Goal: Task Accomplishment & Management: Manage account settings

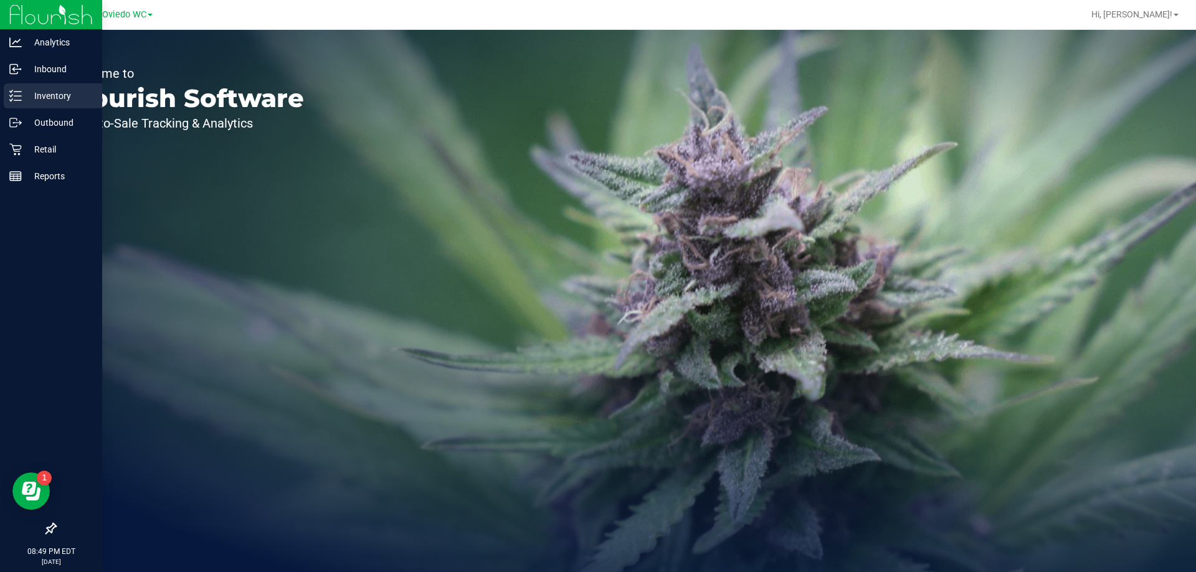
click at [49, 91] on p "Inventory" at bounding box center [59, 95] width 75 height 15
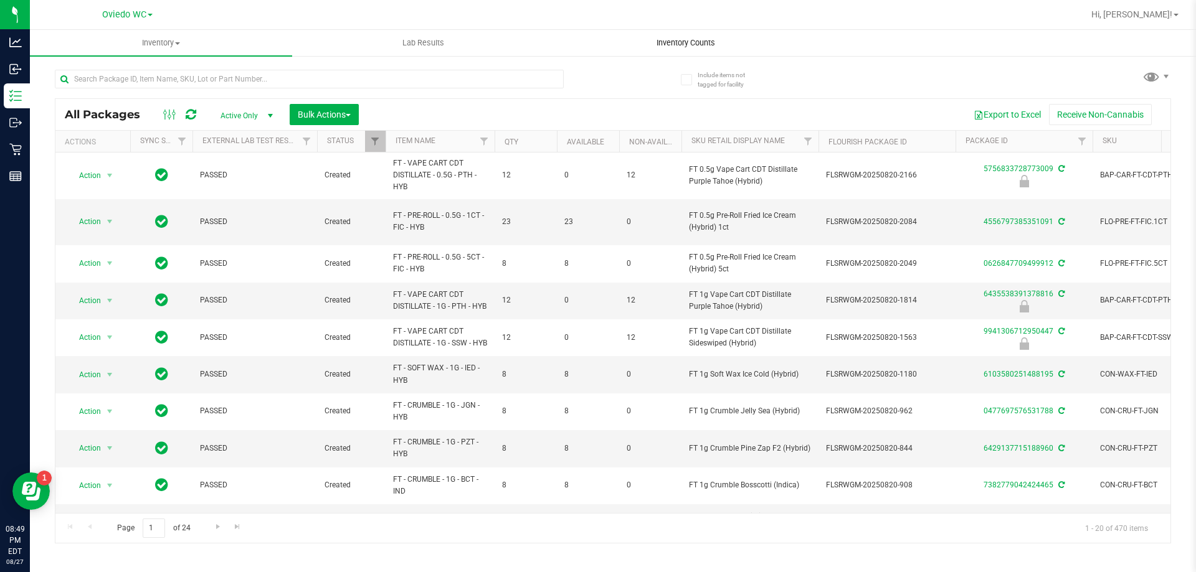
click at [695, 34] on uib-tab-heading "Inventory Counts" at bounding box center [685, 43] width 261 height 25
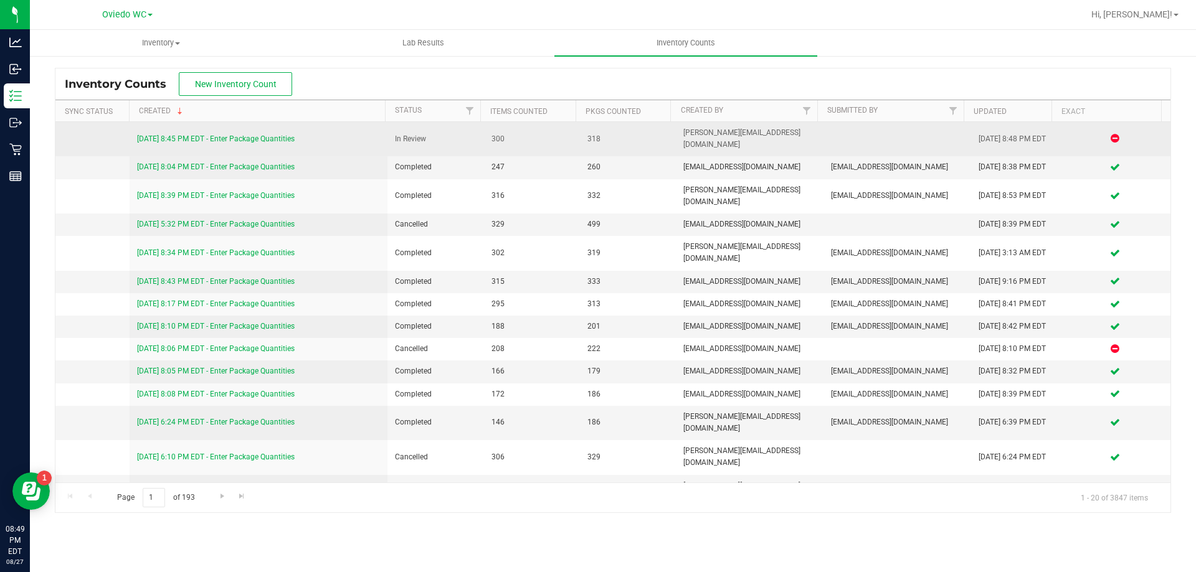
click at [281, 135] on link "[DATE] 8:45 PM EDT - Enter Package Quantities" at bounding box center [216, 139] width 158 height 9
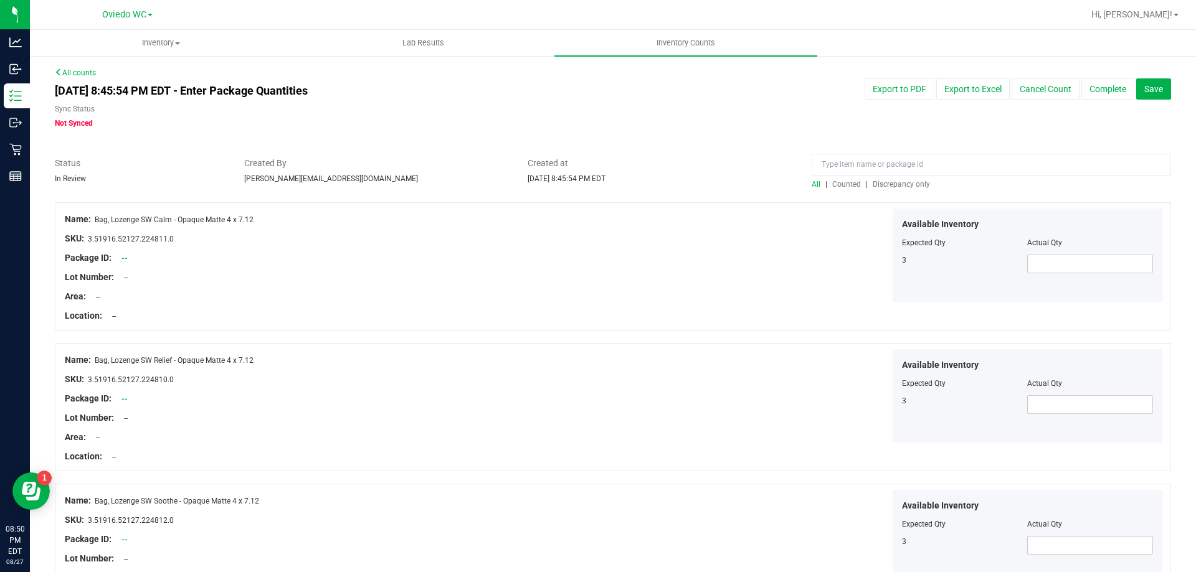
click at [896, 186] on span "Discrepancy only" at bounding box center [900, 184] width 57 height 9
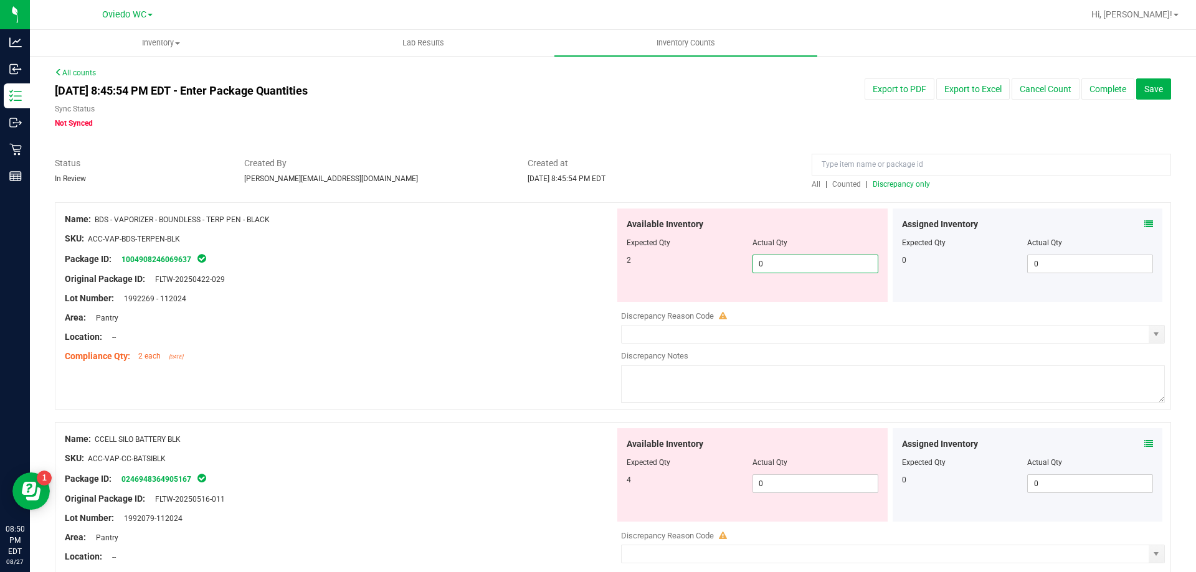
click at [810, 270] on span "0 0" at bounding box center [815, 264] width 126 height 19
type input "02"
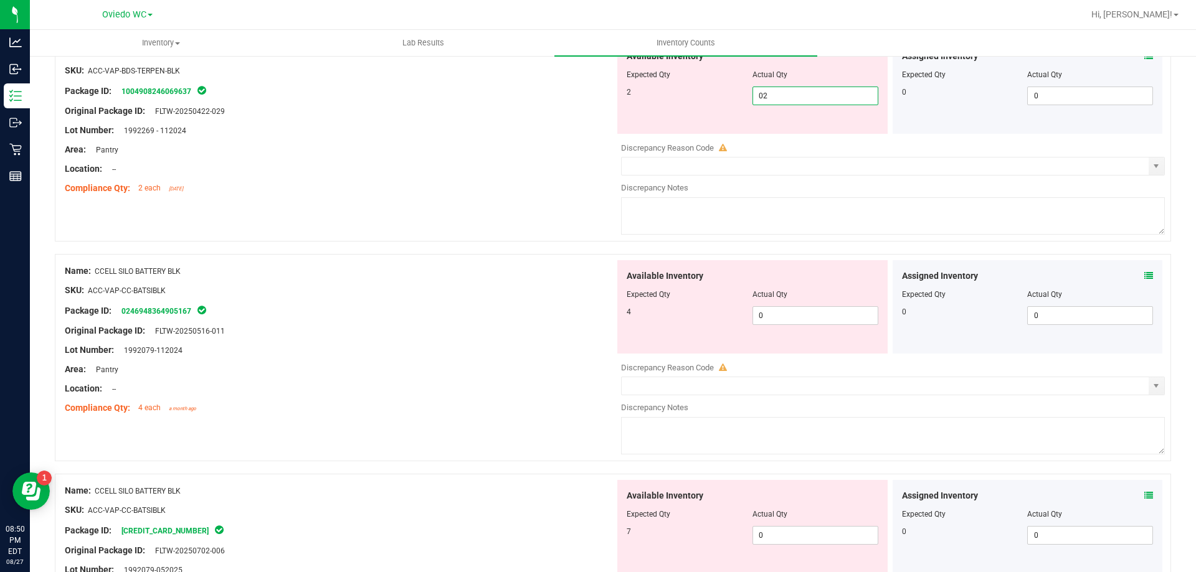
scroll to position [187, 0]
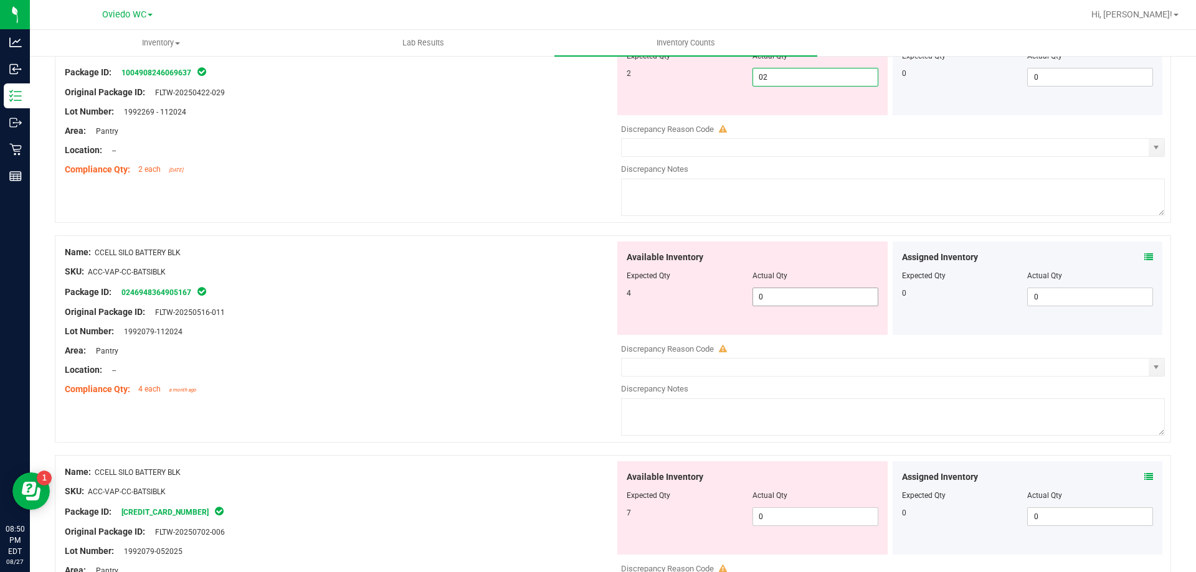
click at [816, 298] on div "Available Inventory Expected Qty Actual Qty 4 0 0" at bounding box center [890, 340] width 550 height 197
type input "2"
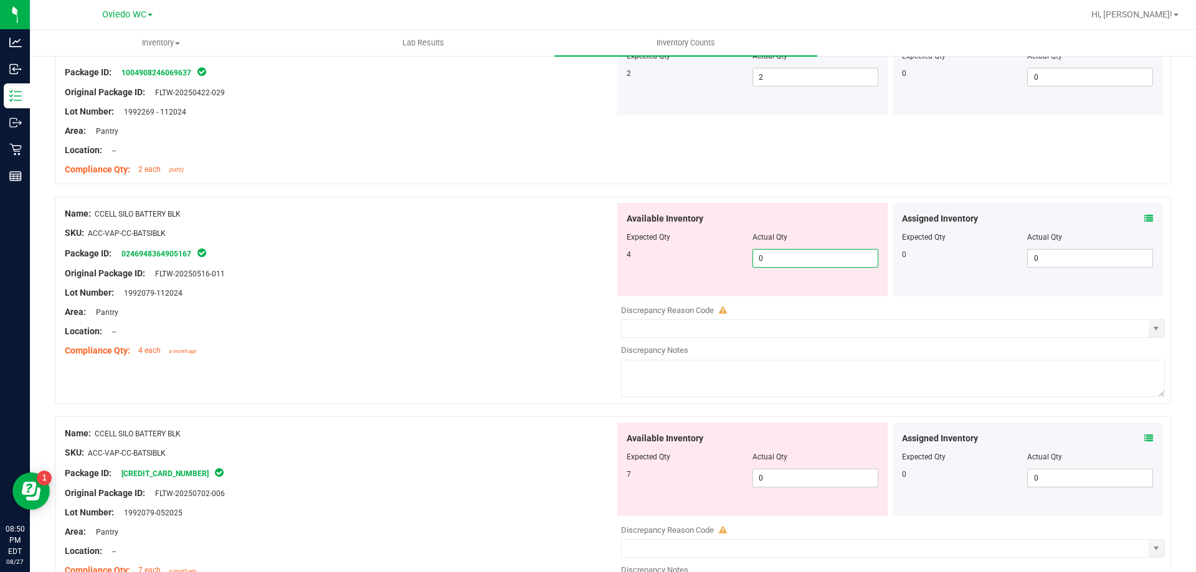
type input "04"
click at [783, 476] on div "Available Inventory Expected Qty Actual Qty 7 0 0" at bounding box center [752, 469] width 270 height 93
type input "4"
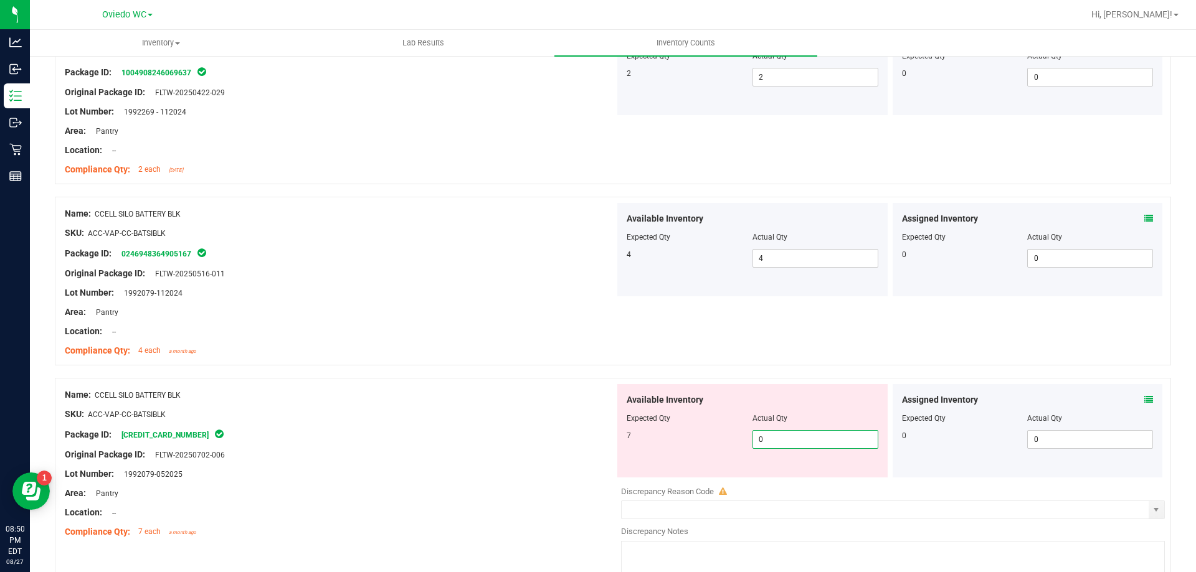
type input "07"
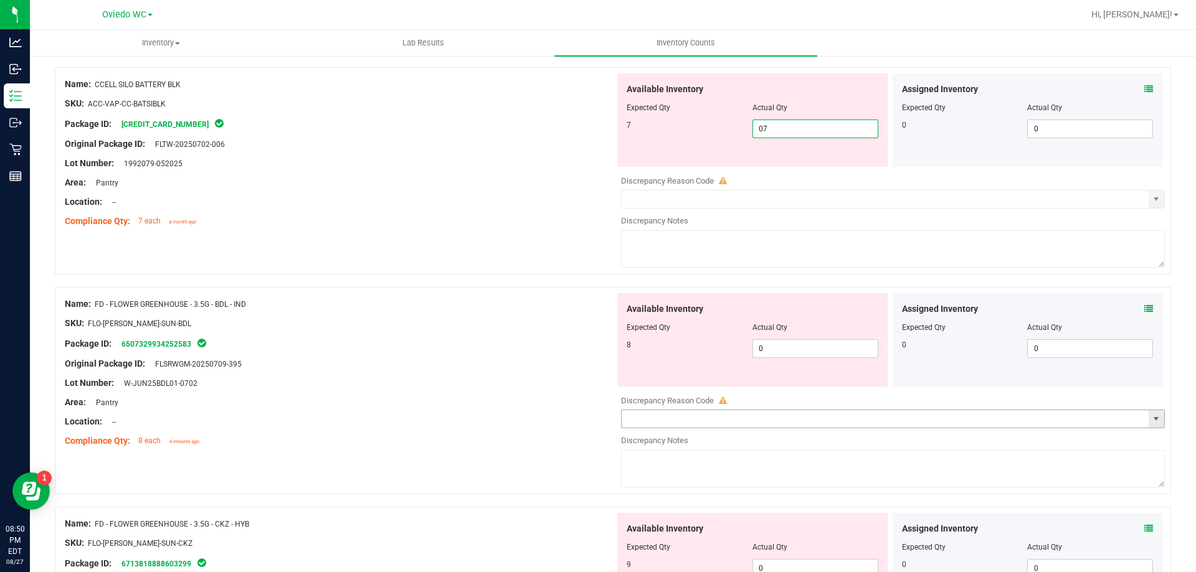
scroll to position [498, 0]
click at [809, 354] on div "Available Inventory Expected Qty Actual Qty 8 0 0" at bounding box center [890, 391] width 550 height 197
type input "7"
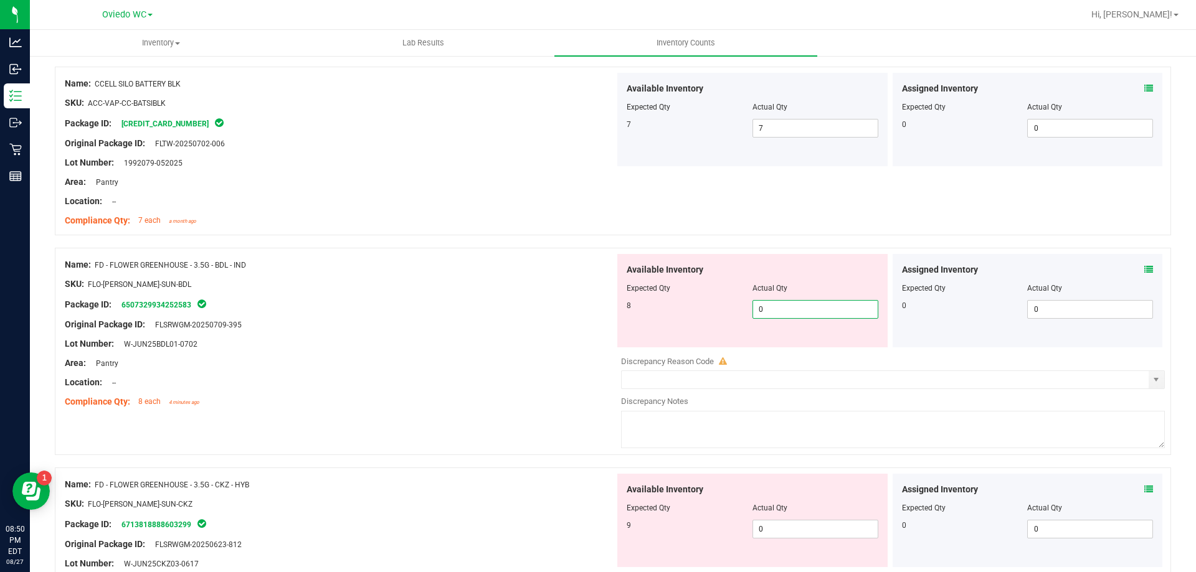
type input "08"
click at [801, 529] on div "Available Inventory Expected Qty Actual Qty 9 0 0" at bounding box center [890, 572] width 550 height 197
type input "8"
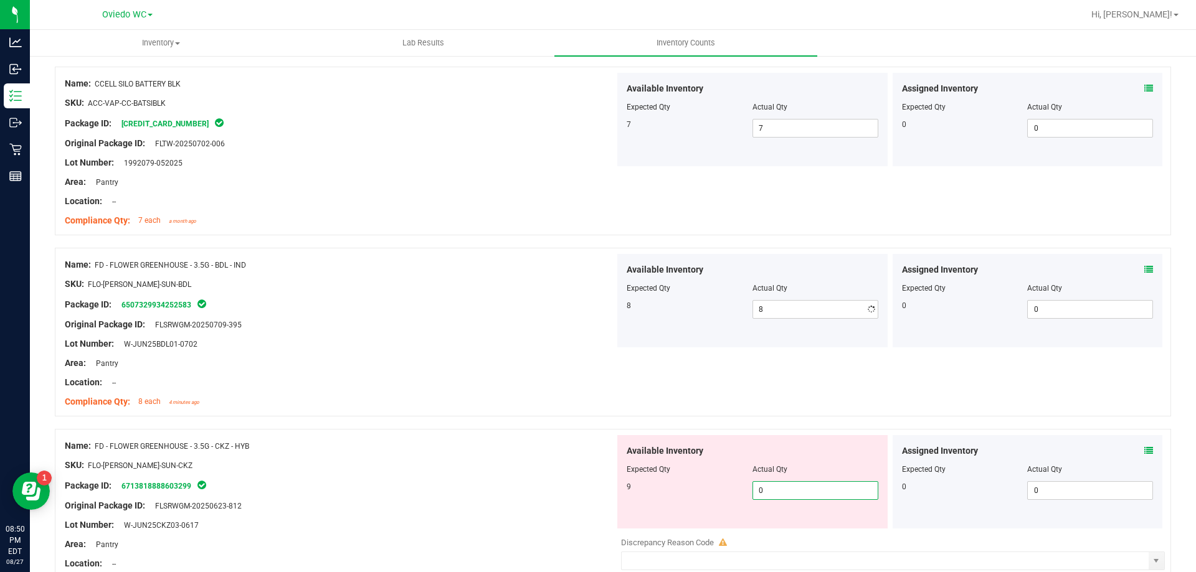
type input "09"
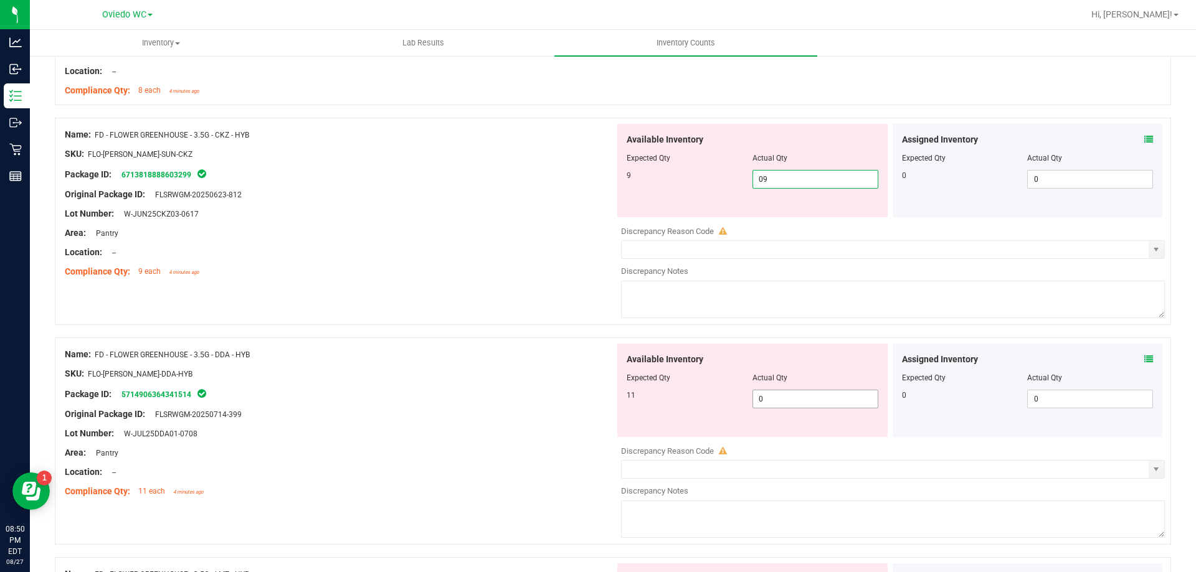
click at [792, 397] on div "Available Inventory Expected Qty Actual Qty 11 0 0" at bounding box center [752, 390] width 270 height 93
type input "9"
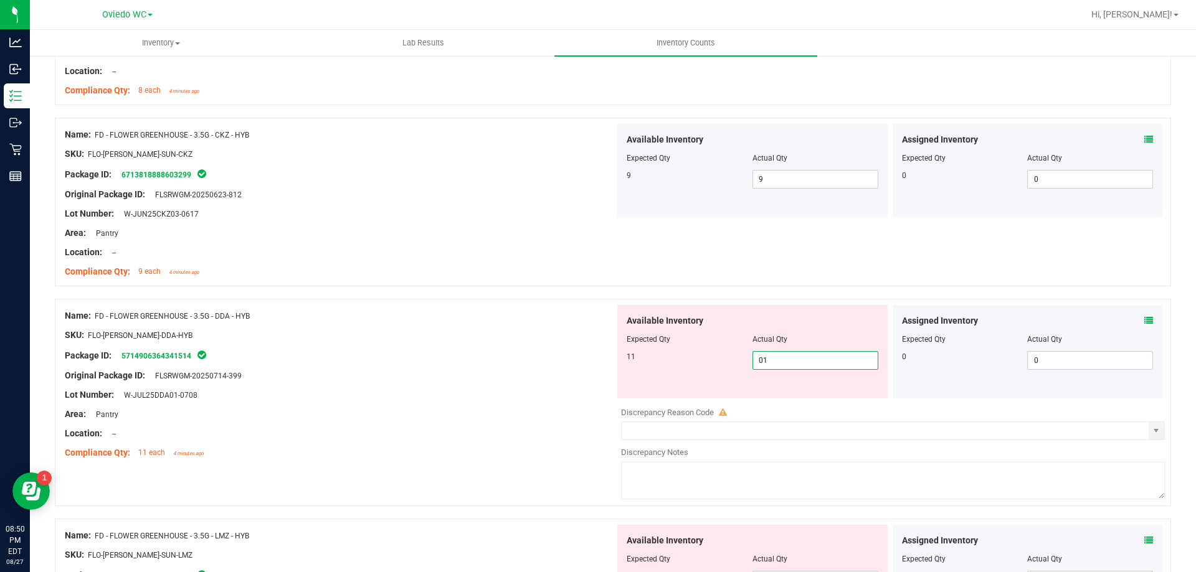
type input "011"
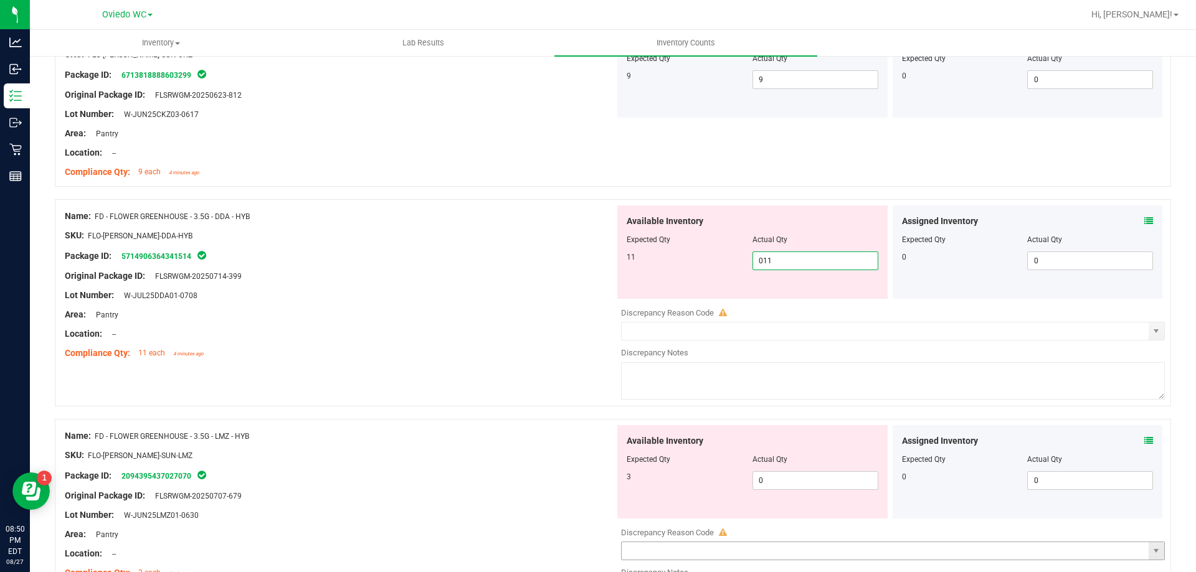
scroll to position [1059, 0]
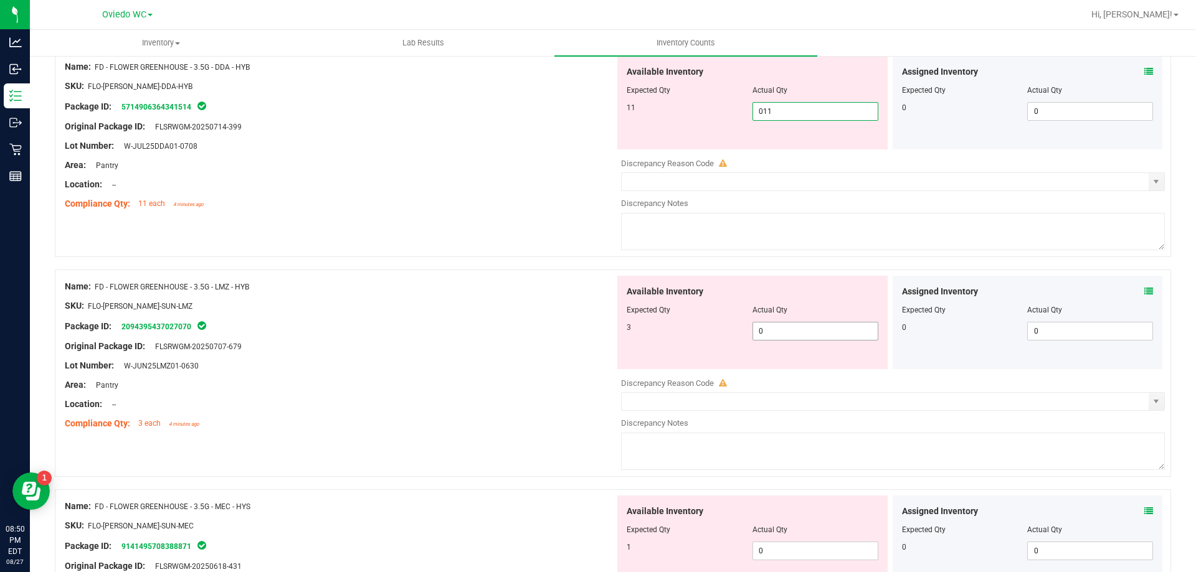
type input "11"
click at [797, 331] on div "Available Inventory Expected Qty Actual Qty 3 0 0" at bounding box center [890, 374] width 550 height 197
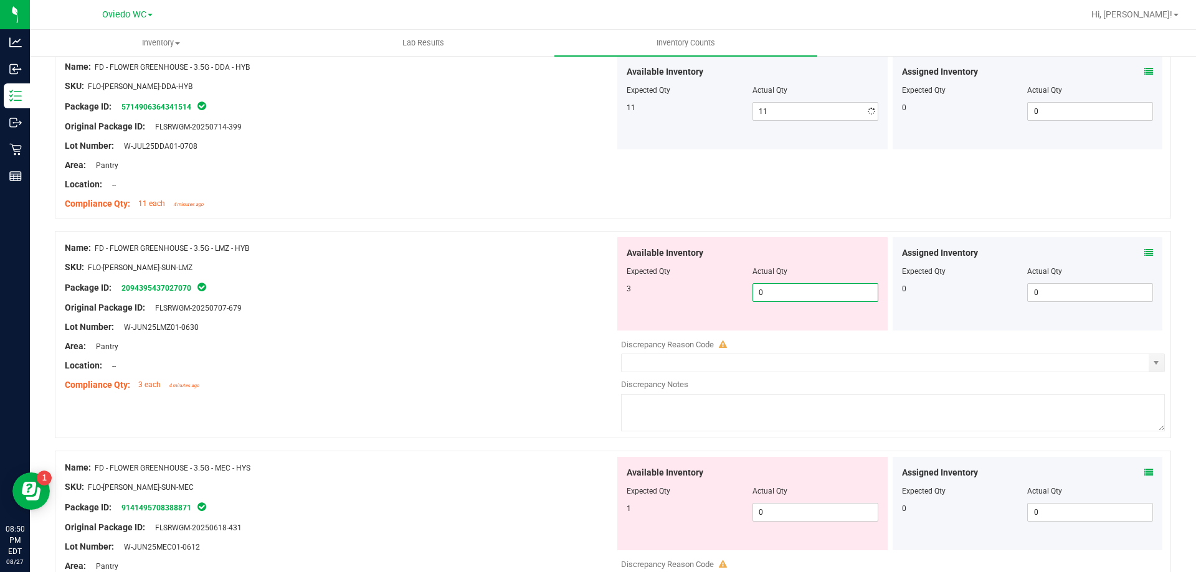
type input "03"
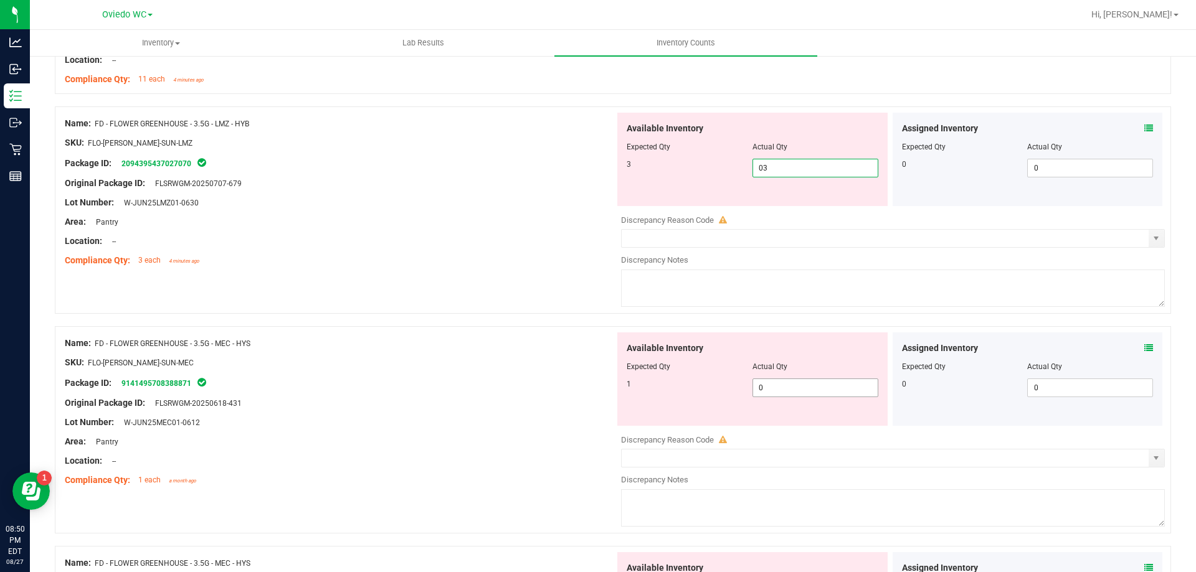
click at [795, 385] on div "Available Inventory Expected Qty Actual Qty 1 0 0" at bounding box center [752, 379] width 270 height 93
type input "3"
type input "01"
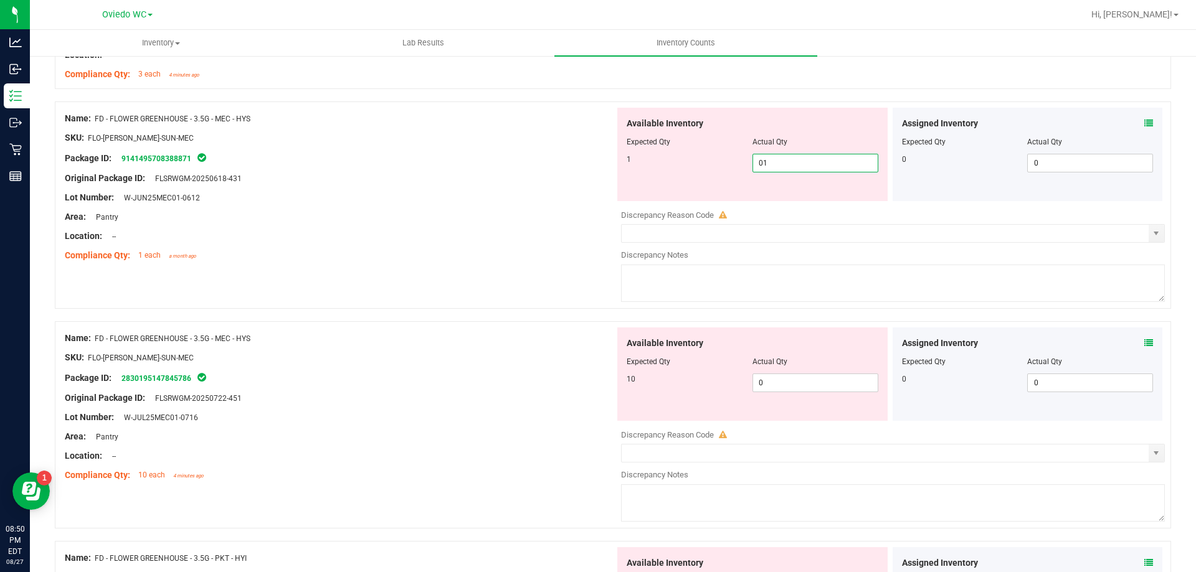
scroll to position [1370, 0]
click at [798, 383] on div "Available Inventory Expected Qty Actual Qty 10 0 0" at bounding box center [890, 425] width 550 height 197
type input "1"
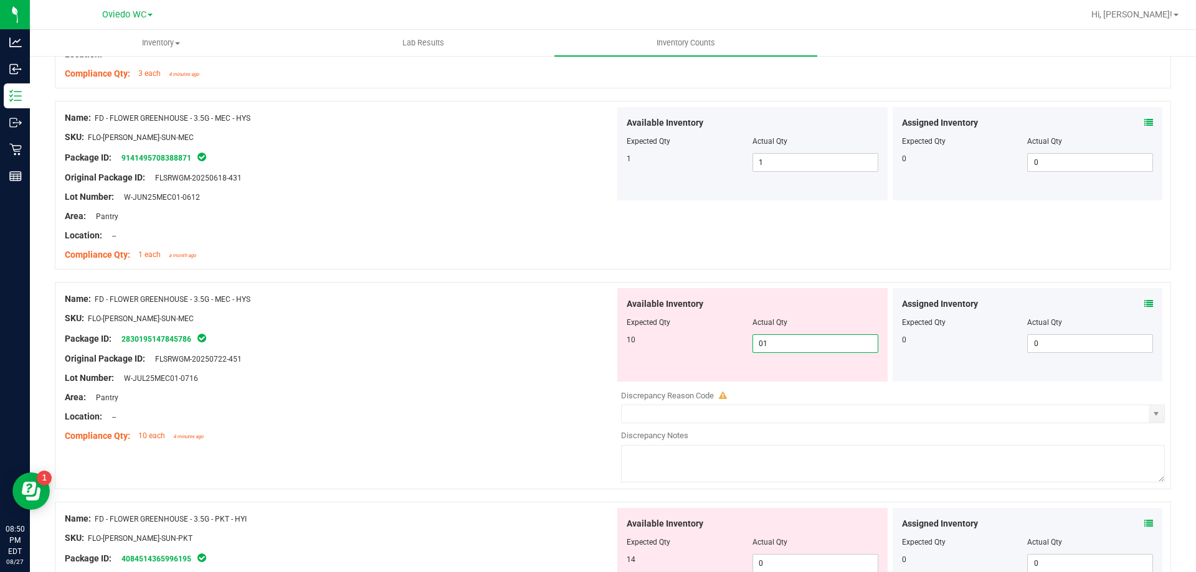
type input "010"
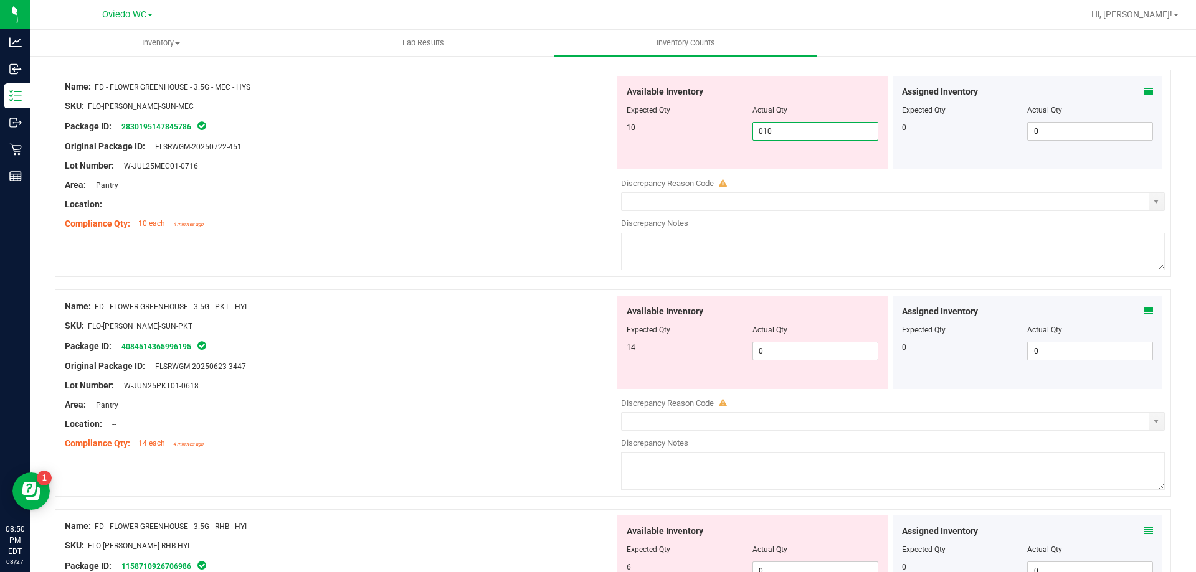
scroll to position [1619, 0]
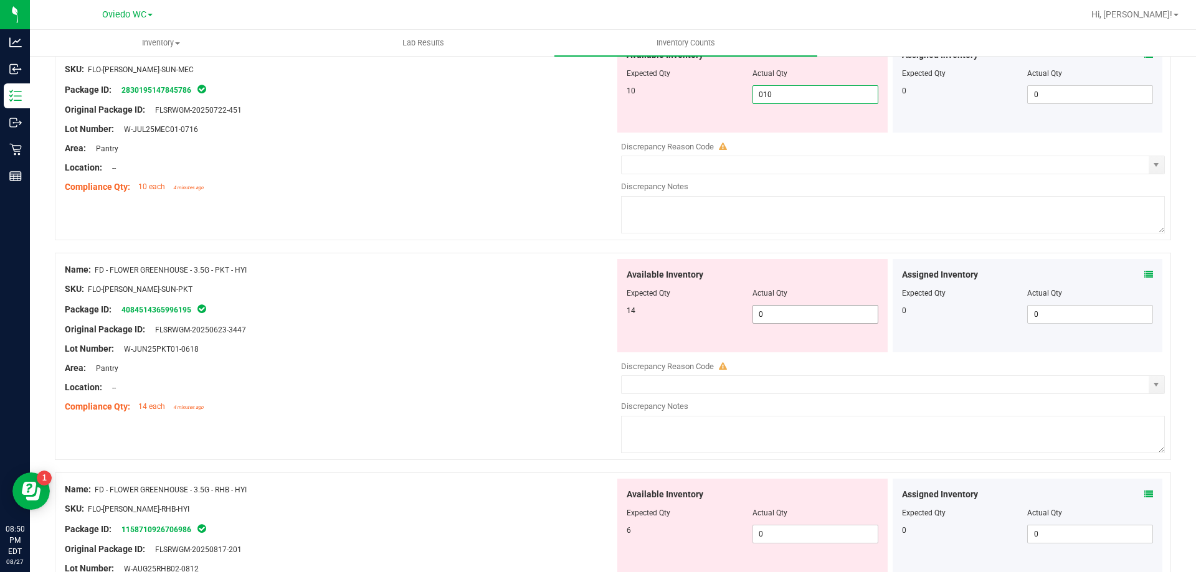
type input "10"
click at [792, 314] on div "Available Inventory Expected Qty Actual Qty 14 0 0" at bounding box center [890, 357] width 550 height 197
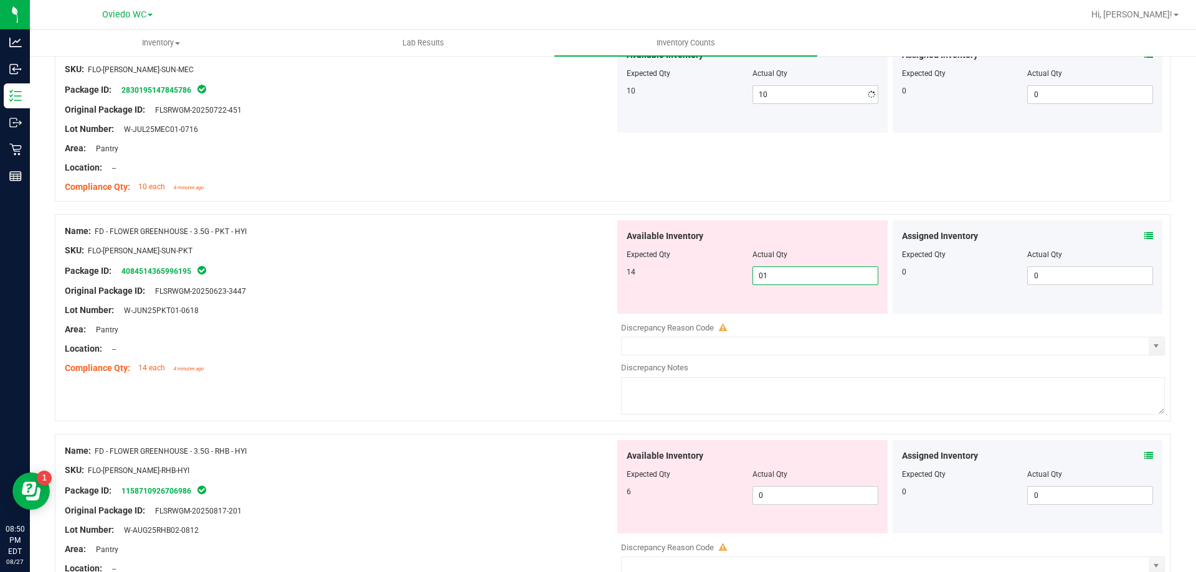
type input "014"
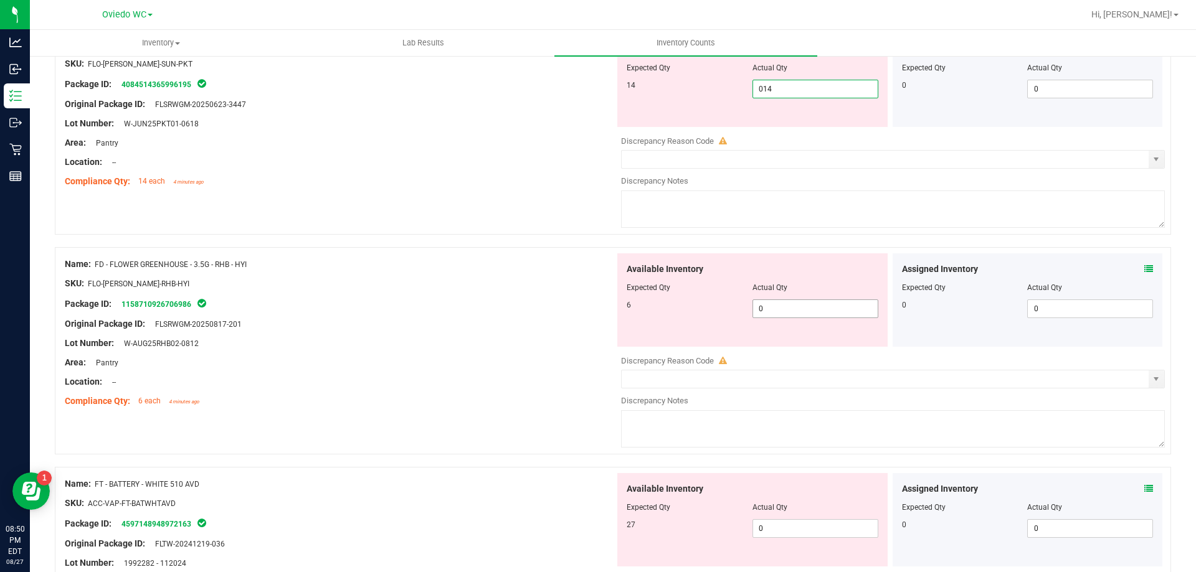
type input "14"
click at [774, 307] on div "Available Inventory Expected Qty Actual Qty 6 0 0" at bounding box center [752, 299] width 270 height 93
type input "06"
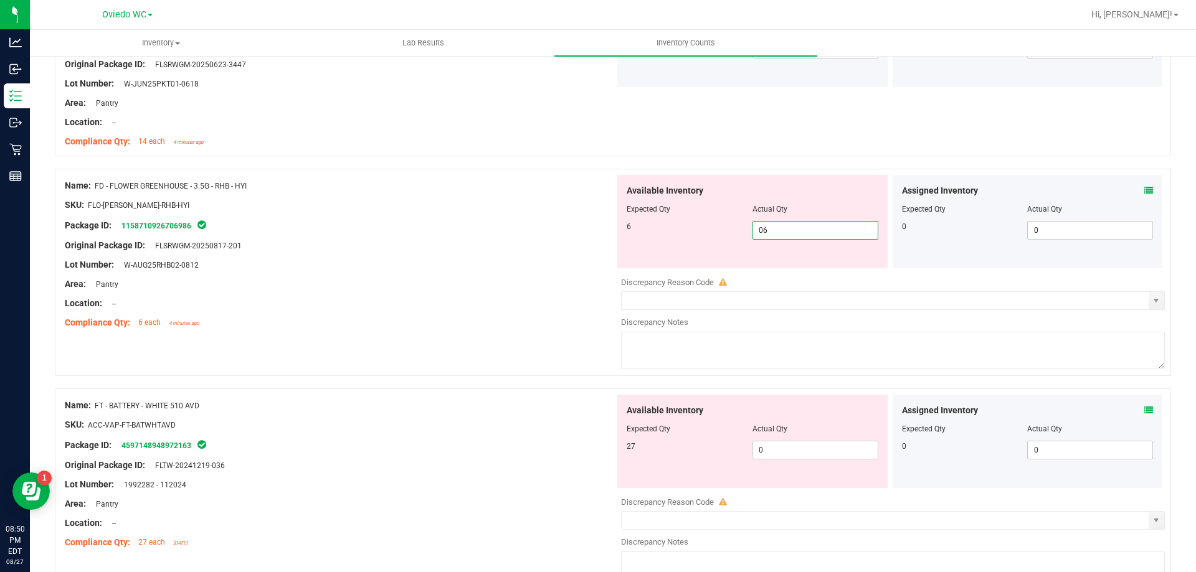
scroll to position [1868, 0]
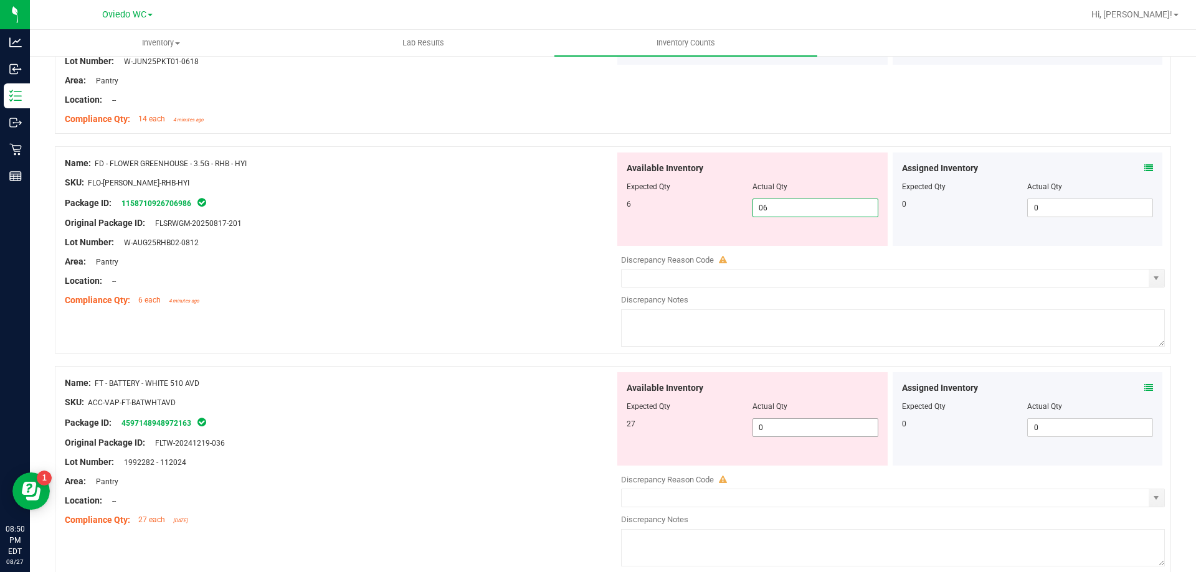
type input "6"
click at [771, 420] on div "Available Inventory Expected Qty Actual Qty 27 0 0" at bounding box center [752, 418] width 270 height 93
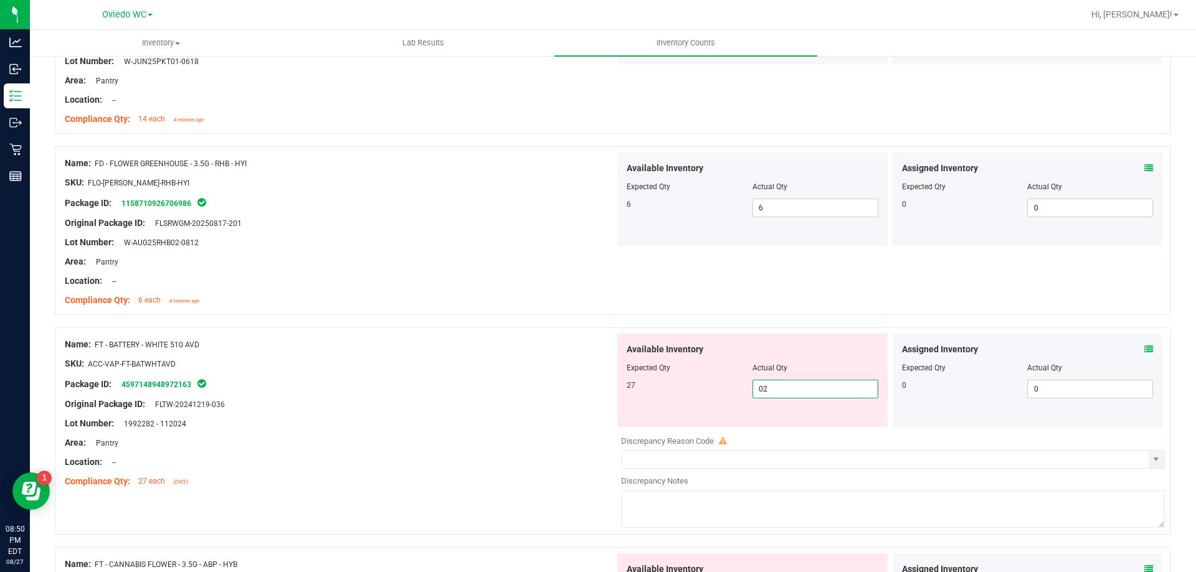
type input "027"
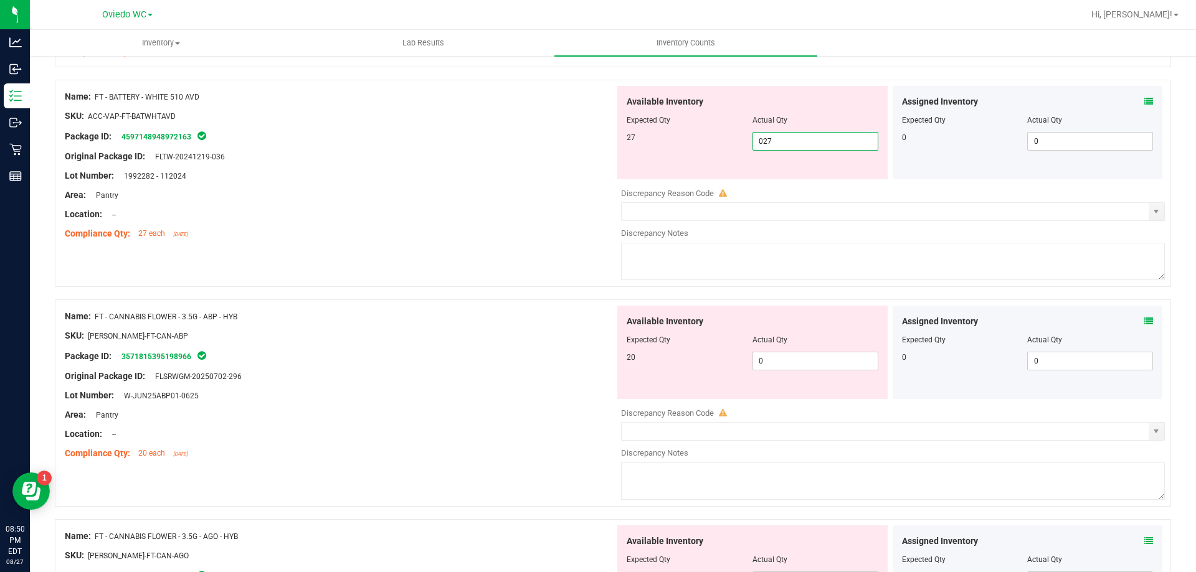
scroll to position [2117, 0]
type input "27"
click at [770, 361] on div "Available Inventory Expected Qty Actual Qty 20 0 0" at bounding box center [890, 403] width 550 height 197
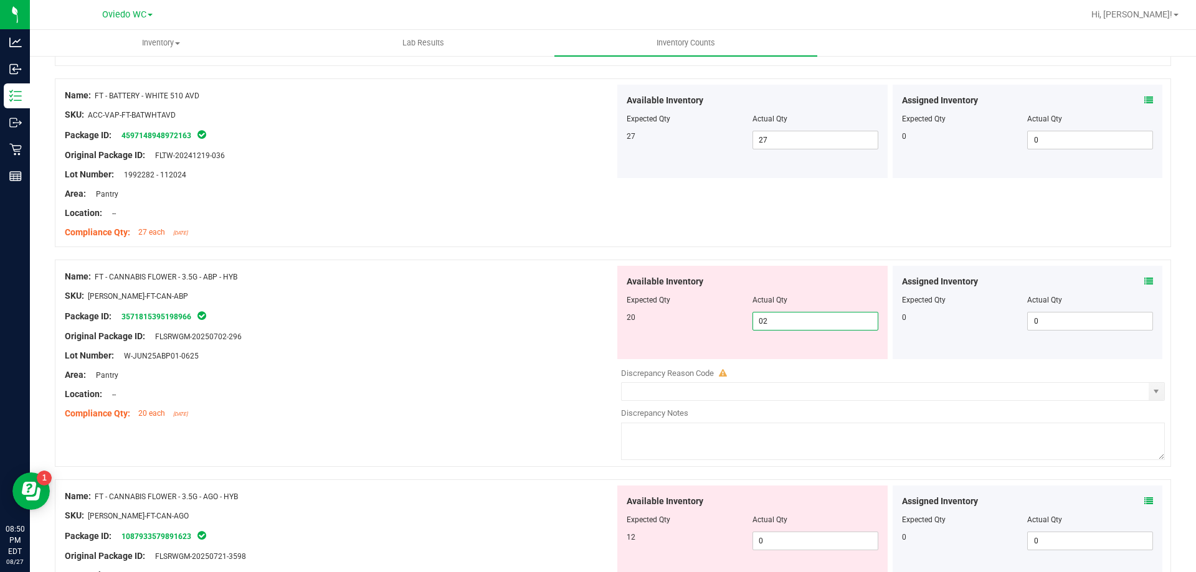
type input "020"
type input "20"
drag, startPoint x: 810, startPoint y: 539, endPoint x: 806, endPoint y: 530, distance: 9.5
click at [810, 539] on div "Available Inventory Expected Qty Actual Qty 12 0 0" at bounding box center [752, 532] width 270 height 93
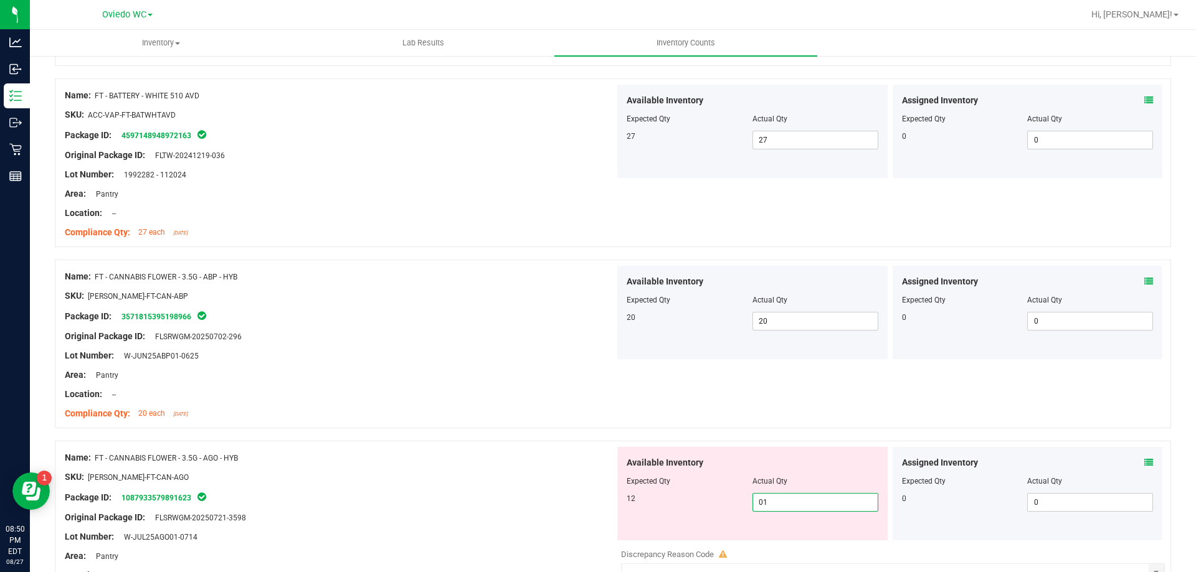
type input "012"
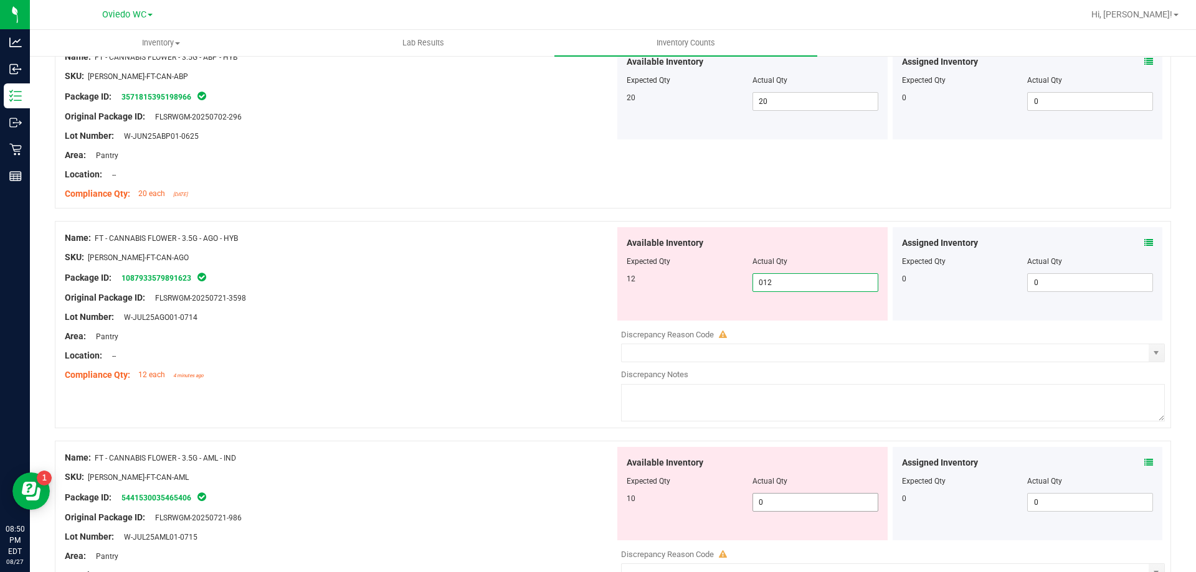
scroll to position [2367, 0]
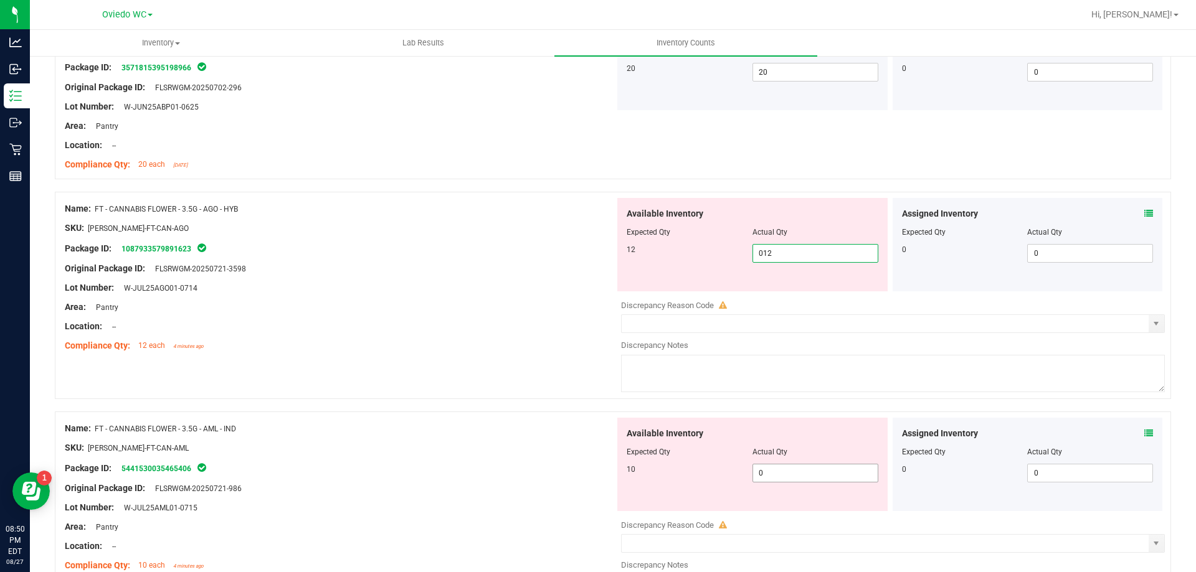
click at [791, 474] on div "Available Inventory Expected Qty Actual Qty 10 0 0" at bounding box center [890, 516] width 550 height 197
type input "12"
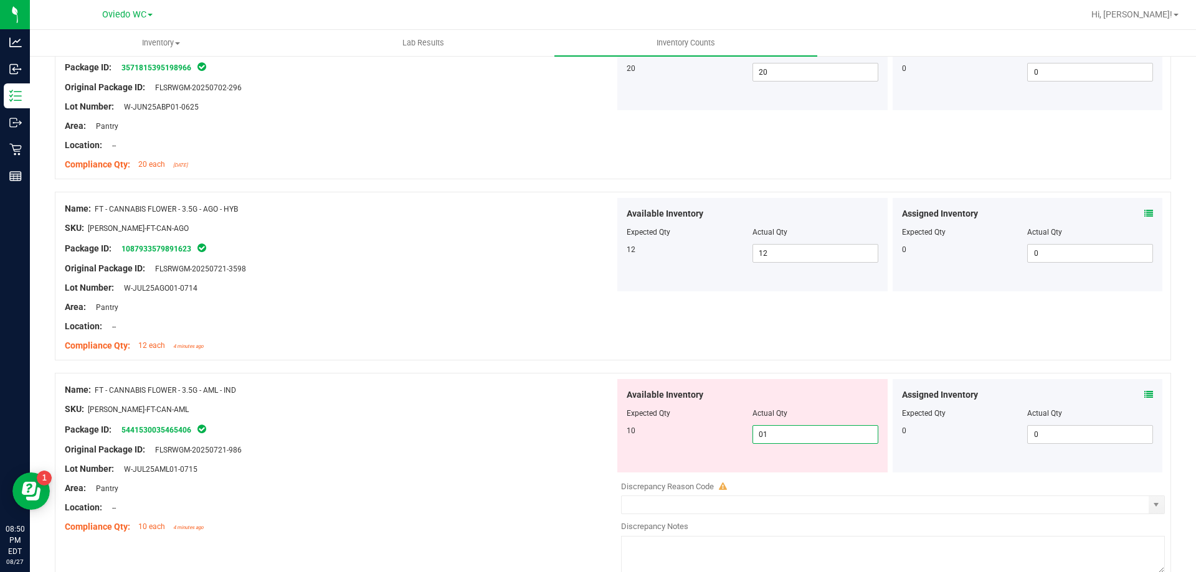
type input "010"
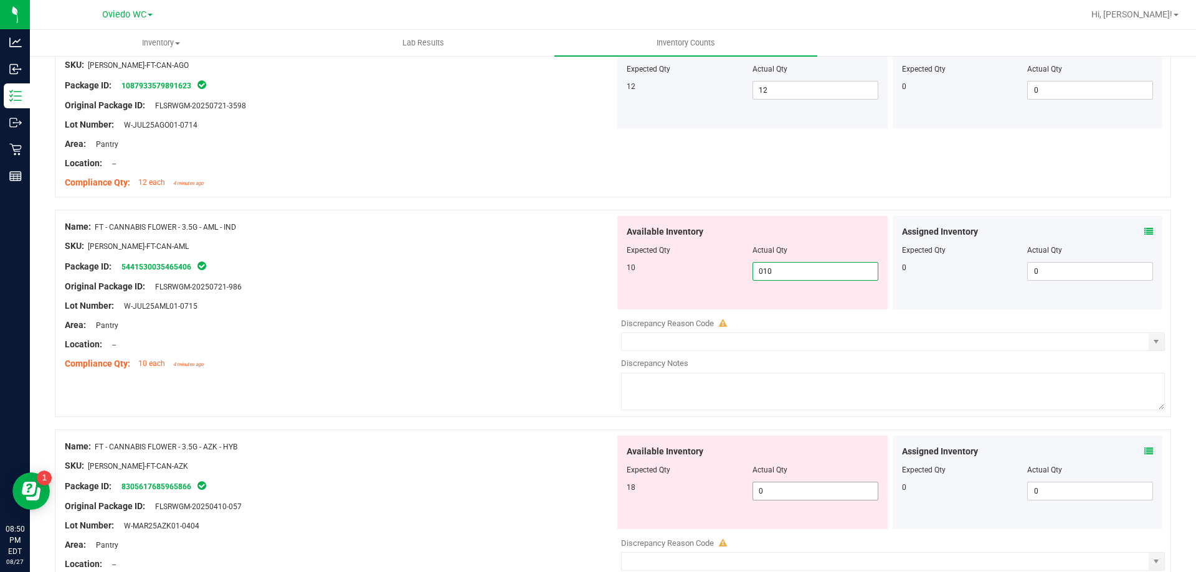
scroll to position [2553, 0]
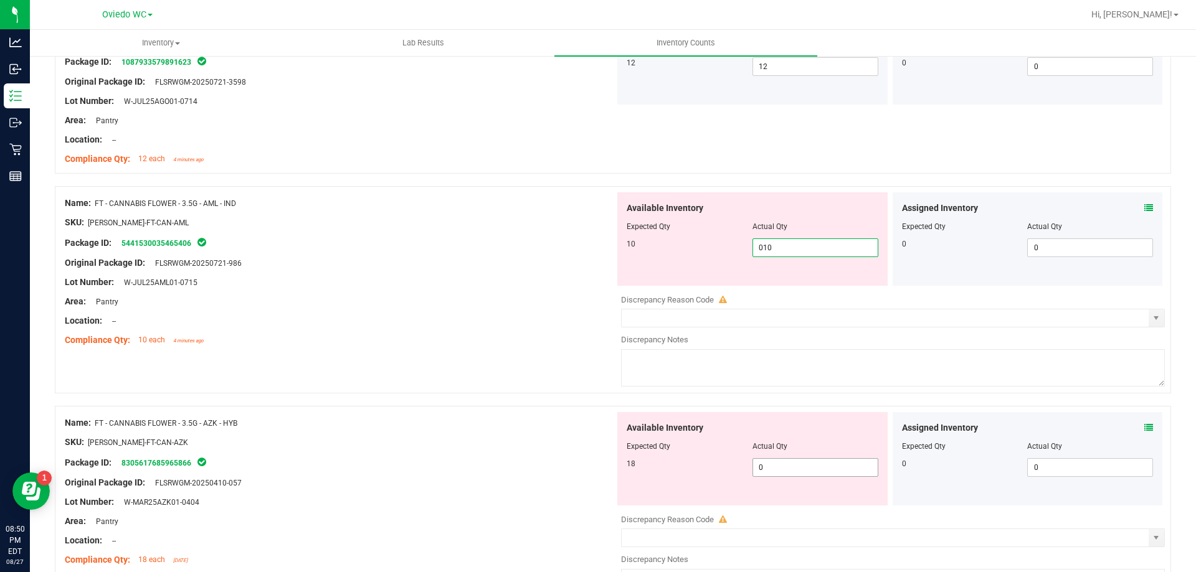
click at [778, 471] on div "Available Inventory Expected Qty Actual Qty 18 0 0" at bounding box center [890, 510] width 550 height 197
type input "10"
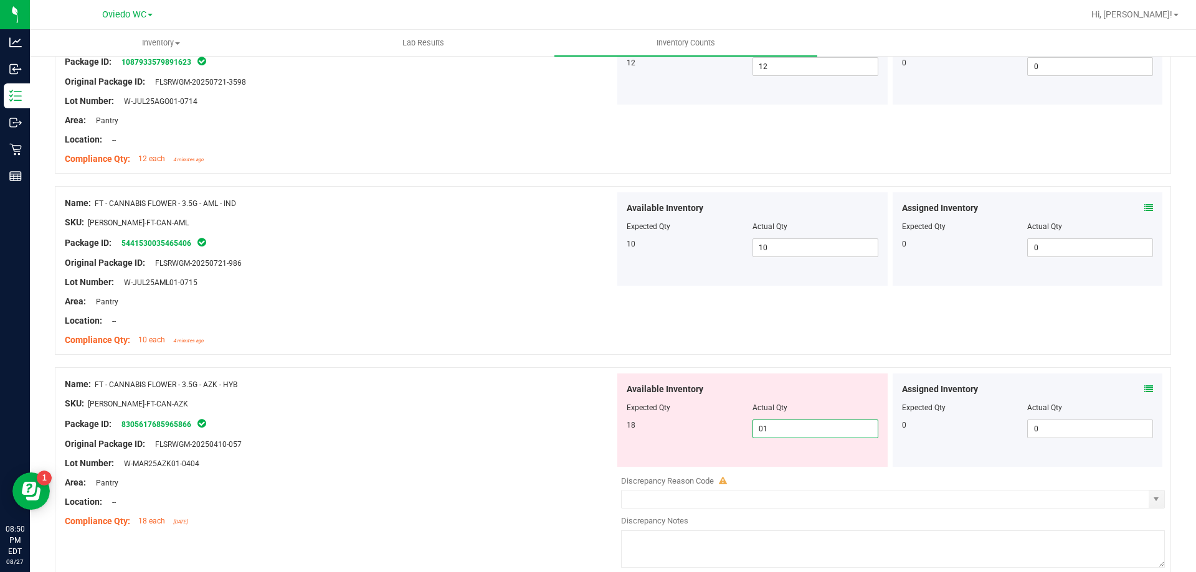
type input "018"
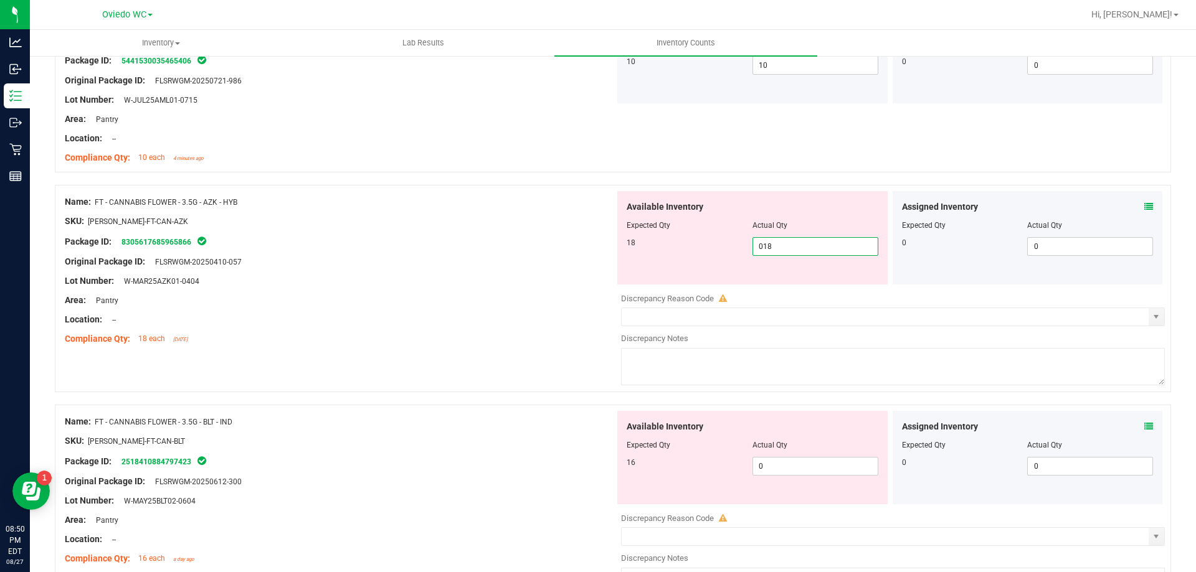
scroll to position [2740, 0]
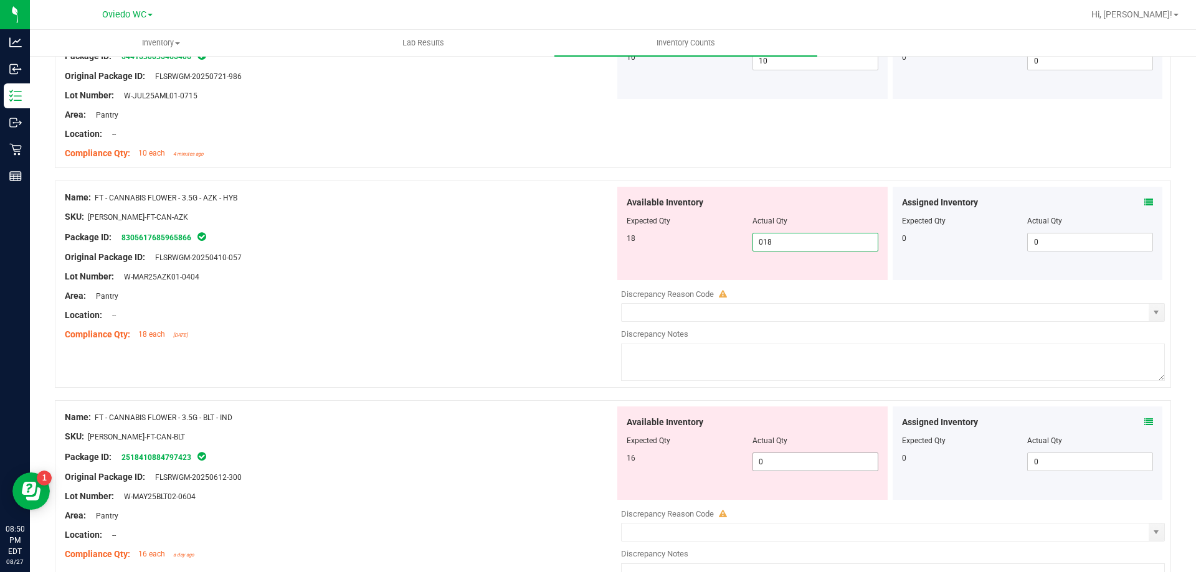
type input "18"
click at [775, 467] on div "Available Inventory Expected Qty Actual Qty 16 0 0" at bounding box center [890, 505] width 550 height 197
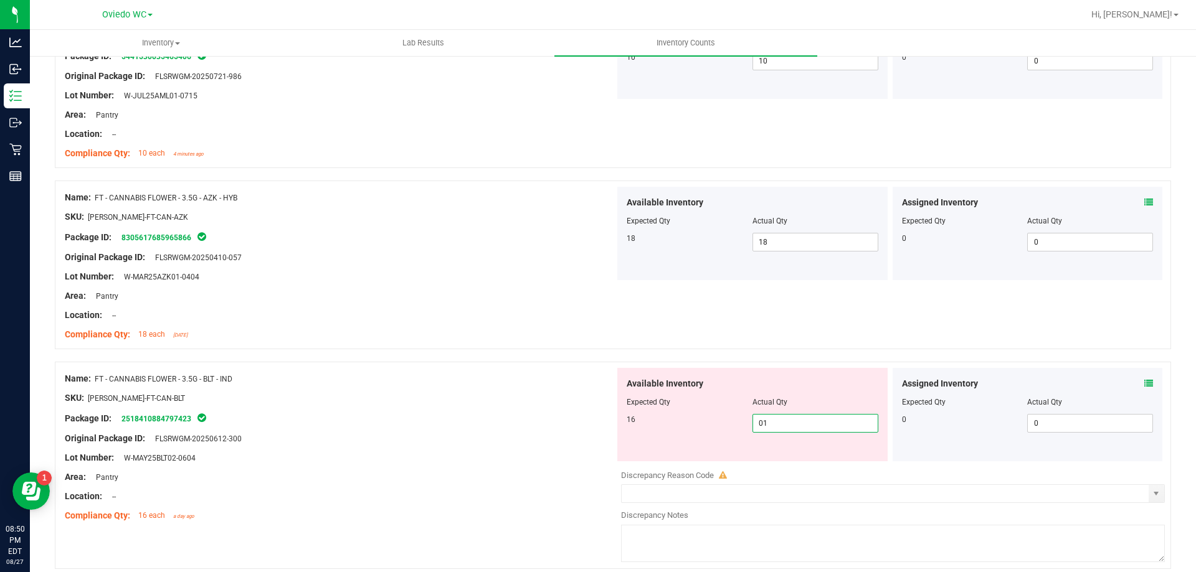
type input "016"
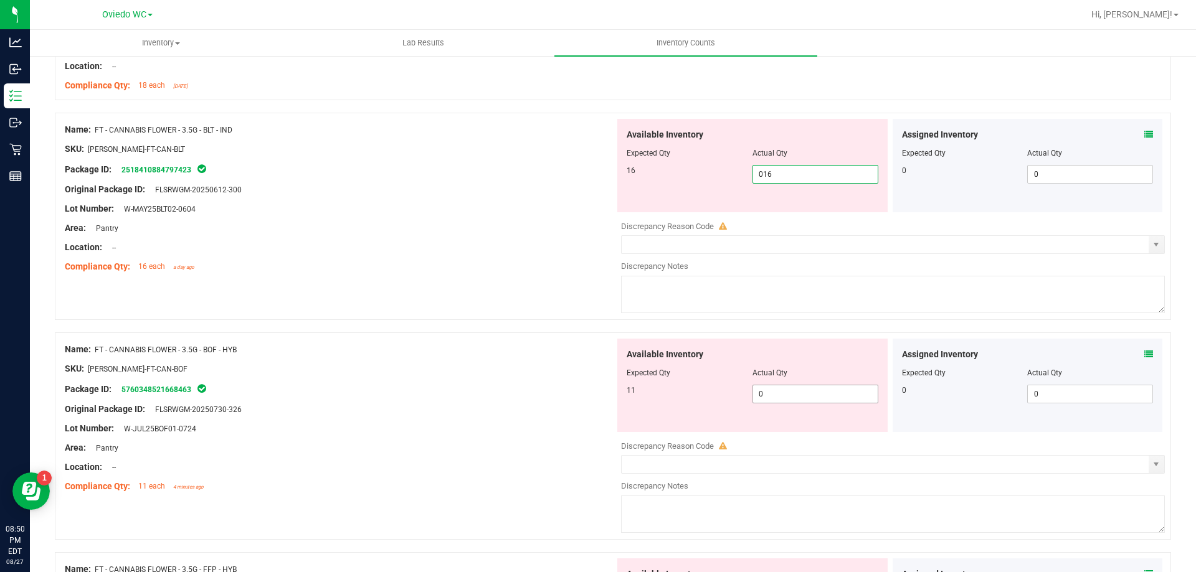
type input "16"
click at [781, 391] on div "Available Inventory Expected Qty Actual Qty 11 0 0" at bounding box center [752, 385] width 270 height 93
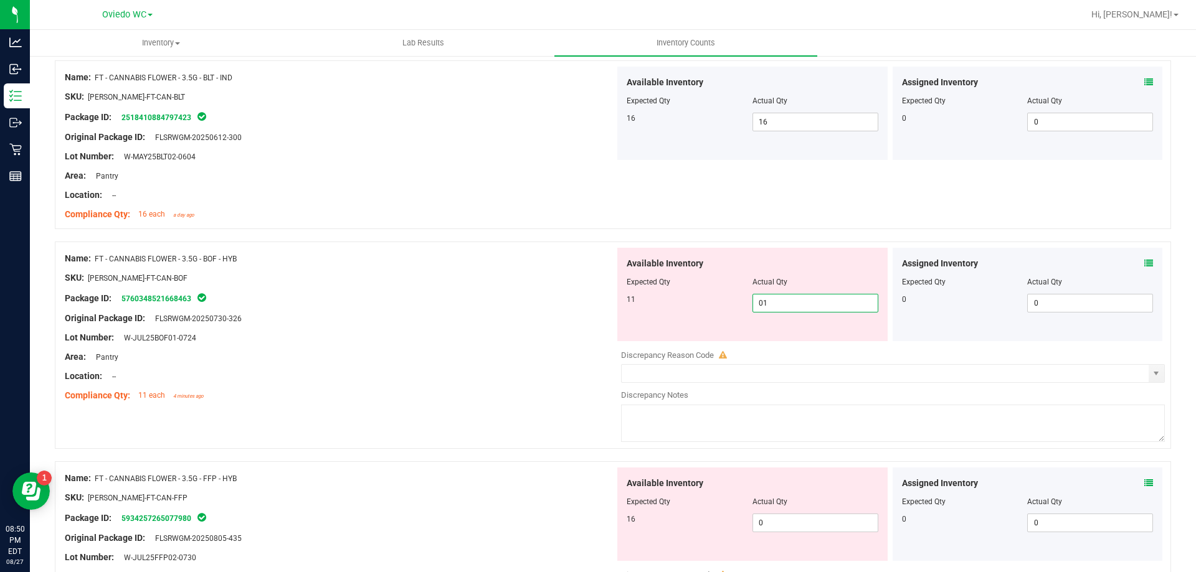
scroll to position [3114, 0]
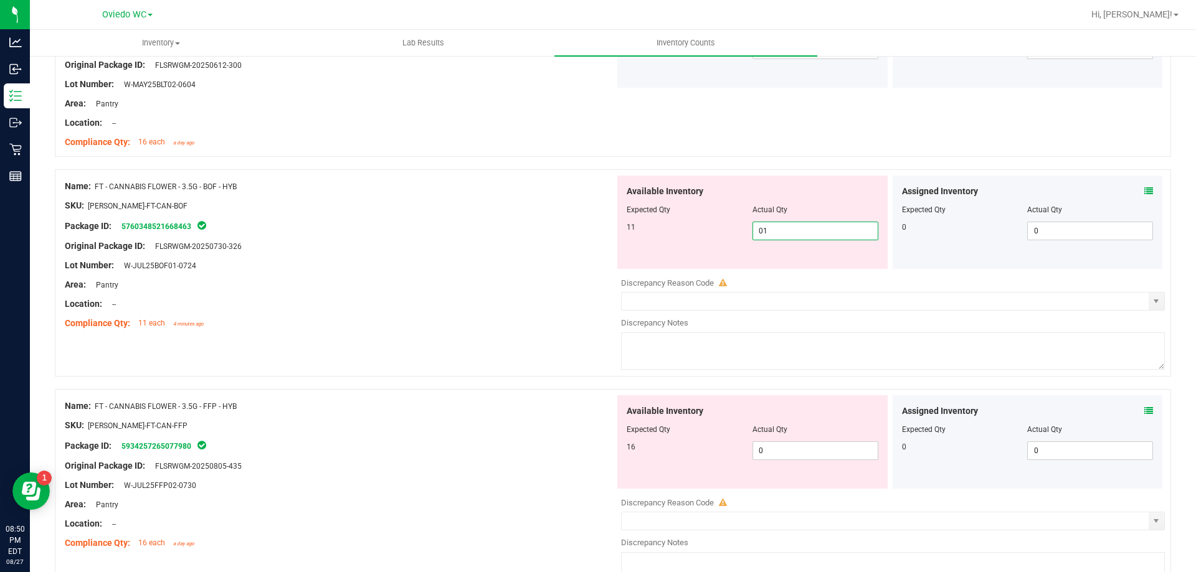
type input "011"
type input "11"
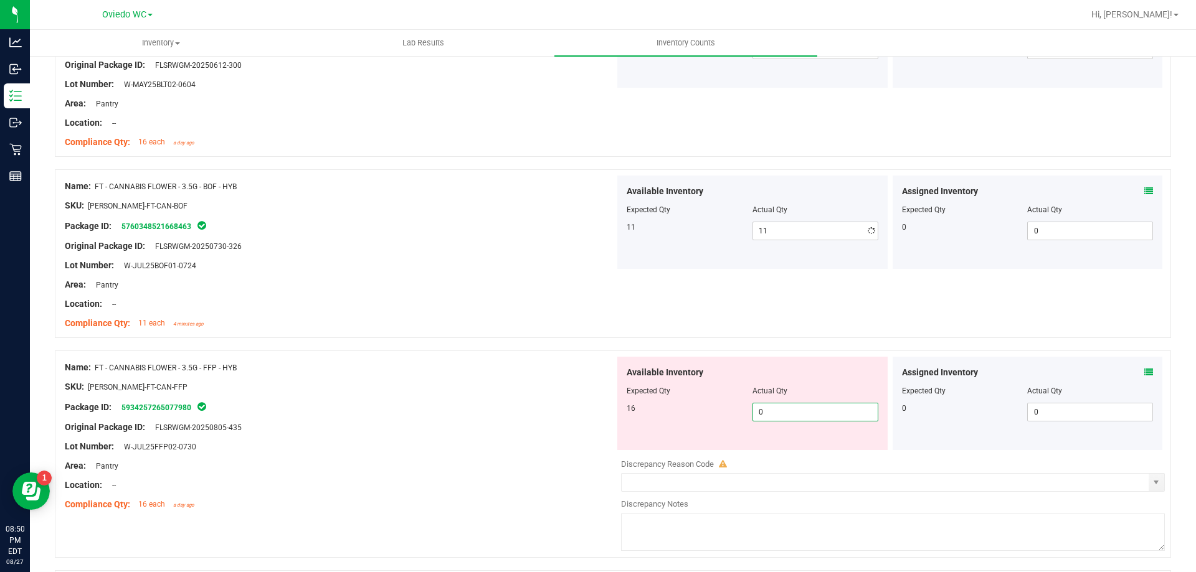
click at [788, 447] on div "Available Inventory Expected Qty Actual Qty 16 0 0" at bounding box center [752, 403] width 270 height 93
type input "016"
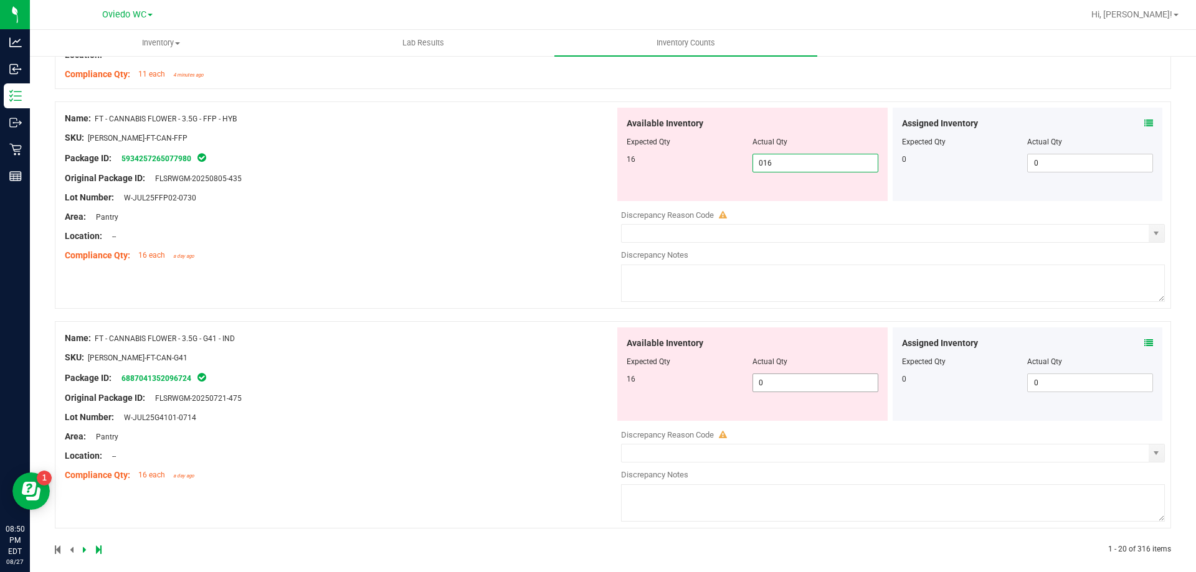
type input "16"
click at [783, 389] on div "Available Inventory Expected Qty Actual Qty 16 0 0" at bounding box center [752, 374] width 270 height 93
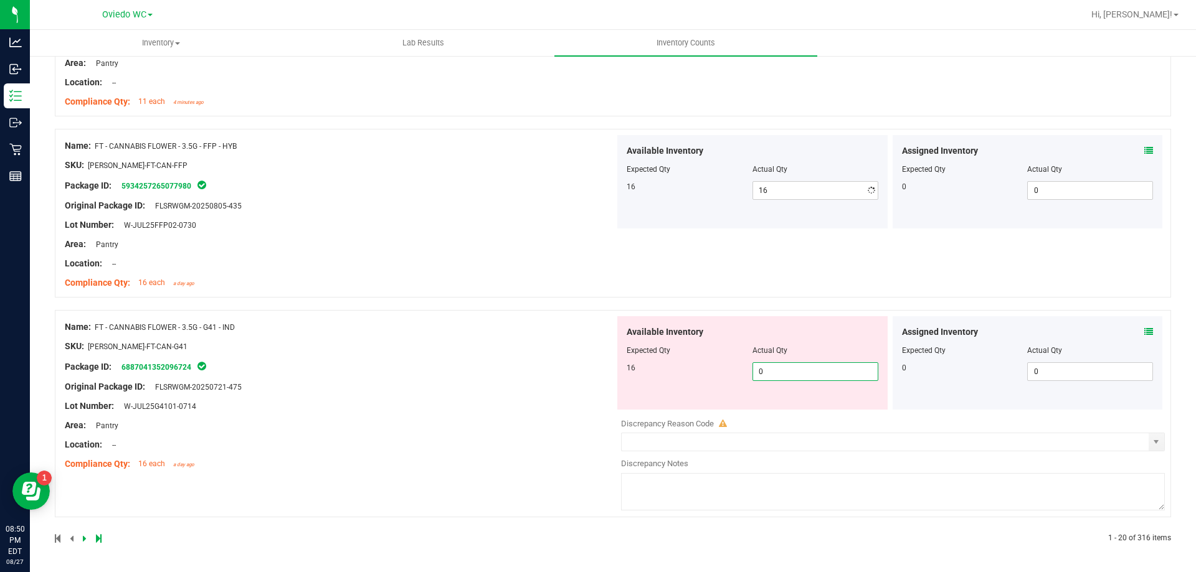
scroll to position [3336, 0]
type input "016"
click at [84, 538] on icon at bounding box center [85, 538] width 4 height 7
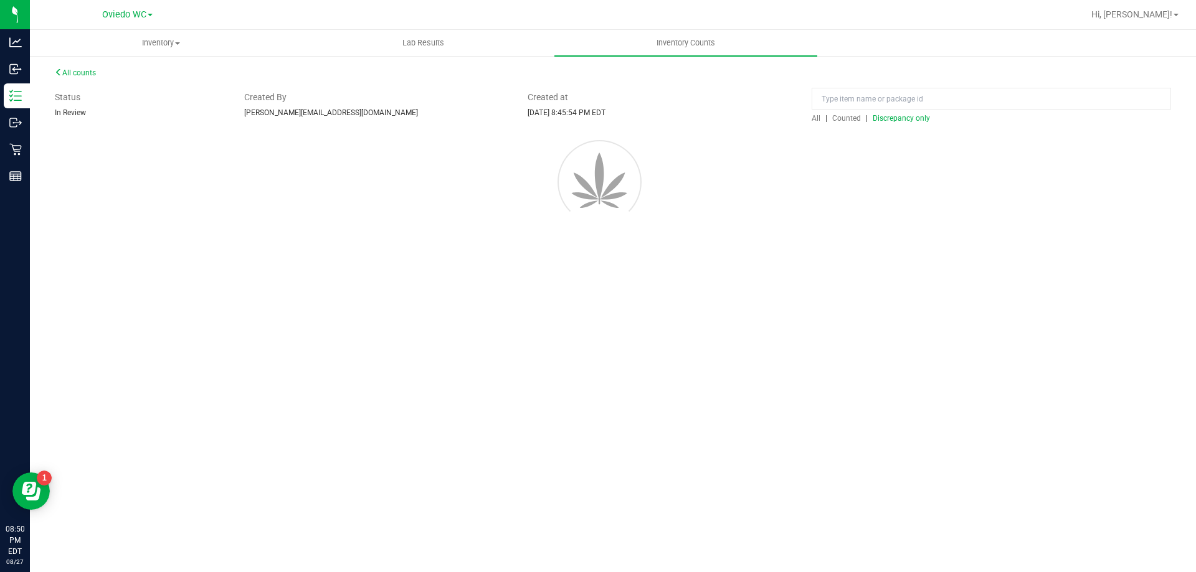
scroll to position [0, 0]
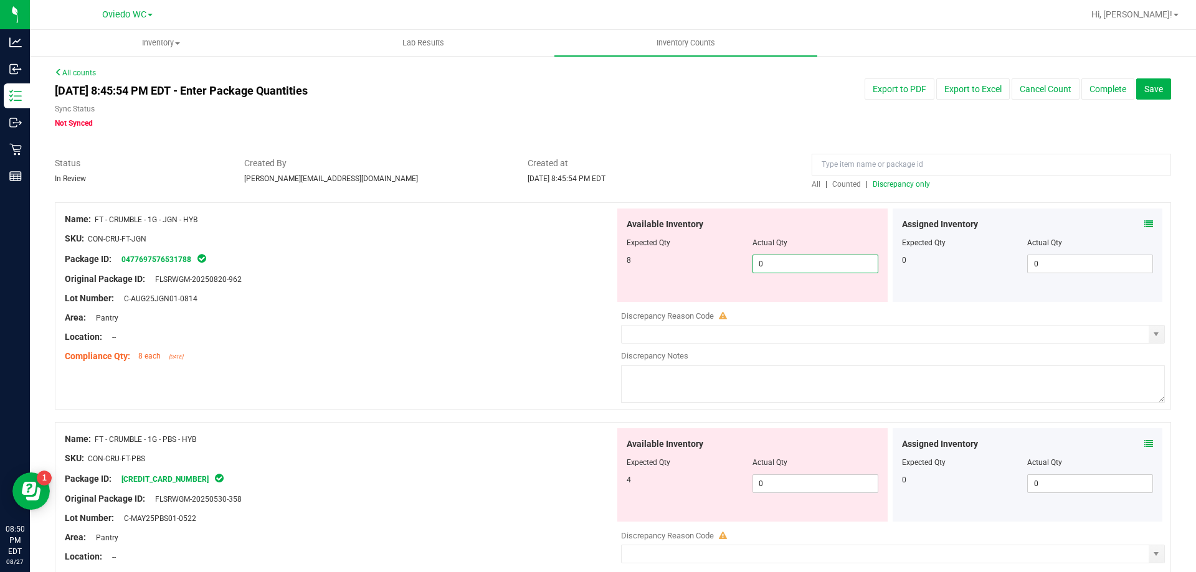
click at [795, 263] on span "0 0" at bounding box center [815, 264] width 126 height 19
type input "08"
click at [796, 481] on div "Available Inventory Expected Qty Actual Qty 4 0 0" at bounding box center [752, 474] width 270 height 93
type input "8"
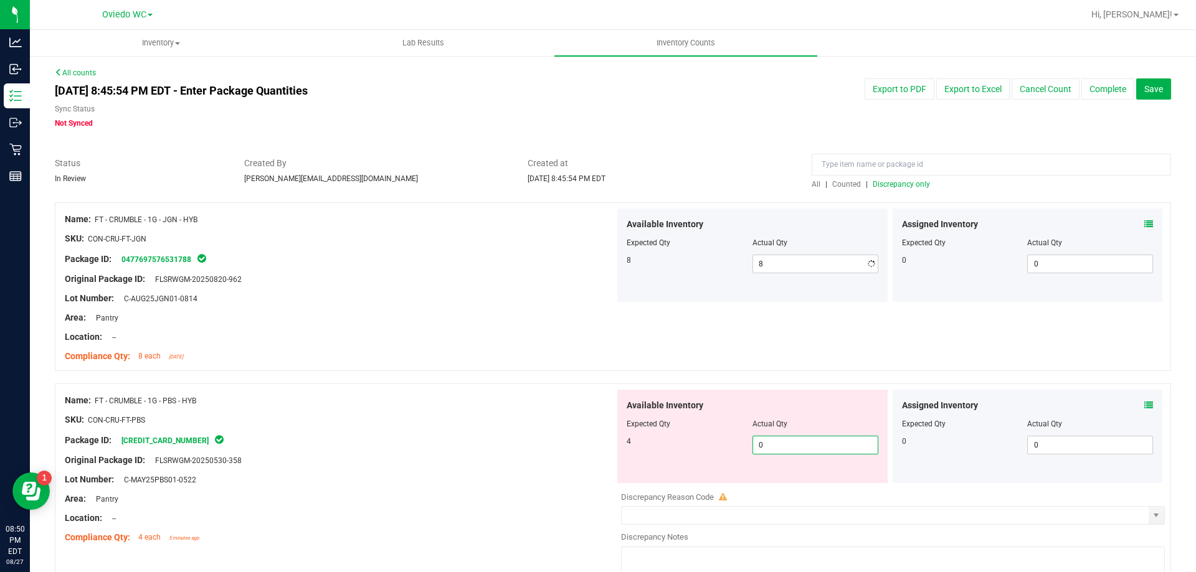
type input "04"
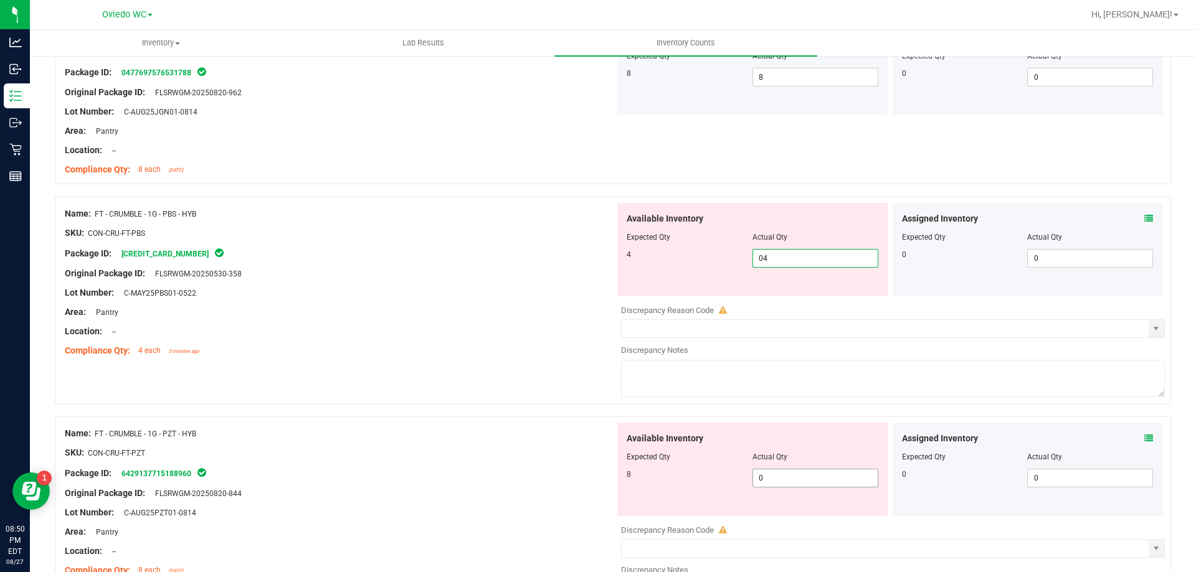
type input "4"
click at [793, 471] on div "Available Inventory Expected Qty Actual Qty 8 0 0" at bounding box center [752, 469] width 270 height 93
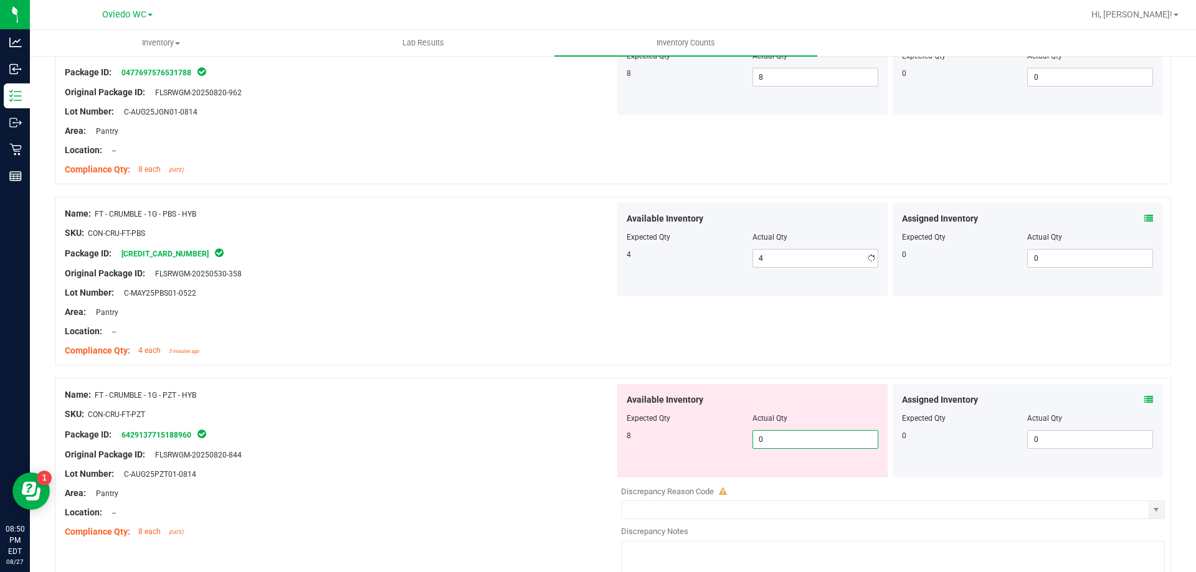
type input "08"
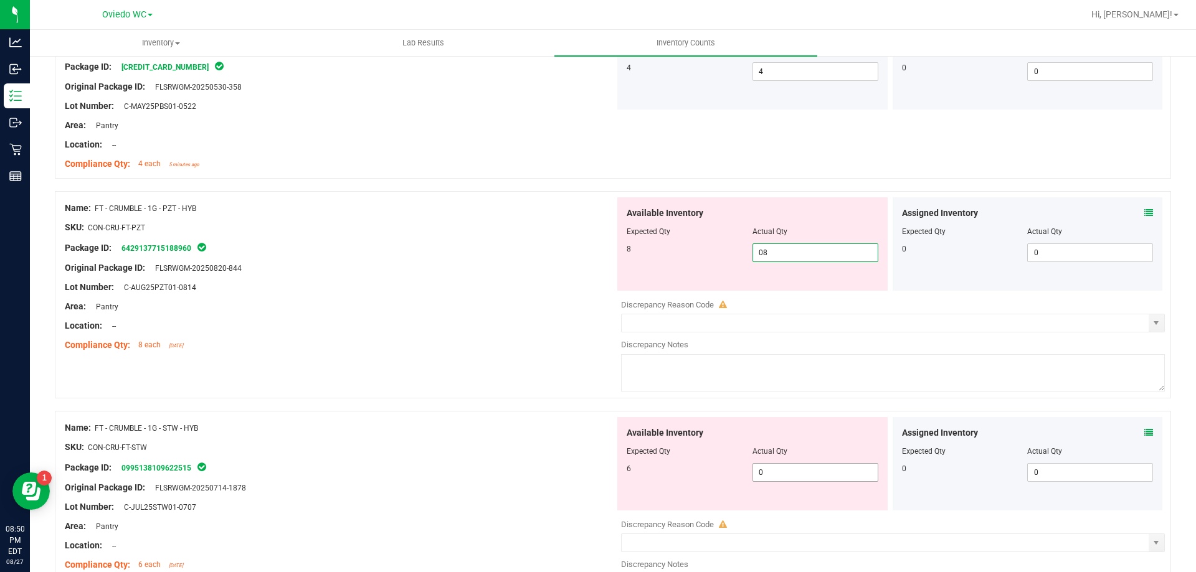
type input "8"
click at [795, 472] on div "Available Inventory Expected Qty Actual Qty 6 0 0" at bounding box center [890, 515] width 550 height 197
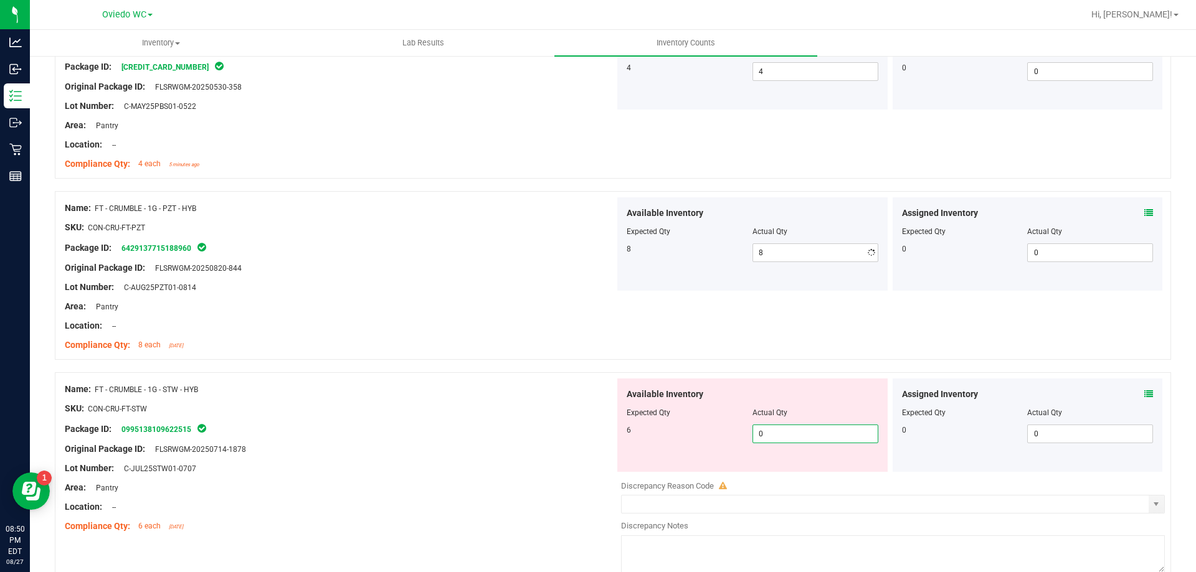
type input "06"
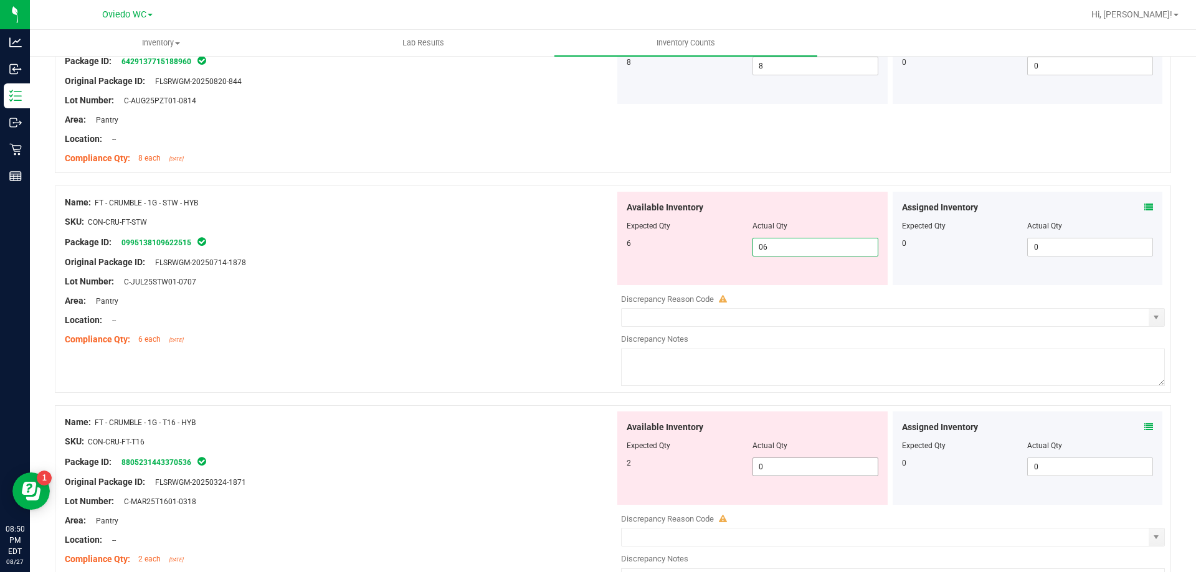
click at [794, 468] on div "Available Inventory Expected Qty Actual Qty 2 0 0" at bounding box center [890, 510] width 550 height 197
type input "6"
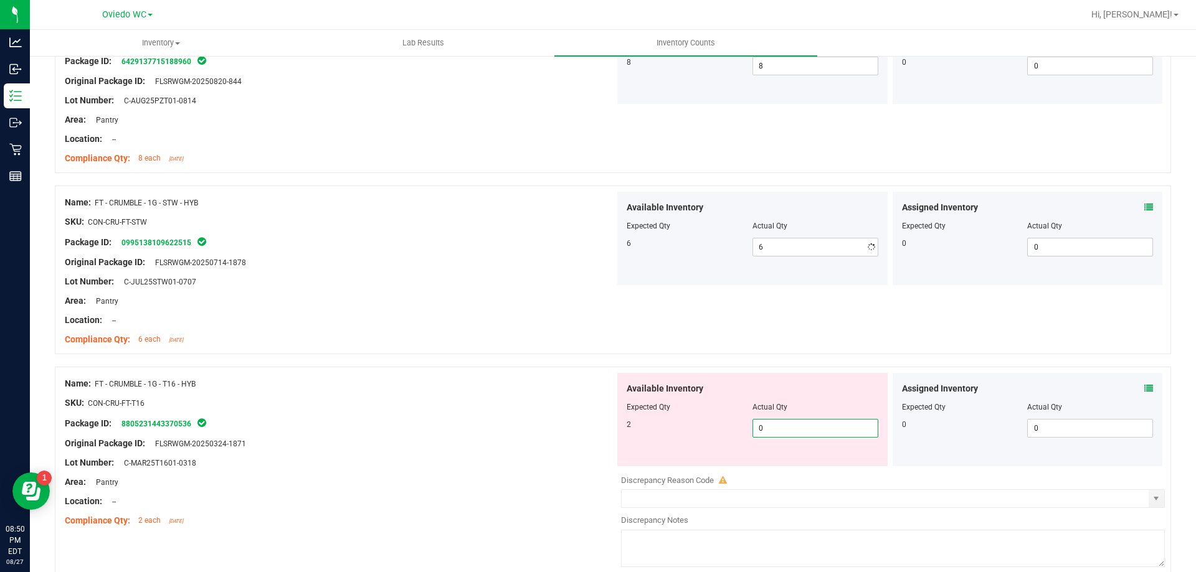
type input "02"
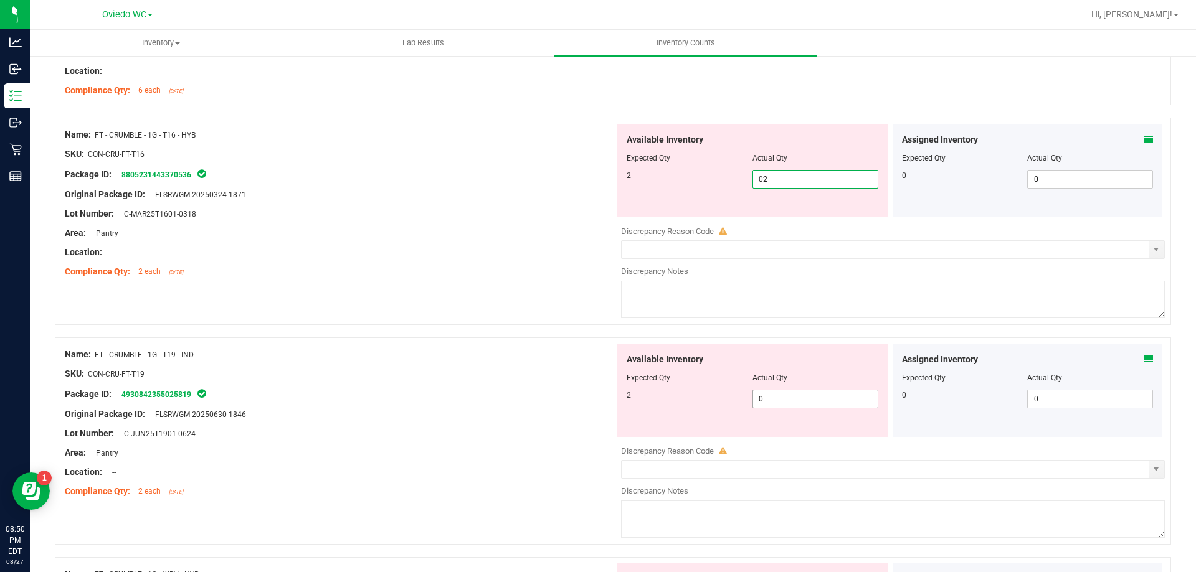
click at [784, 404] on div "Available Inventory Expected Qty Actual Qty 2 0 0" at bounding box center [890, 442] width 550 height 197
type input "2"
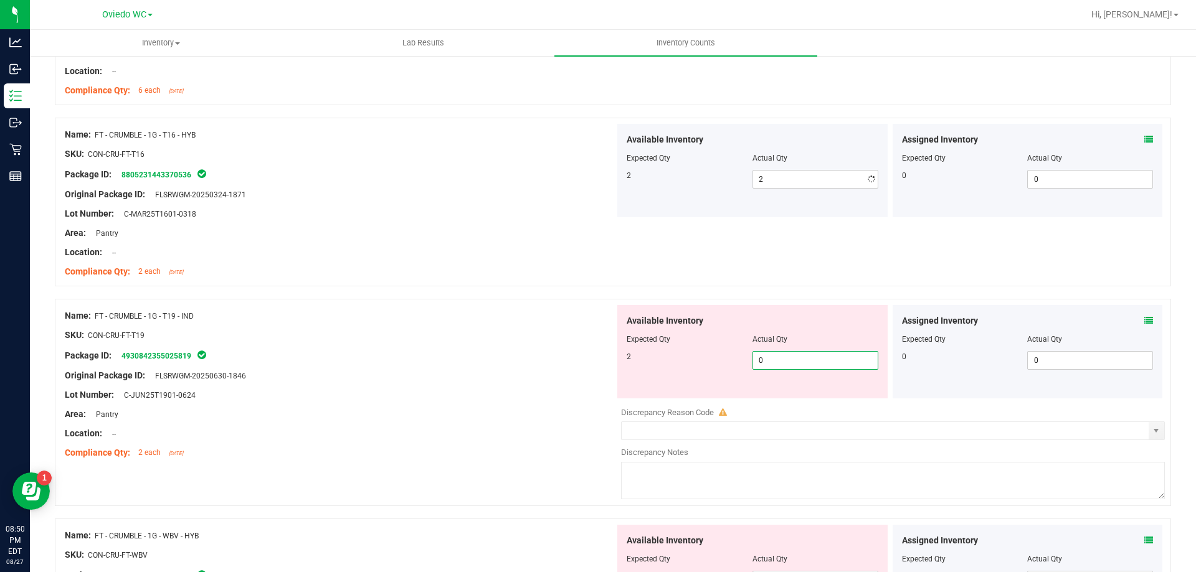
type input "02"
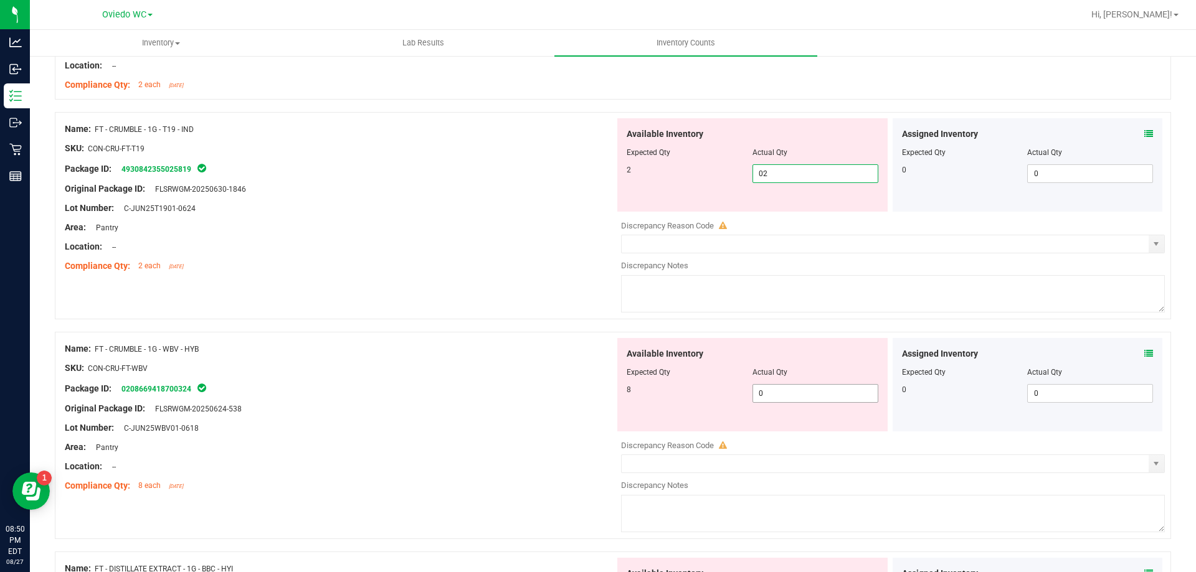
type input "2"
click at [780, 389] on div "Available Inventory Expected Qty Actual Qty 8 0 0" at bounding box center [752, 384] width 270 height 93
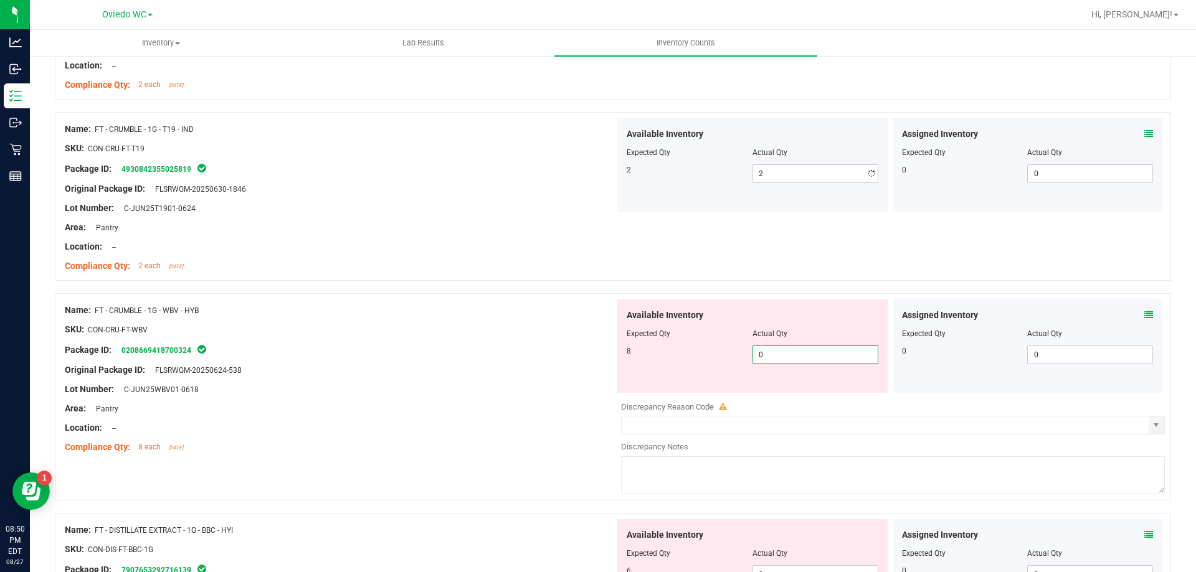
type input "08"
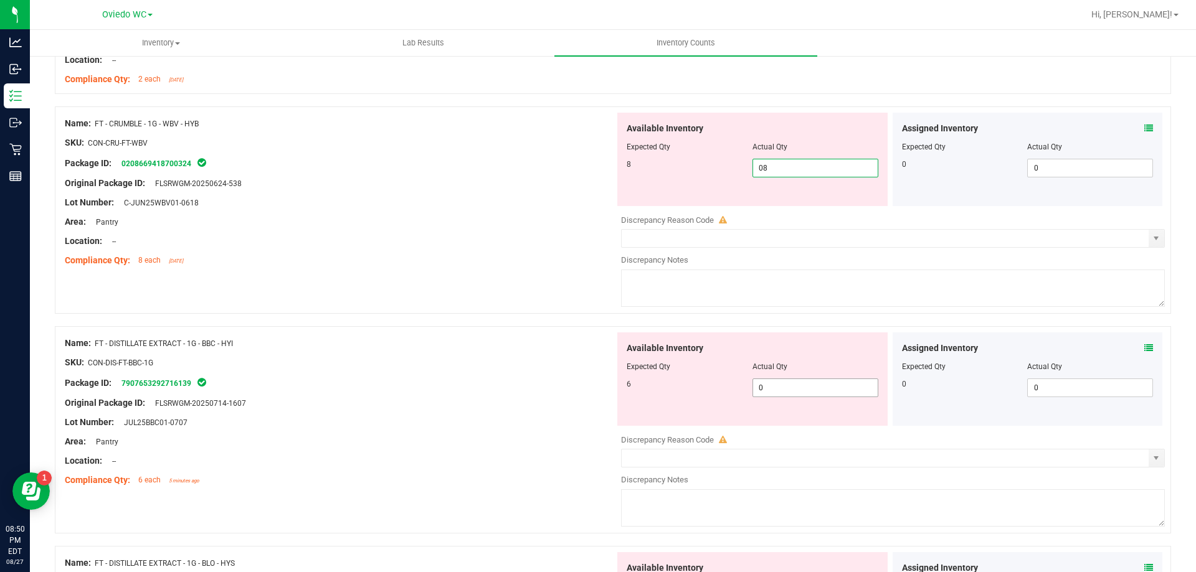
type input "8"
click at [773, 391] on div "Available Inventory Expected Qty Actual Qty 6 0 0" at bounding box center [890, 431] width 550 height 197
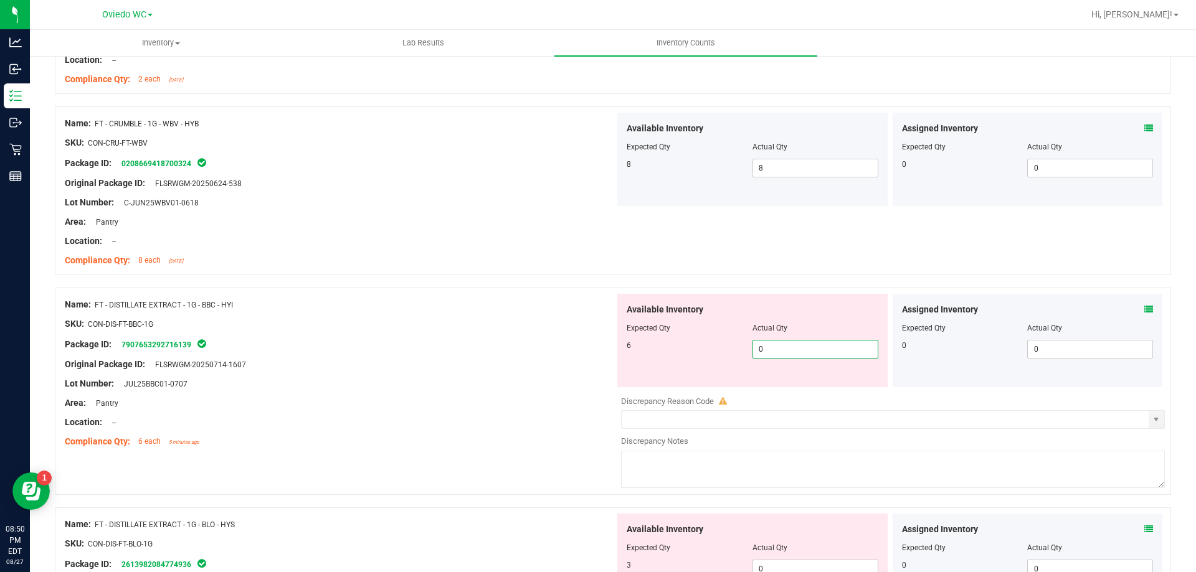
type input "06"
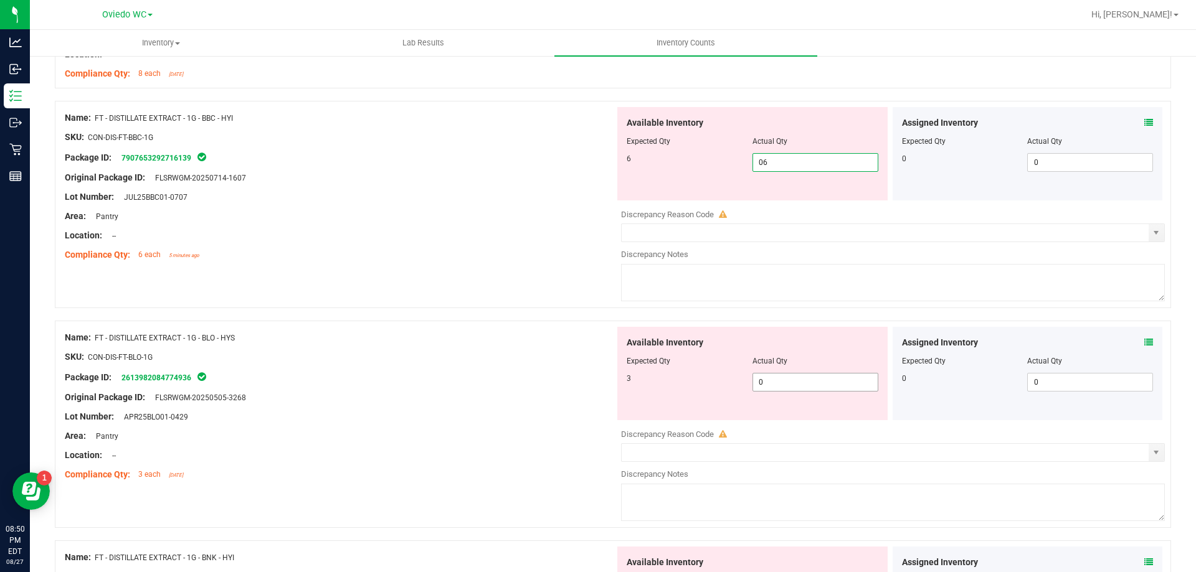
click at [772, 387] on div "Available Inventory Expected Qty Actual Qty 3 0 0" at bounding box center [890, 425] width 550 height 197
type input "6"
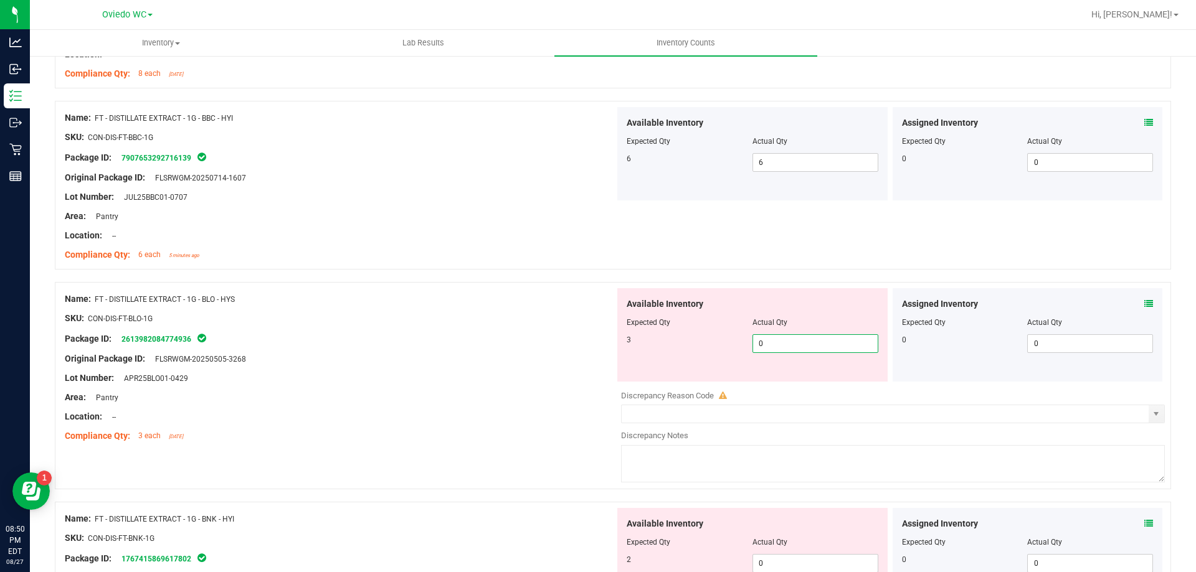
type input "03"
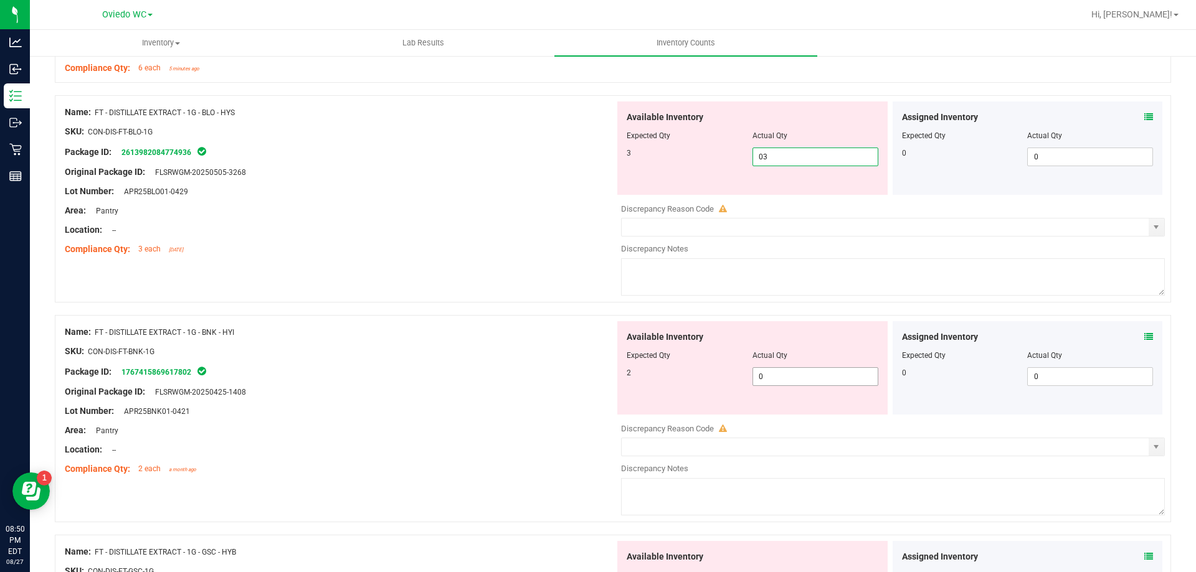
type input "3"
click at [773, 380] on div "Available Inventory Expected Qty Actual Qty 2 0 0" at bounding box center [890, 419] width 550 height 197
type input "02"
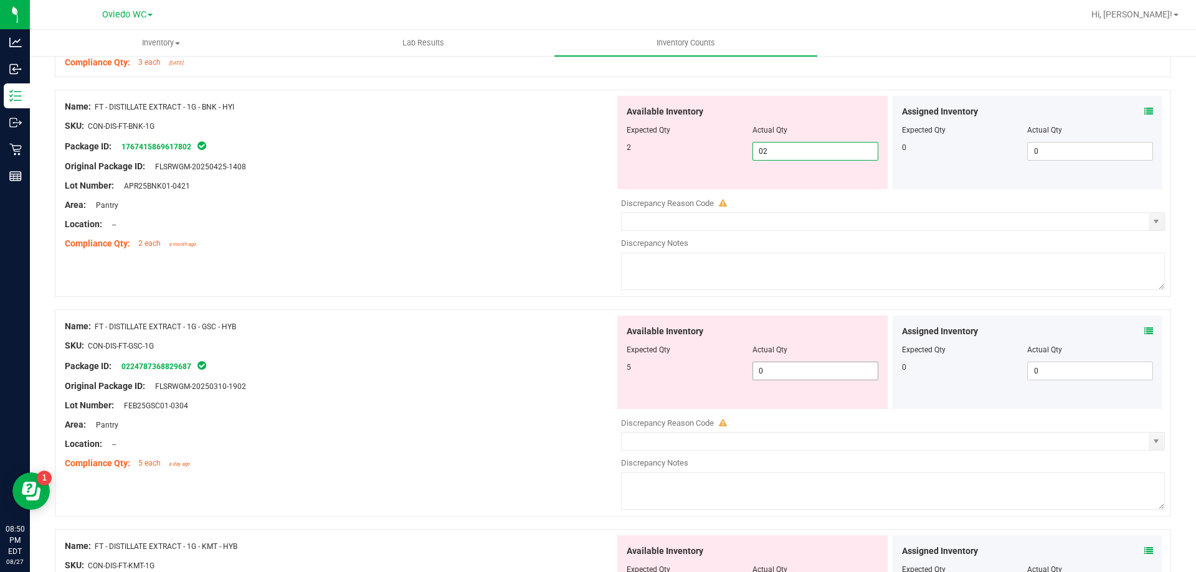
type input "2"
click at [777, 373] on div "Available Inventory Expected Qty Actual Qty 5 0 0" at bounding box center [890, 414] width 550 height 197
type input "05"
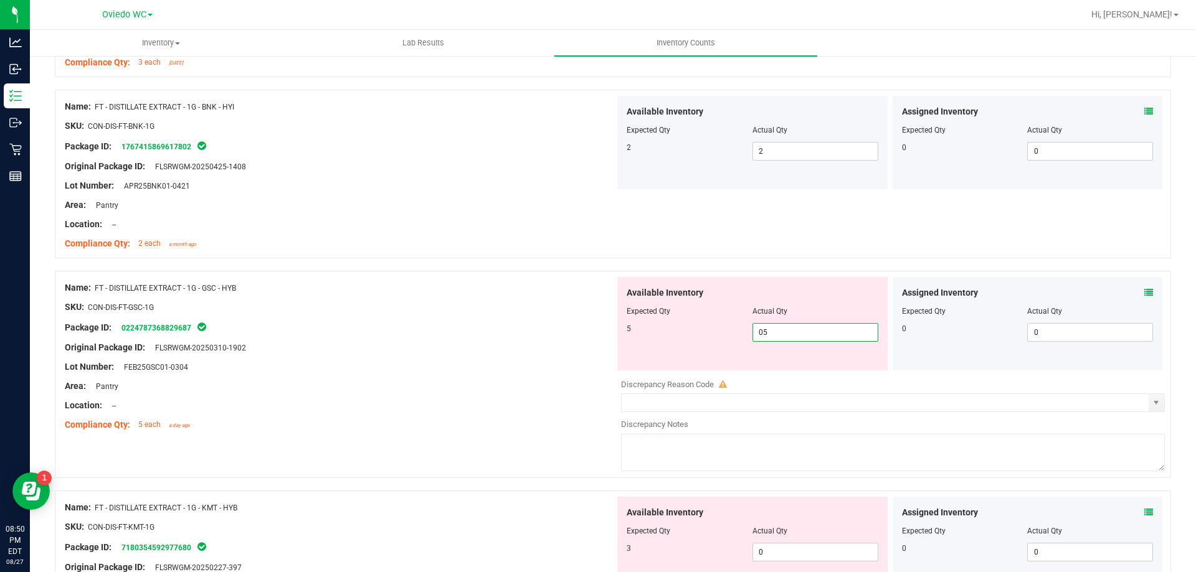
scroll to position [1868, 0]
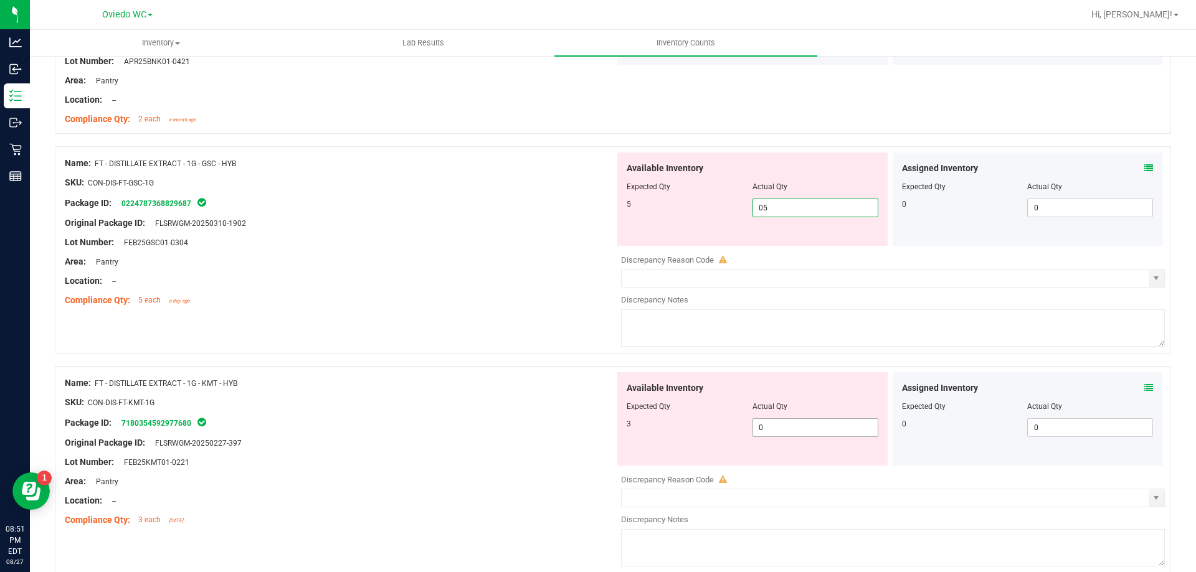
click at [785, 420] on div "Available Inventory Expected Qty Actual Qty 3 0 0" at bounding box center [752, 418] width 270 height 93
type input "5"
type input "03"
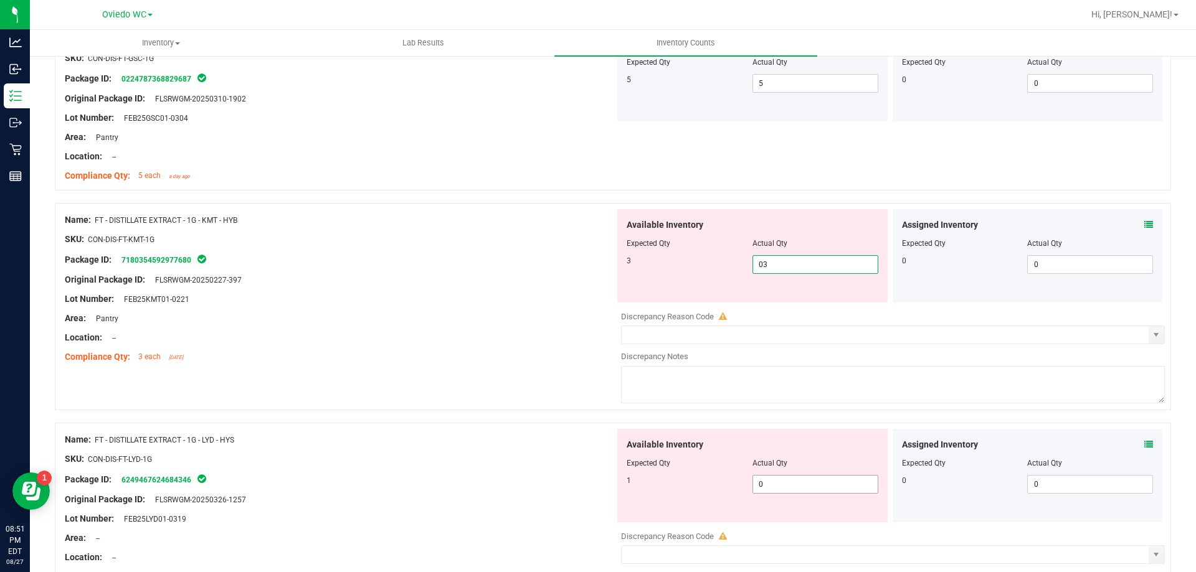
type input "3"
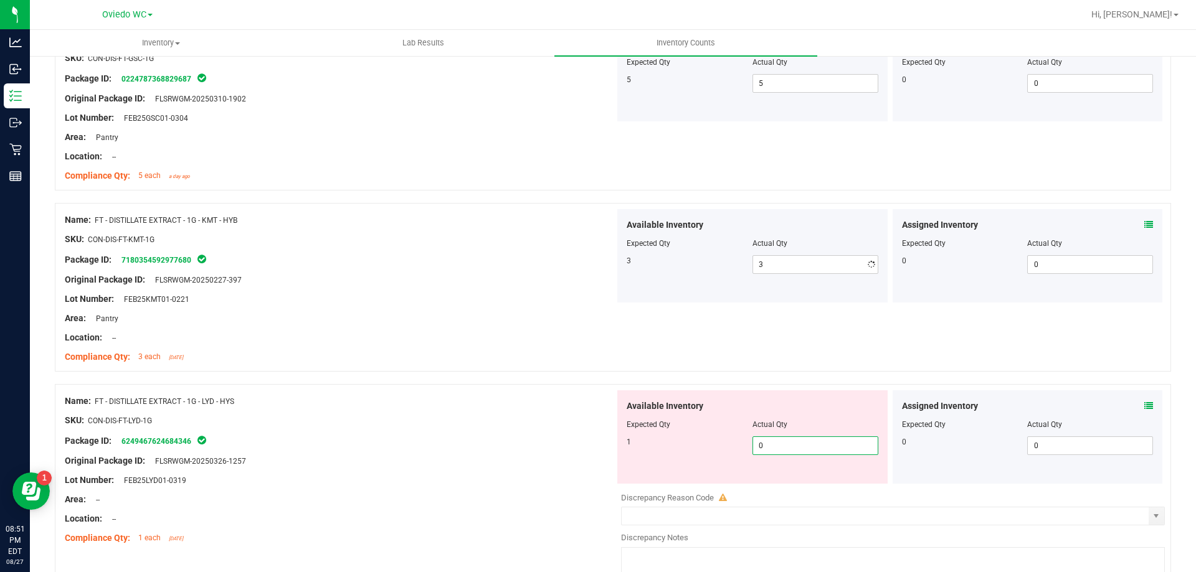
click at [806, 492] on div "Available Inventory Expected Qty Actual Qty 1 0 0" at bounding box center [890, 488] width 550 height 197
type input "01"
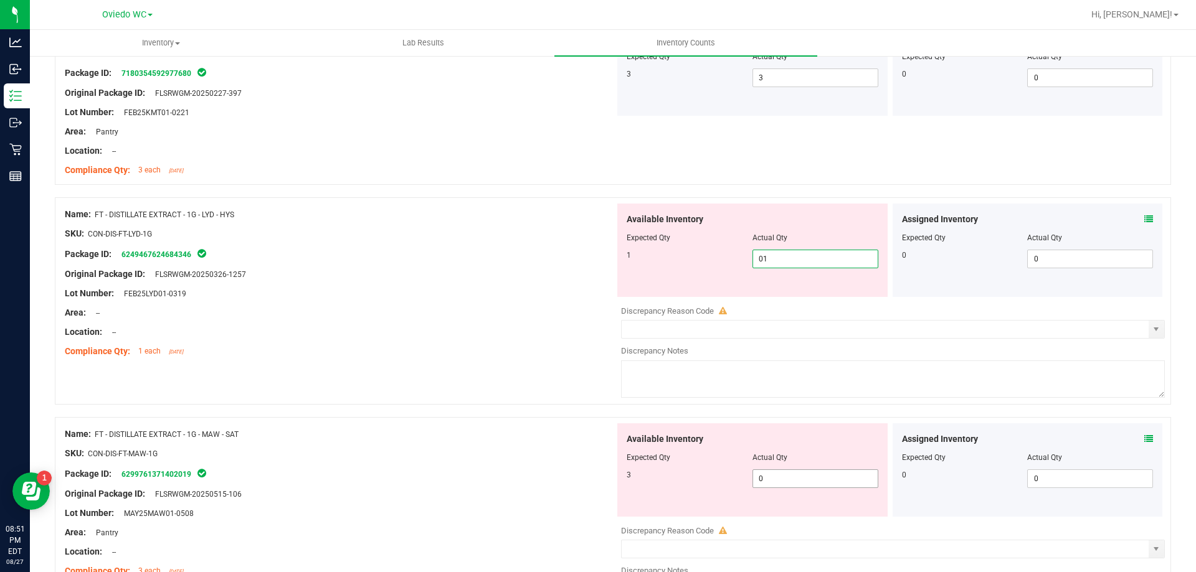
type input "1"
click at [805, 475] on div "Available Inventory Expected Qty Actual Qty 3 0 0" at bounding box center [752, 469] width 270 height 93
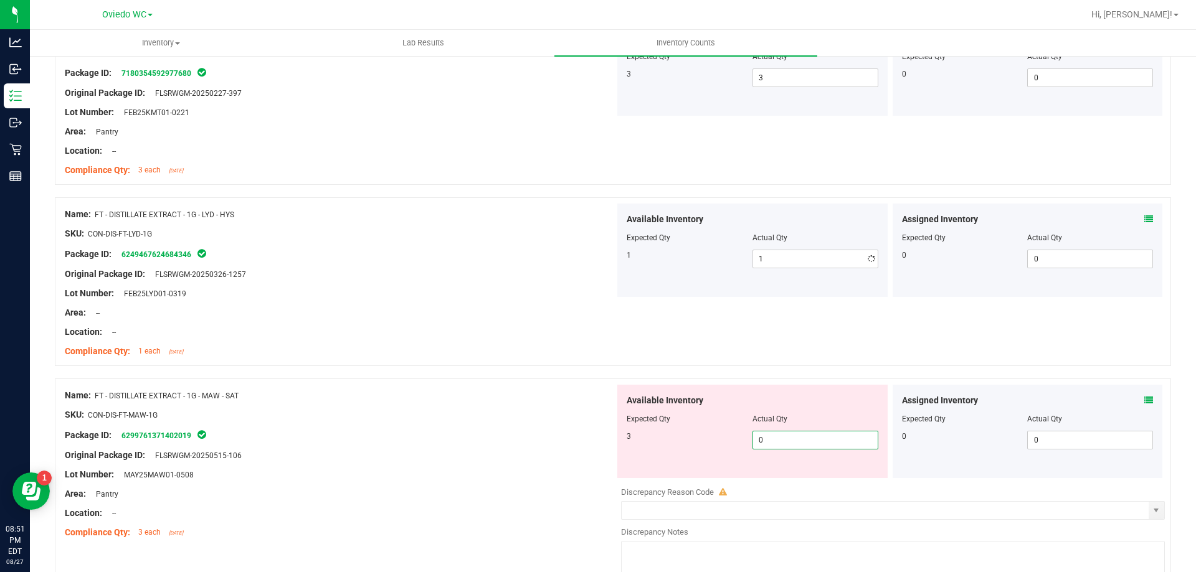
type input "03"
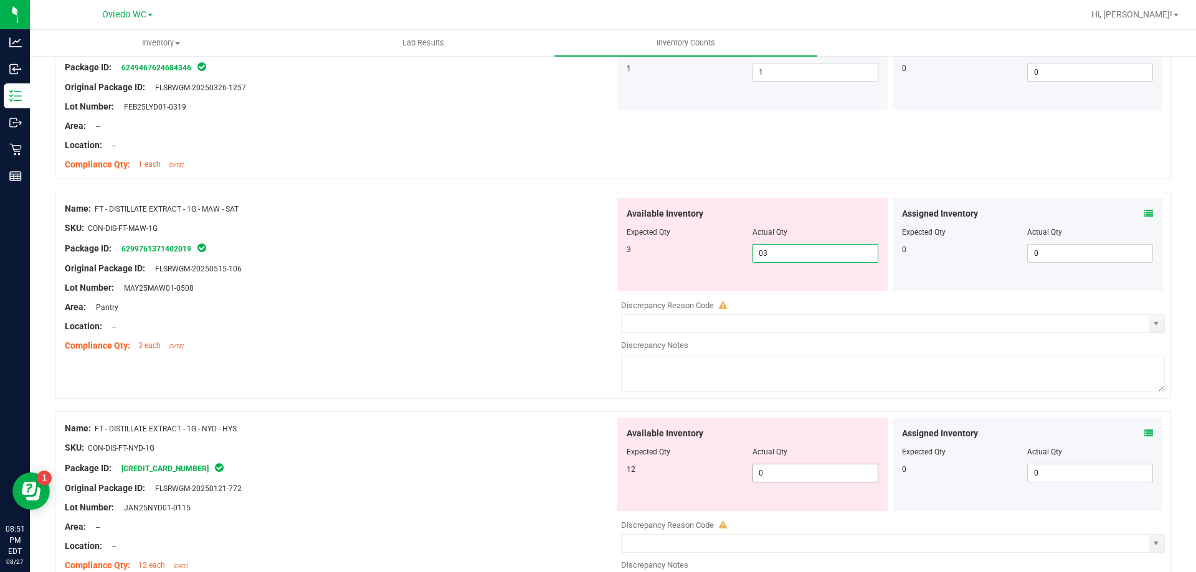
type input "3"
click at [805, 473] on div "Available Inventory Expected Qty Actual Qty 12 0 0" at bounding box center [890, 516] width 550 height 197
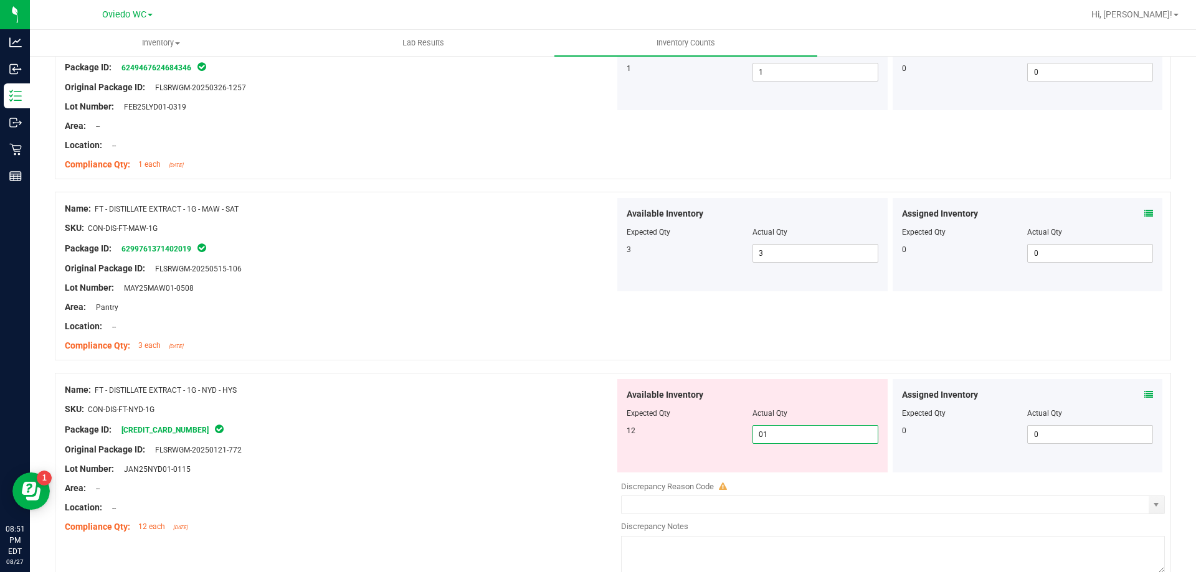
type input "012"
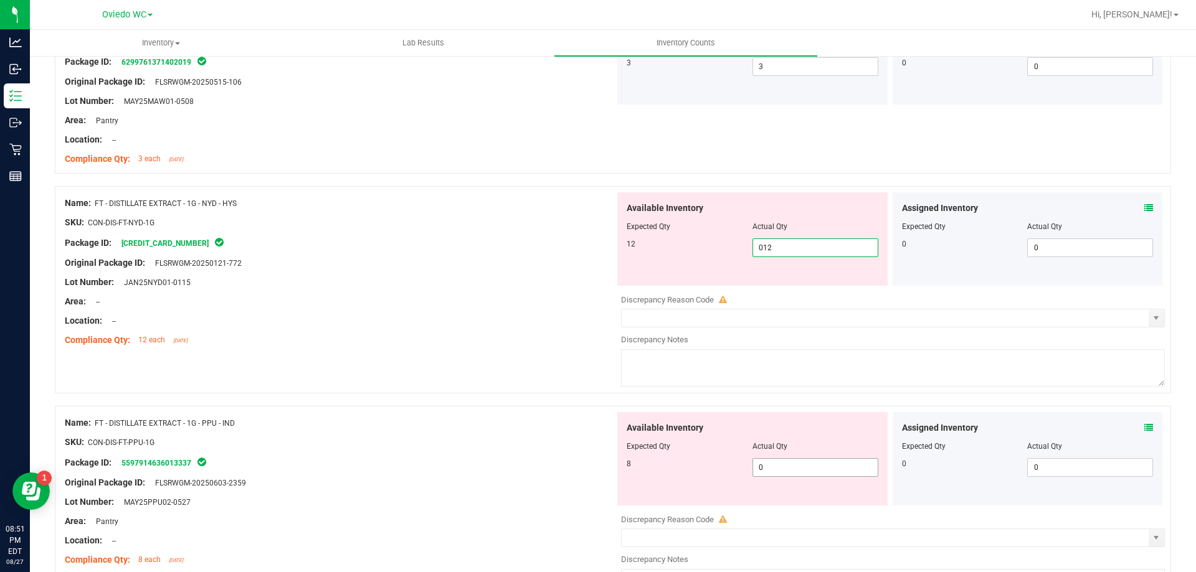
click at [803, 465] on div "Available Inventory Expected Qty Actual Qty 8 0 0" at bounding box center [752, 458] width 270 height 93
type input "12"
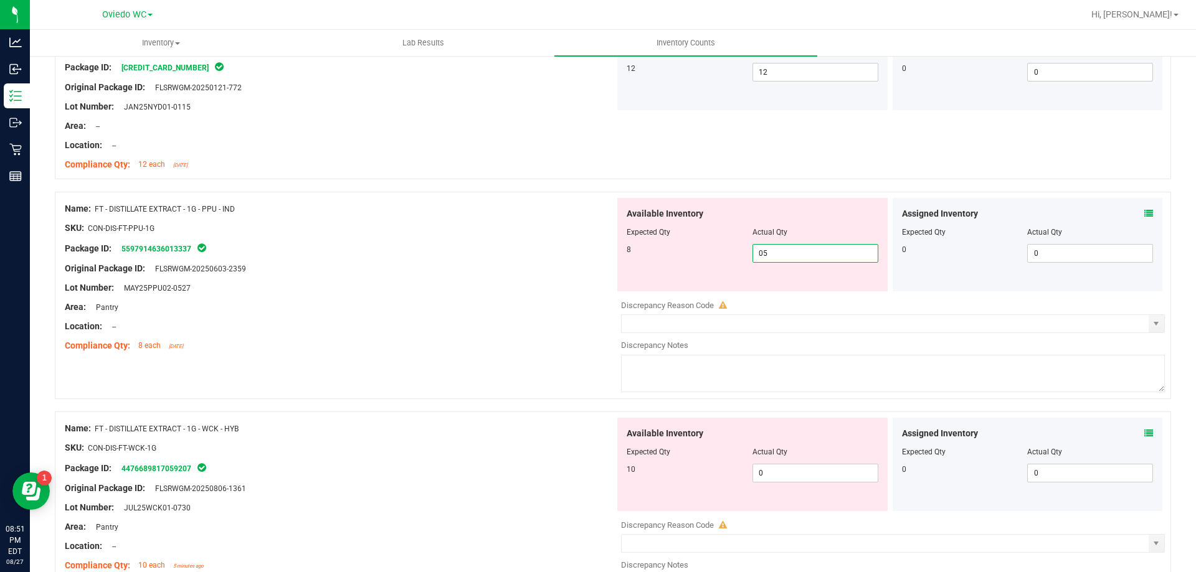
scroll to position [2802, 0]
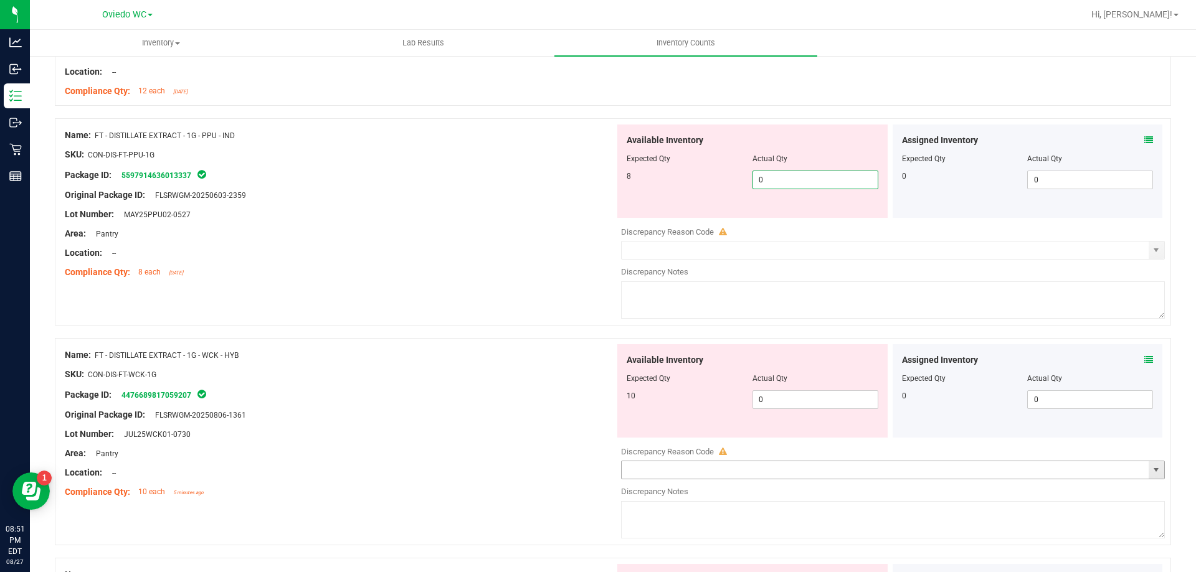
type input "08"
click at [793, 394] on div "Available Inventory Expected Qty Actual Qty 10 0 0" at bounding box center [752, 390] width 270 height 93
type input "8"
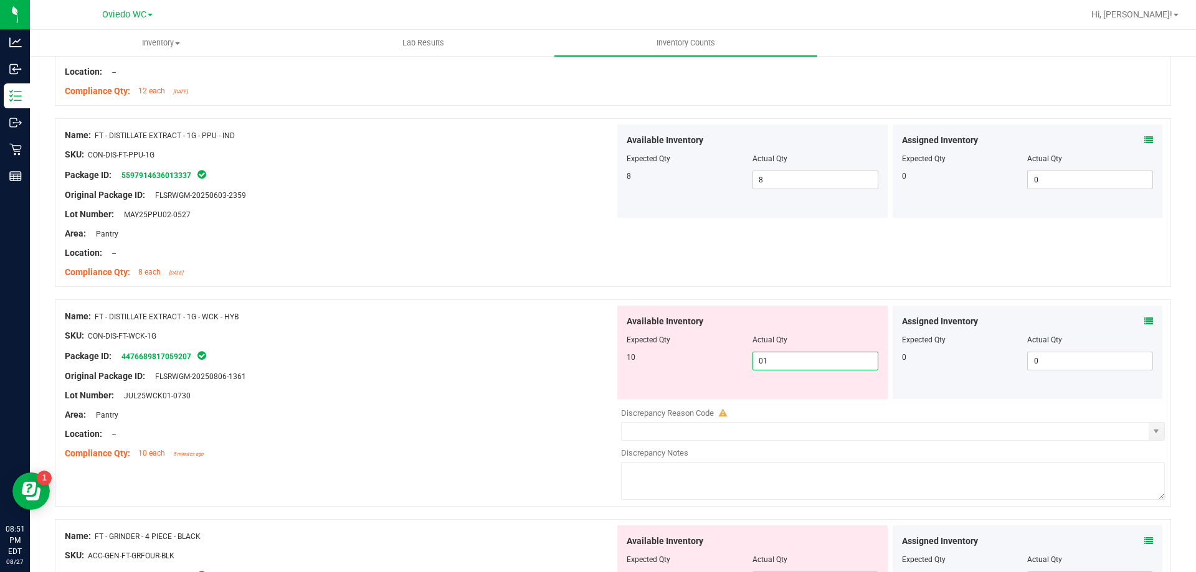
type input "010"
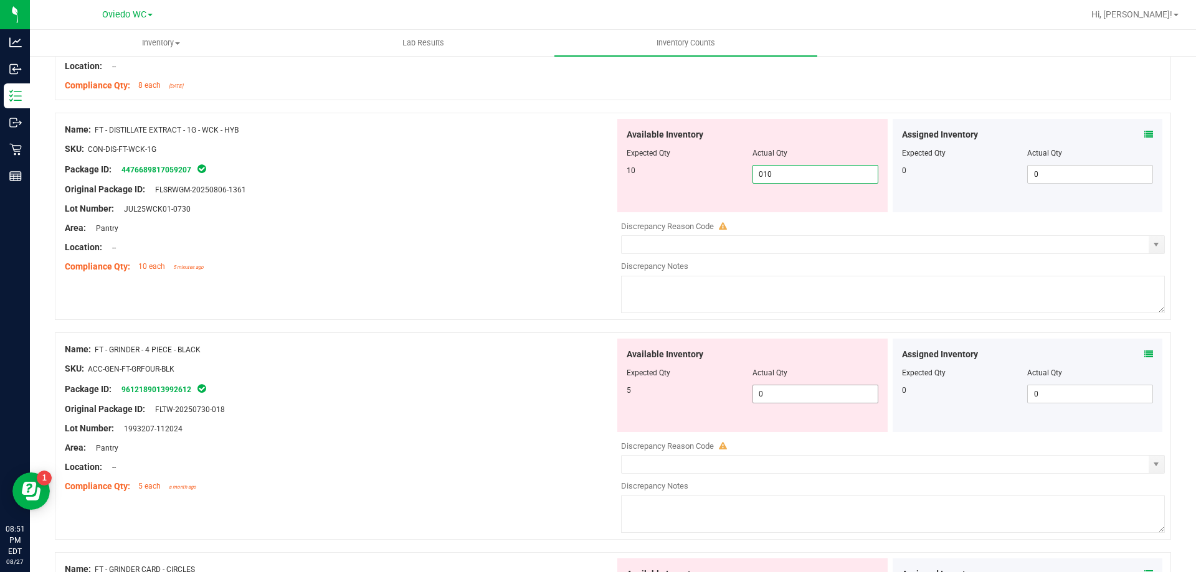
click at [793, 403] on div "Available Inventory Expected Qty Actual Qty 5 0 0" at bounding box center [890, 437] width 550 height 197
type input "10"
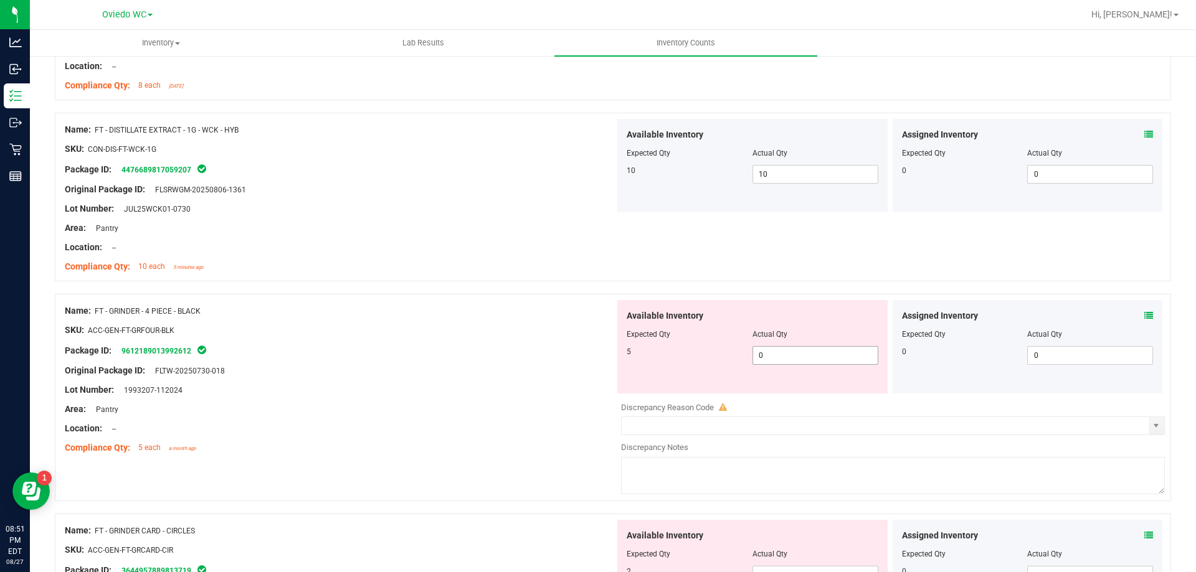
click at [806, 361] on span "0 0" at bounding box center [815, 355] width 126 height 19
type input "05"
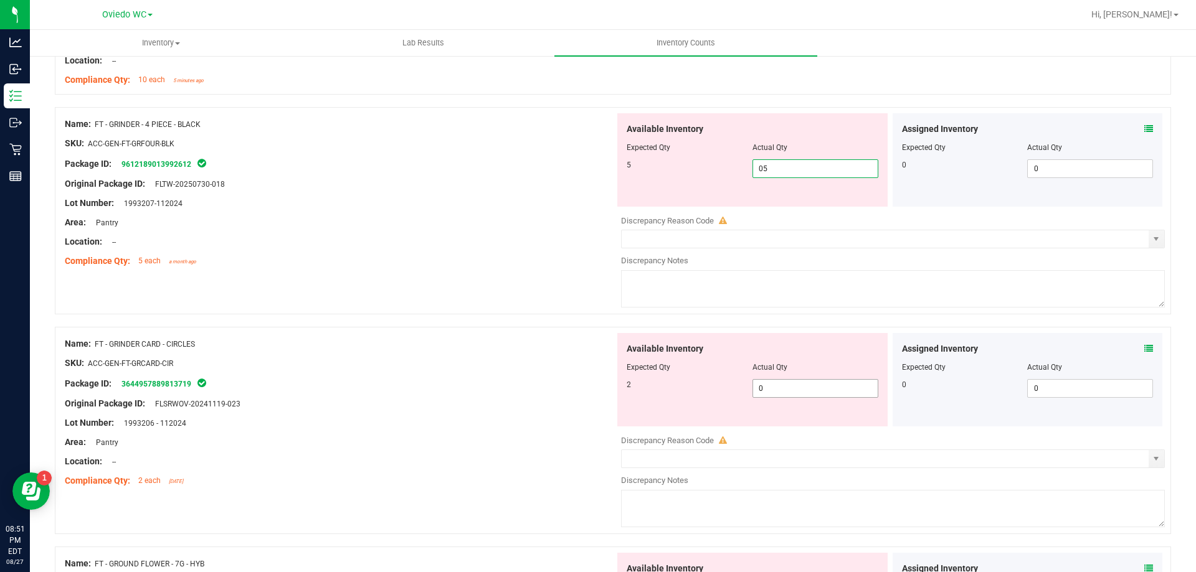
type input "5"
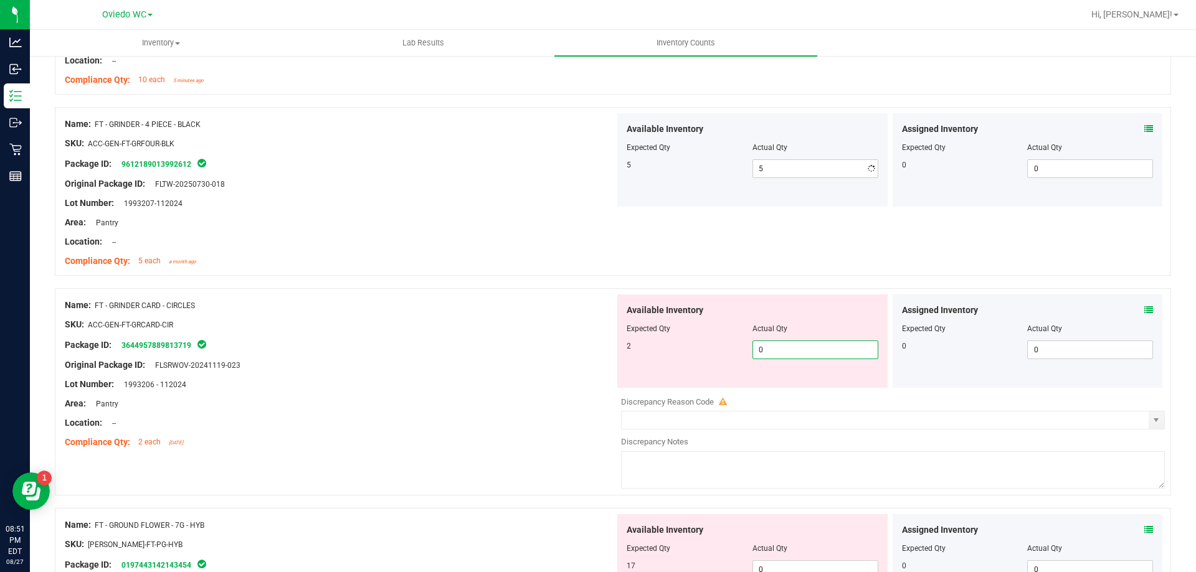
click at [785, 385] on div "Available Inventory Expected Qty Actual Qty 2 0 0" at bounding box center [752, 341] width 270 height 93
type input "02"
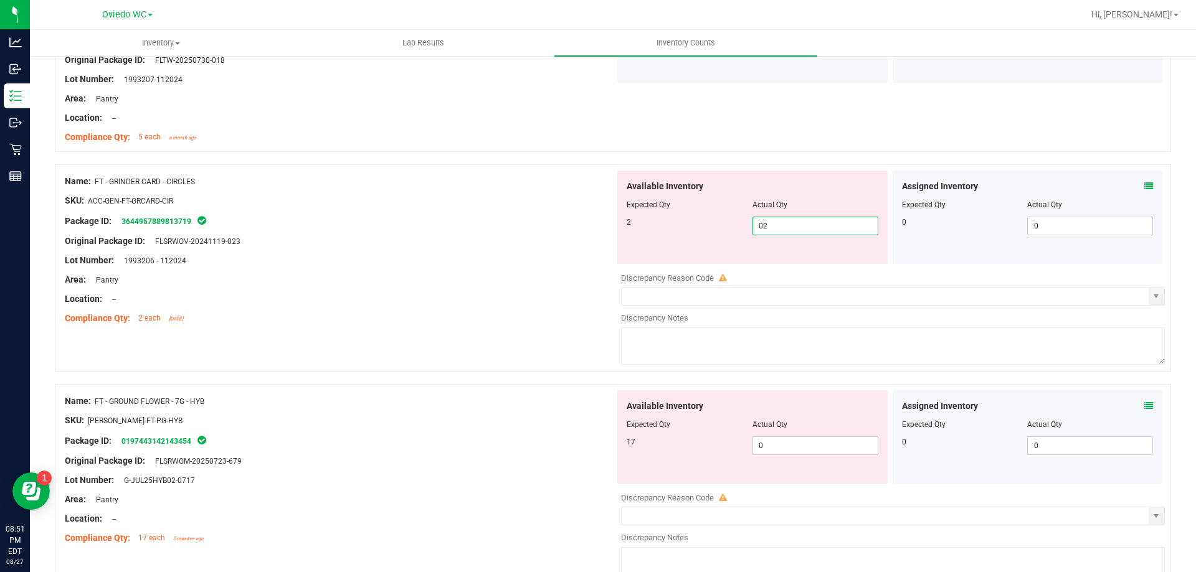
scroll to position [3301, 0]
type input "2"
click at [774, 452] on div "Available Inventory Expected Qty Actual Qty 17 0 0" at bounding box center [890, 488] width 550 height 197
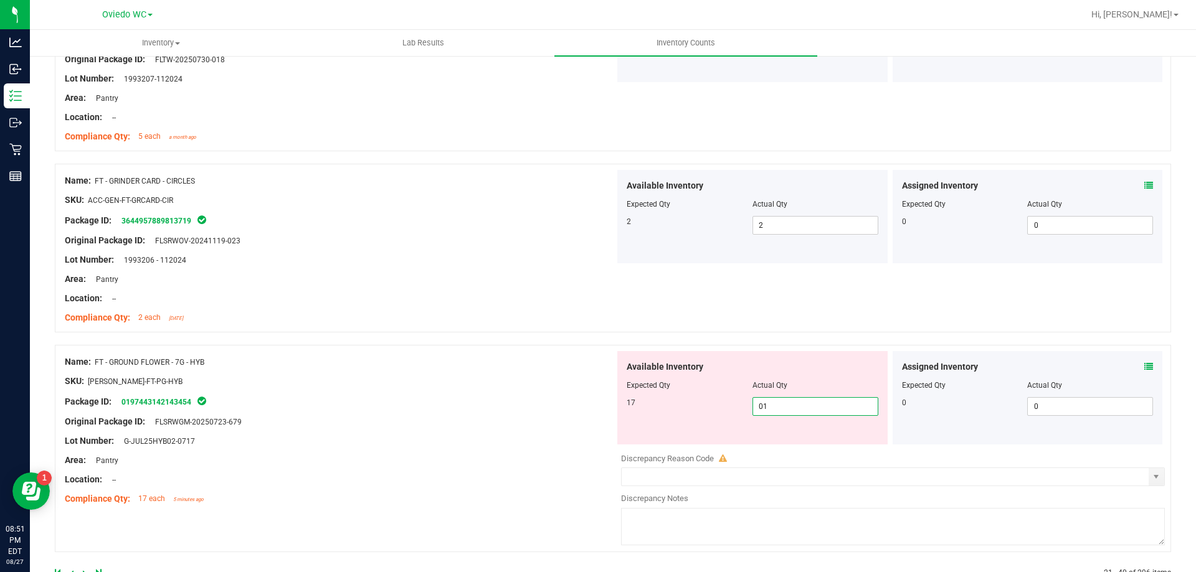
type input "017"
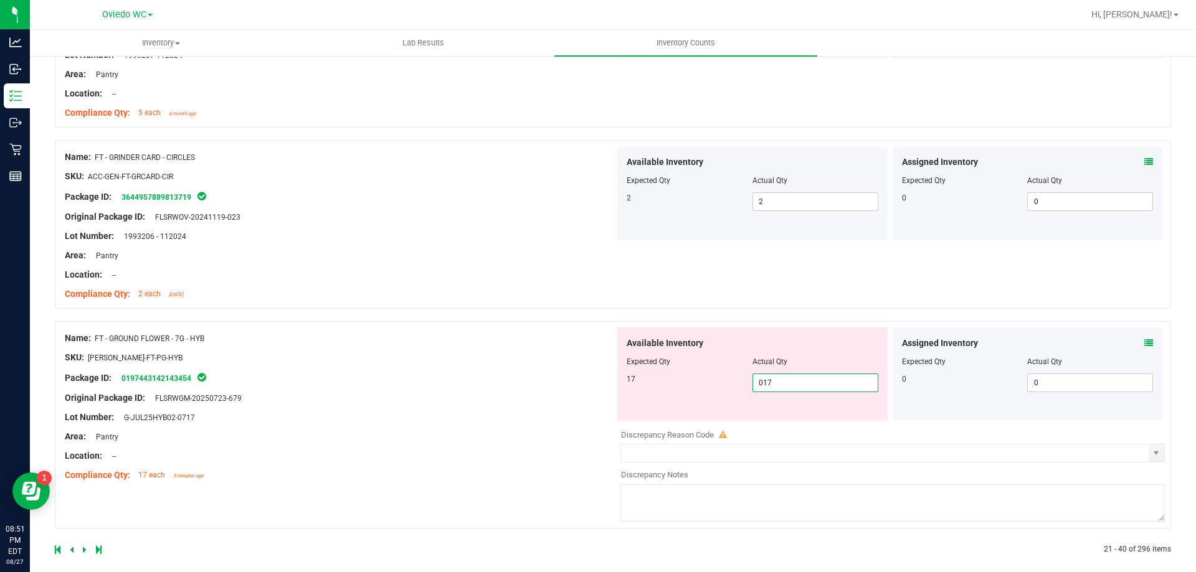
scroll to position [3336, 0]
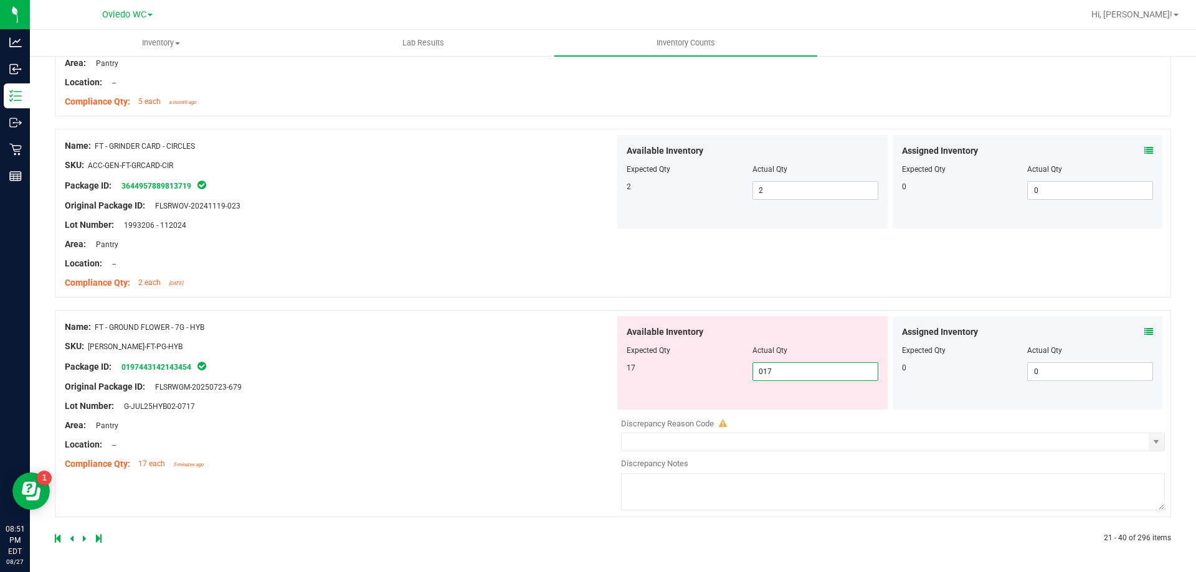
type input "17"
click at [85, 536] on icon at bounding box center [85, 538] width 4 height 7
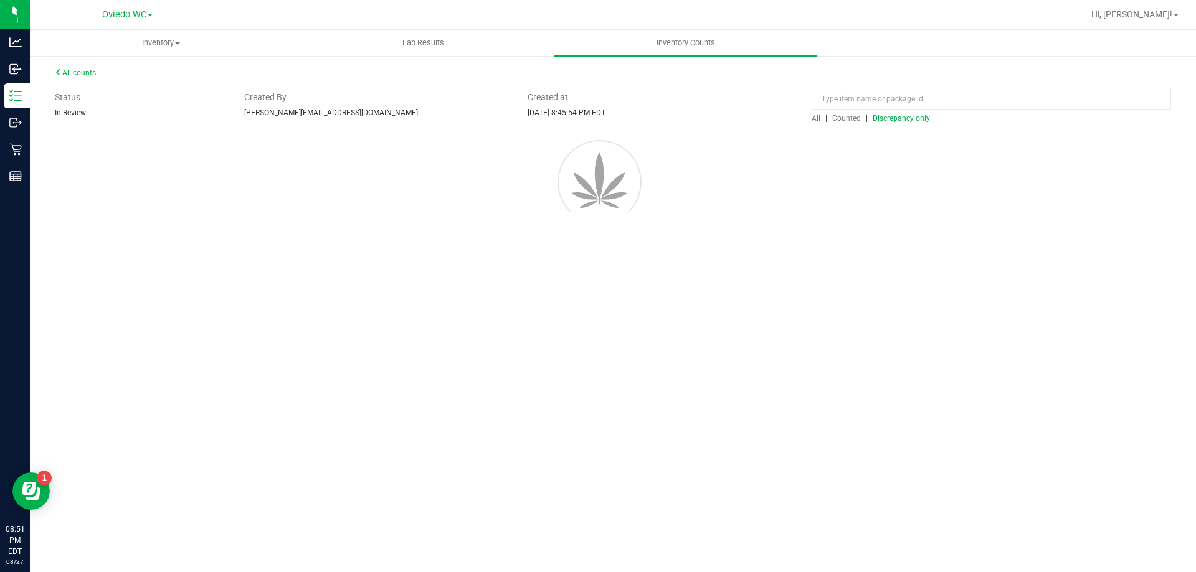
scroll to position [0, 0]
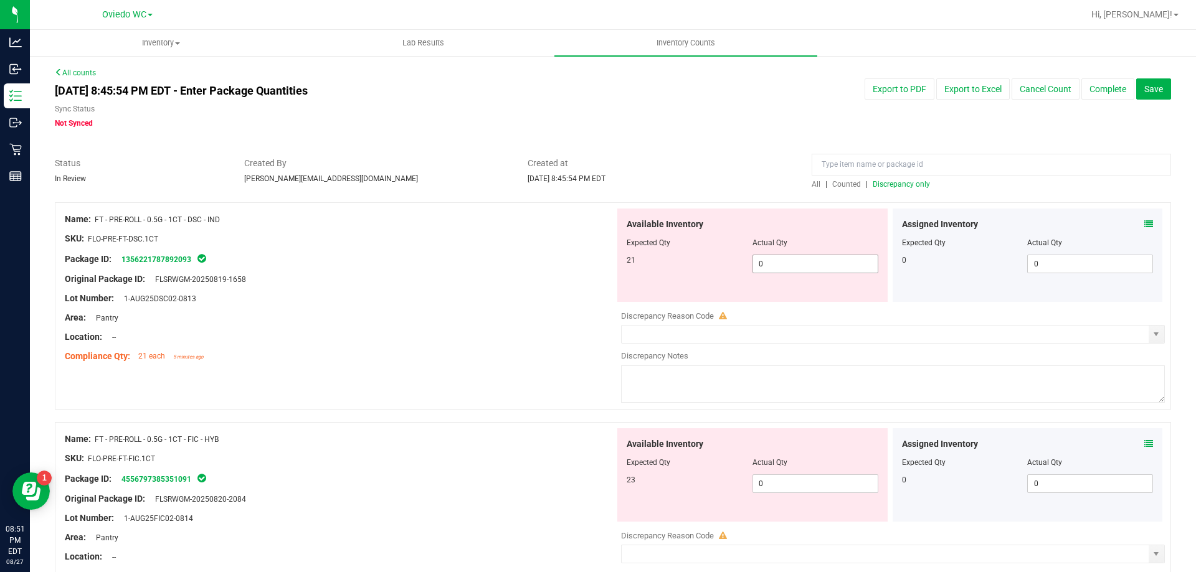
click at [801, 263] on span "0 0" at bounding box center [815, 264] width 126 height 19
type input "021"
type input "21"
click at [777, 480] on div "Available Inventory Expected Qty Actual Qty 23 0 0" at bounding box center [752, 474] width 270 height 93
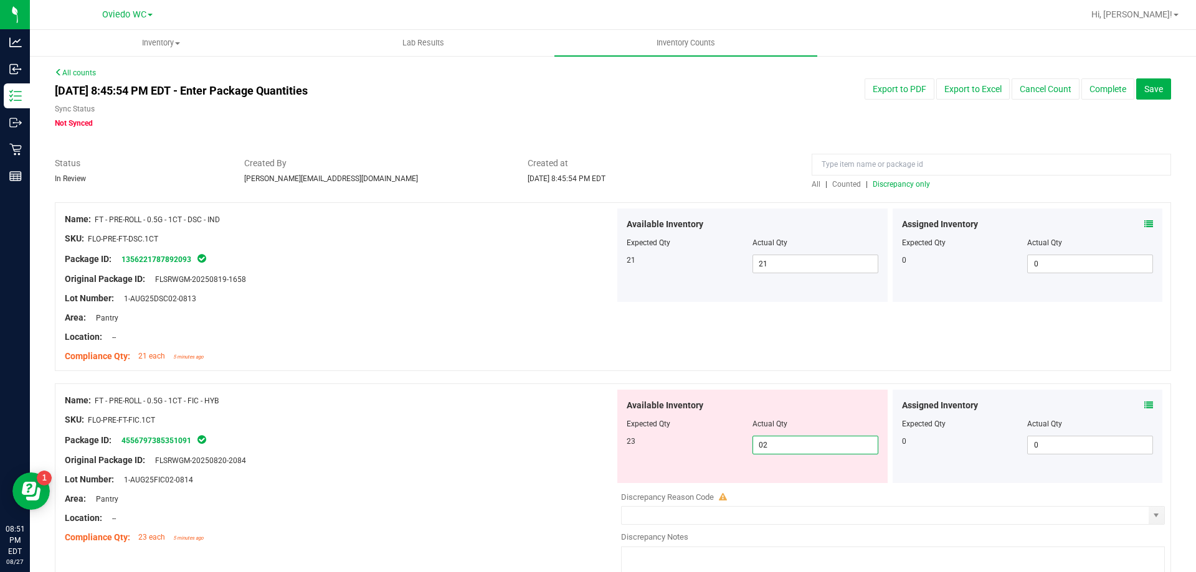
type input "023"
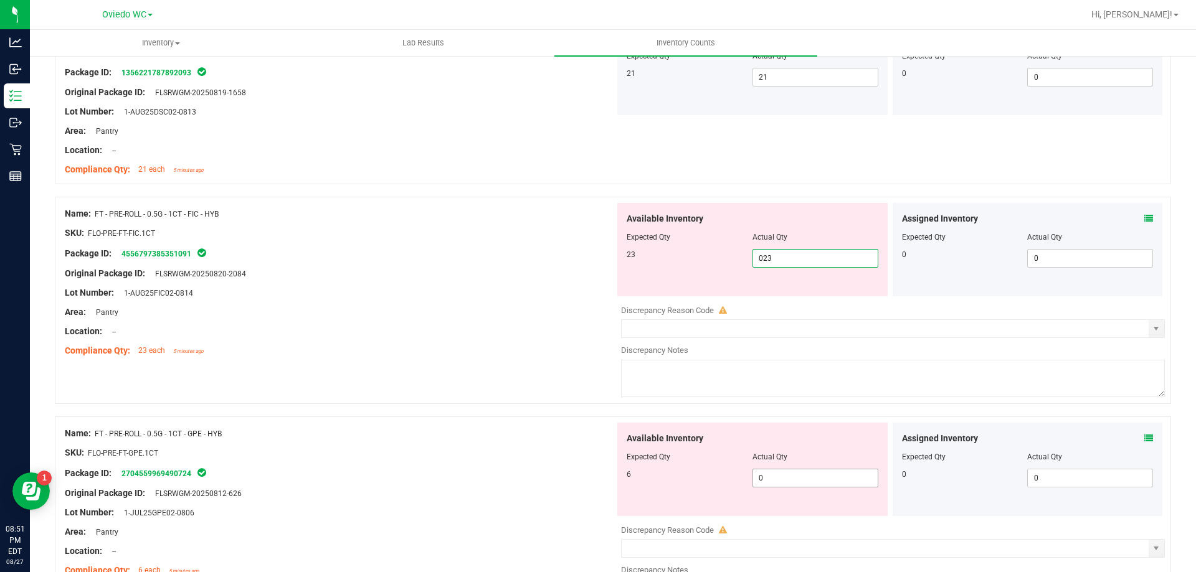
type input "23"
click at [764, 471] on div "Available Inventory Expected Qty Actual Qty 6 0 0" at bounding box center [752, 469] width 270 height 93
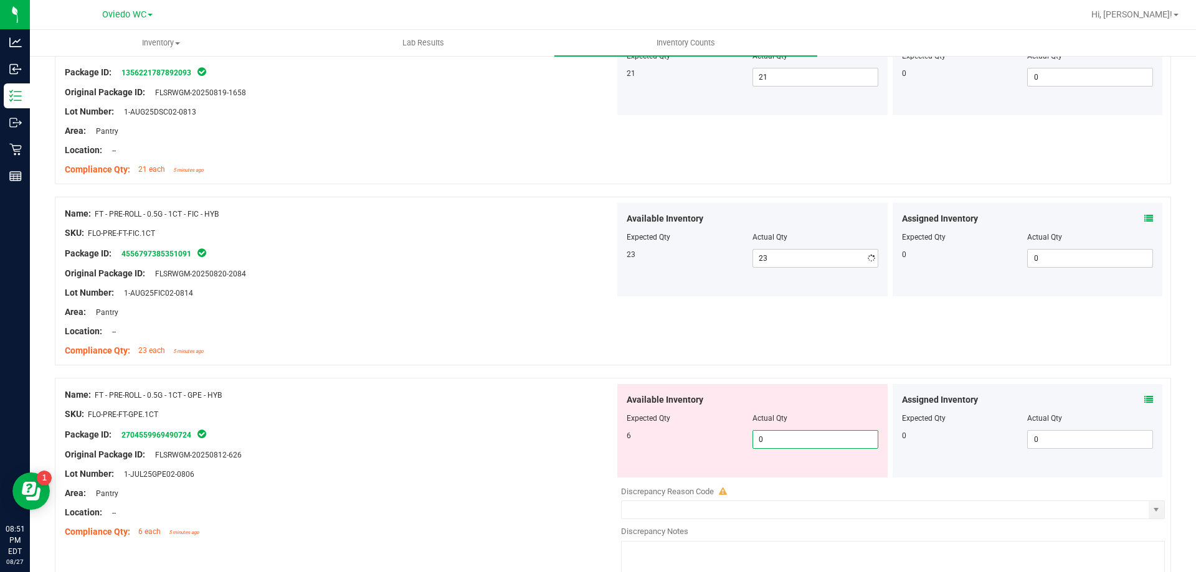
type input "06"
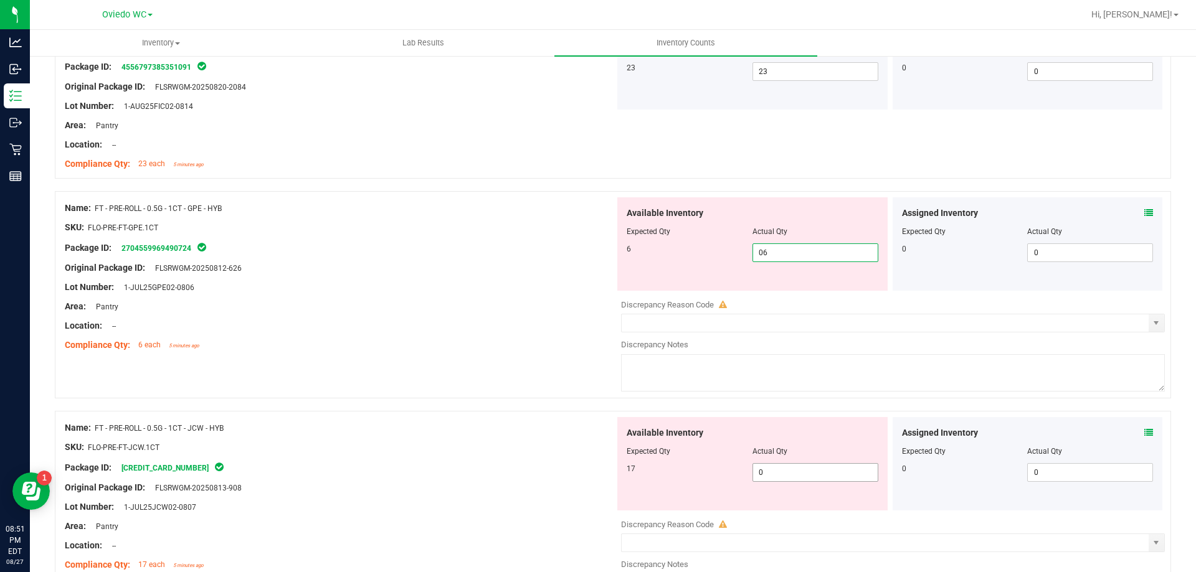
type input "6"
click at [769, 471] on div "Available Inventory Expected Qty Actual Qty 17 0 0" at bounding box center [752, 463] width 270 height 93
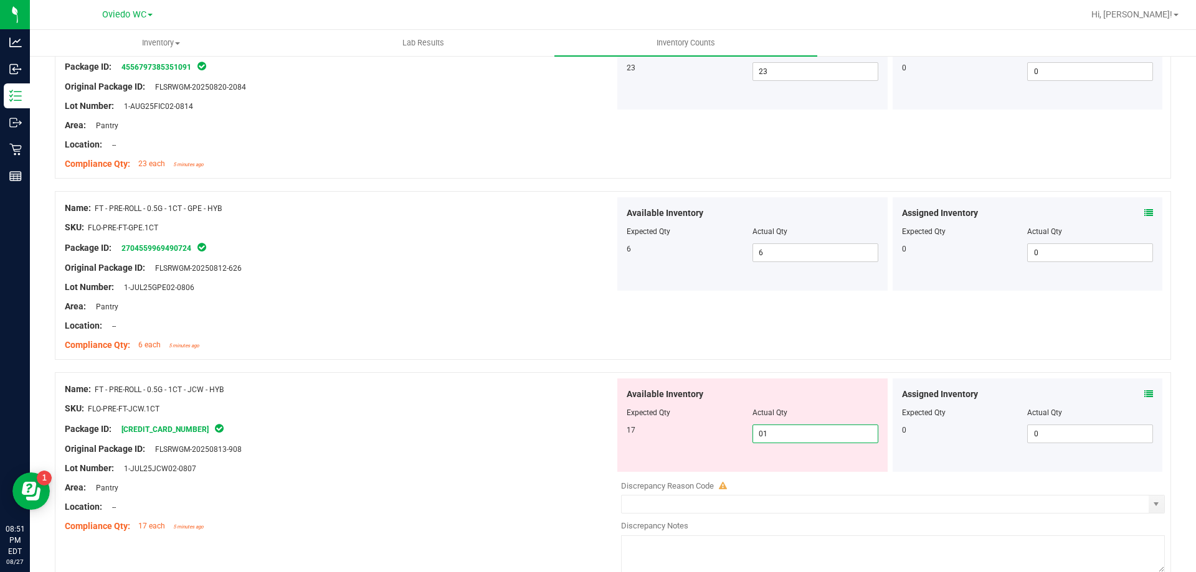
type input "017"
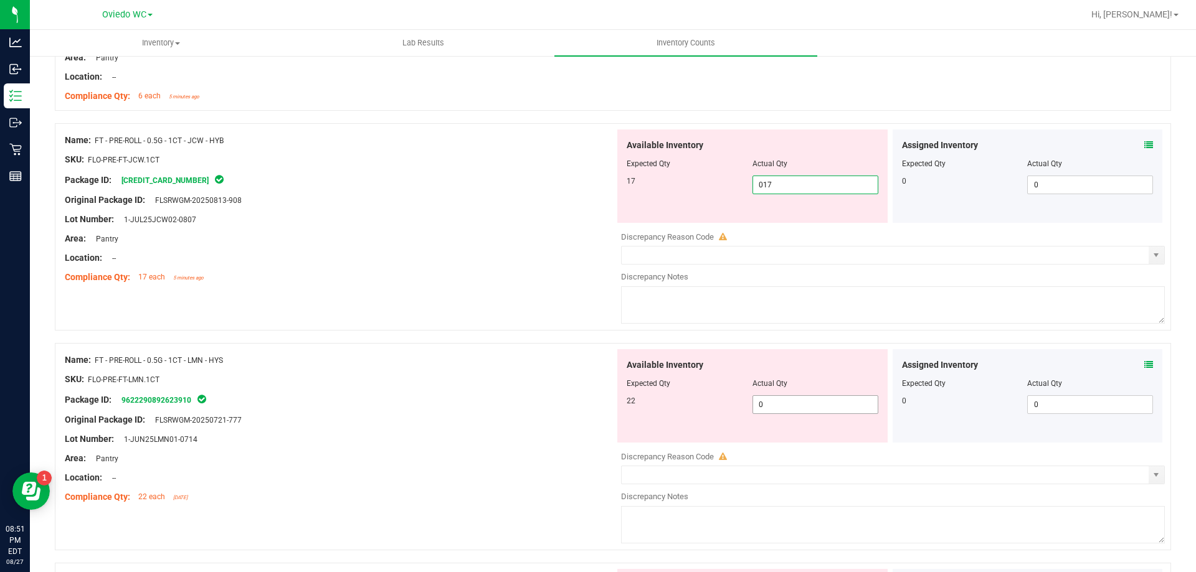
type input "17"
click at [782, 404] on div "Available Inventory Expected Qty Actual Qty 22 0 0" at bounding box center [752, 395] width 270 height 93
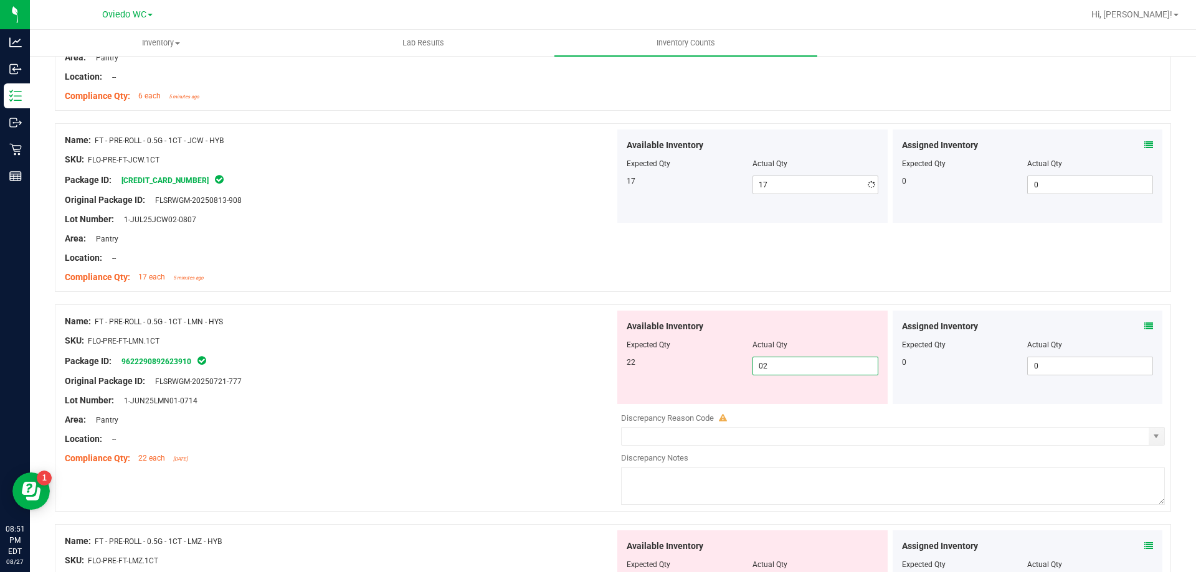
type input "022"
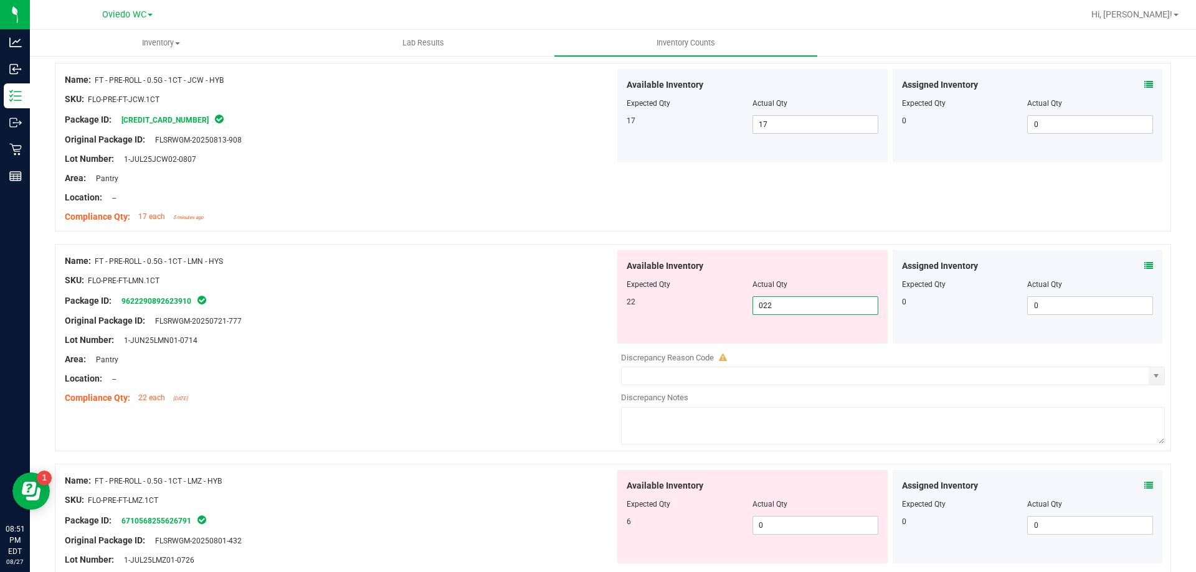
scroll to position [872, 0]
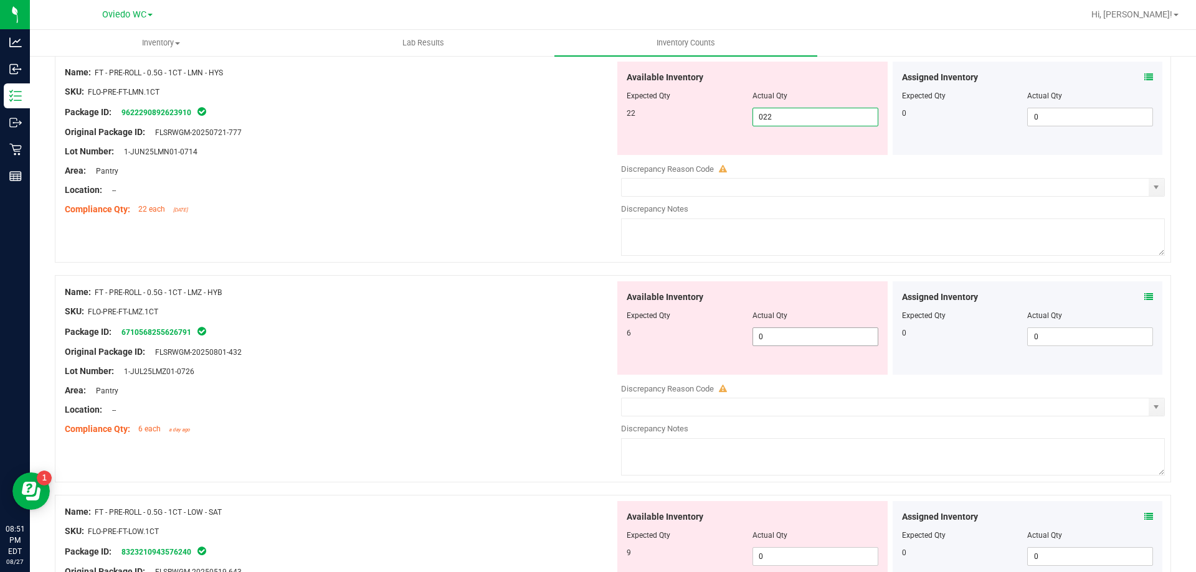
click at [780, 328] on div "Available Inventory Expected Qty Actual Qty 6 0 0" at bounding box center [752, 327] width 270 height 93
type input "22"
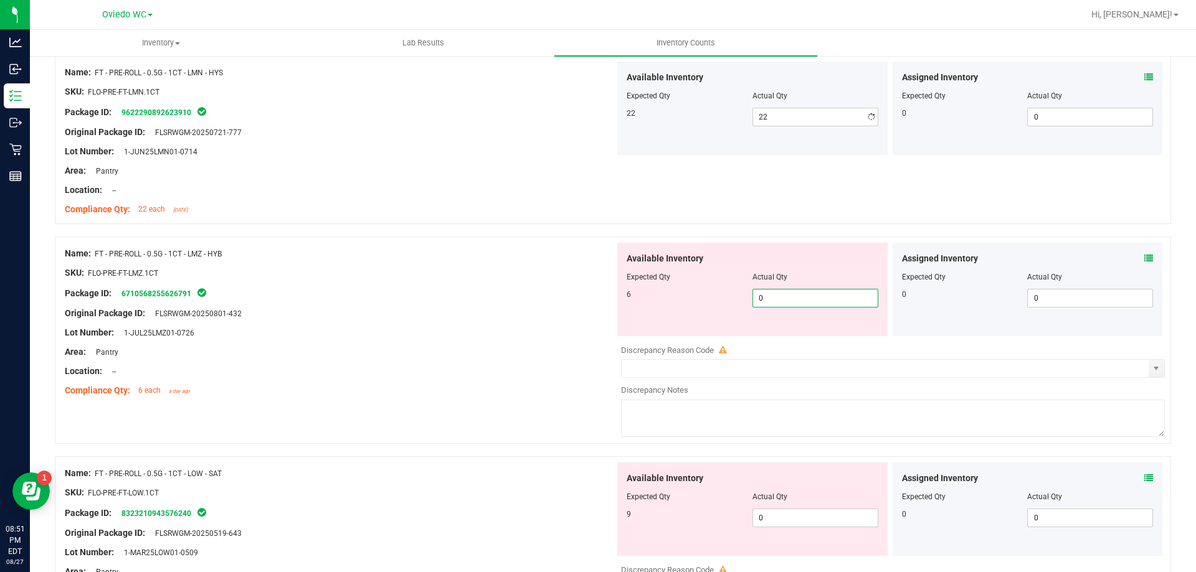
type input "06"
type input "6"
click at [776, 511] on div "Available Inventory Expected Qty Actual Qty 9 0 0" at bounding box center [752, 509] width 270 height 93
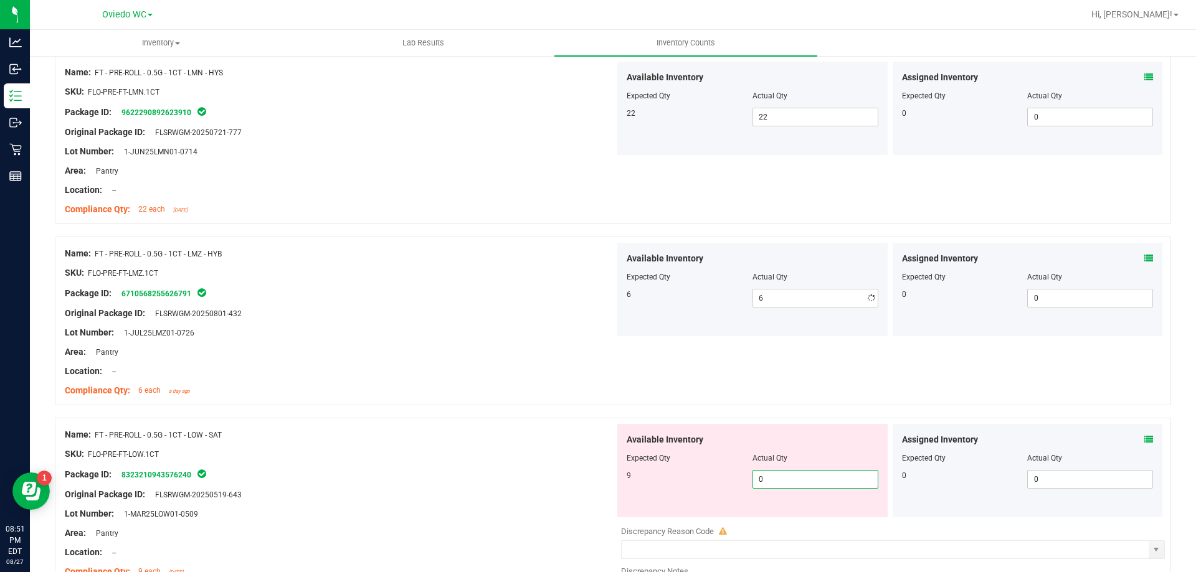
type input "09"
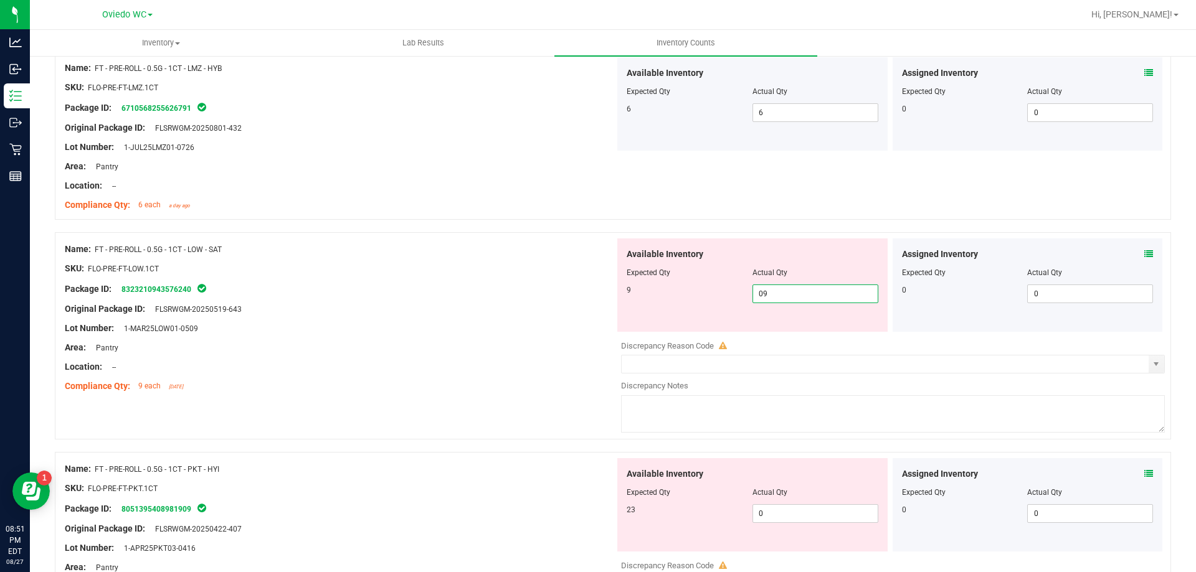
scroll to position [1059, 0]
click at [767, 511] on div "Available Inventory Expected Qty Actual Qty 23 0 0" at bounding box center [752, 503] width 270 height 93
type input "9"
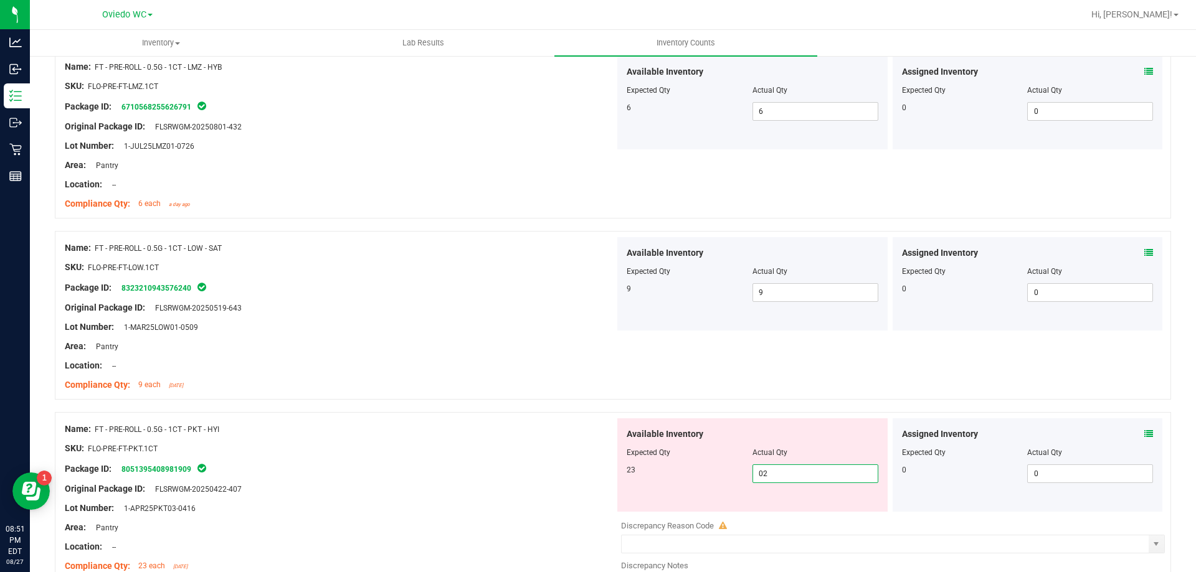
type input "023"
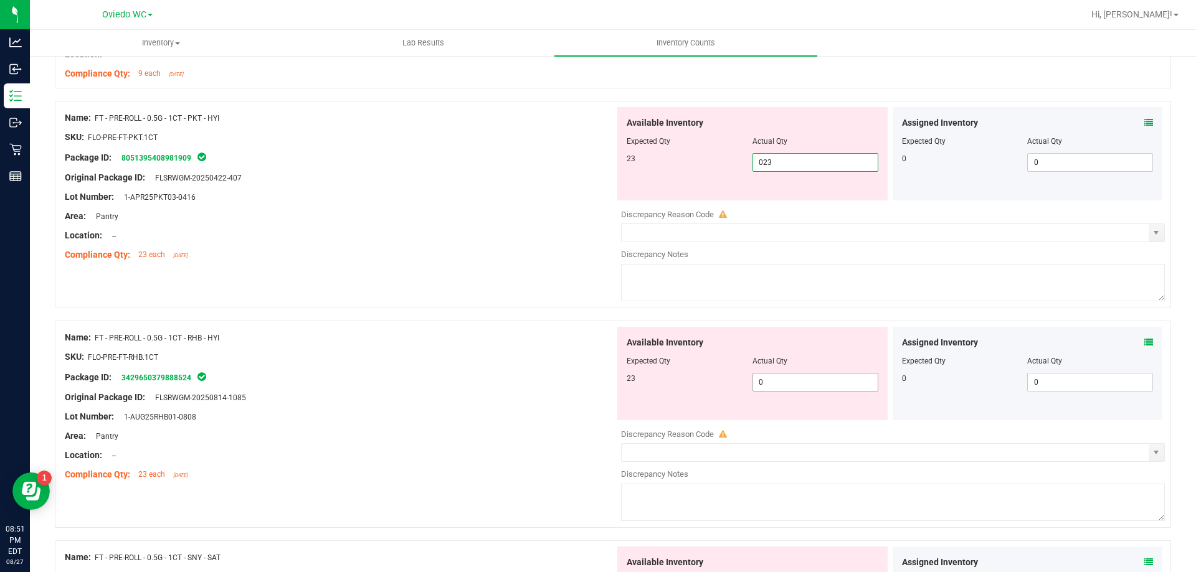
click at [795, 382] on div "Available Inventory Expected Qty Actual Qty 23 0 0" at bounding box center [890, 425] width 550 height 197
type input "23"
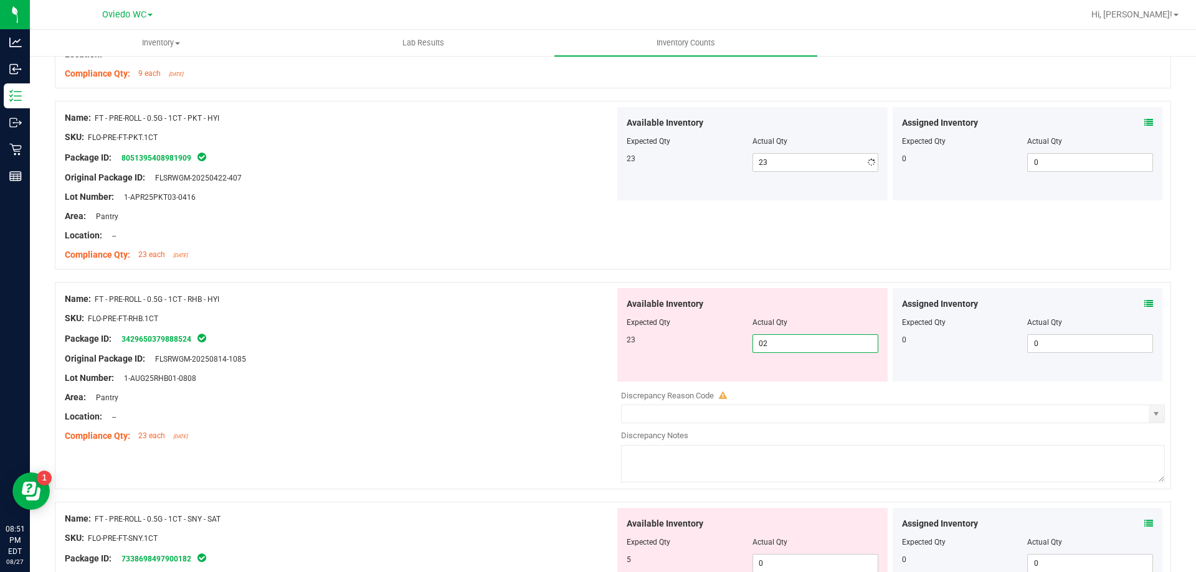
type input "023"
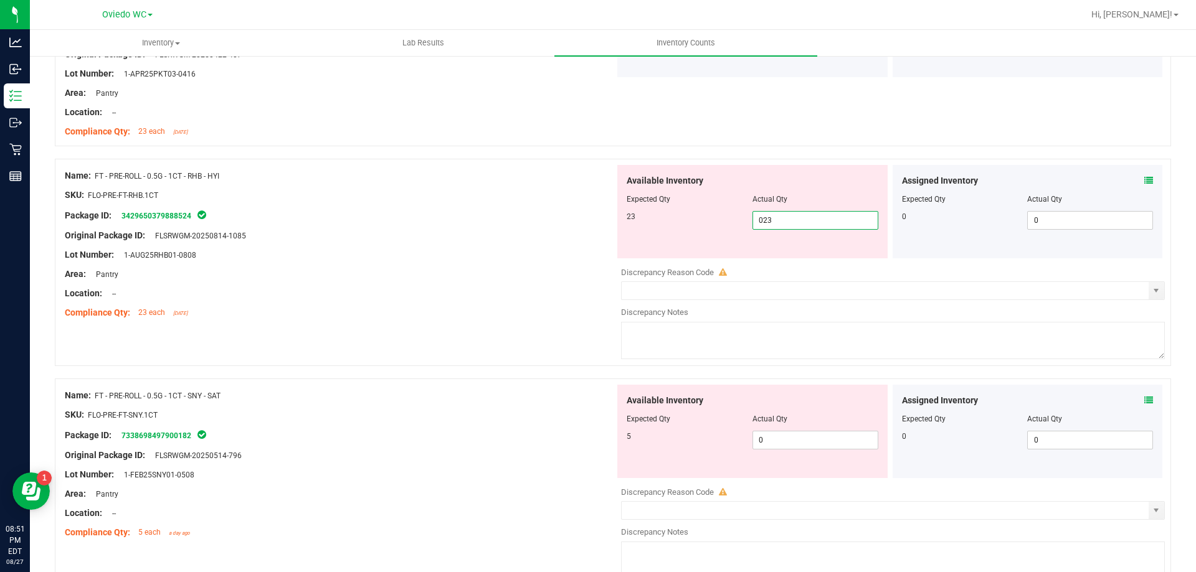
scroll to position [1495, 0]
type input "23"
click at [770, 444] on div "Available Inventory Expected Qty Actual Qty 5 0 0" at bounding box center [890, 482] width 550 height 197
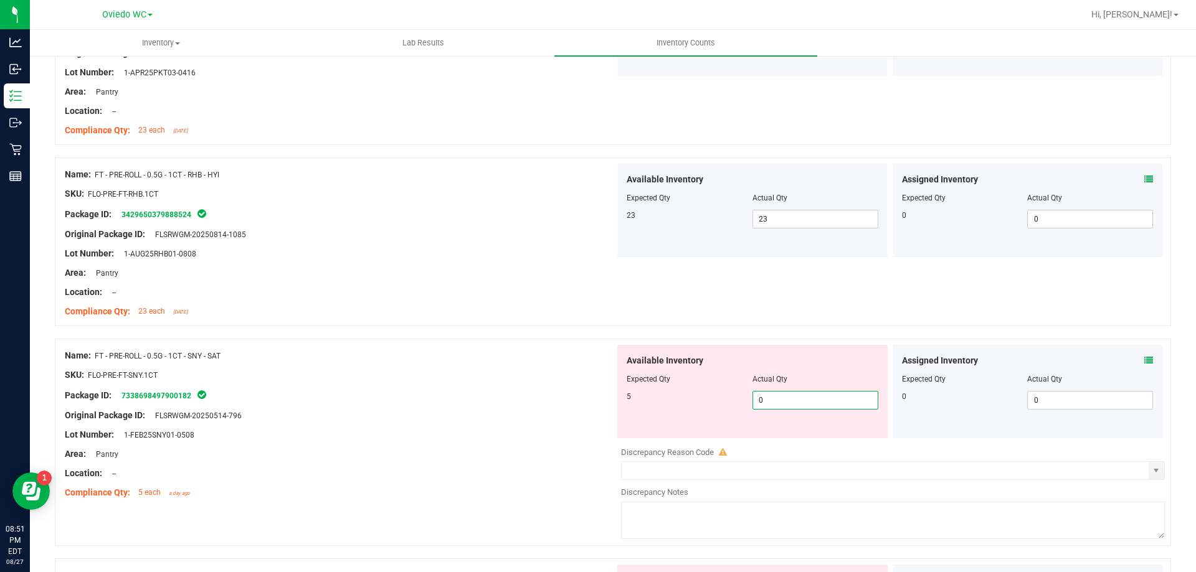
type input "05"
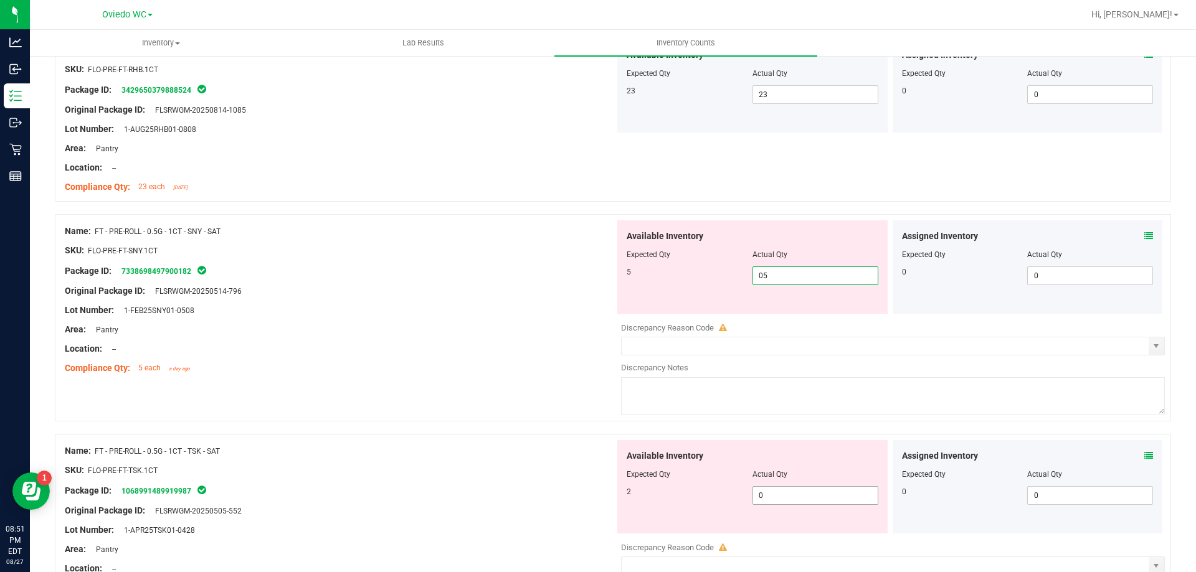
type input "5"
click at [767, 493] on div "Available Inventory Expected Qty Actual Qty 2 0 0" at bounding box center [752, 486] width 270 height 93
type input "02"
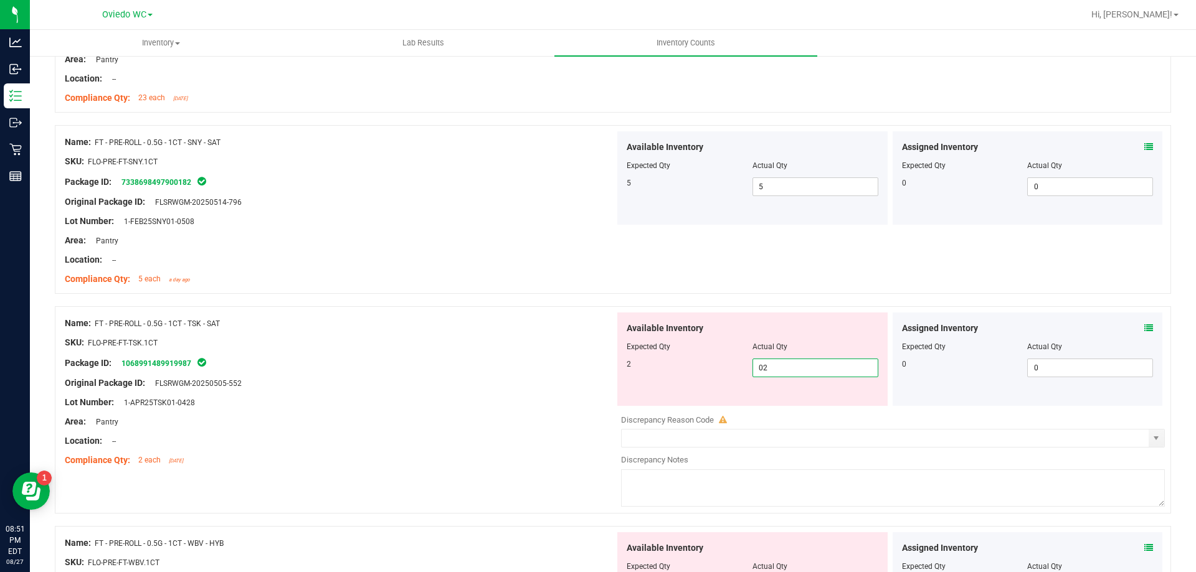
scroll to position [1868, 0]
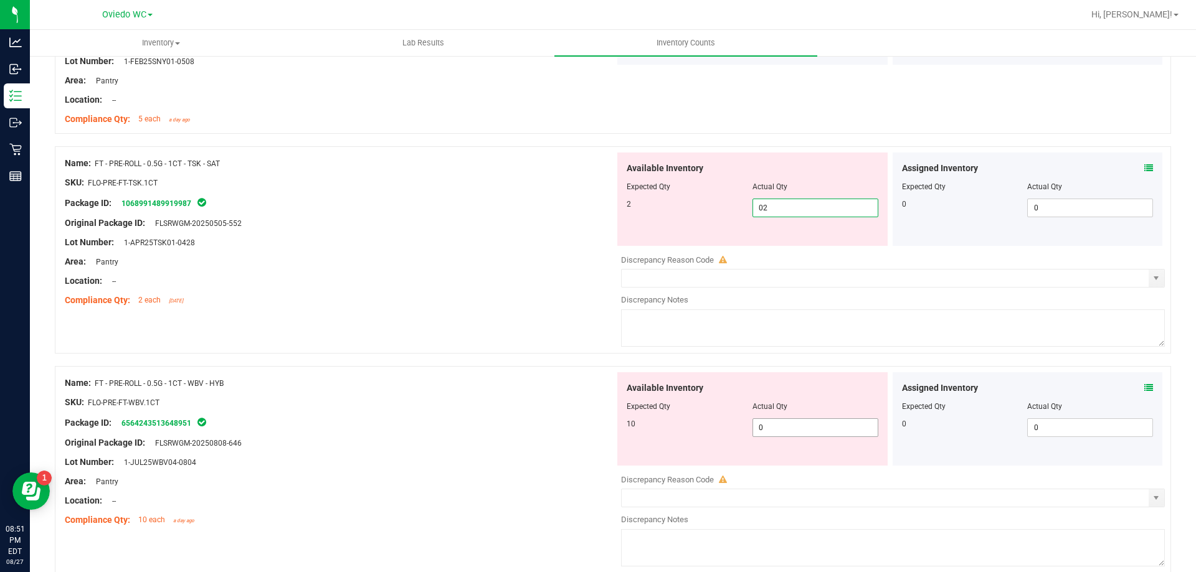
click at [775, 430] on div "Available Inventory Expected Qty Actual Qty 10 0 0" at bounding box center [890, 470] width 550 height 197
type input "2"
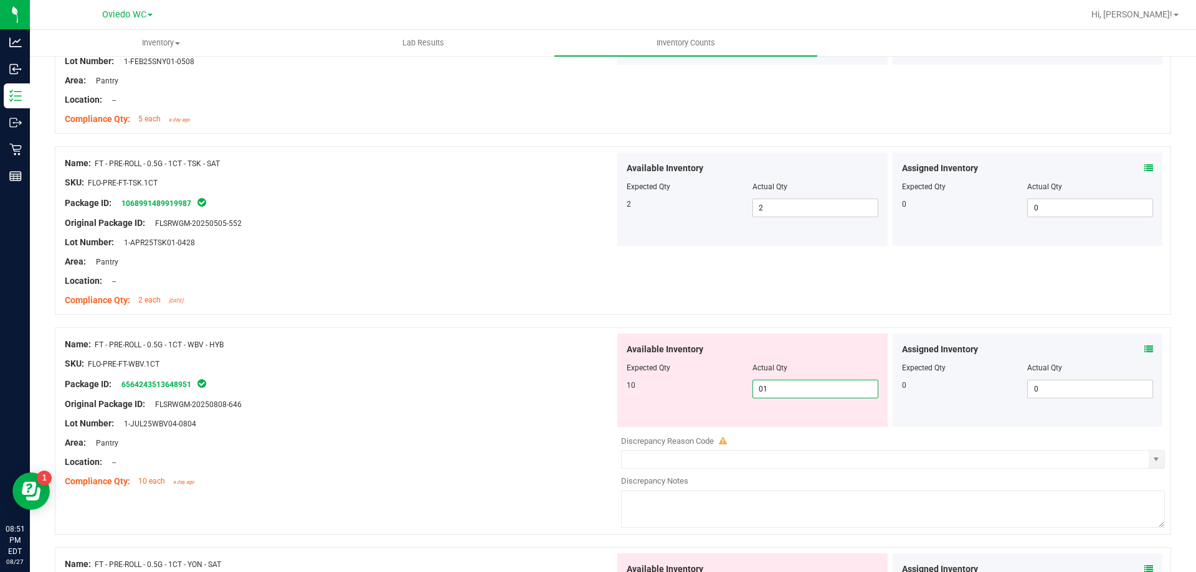
type input "010"
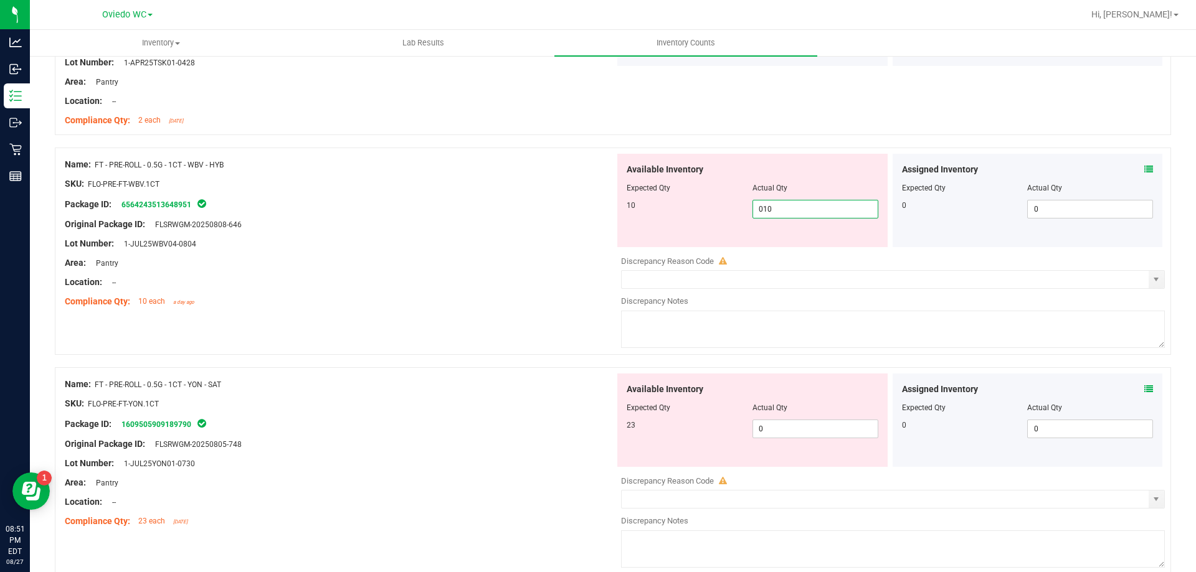
scroll to position [2055, 0]
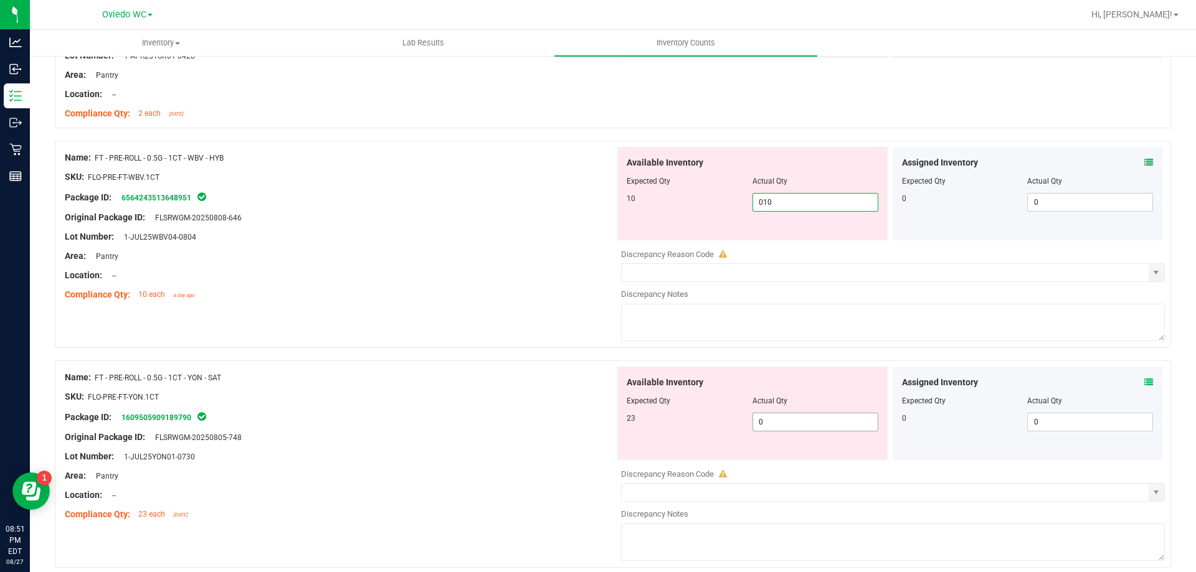
type input "10"
click at [768, 429] on div "Available Inventory Expected Qty Actual Qty 23 0 0" at bounding box center [890, 465] width 550 height 197
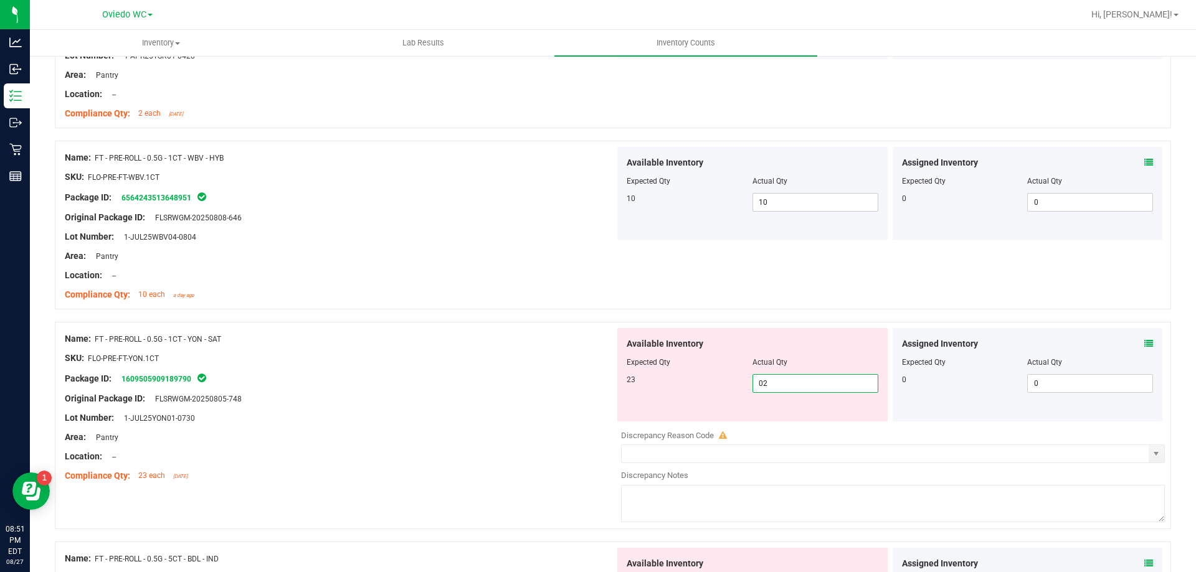
type input "023"
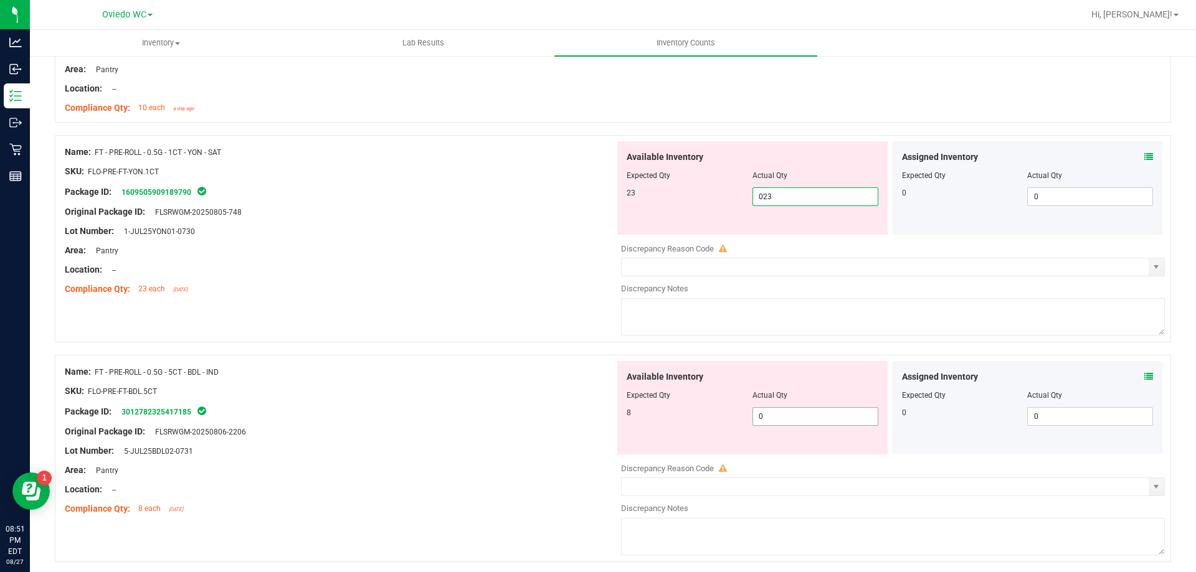
type input "23"
click at [775, 415] on div "Available Inventory Expected Qty Actual Qty 8 0 0" at bounding box center [752, 407] width 270 height 93
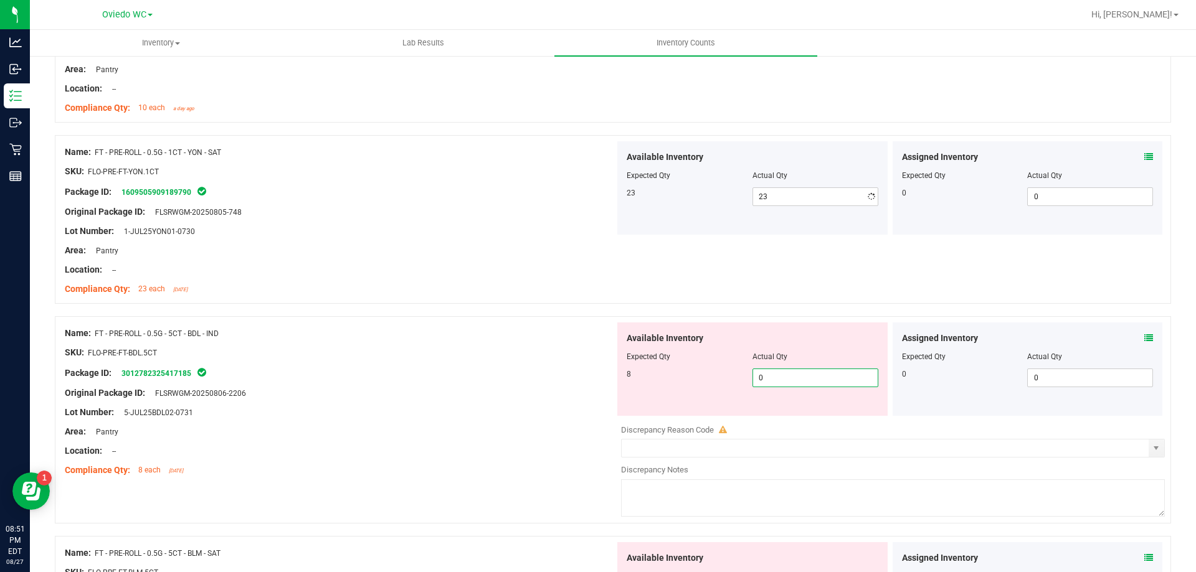
type input "08"
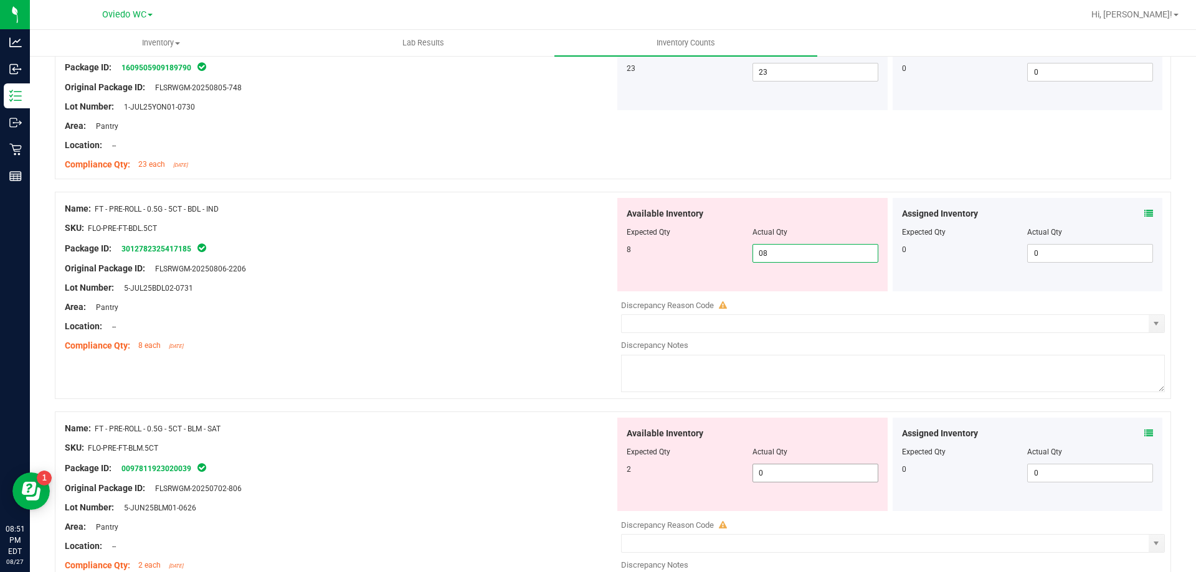
type input "8"
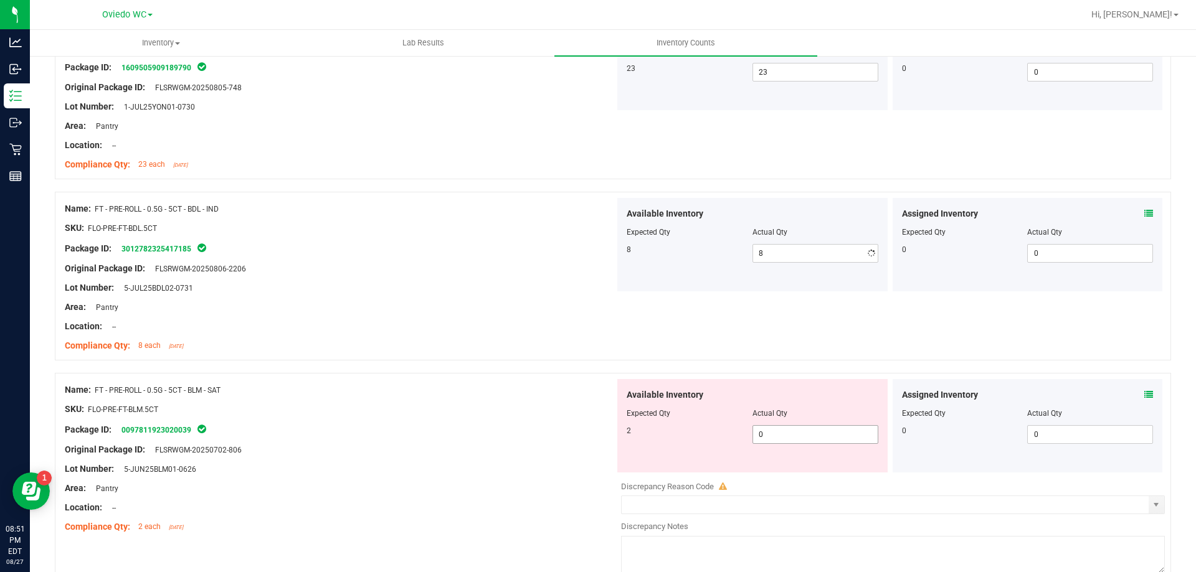
click at [770, 473] on div "Available Inventory Expected Qty Actual Qty 2 0 0" at bounding box center [890, 477] width 550 height 197
type input "02"
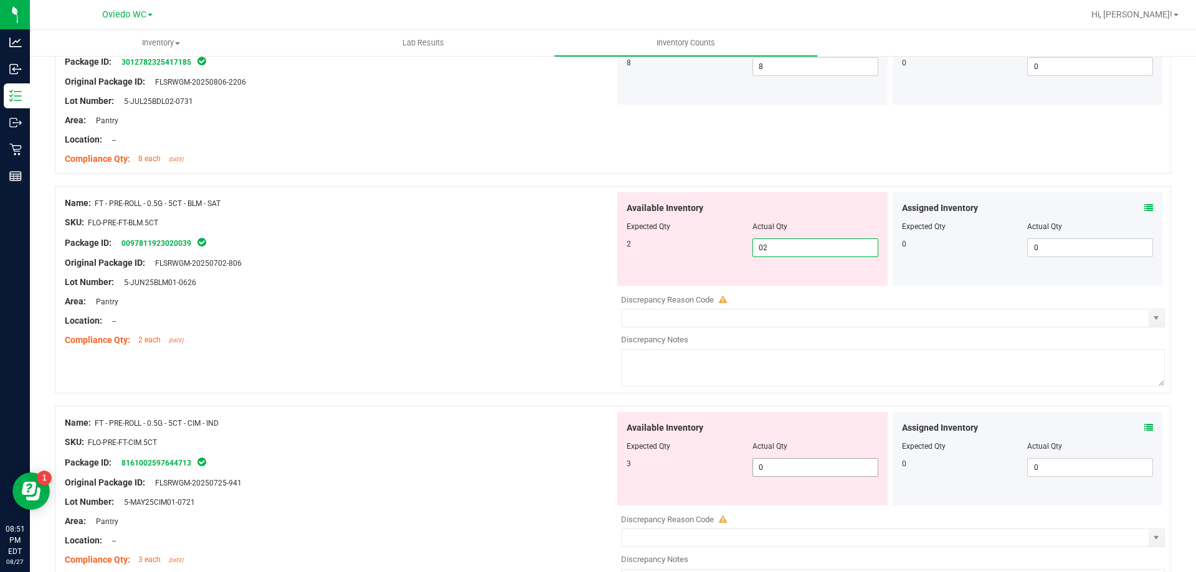
type input "2"
click at [769, 466] on div "Available Inventory Expected Qty Actual Qty 3 0 0" at bounding box center [752, 458] width 270 height 93
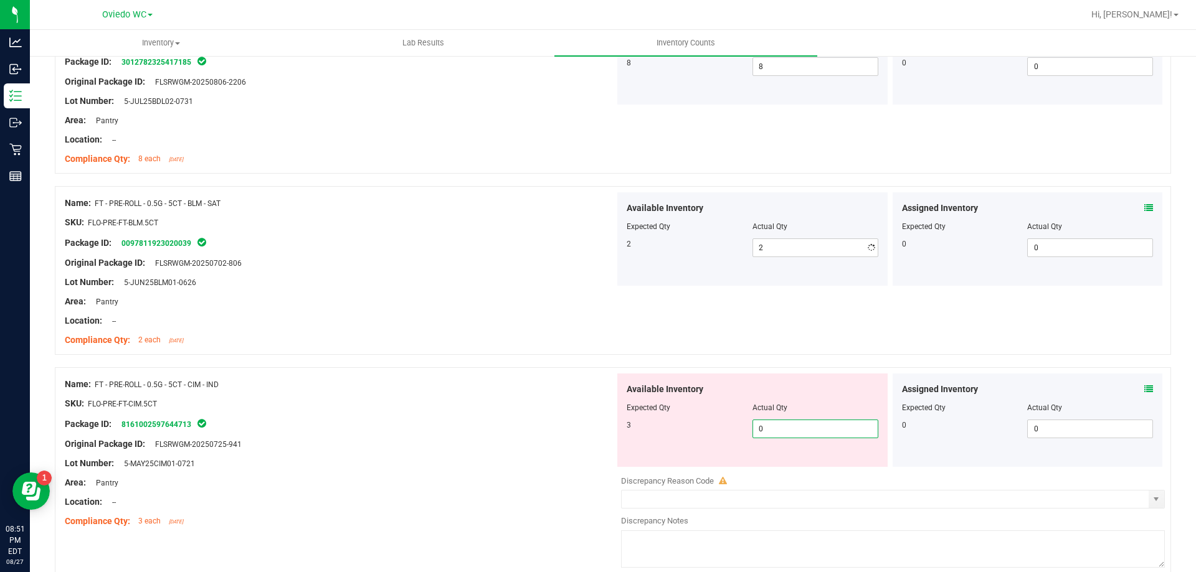
type input "03"
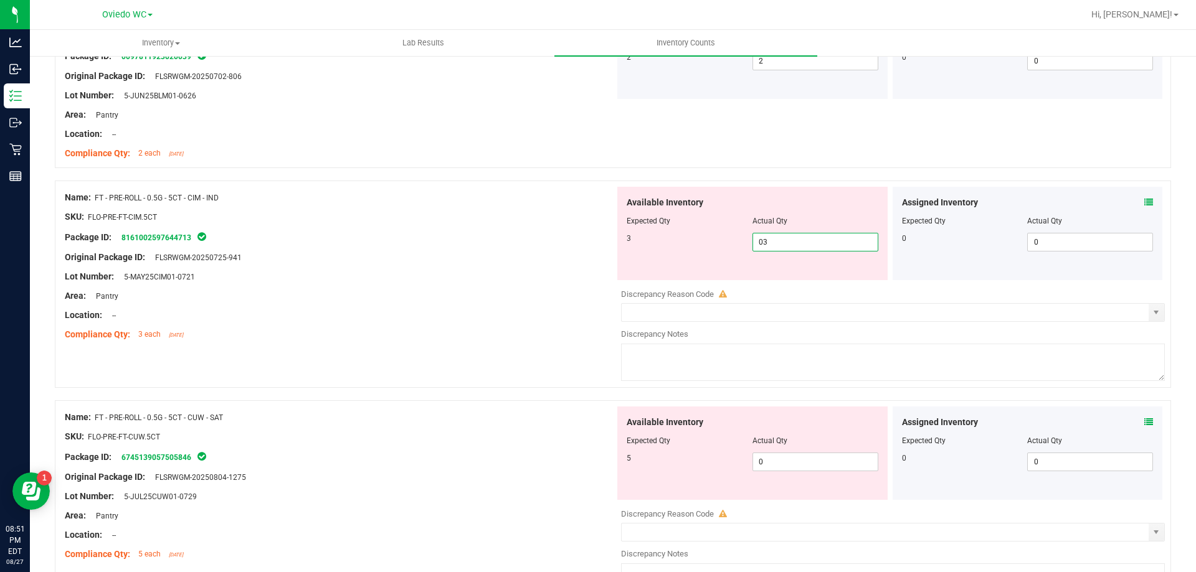
type input "3"
click at [770, 463] on div "Available Inventory Expected Qty Actual Qty 5 0 0" at bounding box center [890, 505] width 550 height 197
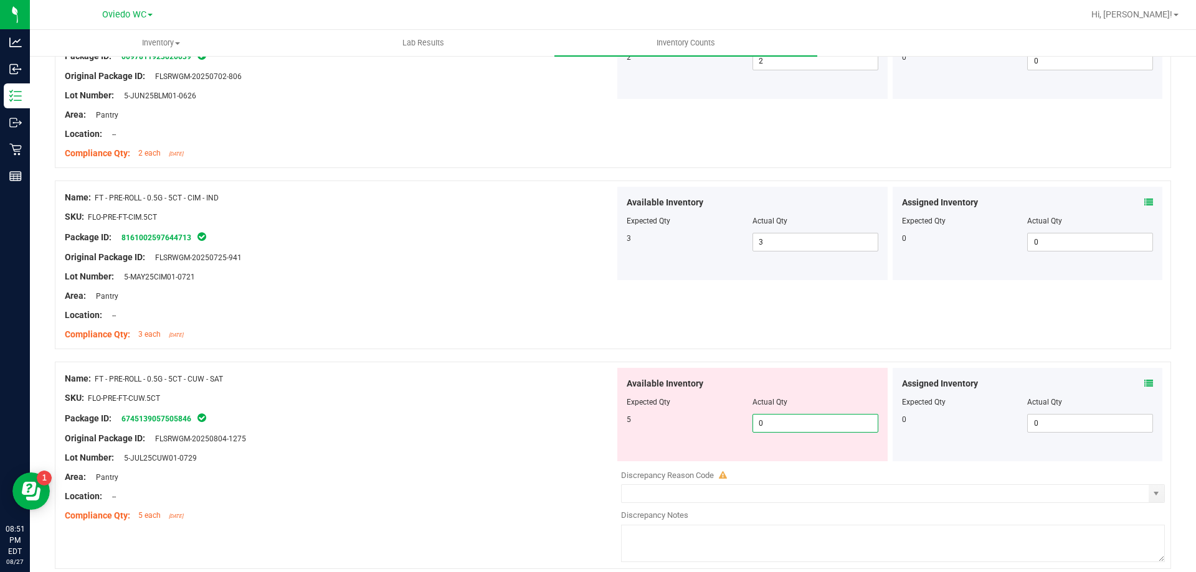
type input "05"
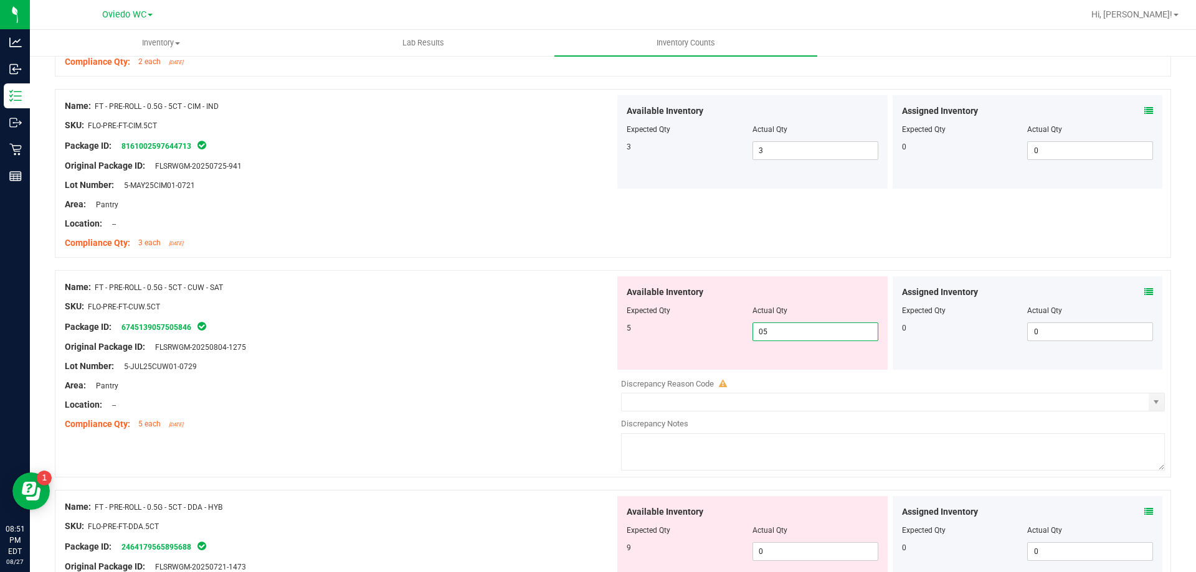
scroll to position [2927, 0]
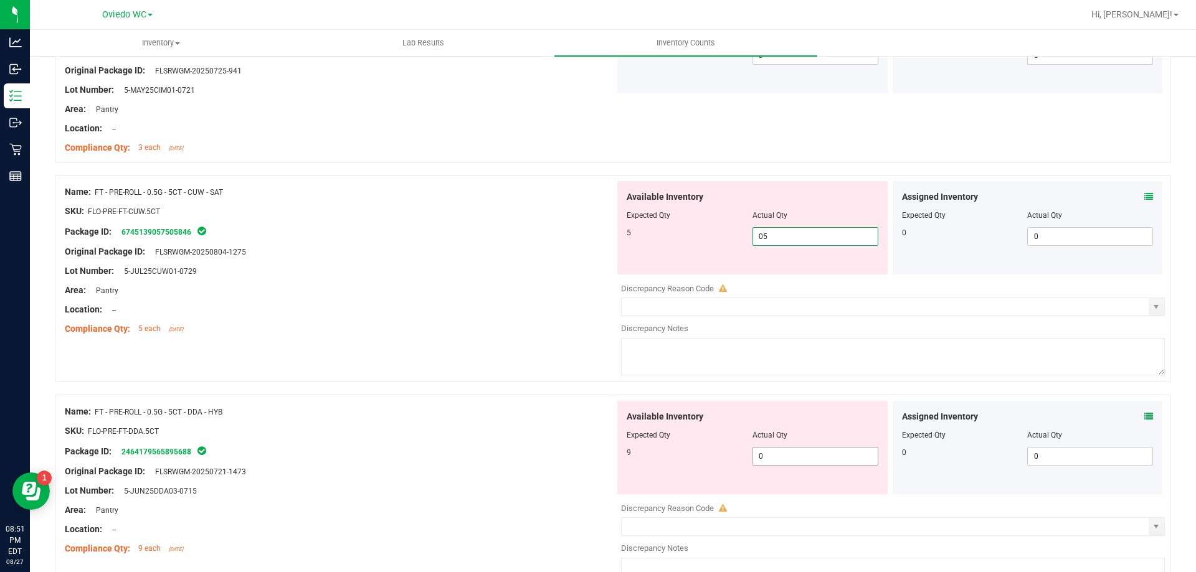
type input "5"
click at [768, 451] on div "Available Inventory Expected Qty Actual Qty 9 0 0" at bounding box center [752, 447] width 270 height 93
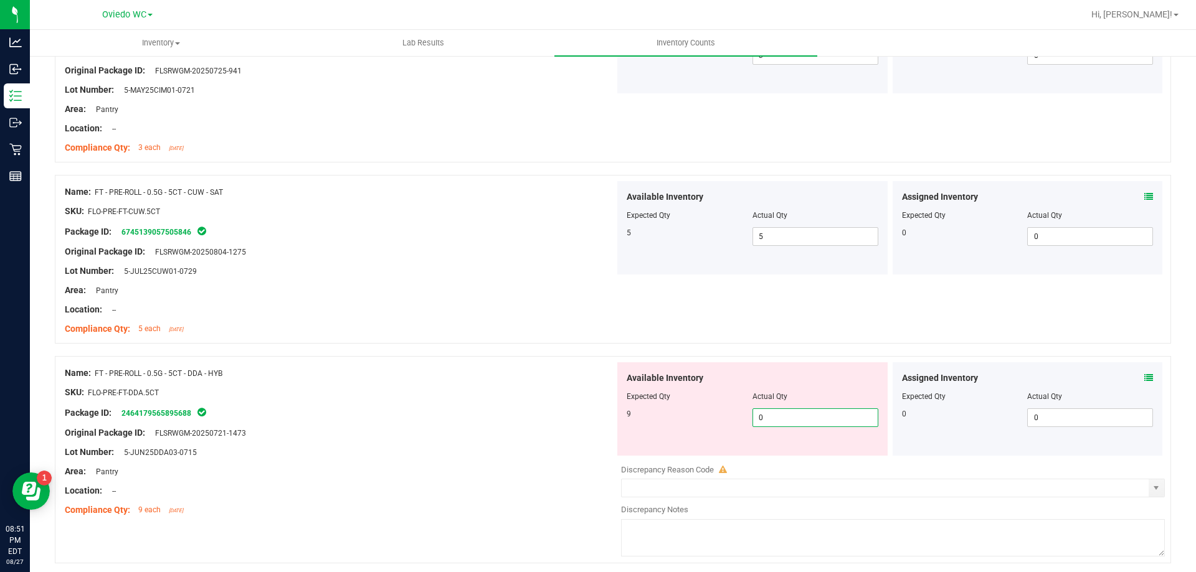
type input "09"
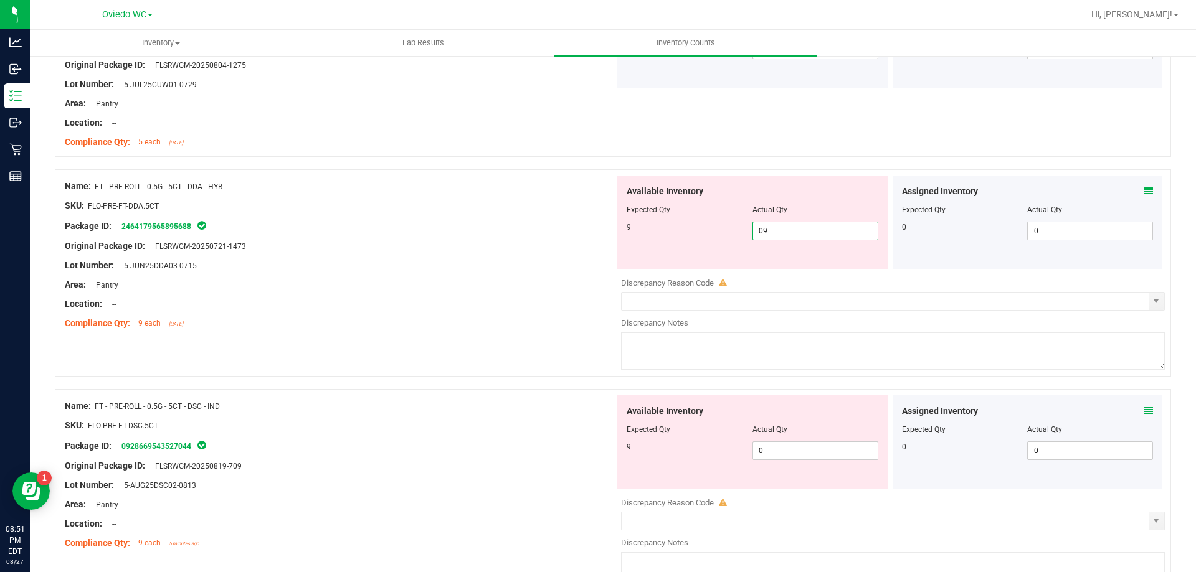
type input "9"
click at [768, 451] on div "Available Inventory Expected Qty Actual Qty 9 0 0" at bounding box center [890, 493] width 550 height 197
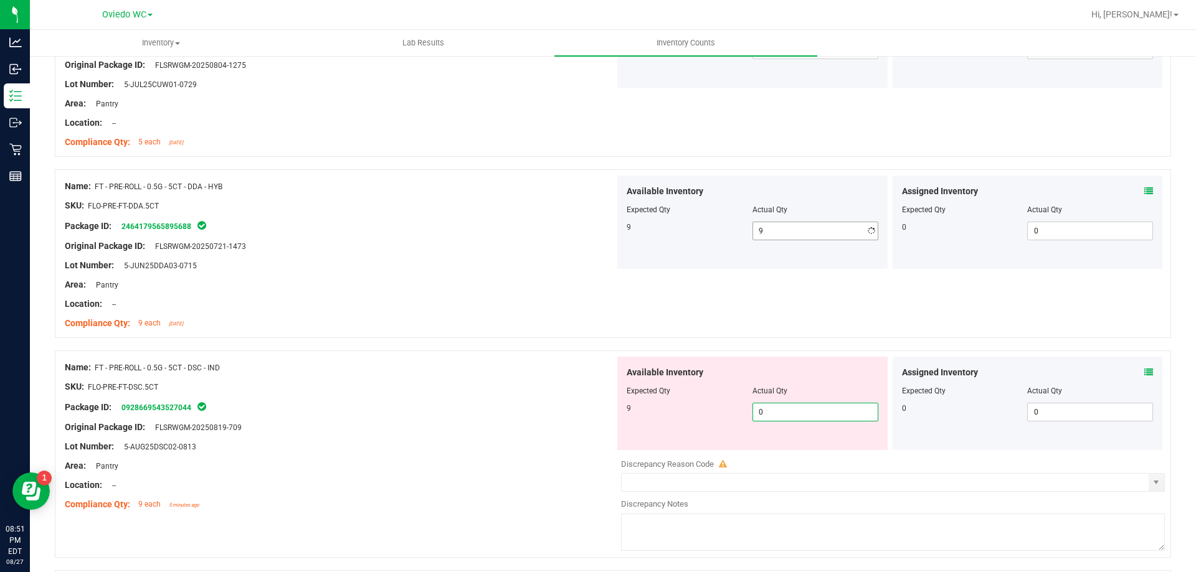
type input "09"
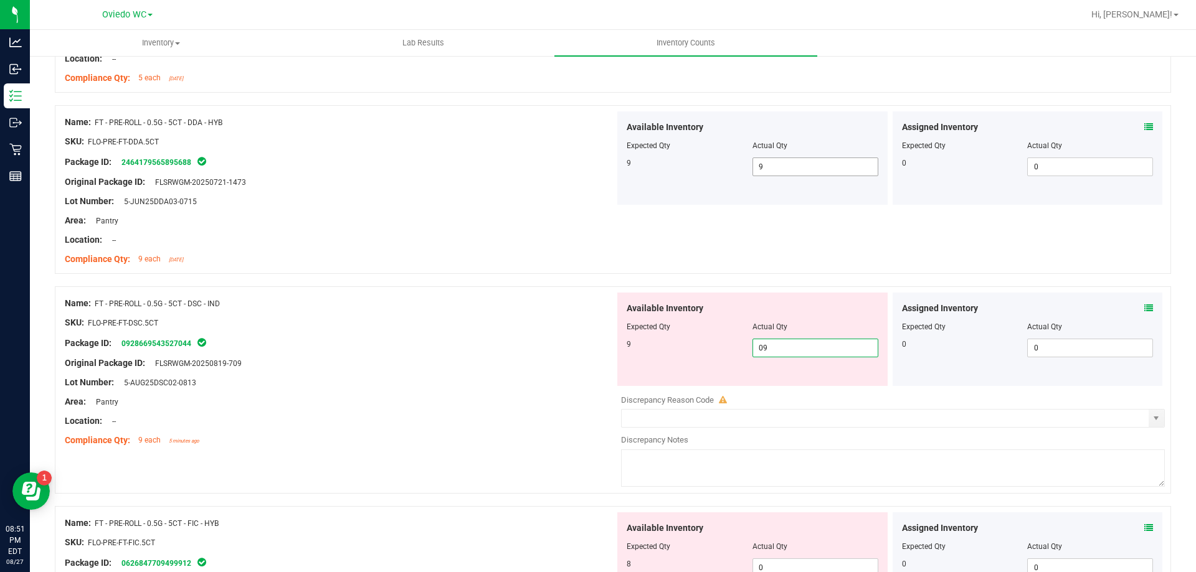
scroll to position [3238, 0]
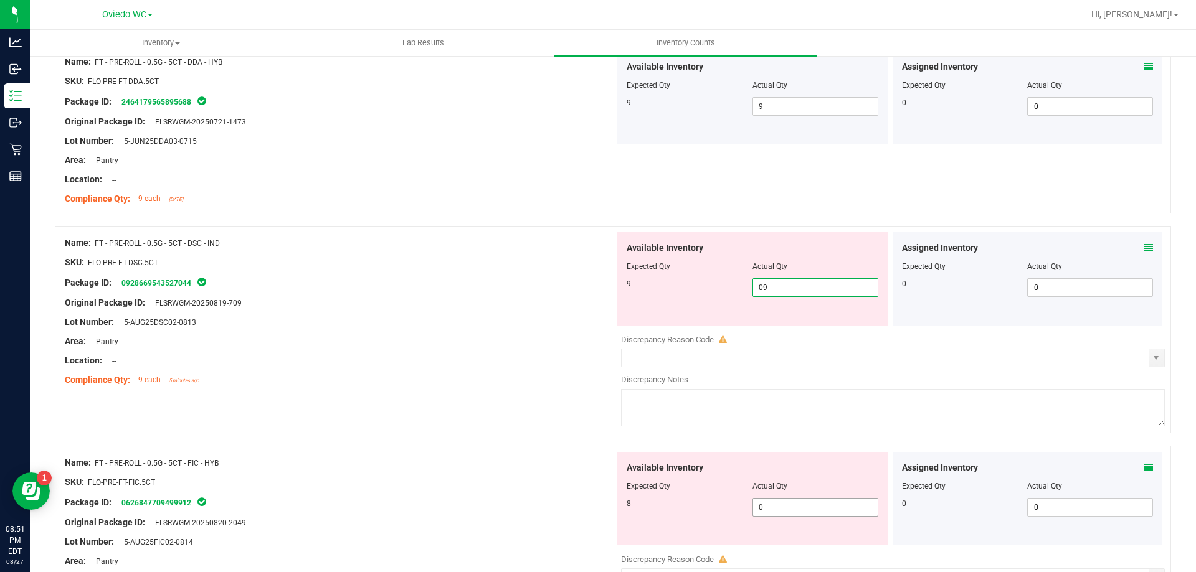
type input "9"
click at [769, 515] on div "Available Inventory Expected Qty Actual Qty 8 0 0" at bounding box center [890, 550] width 550 height 197
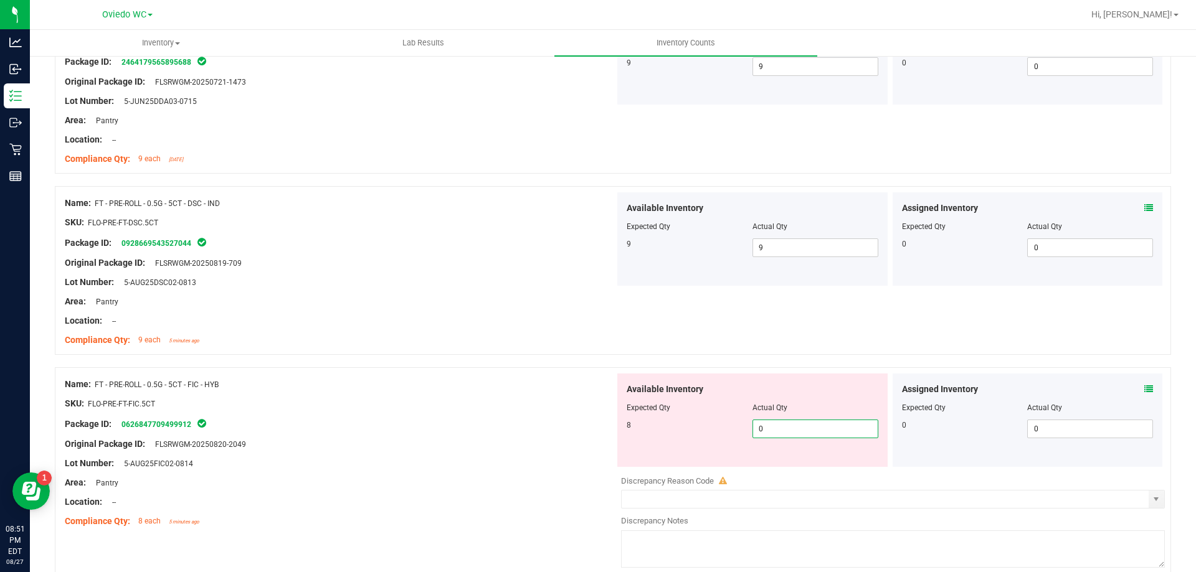
type input "08"
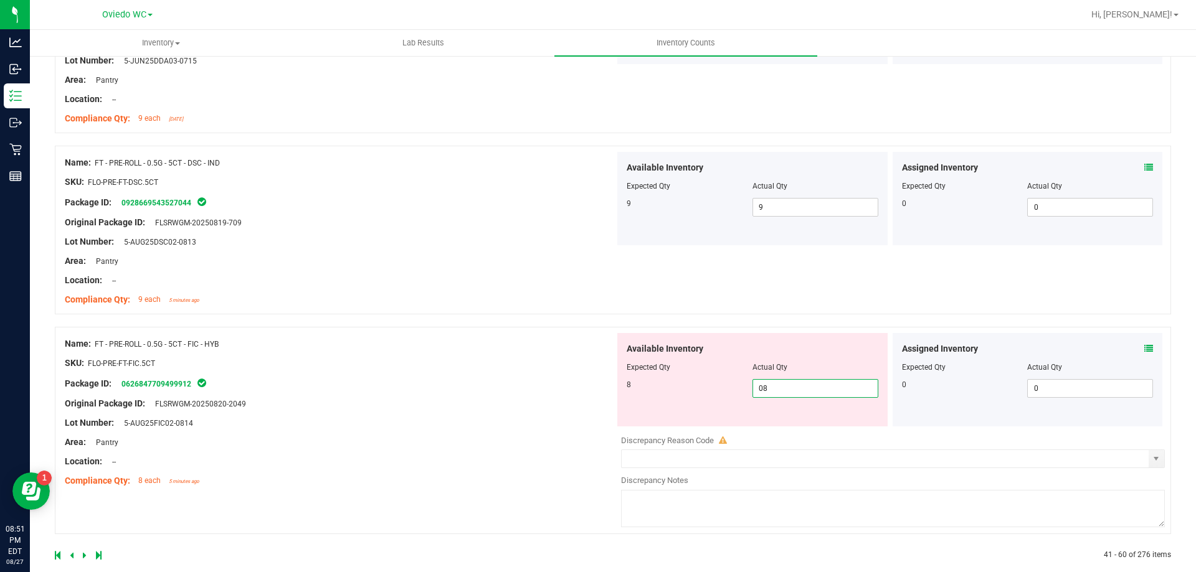
scroll to position [3336, 0]
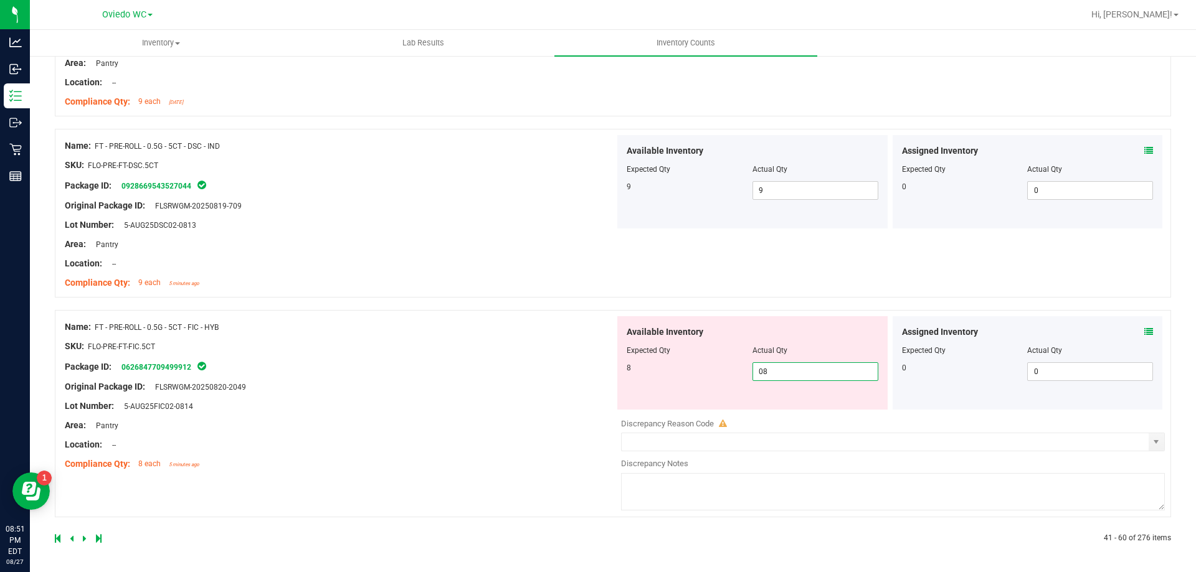
type input "8"
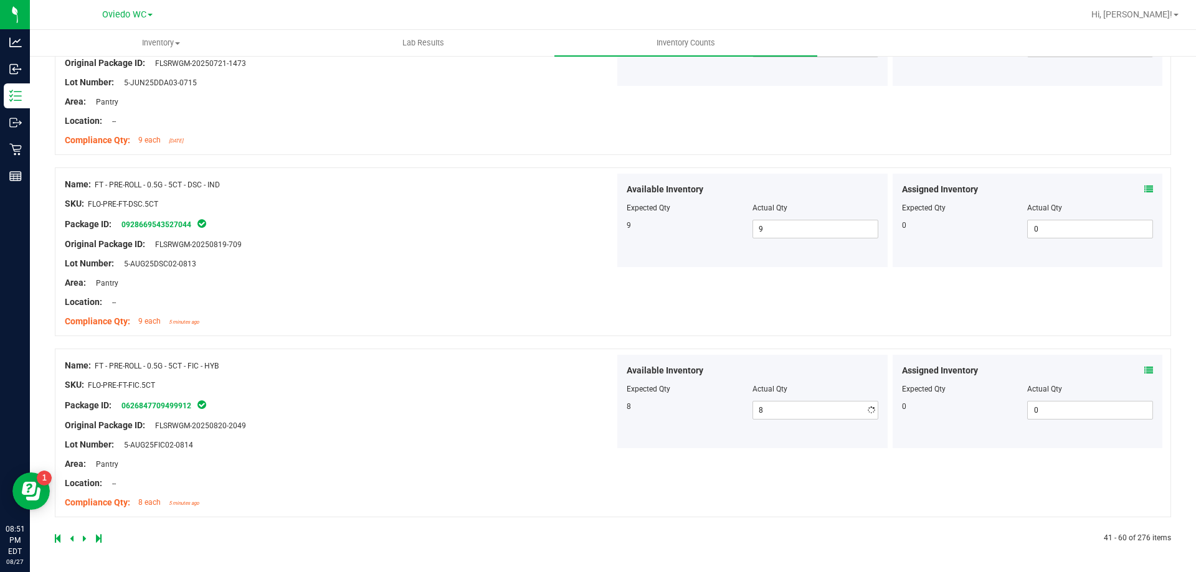
click at [86, 540] on link at bounding box center [86, 538] width 6 height 9
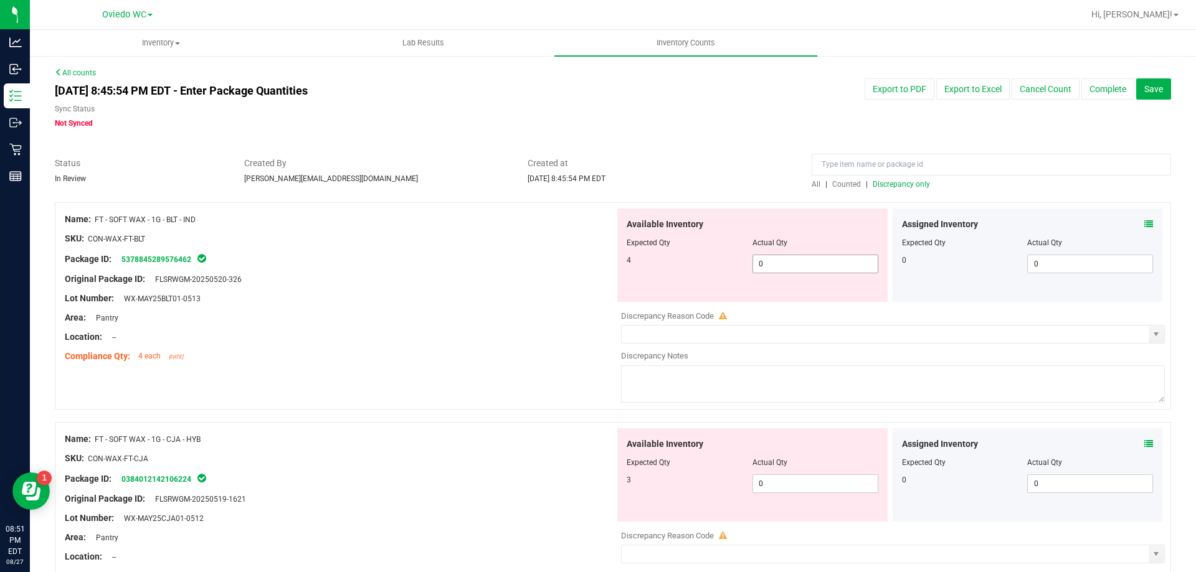
click at [801, 265] on span "0 0" at bounding box center [815, 264] width 126 height 19
type input "04"
click at [798, 480] on div "Available Inventory Expected Qty Actual Qty 3 0 0" at bounding box center [752, 474] width 270 height 93
type input "4"
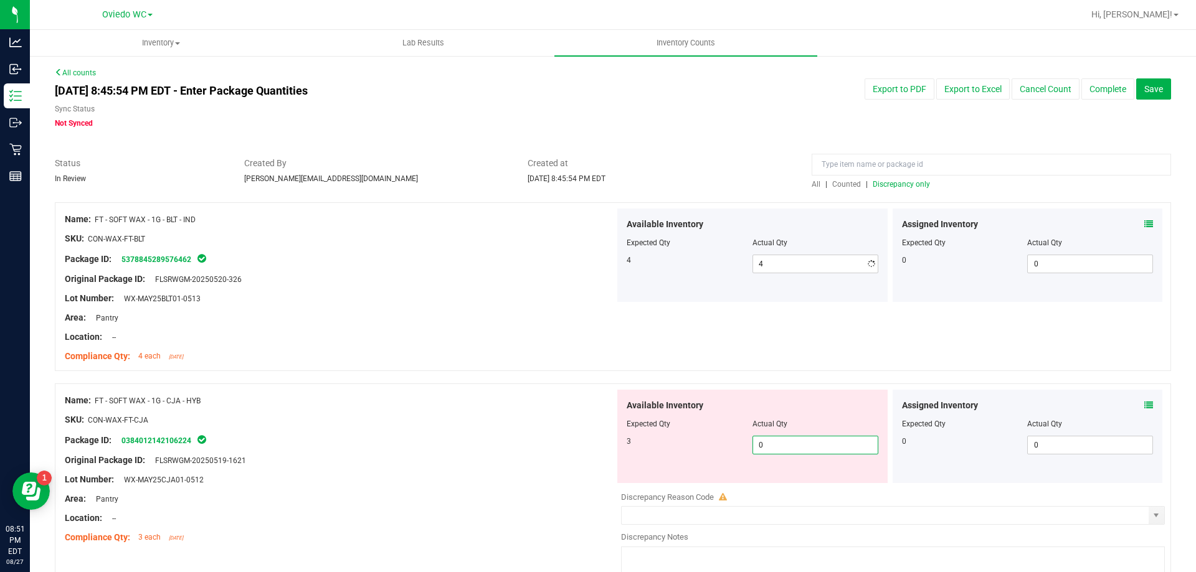
type input "03"
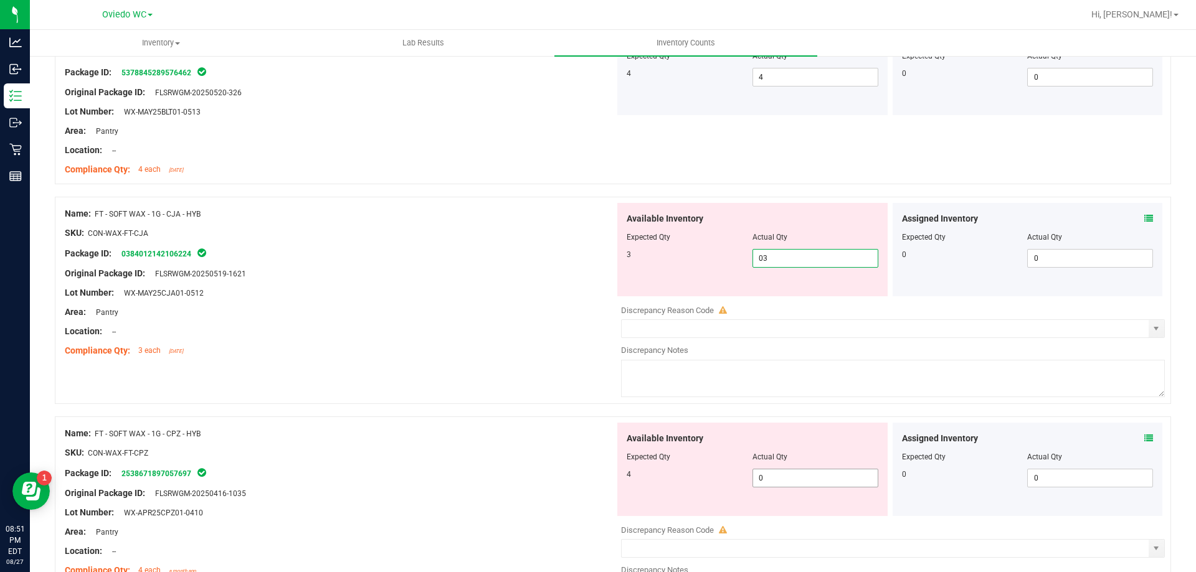
type input "3"
click at [797, 476] on div "Available Inventory Expected Qty Actual Qty 4 0 0" at bounding box center [752, 469] width 270 height 93
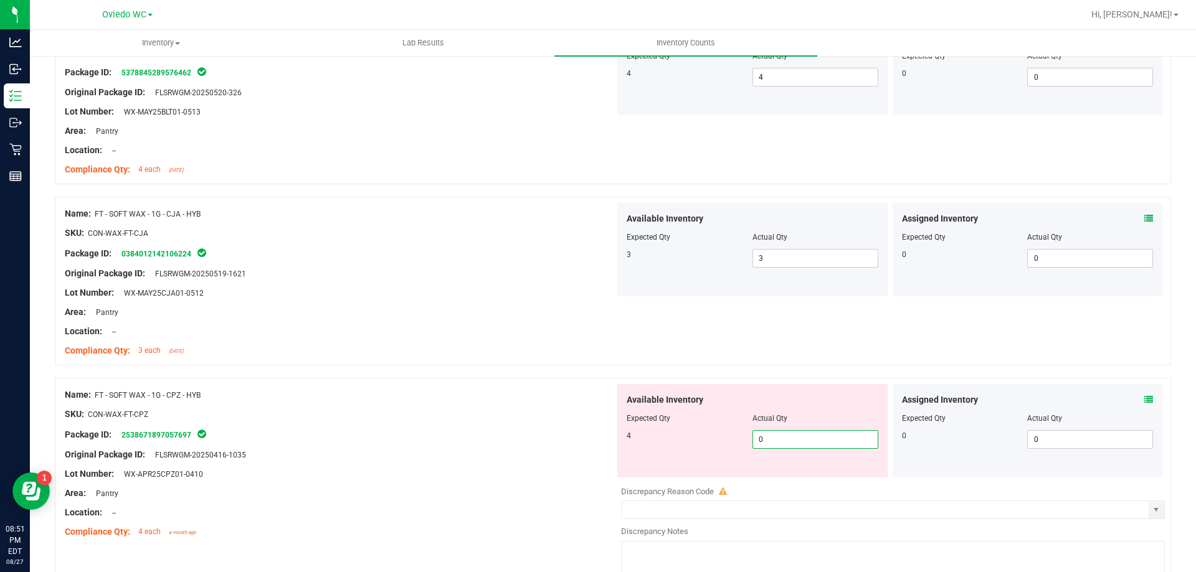
type input "04"
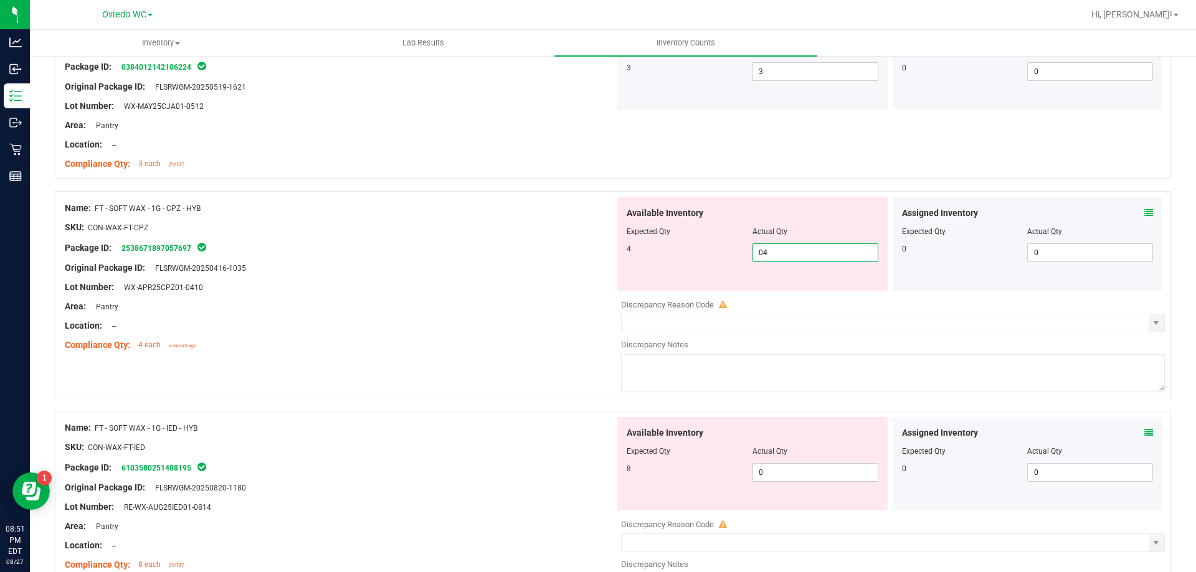
click at [797, 476] on div "Available Inventory Expected Qty Actual Qty 8 0 0" at bounding box center [890, 515] width 550 height 197
type input "4"
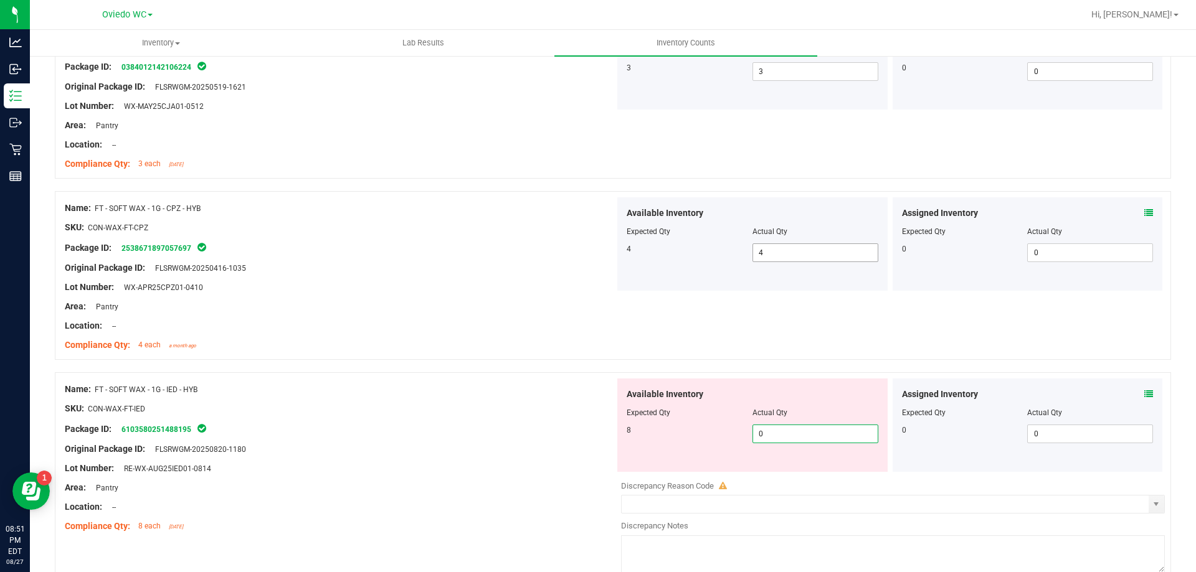
type input "08"
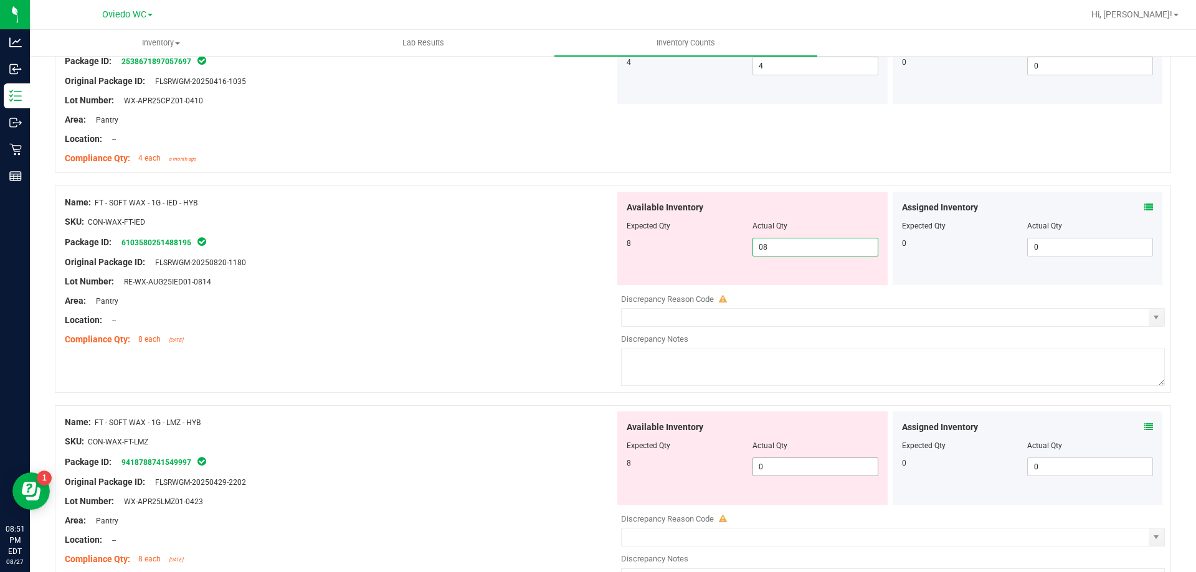
click at [792, 467] on div "Available Inventory Expected Qty Actual Qty 8 0 0" at bounding box center [890, 510] width 550 height 197
type input "8"
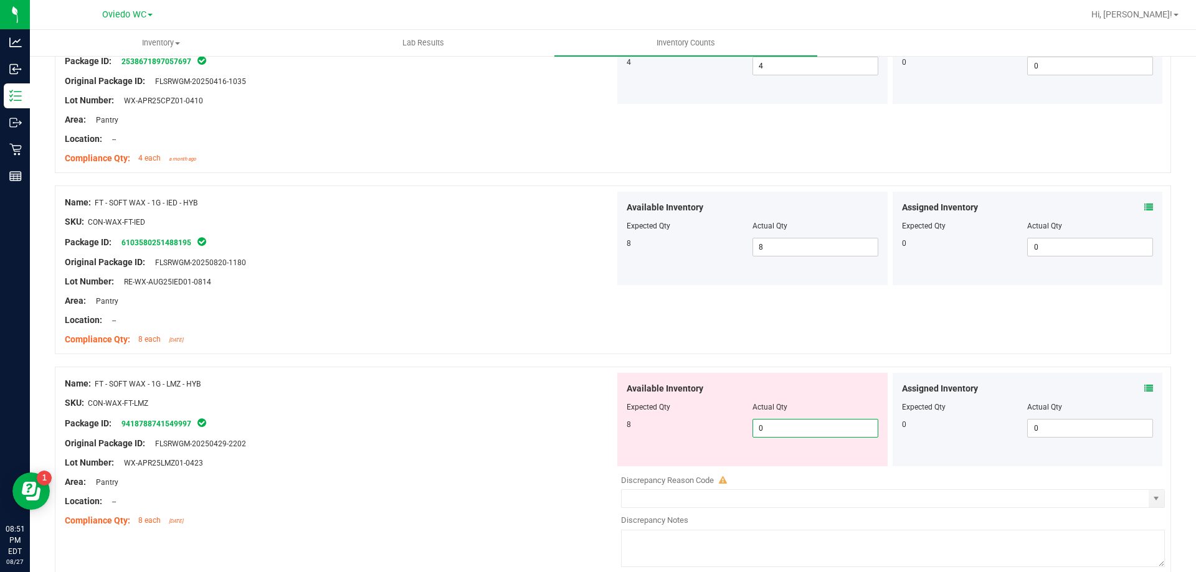
type input "08"
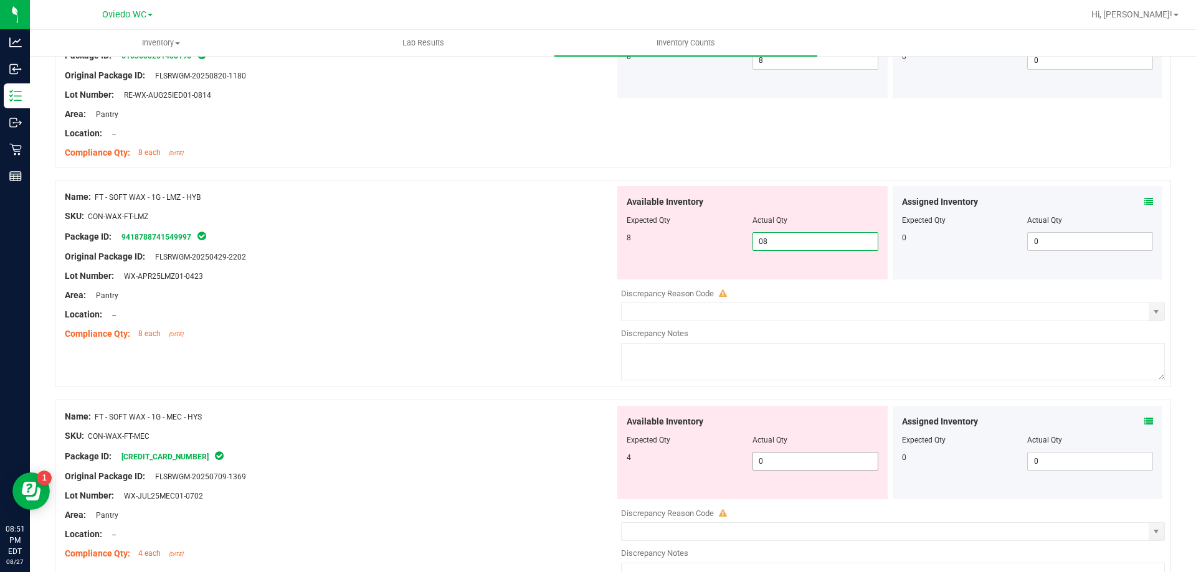
type input "8"
click at [790, 462] on div "Available Inventory Expected Qty Actual Qty 4 0 0" at bounding box center [890, 504] width 550 height 197
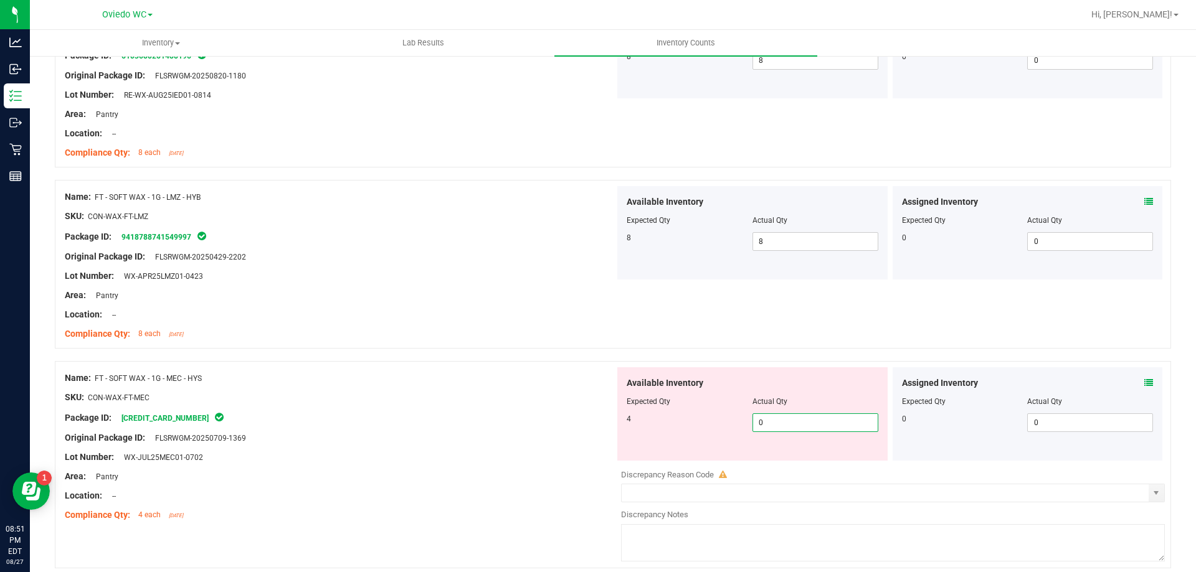
type input "04"
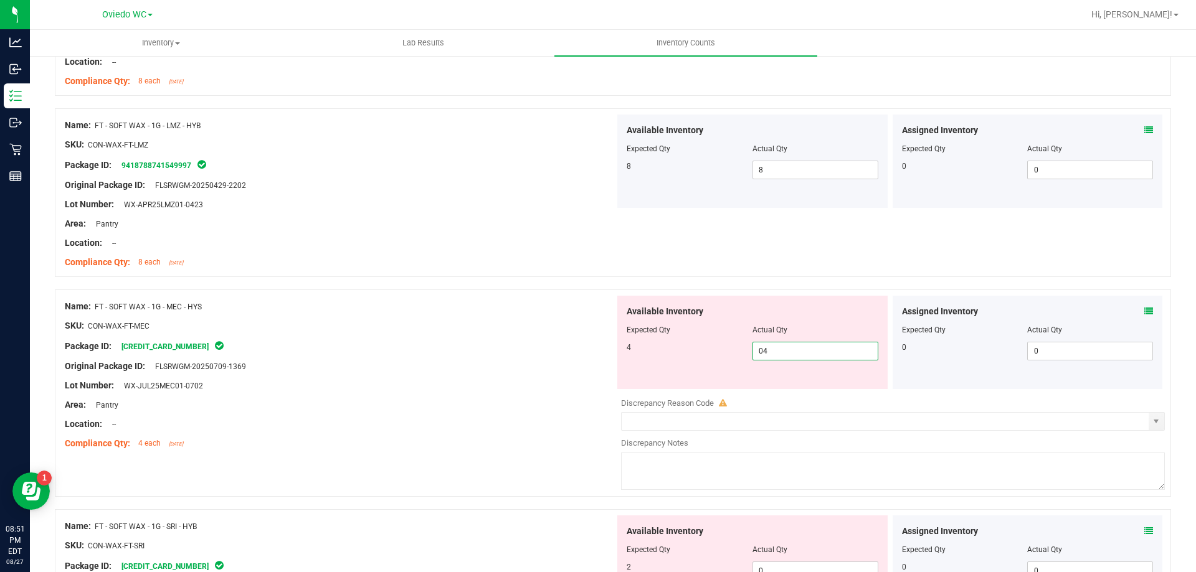
scroll to position [872, 0]
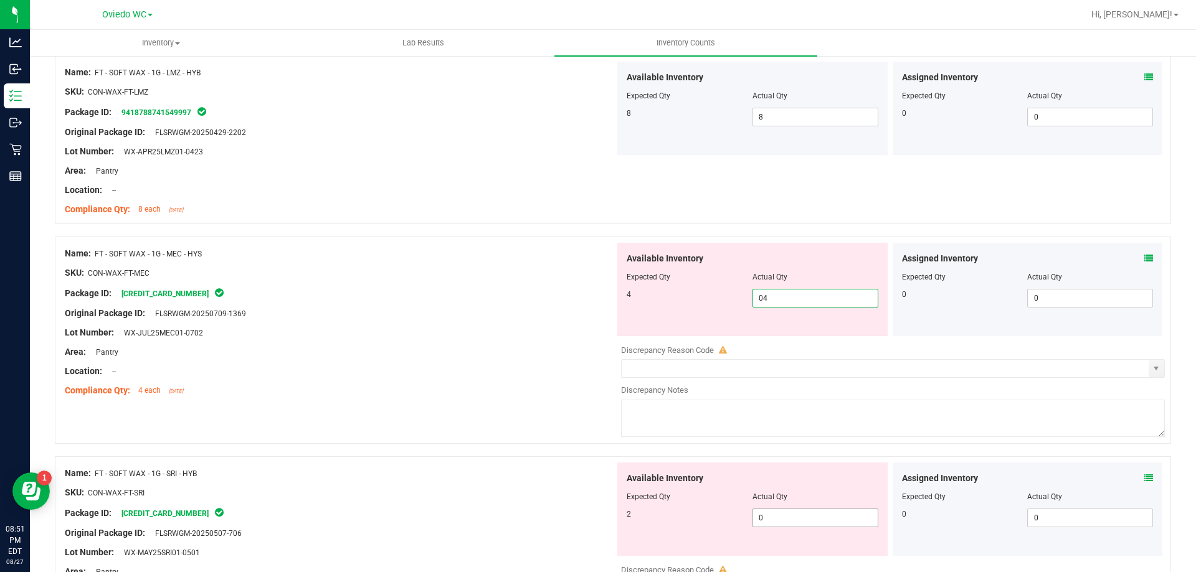
type input "4"
click at [783, 516] on div "Available Inventory Expected Qty Actual Qty 2 0 0" at bounding box center [752, 509] width 270 height 93
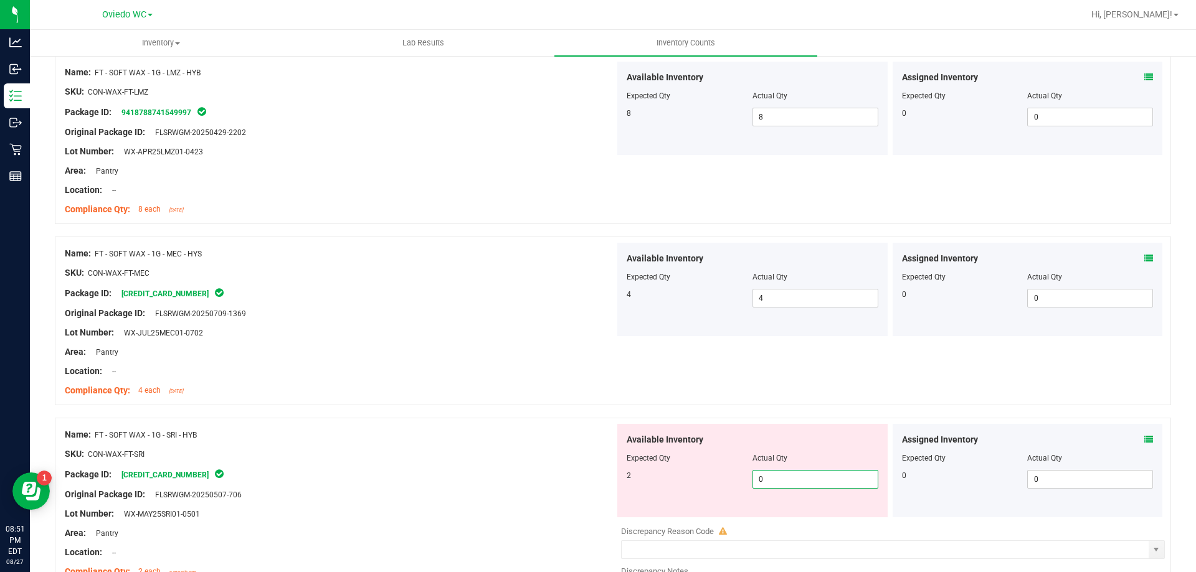
type input "02"
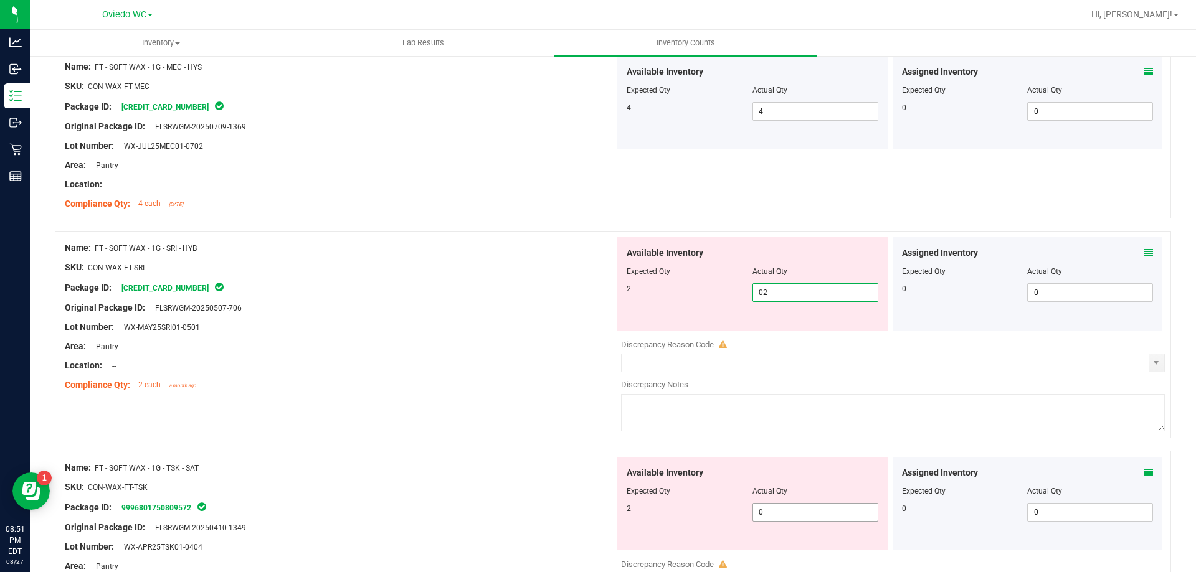
type input "2"
click at [783, 513] on div "Available Inventory Expected Qty Actual Qty 2 0 0" at bounding box center [890, 555] width 550 height 197
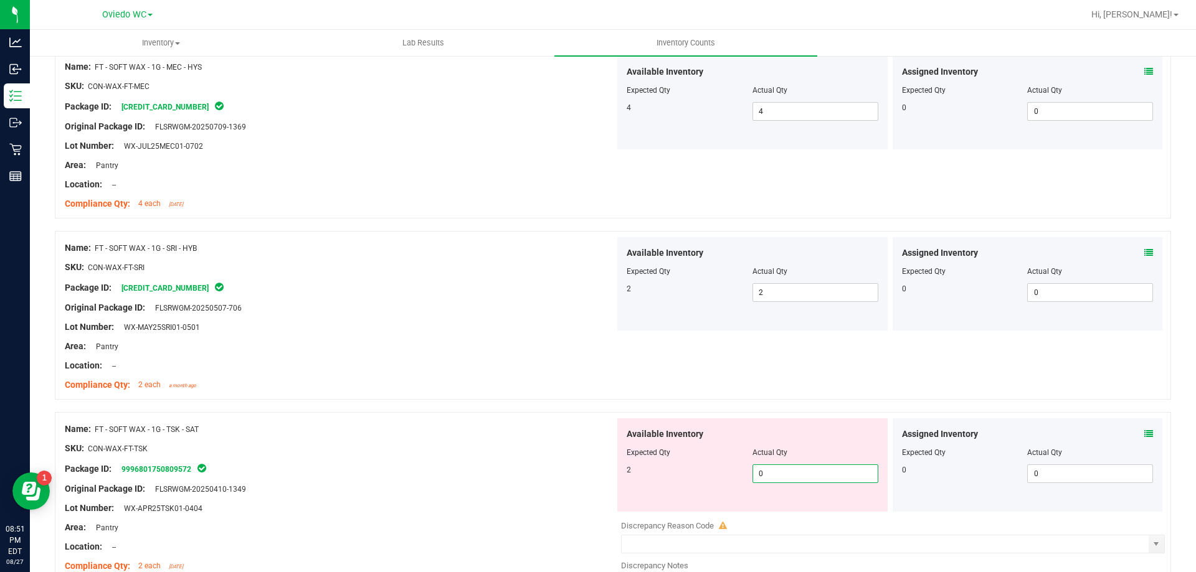
type input "02"
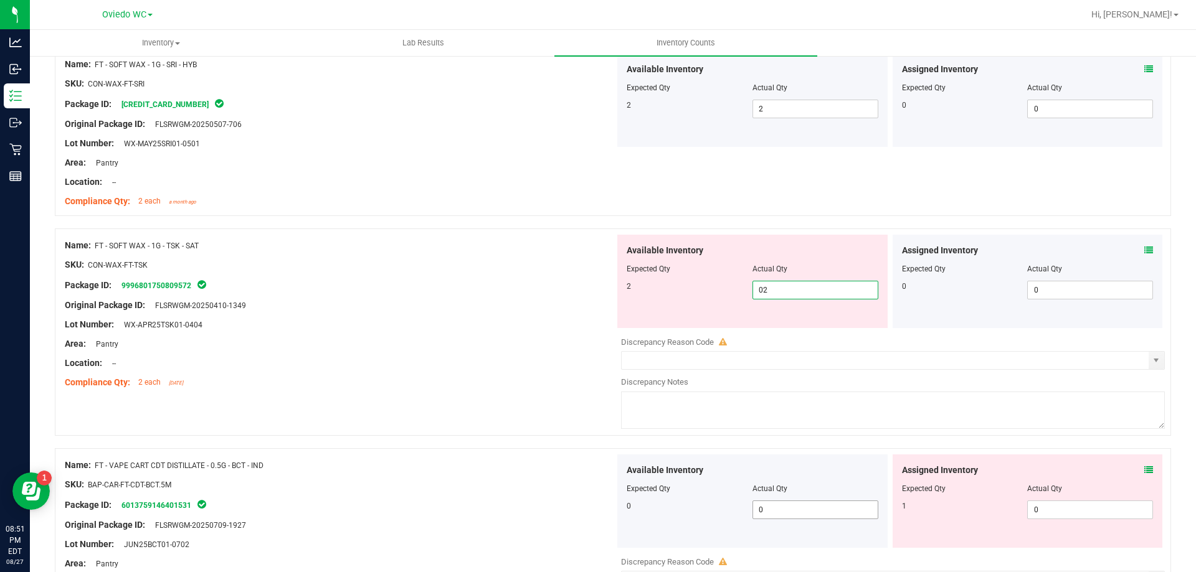
scroll to position [1246, 0]
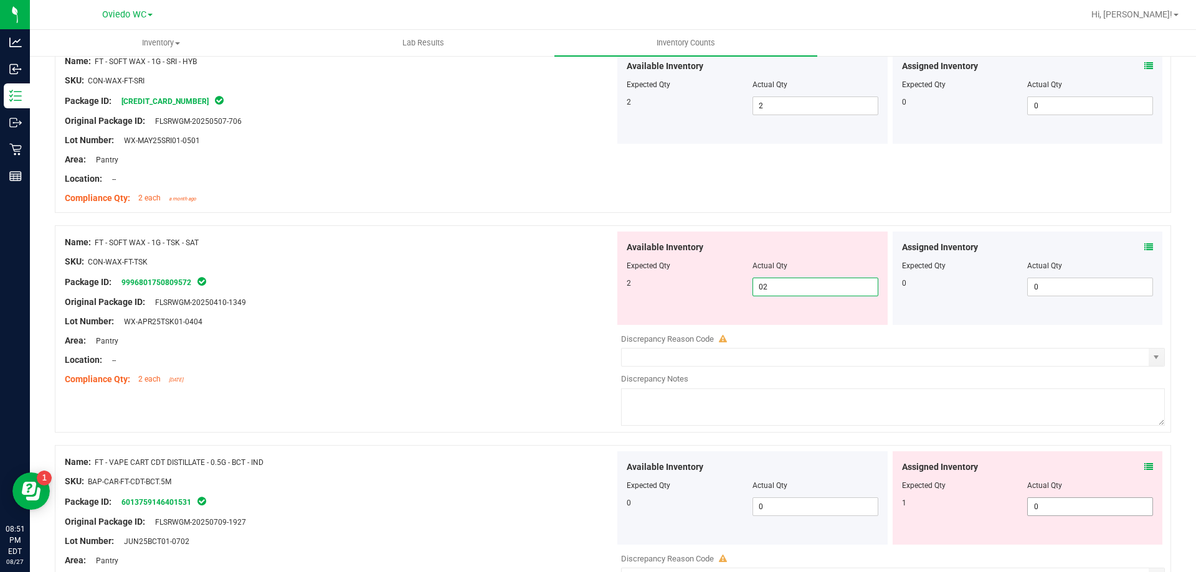
type input "2"
click at [1035, 503] on div "Assigned Inventory Expected Qty Actual Qty 1 0 0" at bounding box center [1027, 498] width 270 height 93
type input "01"
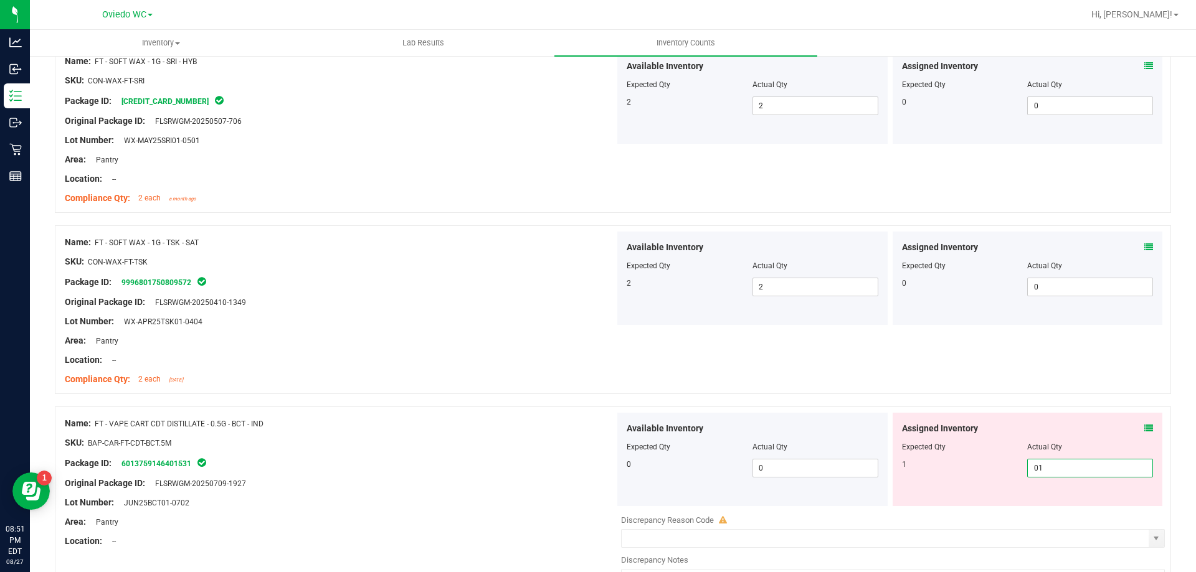
scroll to position [1432, 0]
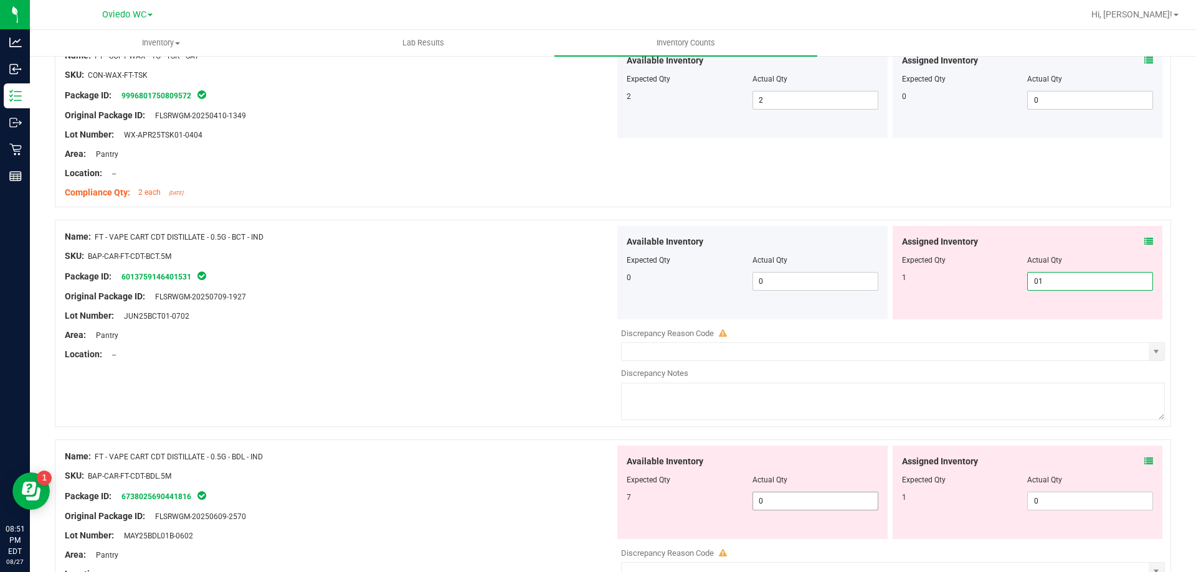
type input "1"
click at [777, 506] on div "Available Inventory Expected Qty Actual Qty 7 0 0" at bounding box center [890, 544] width 550 height 197
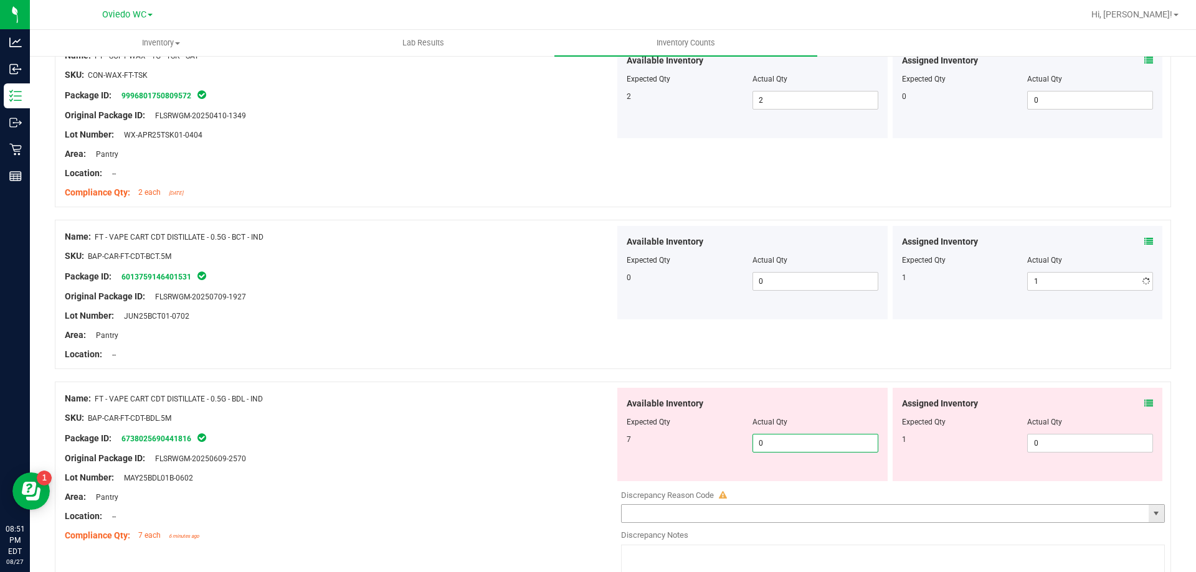
type input "07"
type input "7"
click at [1072, 448] on span "0 0" at bounding box center [1090, 443] width 126 height 19
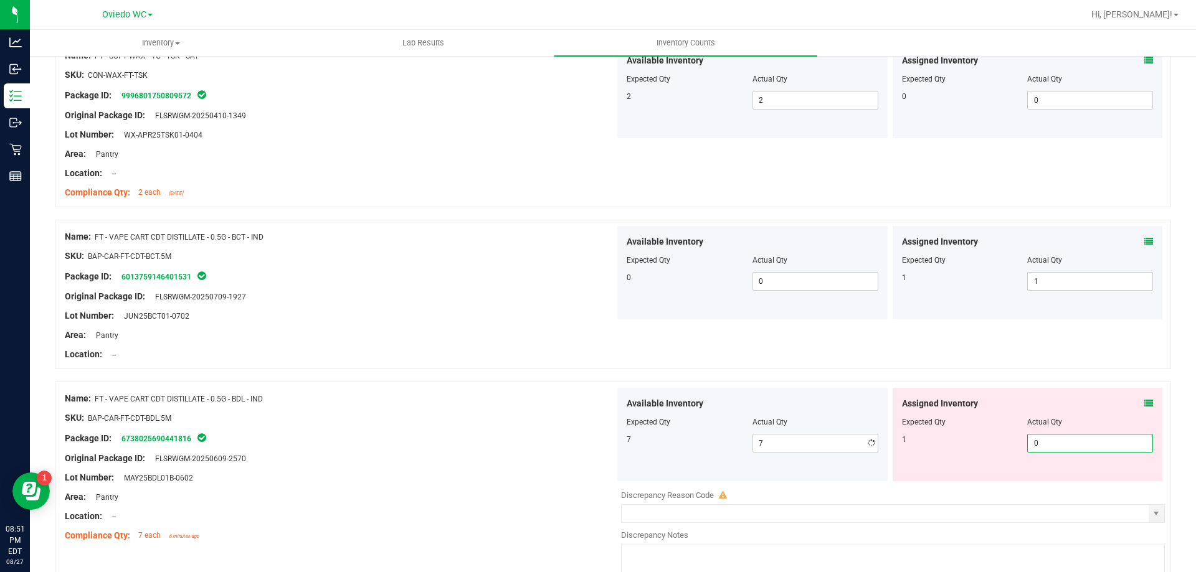
type input "01"
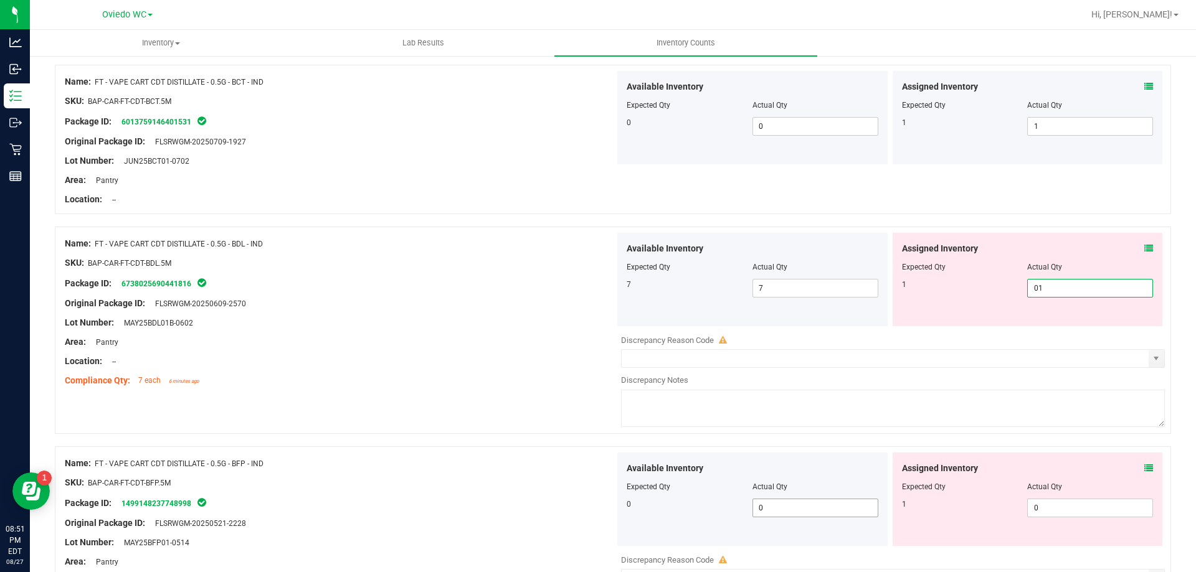
scroll to position [1619, 0]
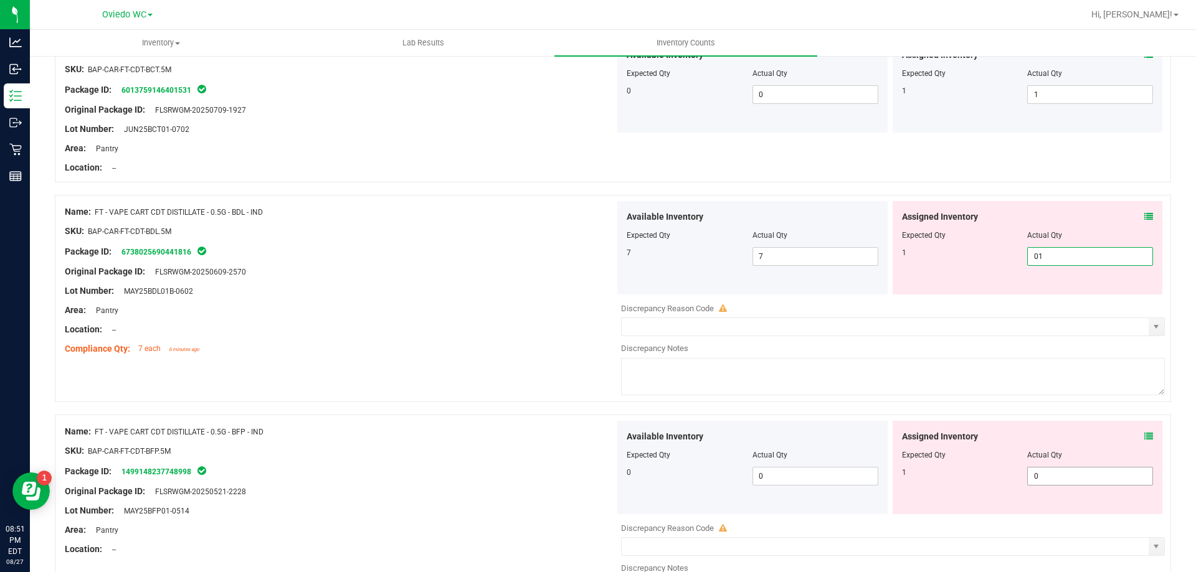
click at [1055, 471] on div "Assigned Inventory Expected Qty Actual Qty 1 0 0" at bounding box center [1027, 467] width 270 height 93
type input "1"
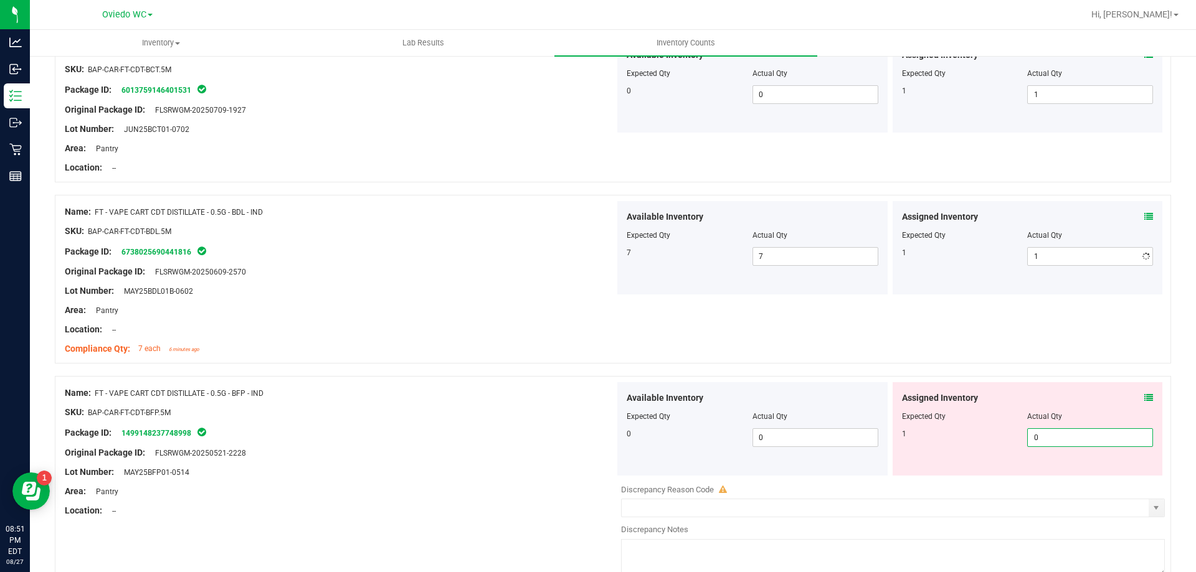
type input "01"
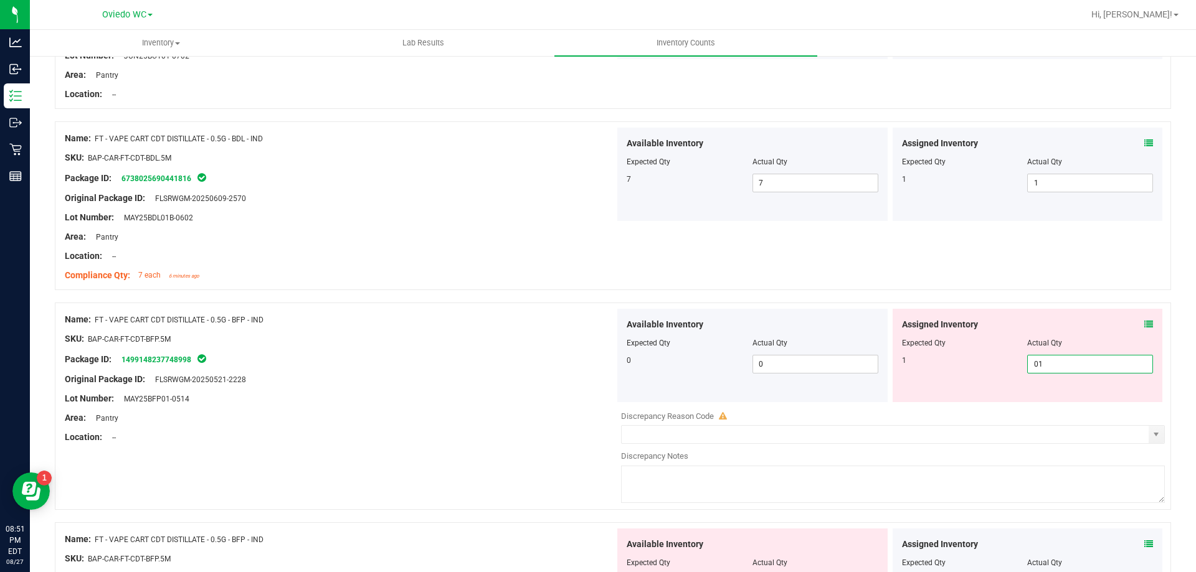
scroll to position [1806, 0]
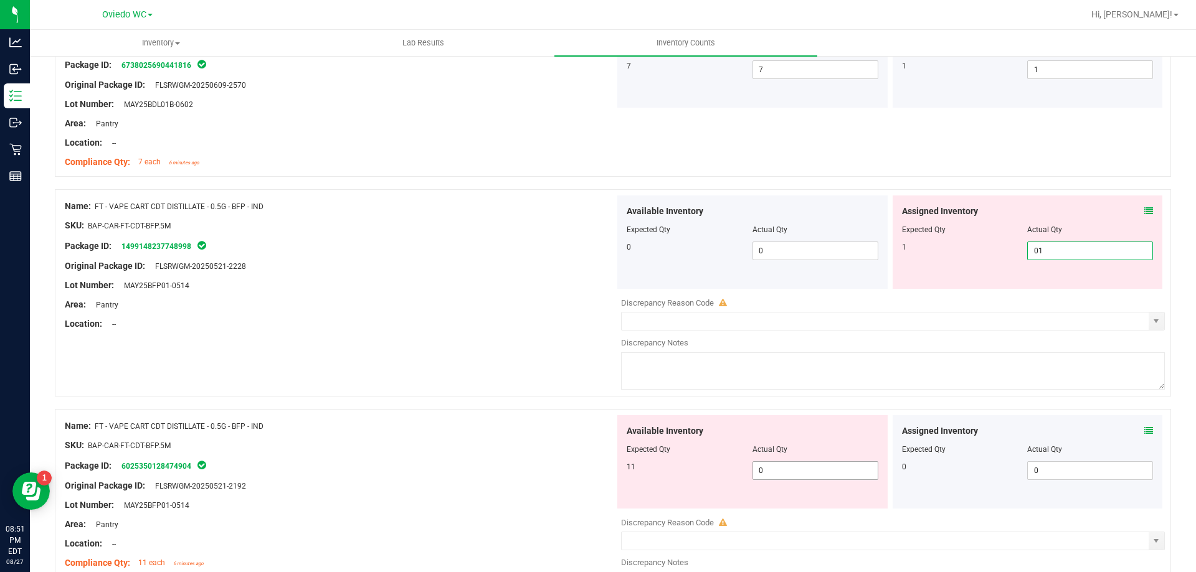
click at [767, 472] on div "Available Inventory Expected Qty Actual Qty 11 0 0" at bounding box center [890, 513] width 550 height 197
type input "1"
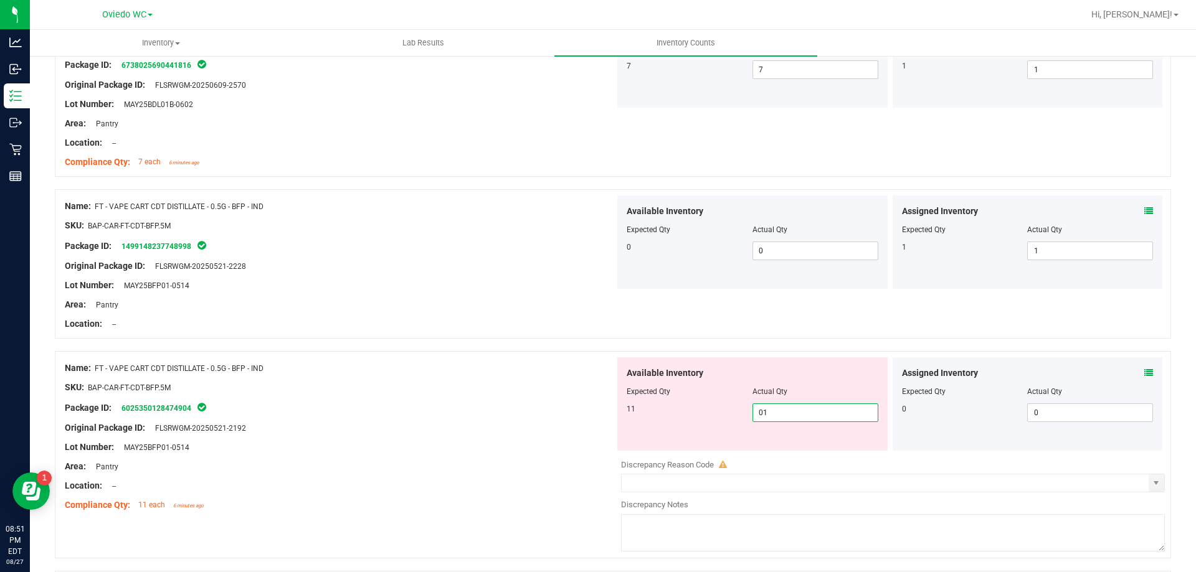
type input "011"
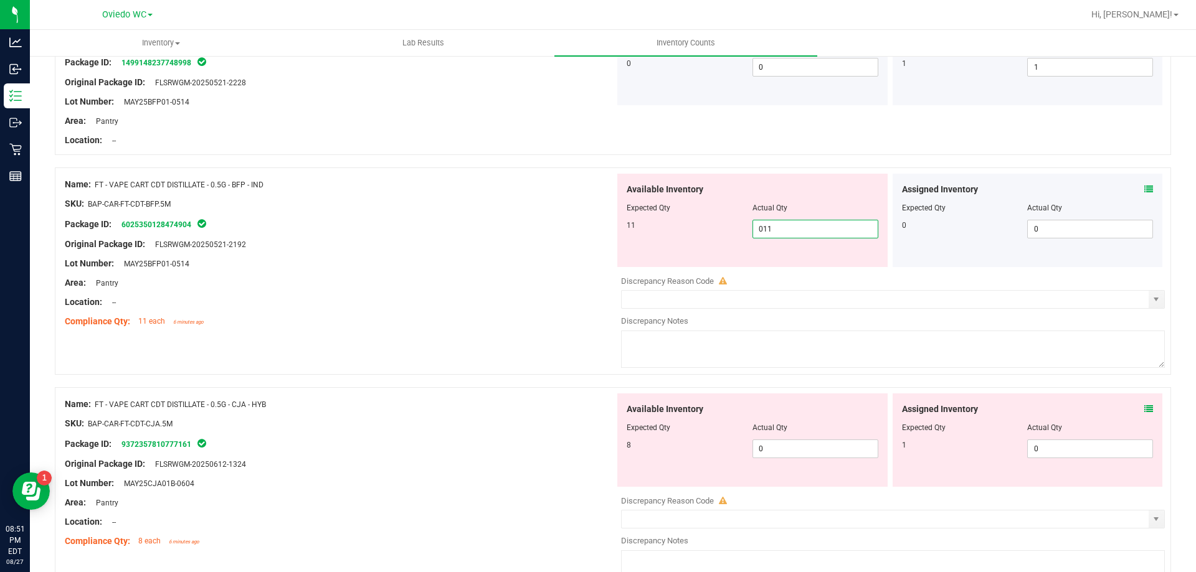
scroll to position [1993, 0]
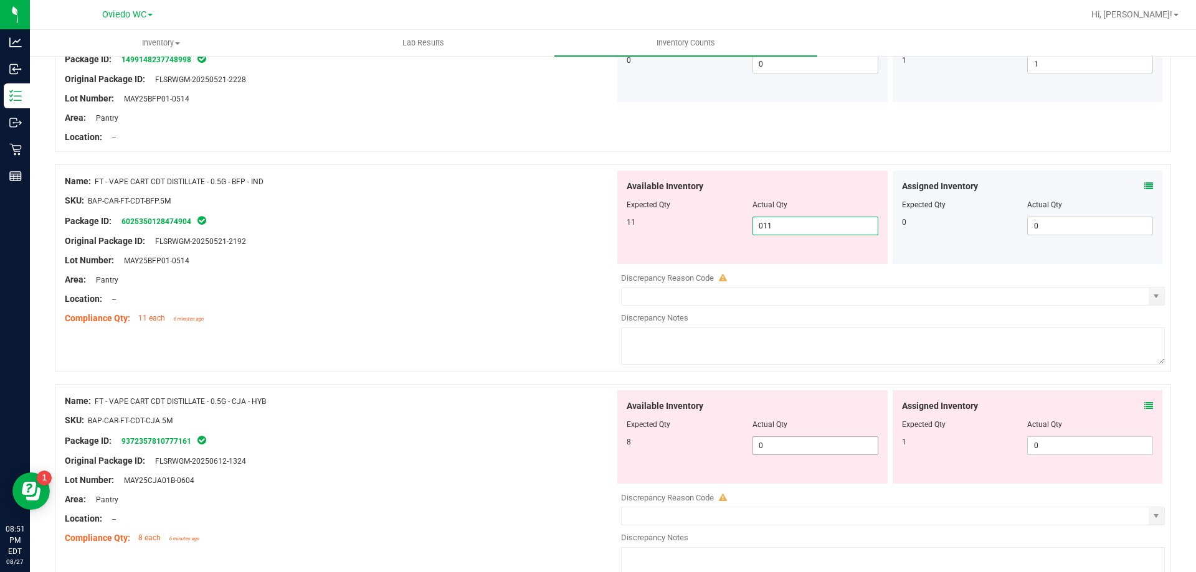
type input "11"
click at [789, 449] on div "Available Inventory Expected Qty Actual Qty 8 0 0" at bounding box center [890, 488] width 550 height 197
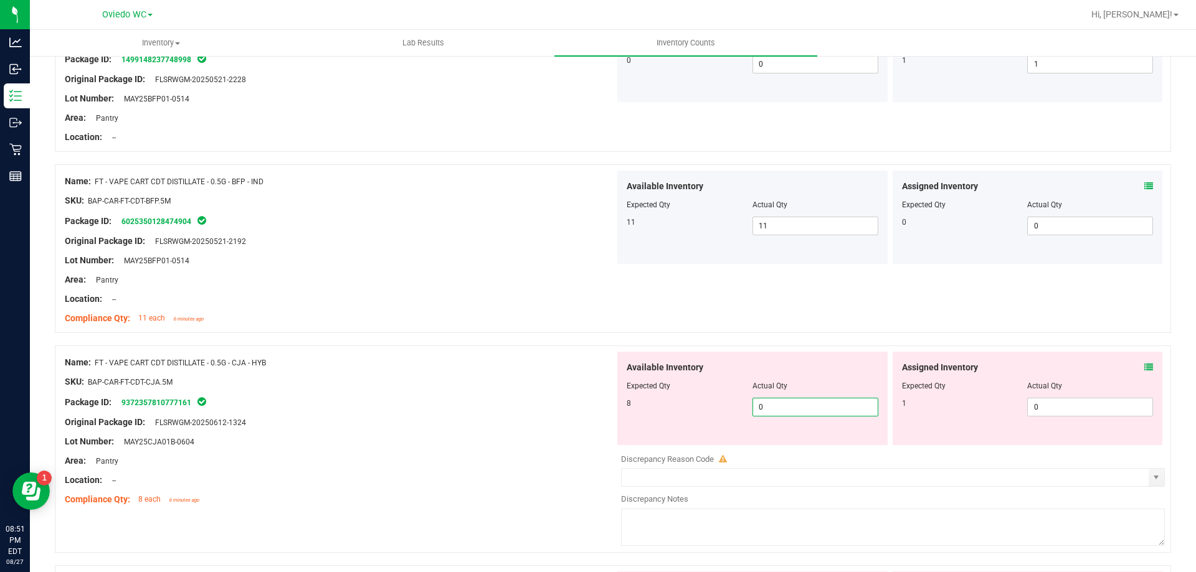
type input "08"
type input "8"
click at [1059, 410] on span "0 0" at bounding box center [1090, 407] width 126 height 19
type input "01"
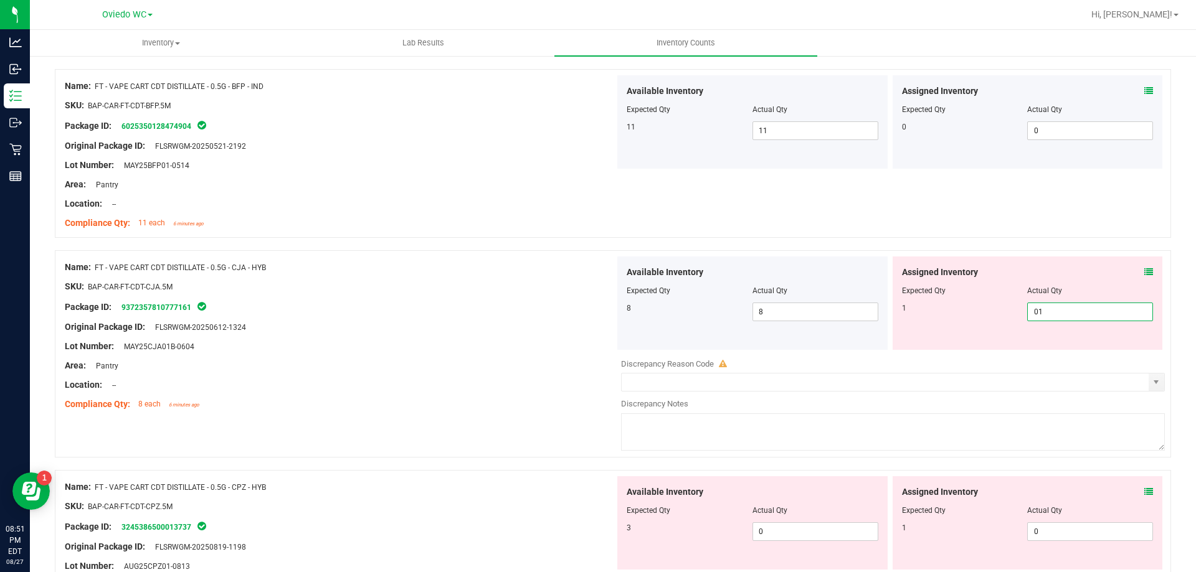
scroll to position [2180, 0]
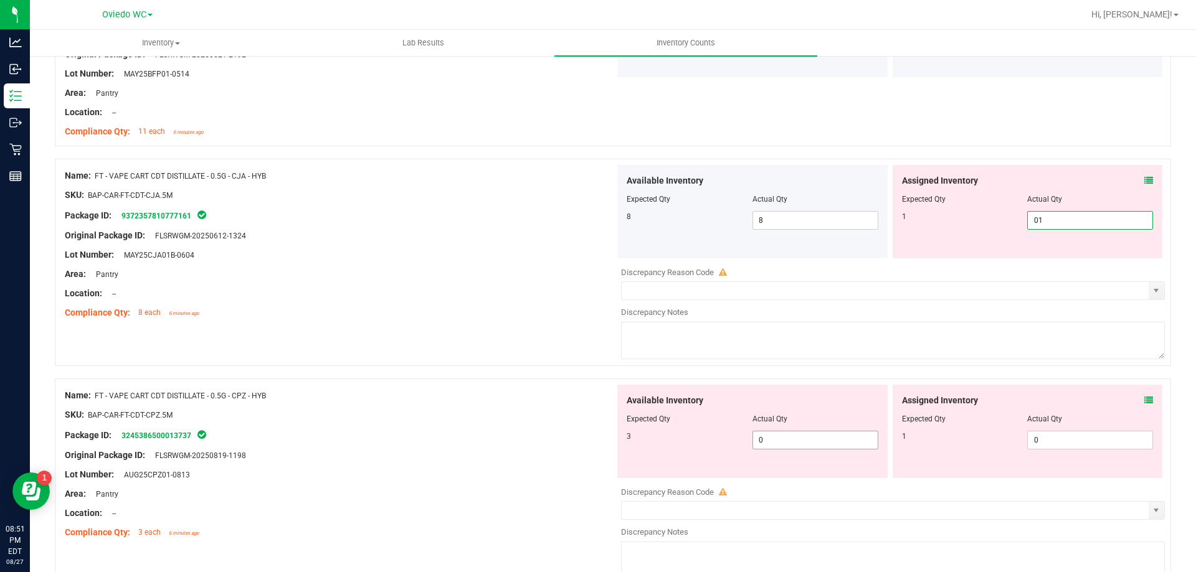
type input "1"
click at [800, 440] on div "Available Inventory Expected Qty Actual Qty 3 0 0" at bounding box center [890, 483] width 550 height 197
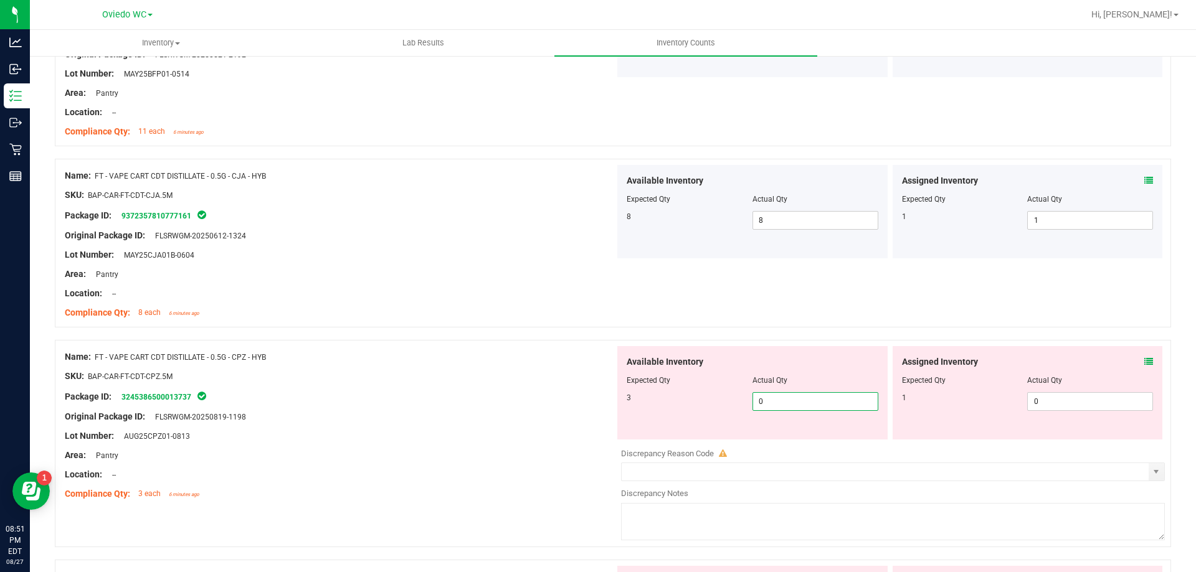
type input "03"
type input "3"
click at [1052, 406] on span "0 0" at bounding box center [1090, 401] width 126 height 19
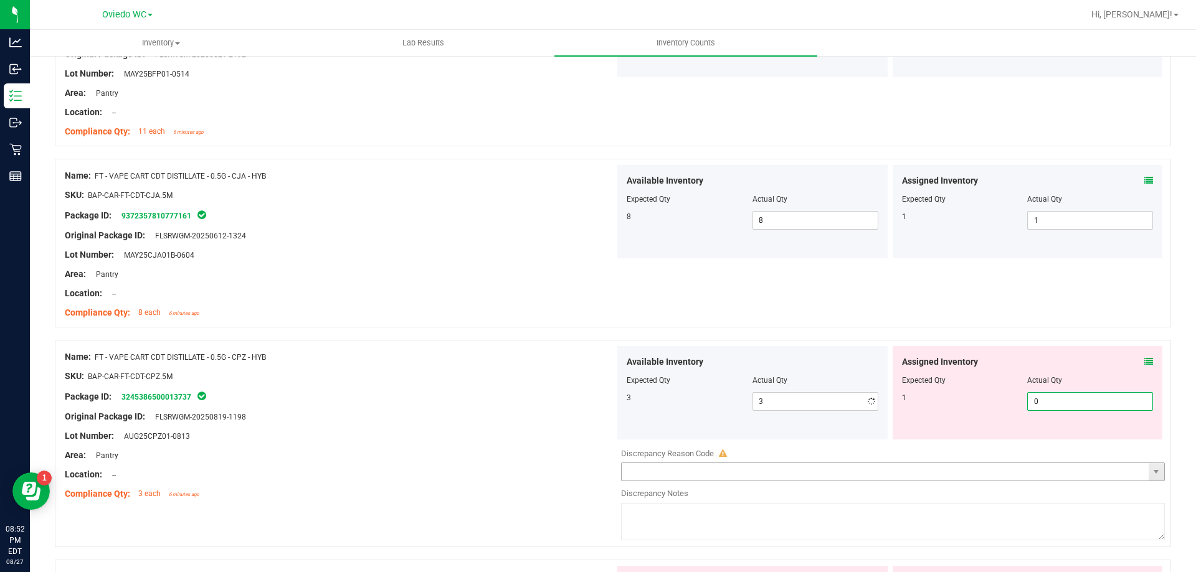
type input "01"
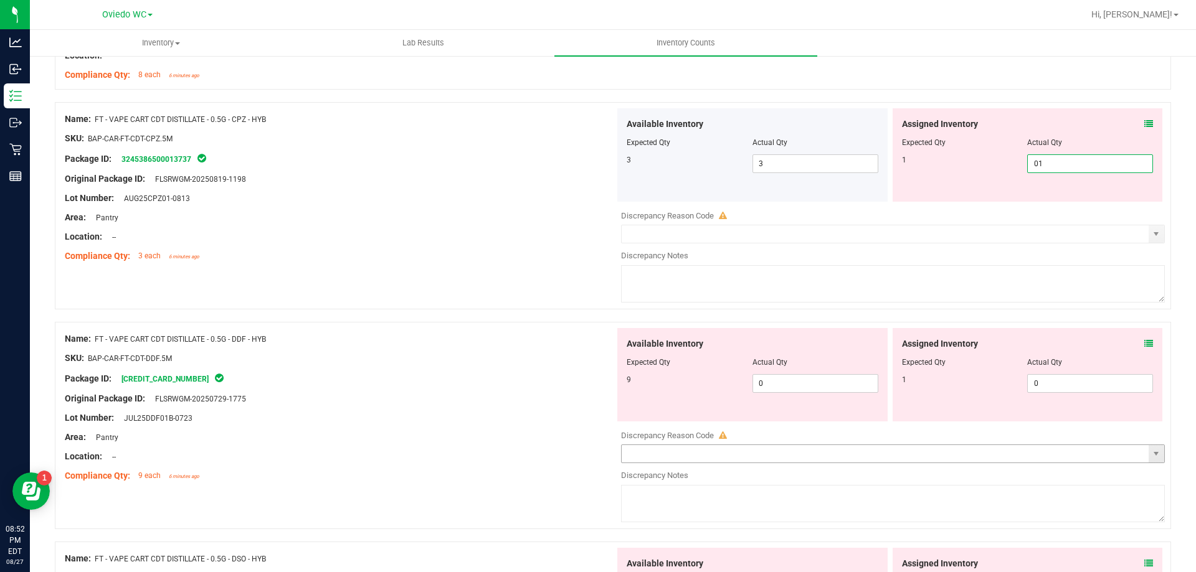
scroll to position [2429, 0]
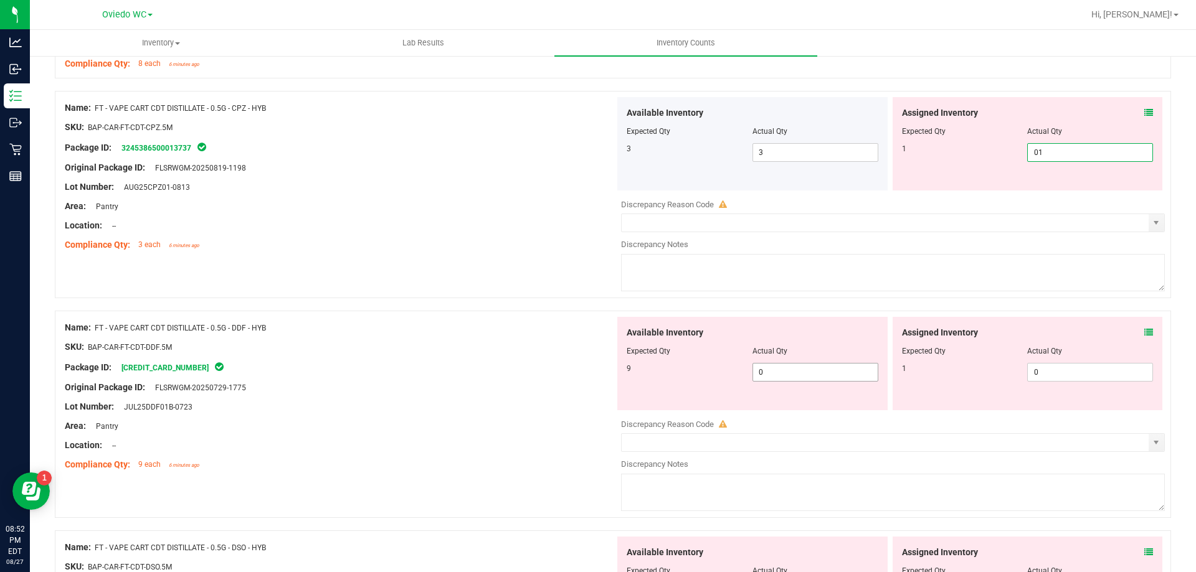
type input "1"
click at [789, 369] on div "Available Inventory Expected Qty Actual Qty 9 0 0" at bounding box center [752, 363] width 270 height 93
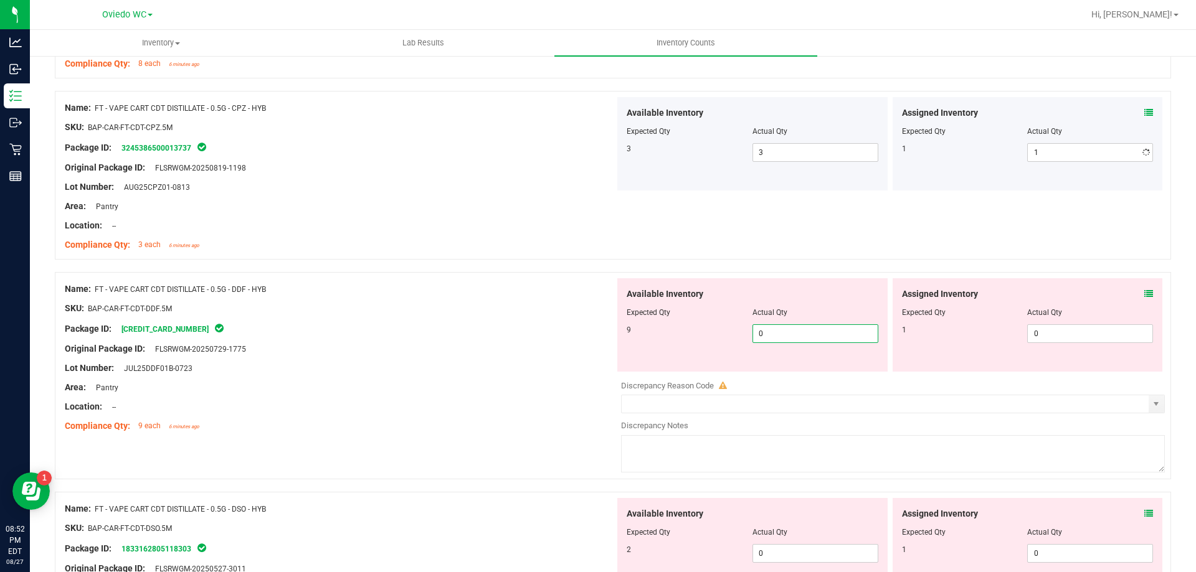
type input "09"
type input "9"
click at [1050, 336] on span "0 0" at bounding box center [1090, 333] width 126 height 19
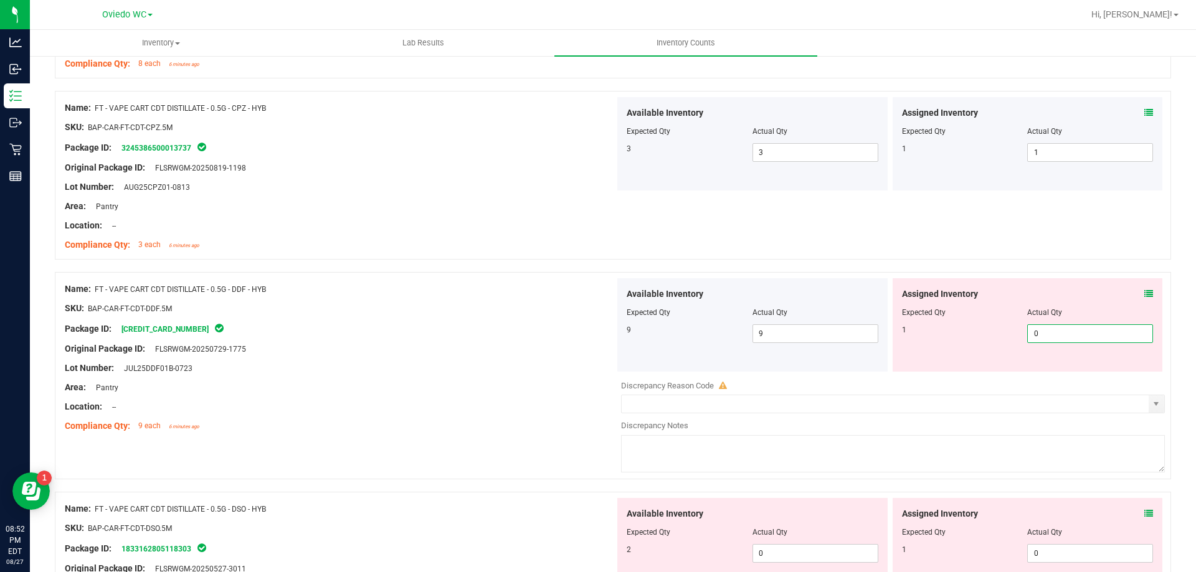
type input "01"
type input "1"
click at [790, 541] on div "Available Inventory Expected Qty Actual Qty 2 0 0" at bounding box center [752, 544] width 270 height 93
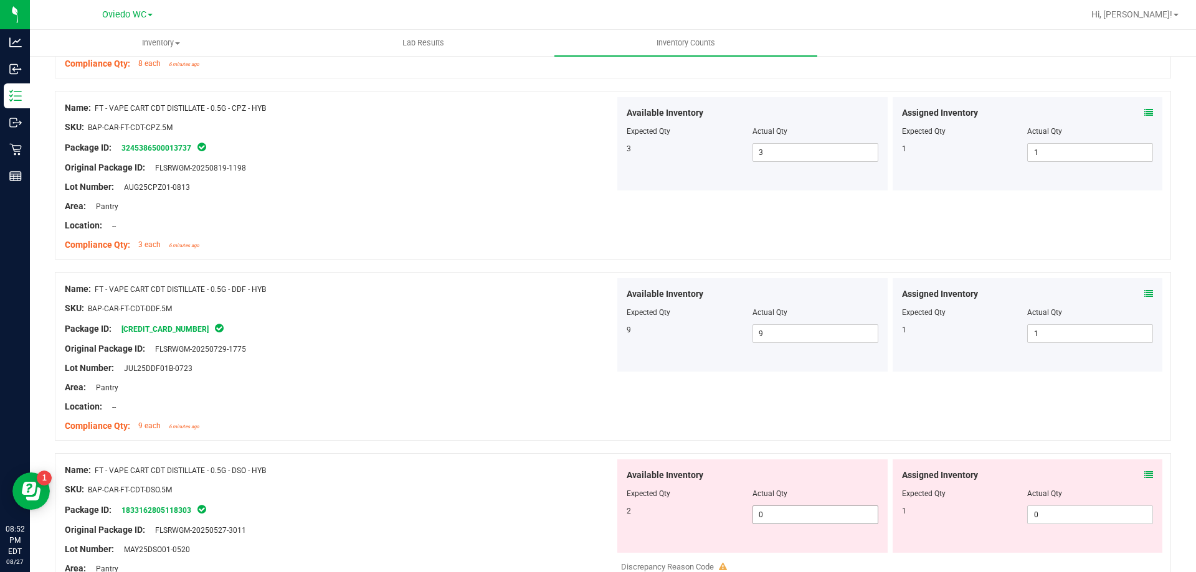
click at [813, 511] on span "0 0" at bounding box center [815, 515] width 126 height 19
type input "02"
type input "2"
click at [1069, 509] on span "0 0" at bounding box center [1090, 515] width 126 height 19
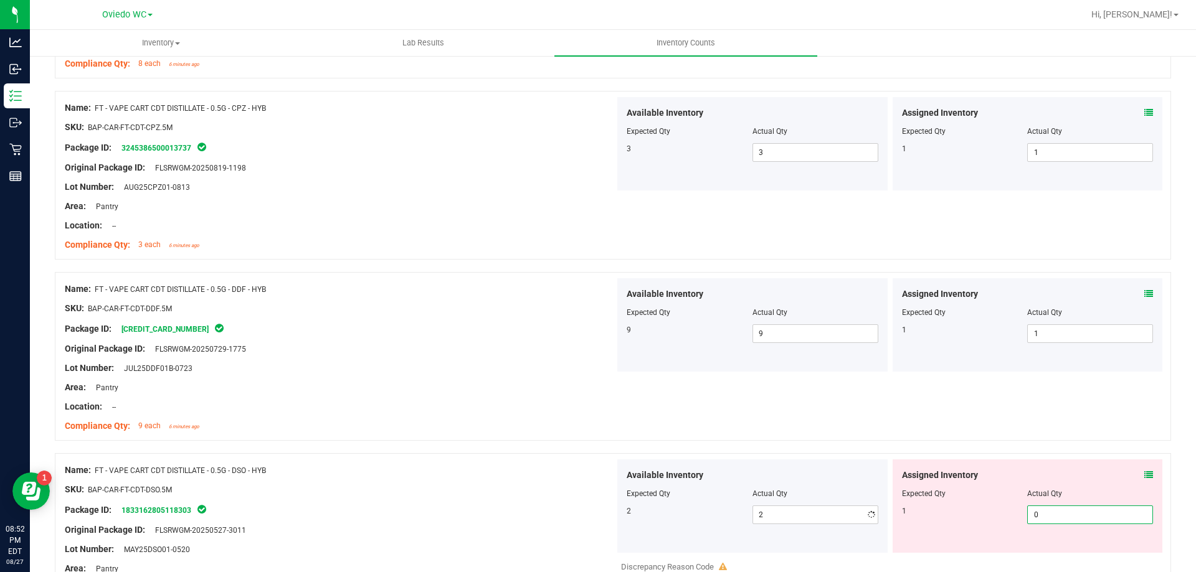
type input "01"
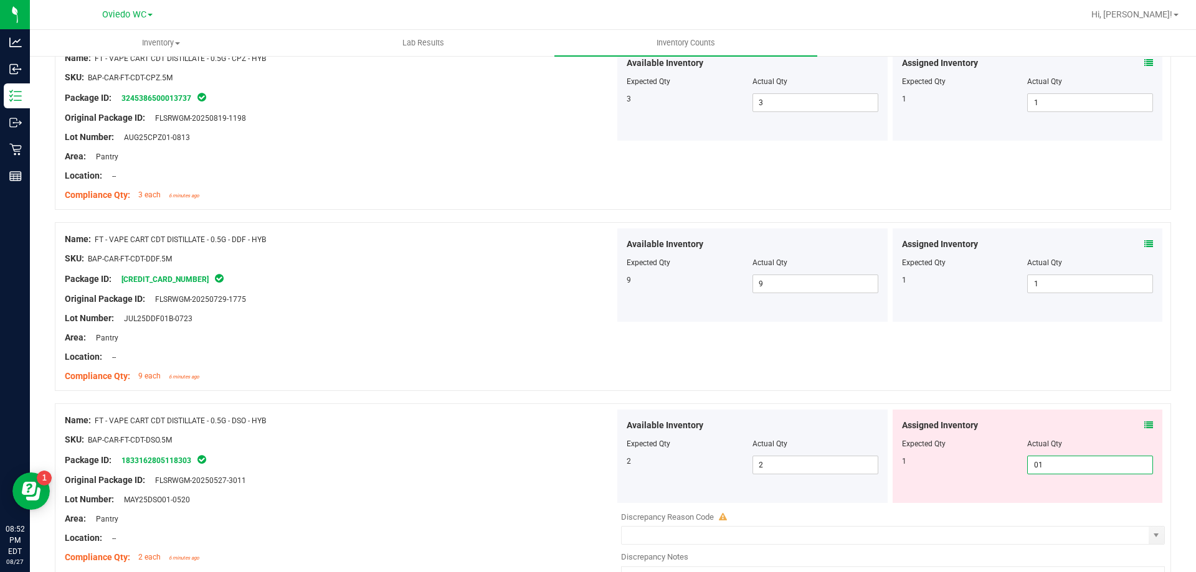
scroll to position [2616, 0]
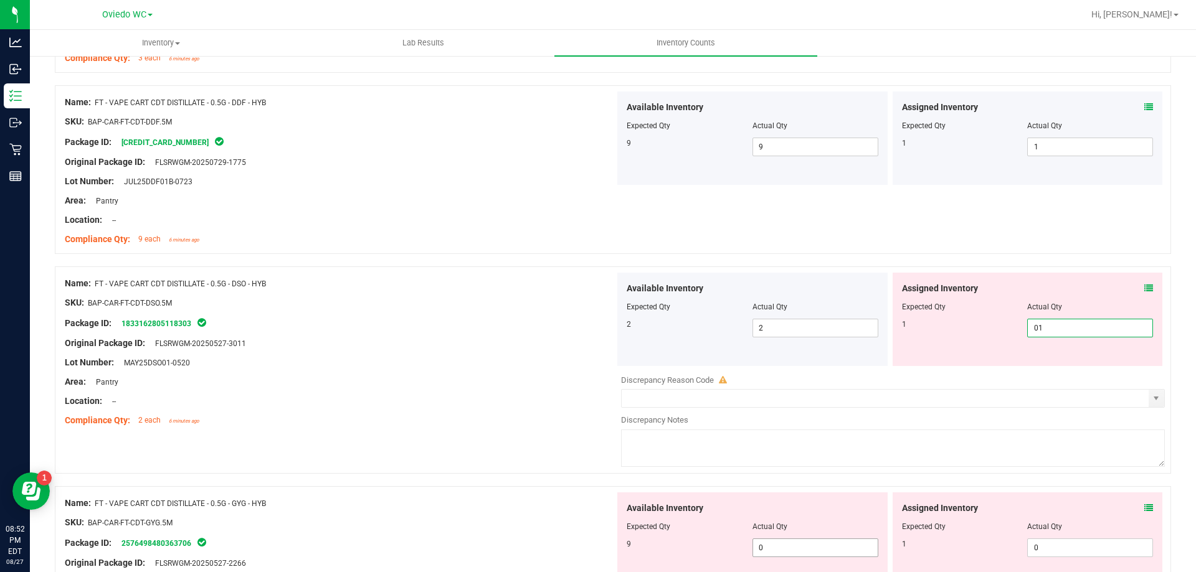
type input "1"
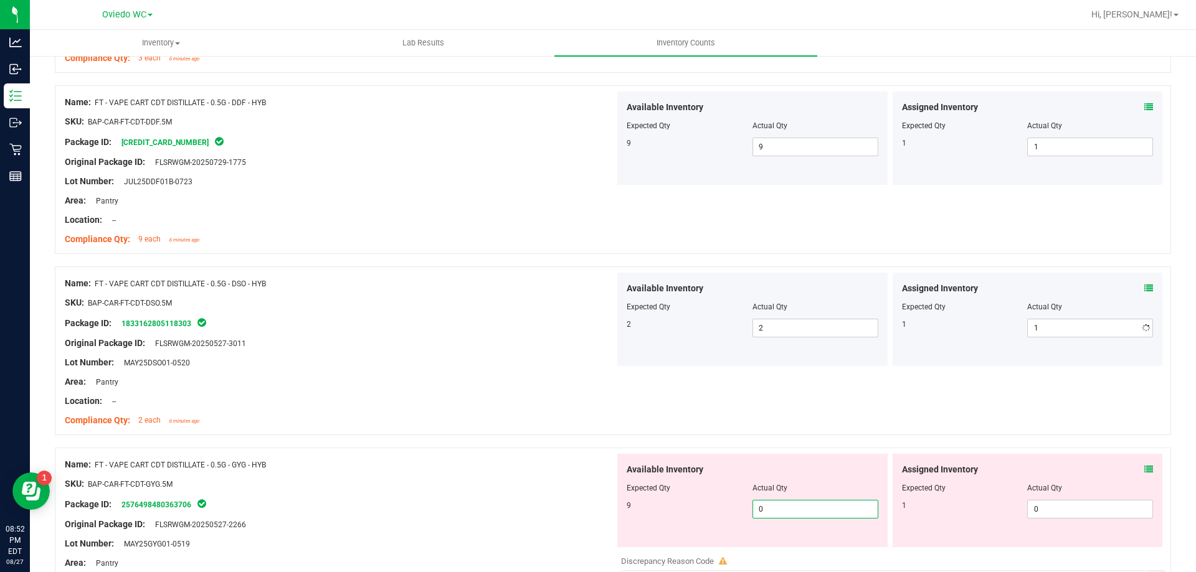
click at [804, 546] on div "Available Inventory Expected Qty Actual Qty 9 0 0" at bounding box center [752, 500] width 270 height 93
type input "09"
type input "9"
click at [1074, 506] on span "0 0" at bounding box center [1090, 509] width 126 height 19
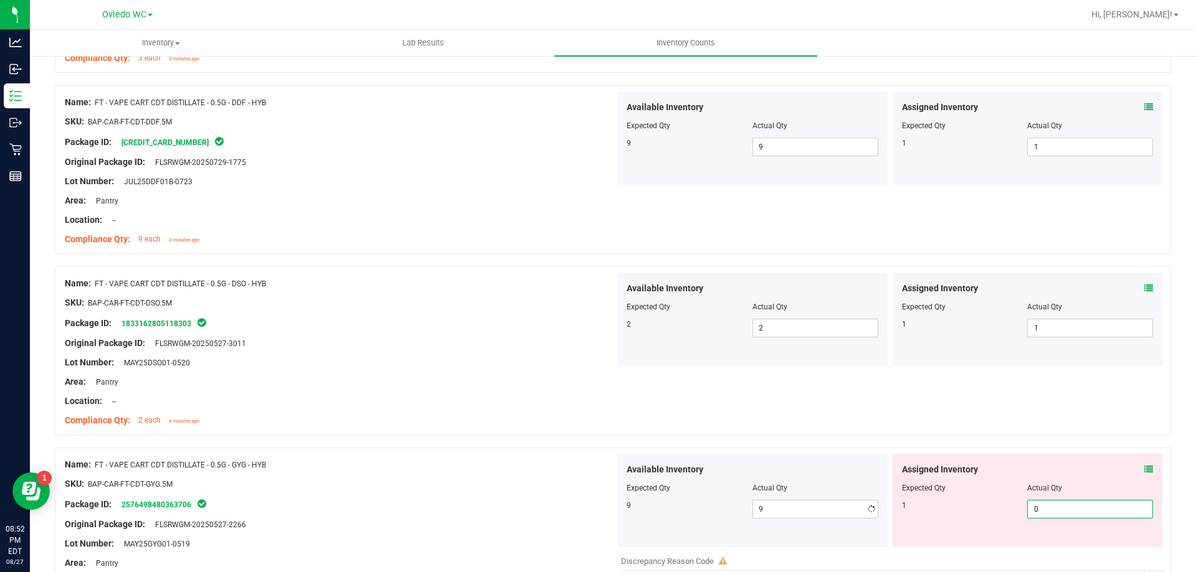
type input "01"
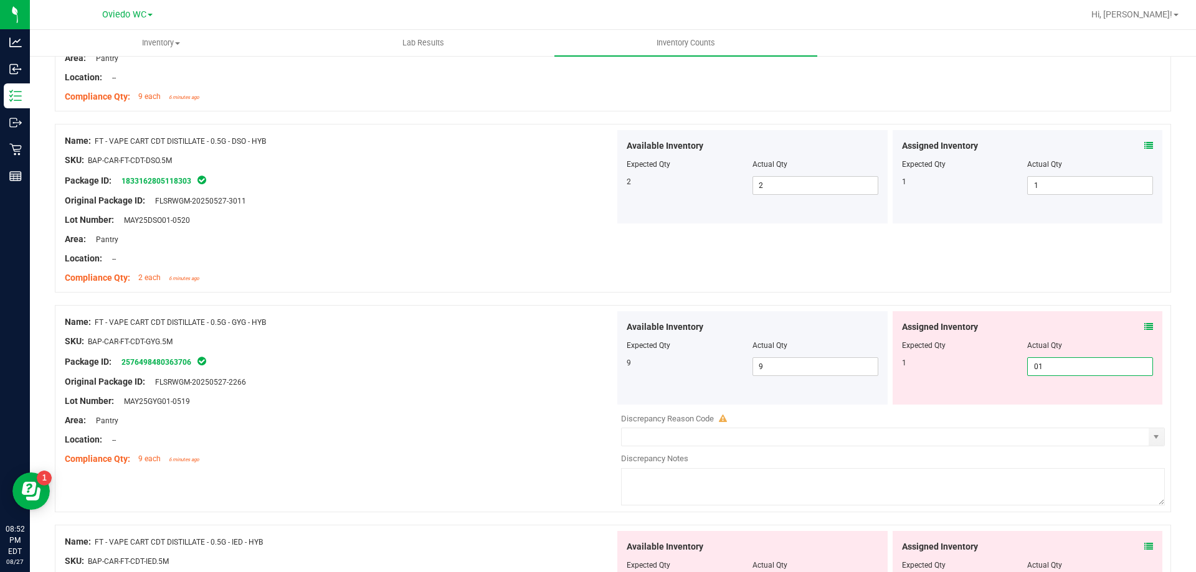
scroll to position [2802, 0]
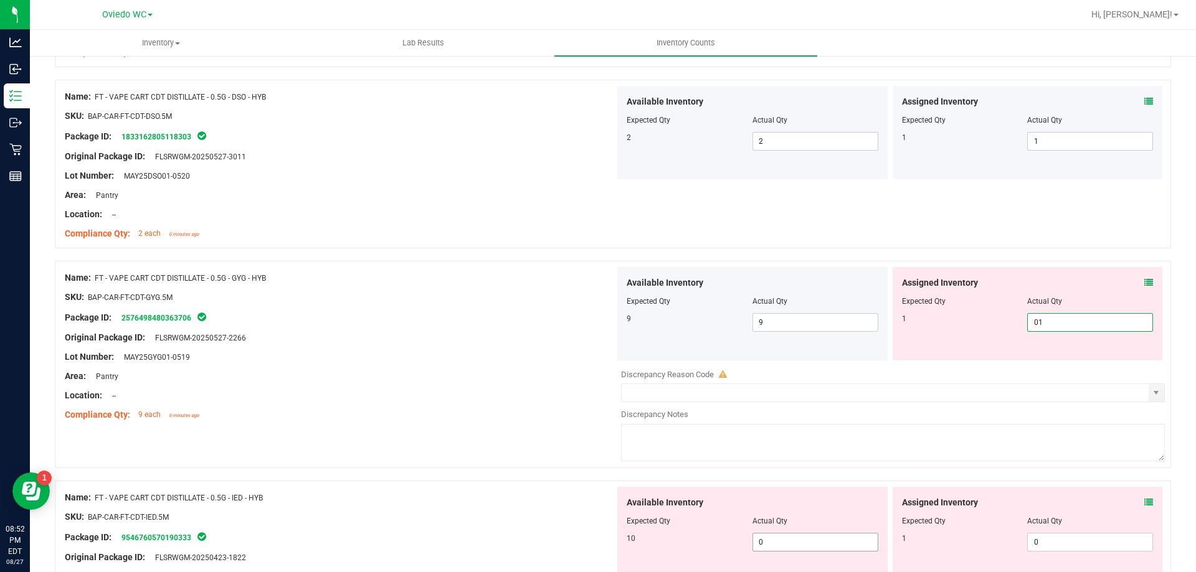
type input "1"
click at [807, 533] on div "Available Inventory Expected Qty Actual Qty 10 0 0" at bounding box center [752, 533] width 270 height 93
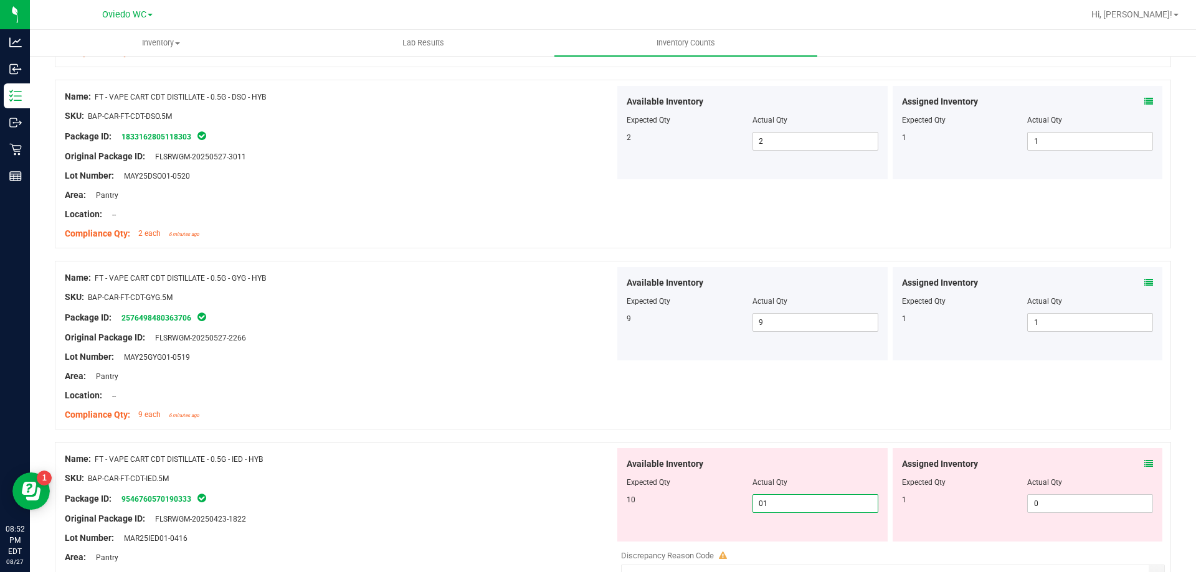
type input "010"
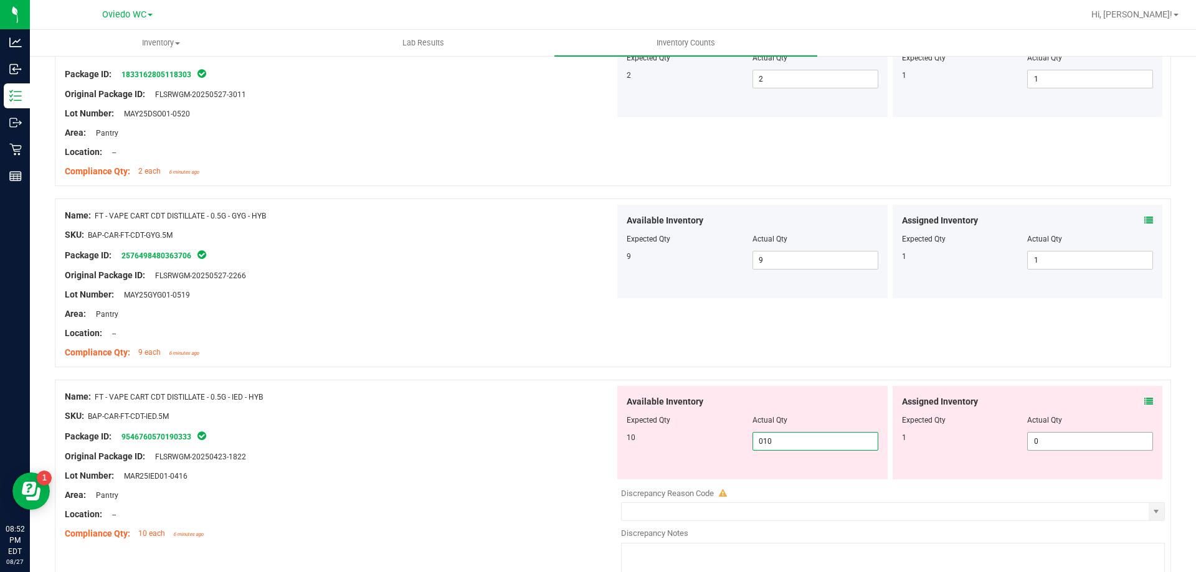
type input "10"
click at [1080, 447] on span "0 0" at bounding box center [1090, 441] width 126 height 19
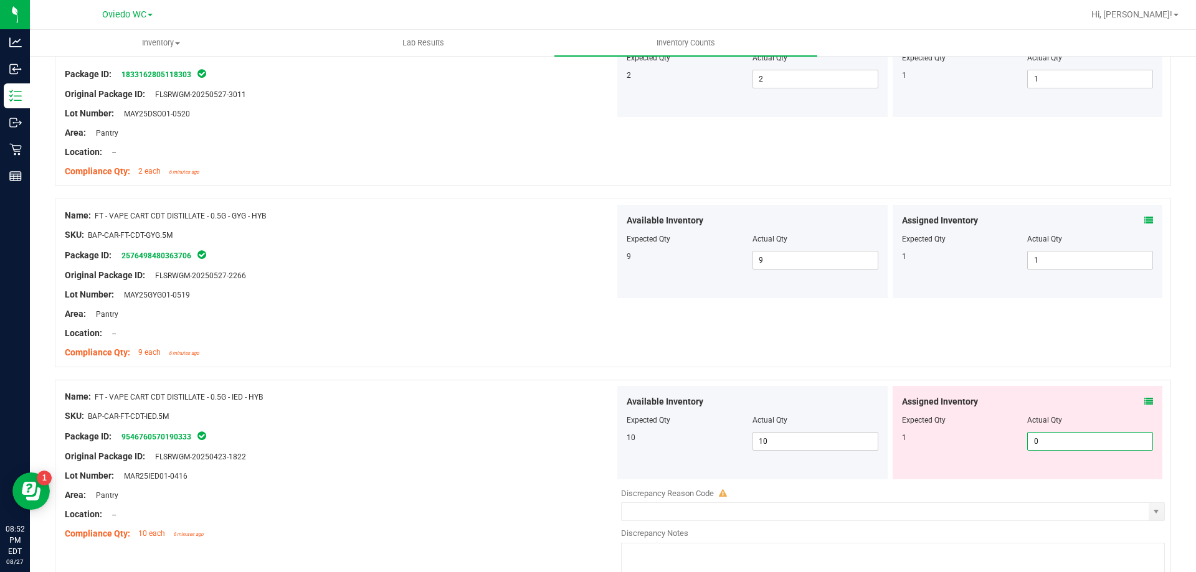
type input "01"
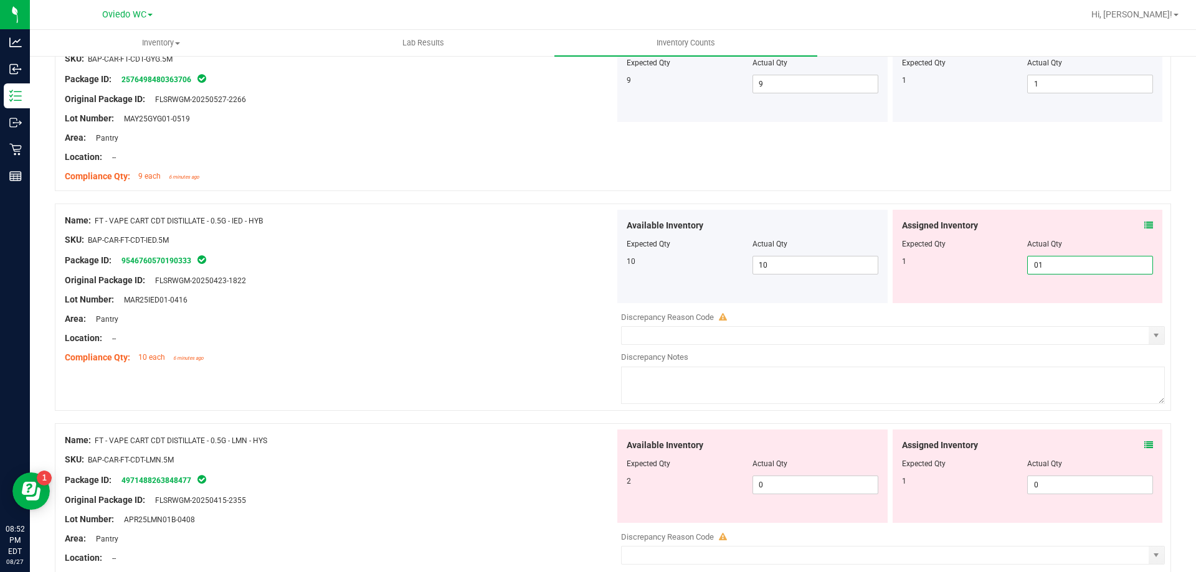
scroll to position [3052, 0]
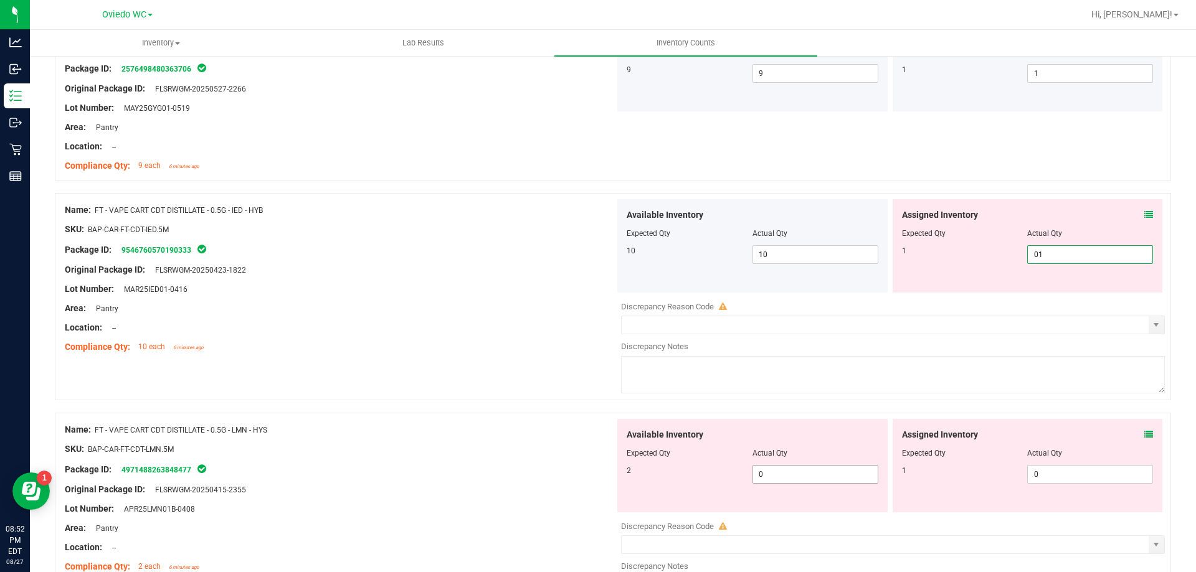
type input "1"
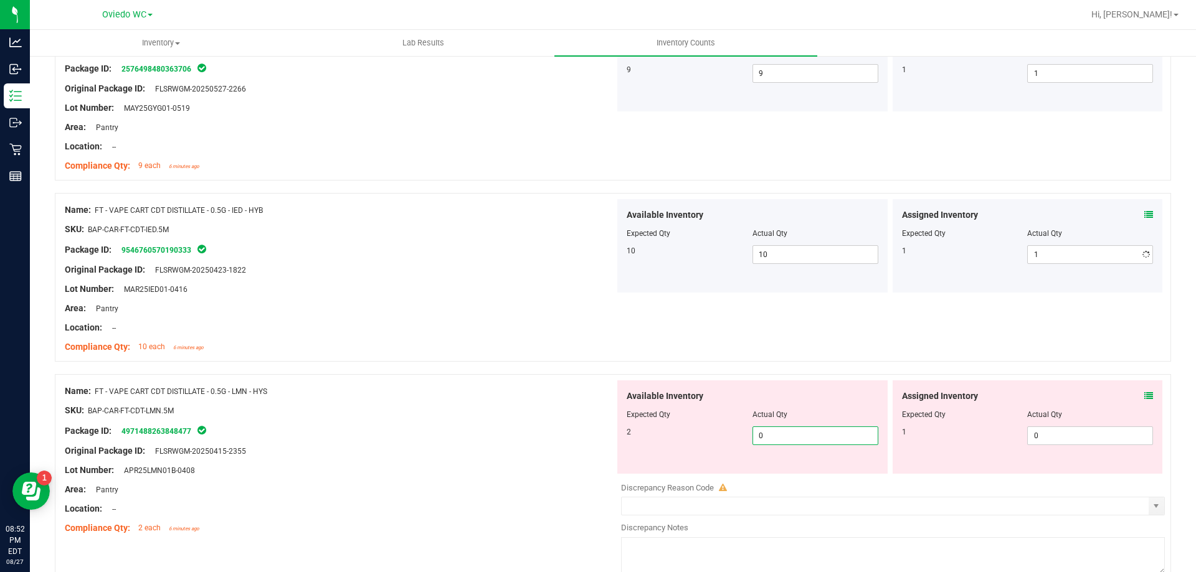
click at [829, 468] on div "Available Inventory Expected Qty Actual Qty 2 0 0" at bounding box center [752, 427] width 270 height 93
type input "02"
type input "2"
click at [1095, 441] on span "0 0" at bounding box center [1090, 436] width 126 height 19
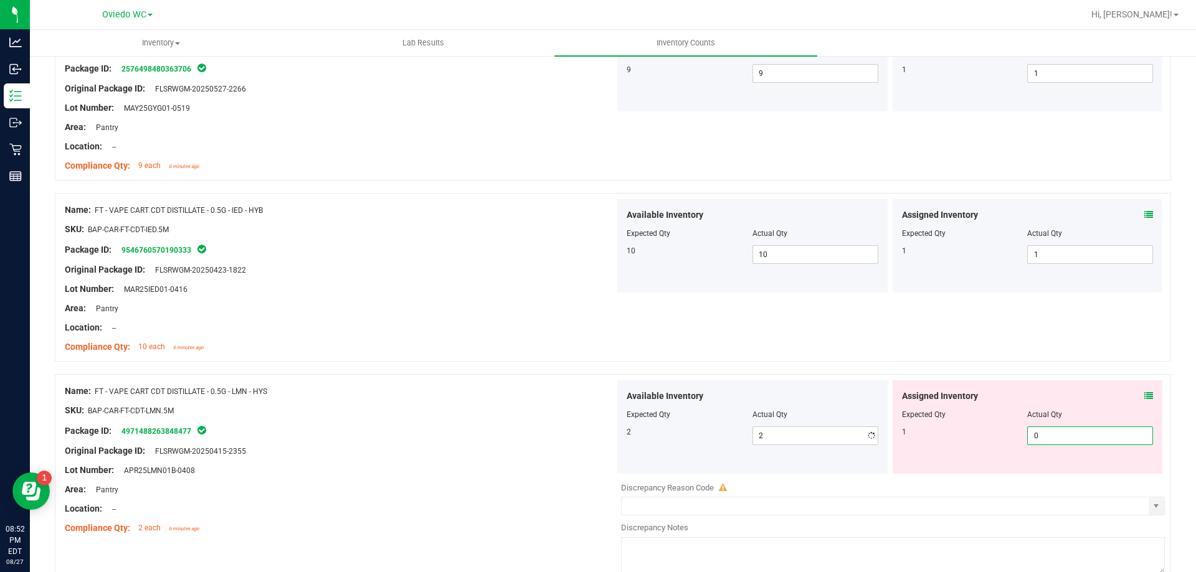
type input "01"
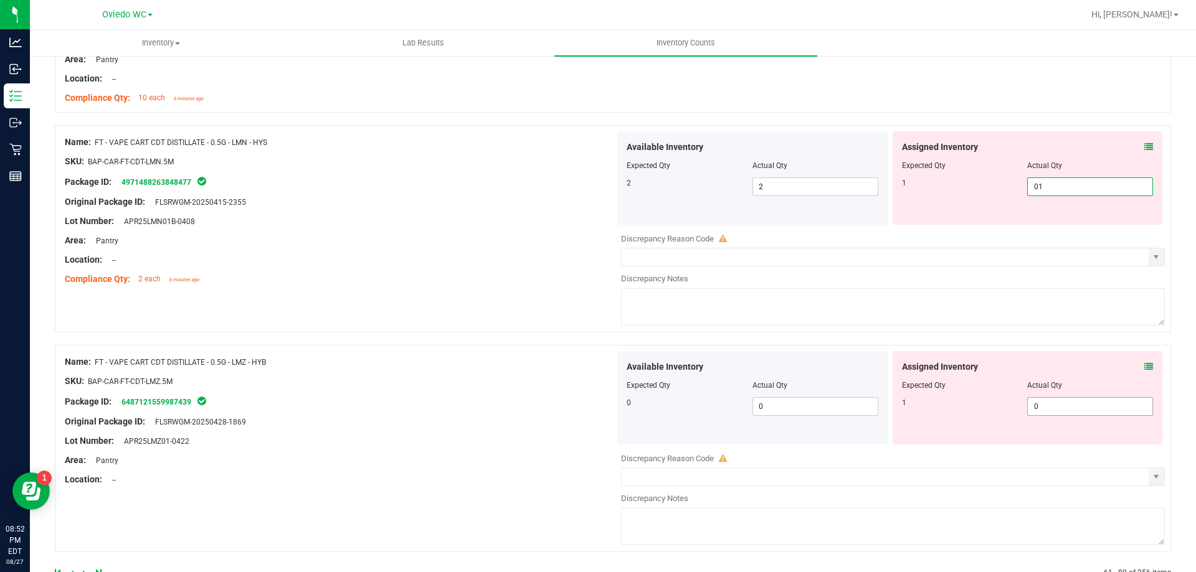
type input "1"
click at [1068, 413] on div "Available Inventory Expected Qty Actual Qty 0 0 0" at bounding box center [890, 449] width 550 height 197
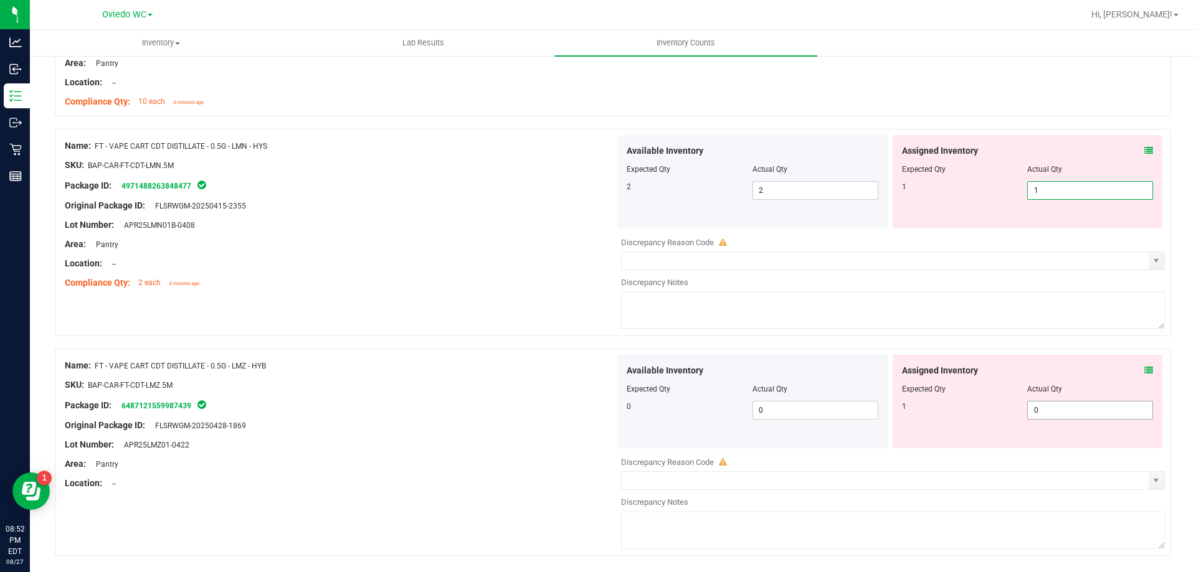
type input "01"
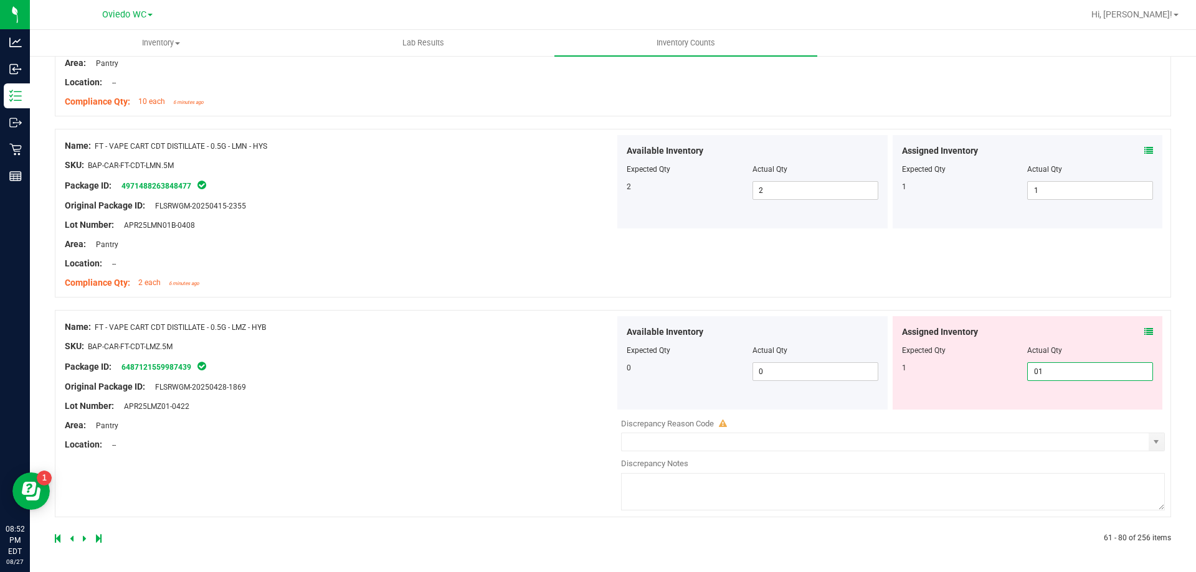
type input "1"
click at [82, 541] on div at bounding box center [334, 538] width 558 height 11
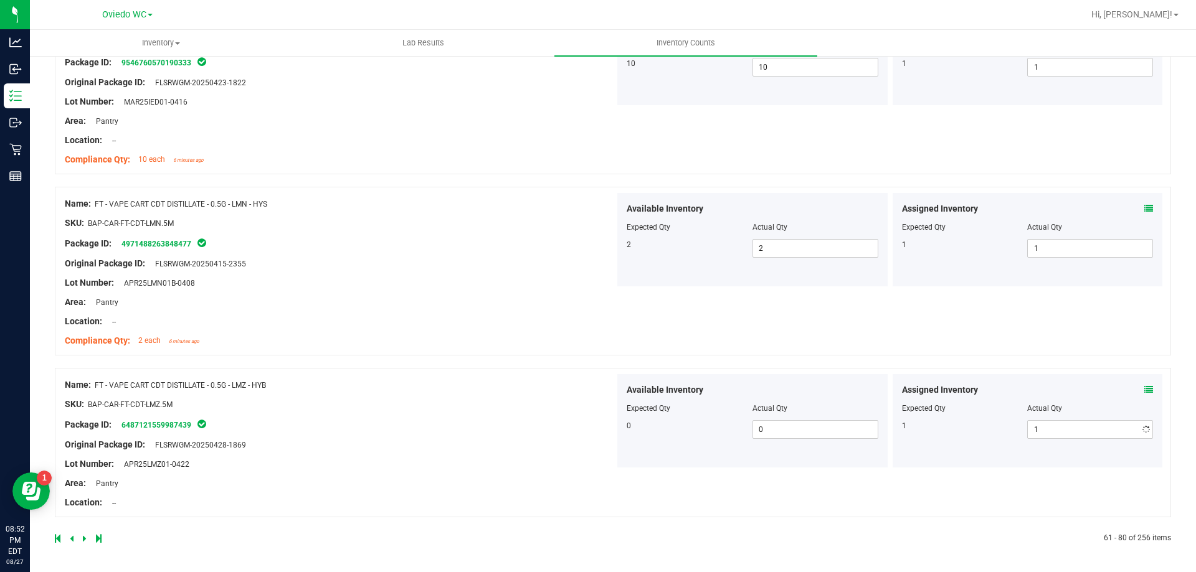
scroll to position [3239, 0]
click at [85, 540] on icon at bounding box center [85, 538] width 4 height 7
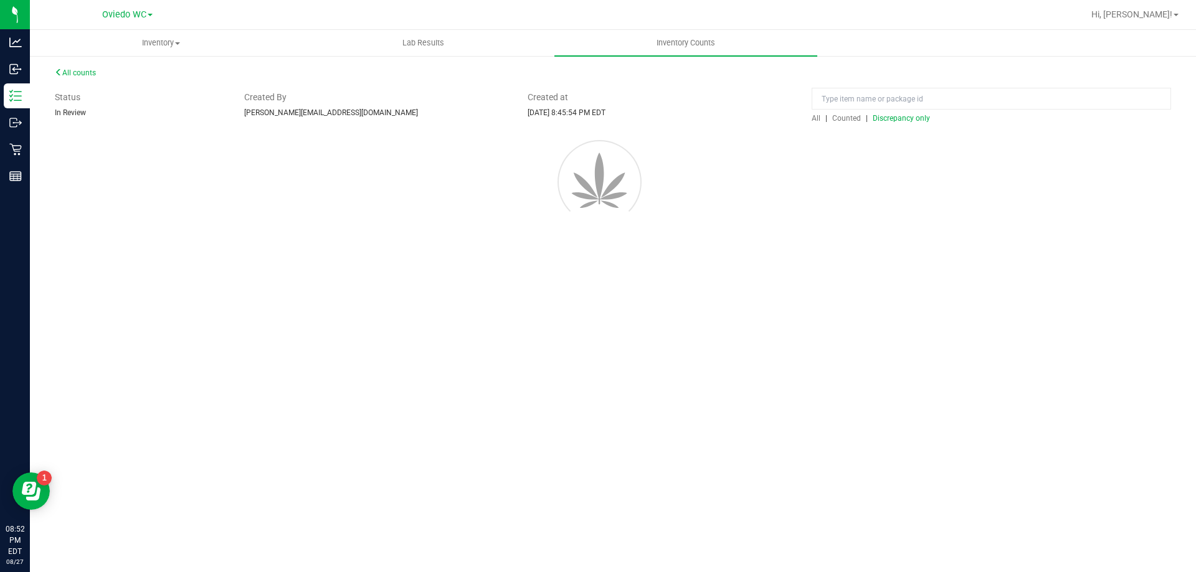
scroll to position [0, 0]
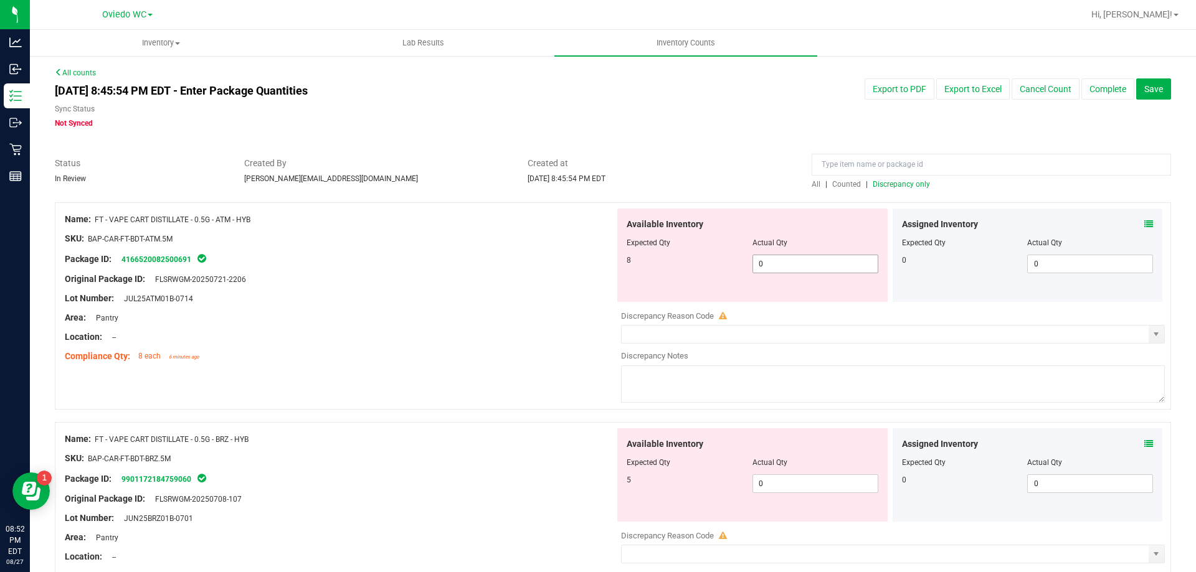
click at [839, 265] on span "0 0" at bounding box center [815, 264] width 126 height 19
type input "08"
click at [820, 484] on div "Available Inventory Expected Qty Actual Qty 5 0 0" at bounding box center [890, 526] width 550 height 197
type input "8"
type input "05"
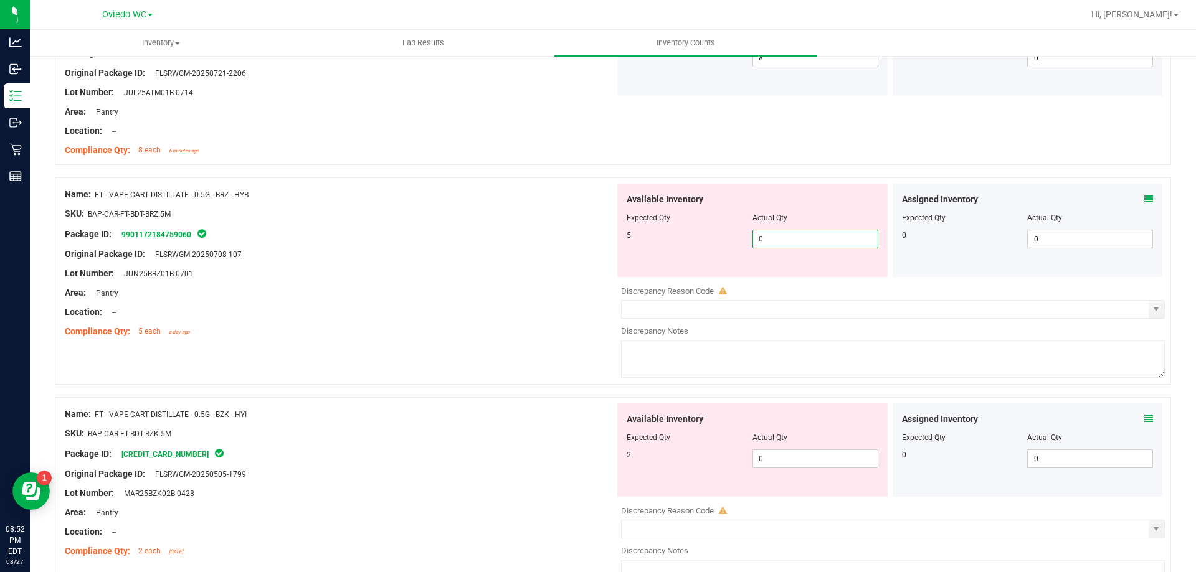
scroll to position [249, 0]
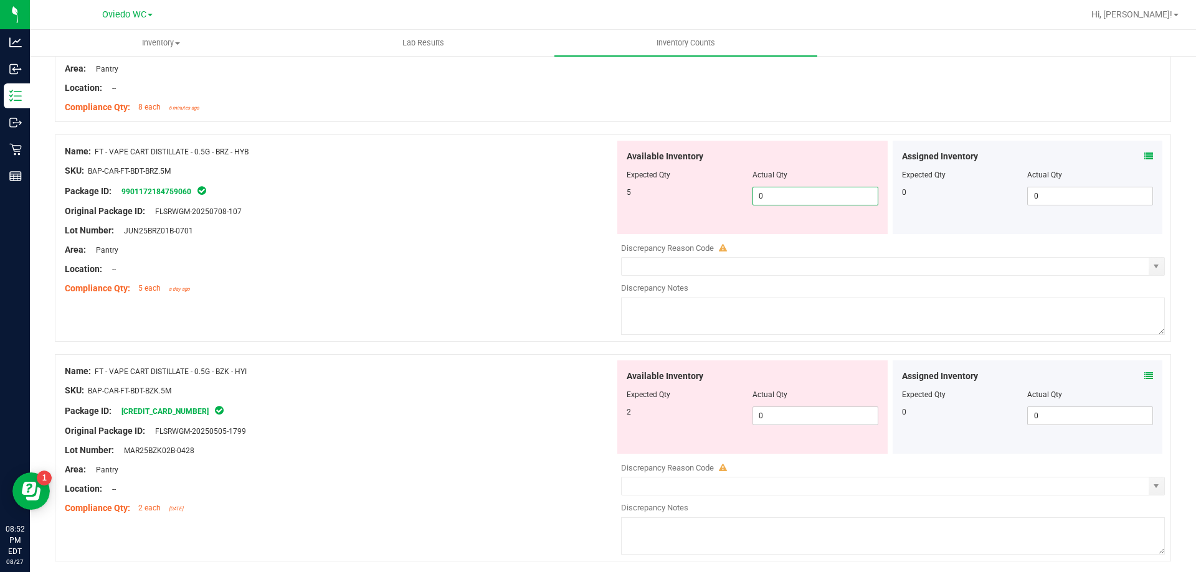
type input "05"
click at [820, 415] on div "Available Inventory Expected Qty Actual Qty 2 0 0" at bounding box center [752, 407] width 270 height 93
type input "5"
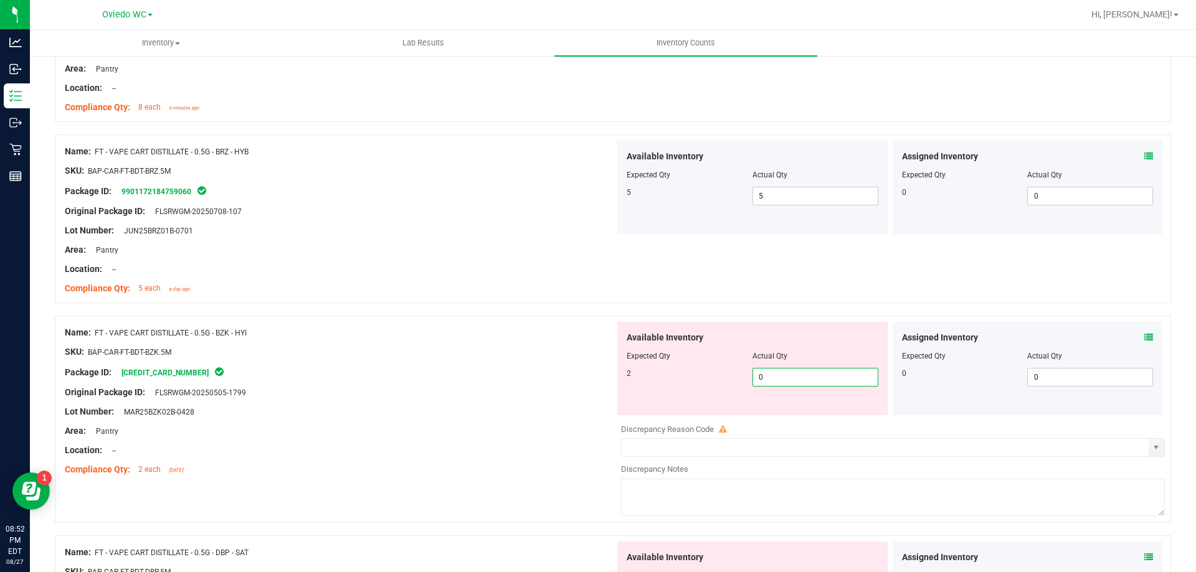
type input "02"
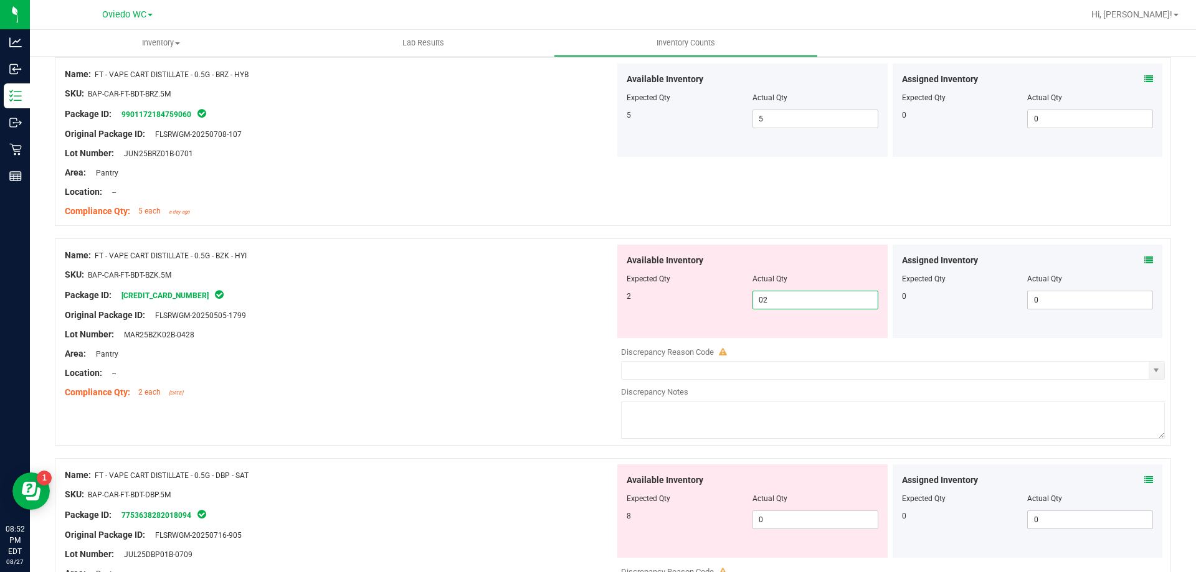
scroll to position [436, 0]
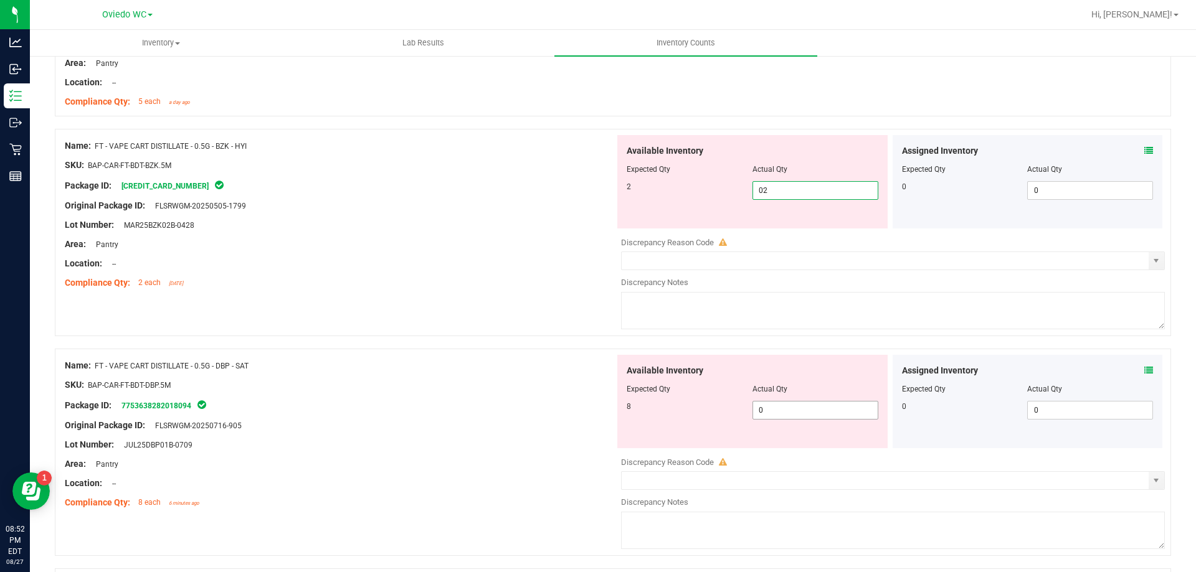
click at [816, 411] on div "Available Inventory Expected Qty Actual Qty 8 0 0" at bounding box center [890, 453] width 550 height 197
type input "2"
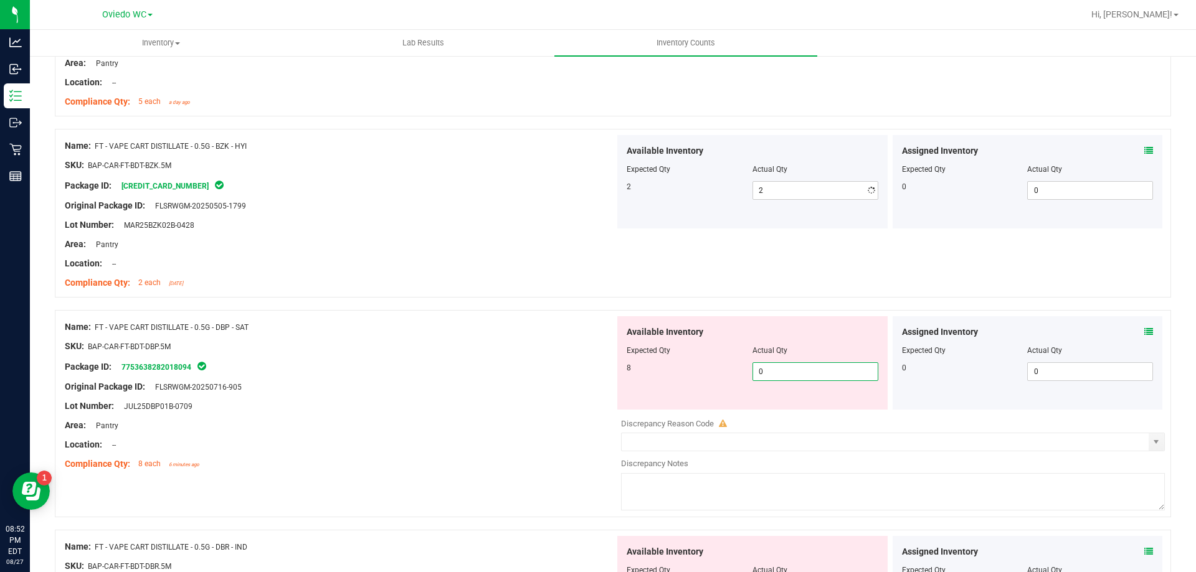
type input "08"
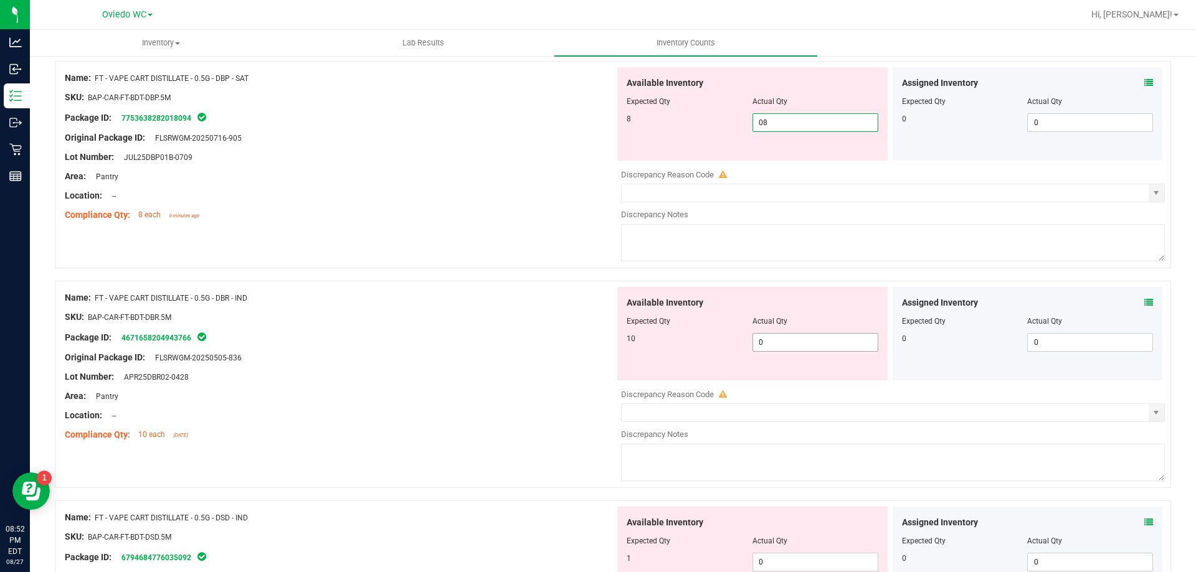
click at [819, 349] on div "Available Inventory Expected Qty Actual Qty 10 0 0" at bounding box center [890, 385] width 550 height 197
type input "8"
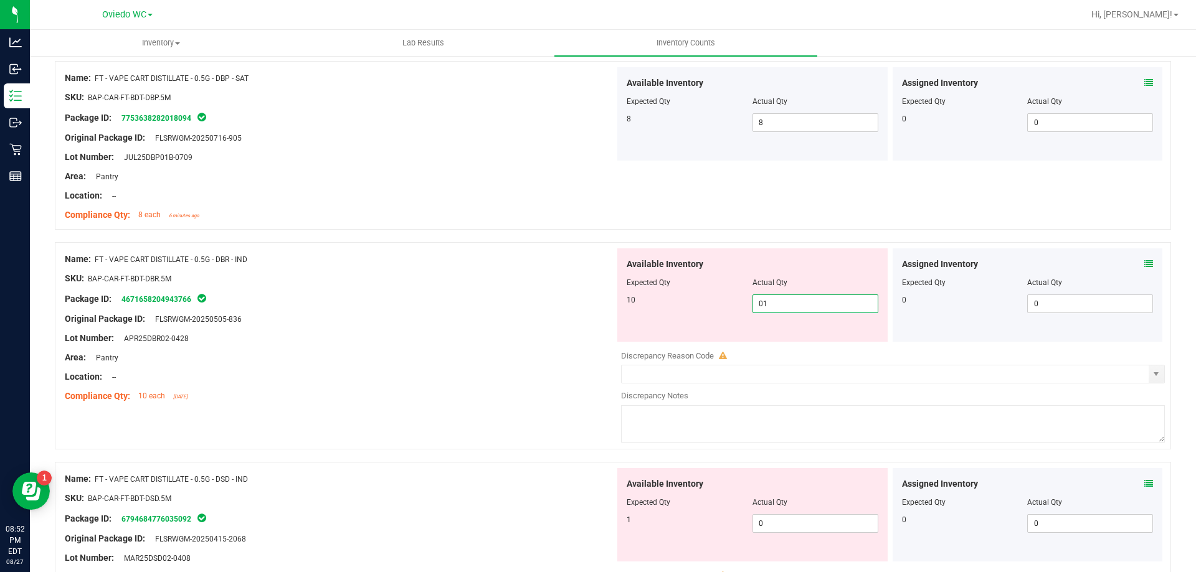
type input "010"
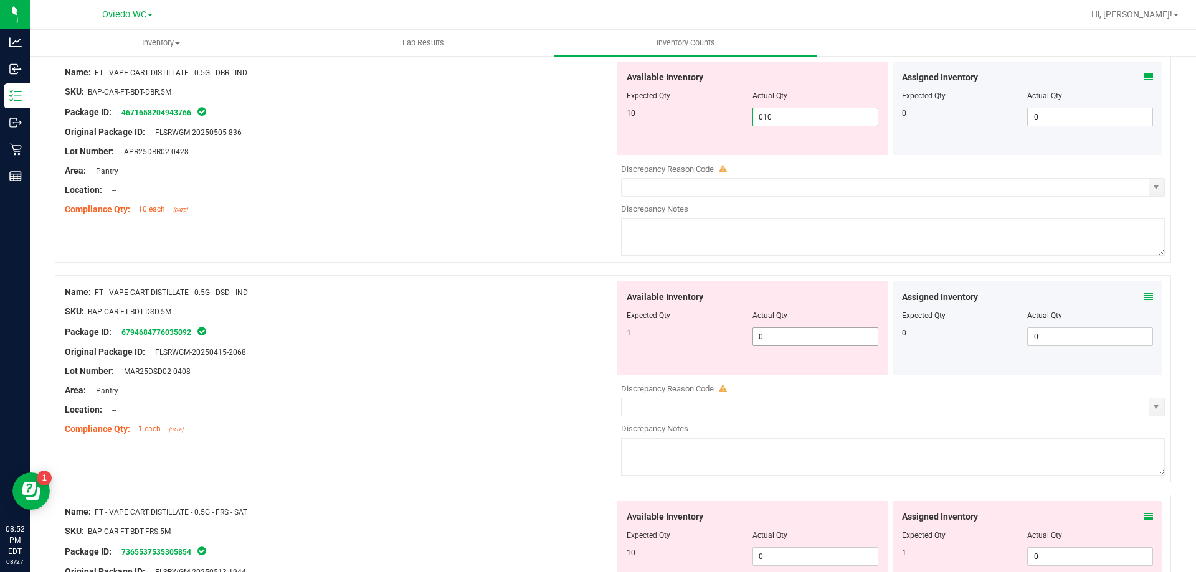
click at [801, 342] on div "Available Inventory Expected Qty Actual Qty 1 0 0" at bounding box center [890, 379] width 550 height 197
type input "10"
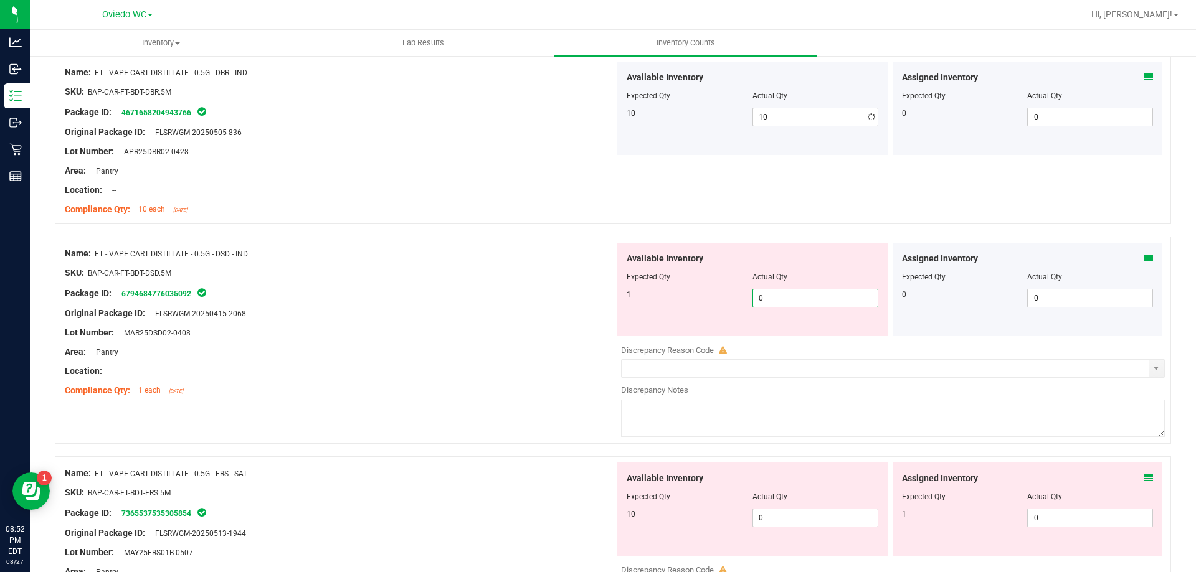
type input "01"
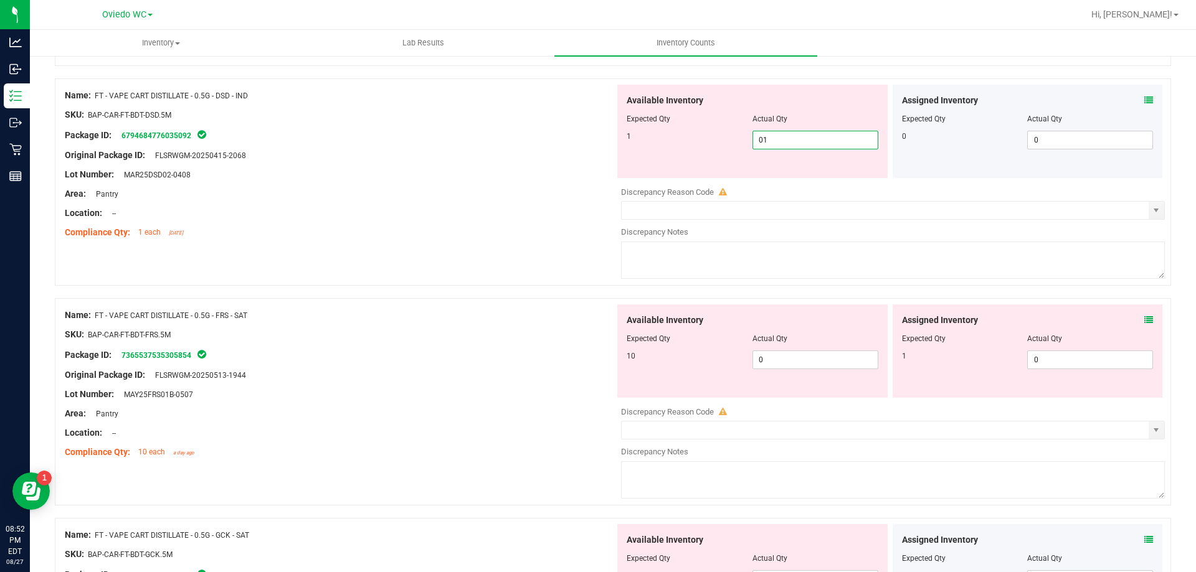
scroll to position [1059, 0]
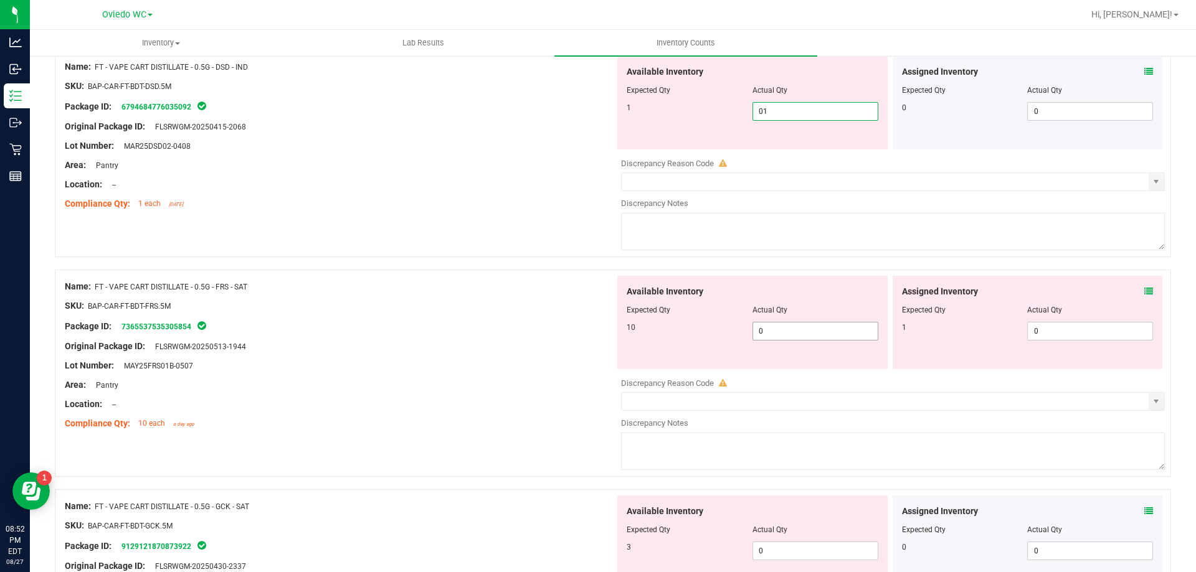
click at [793, 334] on div "Available Inventory Expected Qty Actual Qty 10 0 0" at bounding box center [890, 374] width 550 height 197
type input "1"
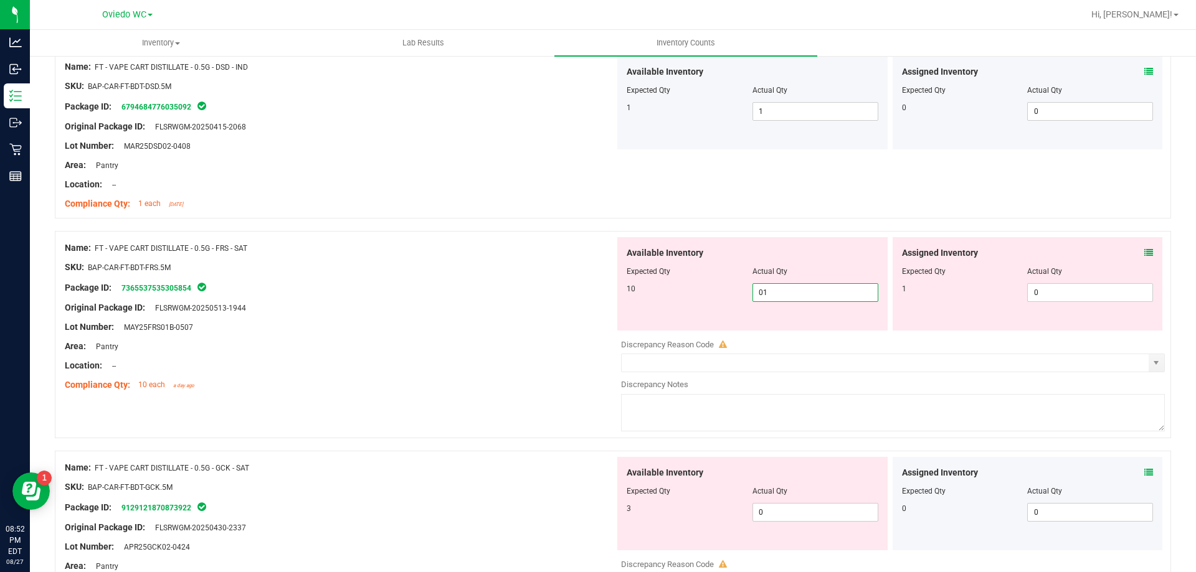
type input "010"
type input "10"
click at [830, 505] on span "0 0" at bounding box center [815, 512] width 126 height 19
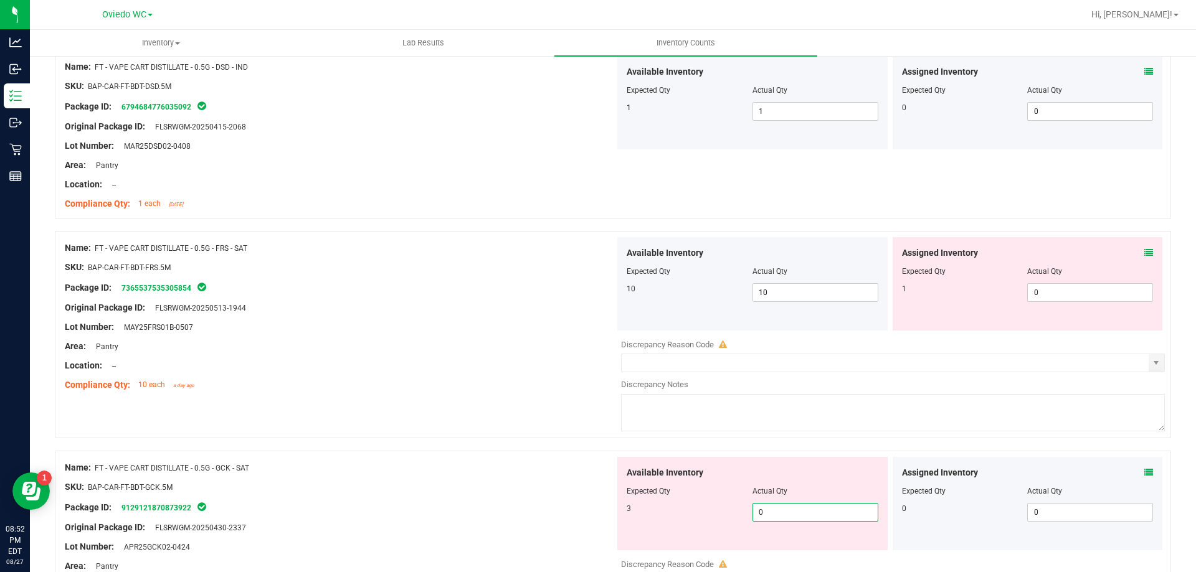
type input "03"
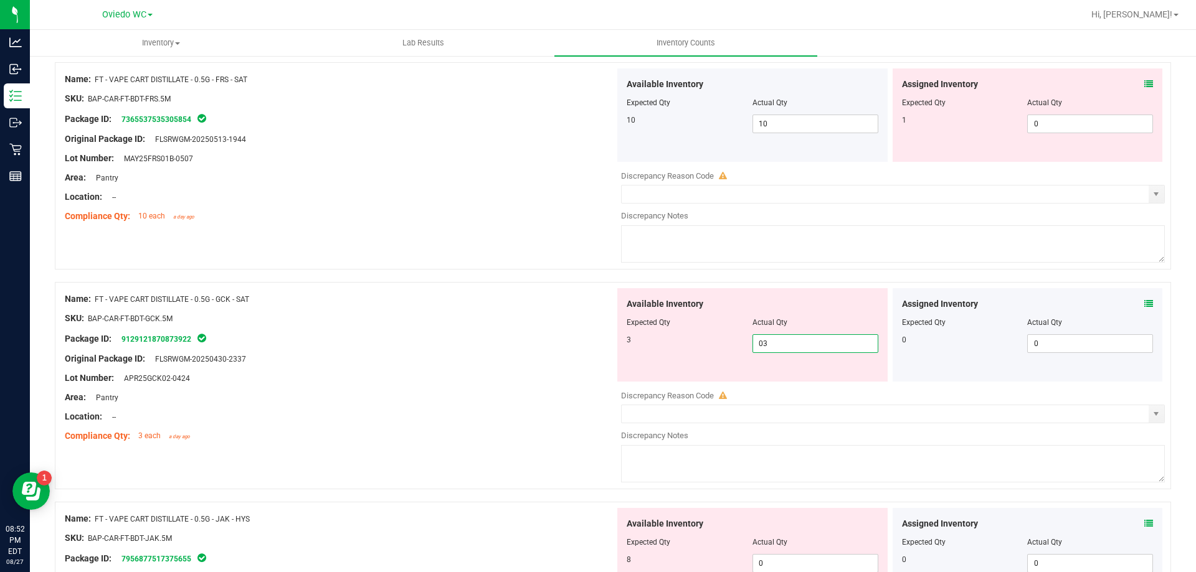
scroll to position [1246, 0]
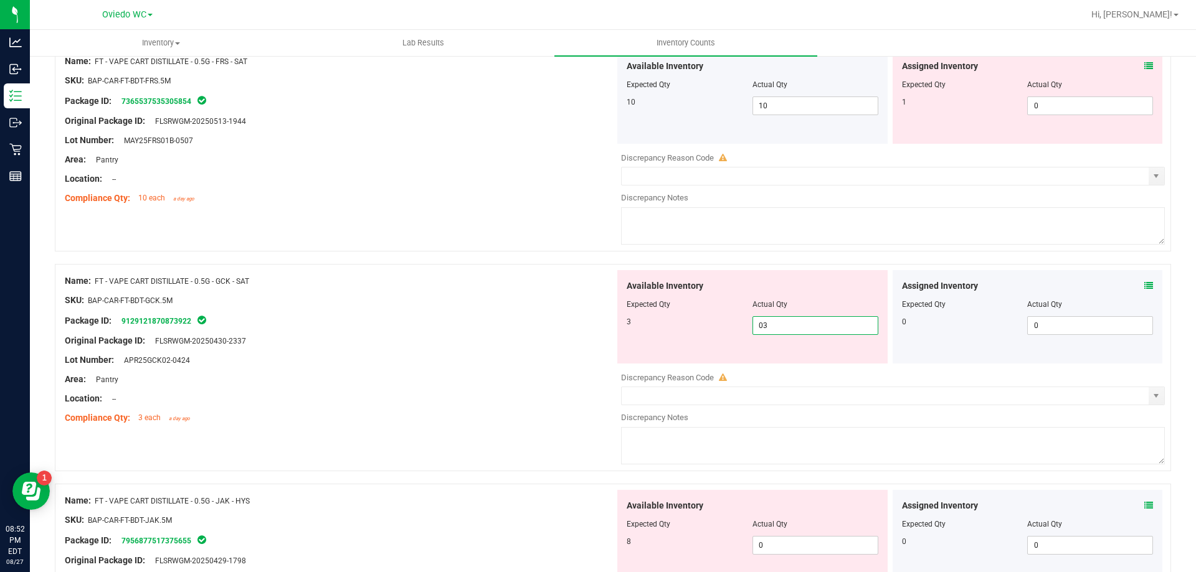
type input "3"
click at [819, 532] on div "Available Inventory Expected Qty Actual Qty 8 0 0" at bounding box center [752, 536] width 270 height 93
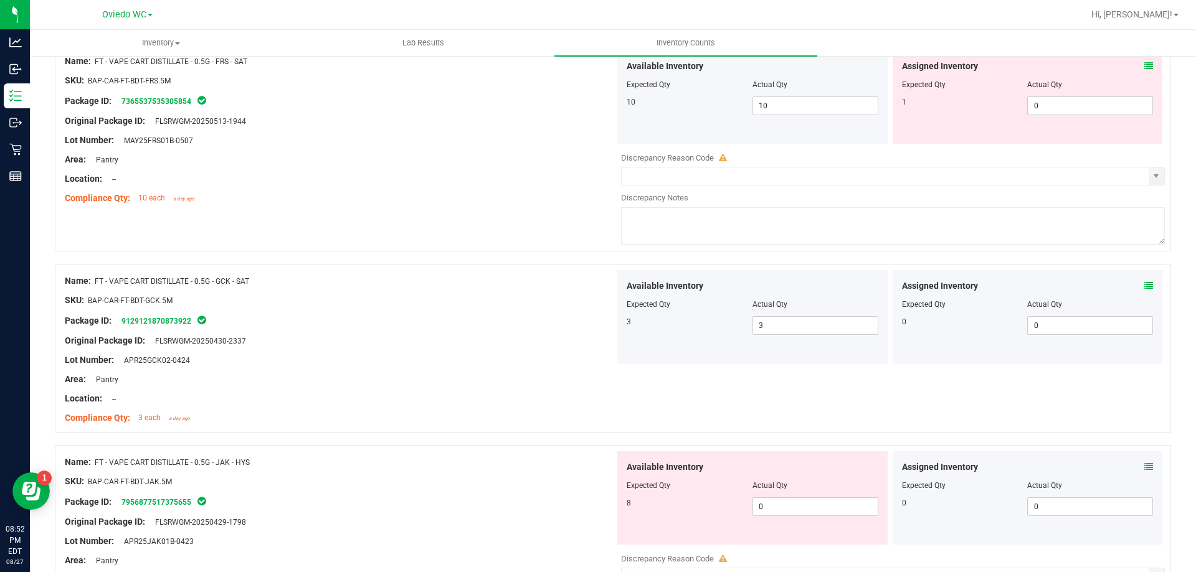
scroll to position [1370, 0]
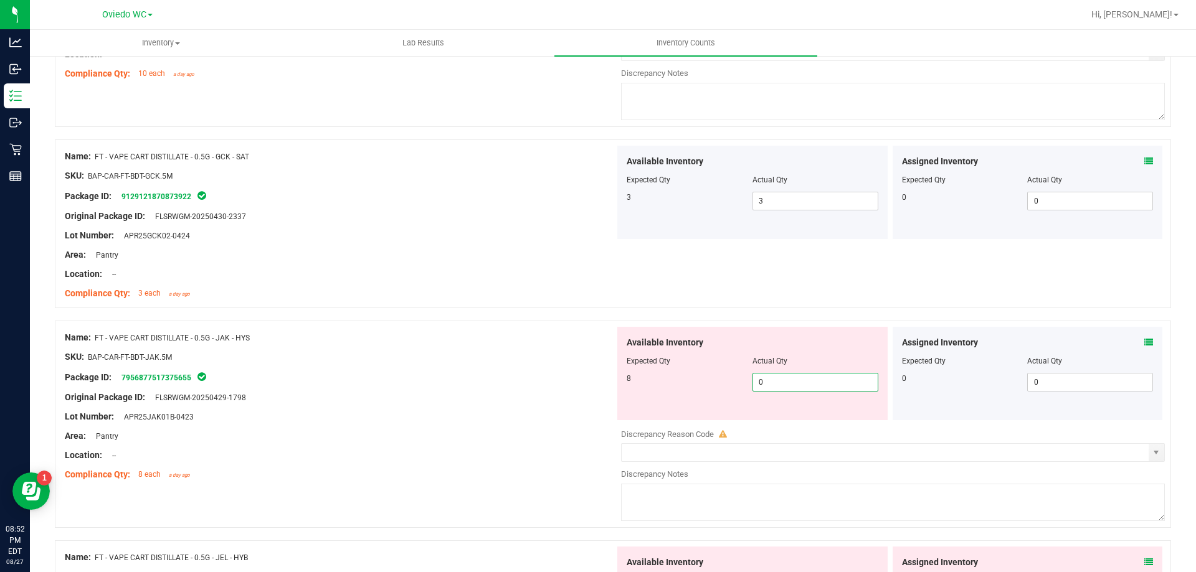
click at [788, 383] on span "0 0" at bounding box center [815, 382] width 126 height 19
type input "08"
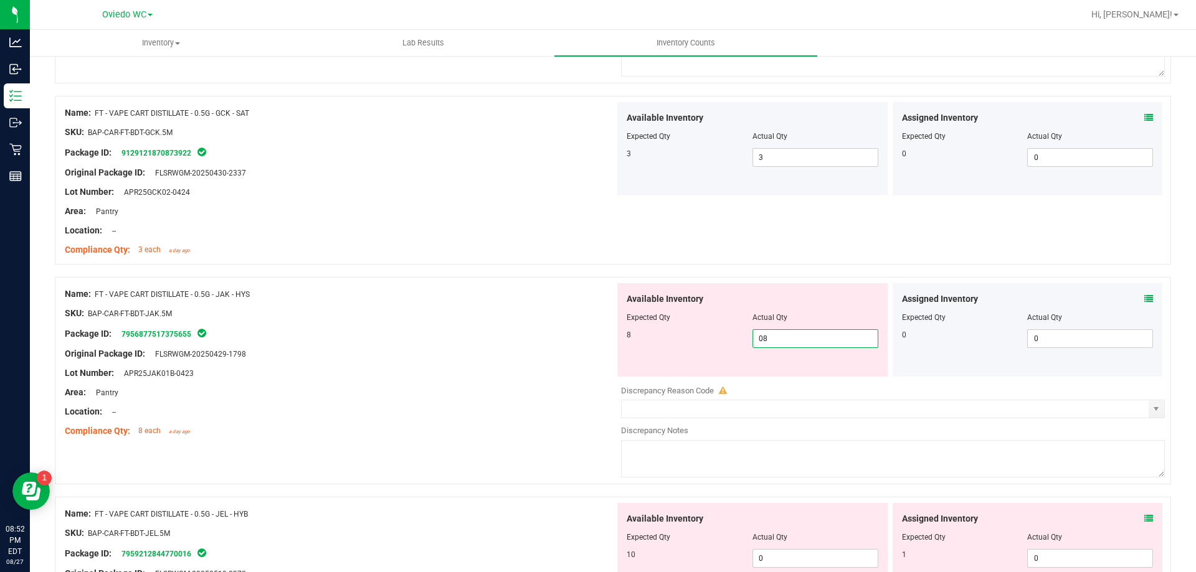
scroll to position [1557, 0]
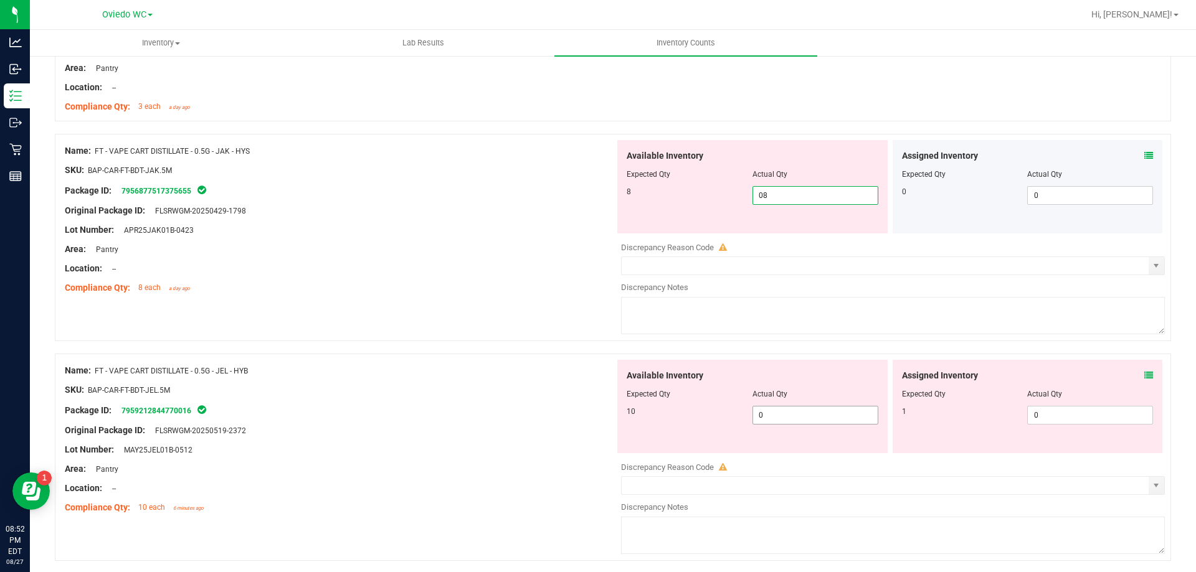
type input "8"
click at [795, 418] on div "Available Inventory Expected Qty Actual Qty 10 0 0" at bounding box center [890, 458] width 550 height 197
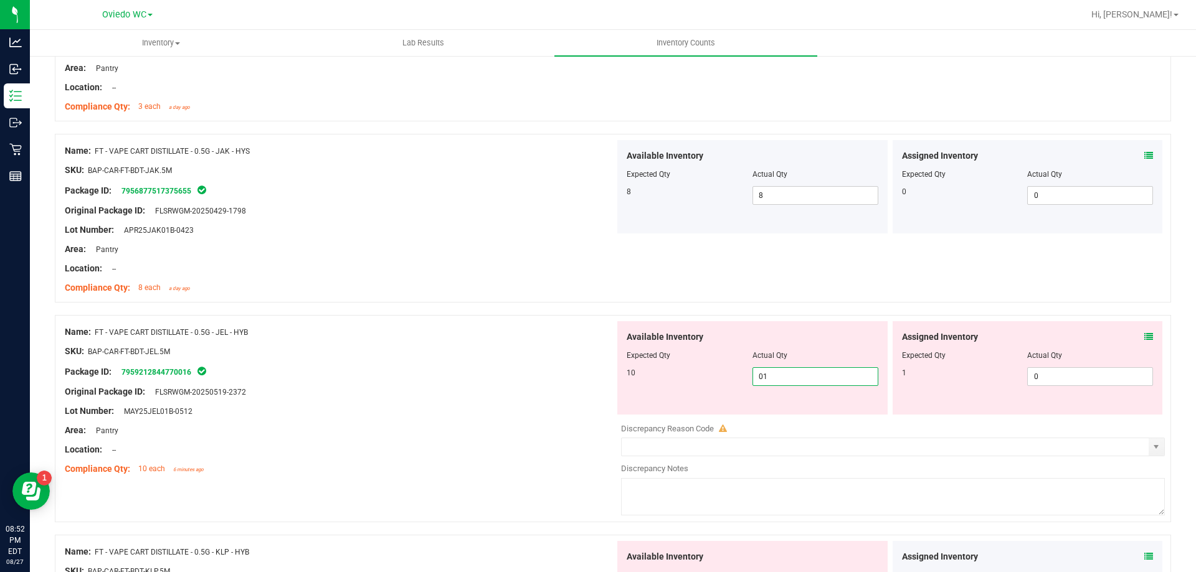
type input "010"
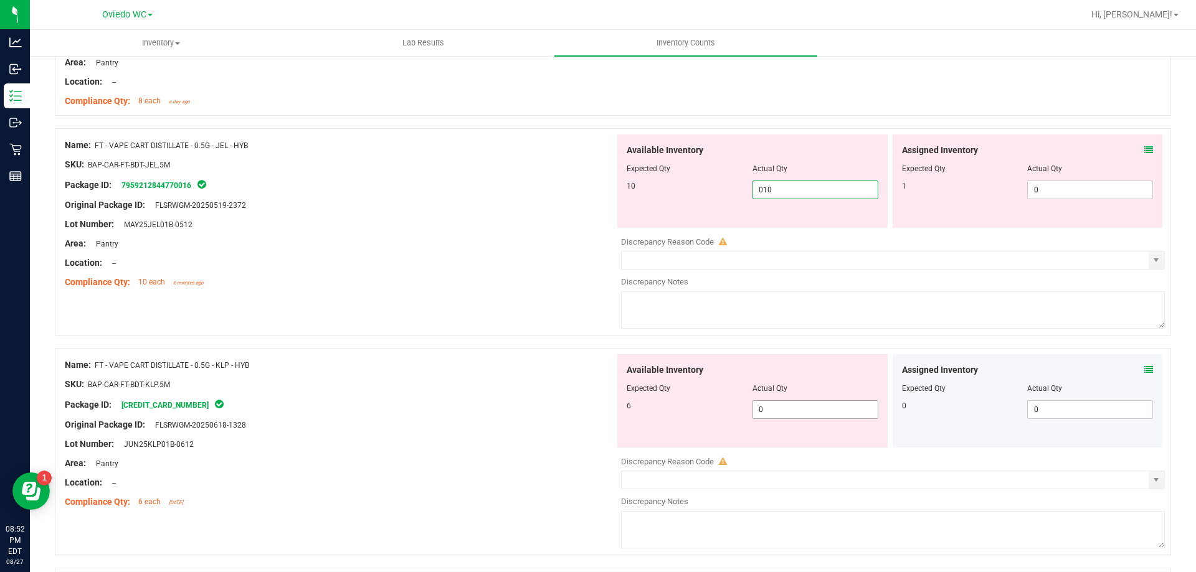
type input "10"
click at [791, 406] on span "0 0" at bounding box center [815, 409] width 126 height 19
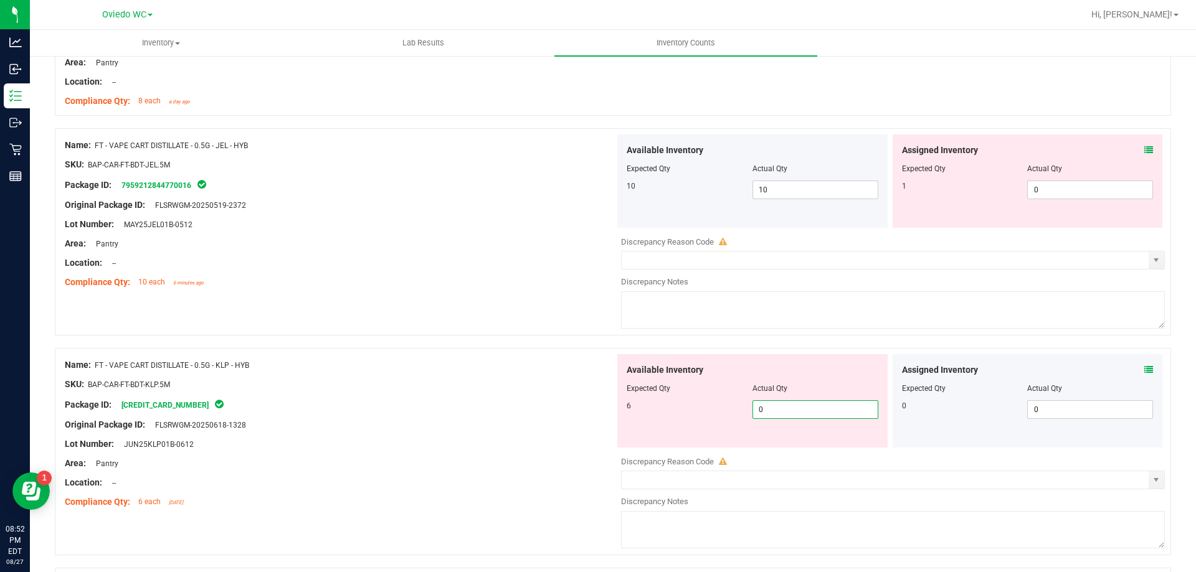
type input "06"
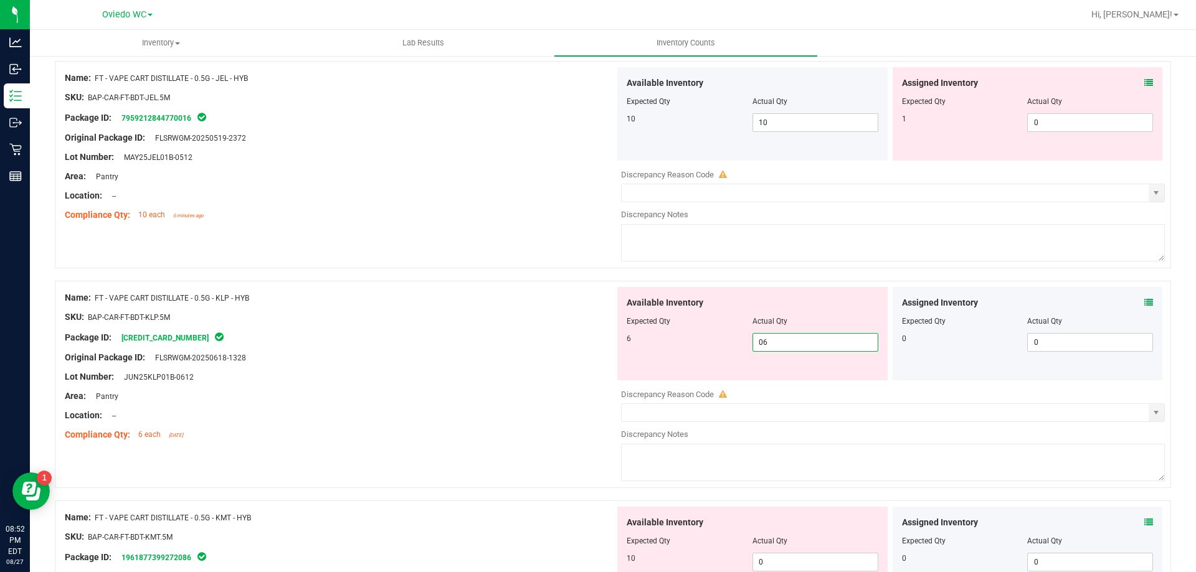
scroll to position [1931, 0]
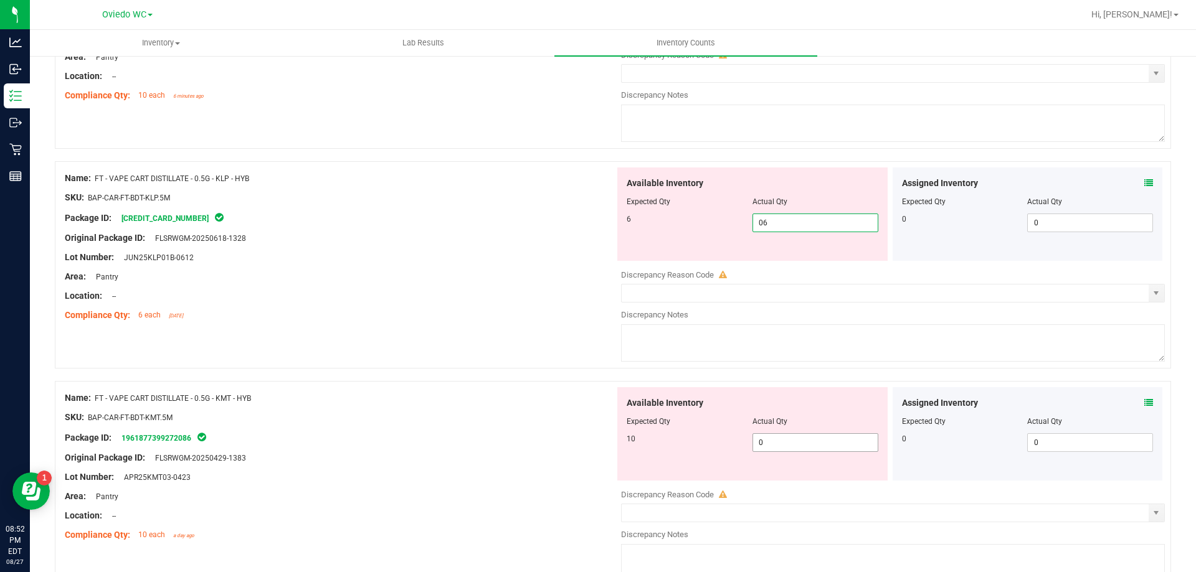
click at [795, 443] on div "Available Inventory Expected Qty Actual Qty 10 0 0" at bounding box center [890, 485] width 550 height 197
type input "6"
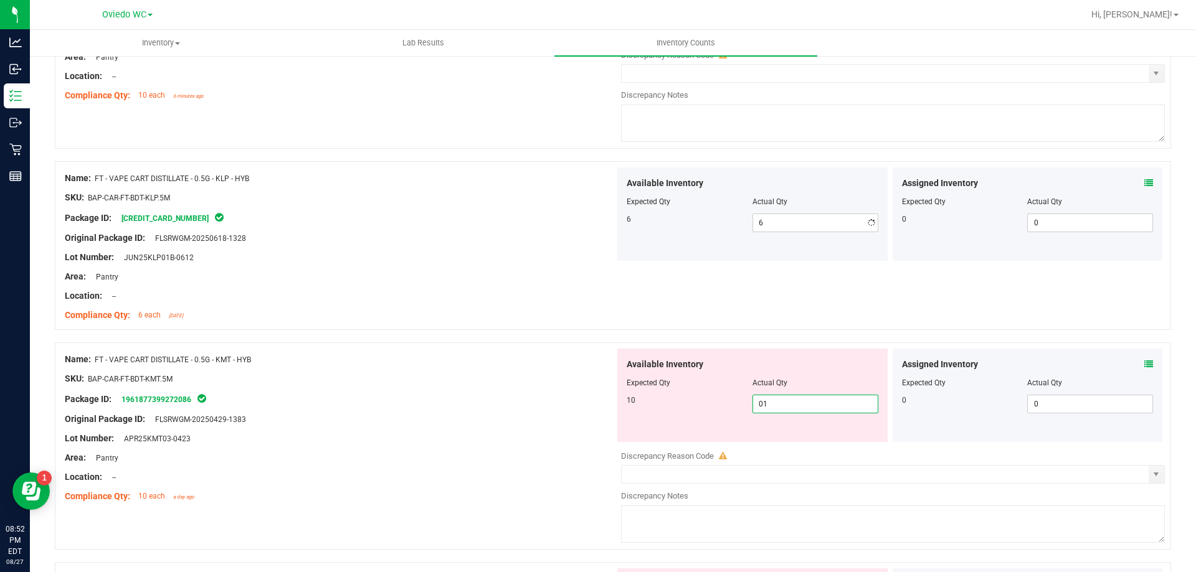
type input "010"
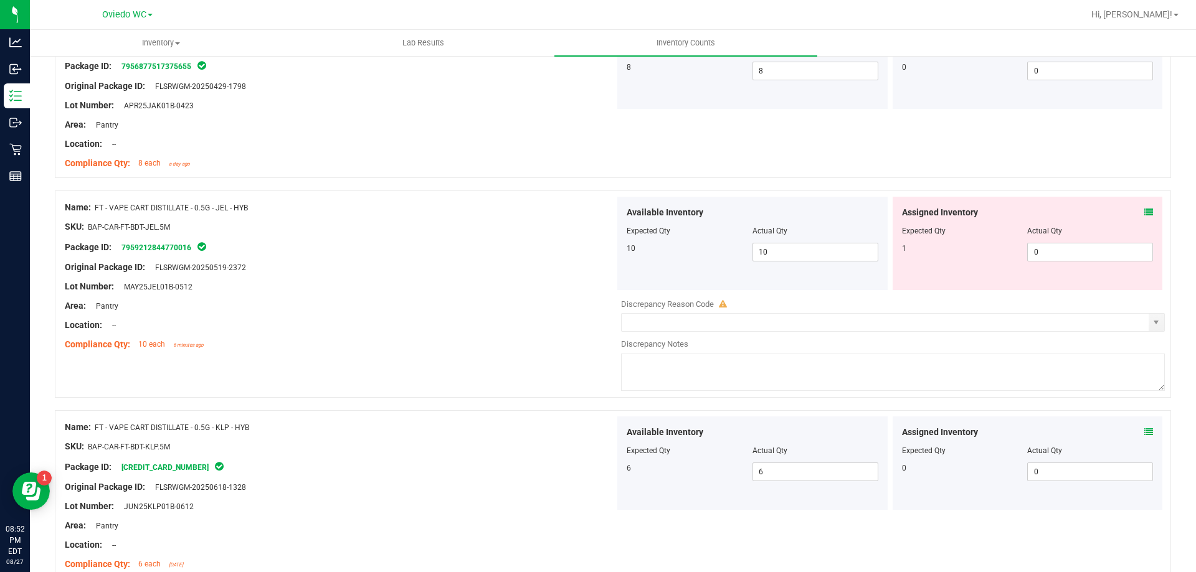
scroll to position [1619, 0]
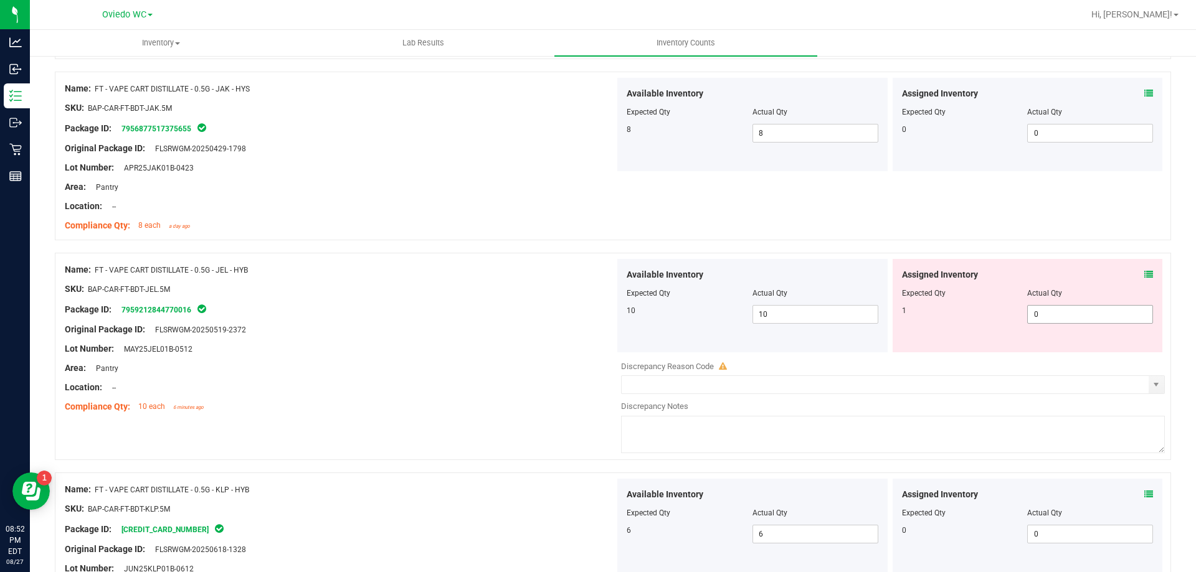
type input "10"
click at [1103, 313] on span "0 0" at bounding box center [1090, 314] width 126 height 19
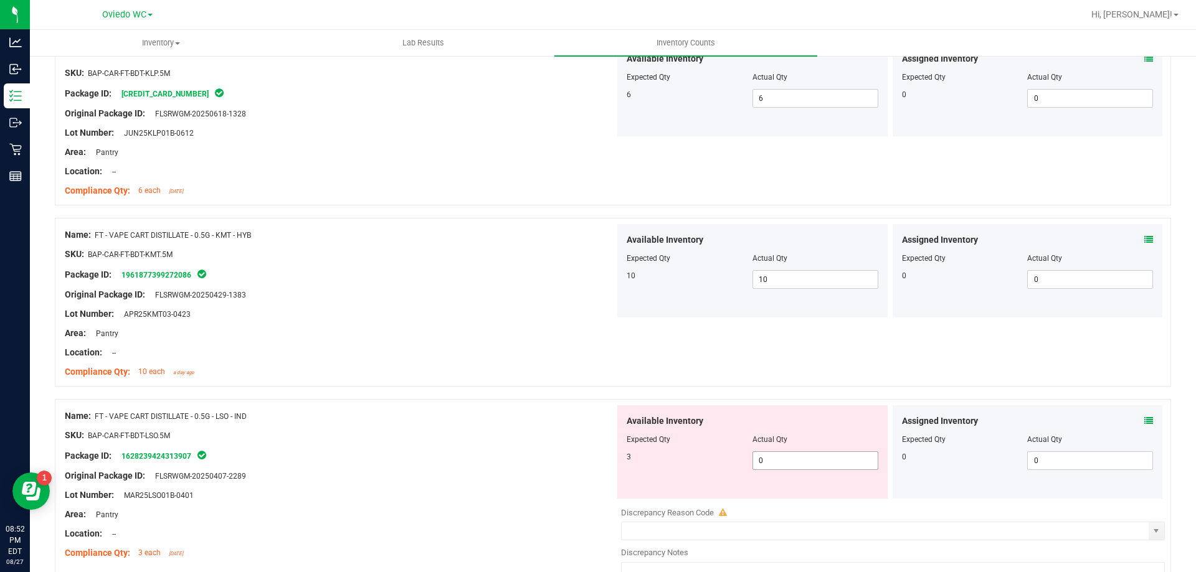
click at [798, 456] on span "0 0" at bounding box center [815, 461] width 126 height 19
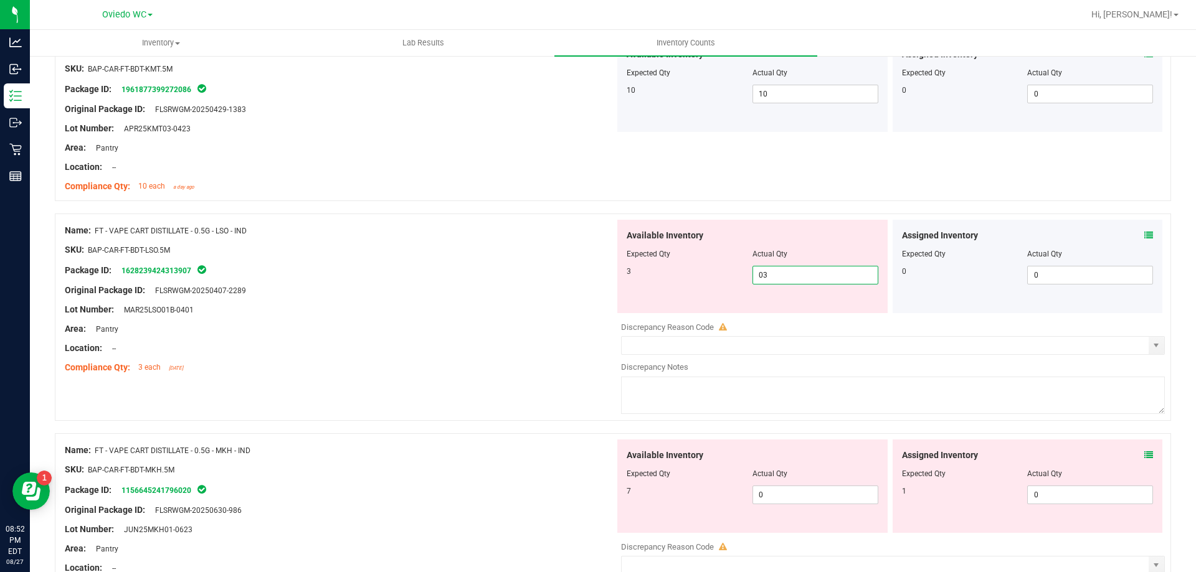
scroll to position [2266, 0]
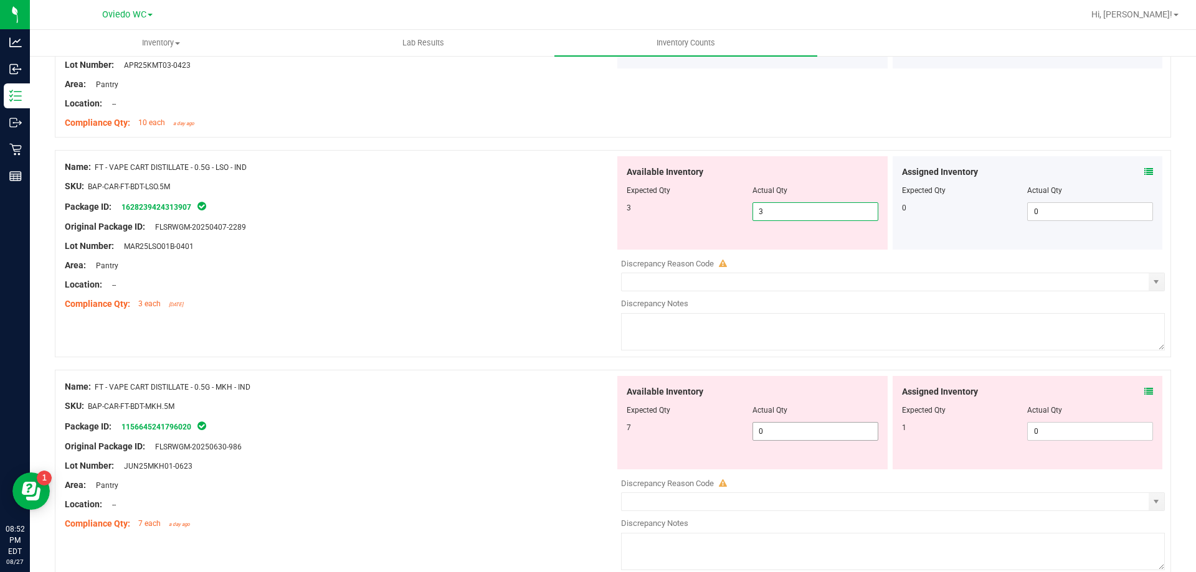
click at [805, 431] on div "Available Inventory Expected Qty Actual Qty 7 0 0" at bounding box center [890, 474] width 550 height 197
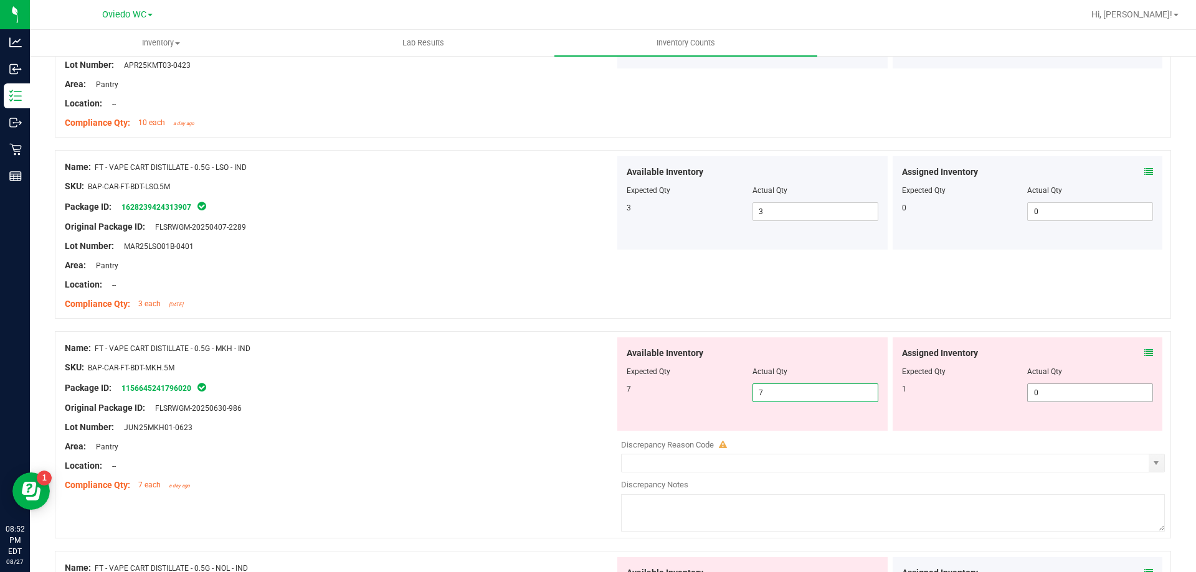
click at [1077, 394] on span "0 0" at bounding box center [1090, 393] width 126 height 19
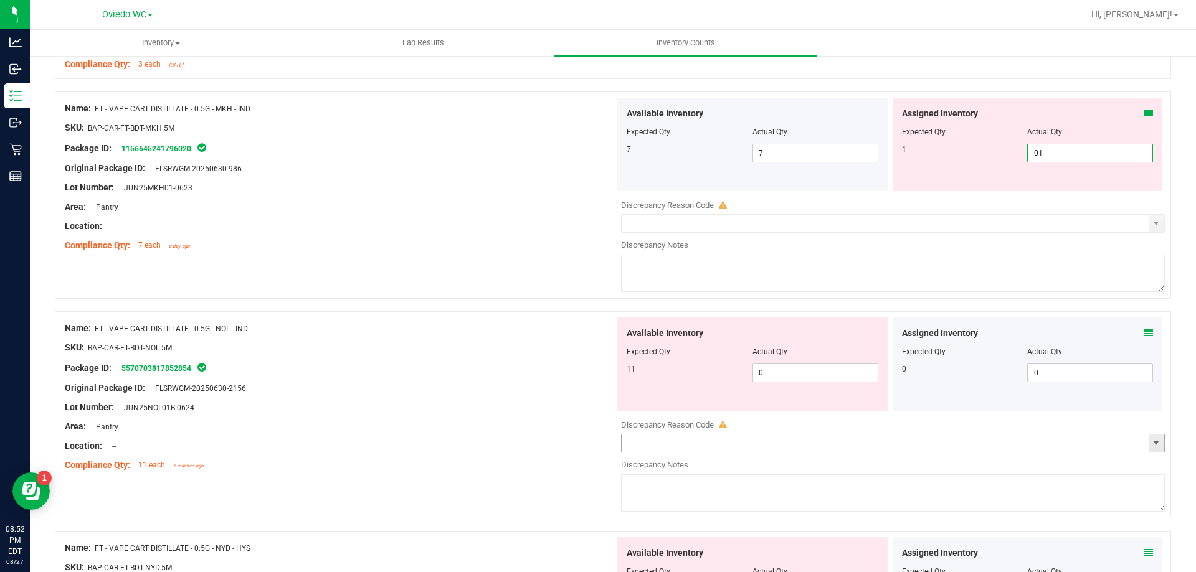
scroll to position [2515, 0]
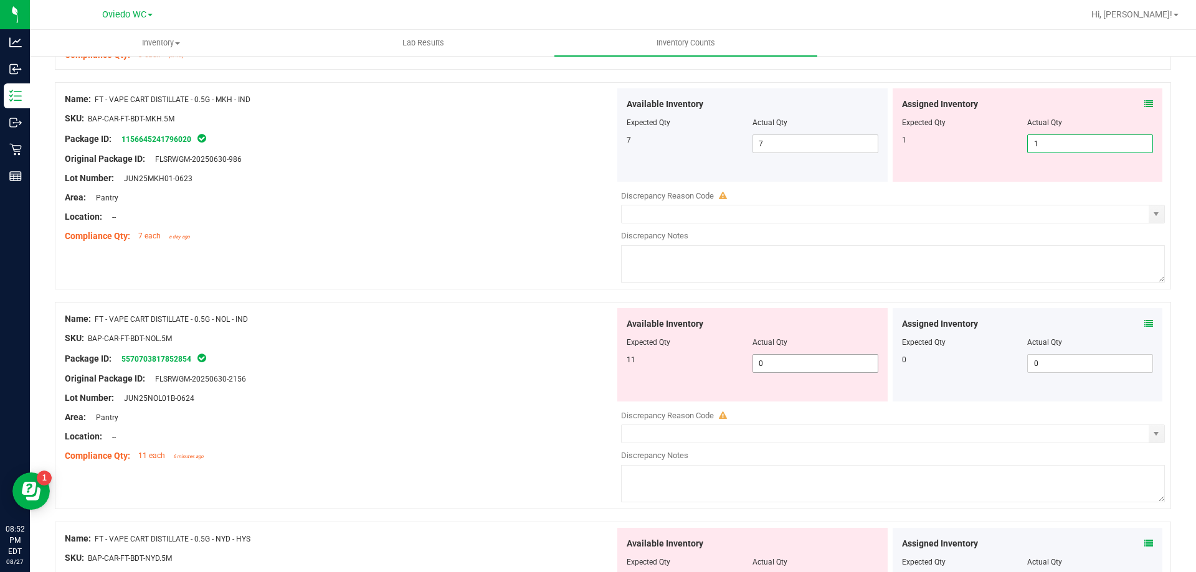
click at [816, 366] on div "Available Inventory Expected Qty Actual Qty 11 0 0" at bounding box center [890, 406] width 550 height 197
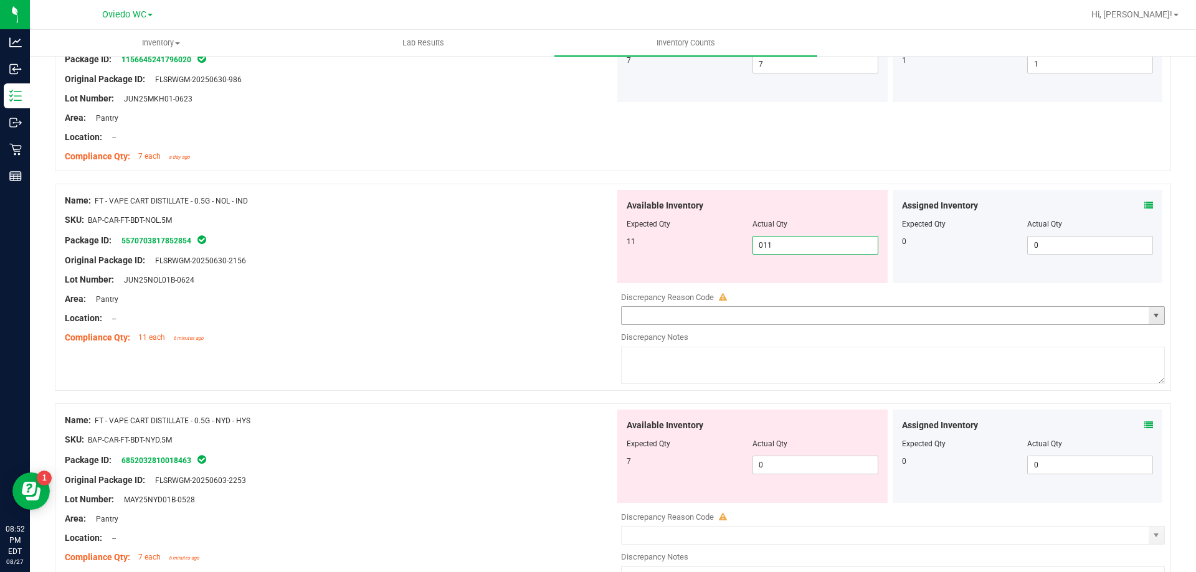
scroll to position [2702, 0]
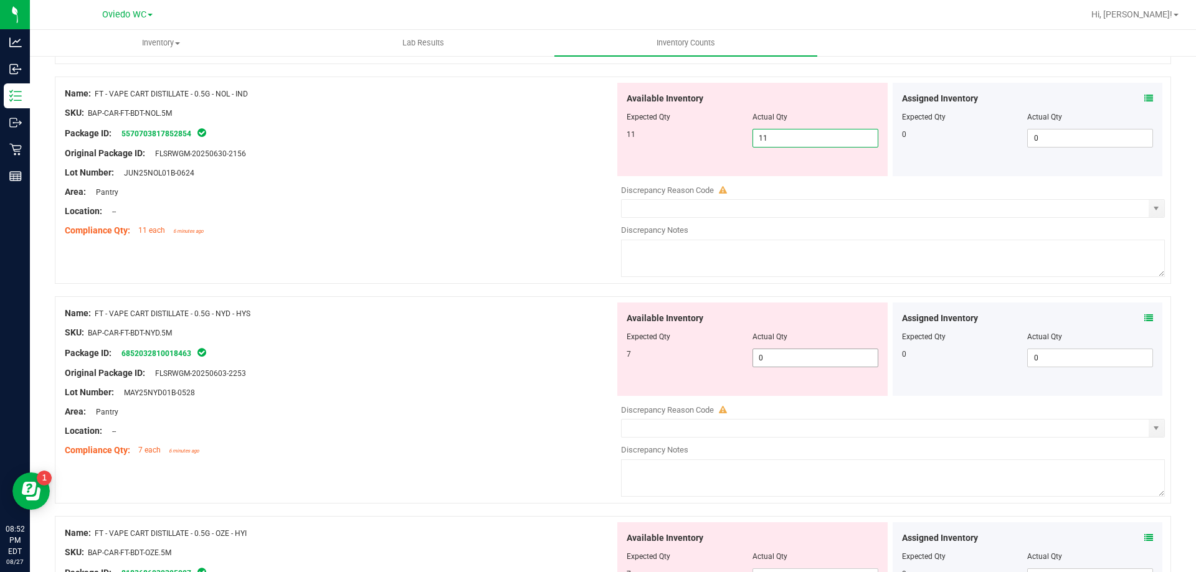
click at [797, 358] on div "Available Inventory Expected Qty Actual Qty 7 0 0" at bounding box center [890, 401] width 550 height 197
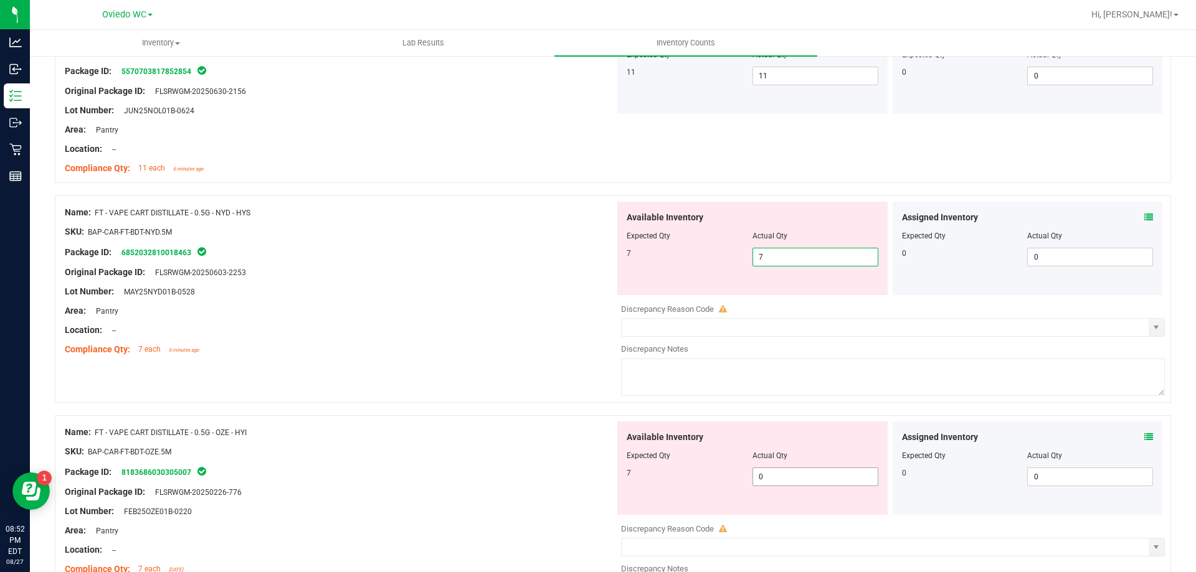
click at [834, 473] on div "Available Inventory Expected Qty Actual Qty 7 0 0" at bounding box center [752, 468] width 270 height 93
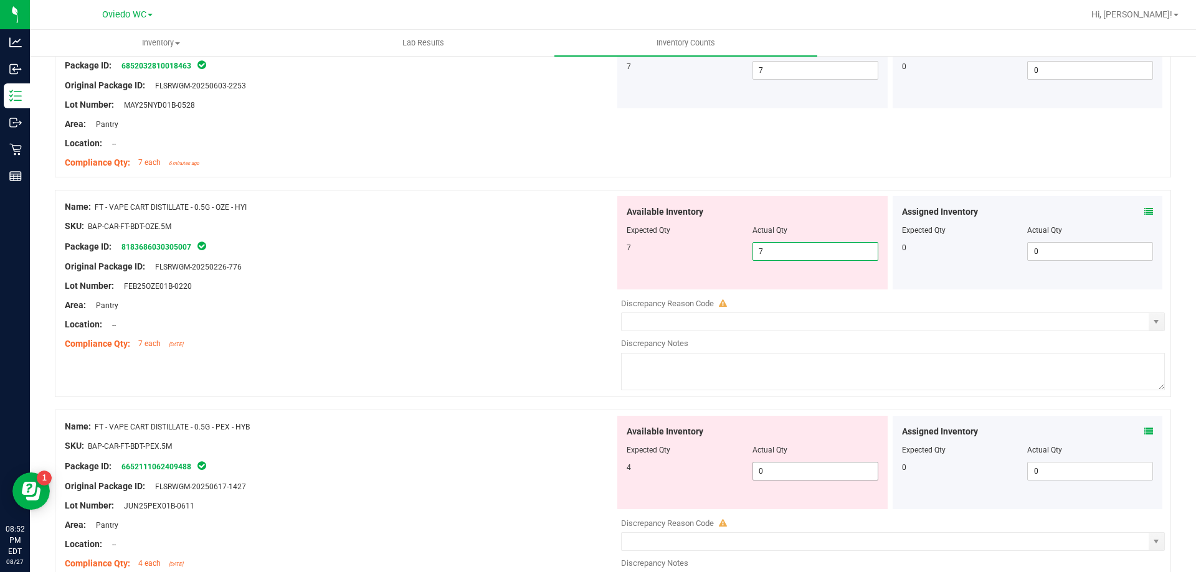
click at [837, 472] on div "Available Inventory Expected Qty Actual Qty 4 0 0" at bounding box center [890, 514] width 550 height 197
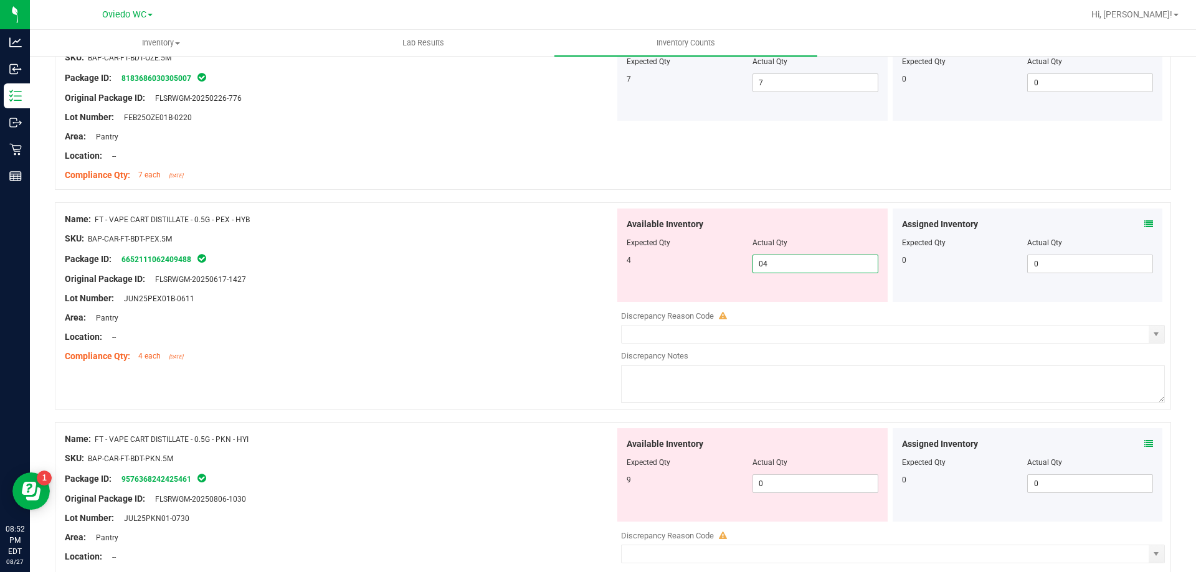
scroll to position [3137, 0]
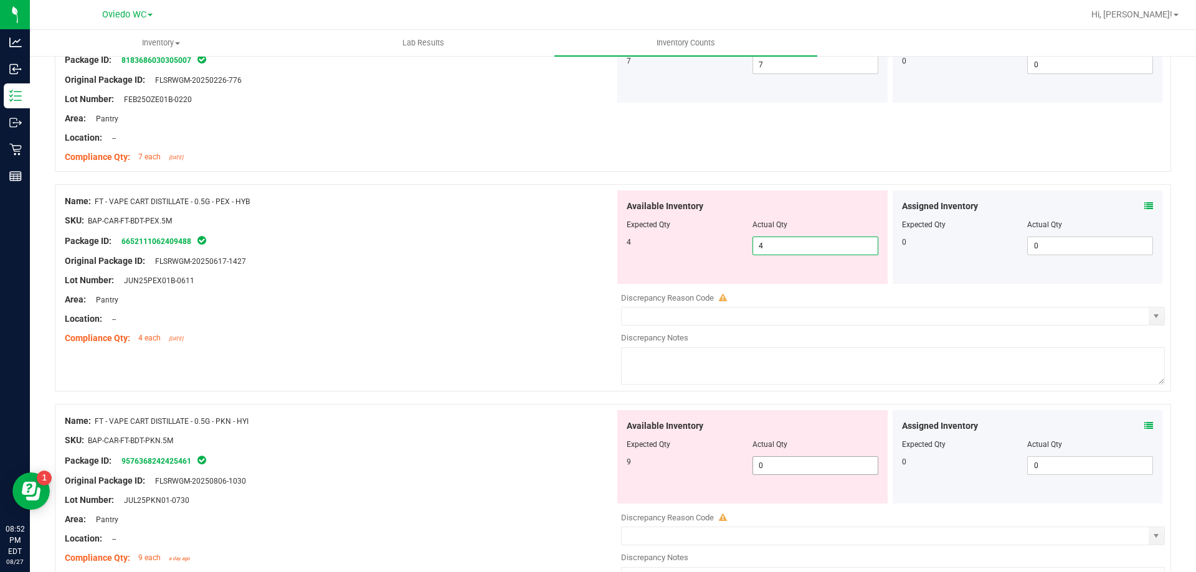
click at [836, 465] on div "Available Inventory Expected Qty Actual Qty 9 0 0" at bounding box center [752, 456] width 270 height 93
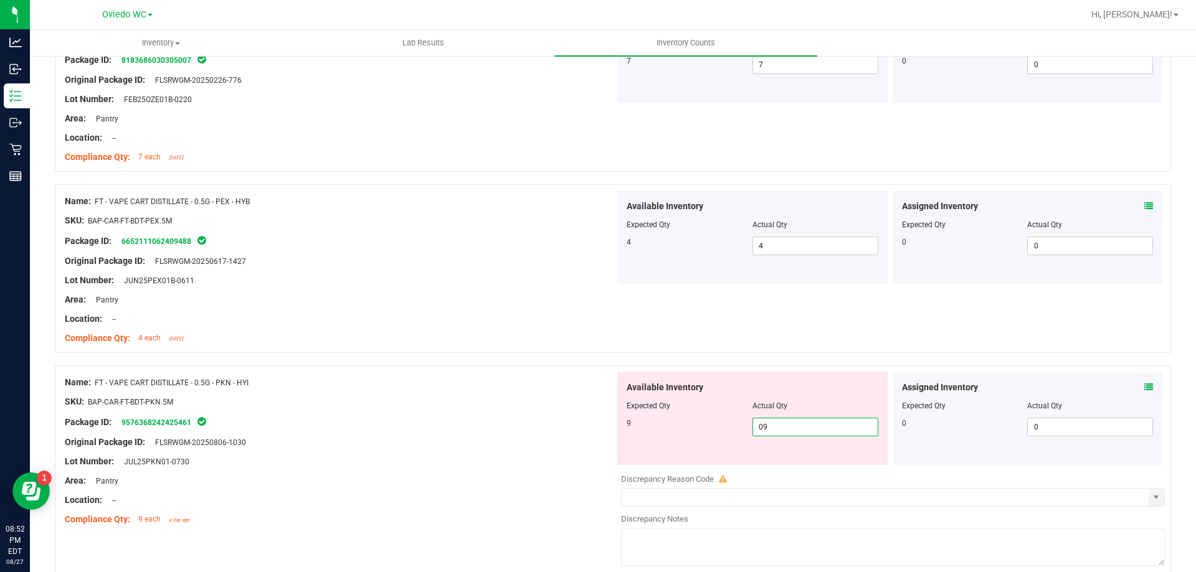
scroll to position [3324, 0]
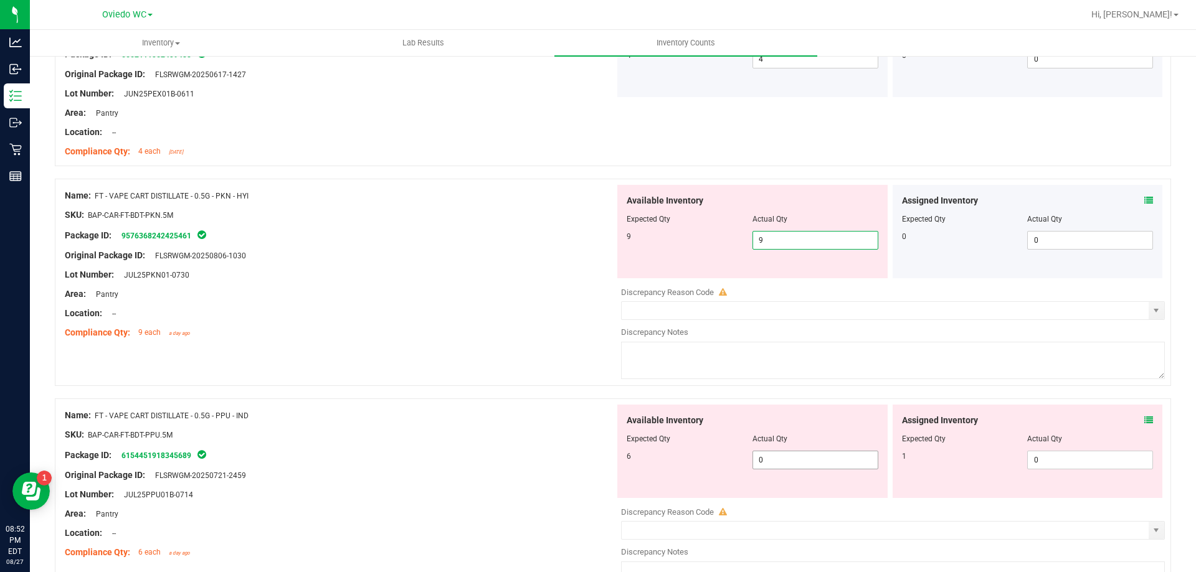
click at [833, 460] on div "Available Inventory Expected Qty Actual Qty 6 0 0" at bounding box center [890, 503] width 550 height 197
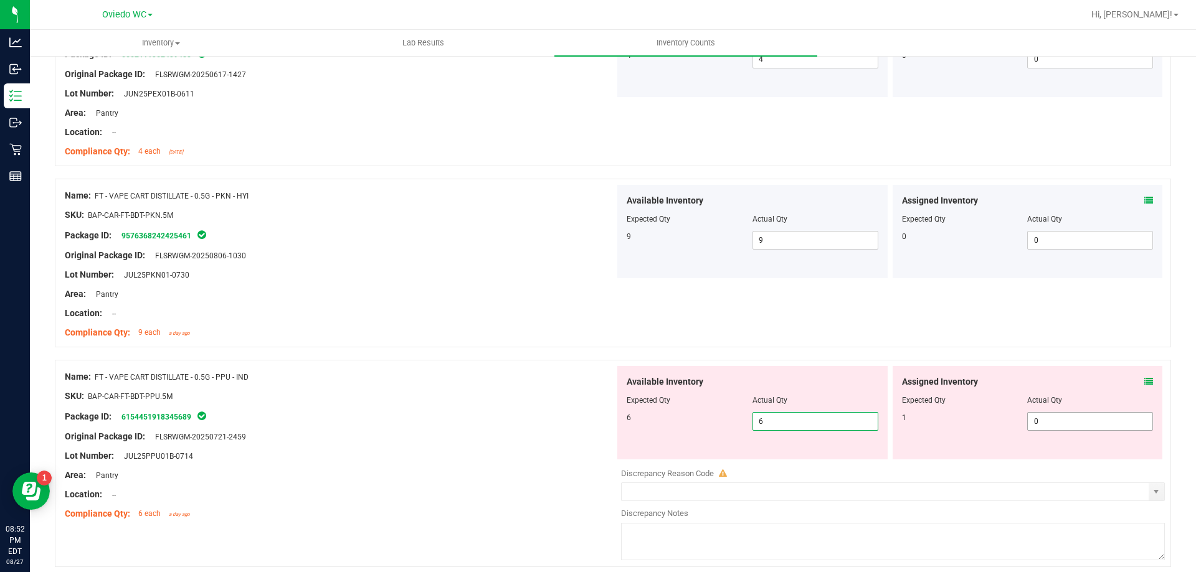
click at [1062, 420] on span "0 0" at bounding box center [1090, 421] width 126 height 19
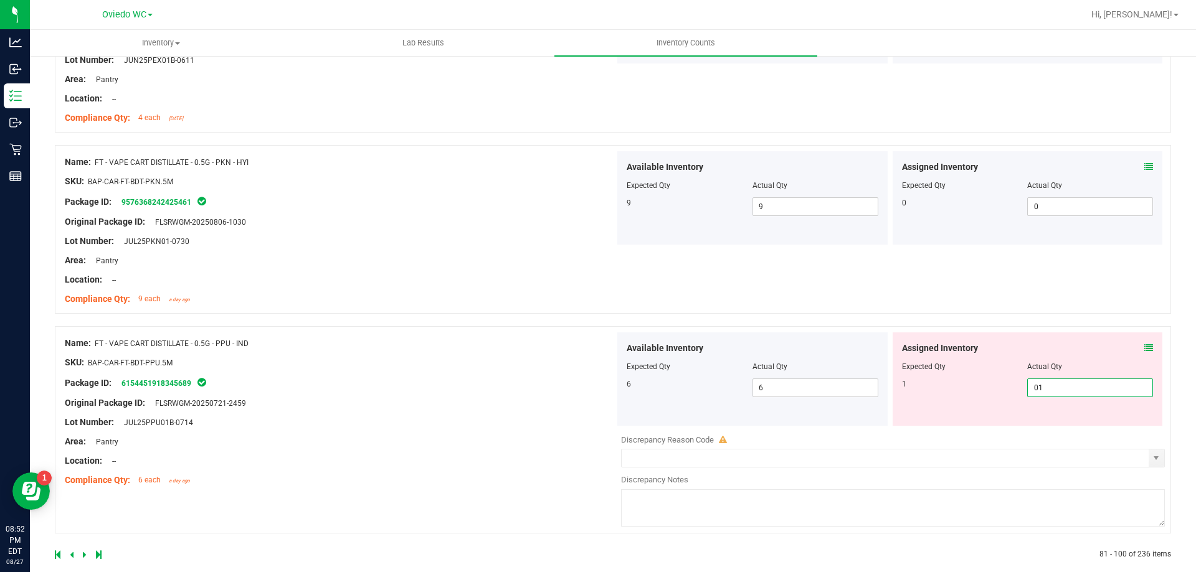
scroll to position [3374, 0]
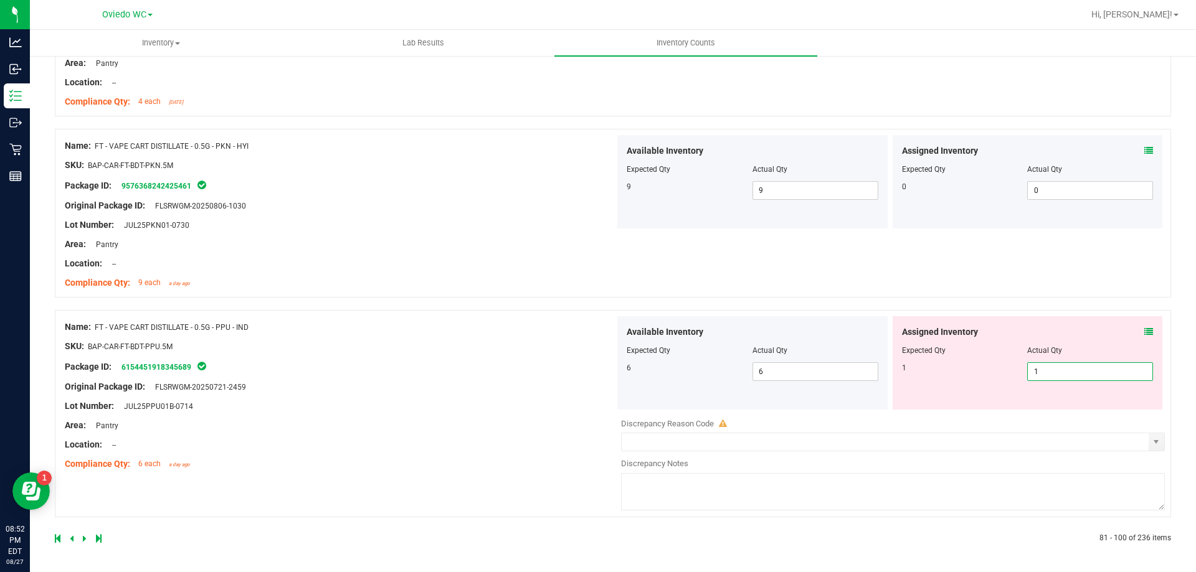
click at [84, 540] on icon at bounding box center [85, 538] width 4 height 7
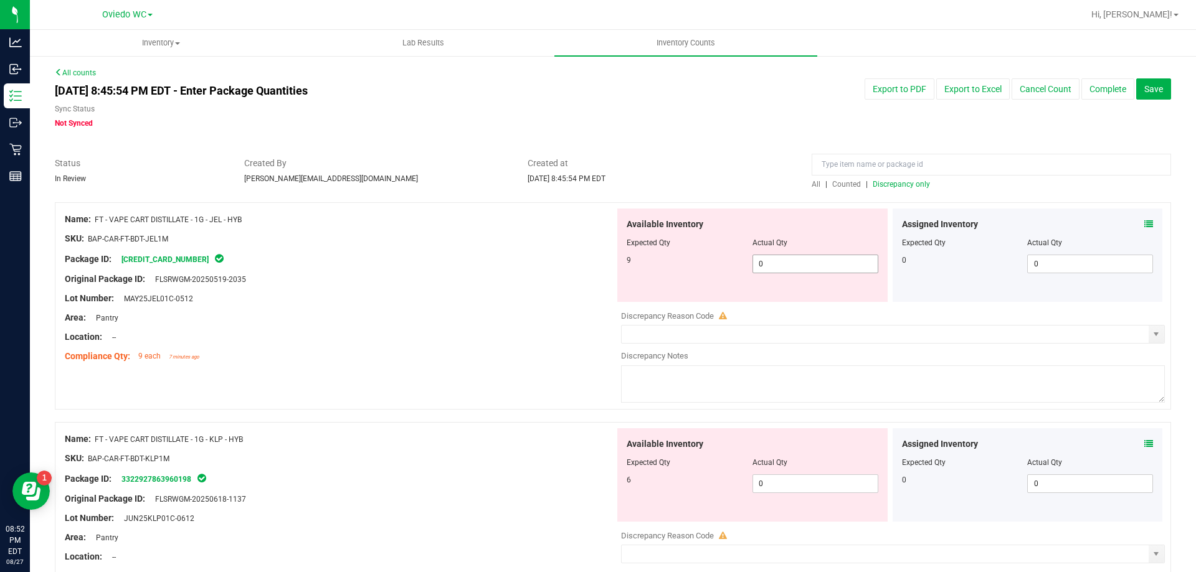
click at [785, 258] on span "0 0" at bounding box center [815, 264] width 126 height 19
click at [803, 486] on div "Available Inventory Expected Qty Actual Qty 6 0 0" at bounding box center [890, 526] width 550 height 197
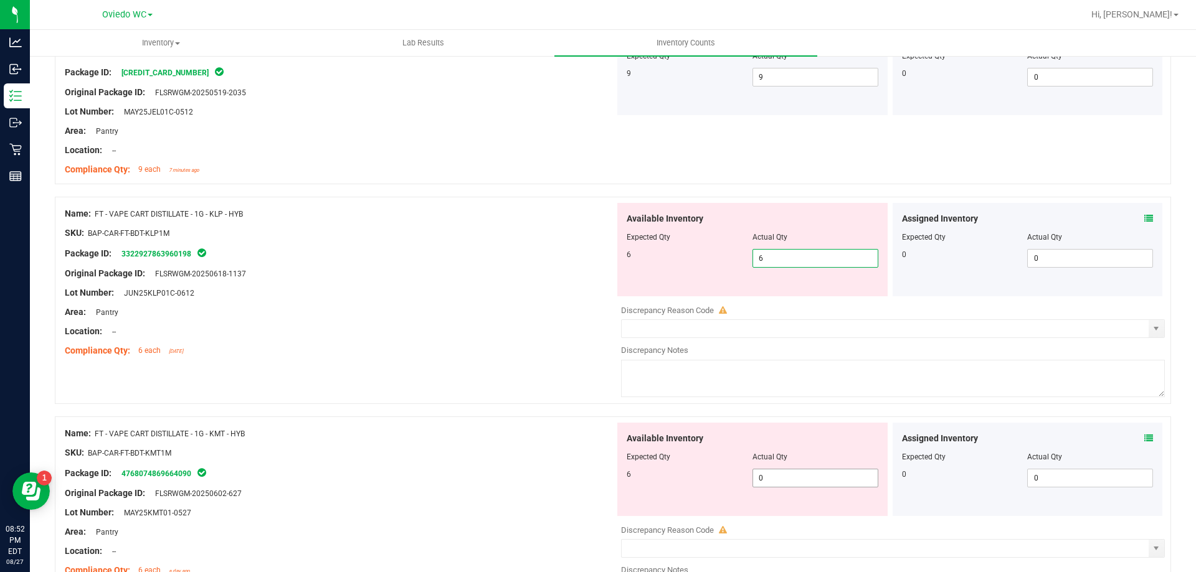
click at [803, 483] on div "Available Inventory Expected Qty Actual Qty 6 0 0" at bounding box center [890, 521] width 550 height 197
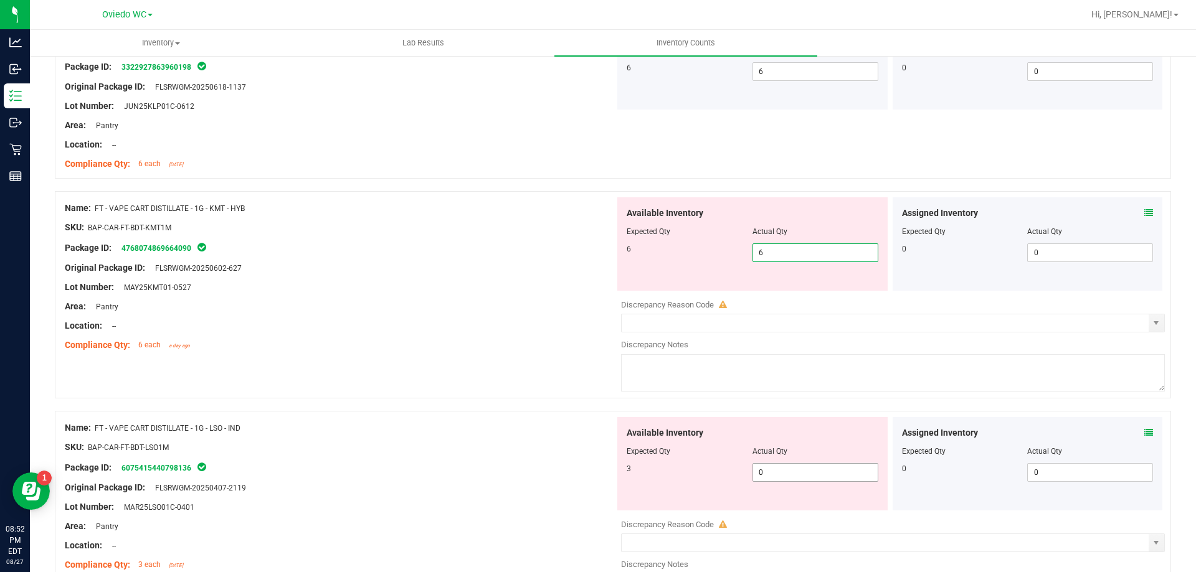
click at [801, 471] on div "Available Inventory Expected Qty Actual Qty 3 0 0" at bounding box center [752, 463] width 270 height 93
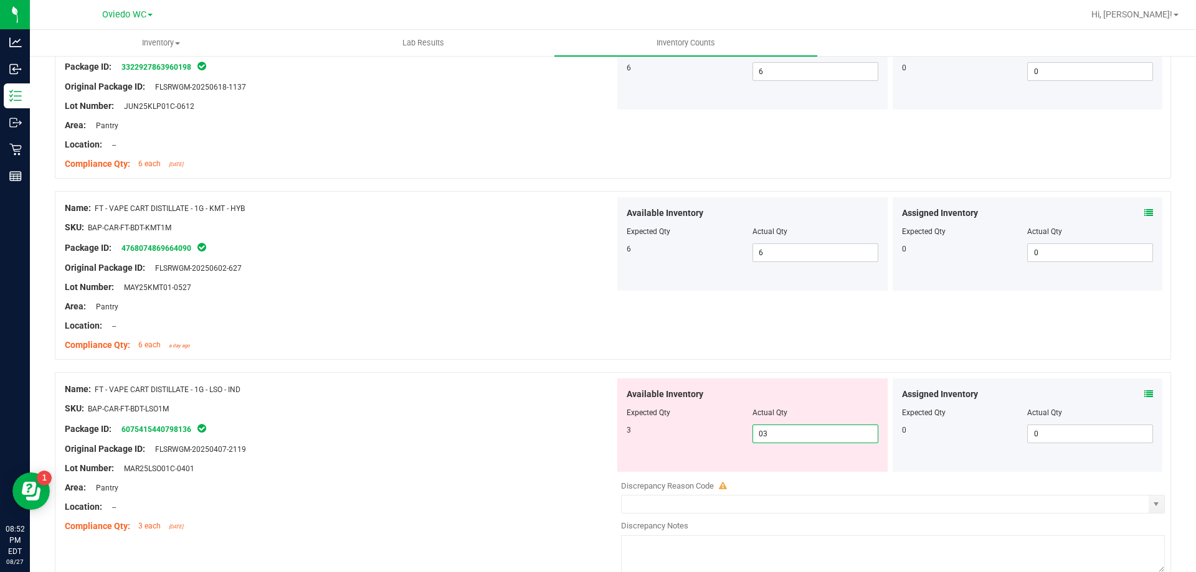
scroll to position [560, 0]
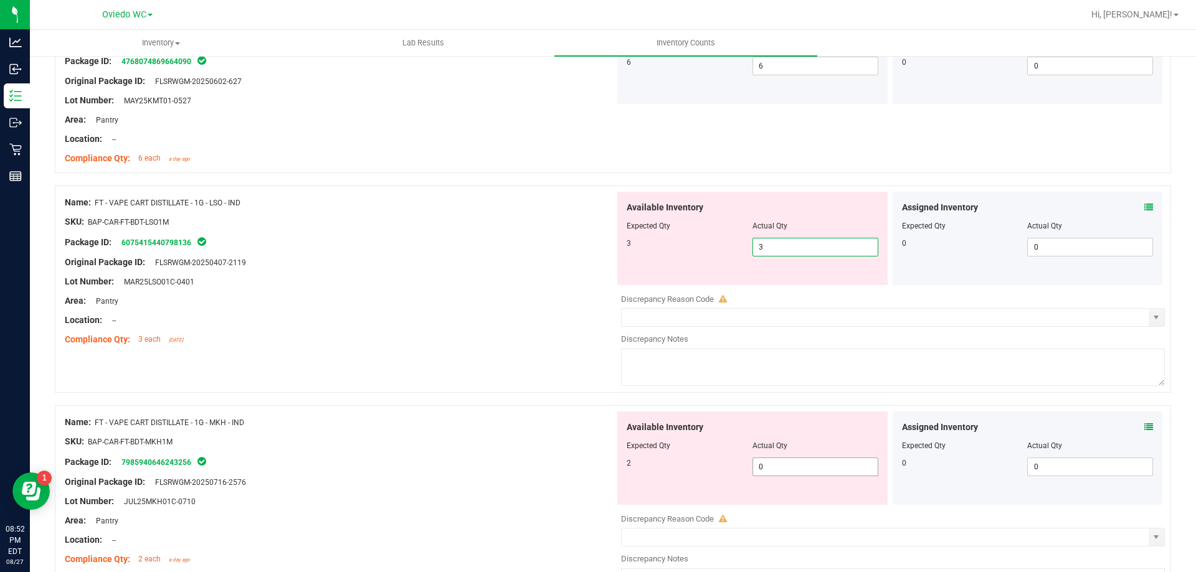
click at [801, 463] on div "Available Inventory Expected Qty Actual Qty 2 0 0" at bounding box center [752, 458] width 270 height 93
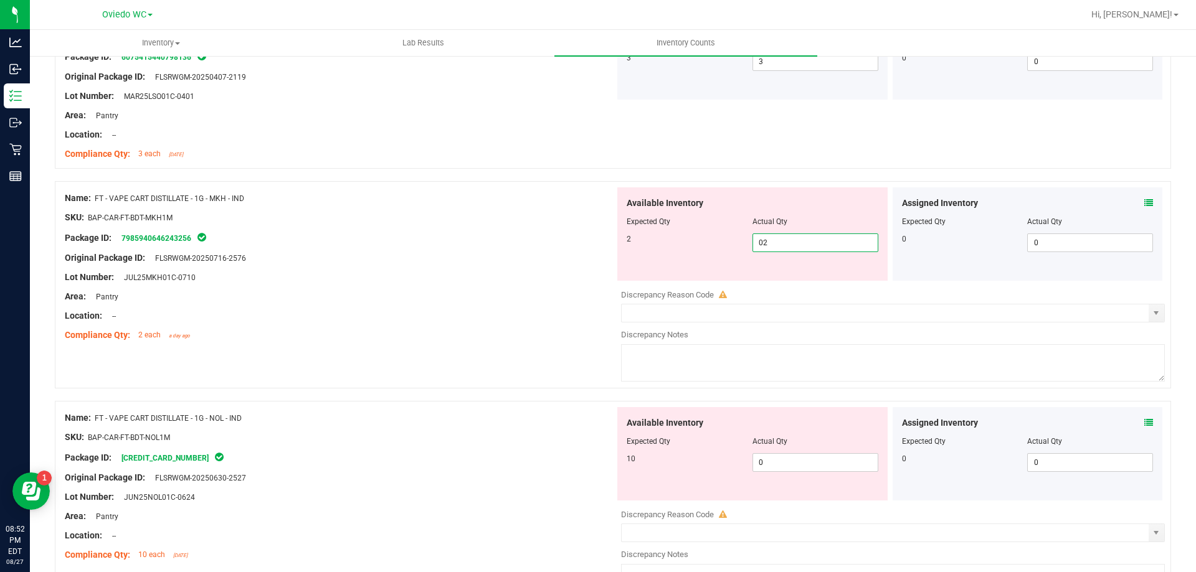
scroll to position [747, 0]
click at [801, 463] on div "Available Inventory Expected Qty Actual Qty 10 0 0" at bounding box center [890, 504] width 550 height 197
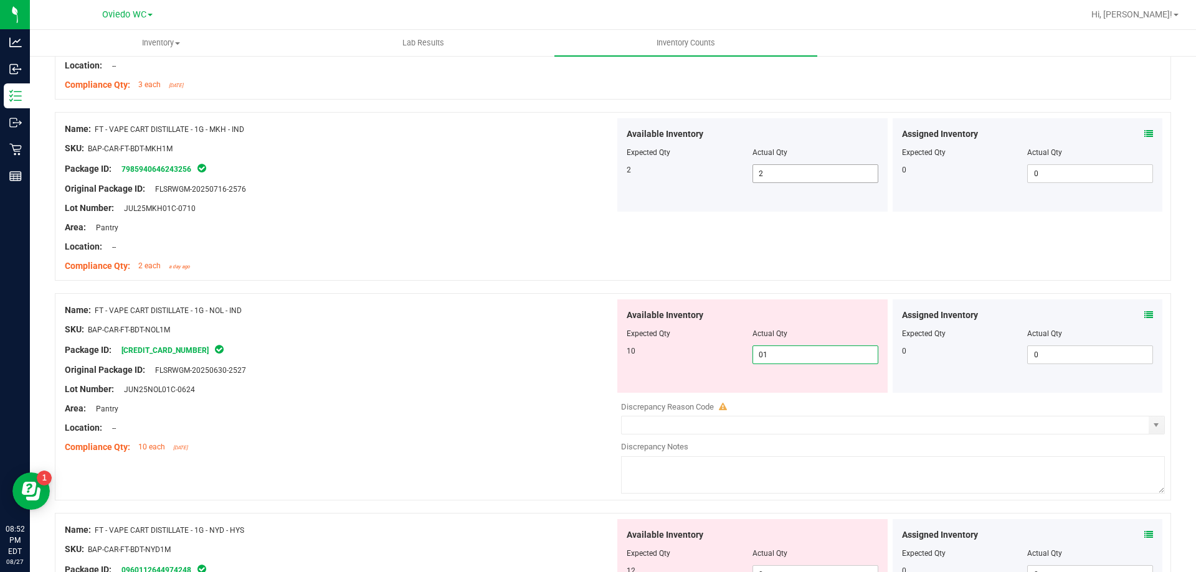
scroll to position [934, 0]
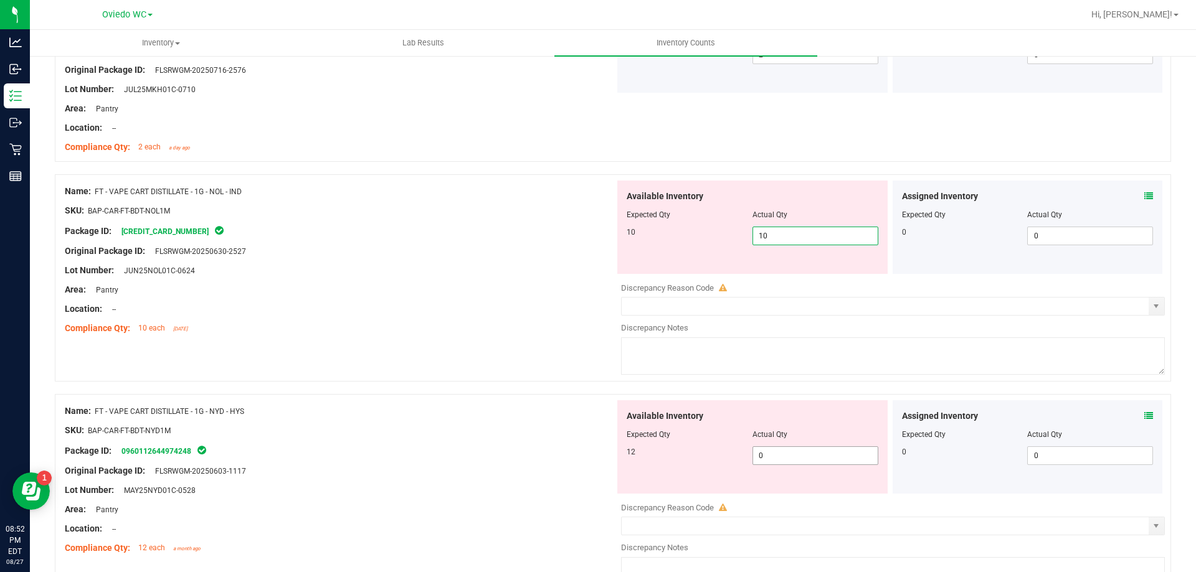
click at [802, 458] on div "Available Inventory Expected Qty Actual Qty 12 0 0" at bounding box center [890, 498] width 550 height 197
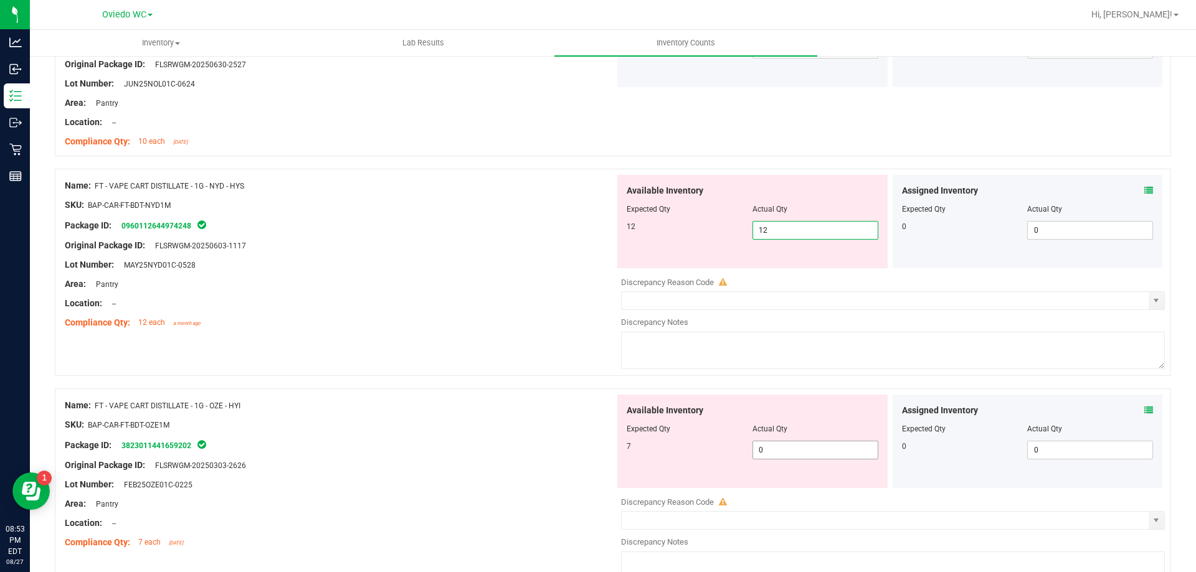
click at [802, 452] on div "Available Inventory Expected Qty Actual Qty 7 0 0" at bounding box center [890, 493] width 550 height 197
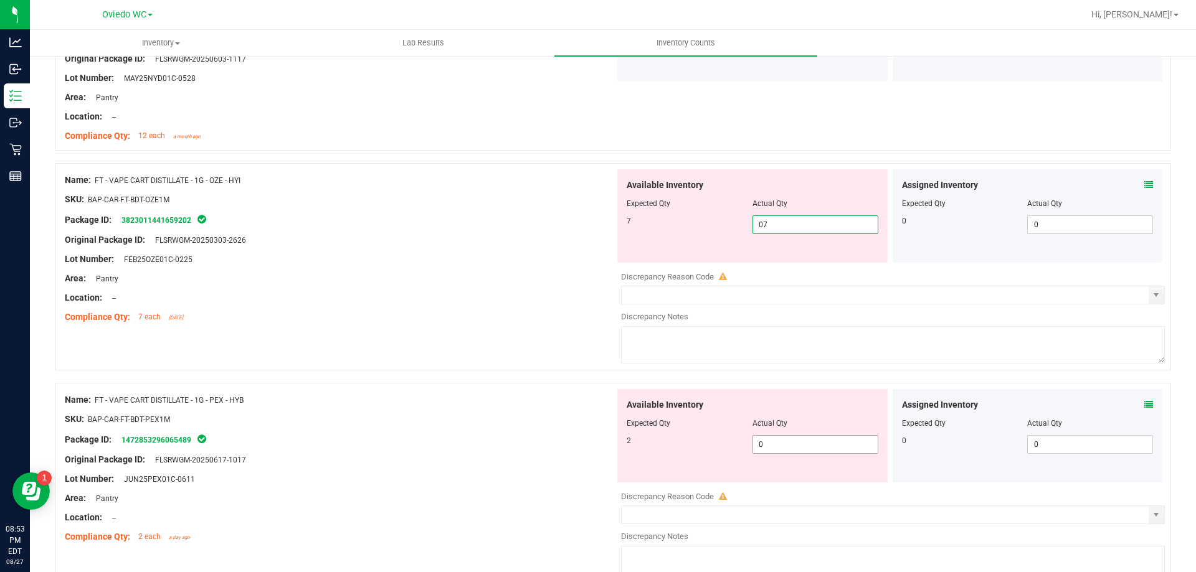
click at [799, 445] on div "Available Inventory Expected Qty Actual Qty 2 0 0" at bounding box center [890, 487] width 550 height 197
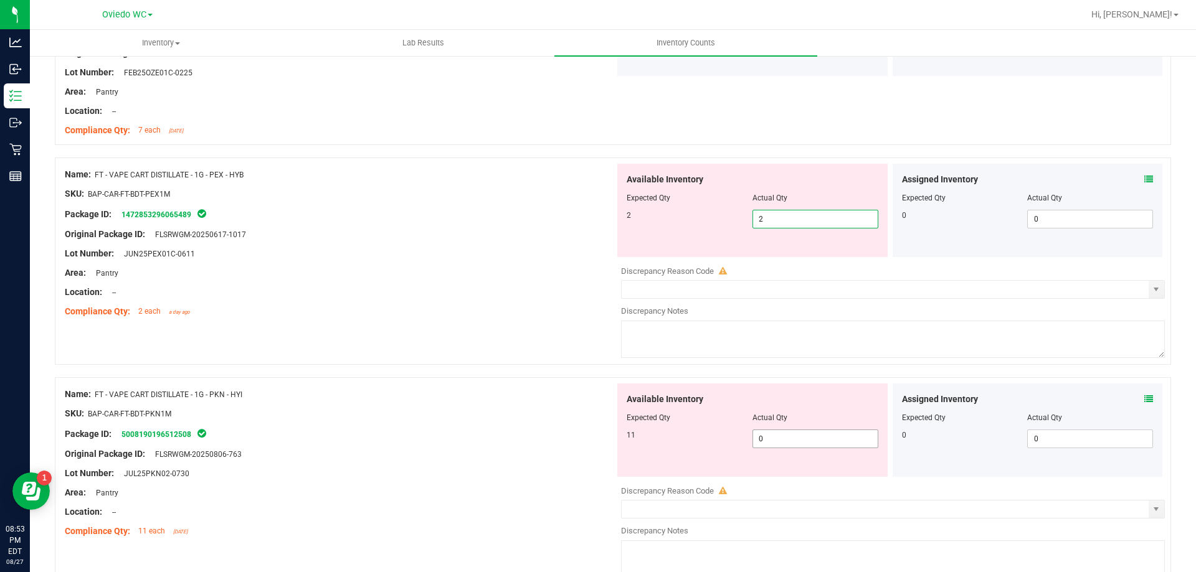
click at [803, 437] on div "Available Inventory Expected Qty Actual Qty 11 0 0" at bounding box center [752, 430] width 270 height 93
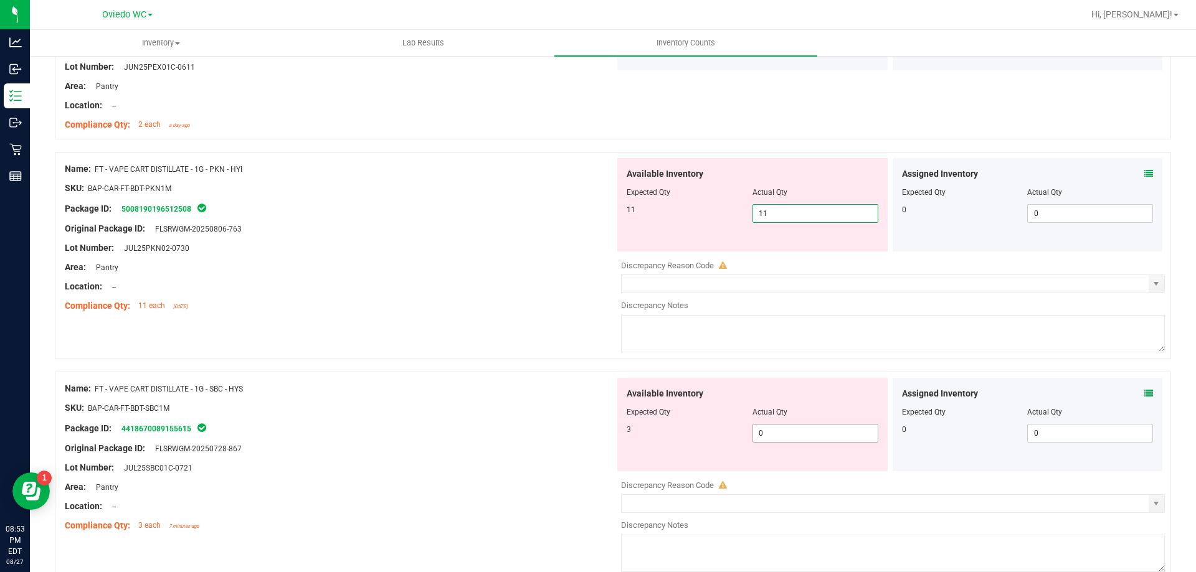
click at [803, 433] on div "Available Inventory Expected Qty Actual Qty 3 0 0" at bounding box center [890, 476] width 550 height 197
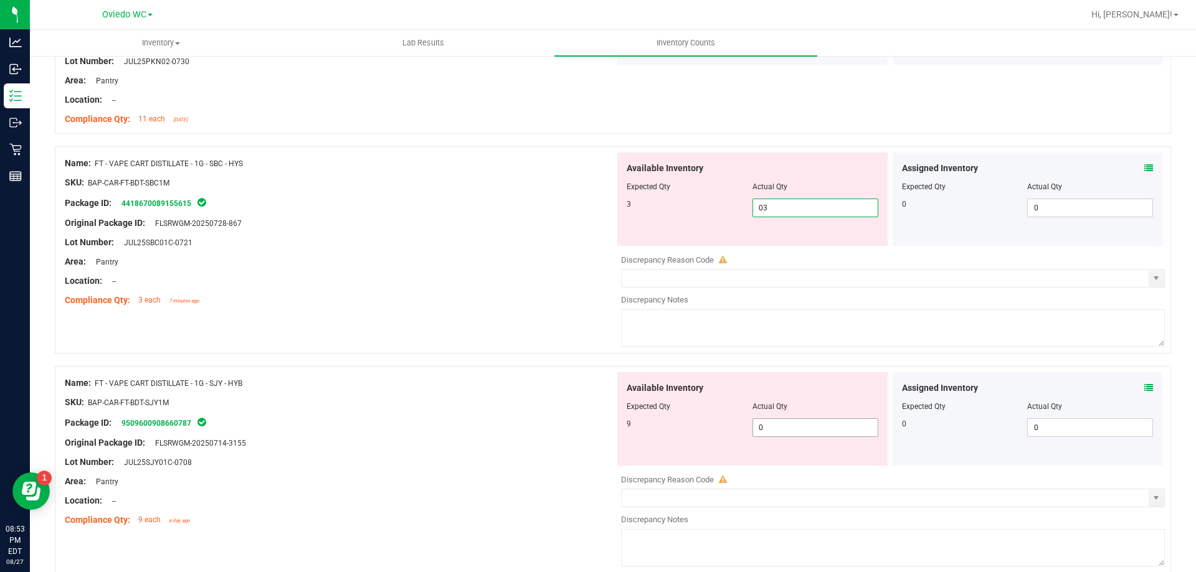
click at [804, 425] on div "Available Inventory Expected Qty Actual Qty 9 0 0" at bounding box center [752, 418] width 270 height 93
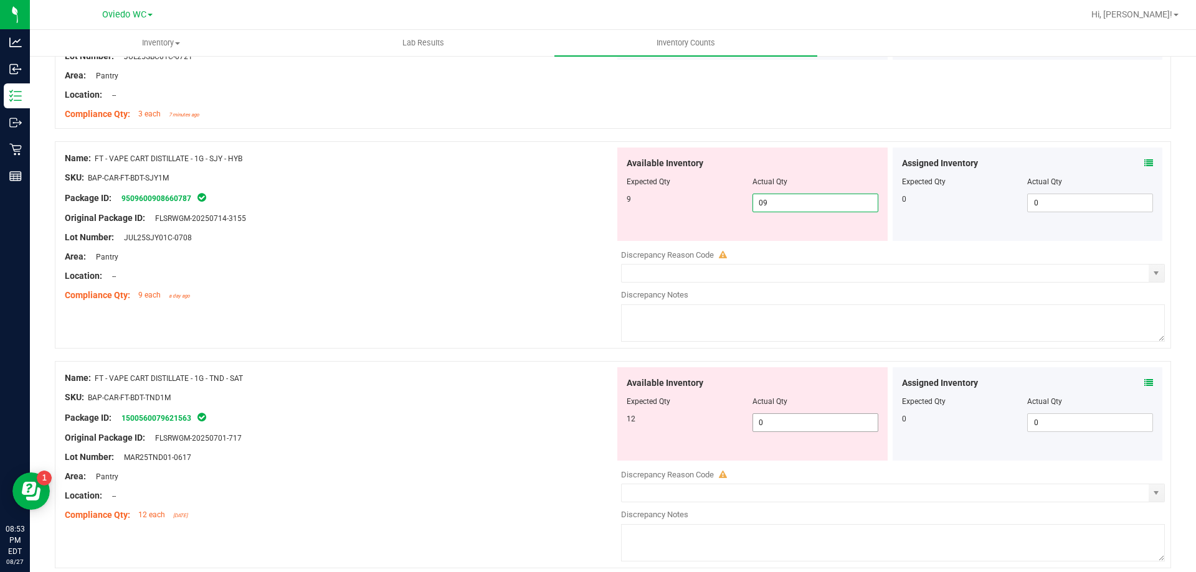
scroll to position [2055, 0]
click at [801, 424] on div "Available Inventory Expected Qty Actual Qty 12 0 0" at bounding box center [890, 465] width 550 height 197
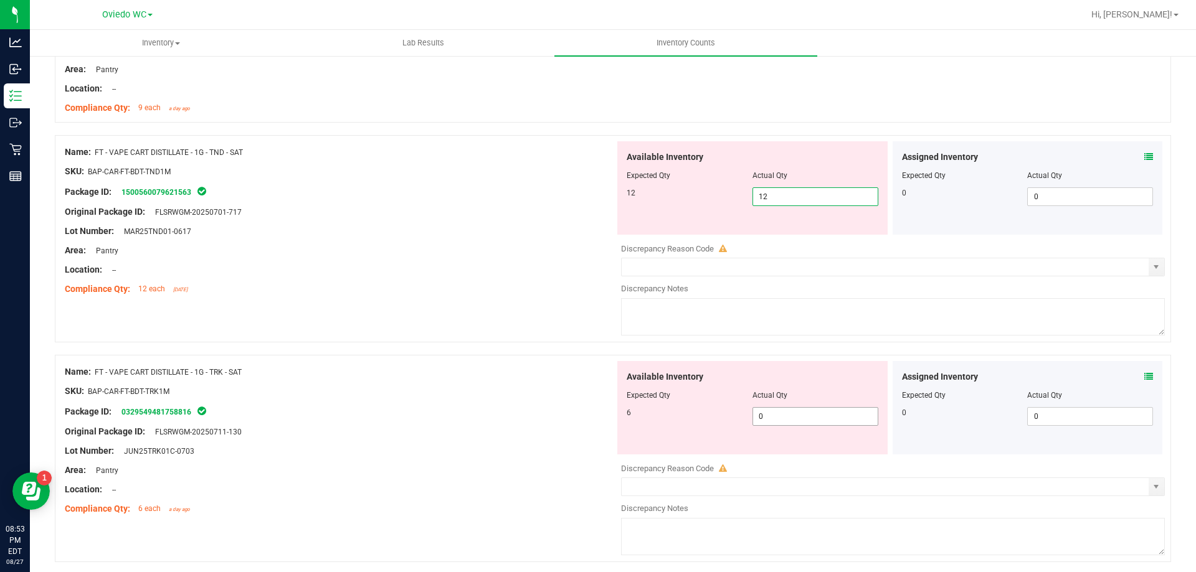
click at [800, 418] on div "Available Inventory Expected Qty Actual Qty 6 0 0" at bounding box center [890, 459] width 550 height 197
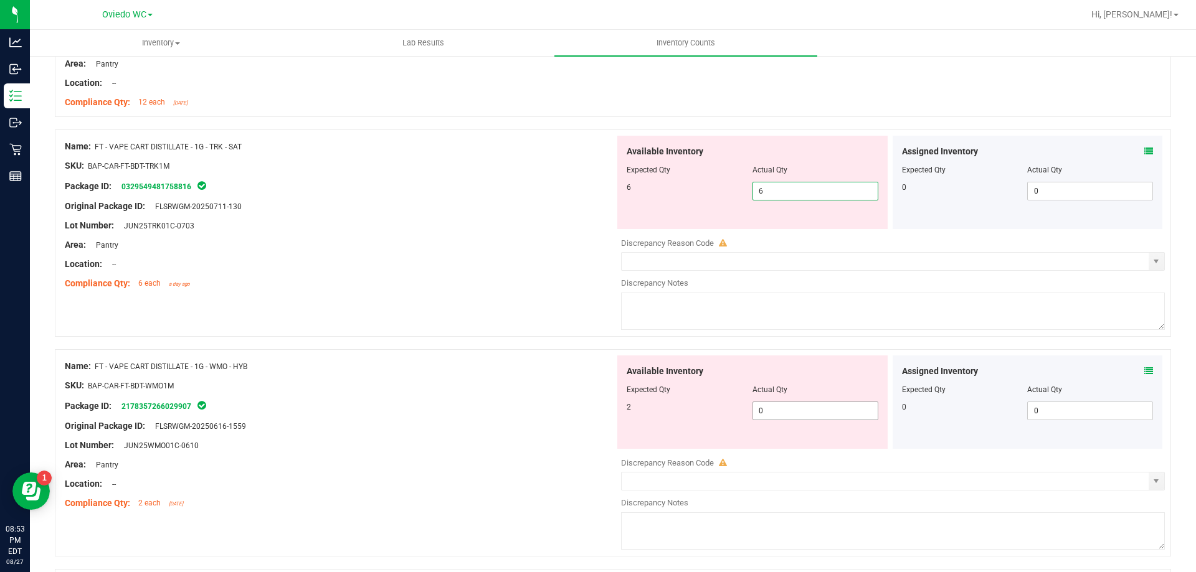
click at [797, 417] on div "Available Inventory Expected Qty Actual Qty 2 0 0" at bounding box center [890, 454] width 550 height 197
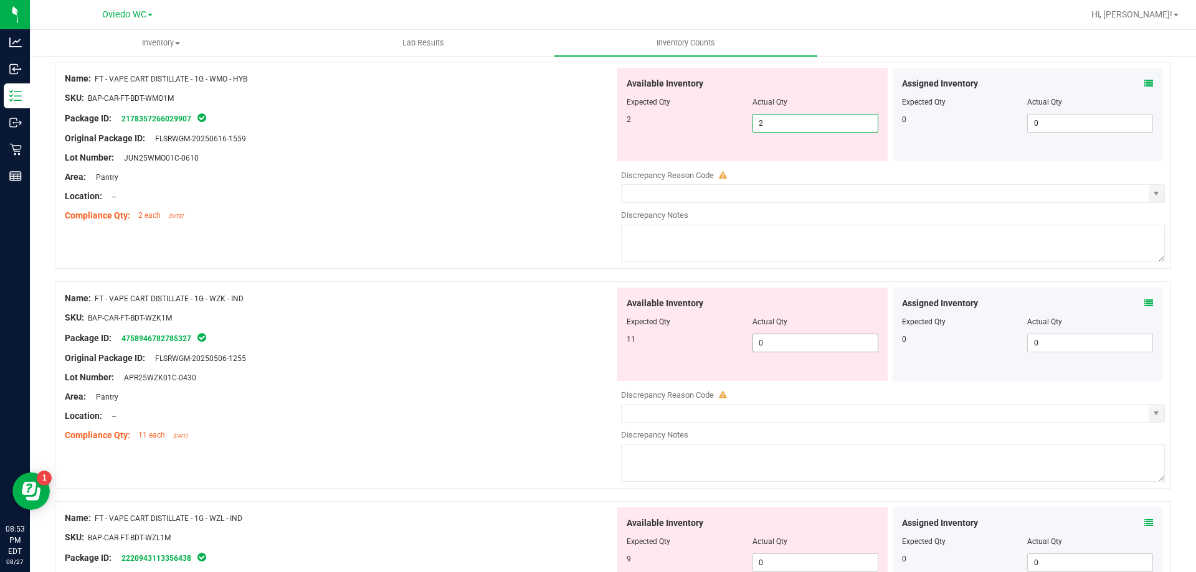
click at [808, 338] on div "Available Inventory Expected Qty Actual Qty 11 0 0" at bounding box center [752, 334] width 270 height 93
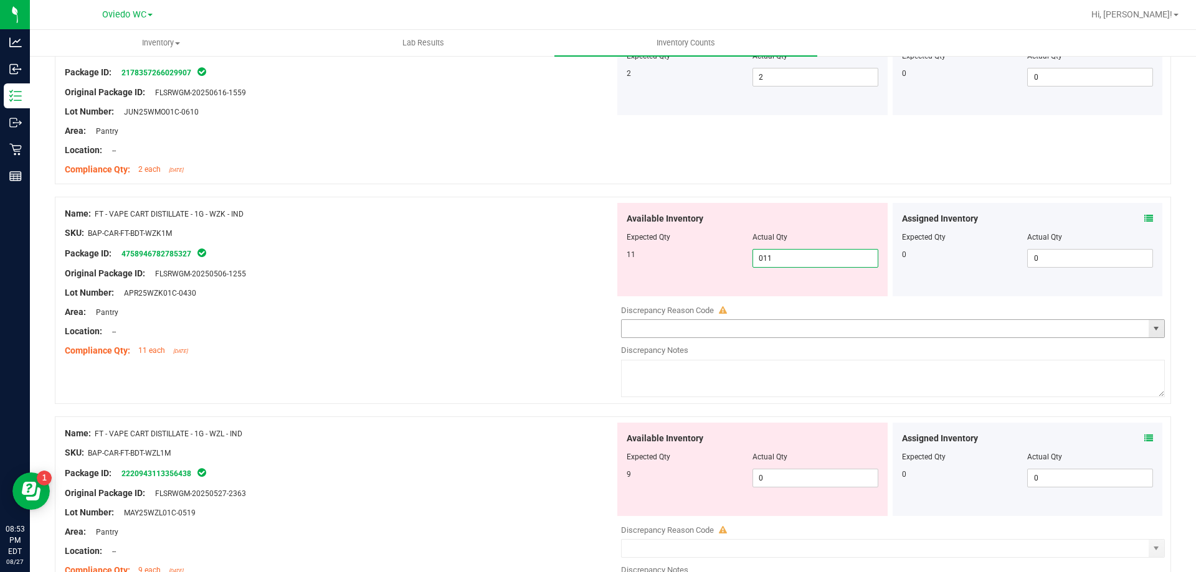
scroll to position [2865, 0]
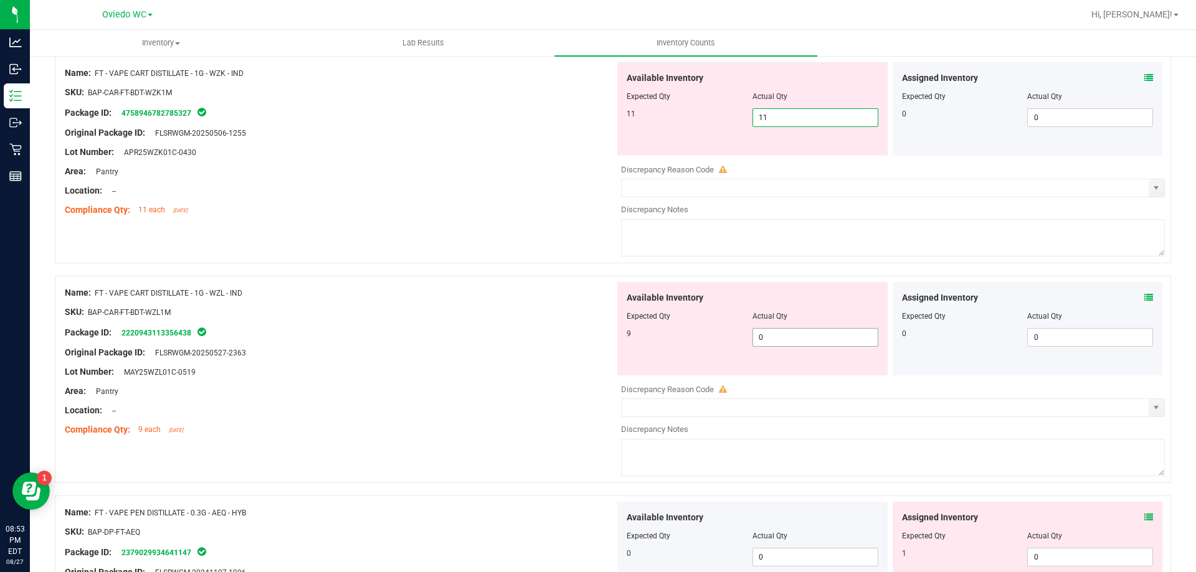
click at [805, 343] on div "Available Inventory Expected Qty Actual Qty 9 0 0" at bounding box center [890, 380] width 550 height 197
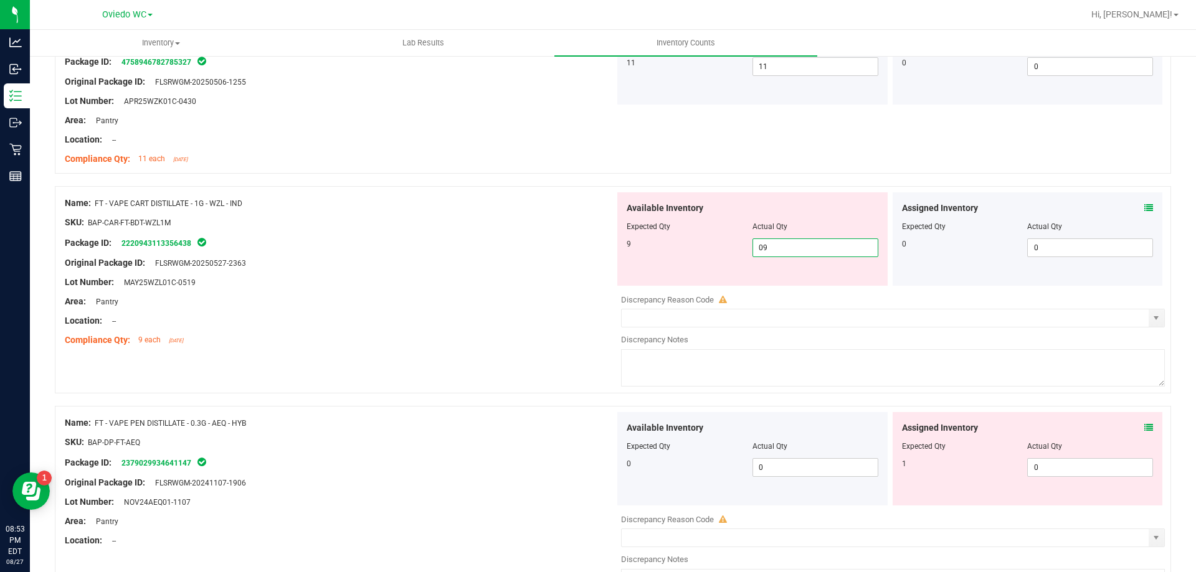
scroll to position [2989, 0]
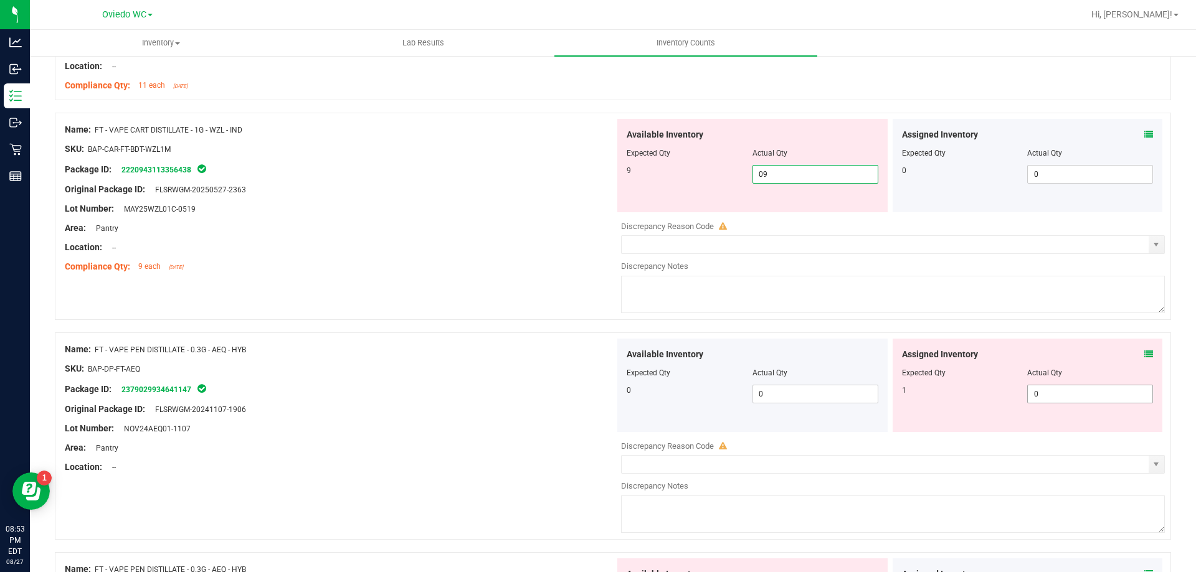
click at [1034, 399] on div "Available Inventory Expected Qty Actual Qty 0 0 0" at bounding box center [890, 437] width 550 height 197
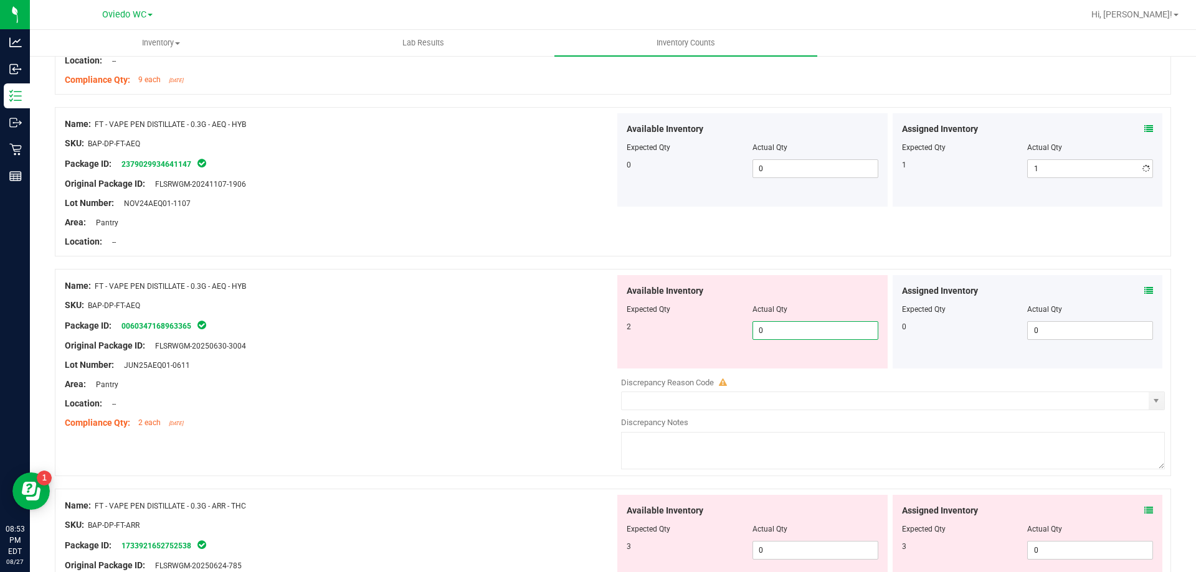
click at [785, 387] on div "Available Inventory Expected Qty Actual Qty 2 0 0" at bounding box center [890, 373] width 550 height 197
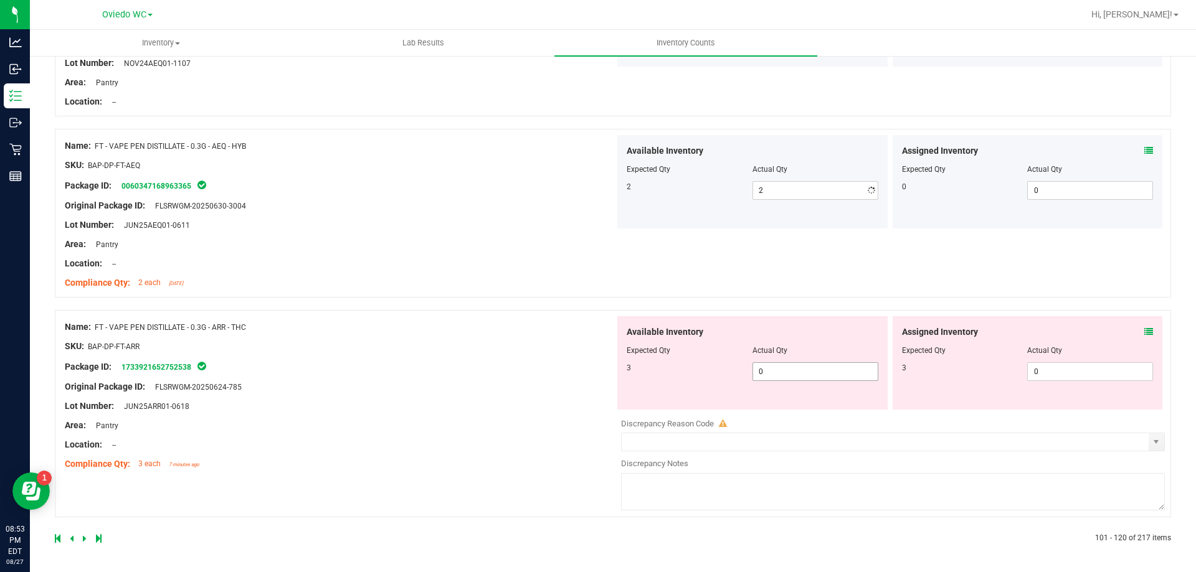
click at [791, 370] on span "0 0" at bounding box center [815, 371] width 126 height 19
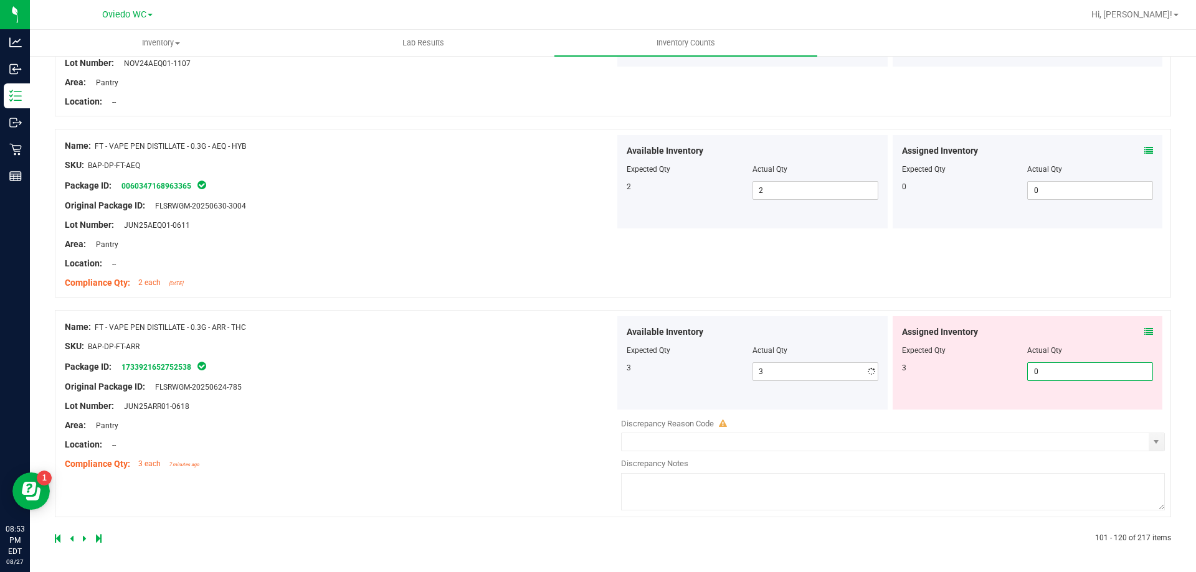
click at [1097, 377] on span "0 0" at bounding box center [1090, 371] width 126 height 19
click at [82, 540] on div at bounding box center [334, 538] width 558 height 11
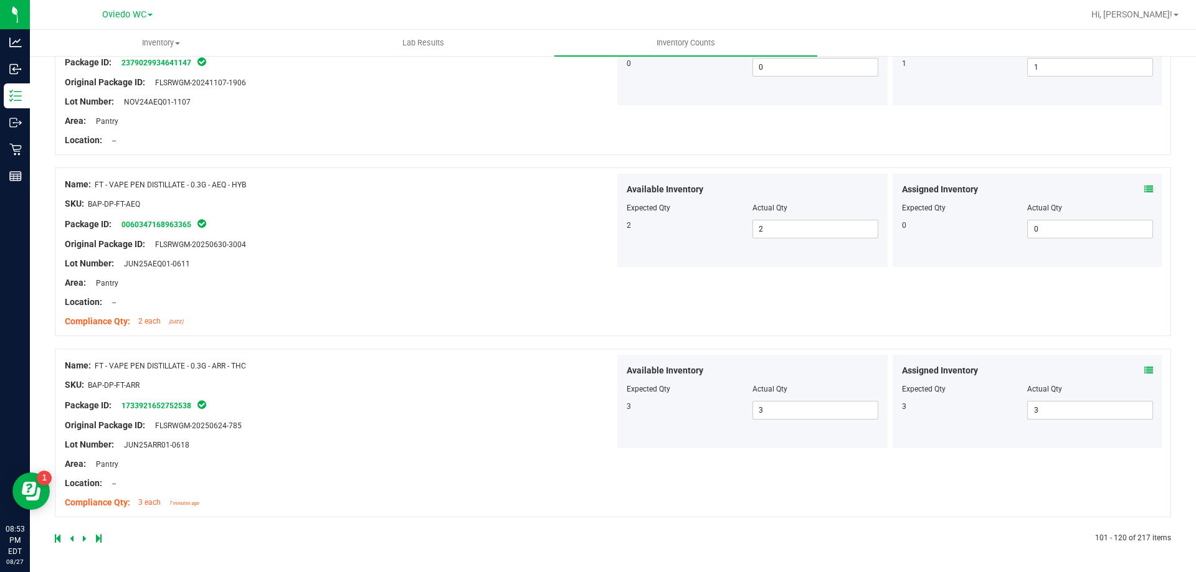
click at [83, 539] on icon at bounding box center [85, 538] width 4 height 7
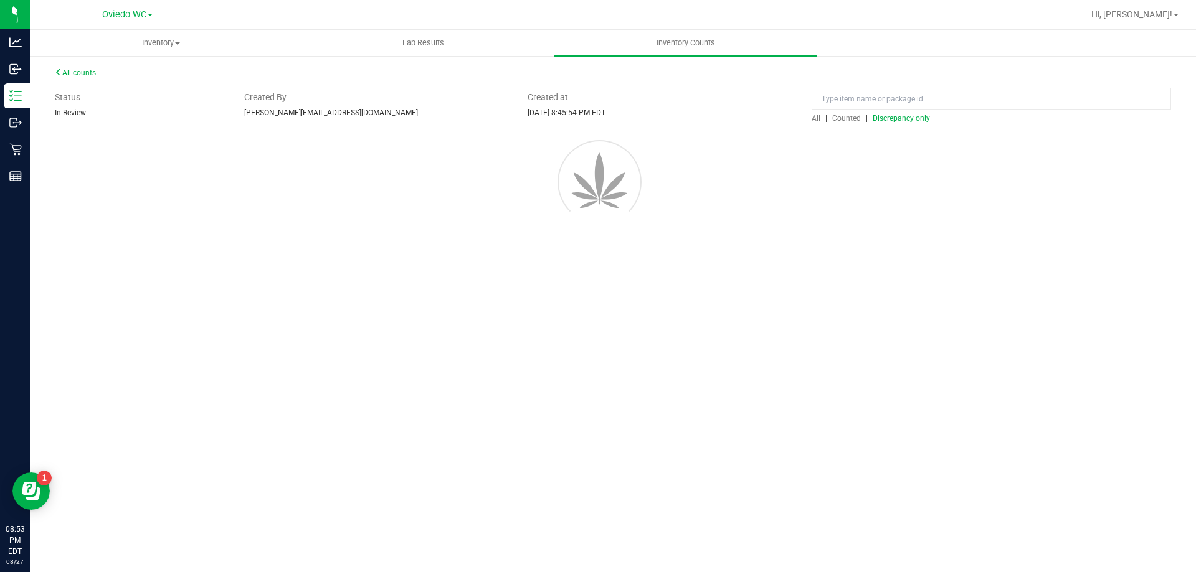
scroll to position [0, 0]
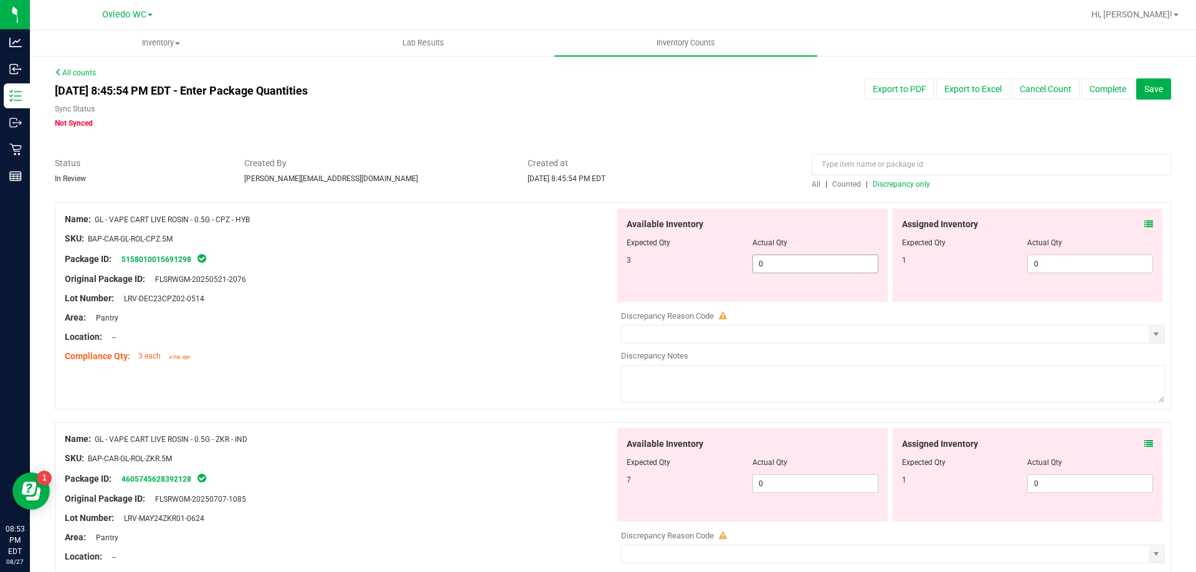
click at [770, 259] on span "0 0" at bounding box center [815, 264] width 126 height 19
click at [1102, 268] on span "0 0" at bounding box center [1090, 264] width 126 height 19
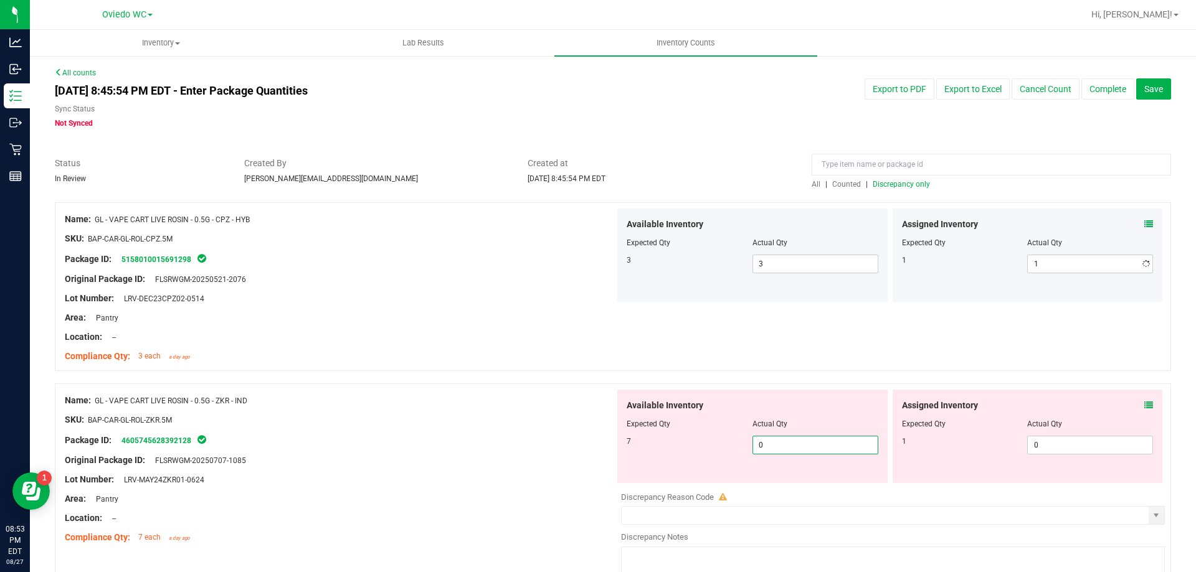
click at [814, 488] on div "Available Inventory Expected Qty Actual Qty 7 0 0" at bounding box center [890, 488] width 550 height 197
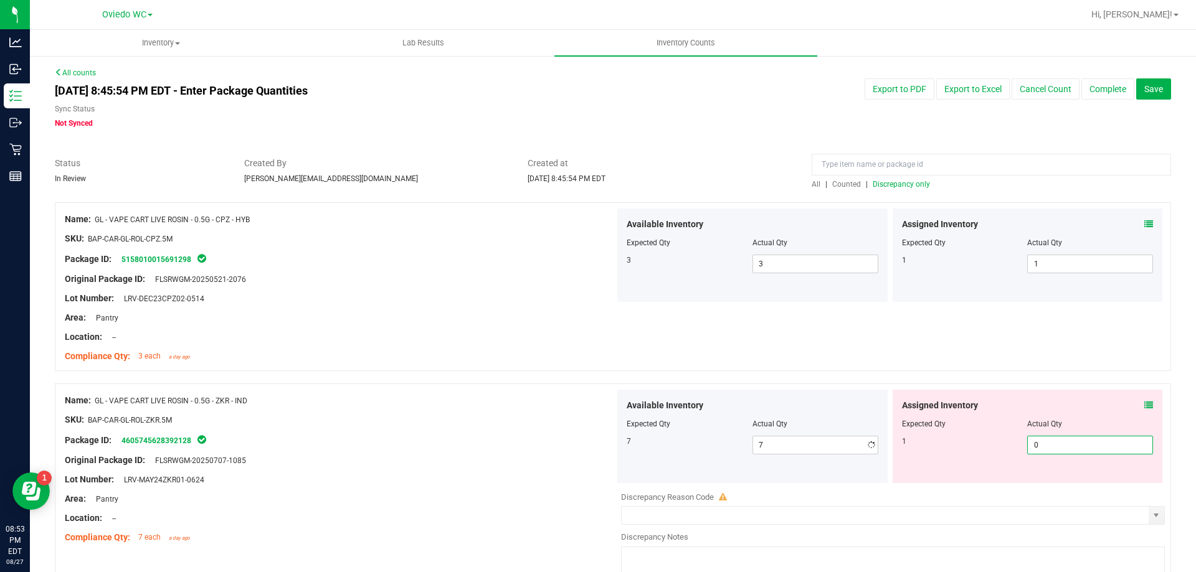
click at [1046, 443] on span "0 0" at bounding box center [1090, 445] width 126 height 19
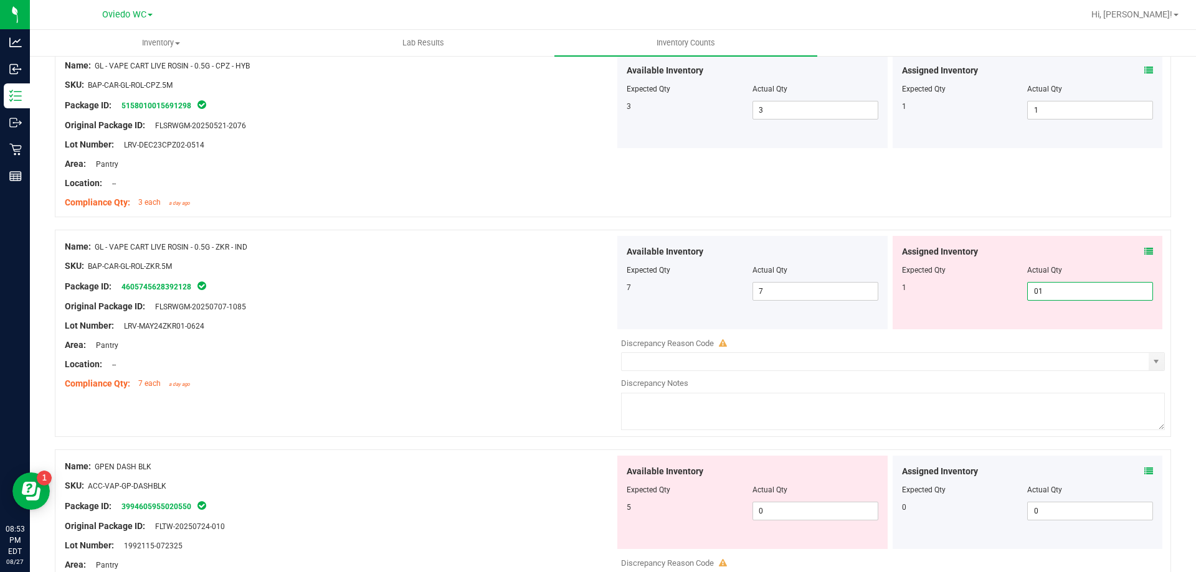
scroll to position [187, 0]
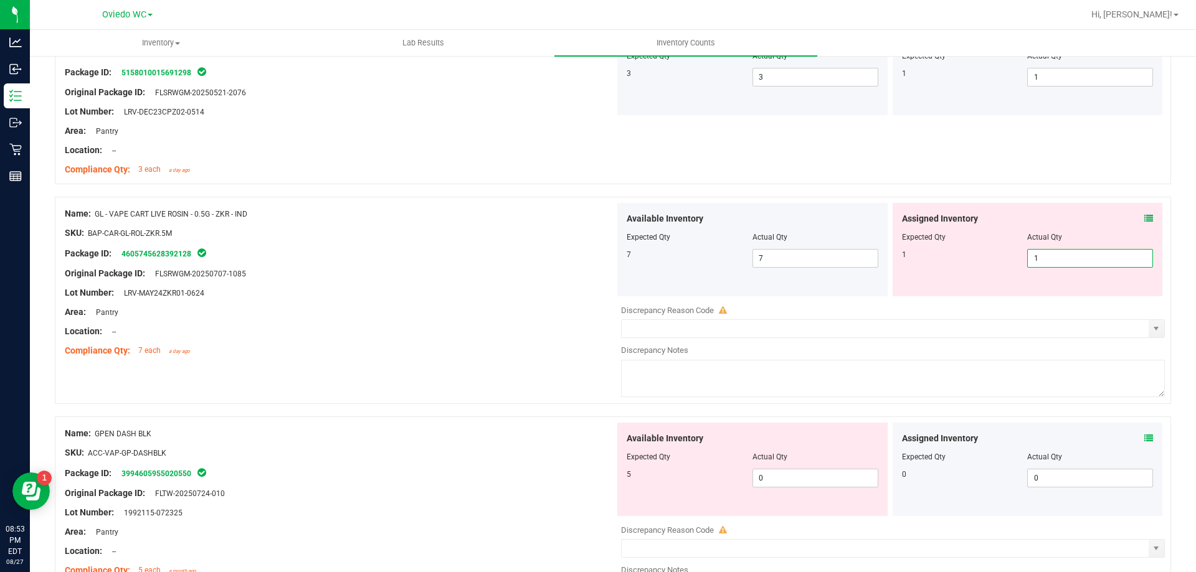
click at [826, 465] on div "Available Inventory Expected Qty Actual Qty 5 0 0" at bounding box center [752, 469] width 270 height 93
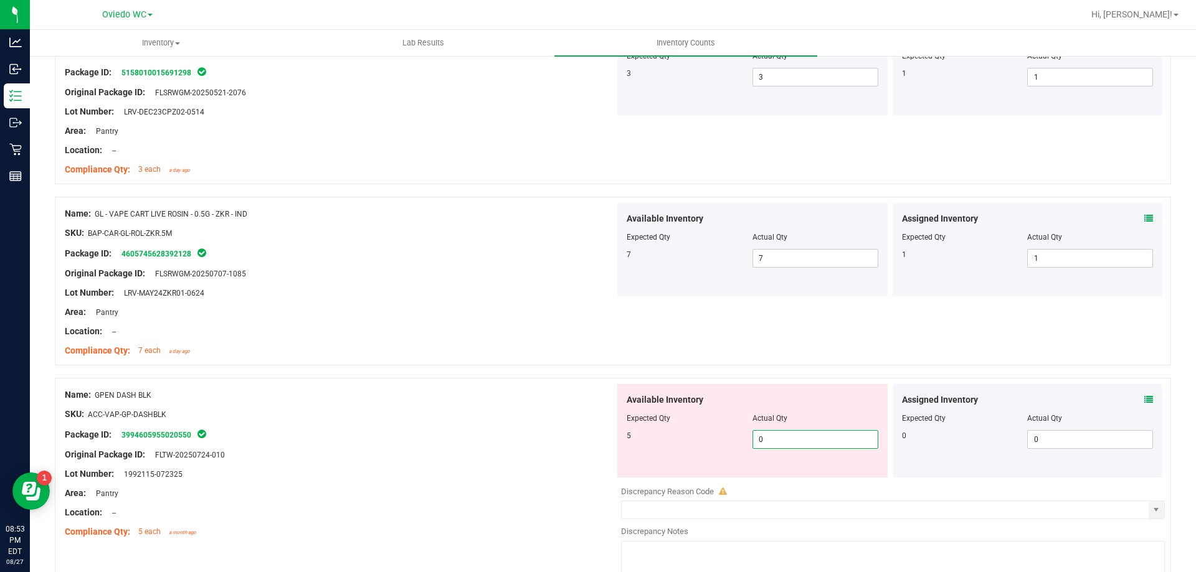
click at [826, 448] on span "0 0" at bounding box center [815, 439] width 126 height 19
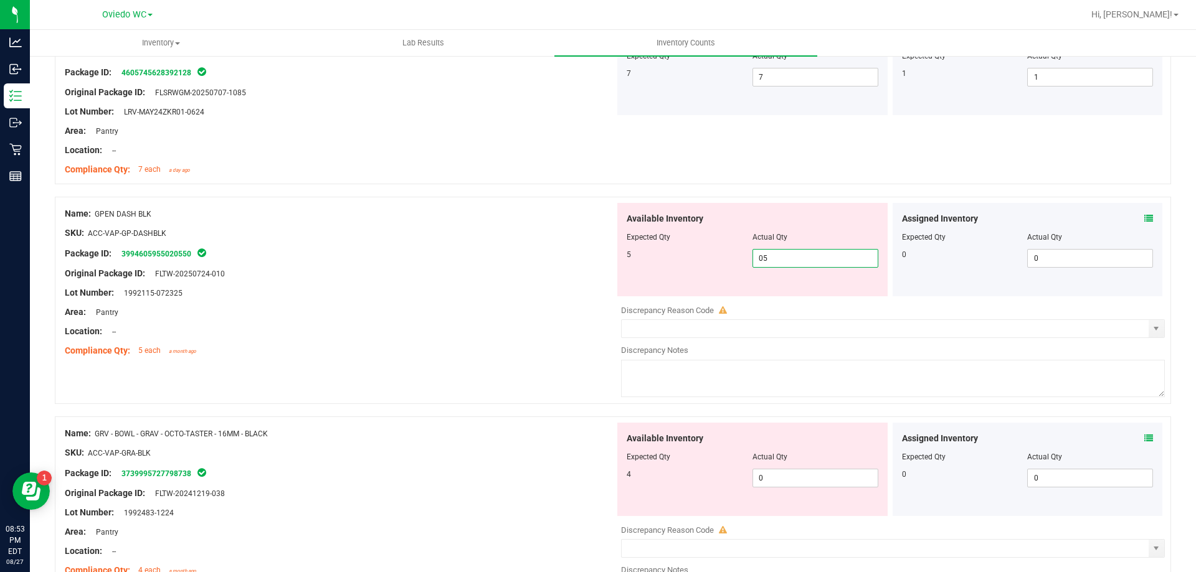
scroll to position [374, 0]
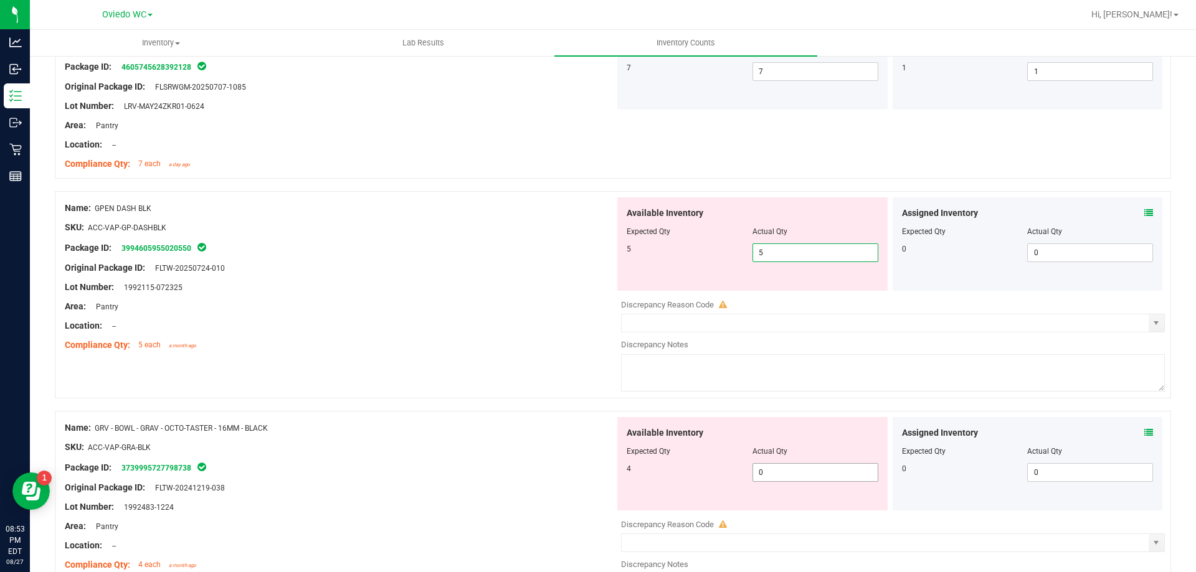
click at [856, 470] on div "Available Inventory Expected Qty Actual Qty 4 0 0" at bounding box center [752, 463] width 270 height 93
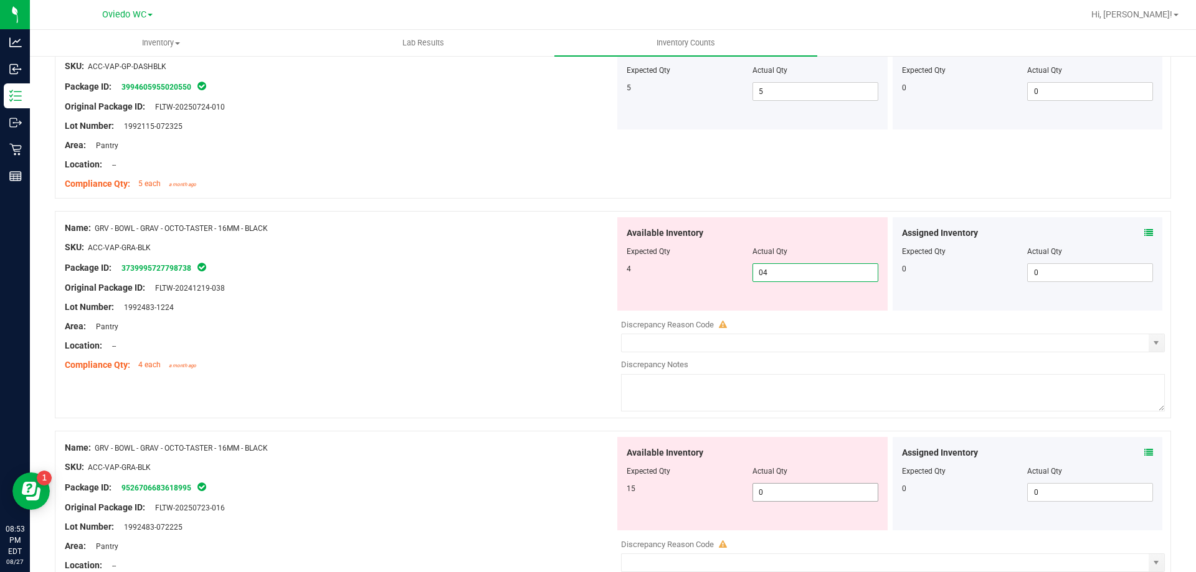
scroll to position [560, 0]
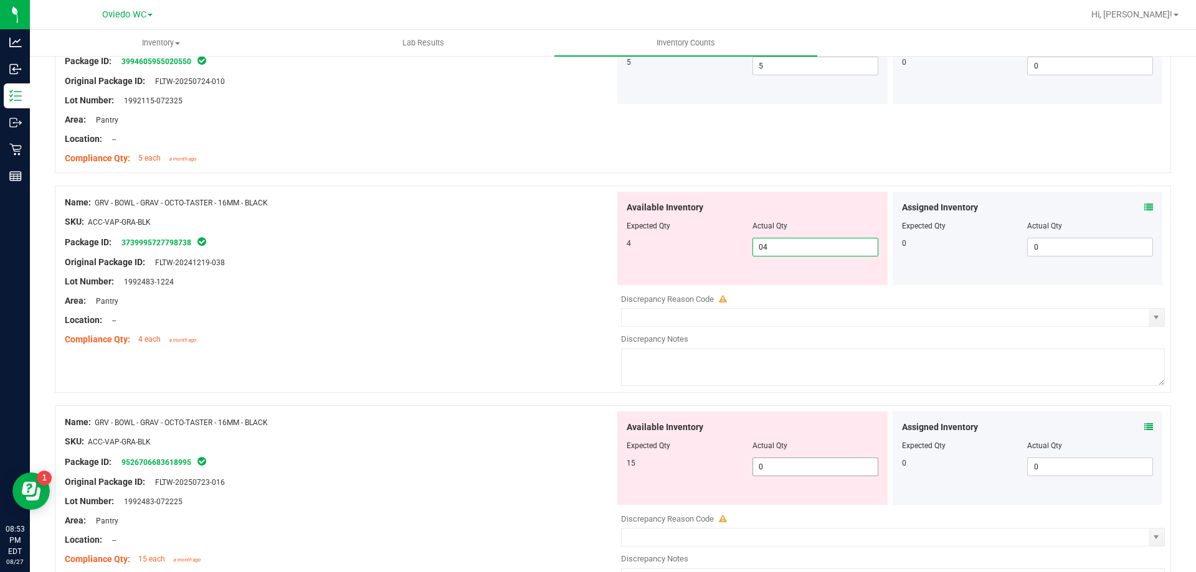
click at [832, 468] on div "Available Inventory Expected Qty Actual Qty 15 0 0" at bounding box center [890, 510] width 550 height 197
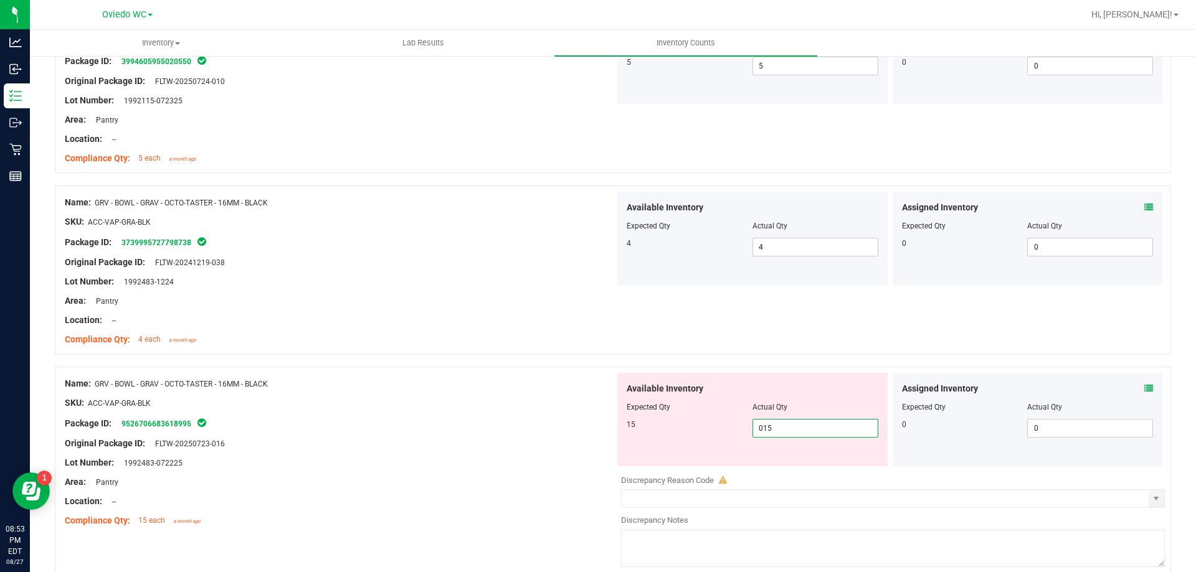
scroll to position [747, 0]
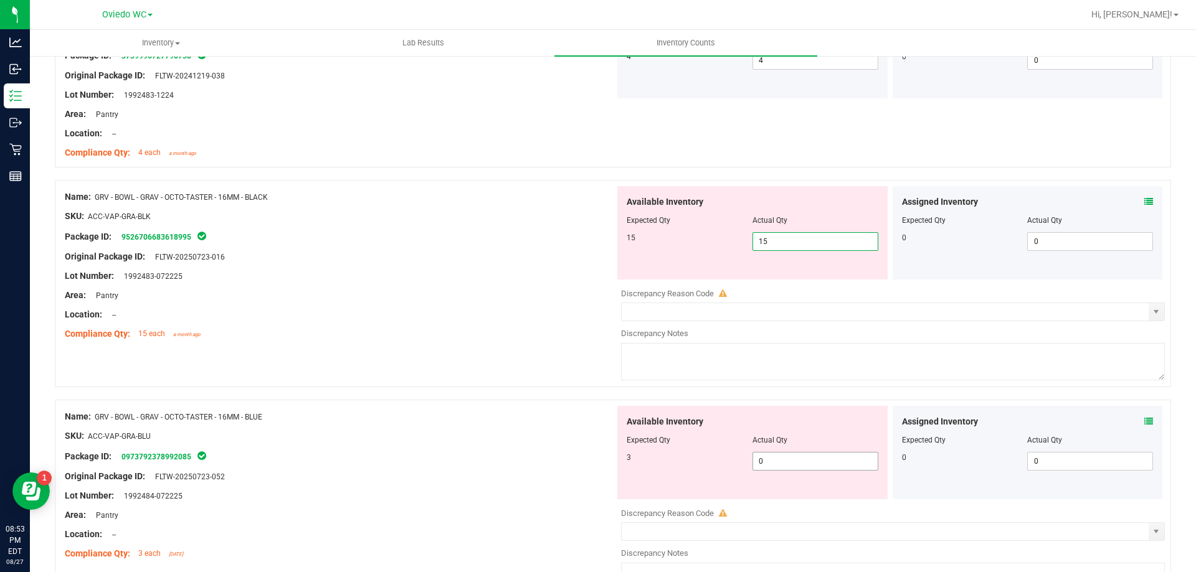
click at [842, 463] on div "Available Inventory Expected Qty Actual Qty 3 0 0" at bounding box center [890, 504] width 550 height 197
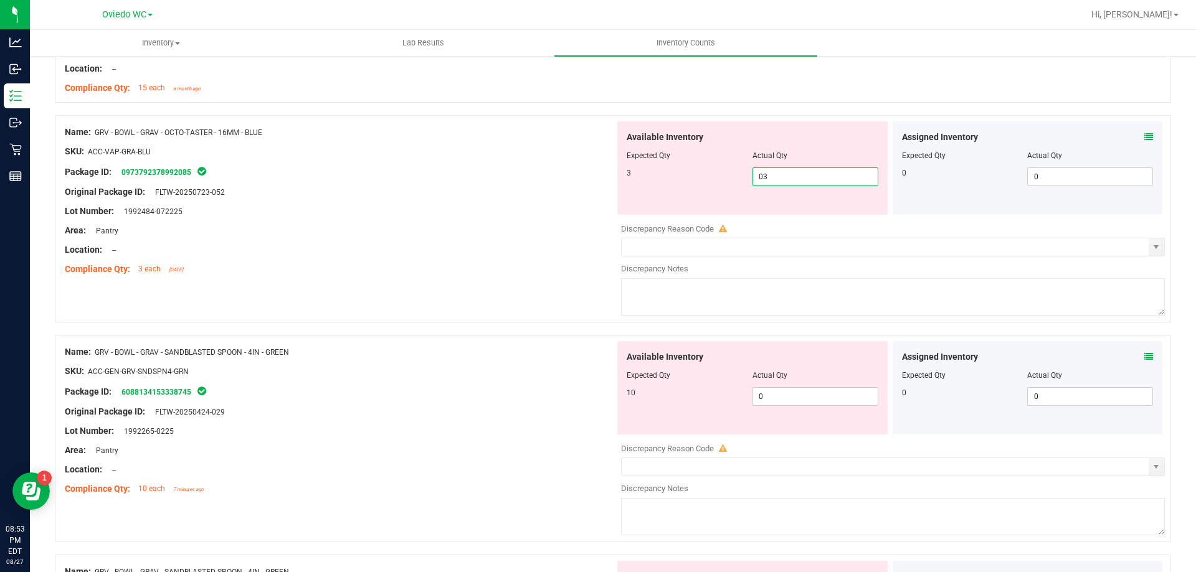
scroll to position [996, 0]
click at [821, 404] on div "Available Inventory Expected Qty Actual Qty 10 0 0" at bounding box center [890, 436] width 550 height 197
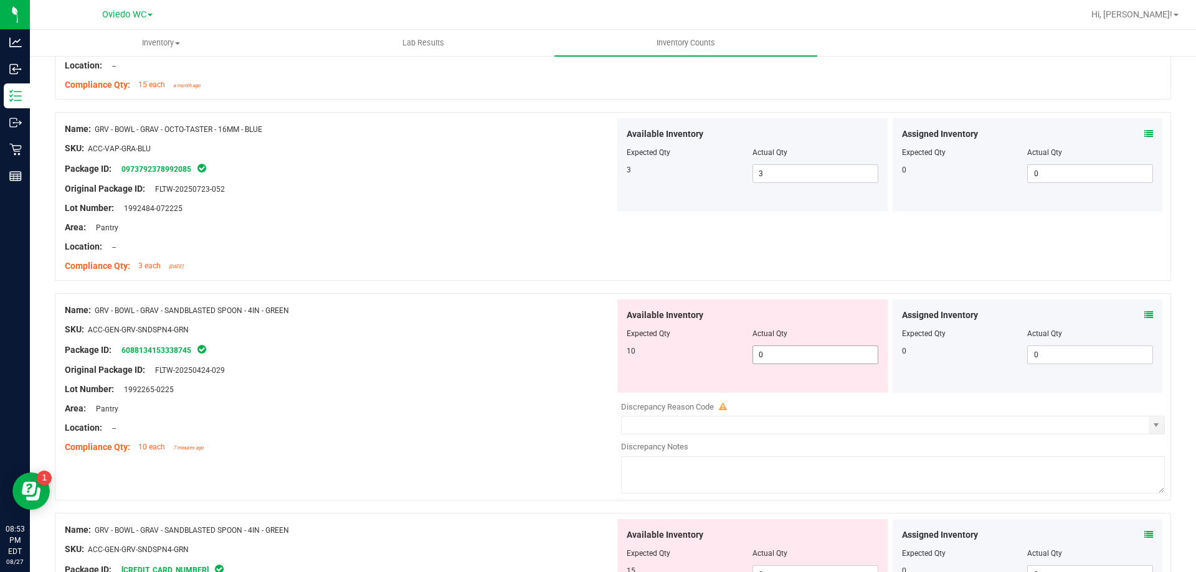
click at [828, 361] on span "0 0" at bounding box center [815, 355] width 126 height 19
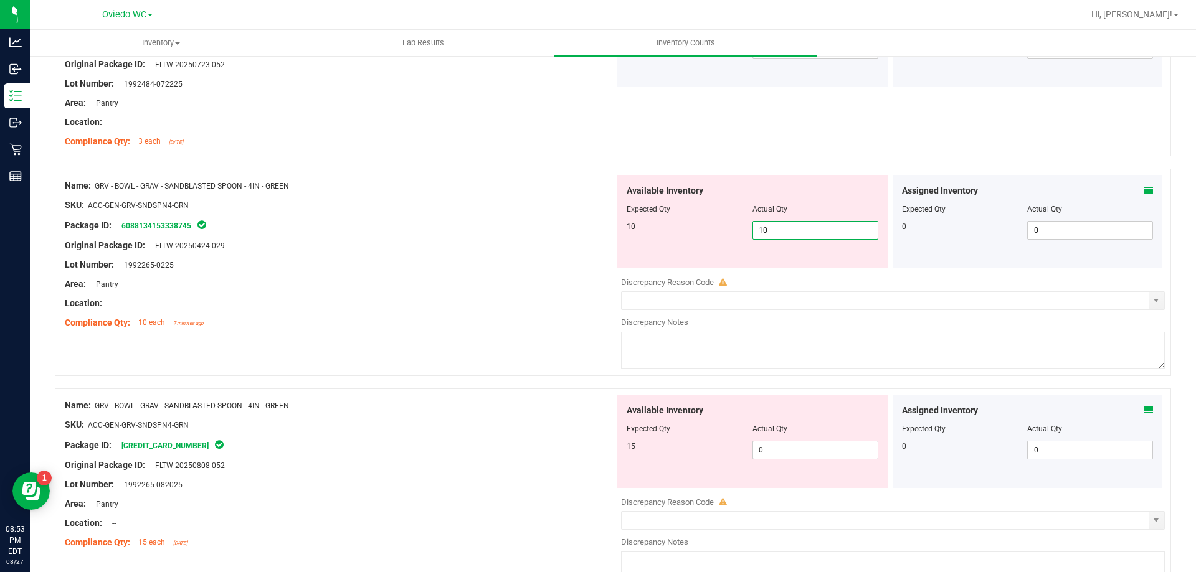
click at [825, 461] on div "Available Inventory Expected Qty Actual Qty 15 0 0" at bounding box center [890, 493] width 550 height 197
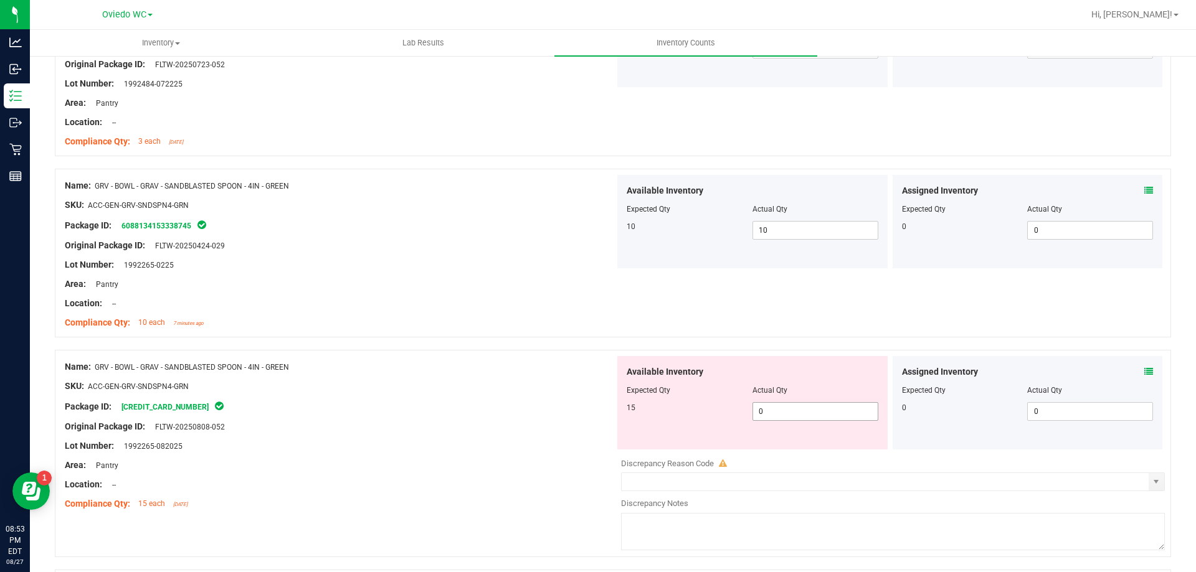
click at [823, 415] on span "0 0" at bounding box center [815, 411] width 126 height 19
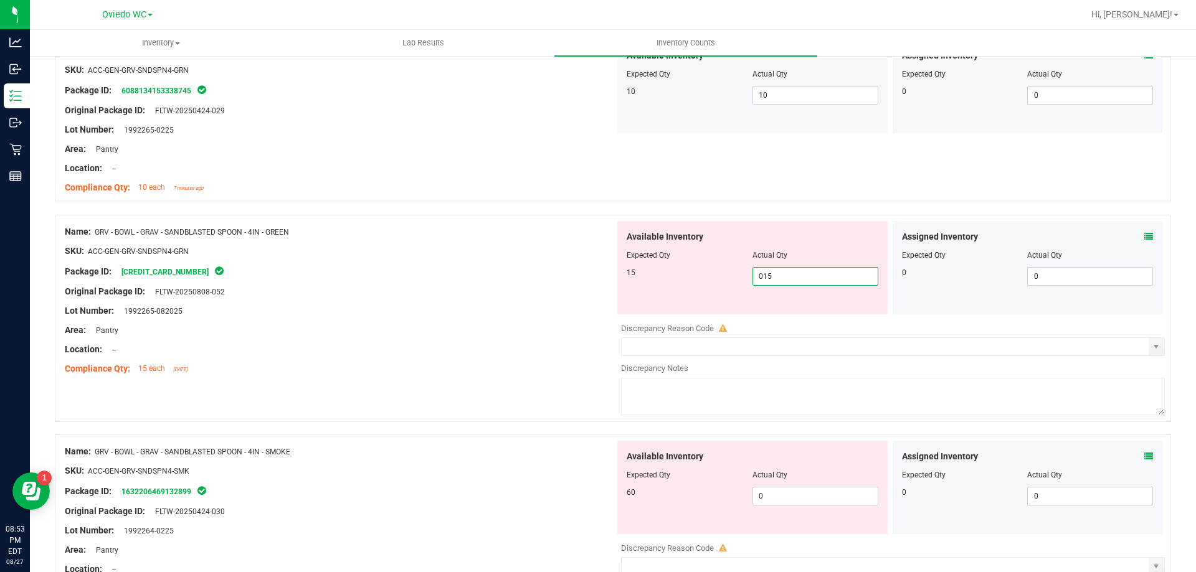
scroll to position [1308, 0]
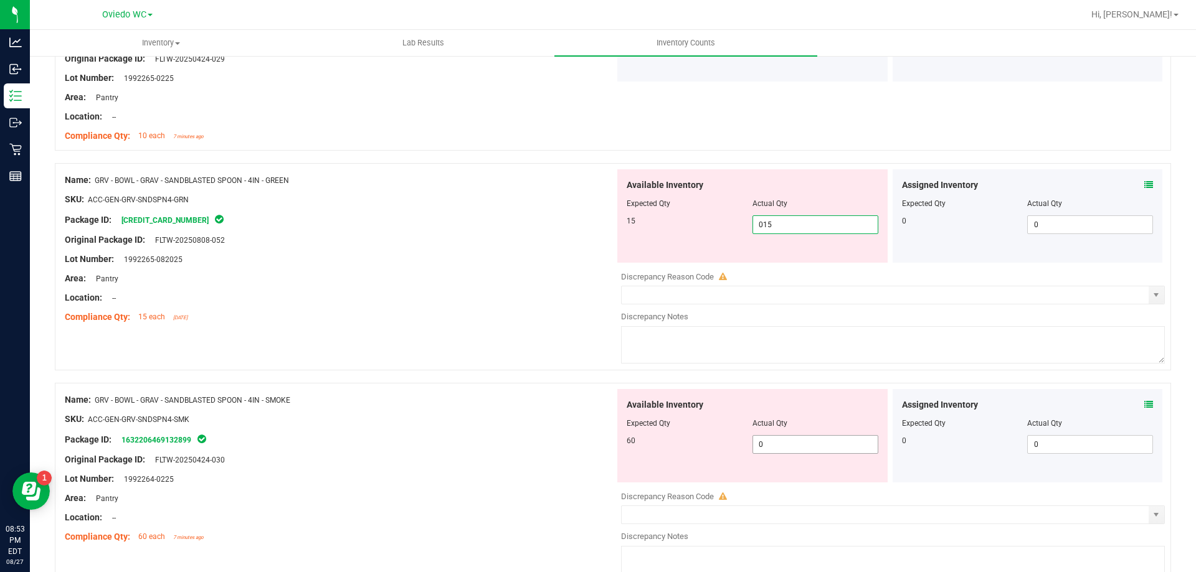
click at [811, 441] on div "Available Inventory Expected Qty Actual Qty 60 0 0" at bounding box center [752, 435] width 270 height 93
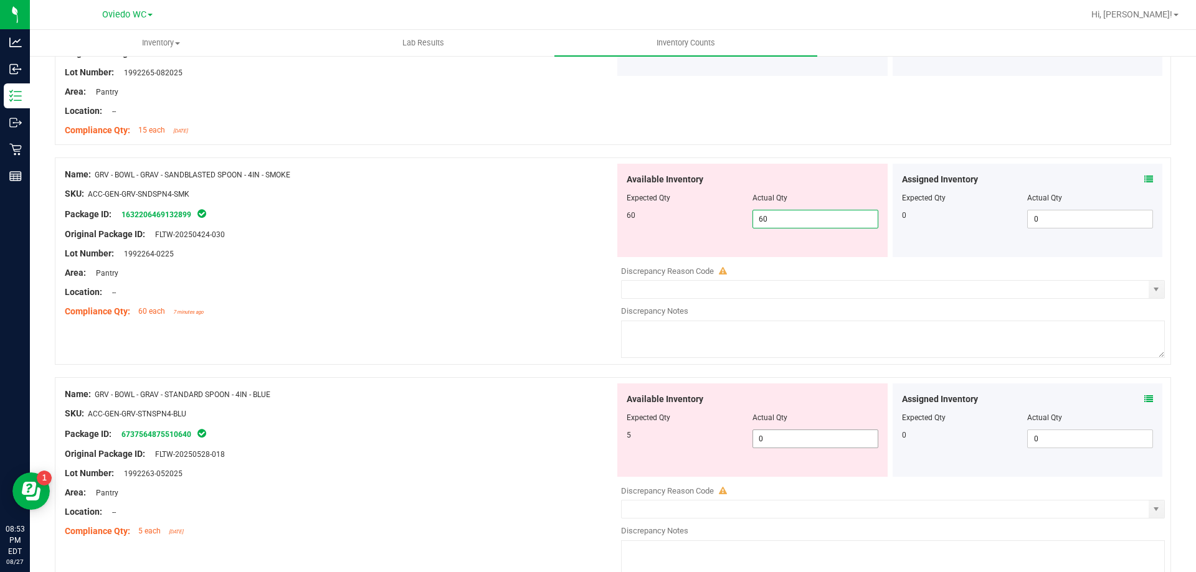
click at [808, 440] on div "Available Inventory Expected Qty Actual Qty 5 0 0" at bounding box center [890, 482] width 550 height 197
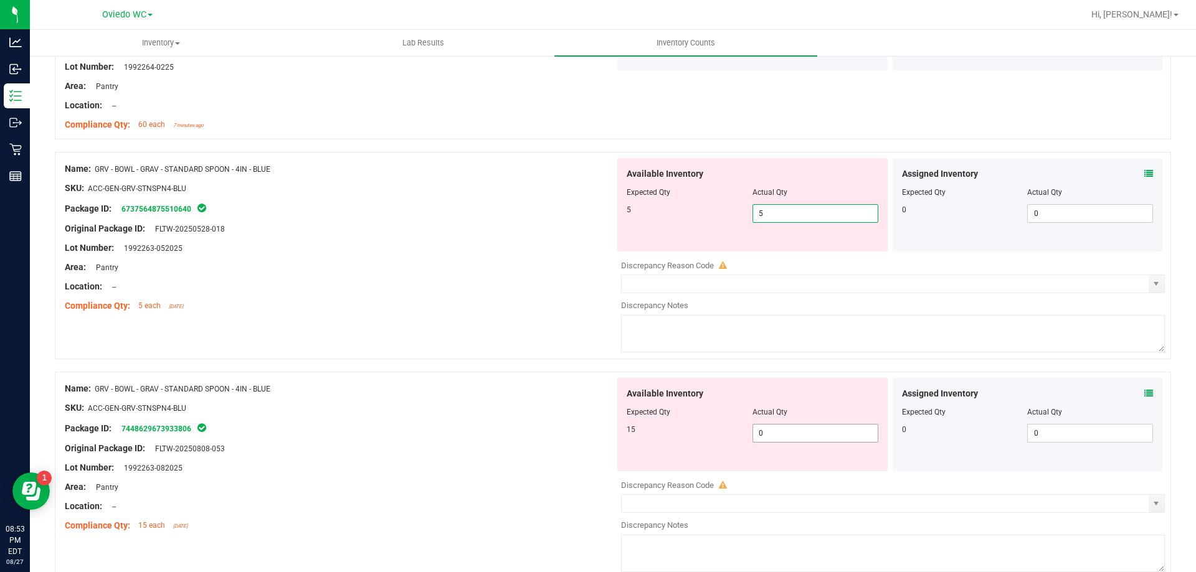
click at [810, 435] on div "Available Inventory Expected Qty Actual Qty 15 0 0" at bounding box center [890, 476] width 550 height 197
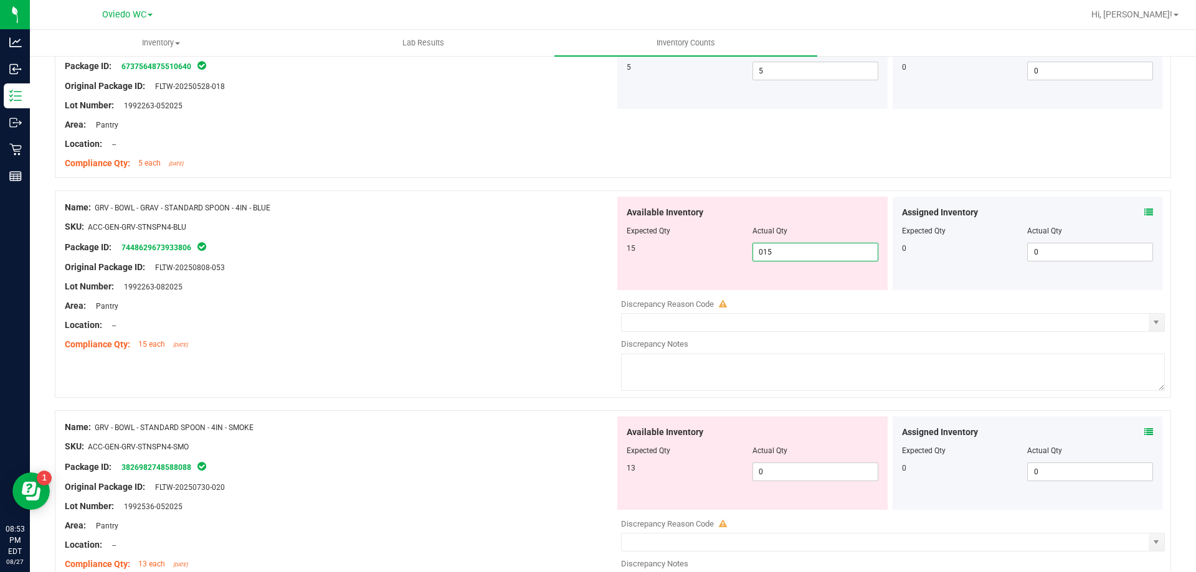
scroll to position [1868, 0]
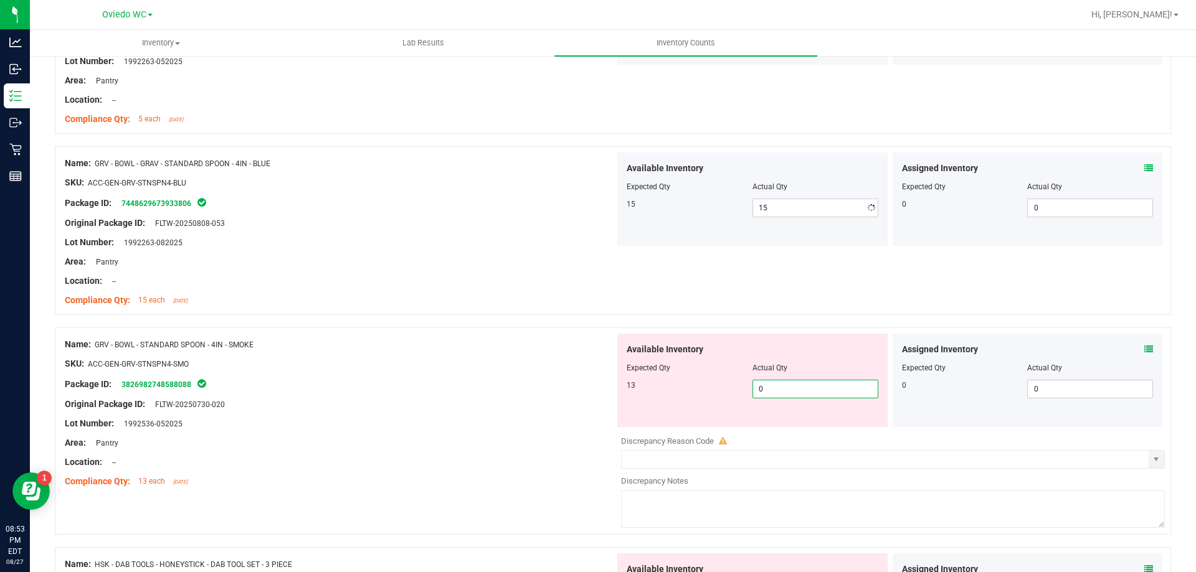
click at [810, 432] on div "Available Inventory Expected Qty Actual Qty 13 0 0" at bounding box center [890, 432] width 550 height 197
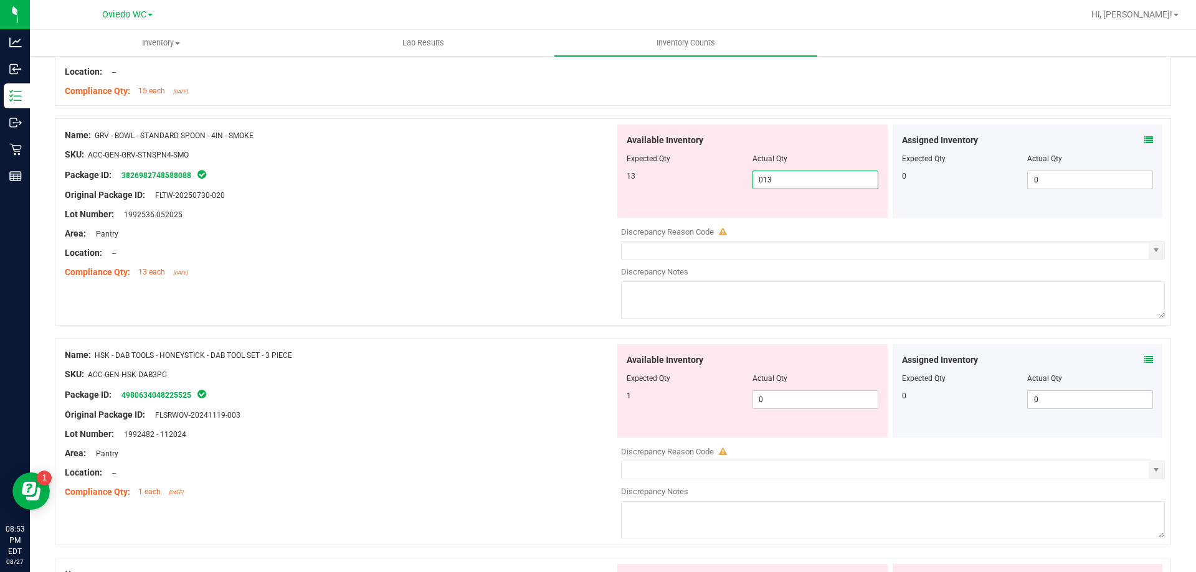
scroll to position [2117, 0]
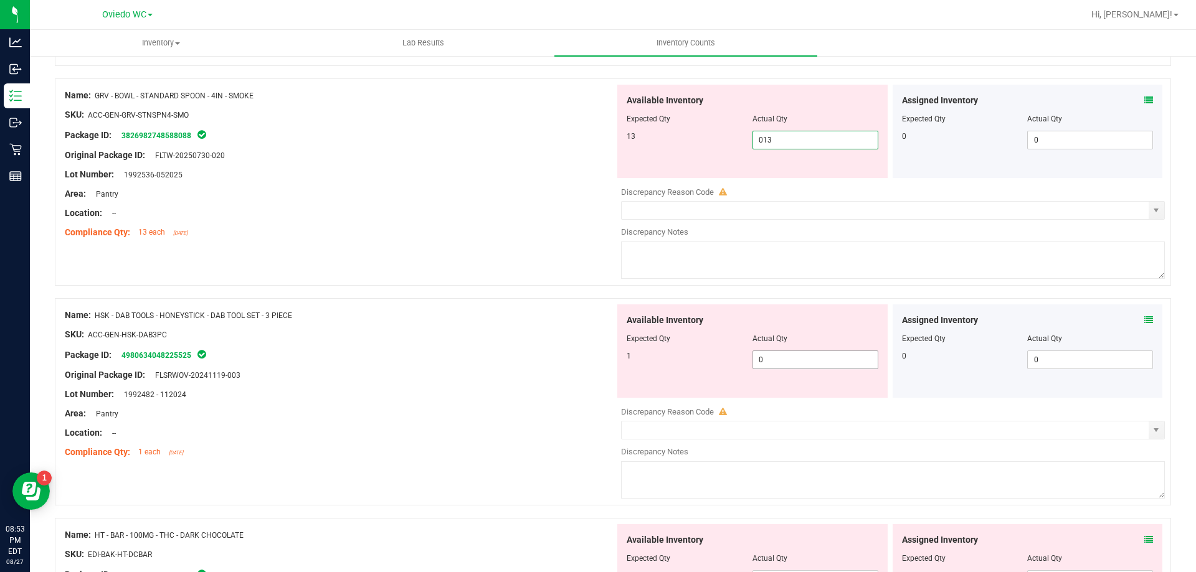
click at [813, 365] on div "Available Inventory Expected Qty Actual Qty 1 0 0" at bounding box center [890, 403] width 550 height 197
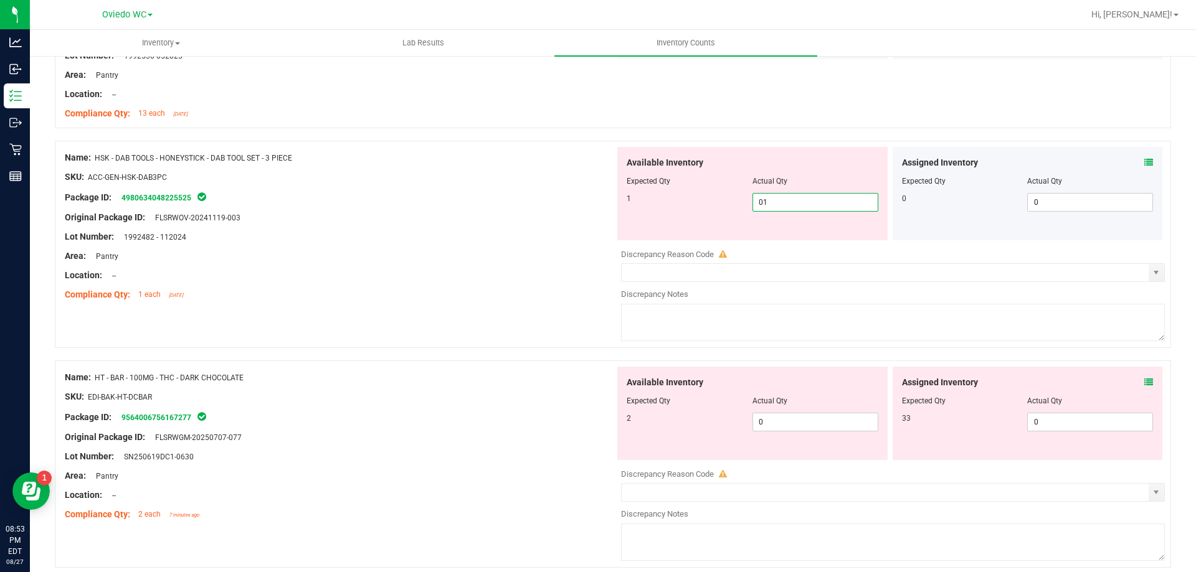
scroll to position [2242, 0]
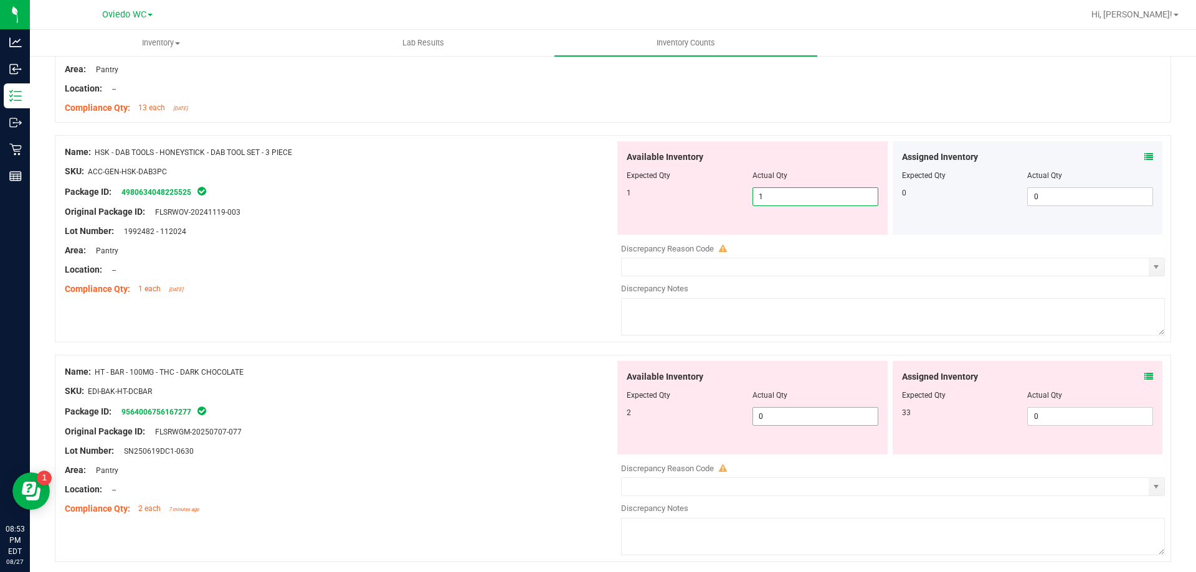
click at [784, 418] on div "Available Inventory Expected Qty Actual Qty 2 0 0" at bounding box center [890, 459] width 550 height 197
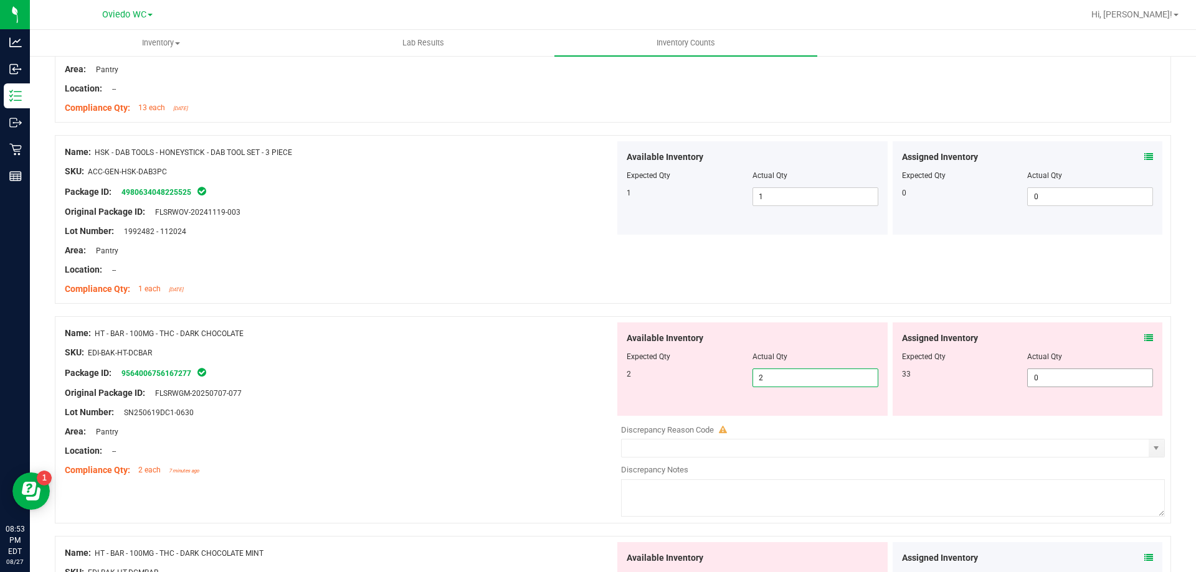
click at [1093, 386] on span "0 0" at bounding box center [1090, 378] width 126 height 19
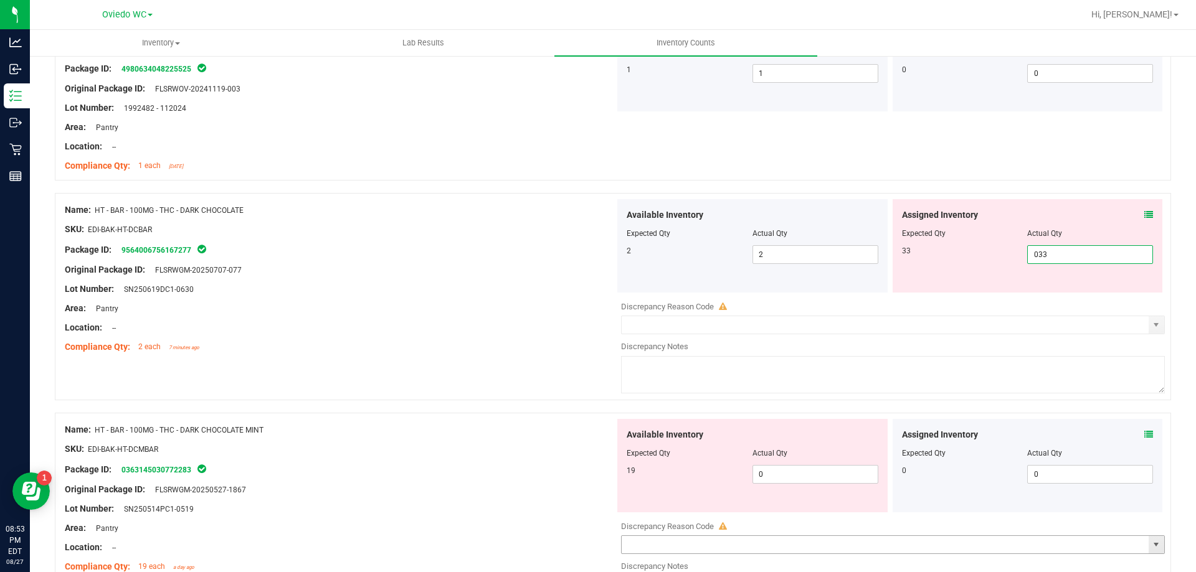
scroll to position [2491, 0]
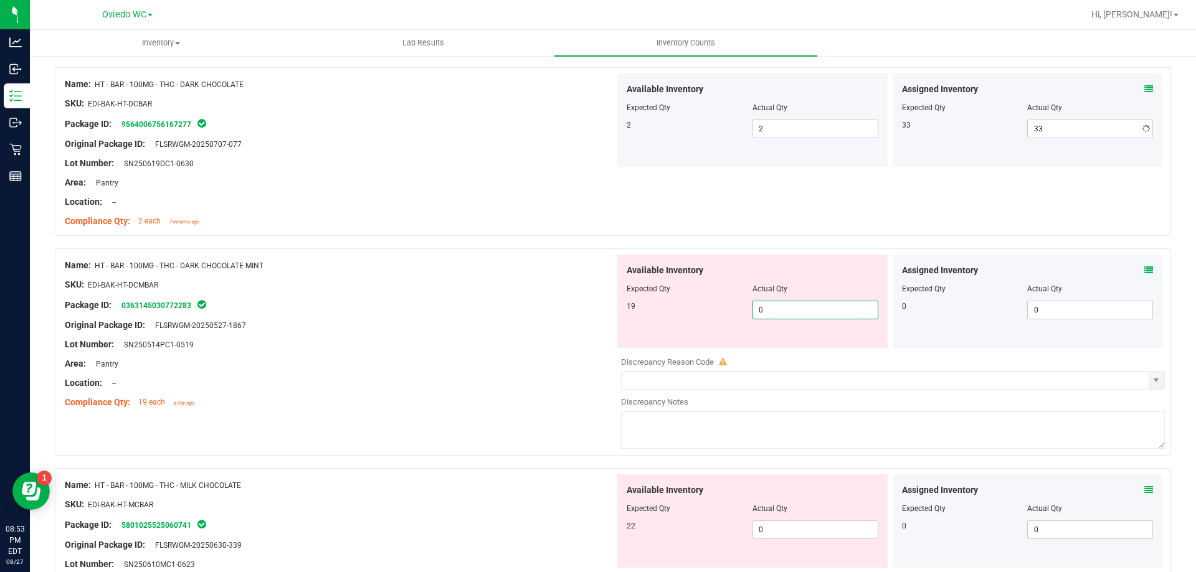
click at [808, 344] on div "Available Inventory Expected Qty Actual Qty 19 0 0" at bounding box center [752, 301] width 270 height 93
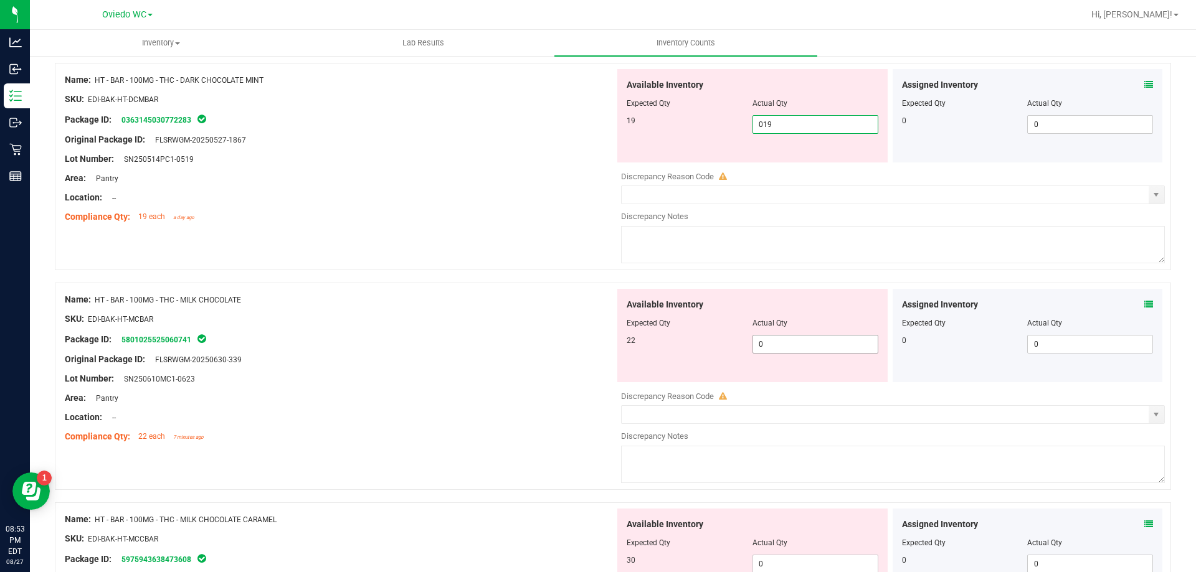
scroll to position [2678, 0]
click at [811, 344] on div "Available Inventory Expected Qty Actual Qty 22 0 0" at bounding box center [890, 386] width 550 height 197
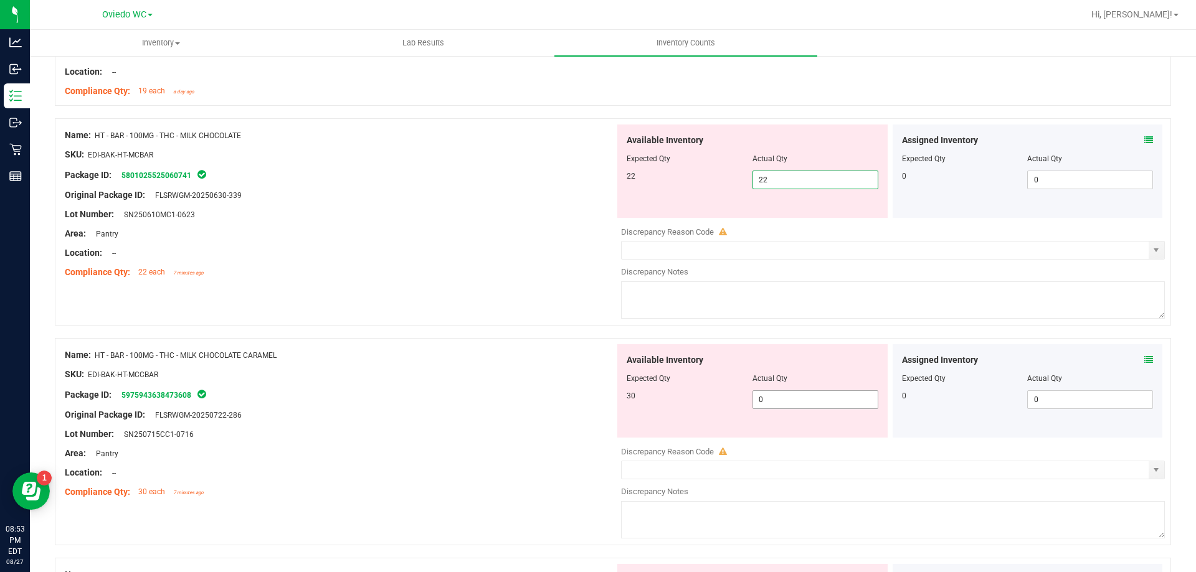
click at [806, 402] on div "Available Inventory Expected Qty Actual Qty 30 0 0" at bounding box center [890, 442] width 550 height 197
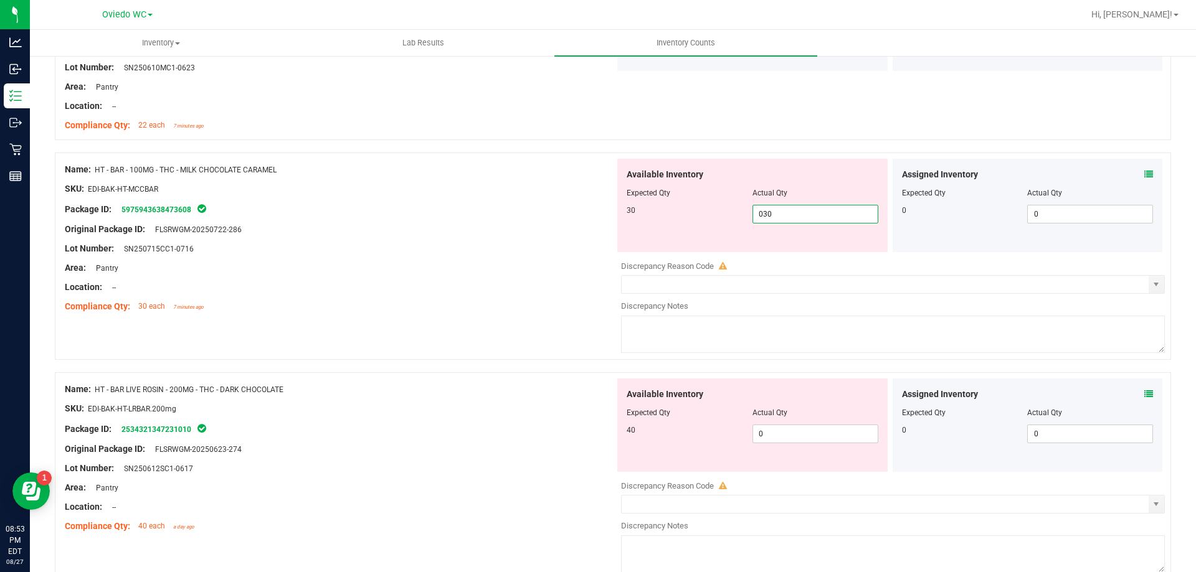
scroll to position [2989, 0]
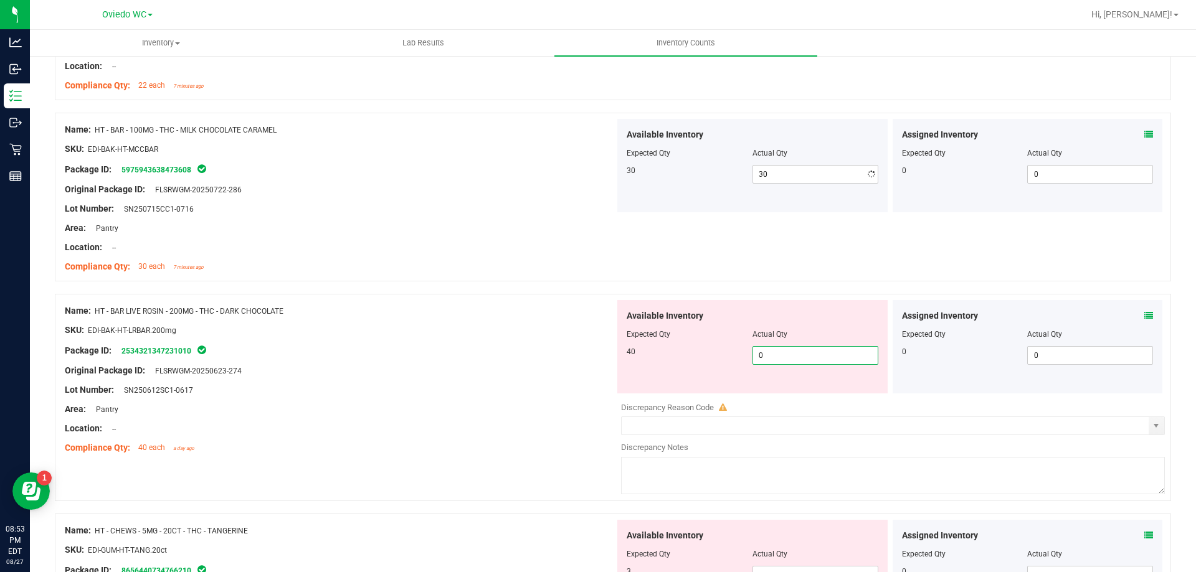
click at [807, 393] on div "Available Inventory Expected Qty Actual Qty 40 0 0" at bounding box center [752, 346] width 270 height 93
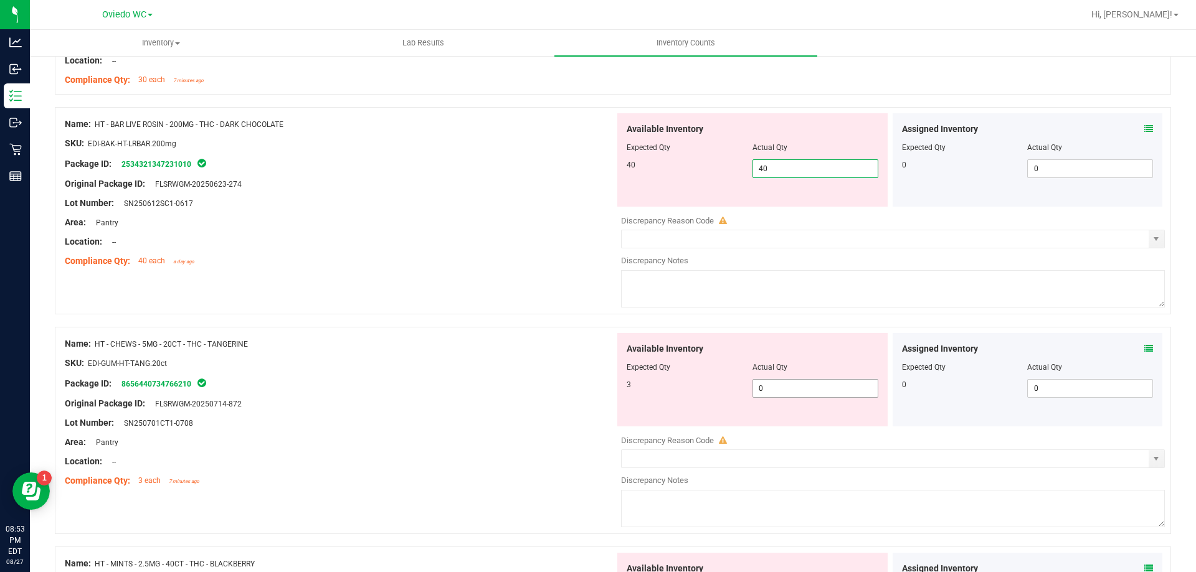
click at [812, 386] on div "Available Inventory Expected Qty Actual Qty 3 0 0" at bounding box center [752, 379] width 270 height 93
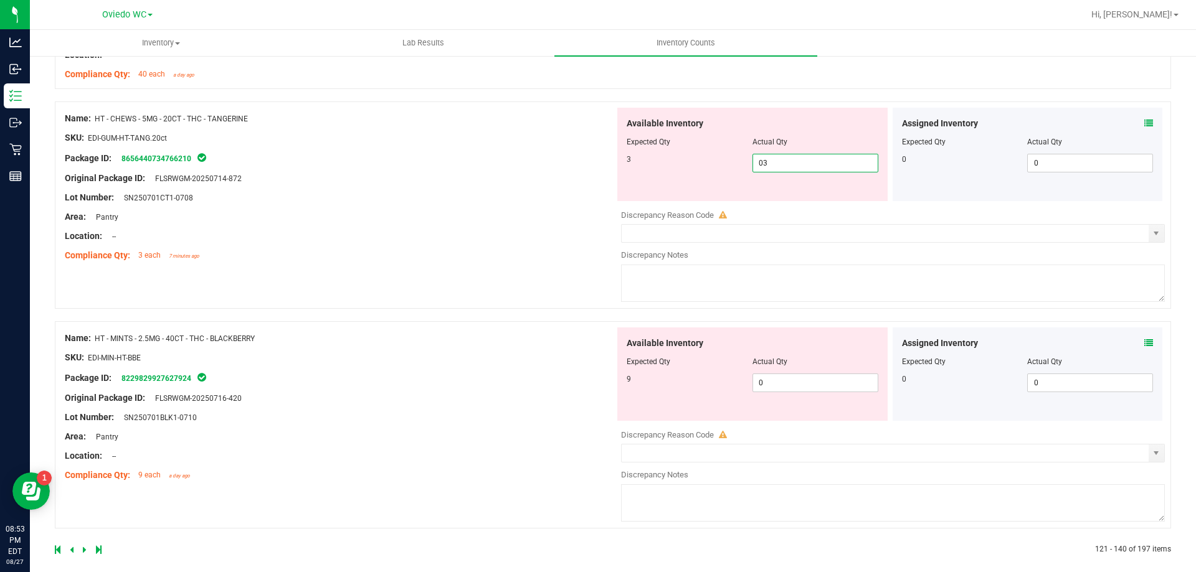
click at [812, 386] on div "Available Inventory Expected Qty Actual Qty 9 0 0" at bounding box center [752, 374] width 270 height 93
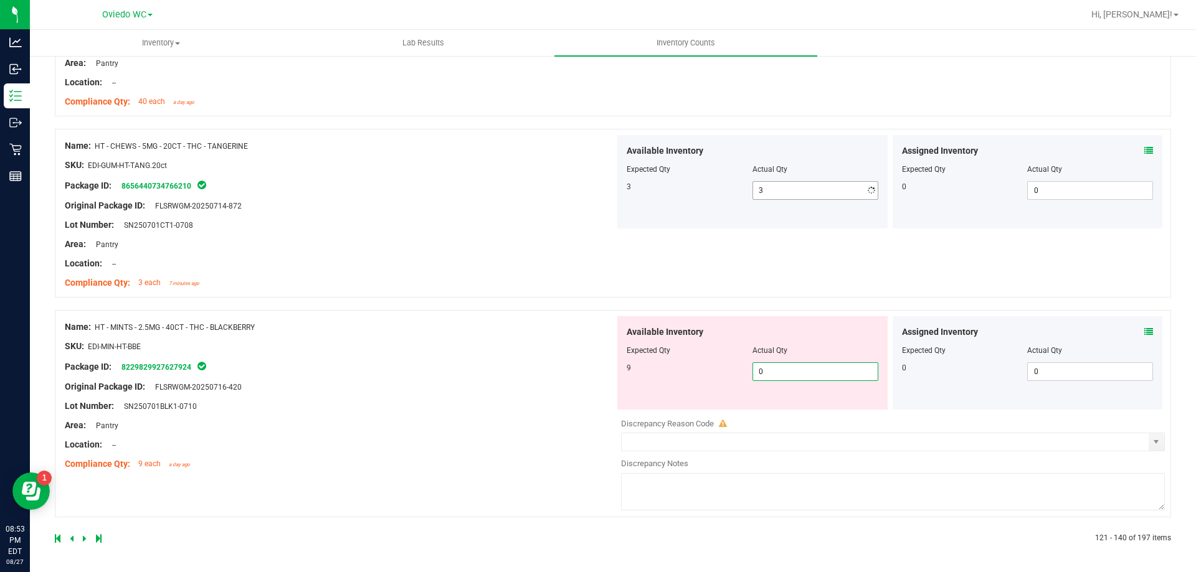
scroll to position [3336, 0]
click at [83, 538] on icon at bounding box center [85, 538] width 4 height 7
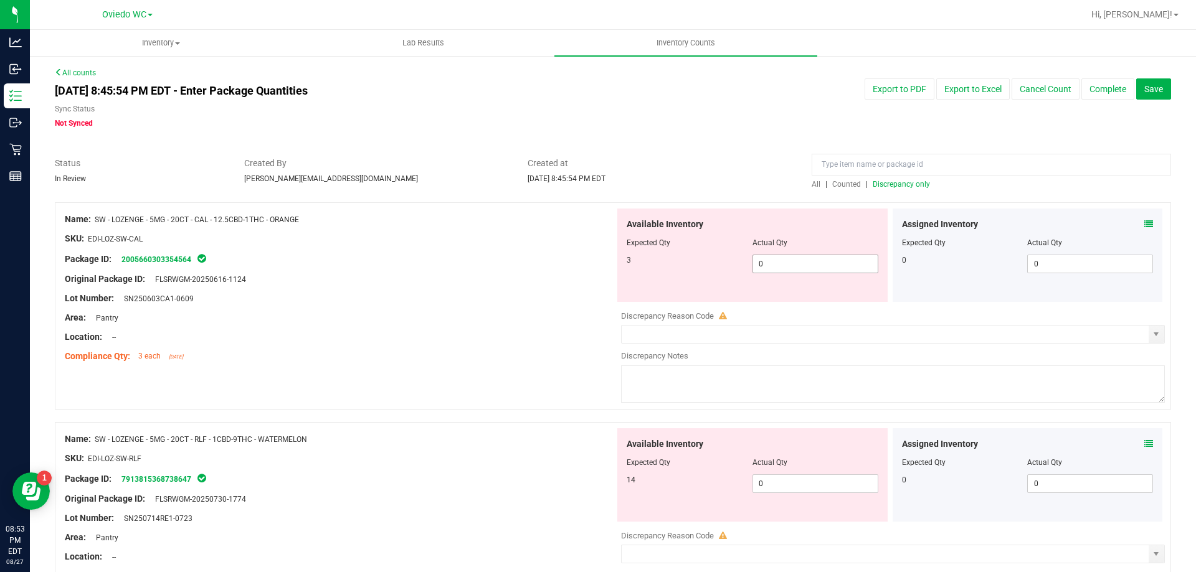
click at [790, 266] on span "0 0" at bounding box center [815, 264] width 126 height 19
click at [793, 478] on div "Available Inventory Expected Qty Actual Qty 14 0 0" at bounding box center [752, 474] width 270 height 93
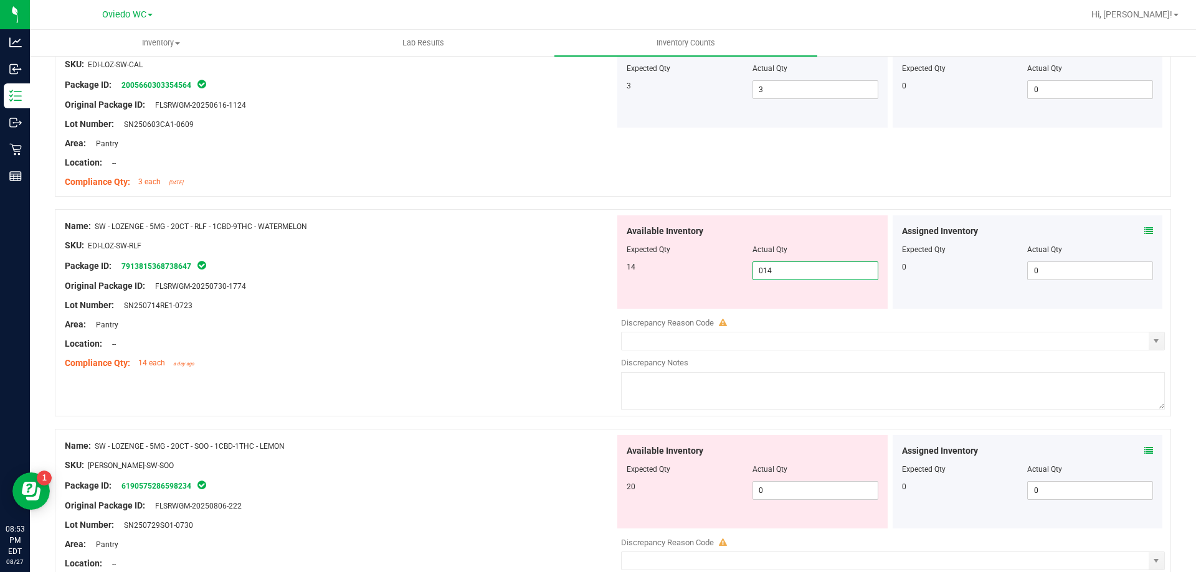
scroll to position [187, 0]
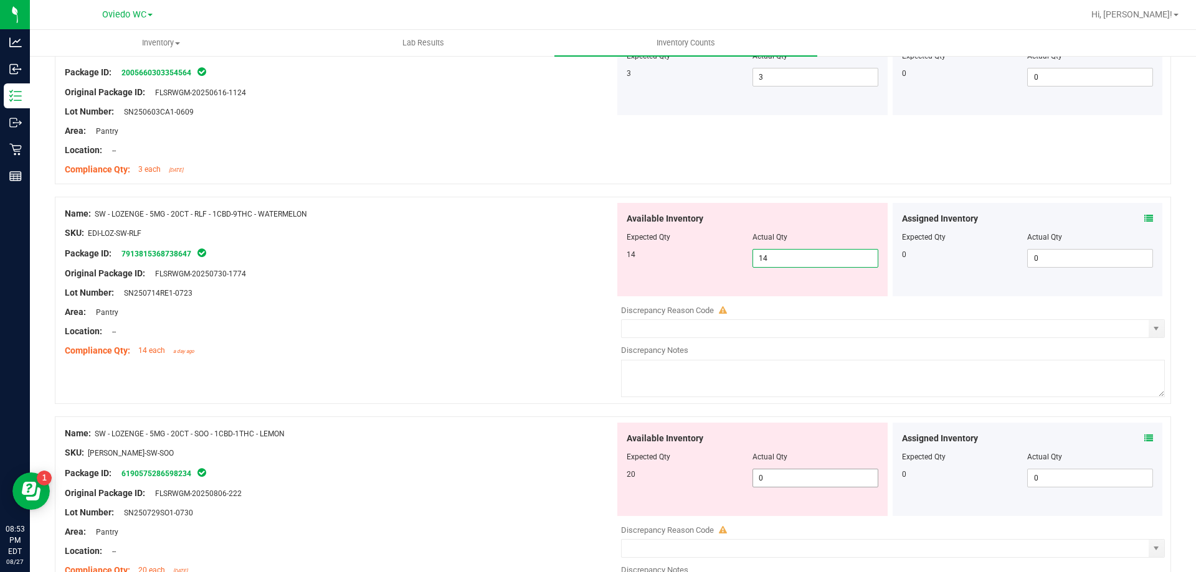
click at [796, 479] on div "Available Inventory Expected Qty Actual Qty 20 0 0" at bounding box center [890, 521] width 550 height 197
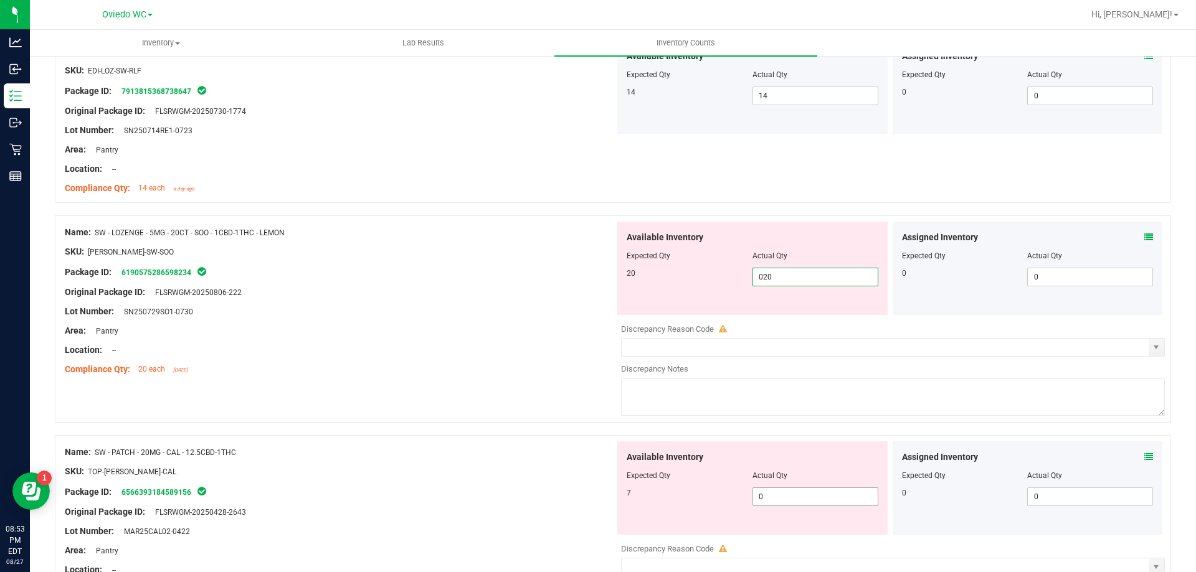
scroll to position [374, 0]
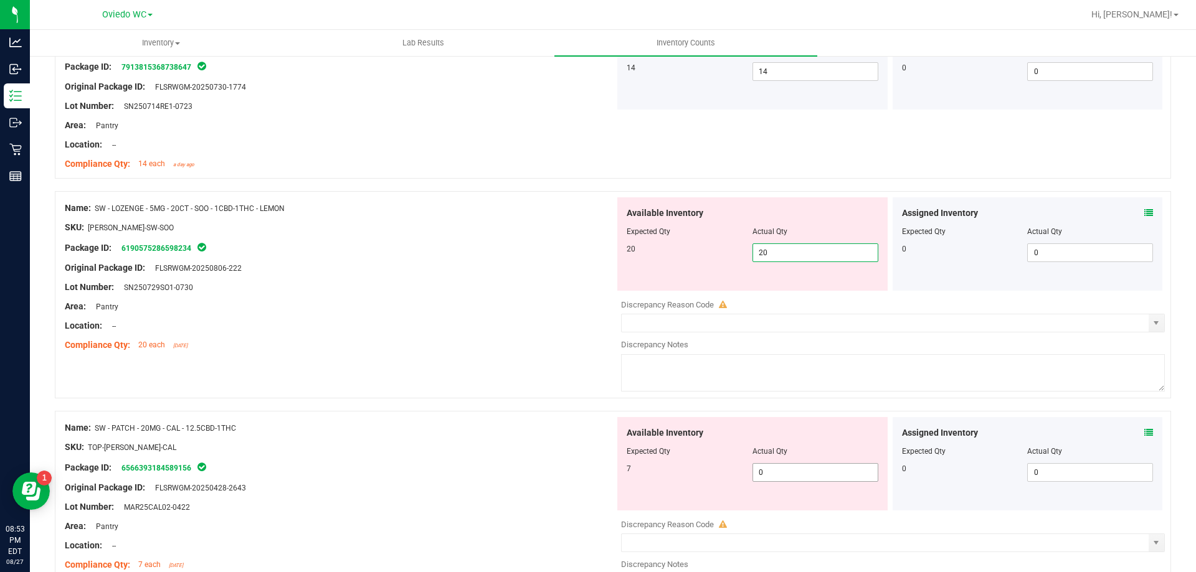
click at [794, 469] on div "Available Inventory Expected Qty Actual Qty 7 0 0" at bounding box center [752, 463] width 270 height 93
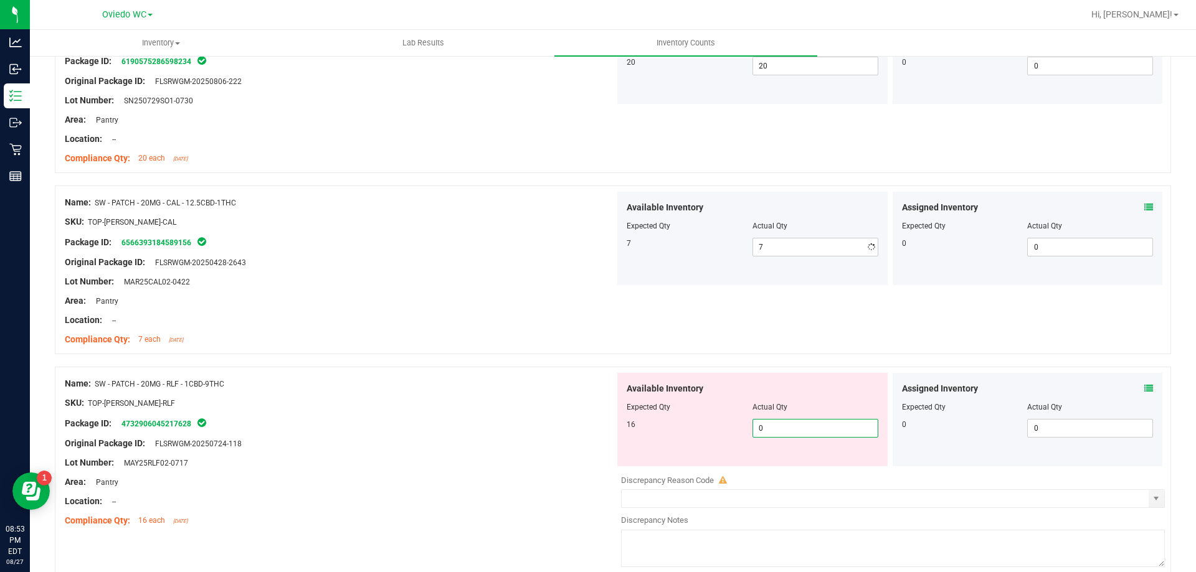
click at [794, 465] on div "Available Inventory Expected Qty Actual Qty 16 0 0" at bounding box center [752, 419] width 270 height 93
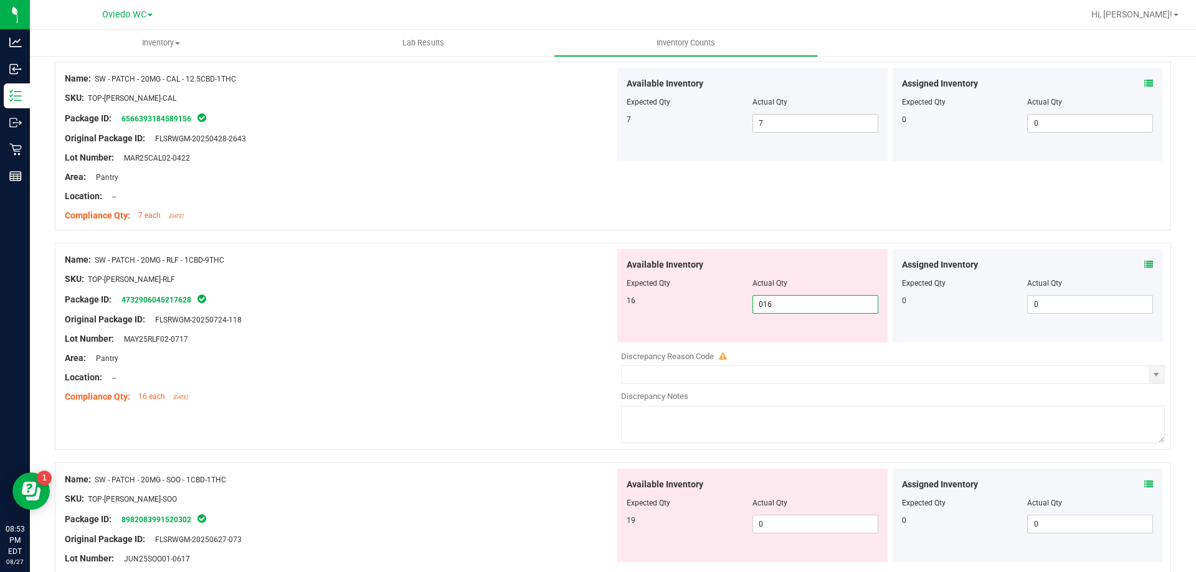
scroll to position [747, 0]
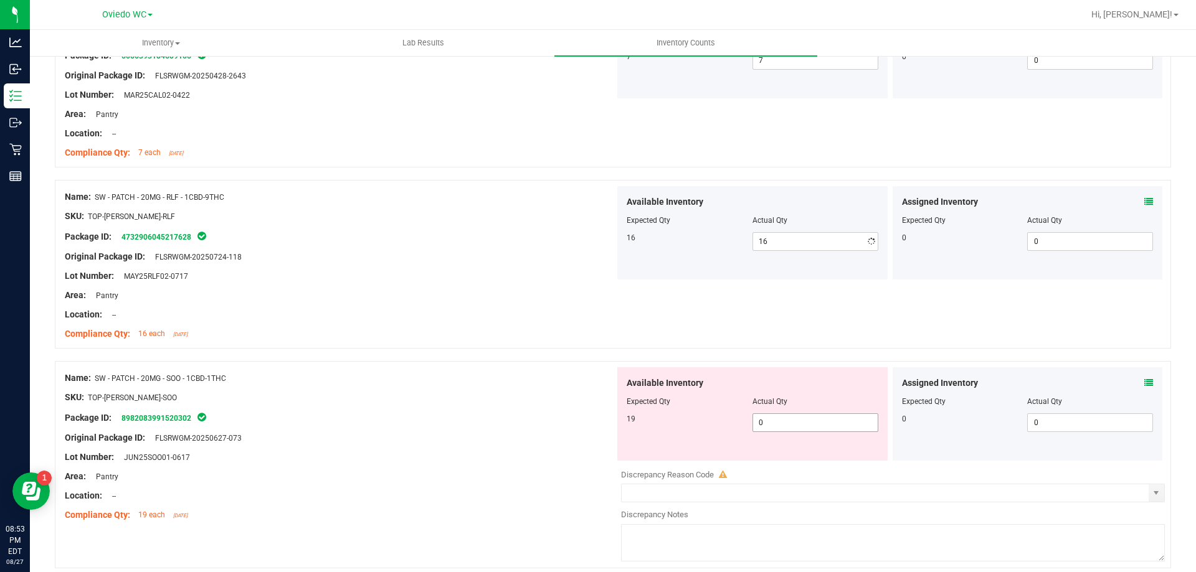
click at [792, 463] on div "Available Inventory Expected Qty Actual Qty 19 0 0" at bounding box center [890, 465] width 550 height 197
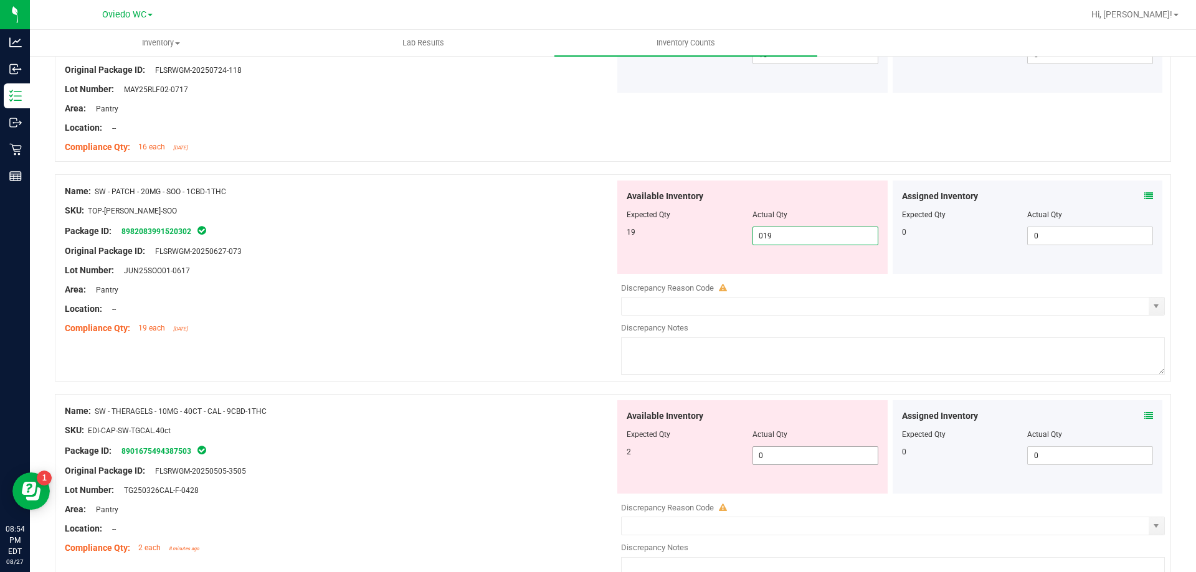
click at [792, 458] on div "Available Inventory Expected Qty Actual Qty 2 0 0" at bounding box center [890, 498] width 550 height 197
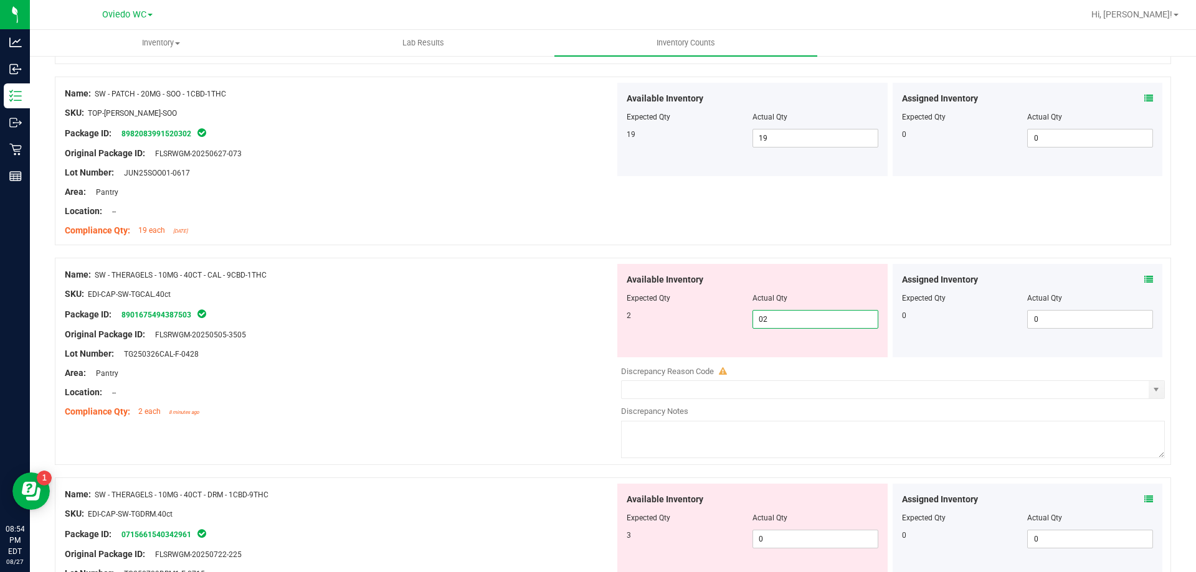
scroll to position [1121, 0]
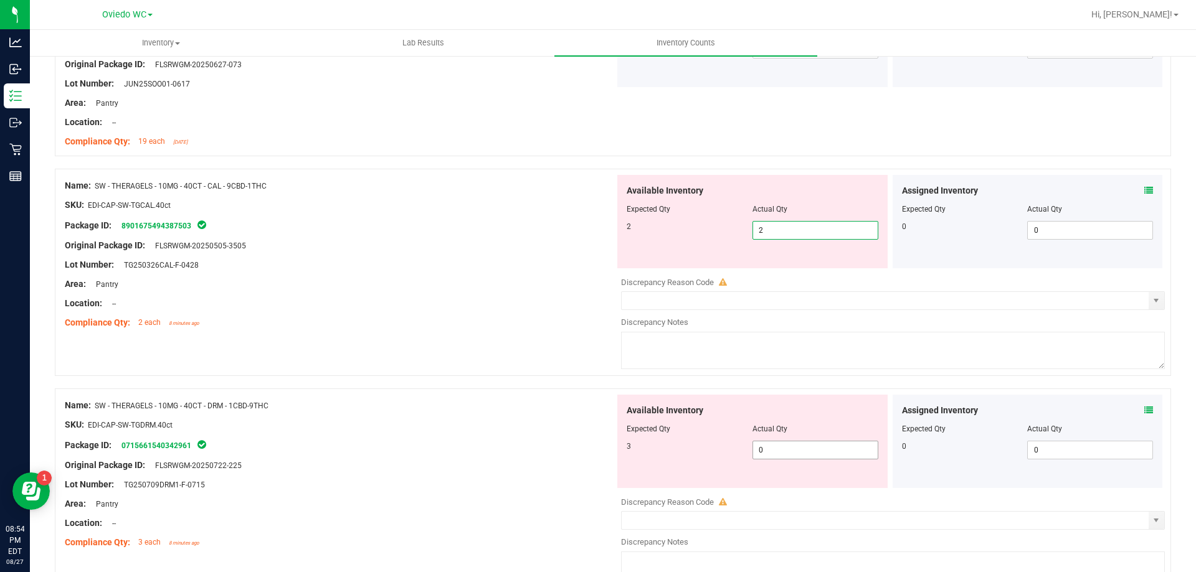
click at [791, 452] on div "Available Inventory Expected Qty Actual Qty 3 0 0" at bounding box center [890, 493] width 550 height 197
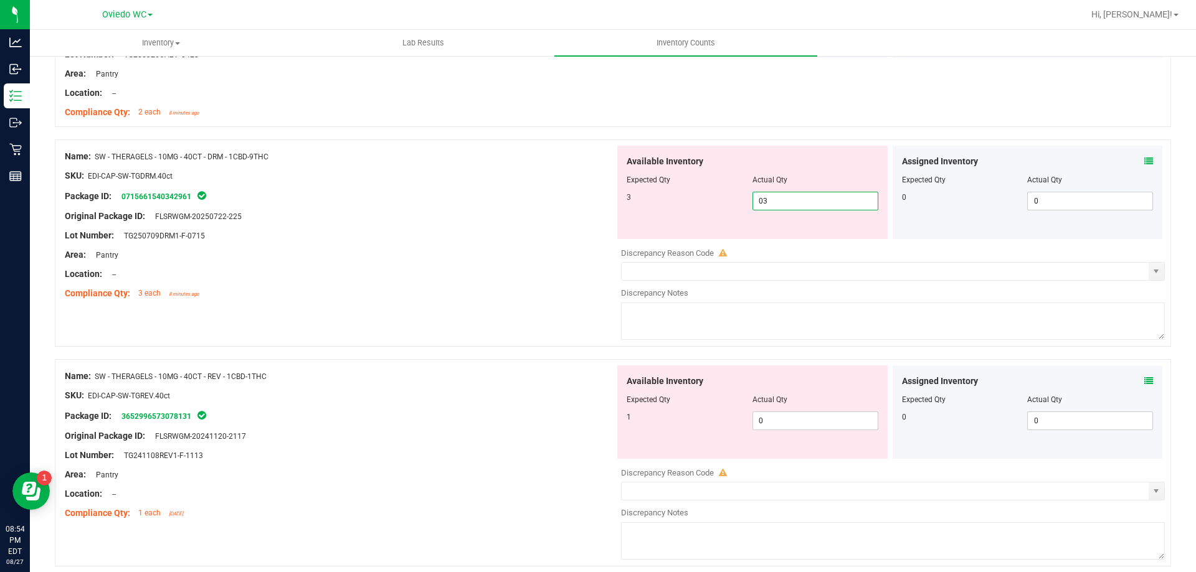
scroll to position [1432, 0]
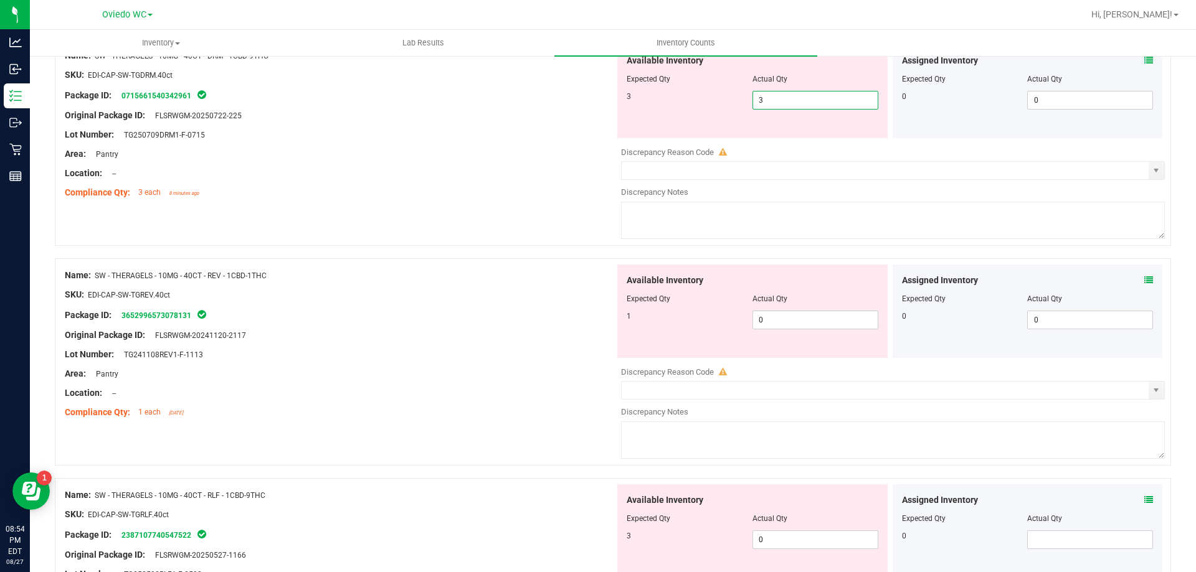
click at [810, 319] on div "Available Inventory Expected Qty Actual Qty 1 0 0" at bounding box center [752, 311] width 270 height 93
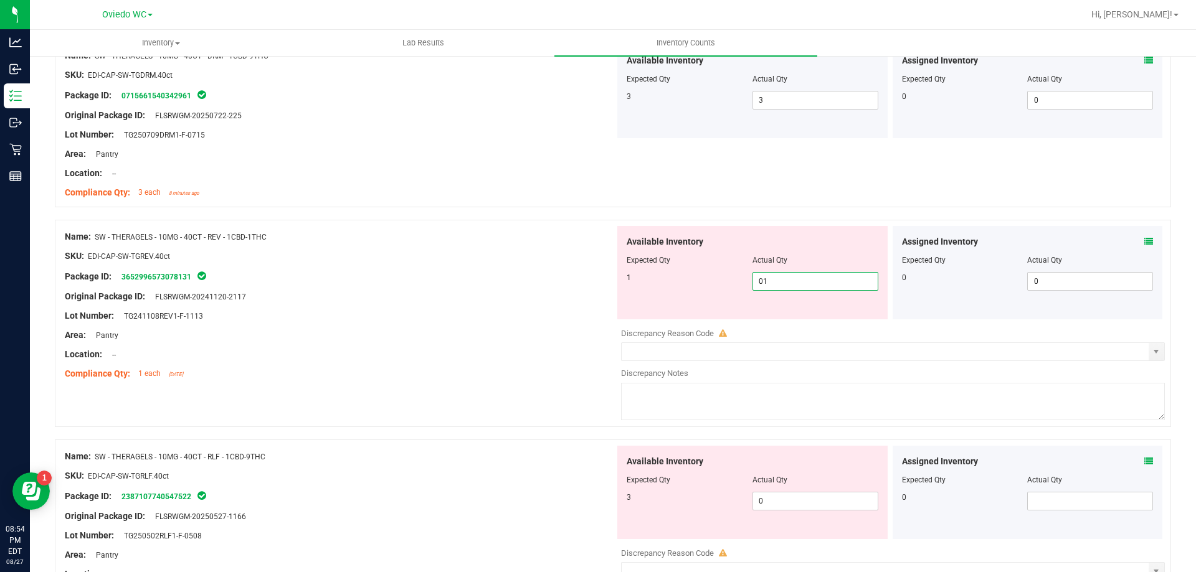
click at [793, 493] on div "Available Inventory Expected Qty Actual Qty 3 0 0" at bounding box center [752, 492] width 270 height 93
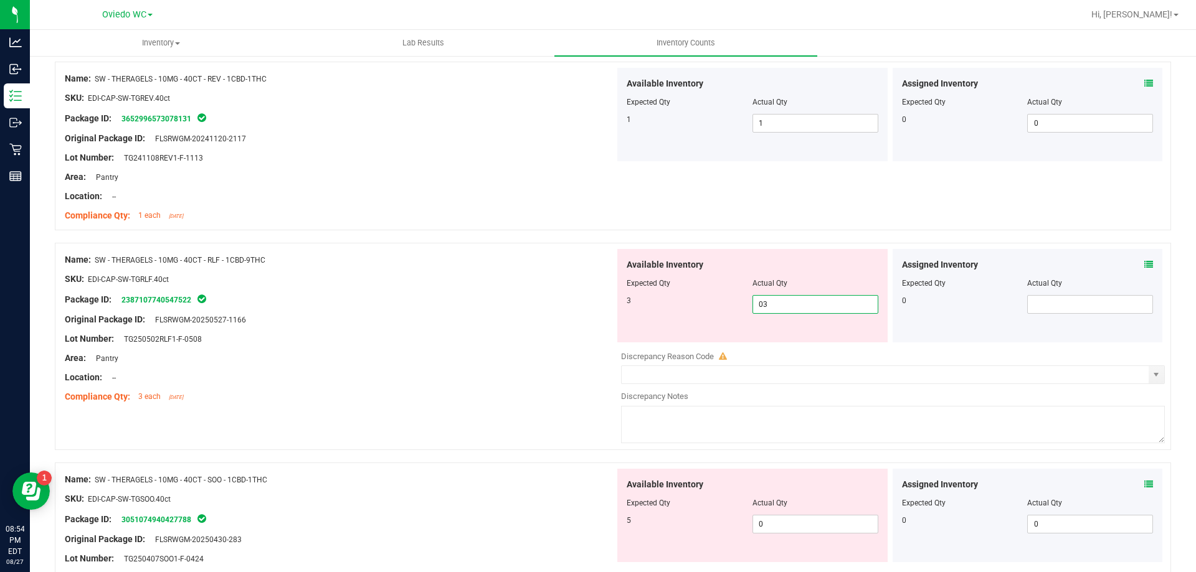
scroll to position [1619, 0]
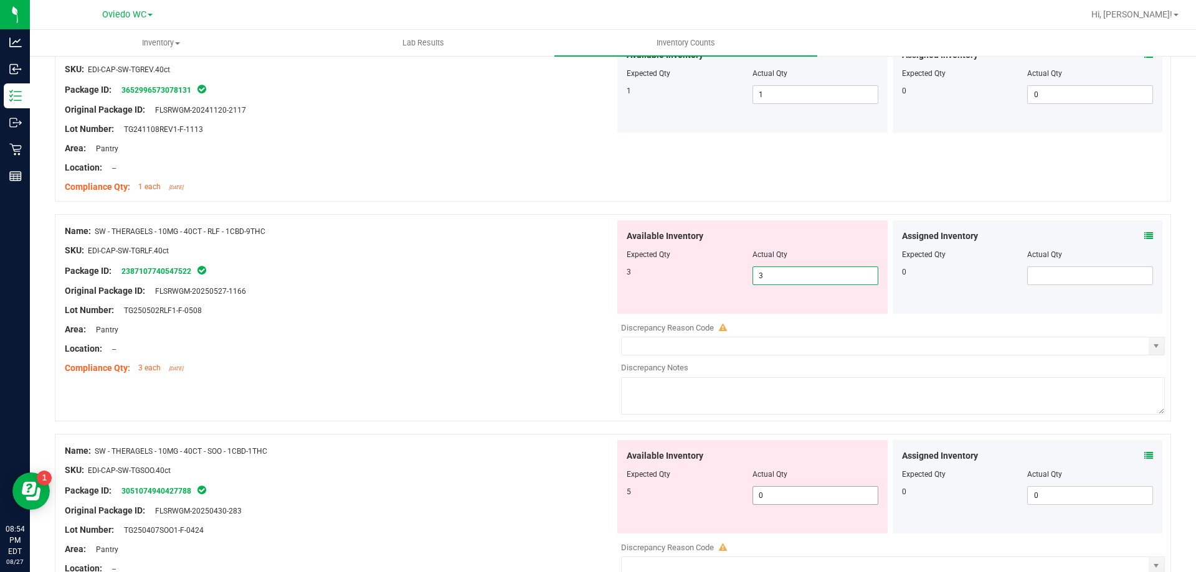
click at [795, 496] on div "Available Inventory Expected Qty Actual Qty 5 0 0" at bounding box center [890, 538] width 550 height 197
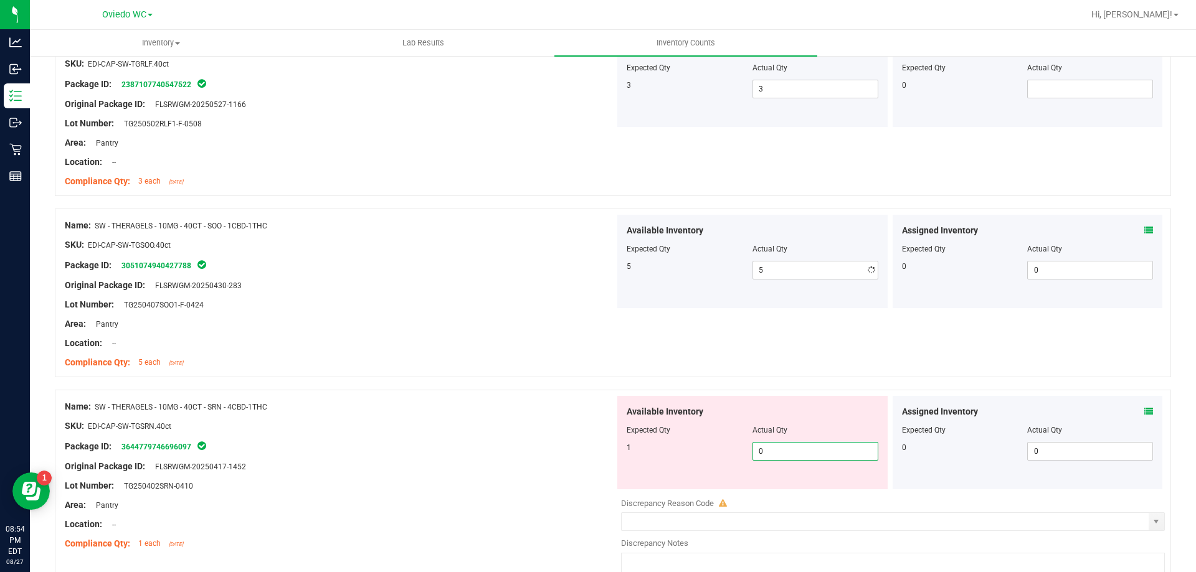
click at [793, 491] on div "Available Inventory Expected Qty Actual Qty 1 0 0" at bounding box center [890, 494] width 550 height 197
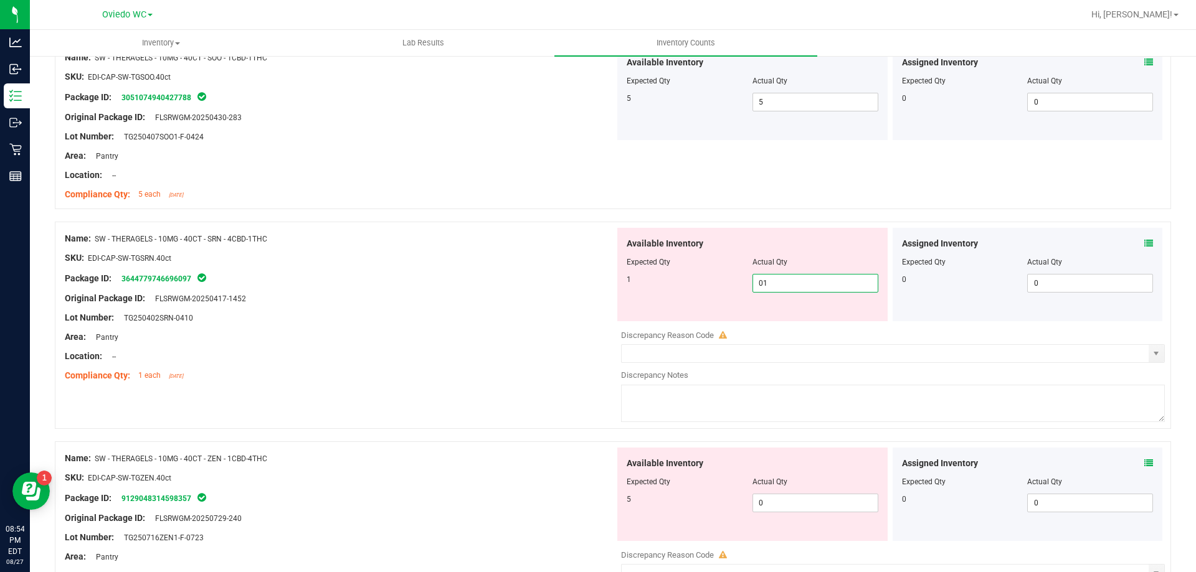
scroll to position [1993, 0]
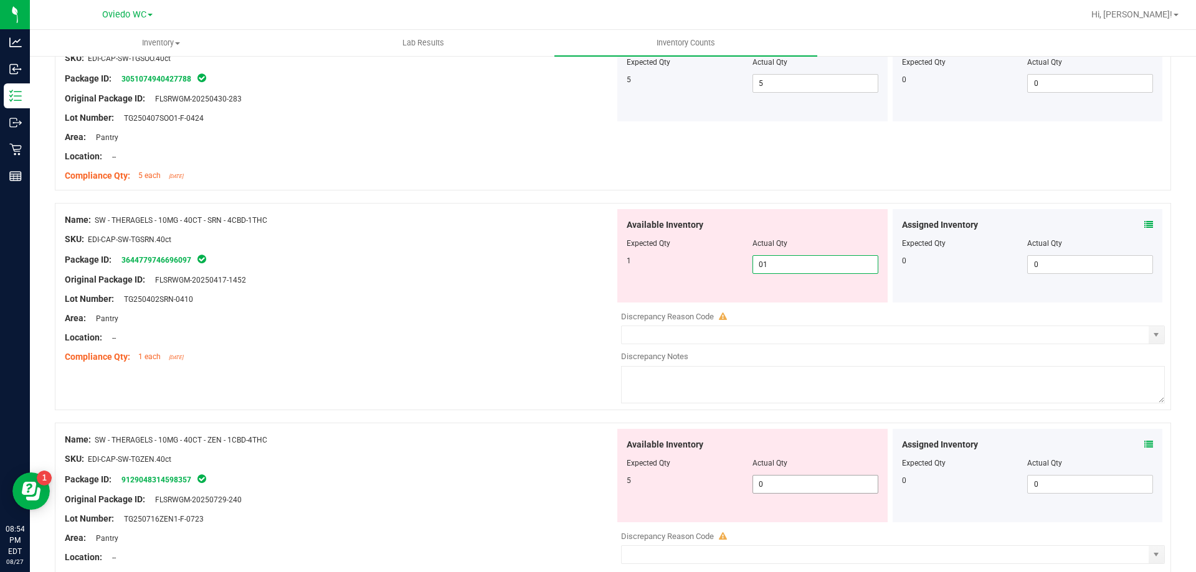
click at [793, 485] on div "Available Inventory Expected Qty Actual Qty 5 0 0" at bounding box center [890, 527] width 550 height 197
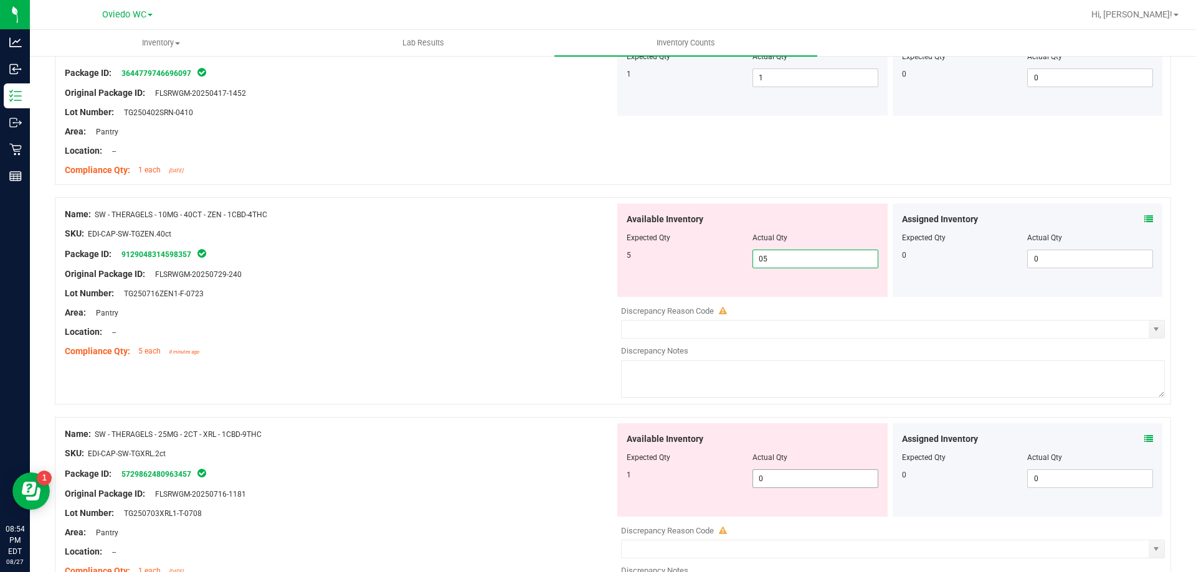
click at [793, 480] on div "Available Inventory Expected Qty Actual Qty 1 0 0" at bounding box center [890, 521] width 550 height 197
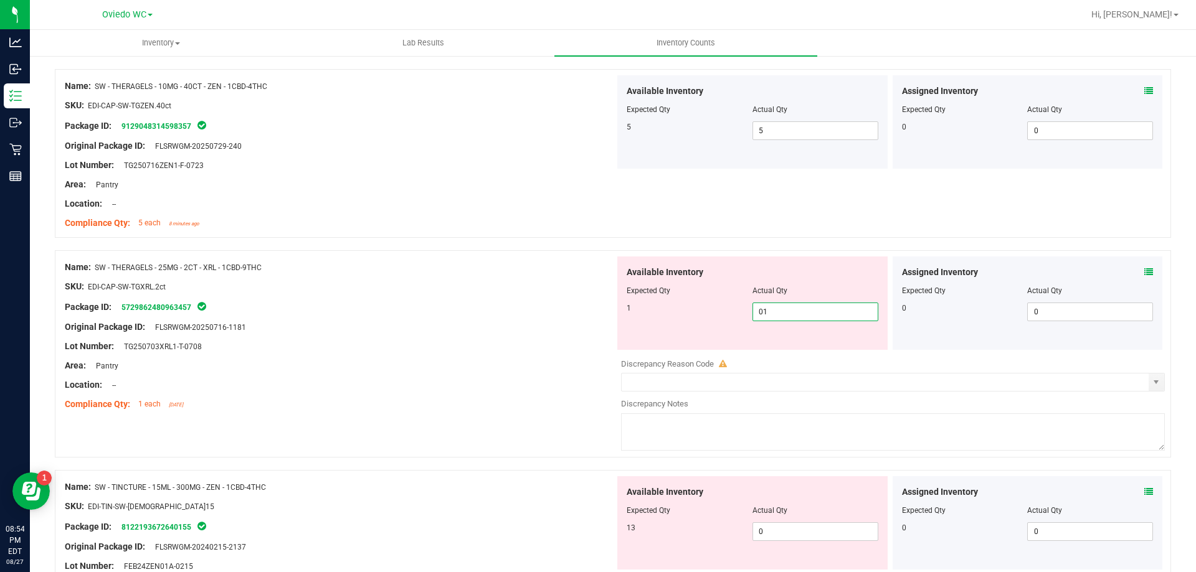
scroll to position [2367, 0]
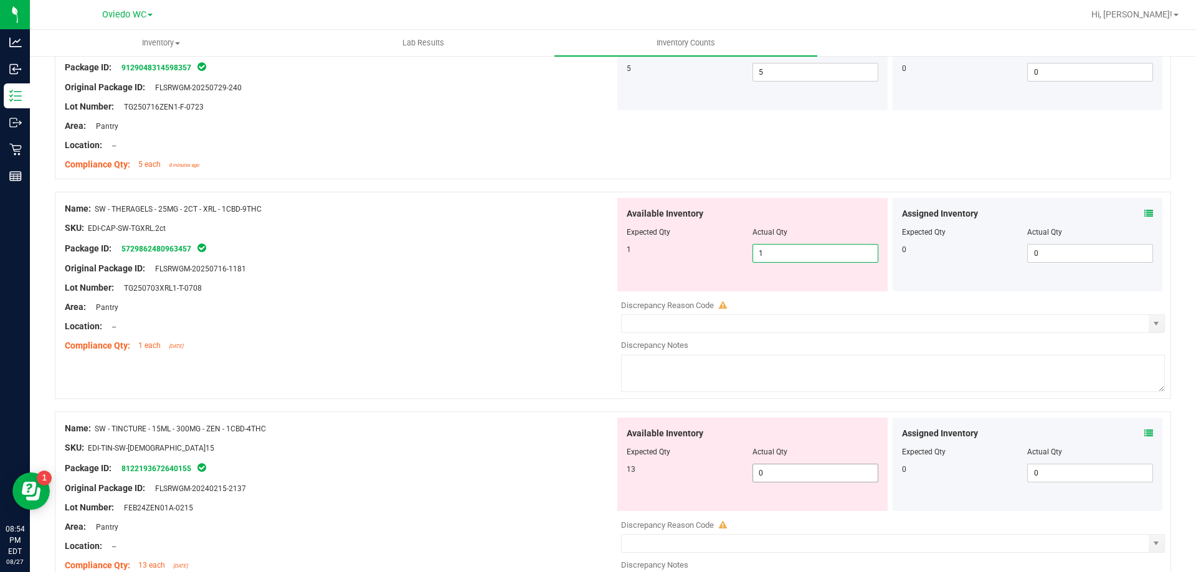
click at [793, 477] on div "Available Inventory Expected Qty Actual Qty 13 0 0" at bounding box center [890, 516] width 550 height 197
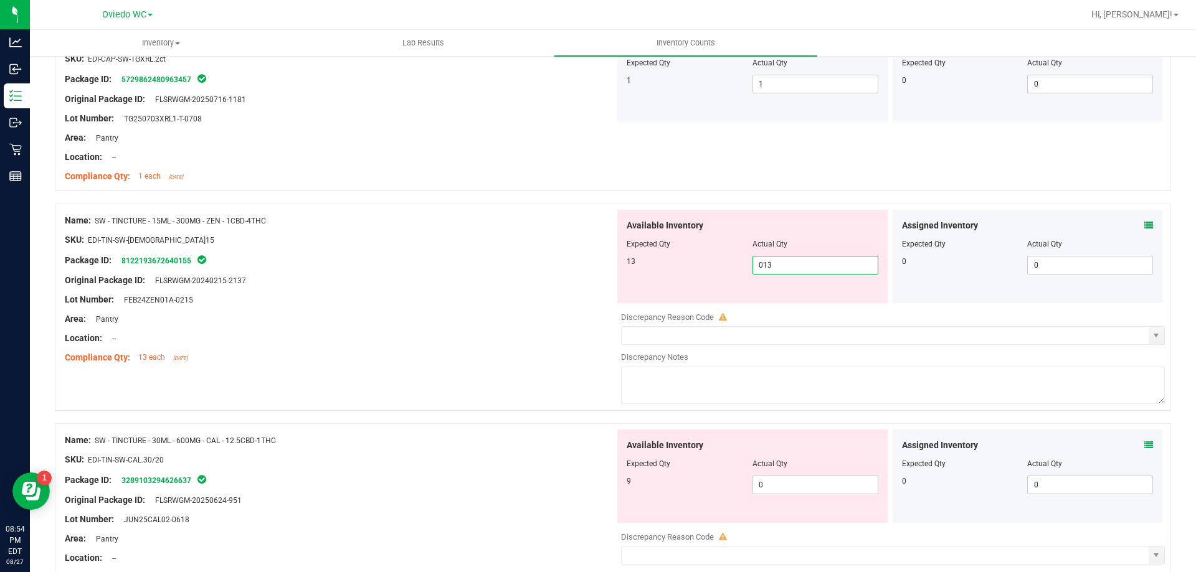
scroll to position [2616, 0]
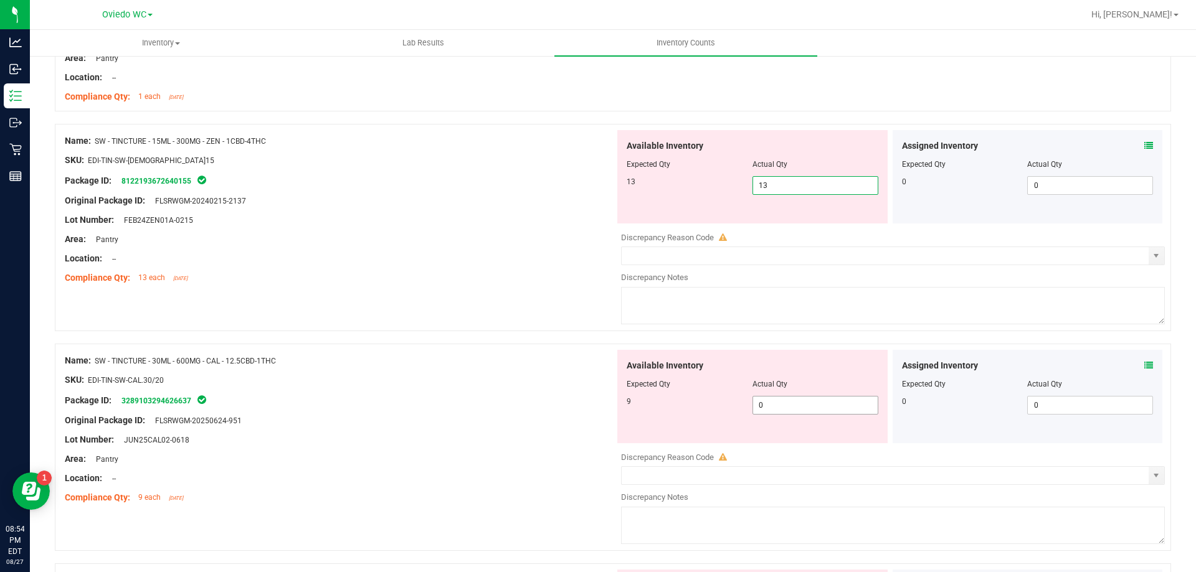
click at [817, 405] on div "Available Inventory Expected Qty Actual Qty 9 0 0" at bounding box center [890, 448] width 550 height 197
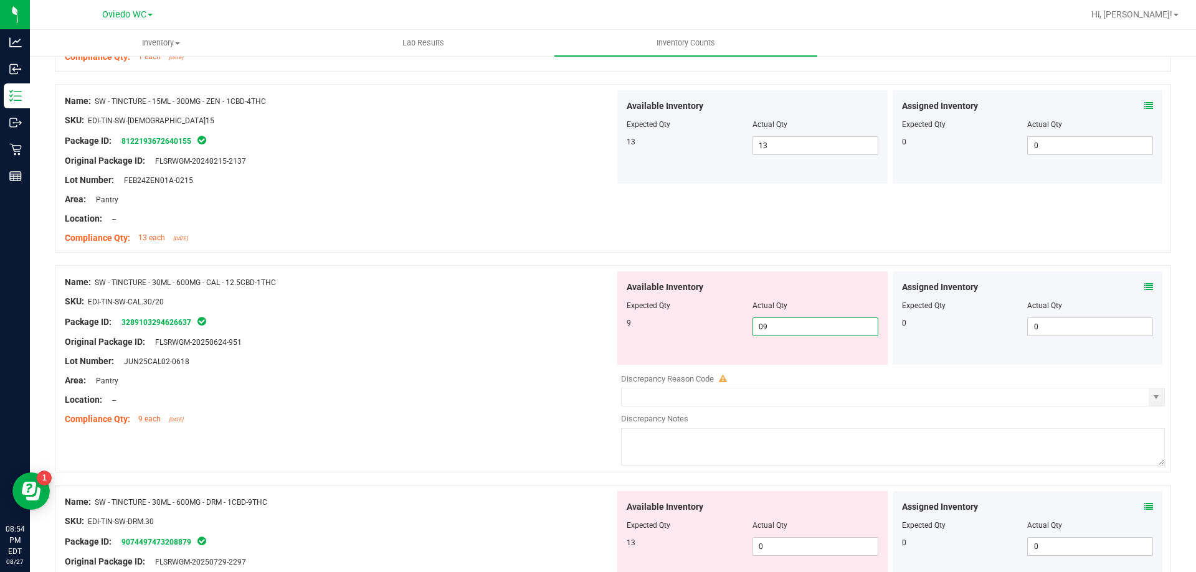
scroll to position [2802, 0]
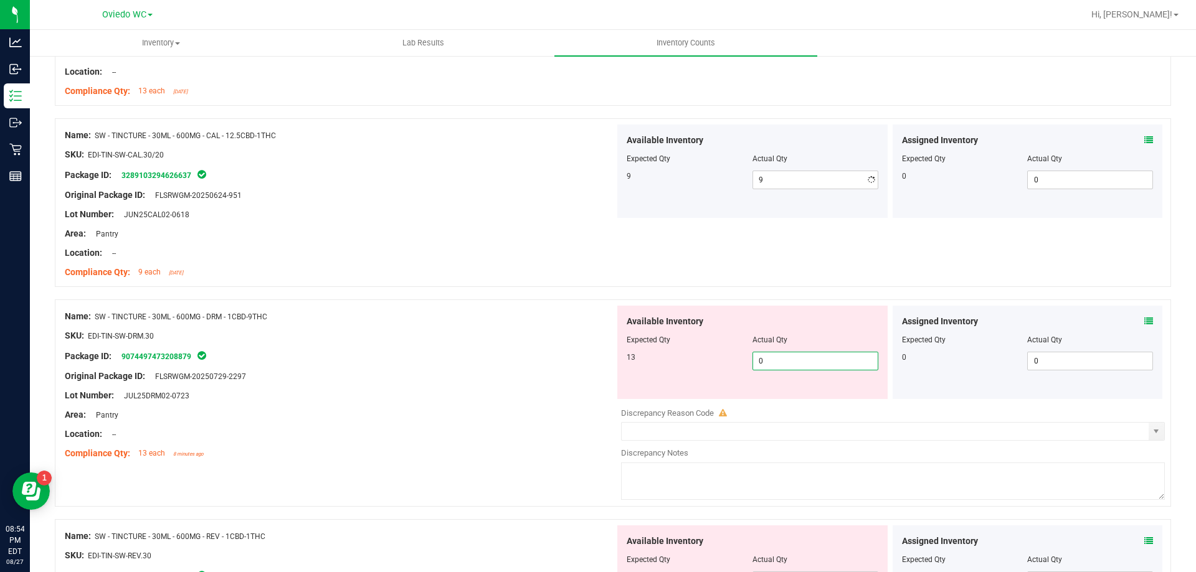
drag, startPoint x: 815, startPoint y: 392, endPoint x: 806, endPoint y: 391, distance: 8.7
click at [815, 391] on div "Available Inventory Expected Qty Actual Qty 13 0 0" at bounding box center [752, 352] width 270 height 93
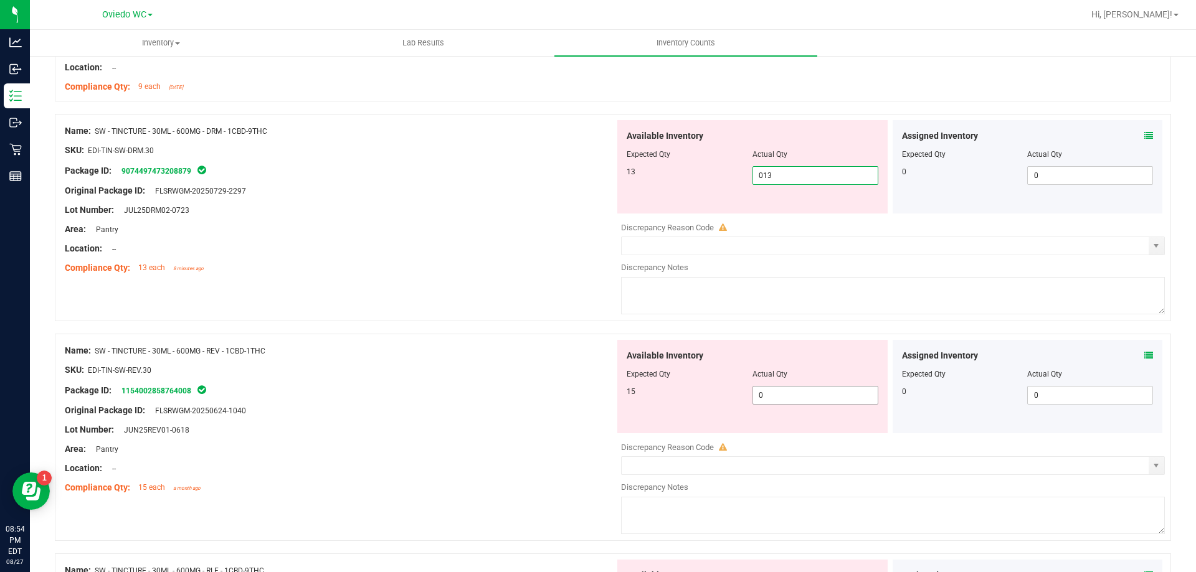
scroll to position [2989, 0]
click at [801, 398] on div "Available Inventory Expected Qty Actual Qty 15 0 0" at bounding box center [890, 437] width 550 height 197
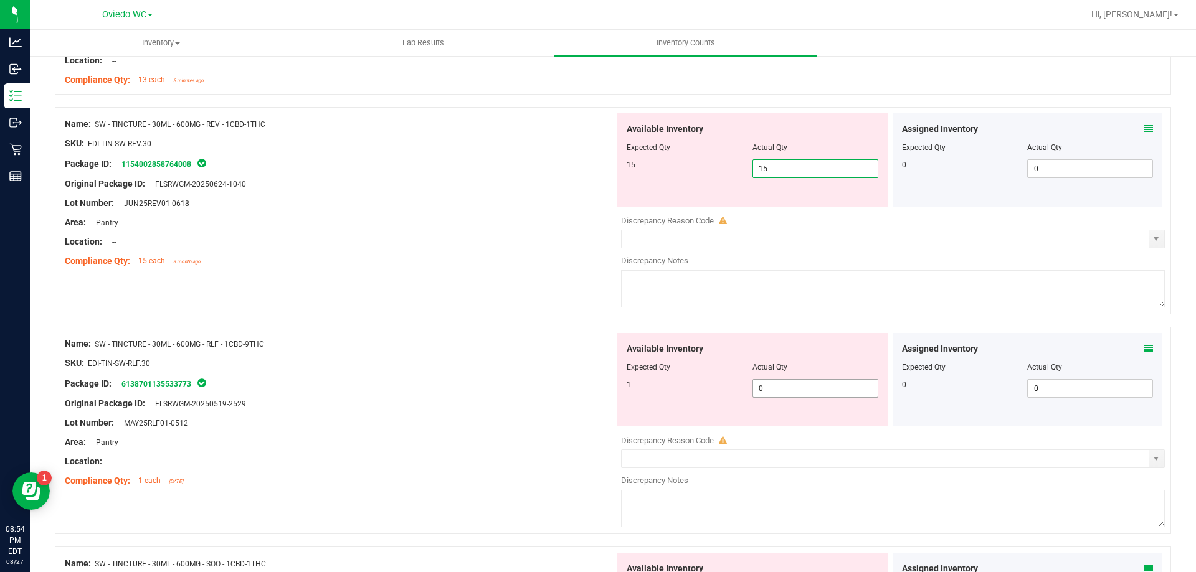
click at [800, 389] on div "Available Inventory Expected Qty Actual Qty 1 0 0" at bounding box center [890, 431] width 550 height 197
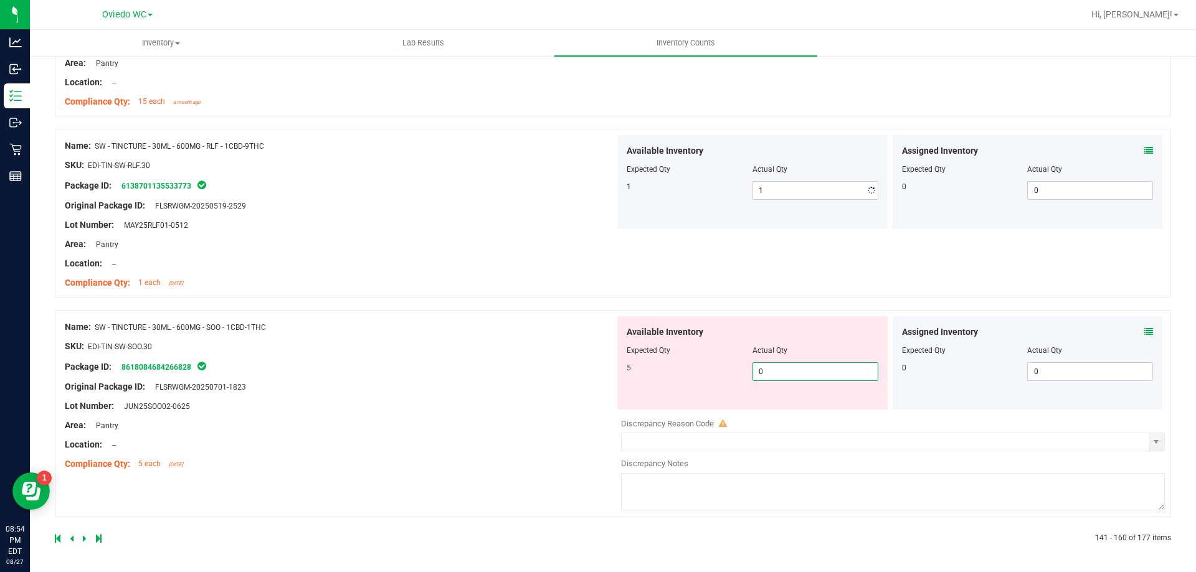
click at [811, 379] on span "0 0" at bounding box center [815, 371] width 126 height 19
click at [85, 537] on icon at bounding box center [85, 538] width 4 height 7
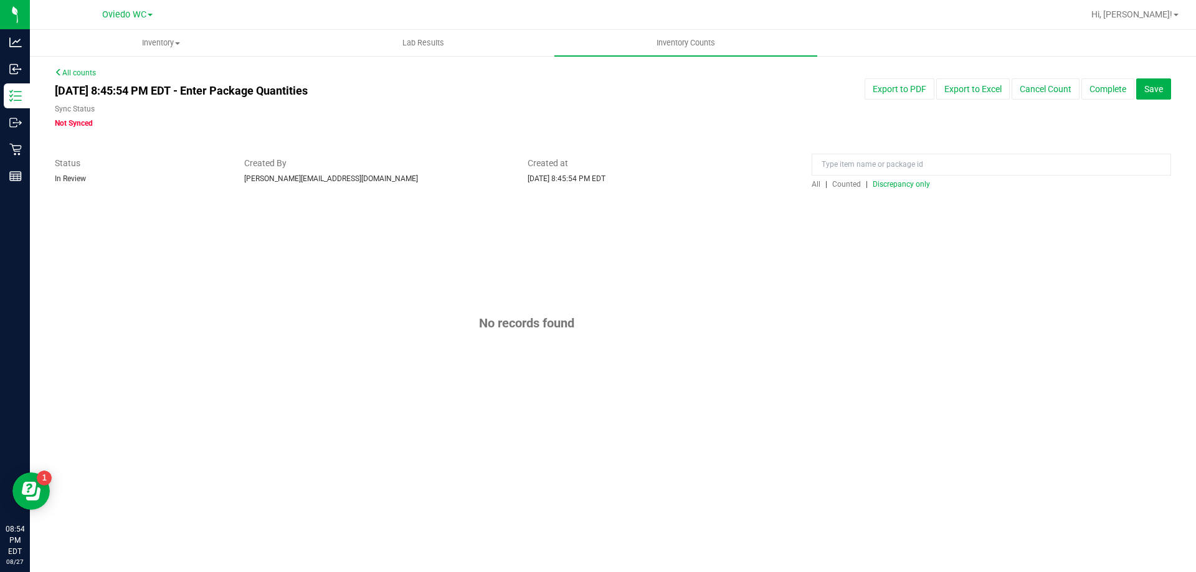
click at [919, 184] on span "Discrepancy only" at bounding box center [900, 184] width 57 height 9
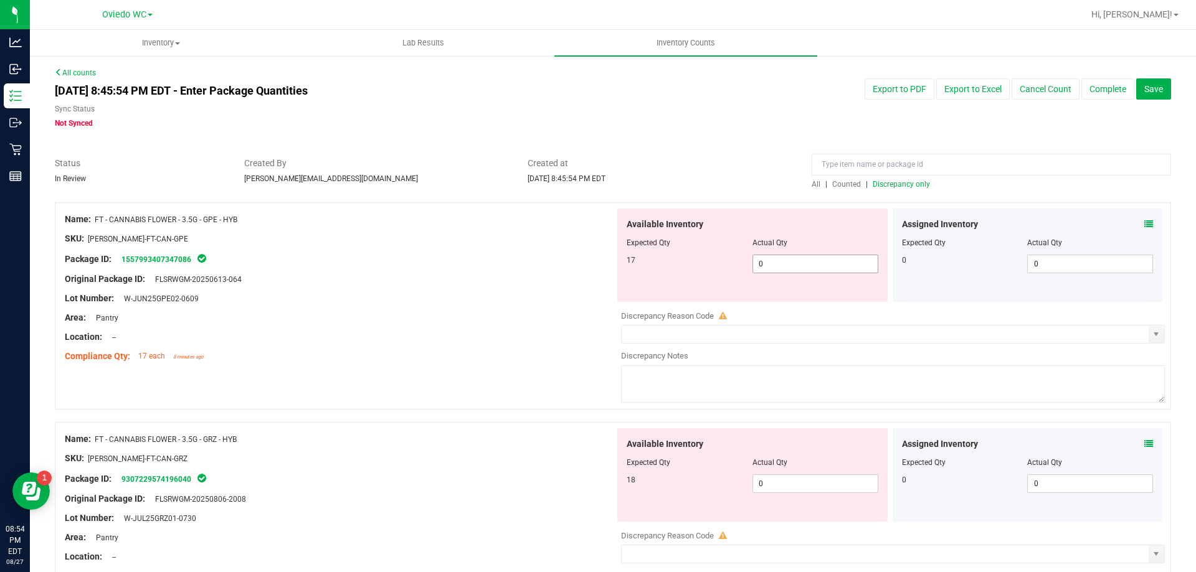
click at [806, 265] on span "0 0" at bounding box center [815, 264] width 126 height 19
click at [766, 484] on div "Available Inventory Expected Qty Actual Qty 18 0 0" at bounding box center [890, 526] width 550 height 197
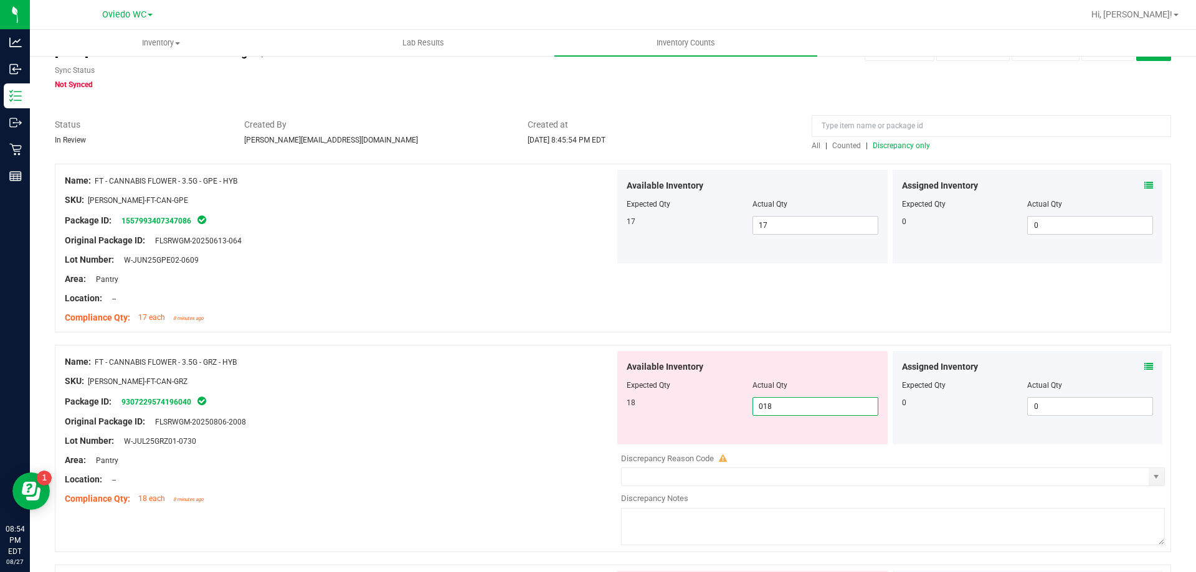
scroll to position [187, 0]
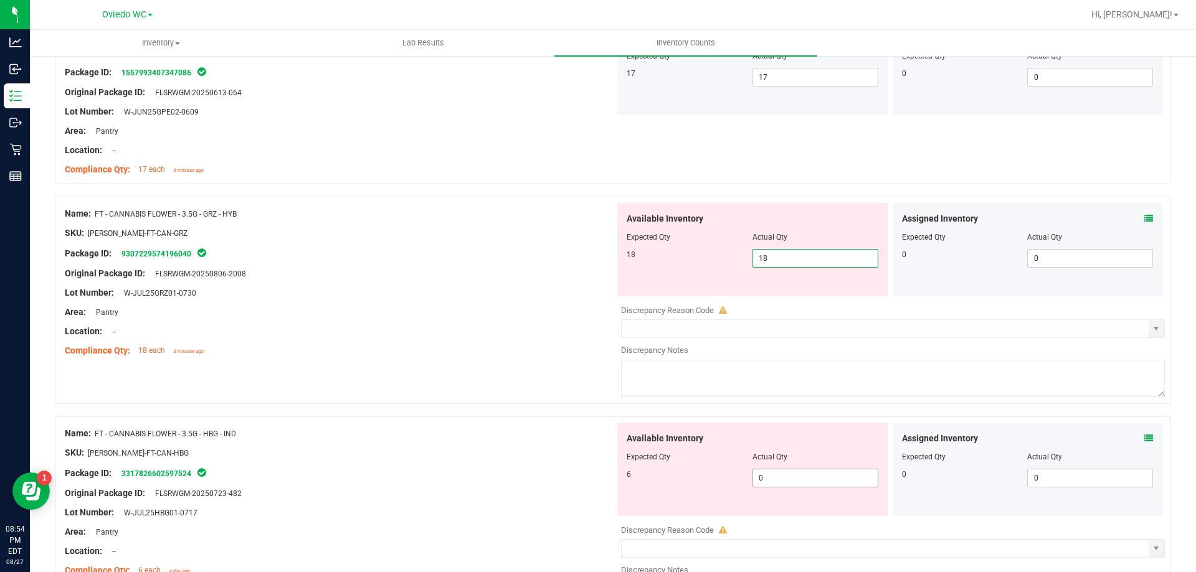
click at [778, 483] on div "Available Inventory Expected Qty Actual Qty 6 0 0" at bounding box center [890, 521] width 550 height 197
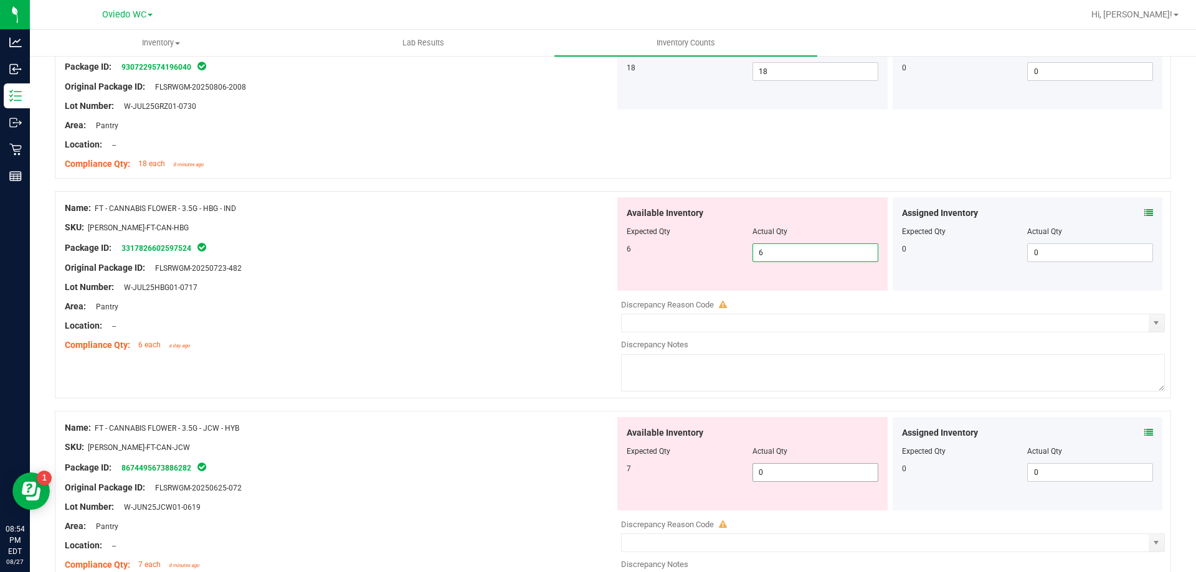
click at [778, 476] on div "Available Inventory Expected Qty Actual Qty 7 0 0" at bounding box center [890, 515] width 550 height 197
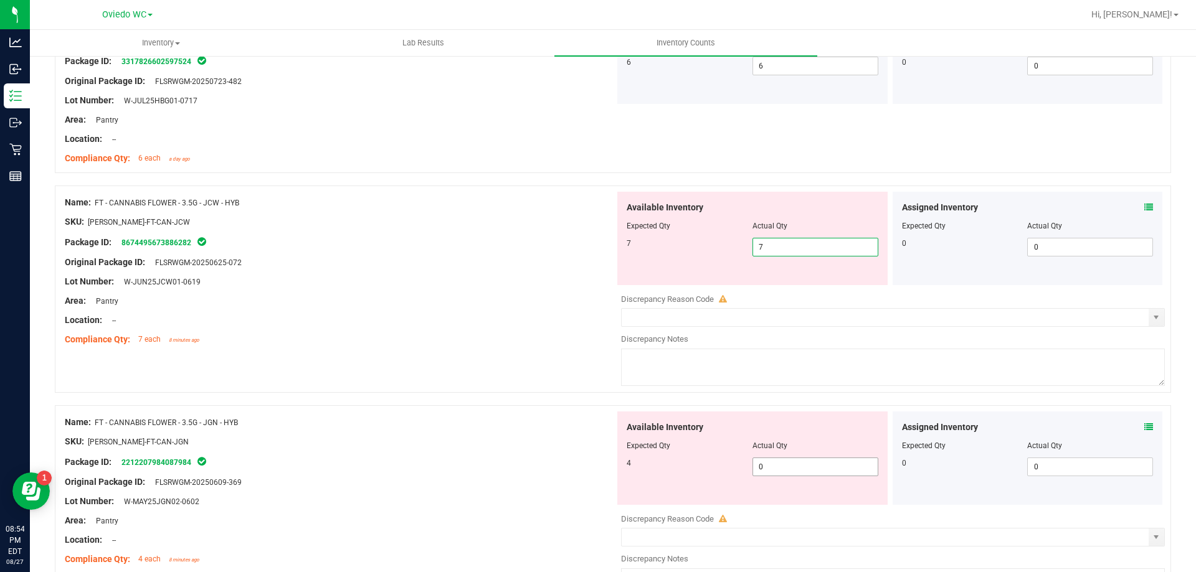
click at [780, 468] on div "Available Inventory Expected Qty Actual Qty 4 0 0" at bounding box center [890, 510] width 550 height 197
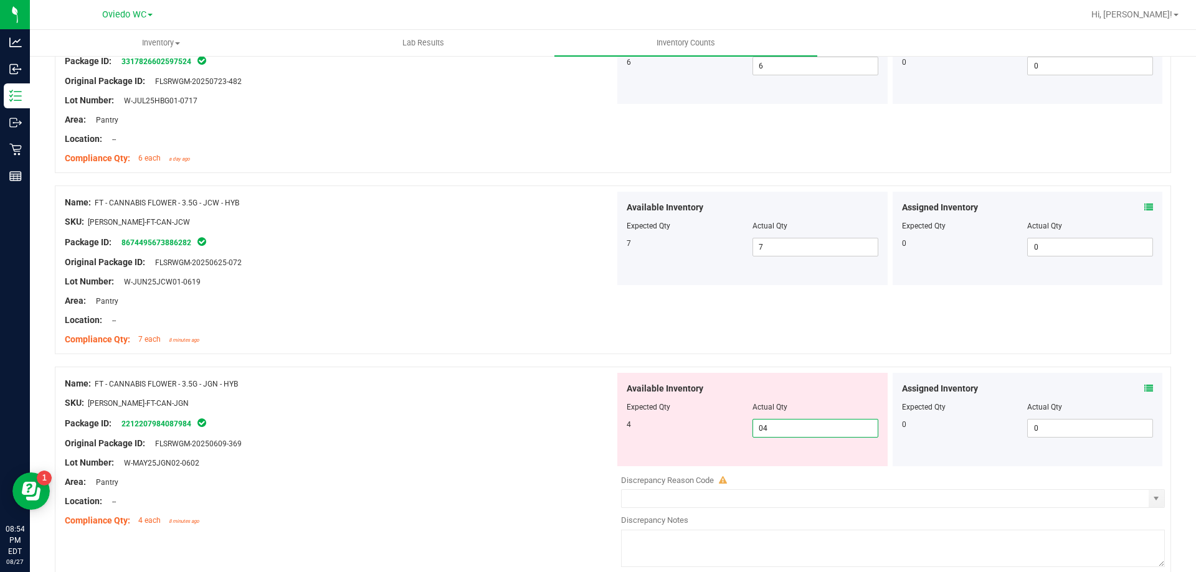
scroll to position [747, 0]
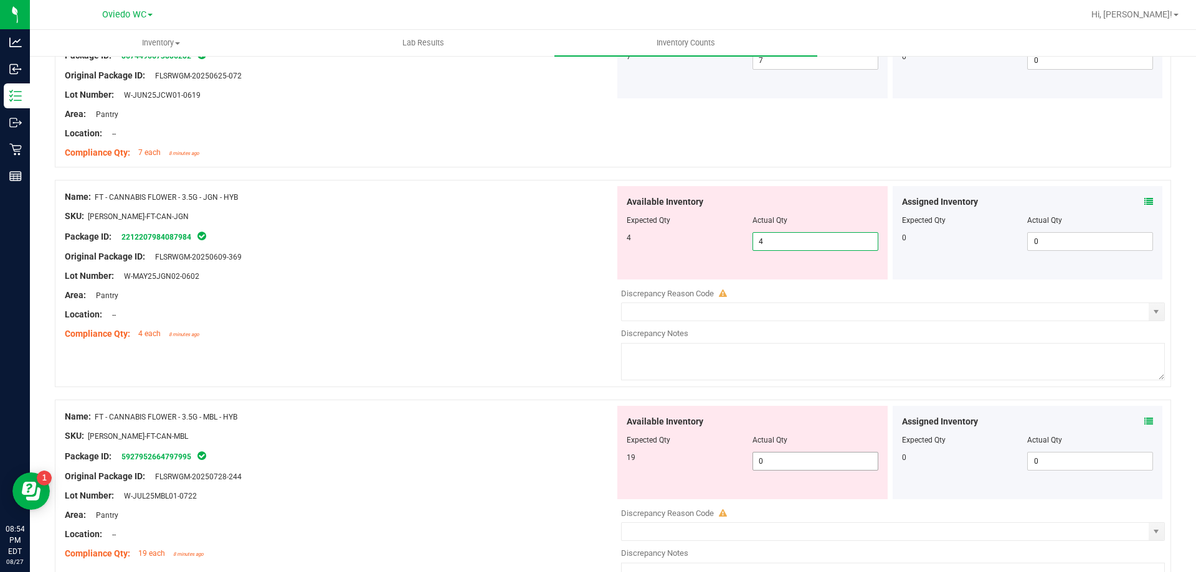
click at [781, 465] on div "Available Inventory Expected Qty Actual Qty 19 0 0" at bounding box center [890, 504] width 550 height 197
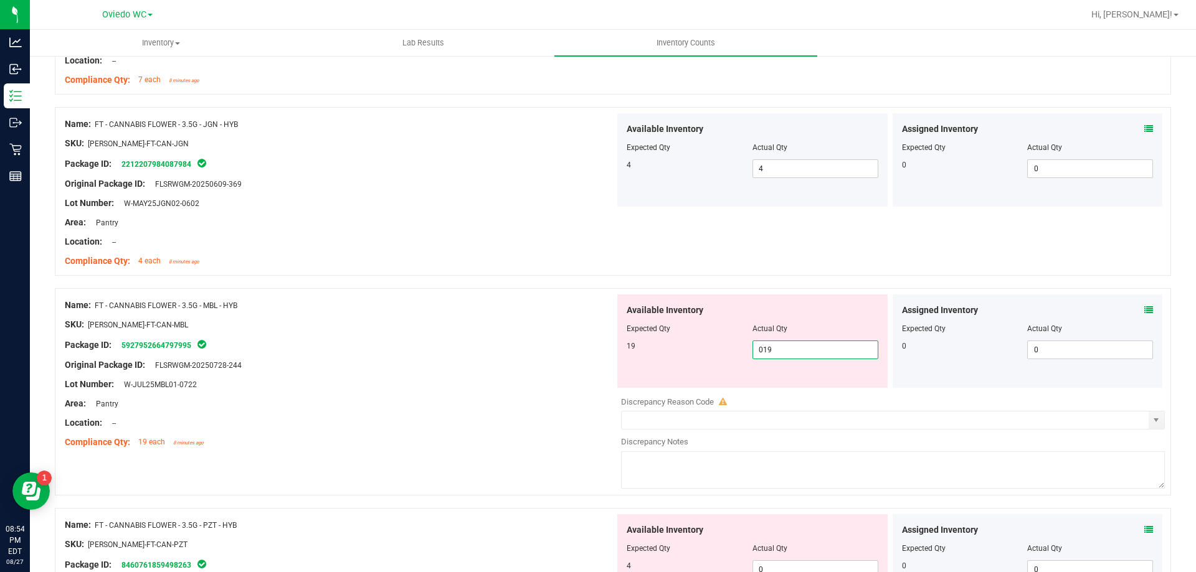
scroll to position [934, 0]
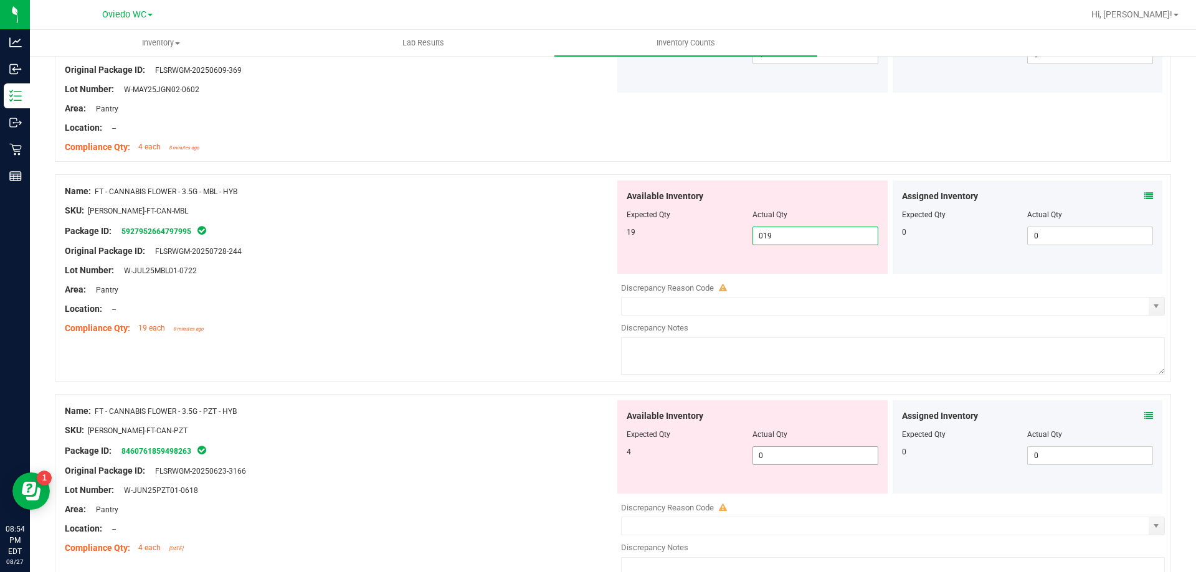
click at [781, 462] on div "Available Inventory Expected Qty Actual Qty 4 0 0" at bounding box center [890, 498] width 550 height 197
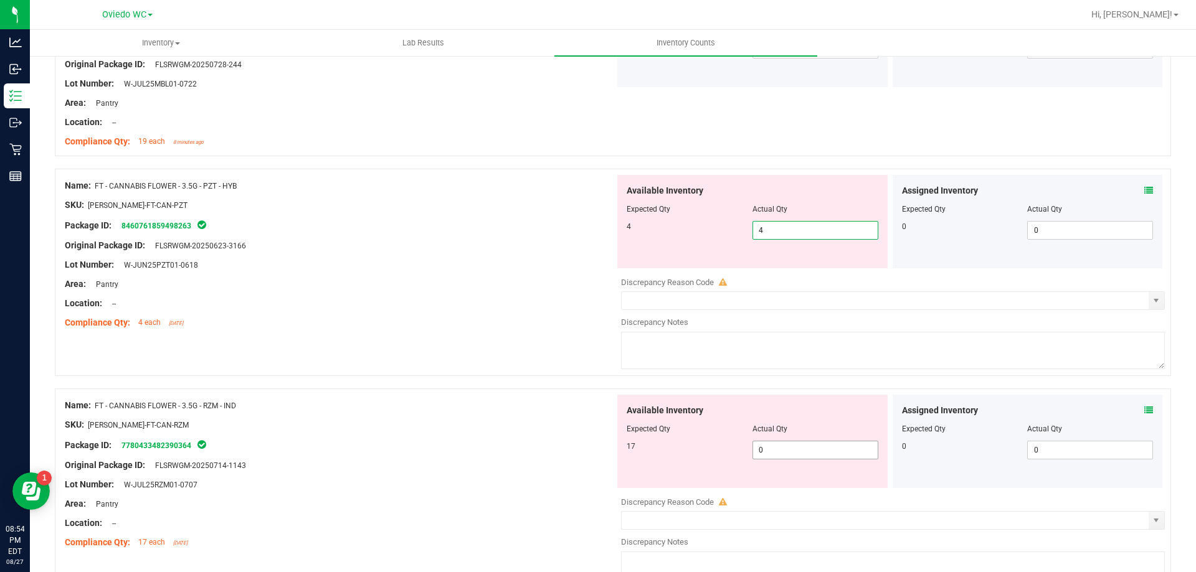
click at [782, 455] on div "Available Inventory Expected Qty Actual Qty 17 0 0" at bounding box center [890, 493] width 550 height 197
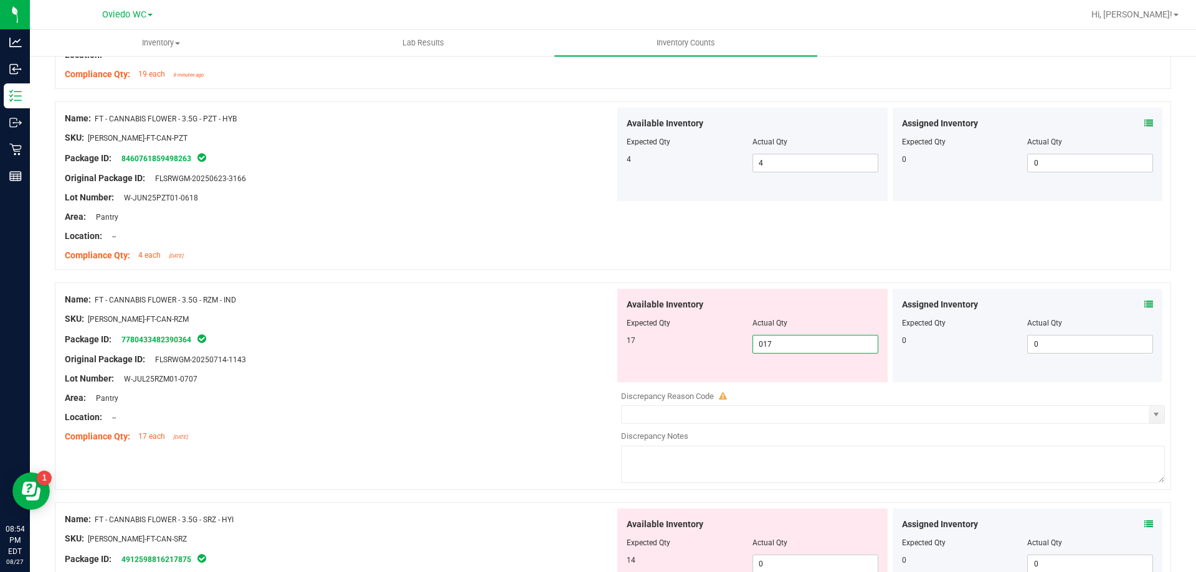
scroll to position [1308, 0]
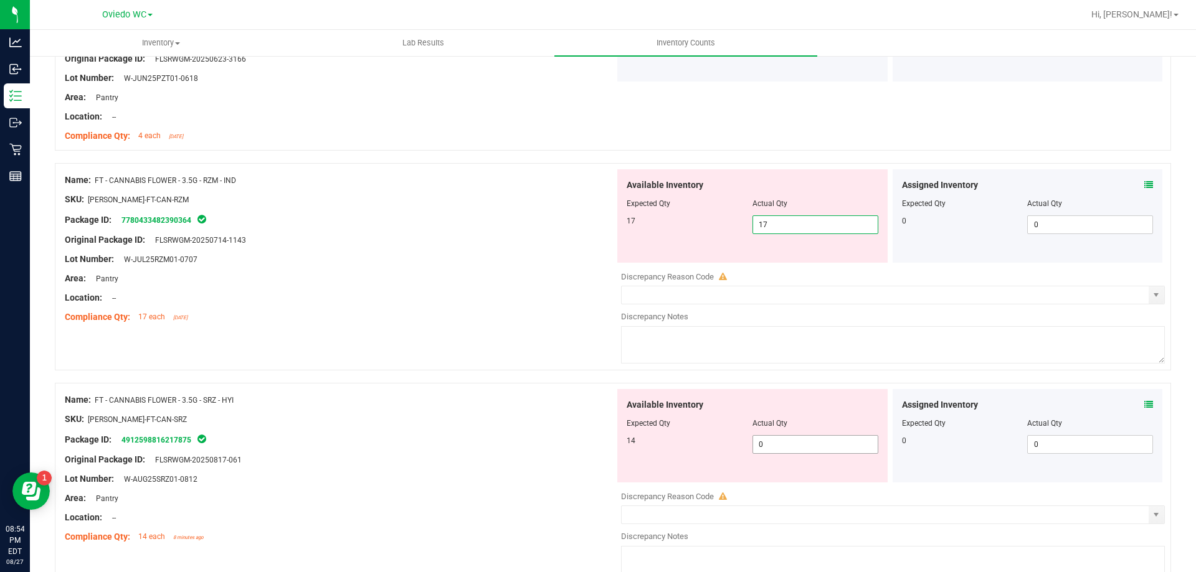
click at [779, 450] on div "Available Inventory Expected Qty Actual Qty 14 0 0" at bounding box center [890, 487] width 550 height 197
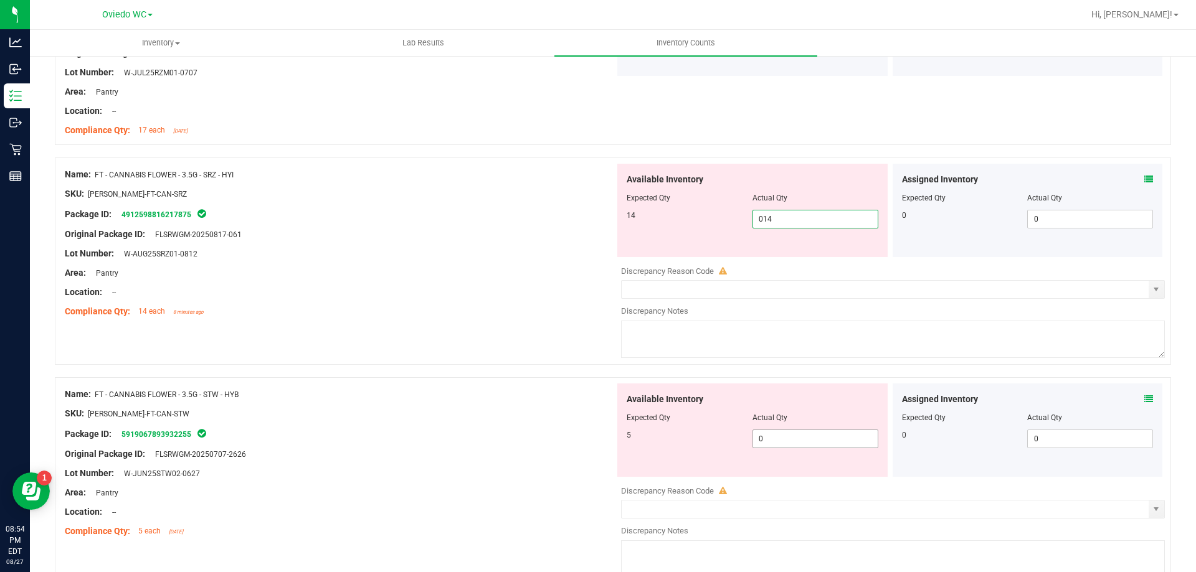
click at [778, 447] on div "Available Inventory Expected Qty Actual Qty 5 0 0" at bounding box center [890, 482] width 550 height 197
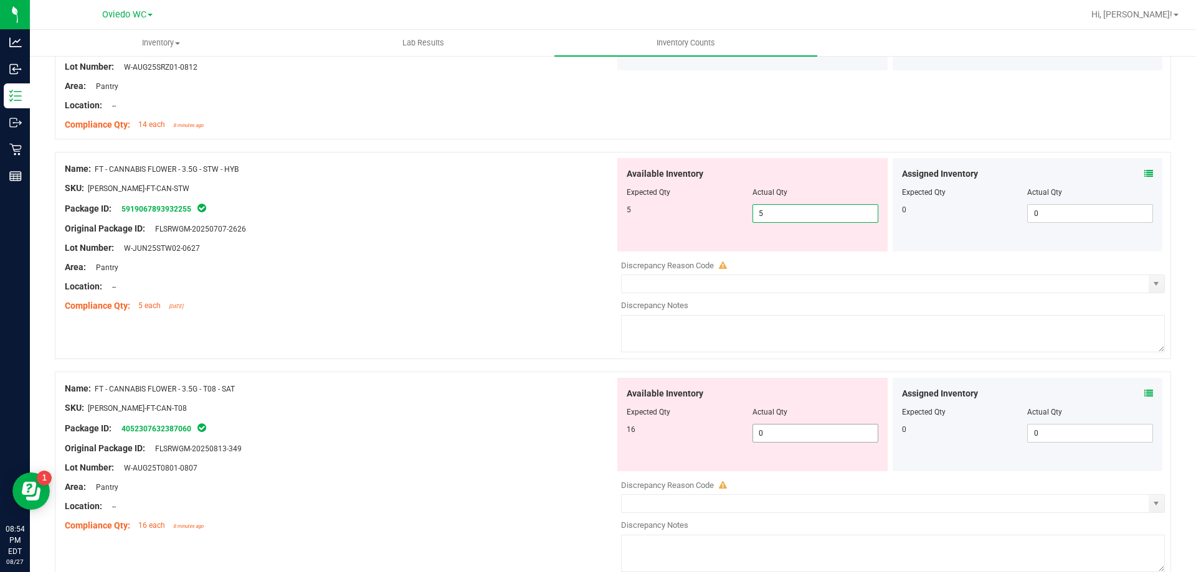
click at [781, 437] on div "Available Inventory Expected Qty Actual Qty 16 0 0" at bounding box center [890, 476] width 550 height 197
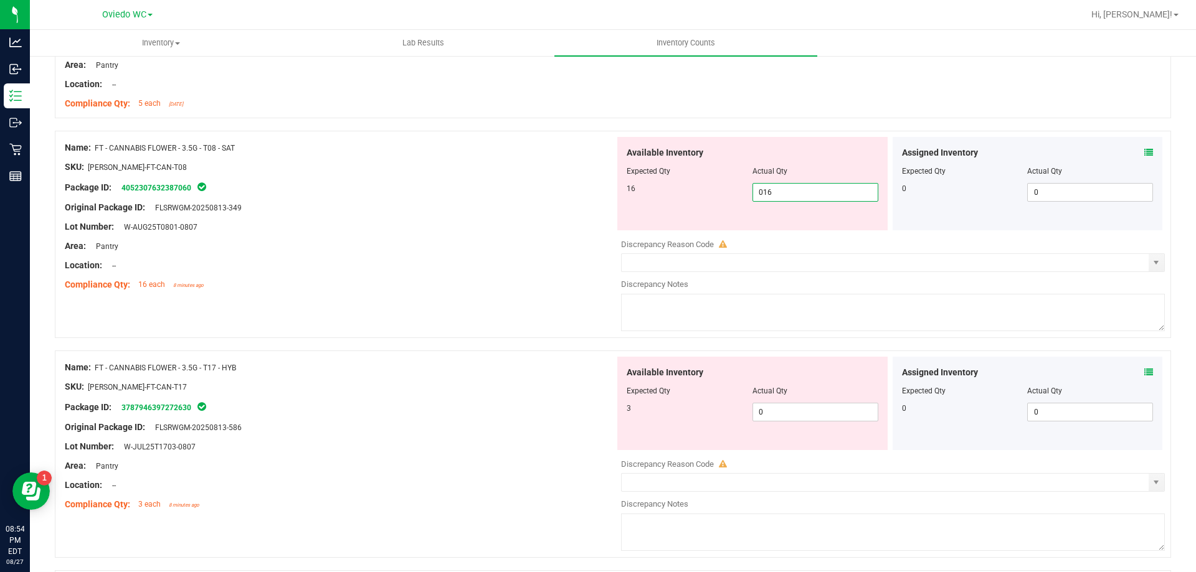
scroll to position [1931, 0]
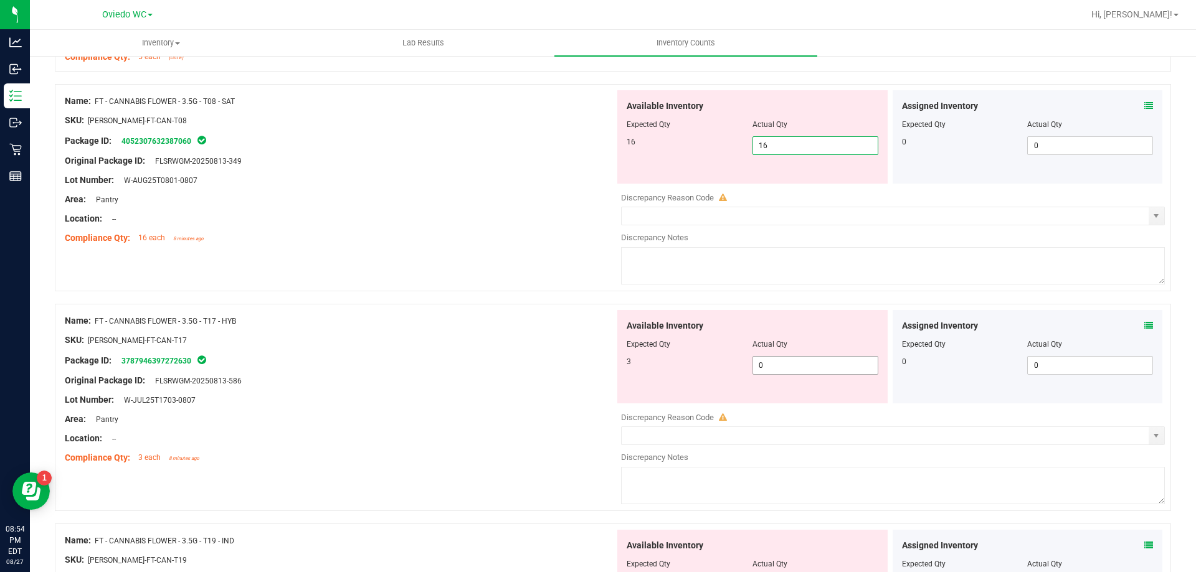
click at [774, 362] on div "Available Inventory Expected Qty Actual Qty 3 0 0" at bounding box center [752, 356] width 270 height 93
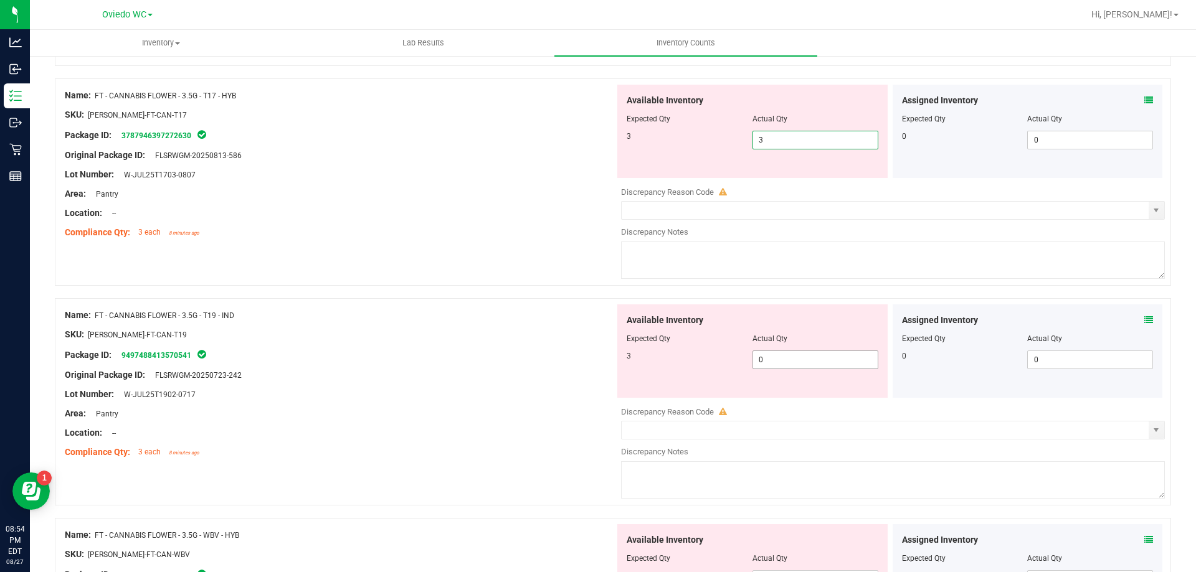
click at [777, 359] on div "Available Inventory Expected Qty Actual Qty 3 0 0" at bounding box center [890, 403] width 550 height 197
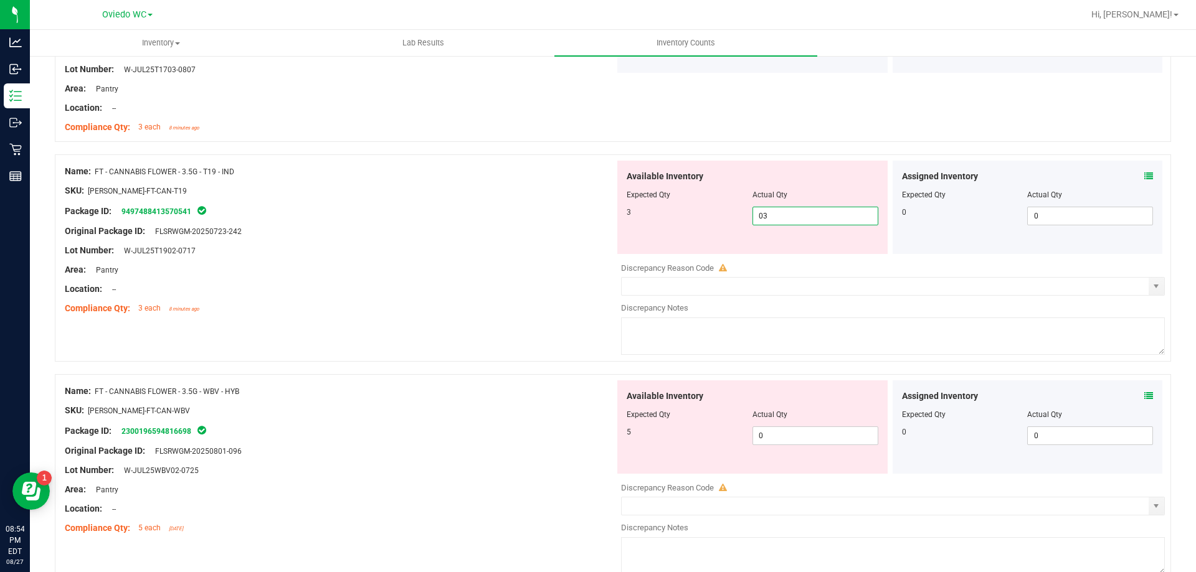
scroll to position [2304, 0]
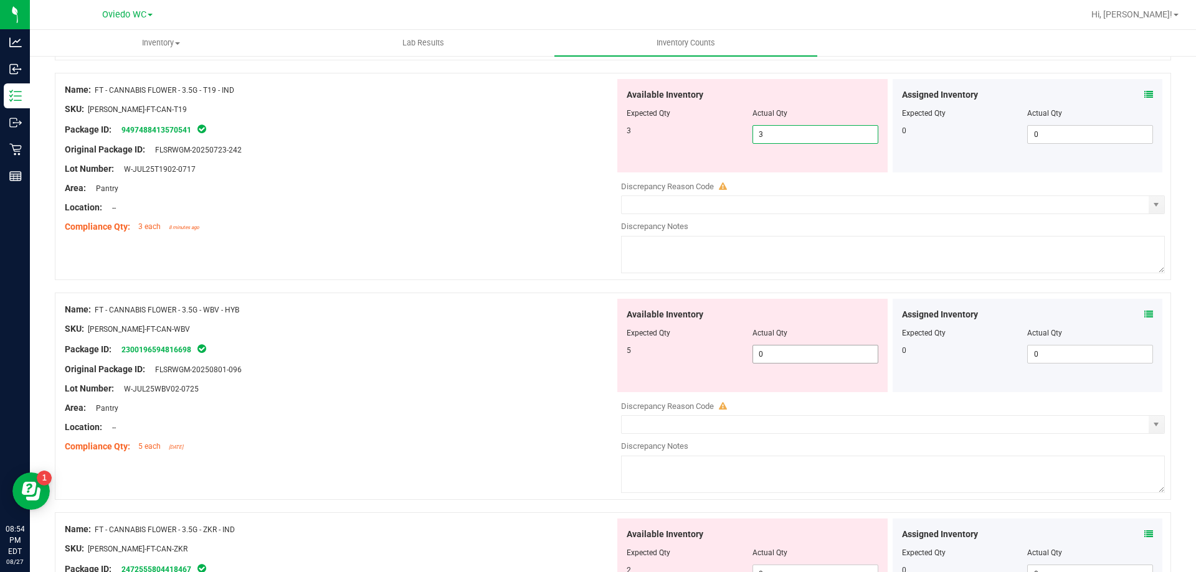
click at [779, 357] on div "Available Inventory Expected Qty Actual Qty 5 0 0" at bounding box center [890, 397] width 550 height 197
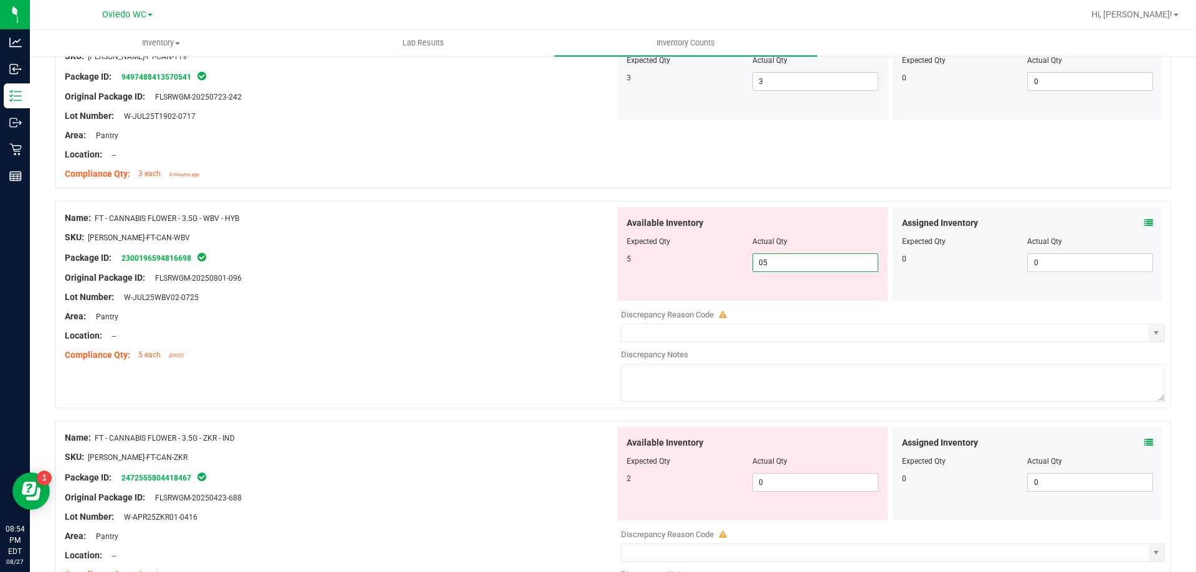
scroll to position [2429, 0]
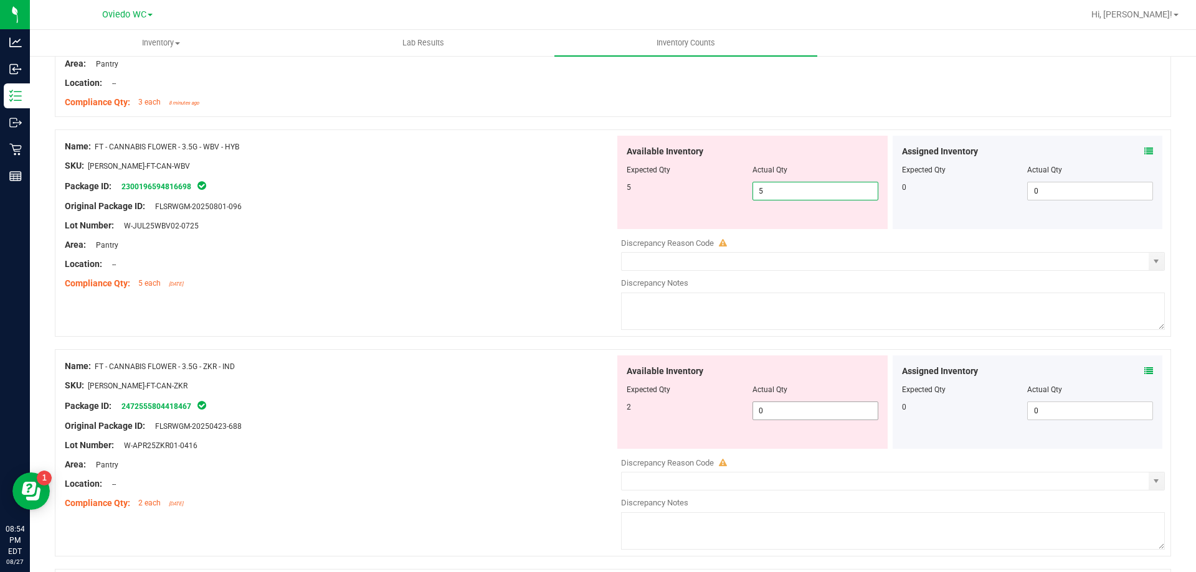
click at [793, 410] on div "Available Inventory Expected Qty Actual Qty 2 0 0" at bounding box center [890, 454] width 550 height 197
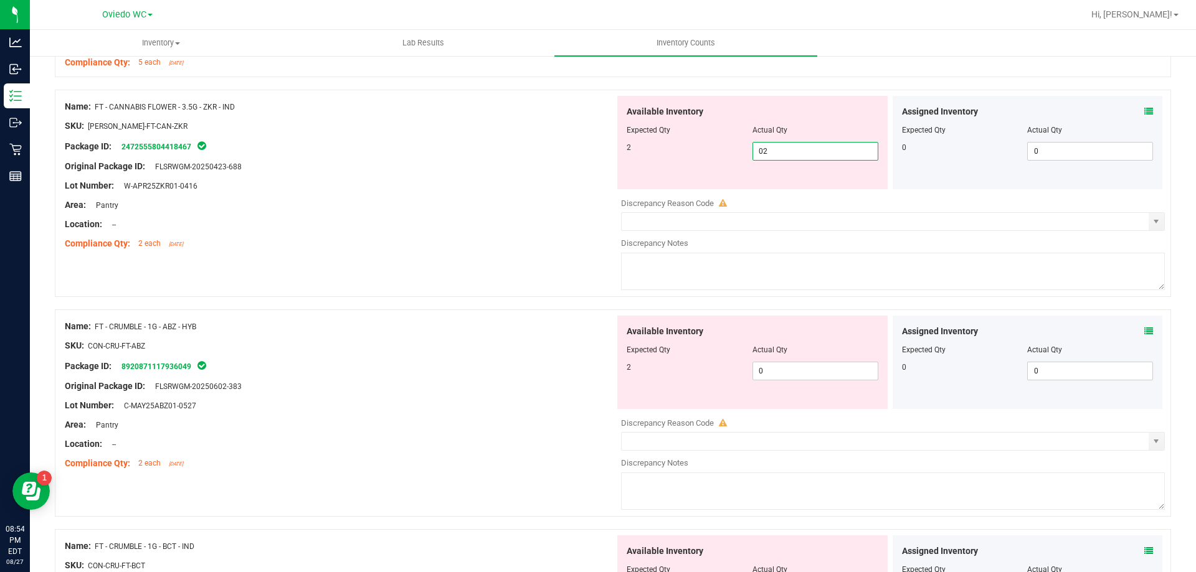
scroll to position [2678, 0]
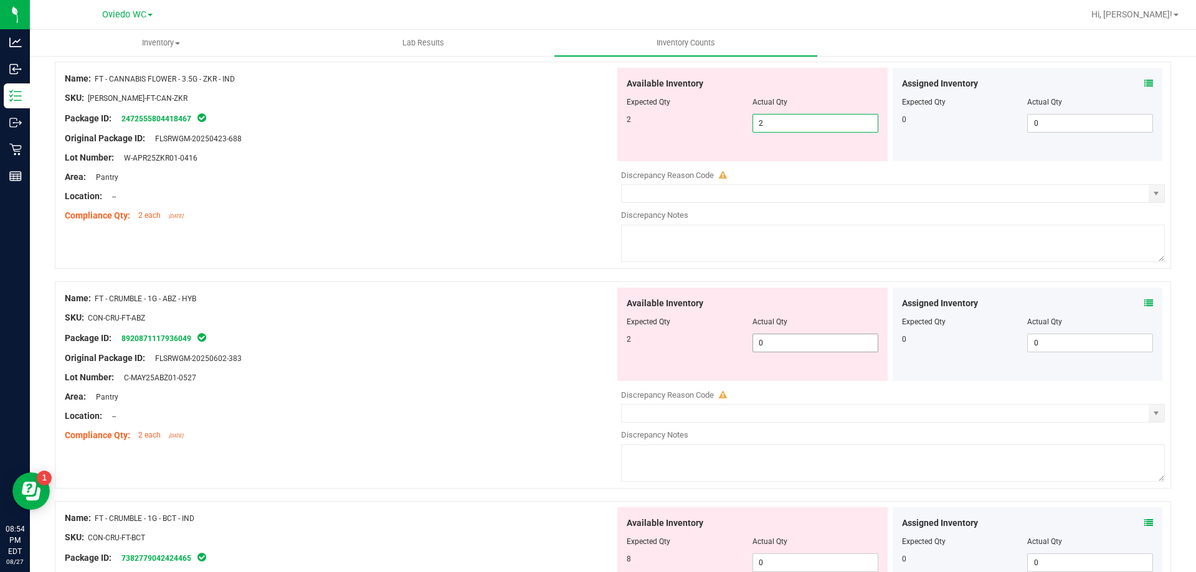
click at [805, 342] on div "Available Inventory Expected Qty Actual Qty 2 0 0" at bounding box center [752, 334] width 270 height 93
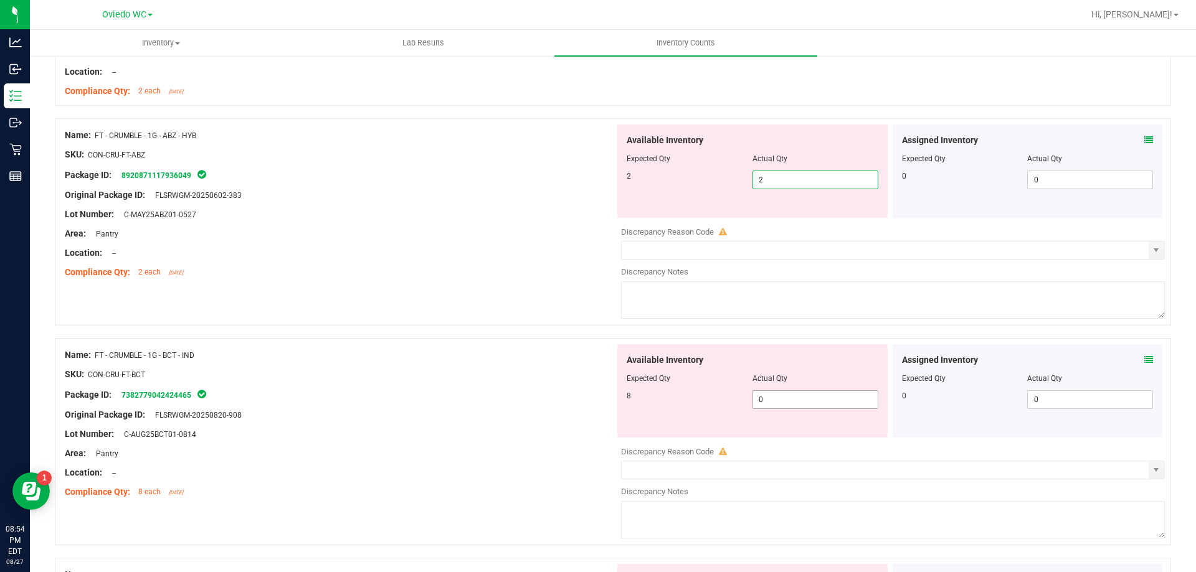
click at [786, 398] on div "Available Inventory Expected Qty Actual Qty 8 0 0" at bounding box center [752, 390] width 270 height 93
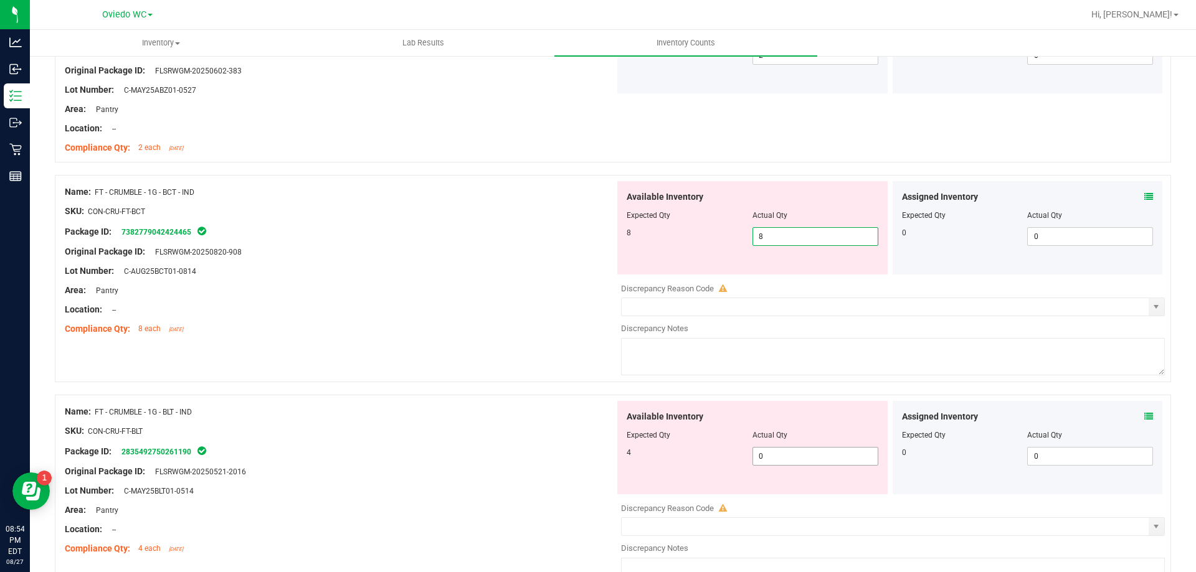
click at [796, 457] on div "Available Inventory Expected Qty Actual Qty 4 0 0" at bounding box center [890, 499] width 550 height 197
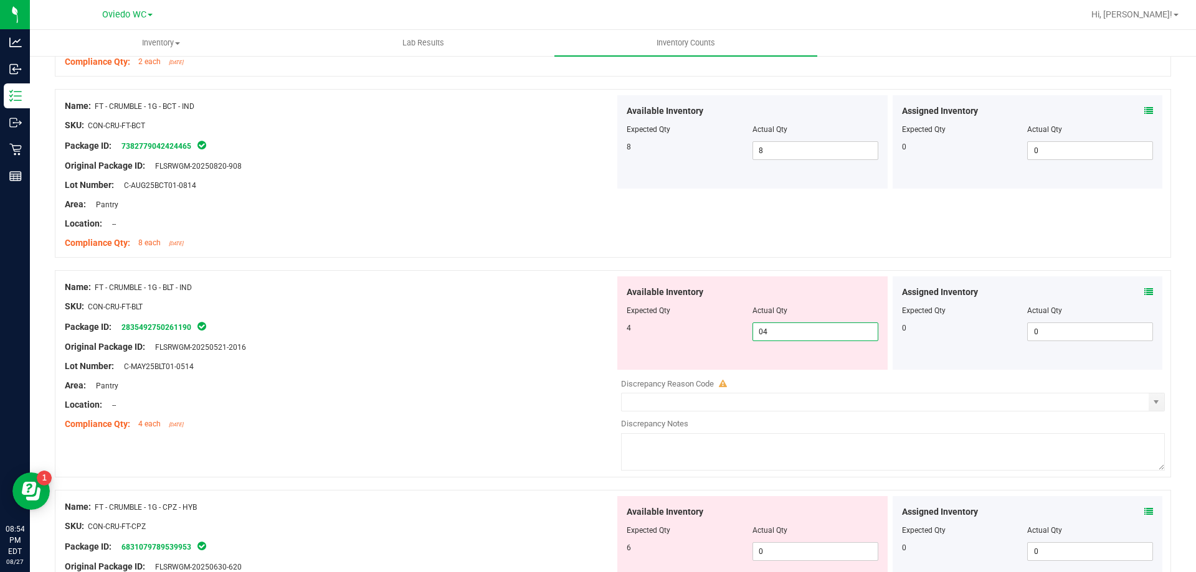
scroll to position [3176, 0]
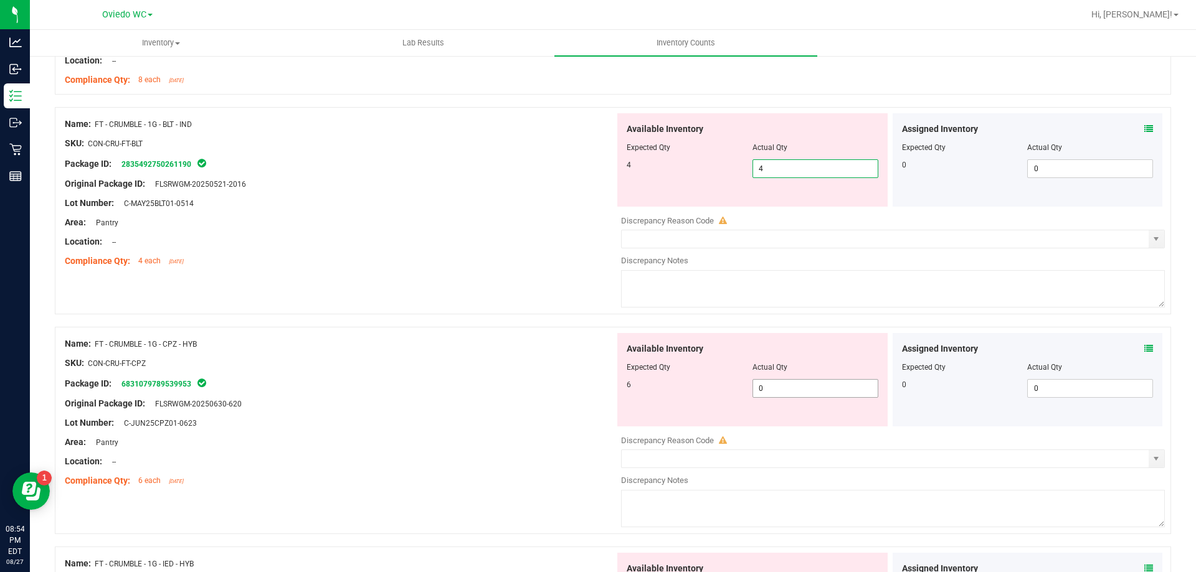
click at [802, 384] on div "Available Inventory Expected Qty Actual Qty 6 0 0" at bounding box center [752, 379] width 270 height 93
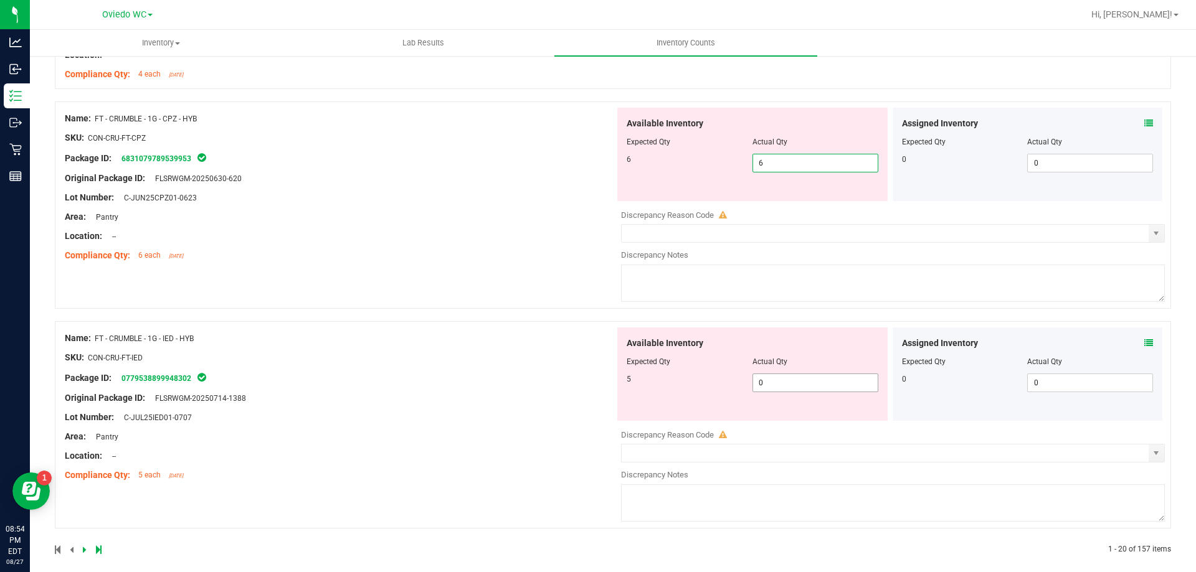
click at [803, 388] on div "Available Inventory Expected Qty Actual Qty 5 0 0" at bounding box center [752, 374] width 270 height 93
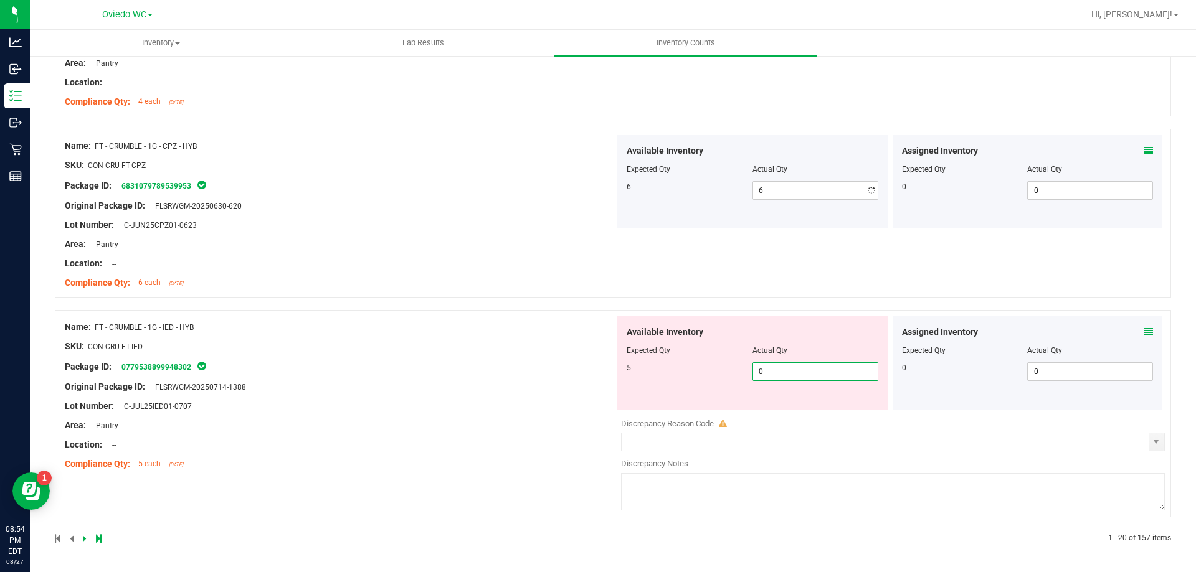
scroll to position [3336, 0]
click at [82, 541] on div at bounding box center [334, 538] width 558 height 11
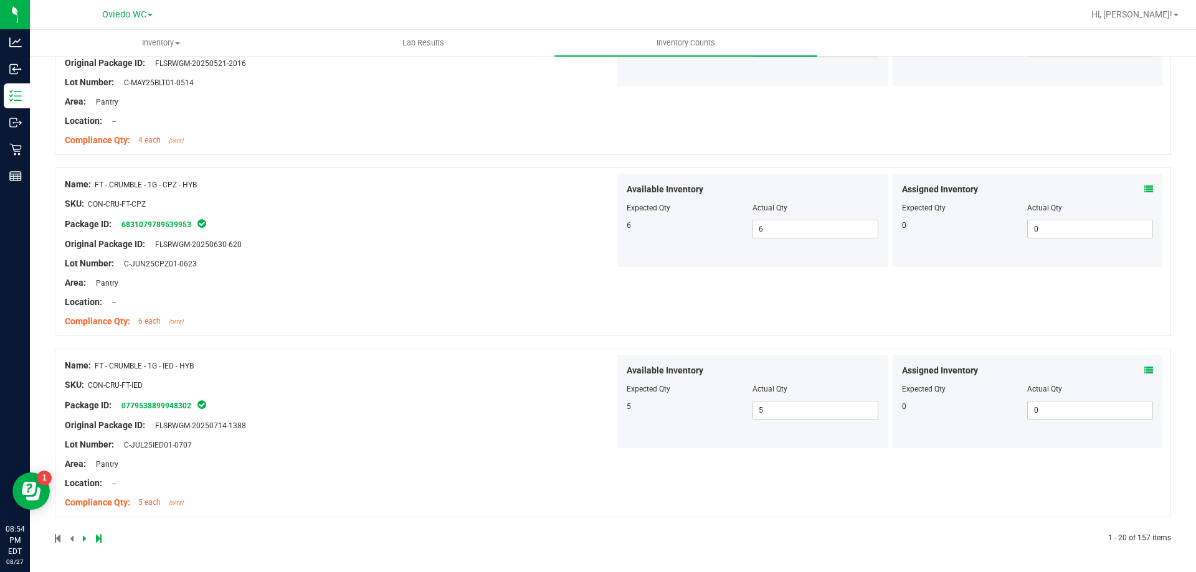
click at [84, 541] on icon at bounding box center [85, 538] width 4 height 7
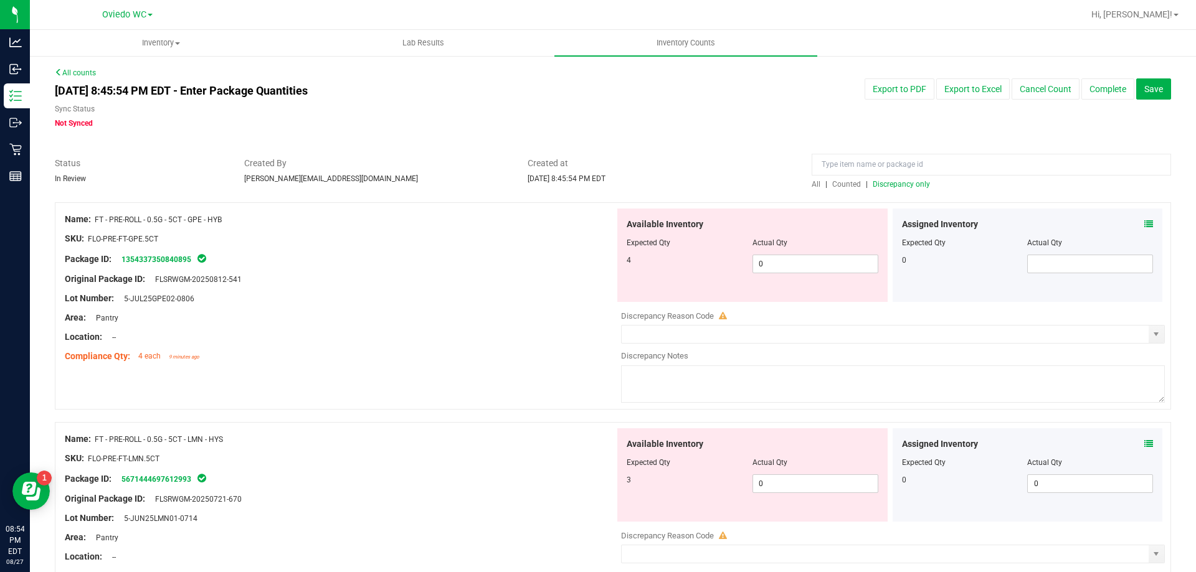
click at [802, 275] on div "Available Inventory Expected Qty Actual Qty 4 0 0" at bounding box center [752, 255] width 270 height 93
click at [801, 260] on span "0 0" at bounding box center [815, 264] width 126 height 19
click at [811, 481] on div "Available Inventory Expected Qty Actual Qty 3 0 0" at bounding box center [752, 474] width 270 height 93
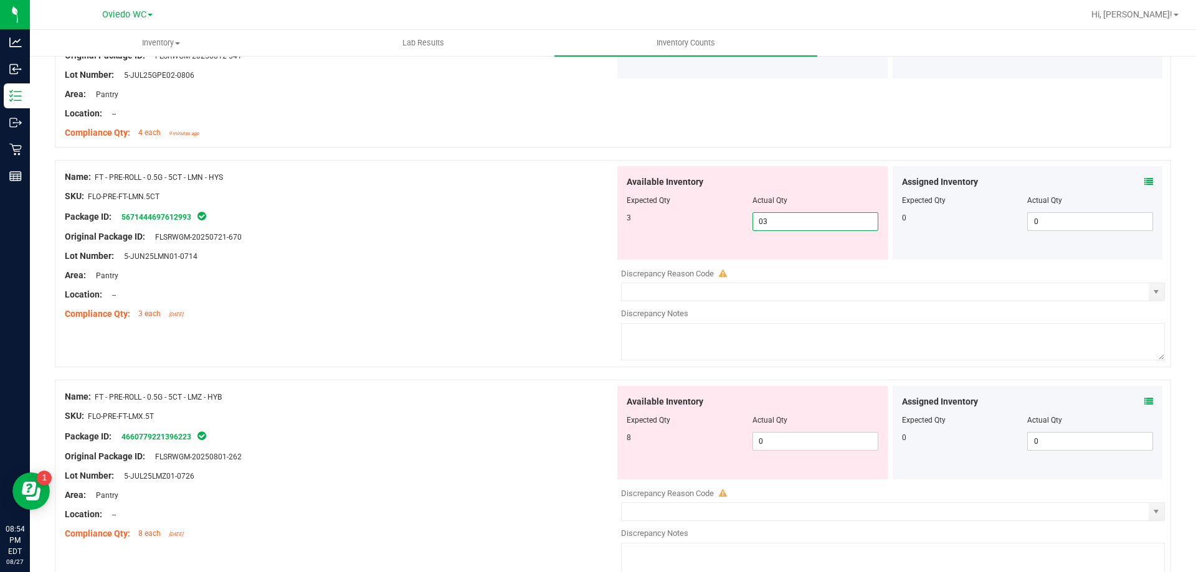
scroll to position [249, 0]
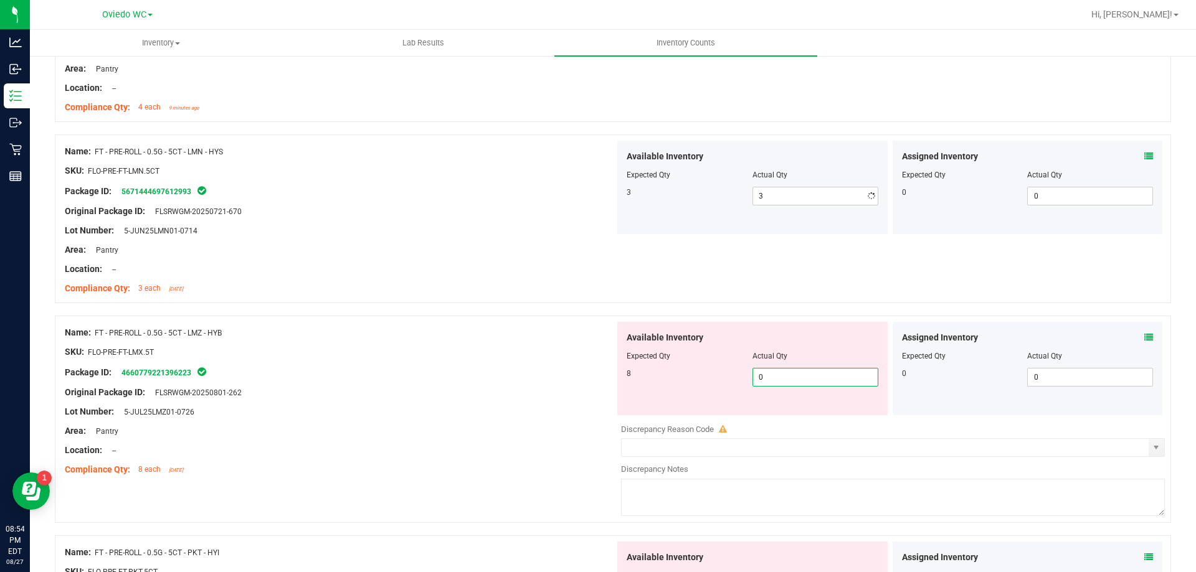
click at [786, 414] on div "Available Inventory Expected Qty Actual Qty 8 0 0" at bounding box center [752, 368] width 270 height 93
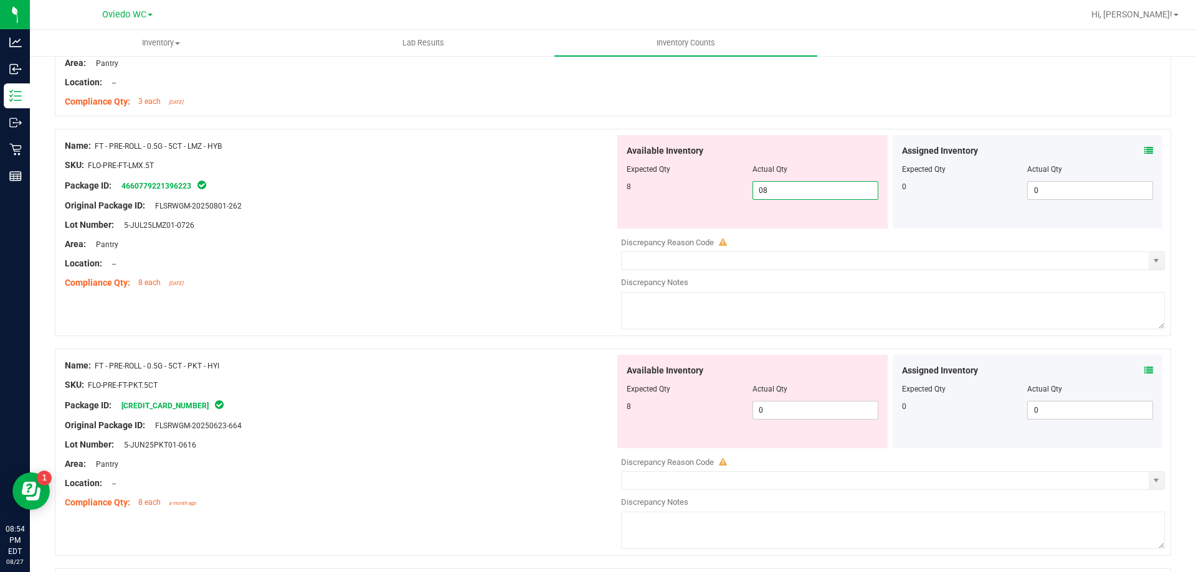
click at [787, 414] on div "Available Inventory Expected Qty Actual Qty 8 0 0" at bounding box center [890, 453] width 550 height 197
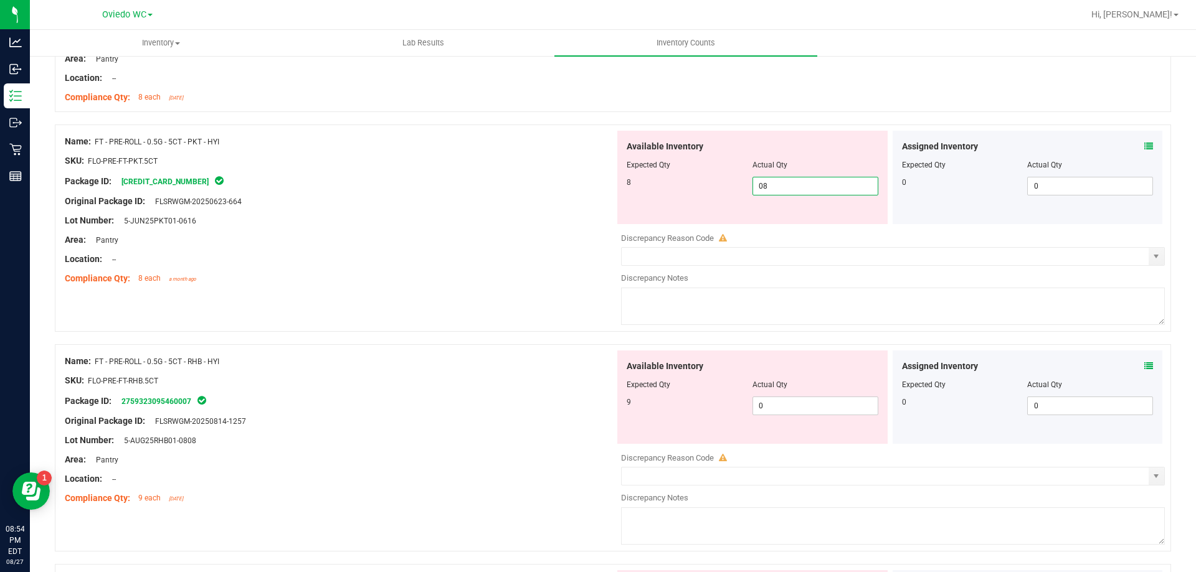
scroll to position [623, 0]
click at [787, 409] on div "Available Inventory Expected Qty Actual Qty 9 0 0" at bounding box center [890, 447] width 550 height 197
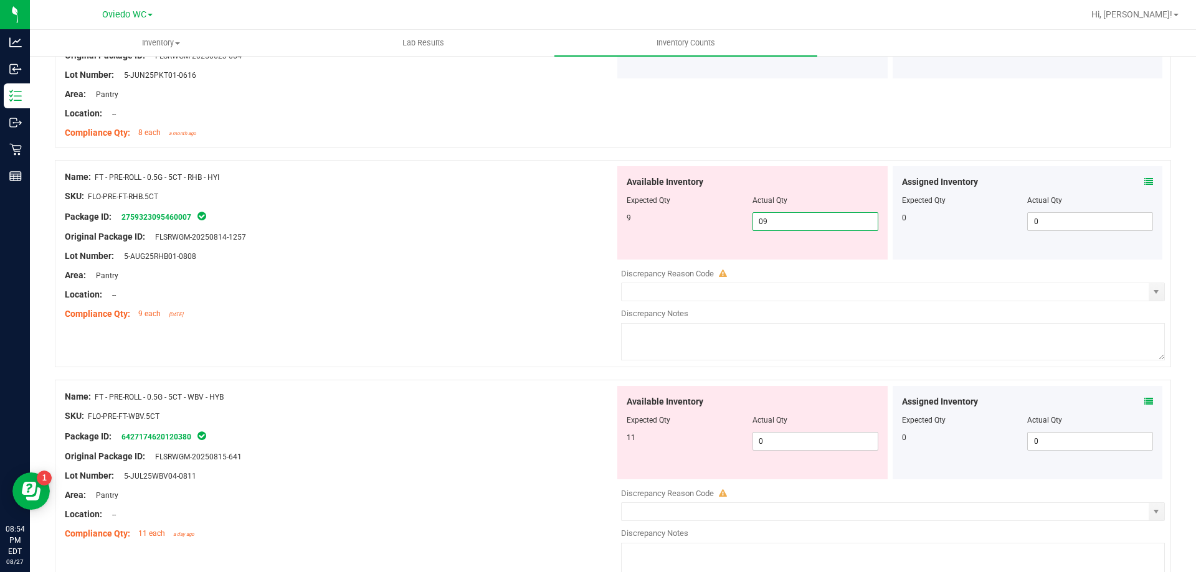
scroll to position [810, 0]
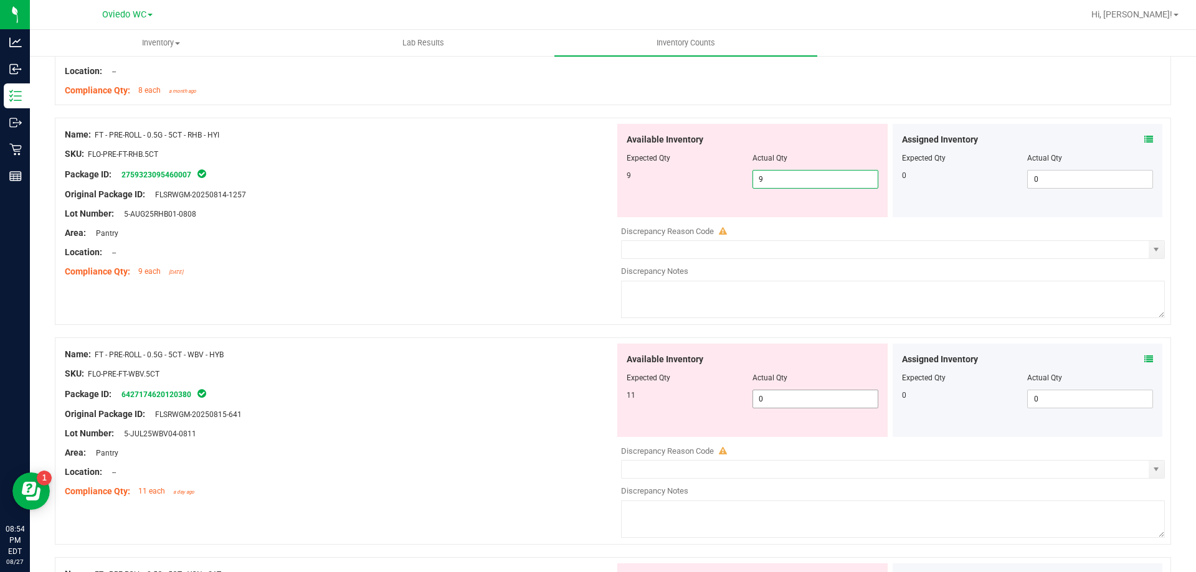
click at [792, 397] on div "Available Inventory Expected Qty Actual Qty 11 0 0" at bounding box center [752, 390] width 270 height 93
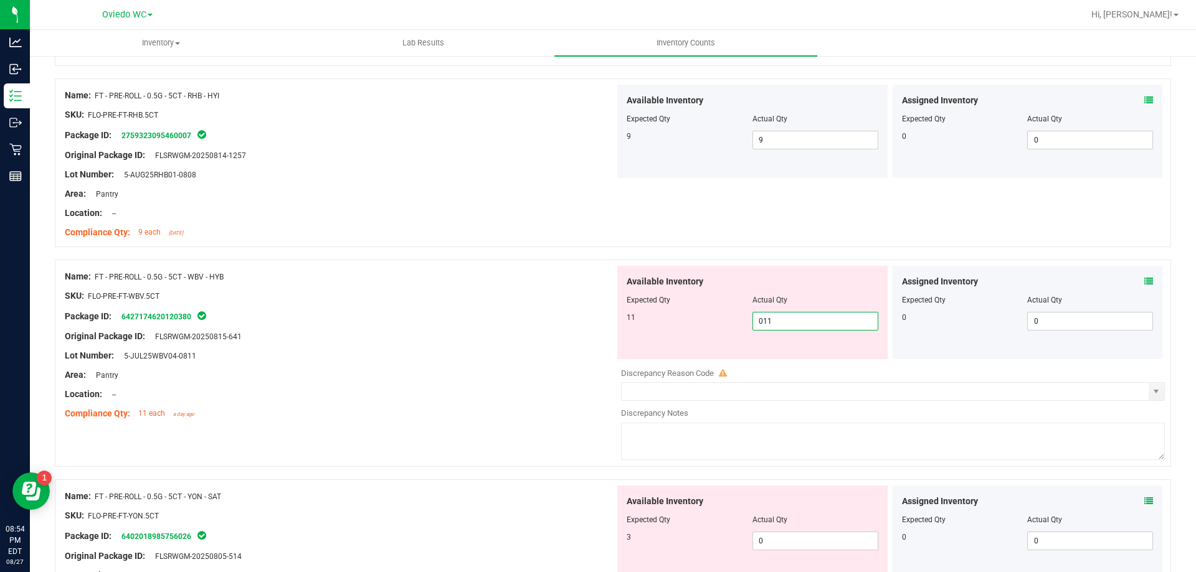
scroll to position [996, 0]
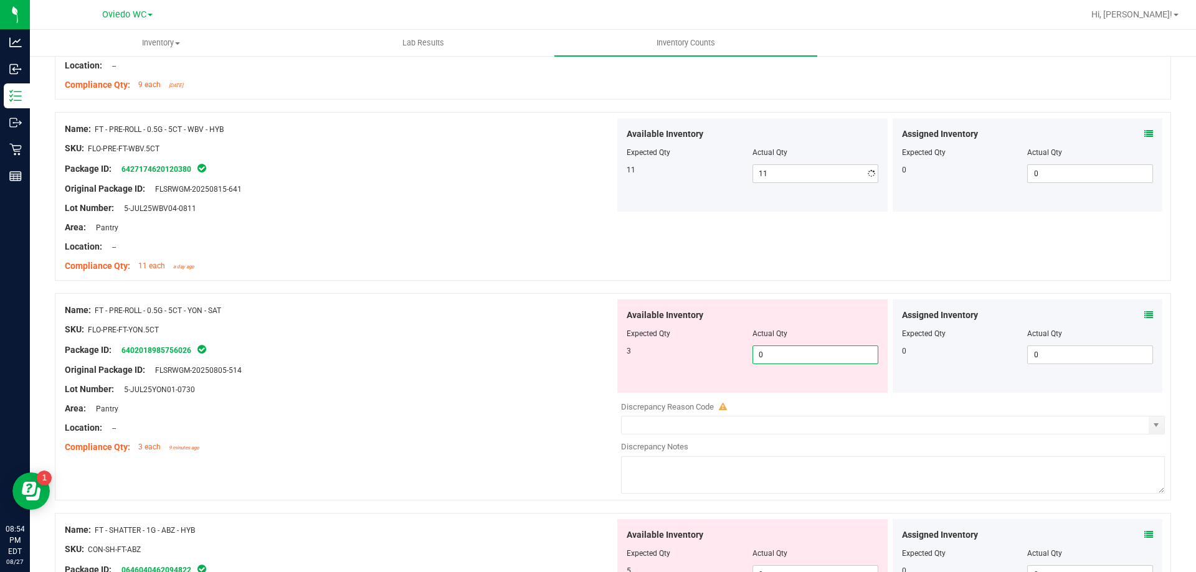
click at [787, 396] on div "Available Inventory Expected Qty Actual Qty 3 0 0" at bounding box center [890, 398] width 550 height 197
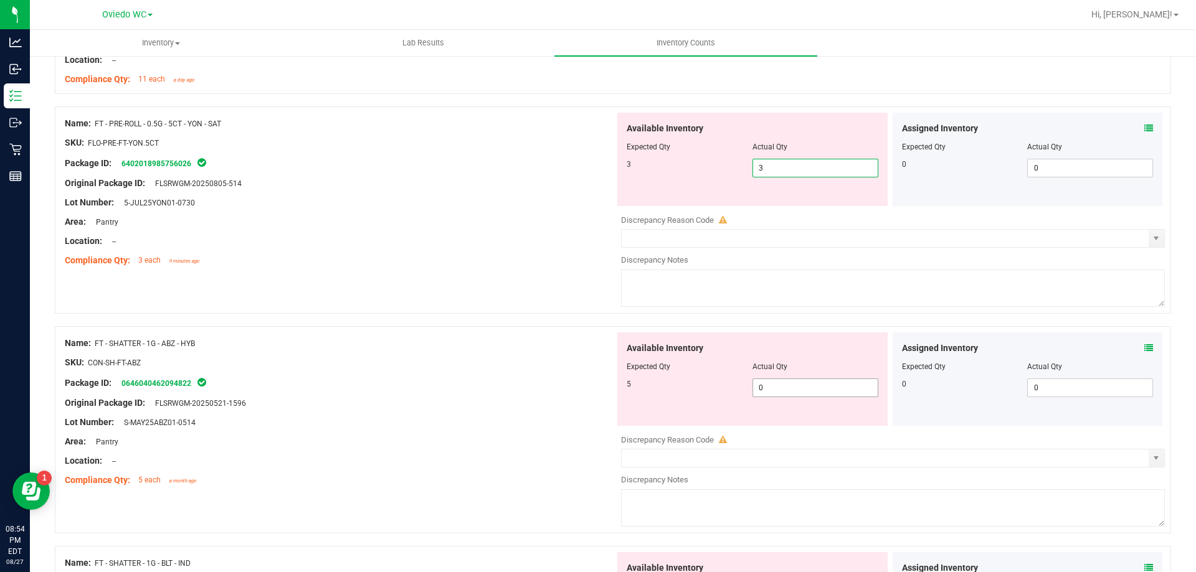
click at [786, 392] on div "Available Inventory Expected Qty Actual Qty 5 0 0" at bounding box center [890, 431] width 550 height 197
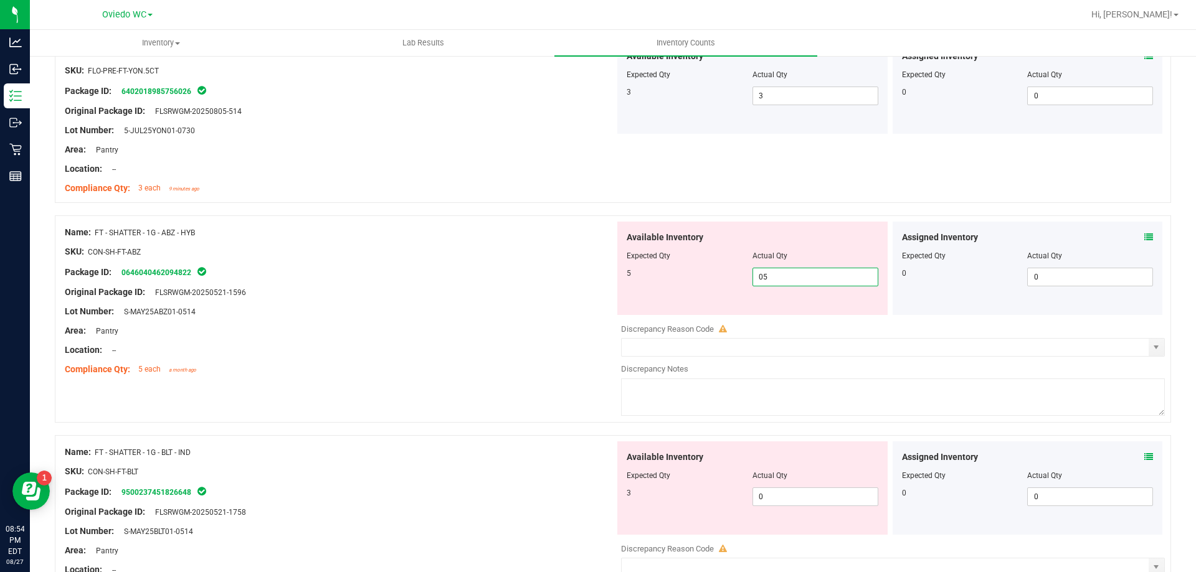
scroll to position [1370, 0]
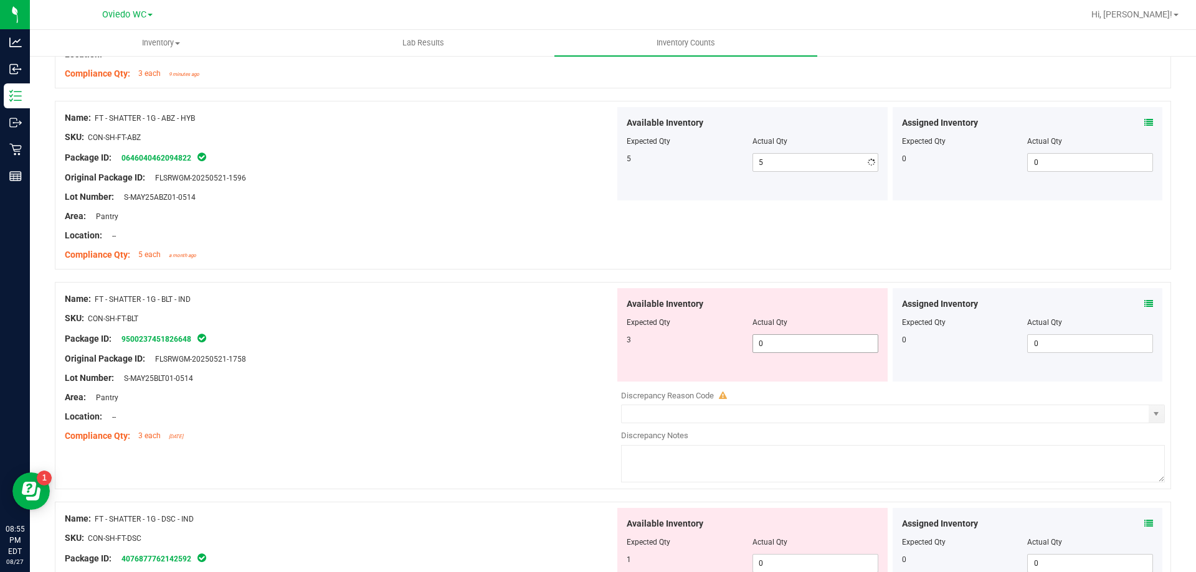
click at [786, 389] on div "Available Inventory Expected Qty Actual Qty 3 0 0" at bounding box center [890, 386] width 550 height 197
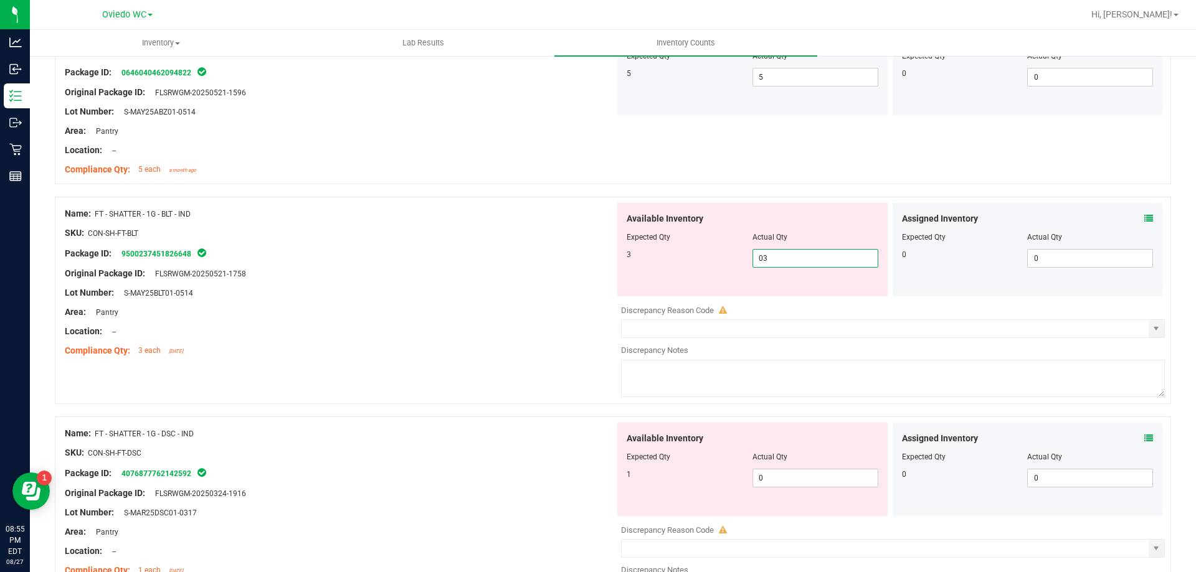
scroll to position [1557, 0]
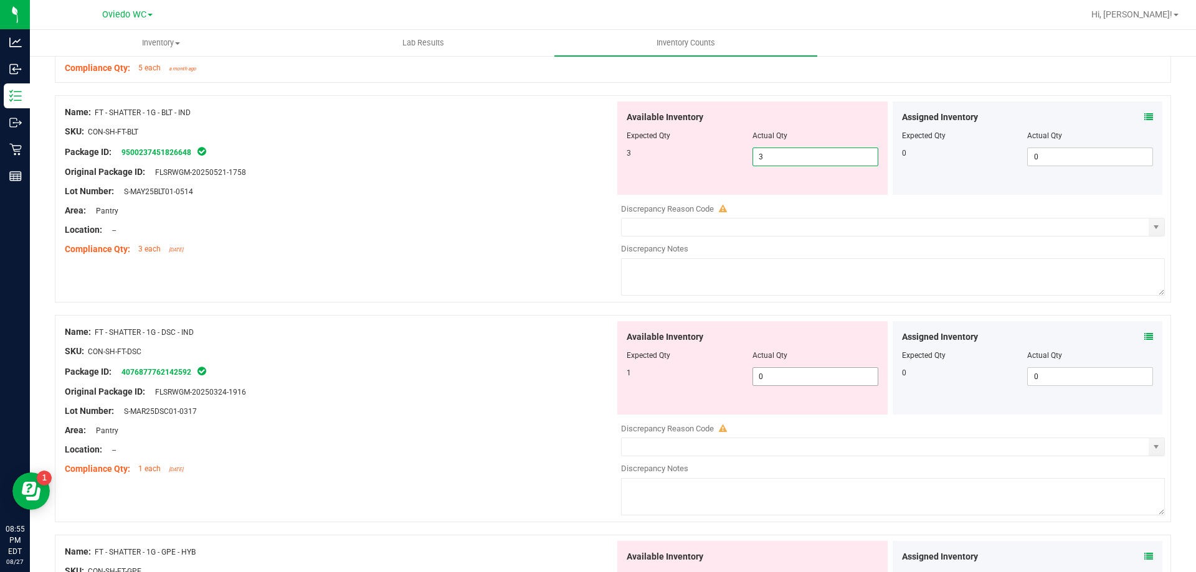
click at [777, 373] on div "Available Inventory Expected Qty Actual Qty 1 0 0" at bounding box center [752, 367] width 270 height 93
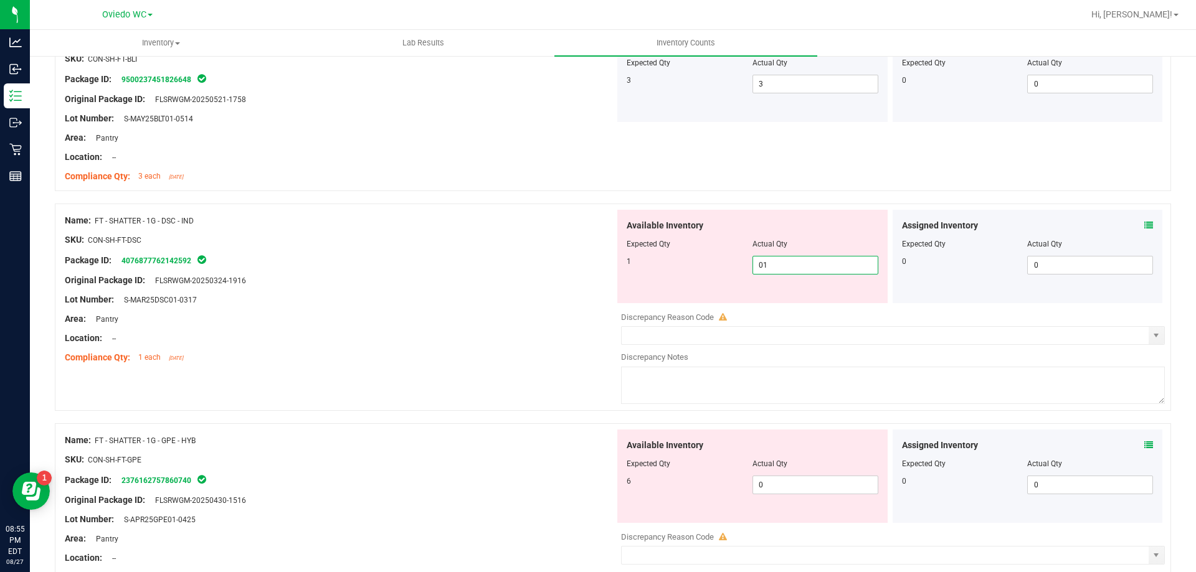
scroll to position [1744, 0]
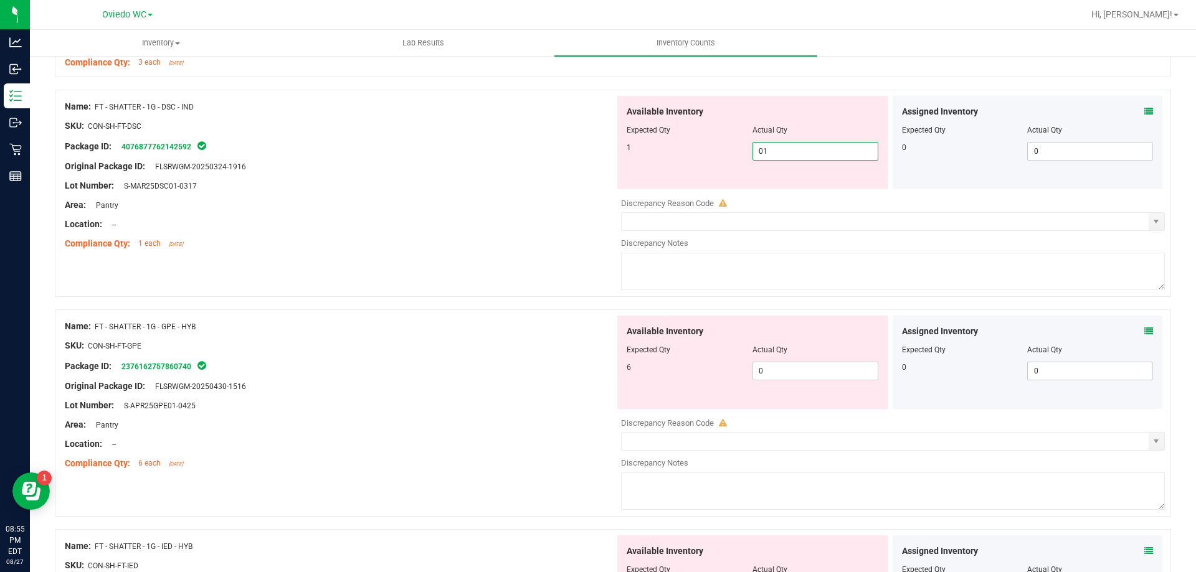
click at [775, 373] on div "Available Inventory Expected Qty Actual Qty 6 0 0" at bounding box center [890, 414] width 550 height 197
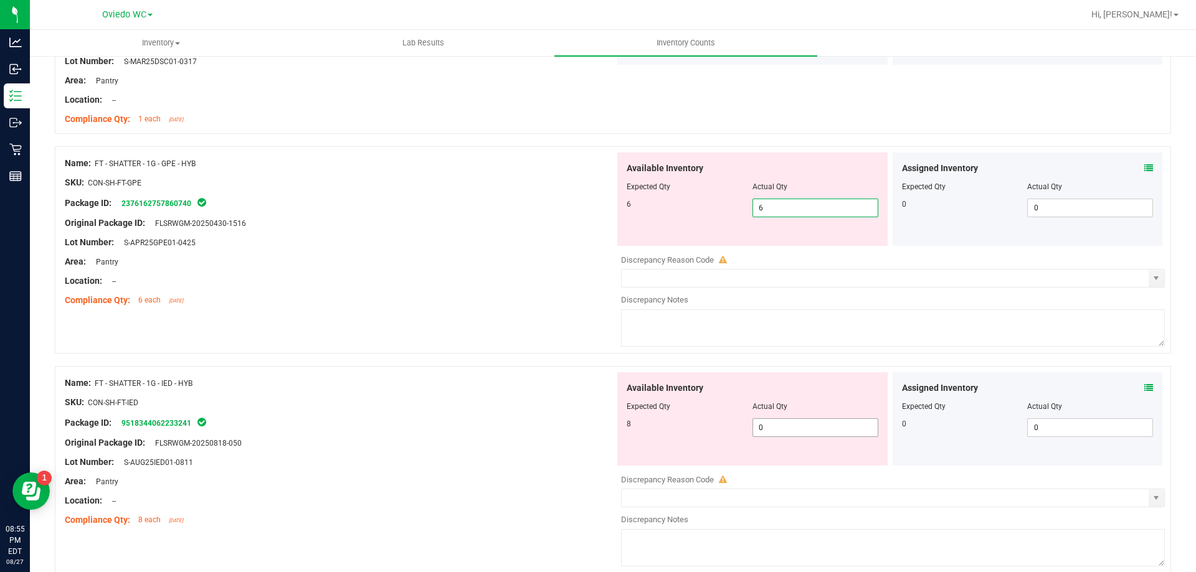
click at [785, 427] on div "Available Inventory Expected Qty Actual Qty 8 0 0" at bounding box center [752, 418] width 270 height 93
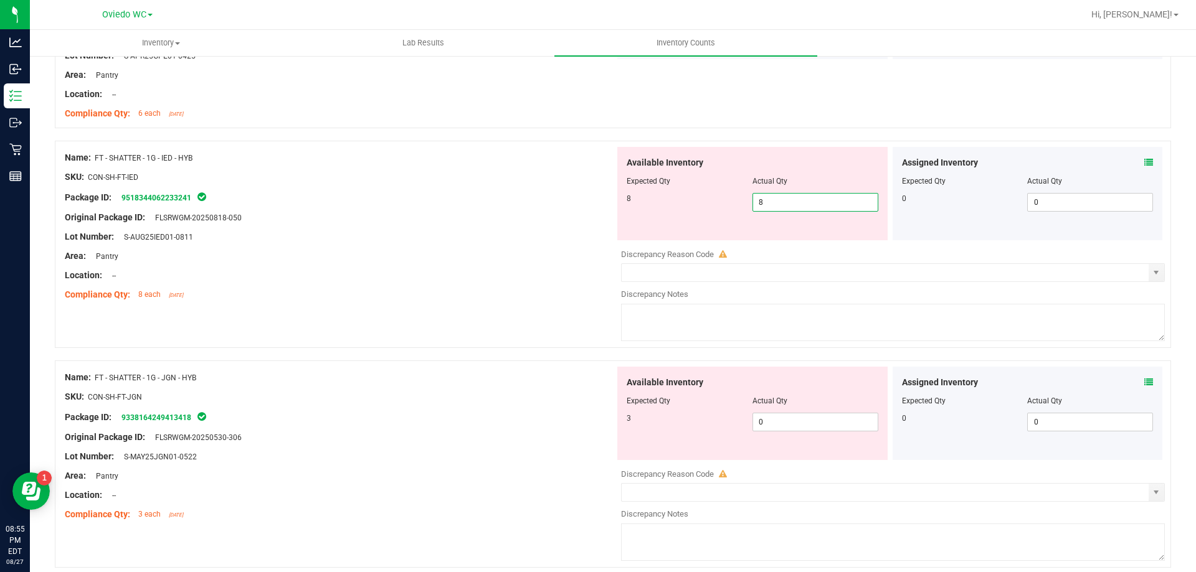
click at [782, 421] on div "Available Inventory Expected Qty Actual Qty 3 0 0" at bounding box center [752, 413] width 270 height 93
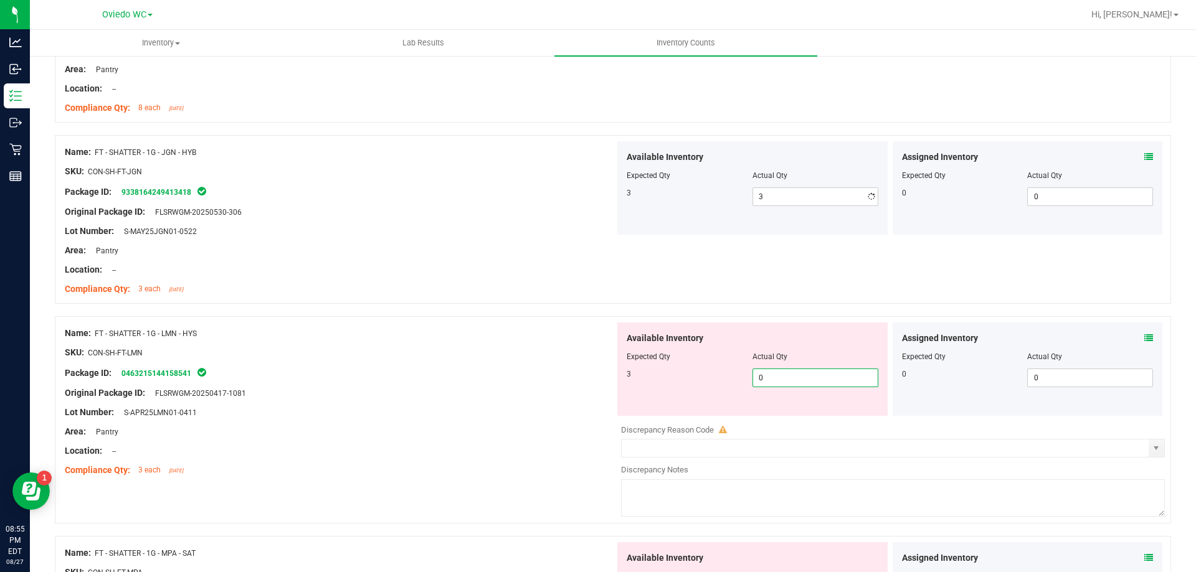
click at [783, 416] on div "Available Inventory Expected Qty Actual Qty 3 0 0" at bounding box center [890, 421] width 550 height 197
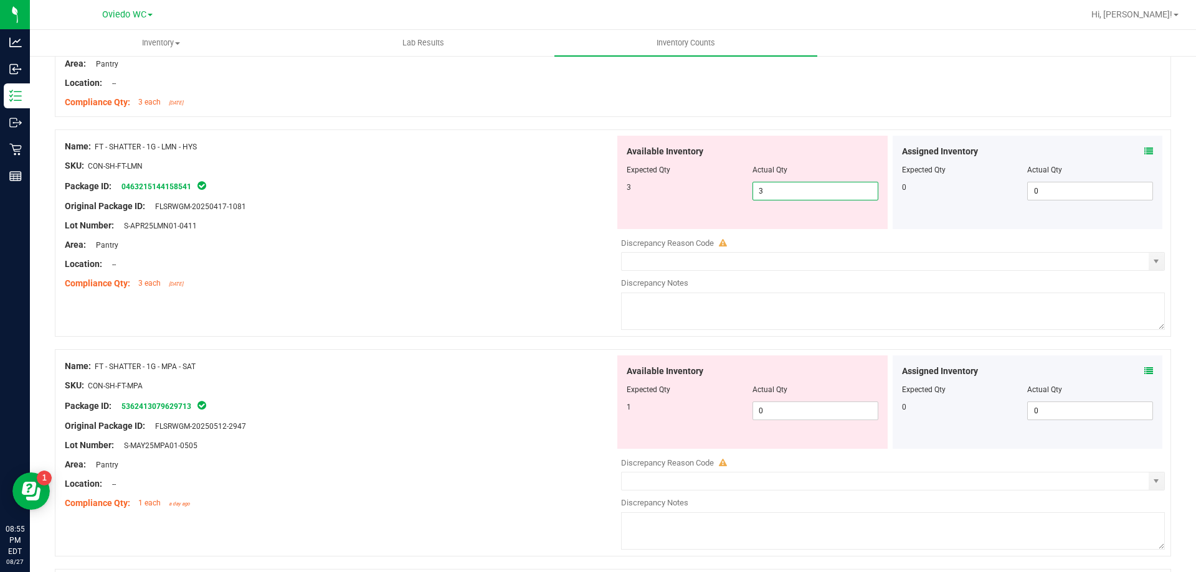
click at [783, 416] on div "Available Inventory Expected Qty Actual Qty 1 0 0" at bounding box center [890, 454] width 550 height 197
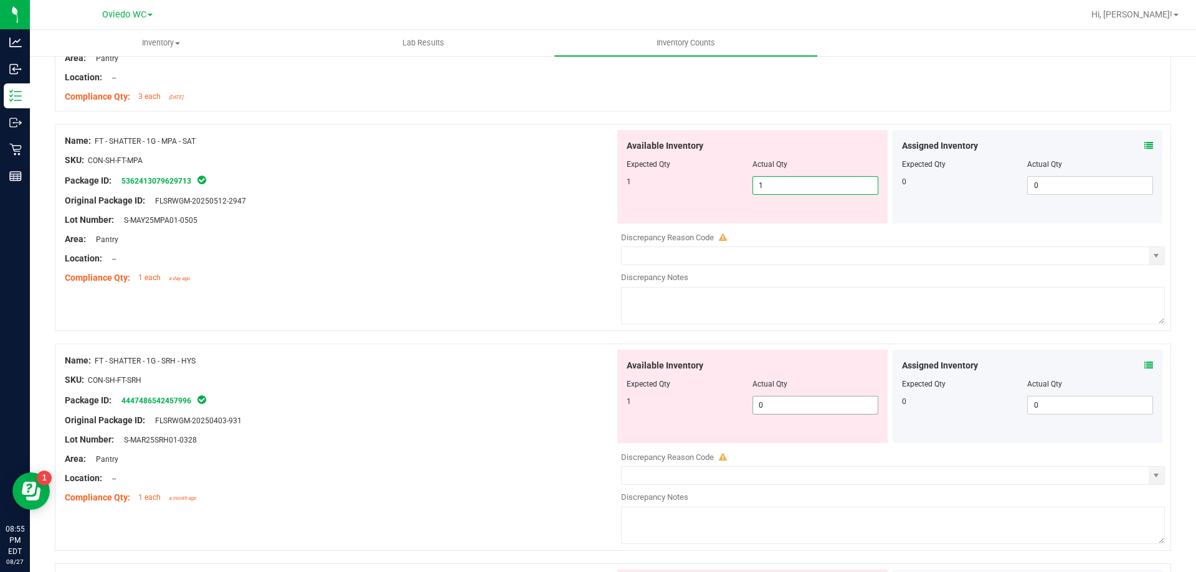
click at [783, 402] on div "Available Inventory Expected Qty Actual Qty 1 0 0" at bounding box center [752, 396] width 270 height 93
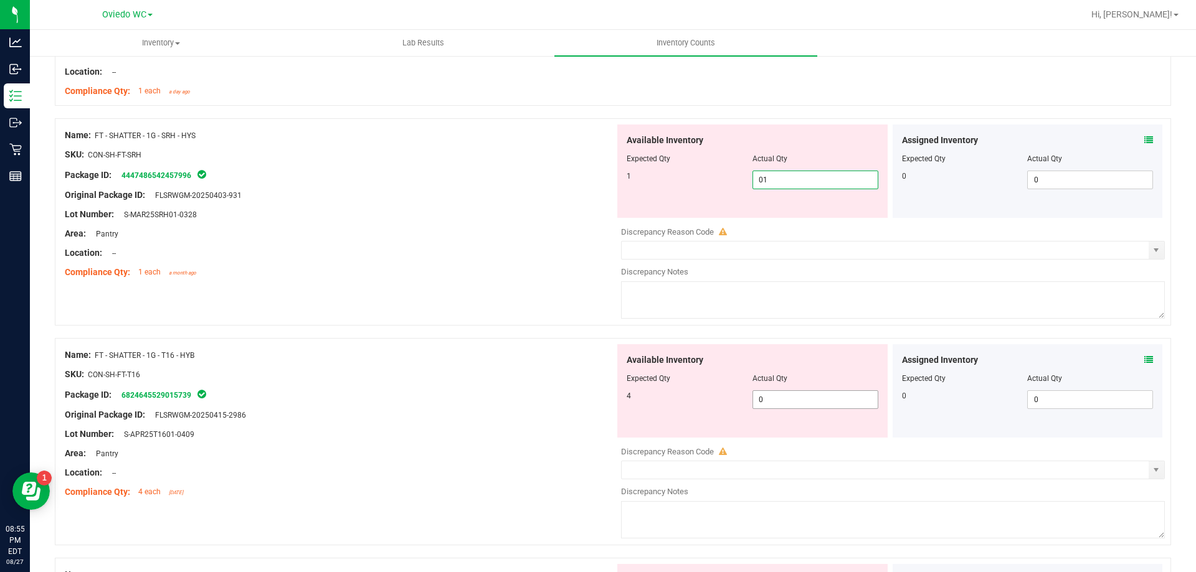
click at [782, 407] on div "Available Inventory Expected Qty Actual Qty 4 0 0" at bounding box center [890, 442] width 550 height 197
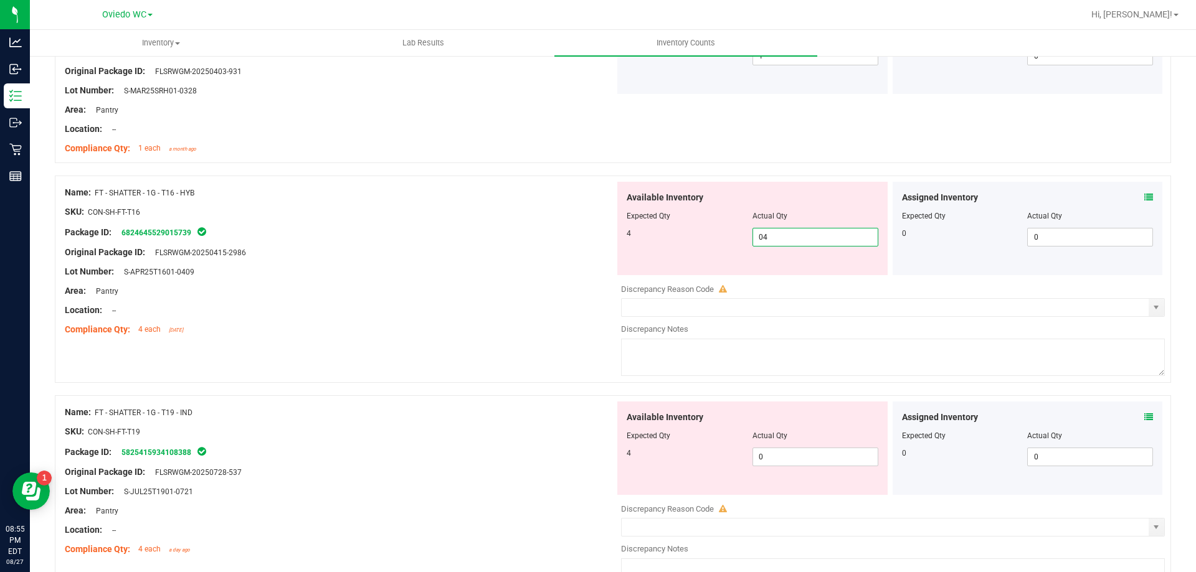
scroll to position [2927, 0]
click at [765, 441] on div "Available Inventory Expected Qty Actual Qty 4 0 0" at bounding box center [752, 447] width 270 height 93
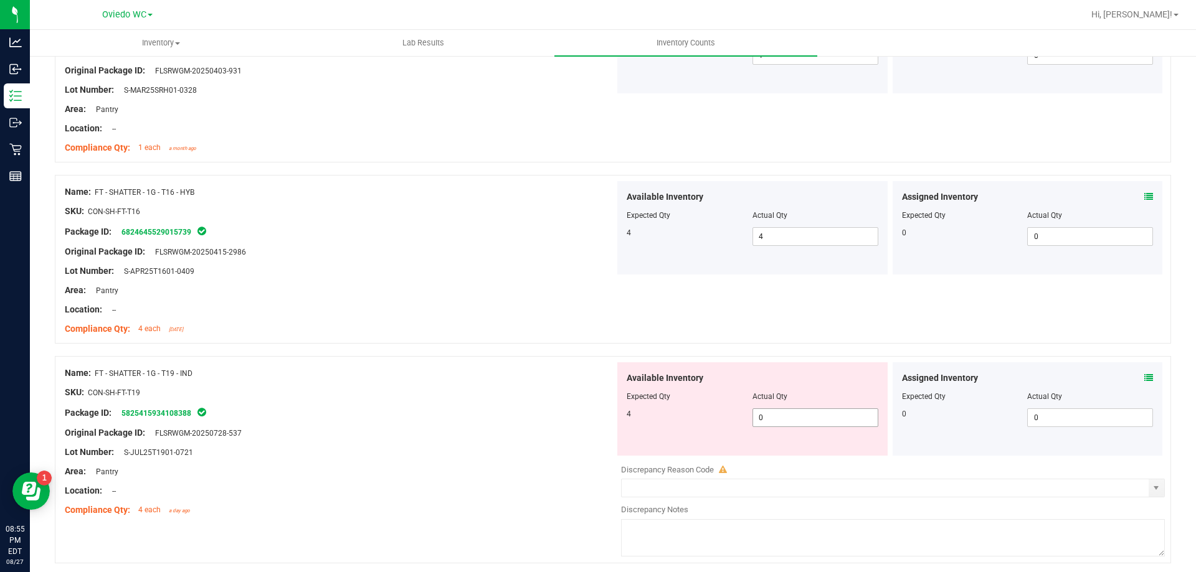
click at [768, 417] on span "0 0" at bounding box center [815, 418] width 126 height 19
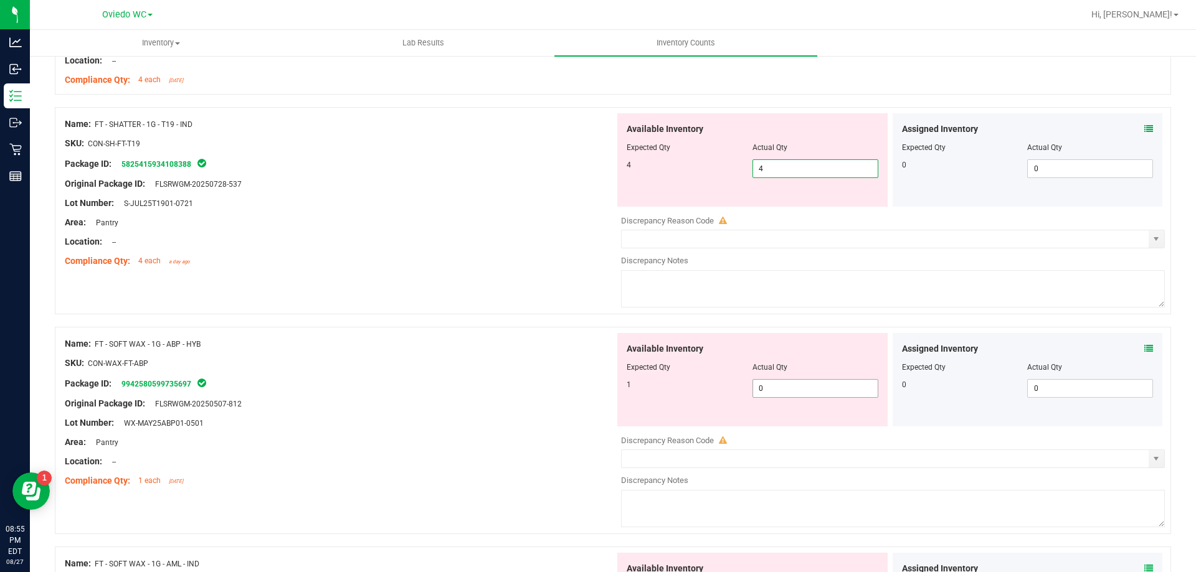
click at [772, 392] on div "Available Inventory Expected Qty Actual Qty 1 0 0" at bounding box center [890, 431] width 550 height 197
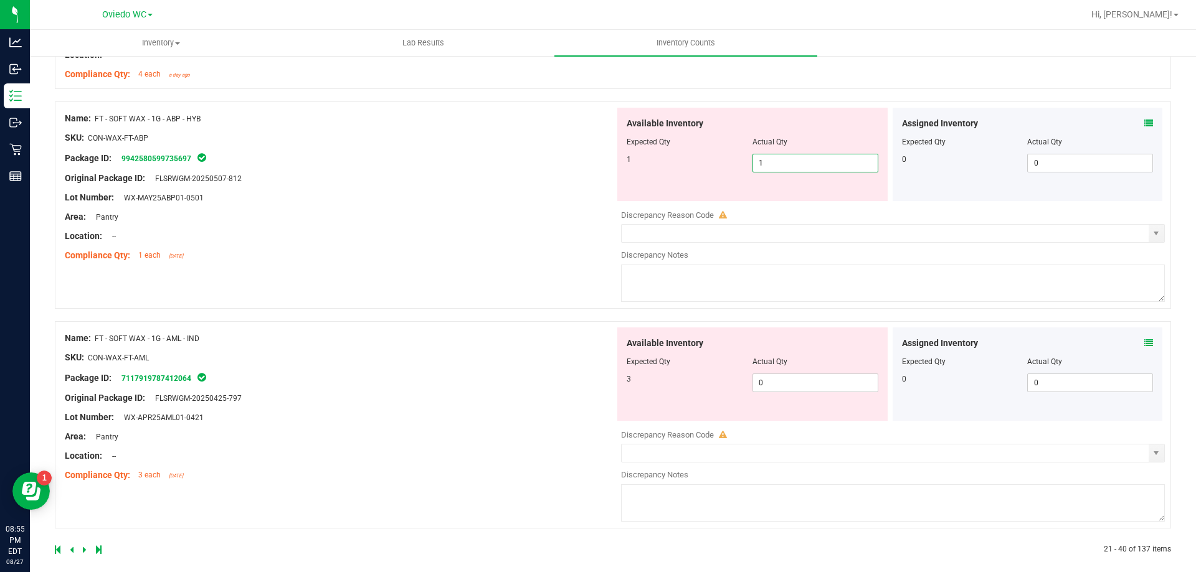
click at [770, 392] on div "Available Inventory Expected Qty Actual Qty 3 0 0" at bounding box center [752, 374] width 270 height 93
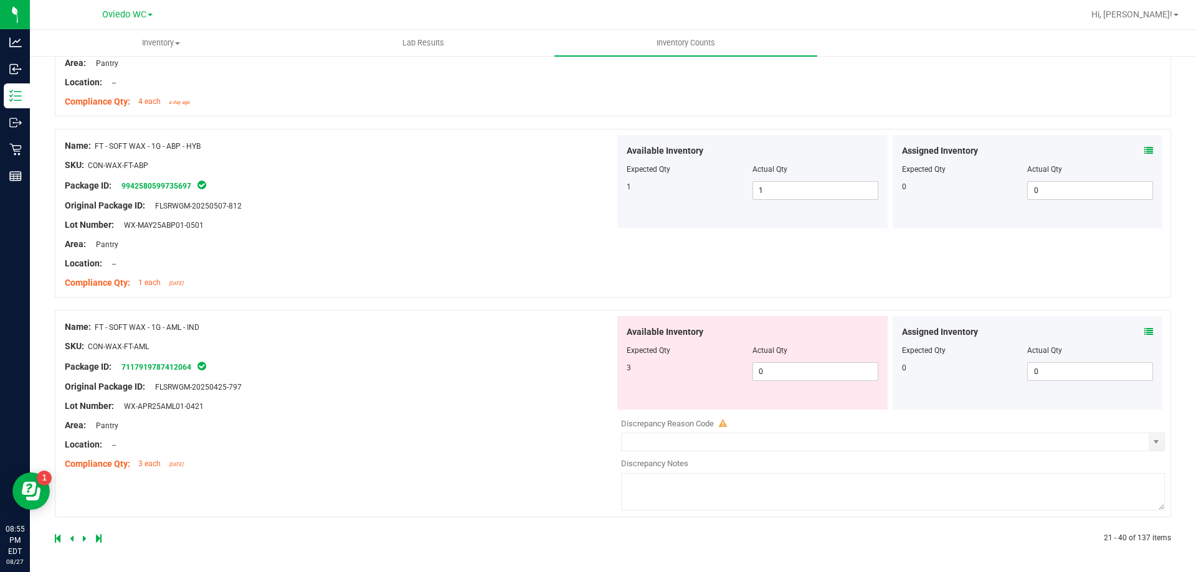
click at [780, 383] on div "Available Inventory Expected Qty Actual Qty 3 0 0" at bounding box center [752, 362] width 270 height 93
click at [787, 372] on span "0 0" at bounding box center [815, 371] width 126 height 19
click at [85, 540] on icon at bounding box center [85, 538] width 4 height 7
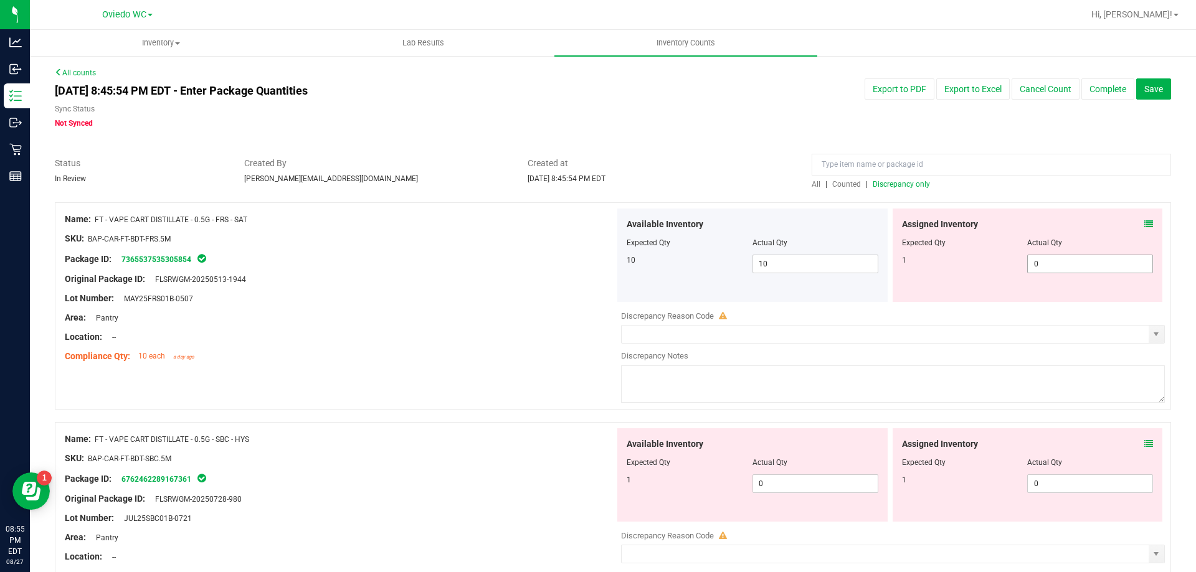
click at [1033, 258] on span "0 0" at bounding box center [1090, 264] width 126 height 19
click at [801, 485] on div "Available Inventory Expected Qty Actual Qty 1 0 0" at bounding box center [890, 526] width 550 height 197
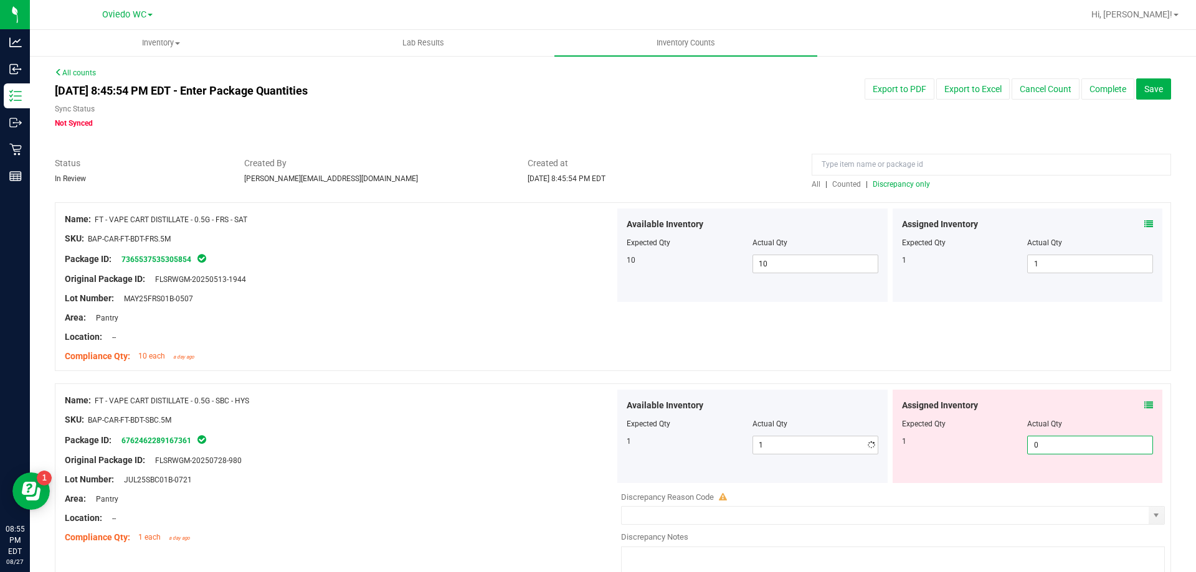
click at [1063, 443] on span "0 0" at bounding box center [1090, 445] width 126 height 19
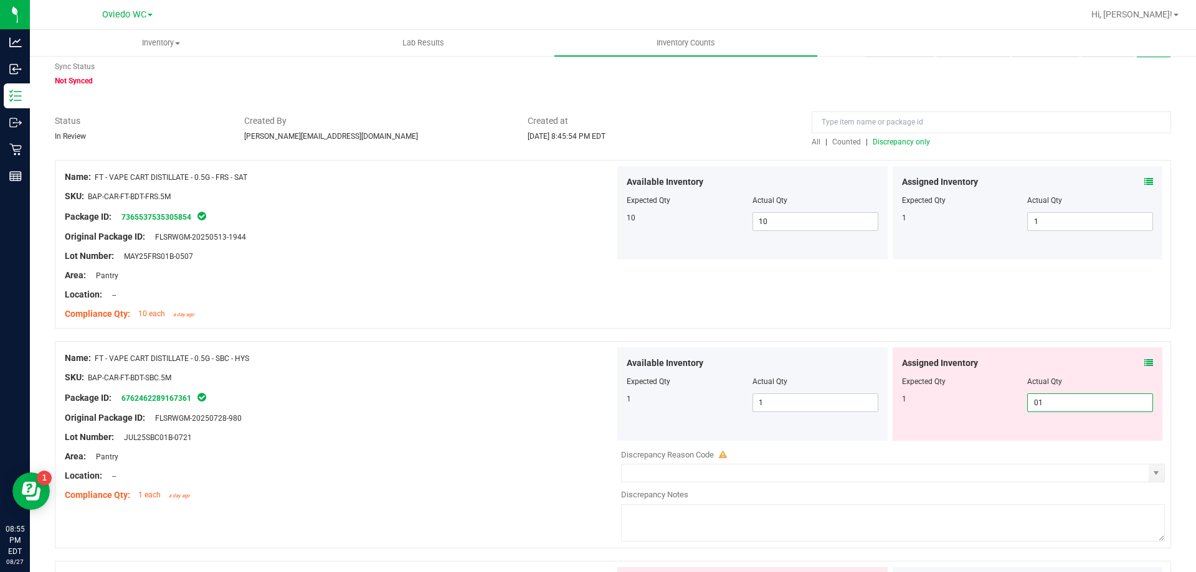
scroll to position [187, 0]
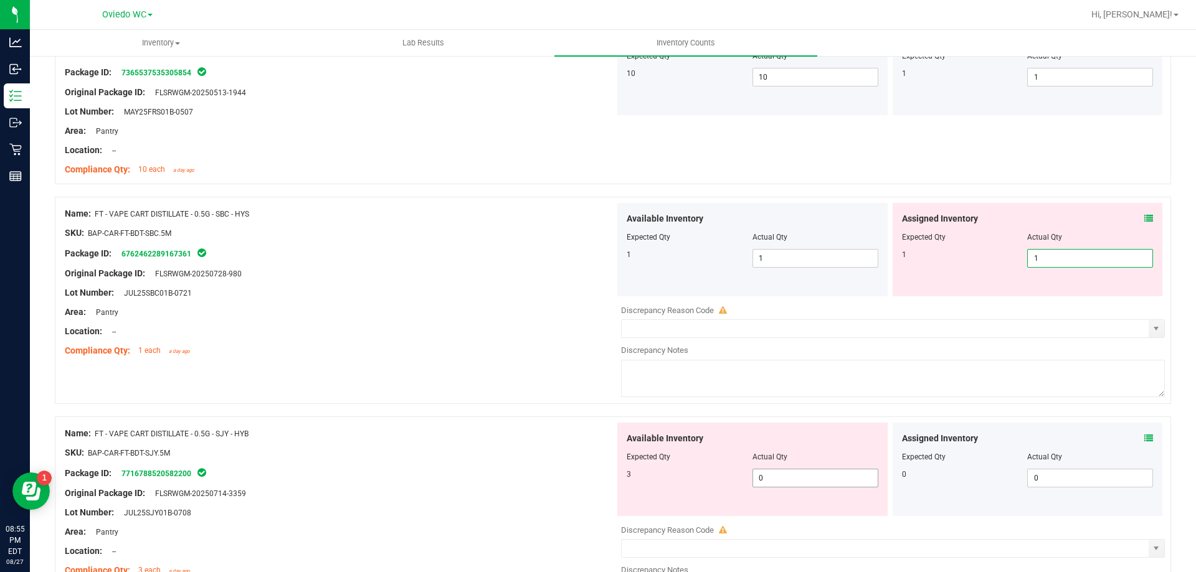
click at [818, 477] on div "Available Inventory Expected Qty Actual Qty 3 0 0" at bounding box center [752, 469] width 270 height 93
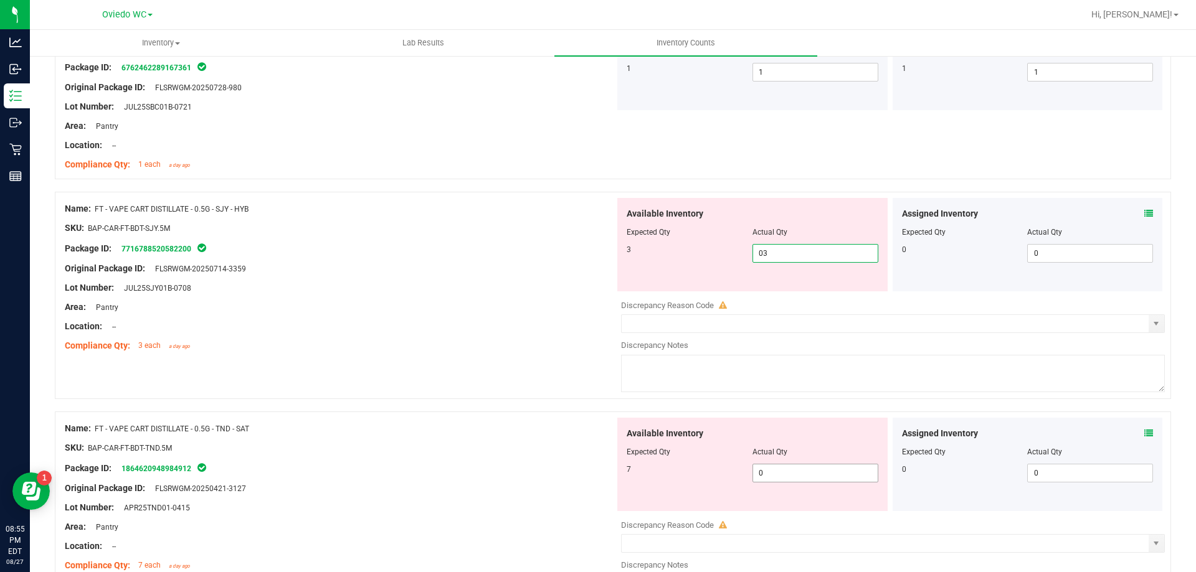
scroll to position [374, 0]
click at [822, 466] on div "Available Inventory Expected Qty Actual Qty 7 0 0" at bounding box center [752, 463] width 270 height 93
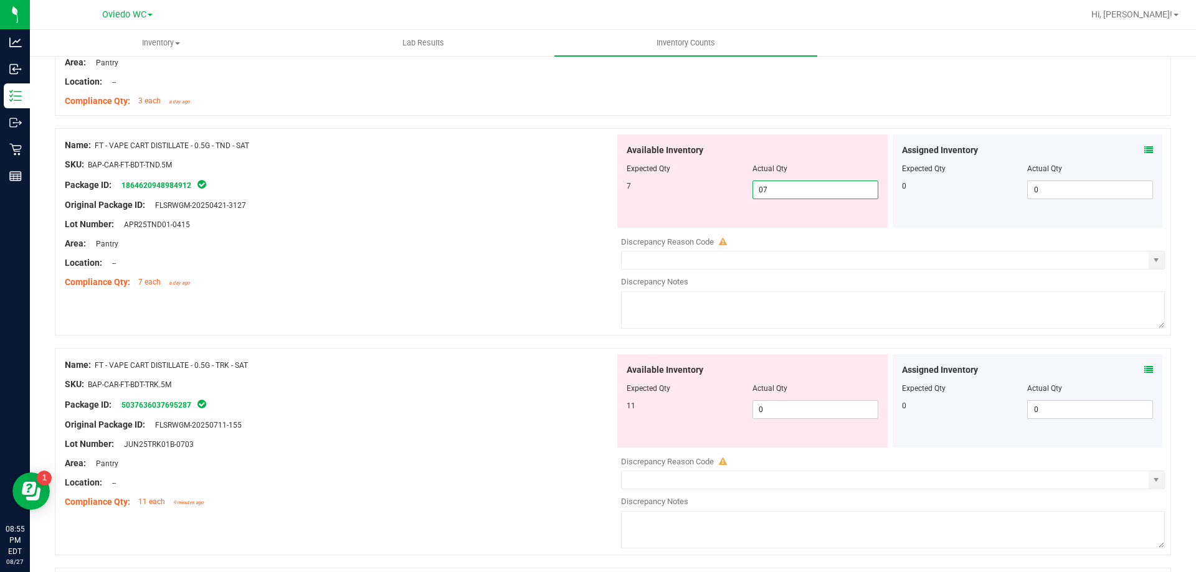
scroll to position [623, 0]
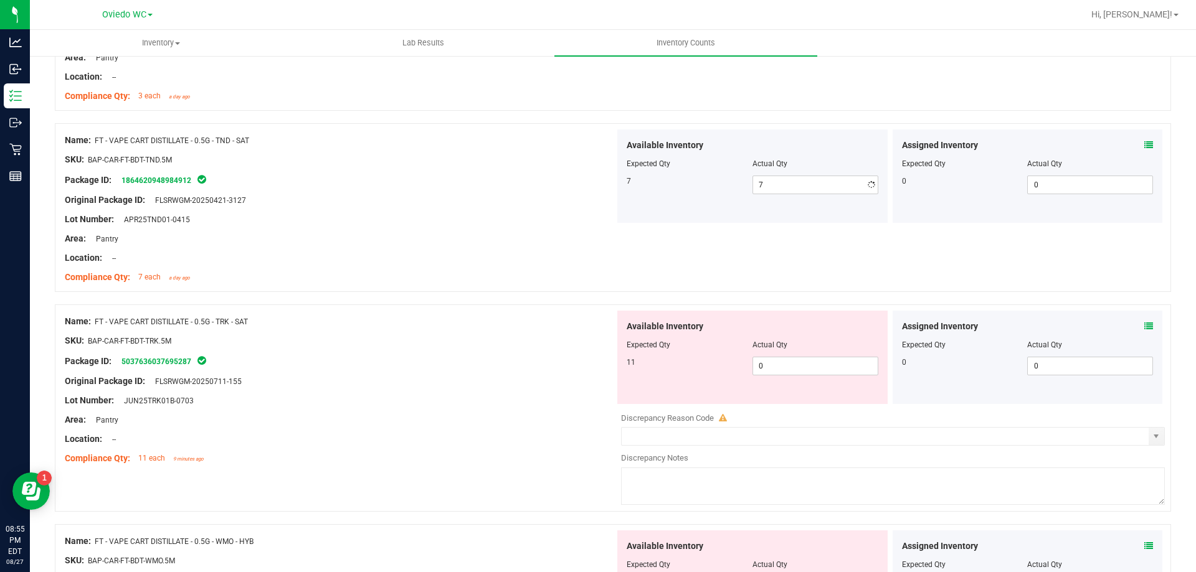
click at [833, 418] on div "Available Inventory Expected Qty Actual Qty 11 0 0" at bounding box center [890, 409] width 550 height 197
click at [833, 366] on span "0 0" at bounding box center [815, 366] width 126 height 19
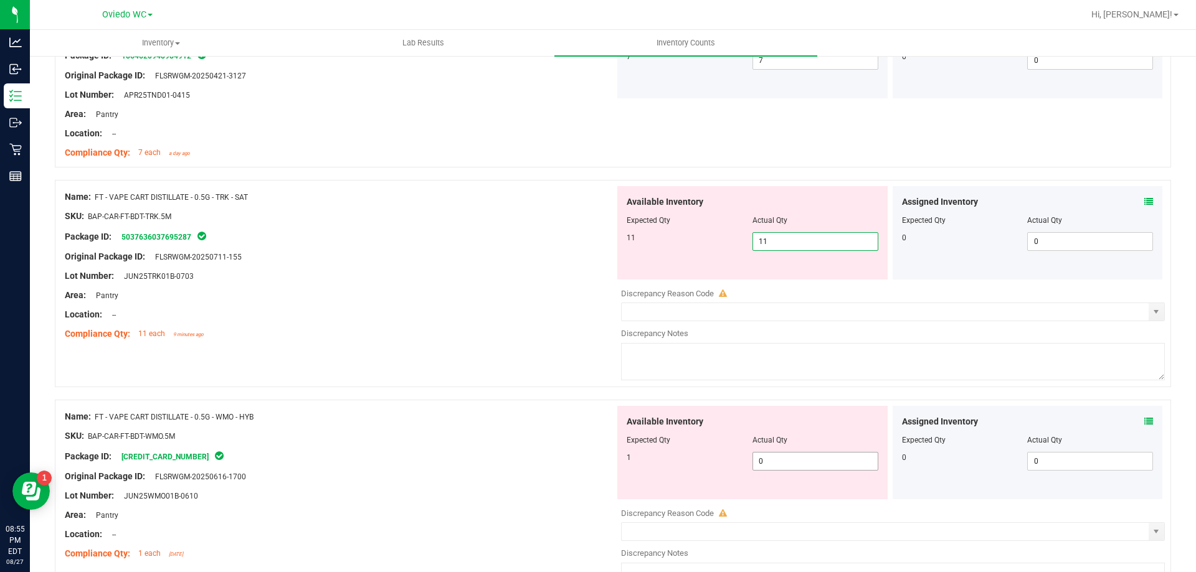
click at [817, 465] on div "Available Inventory Expected Qty Actual Qty 1 0 0" at bounding box center [890, 504] width 550 height 197
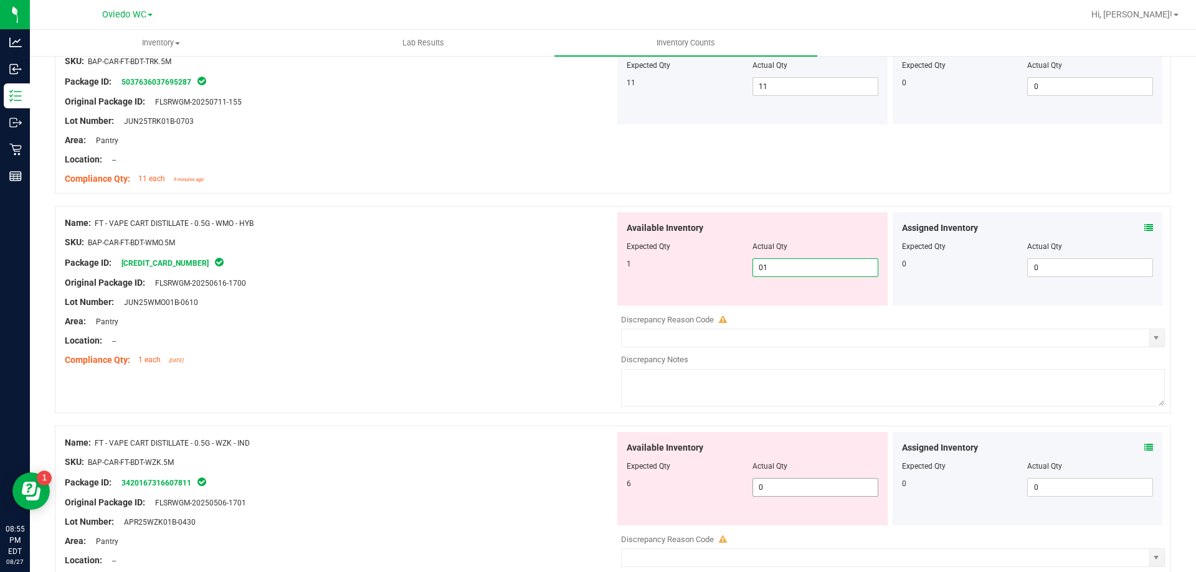
scroll to position [934, 0]
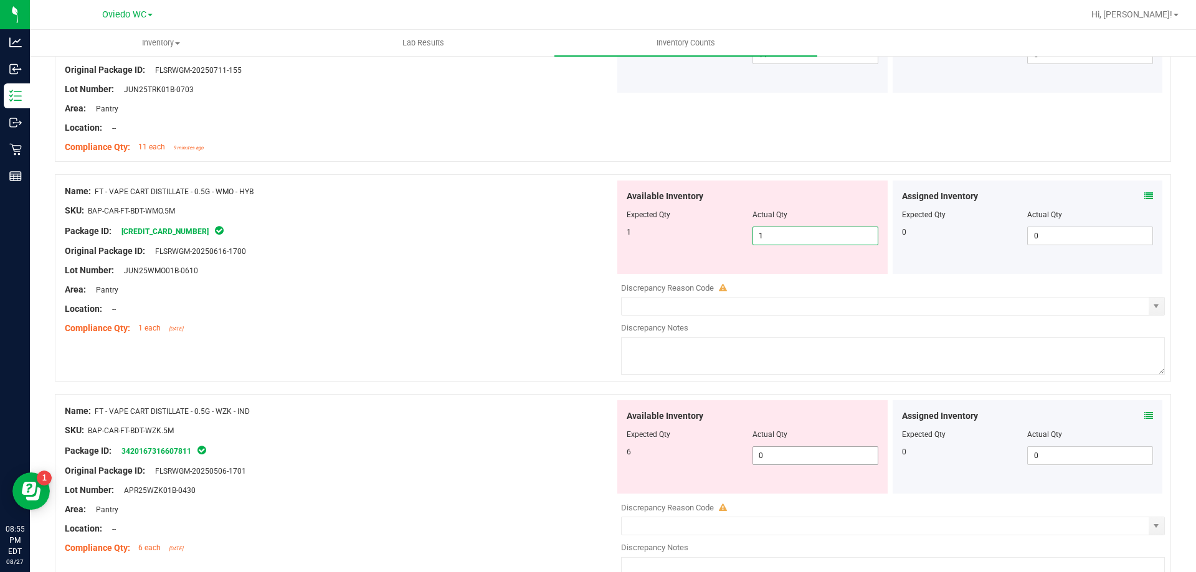
click at [820, 455] on div "Available Inventory Expected Qty Actual Qty 6 0 0" at bounding box center [890, 498] width 550 height 197
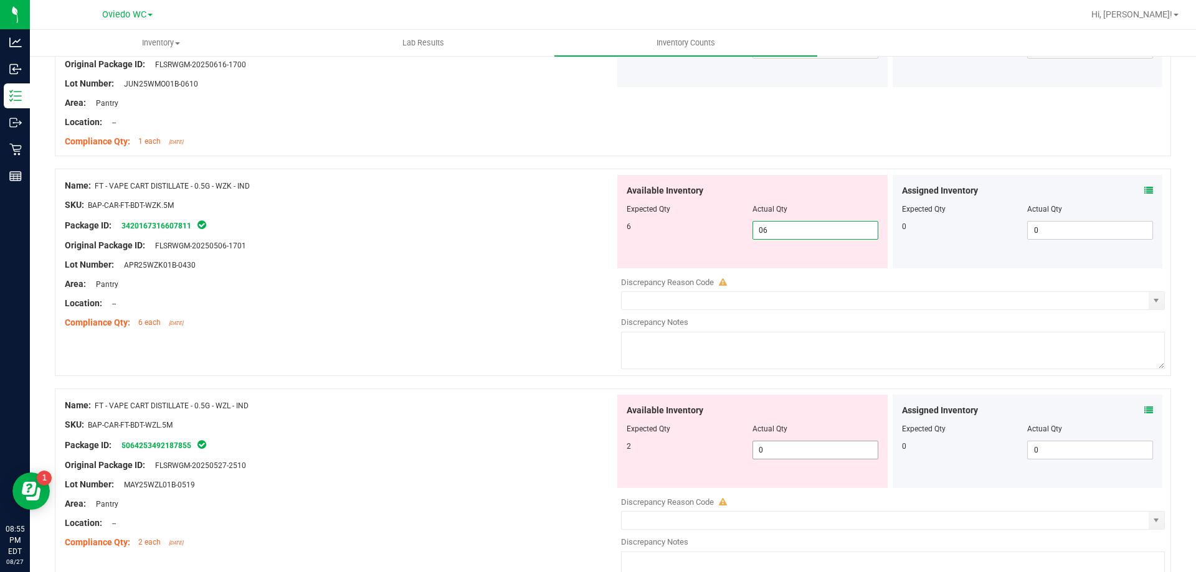
click at [818, 450] on div "Available Inventory Expected Qty Actual Qty 2 0 0" at bounding box center [890, 493] width 550 height 197
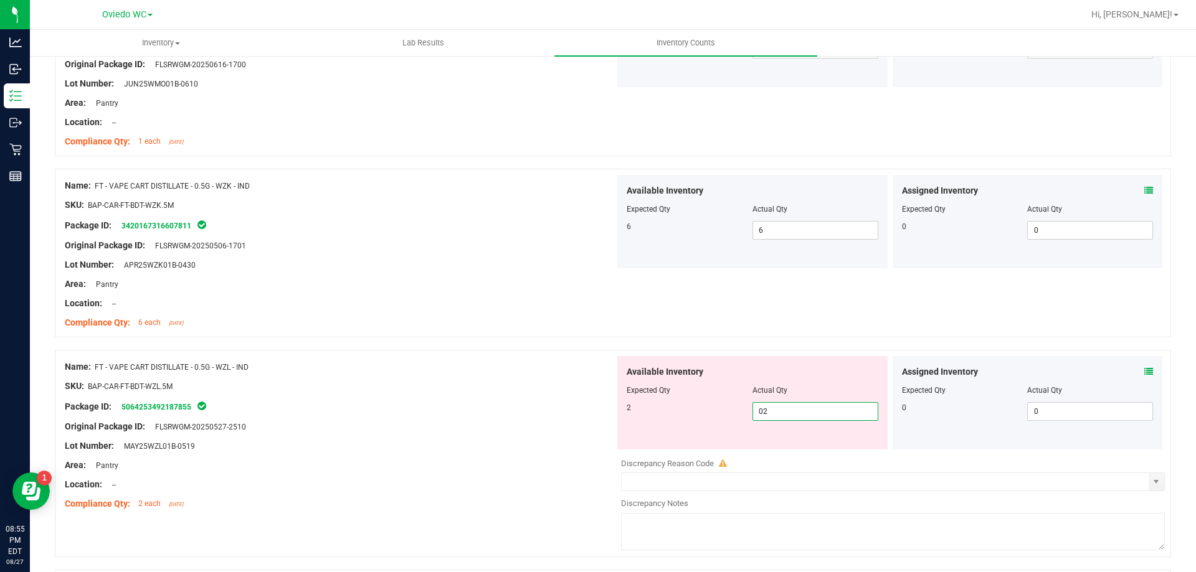
scroll to position [1308, 0]
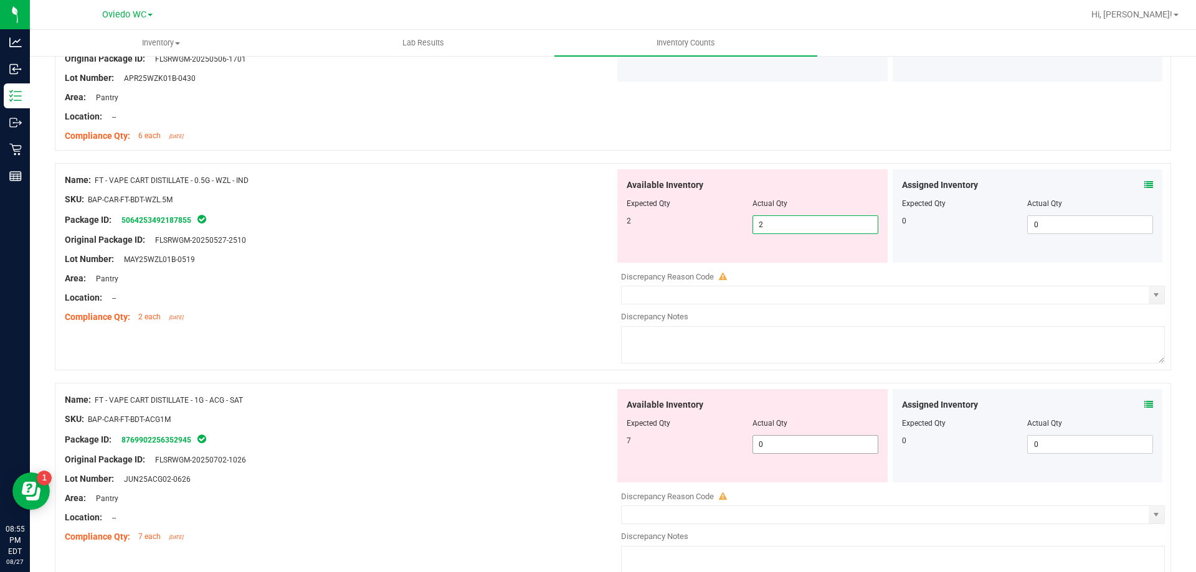
click at [818, 443] on div "Available Inventory Expected Qty Actual Qty 7 0 0" at bounding box center [752, 435] width 270 height 93
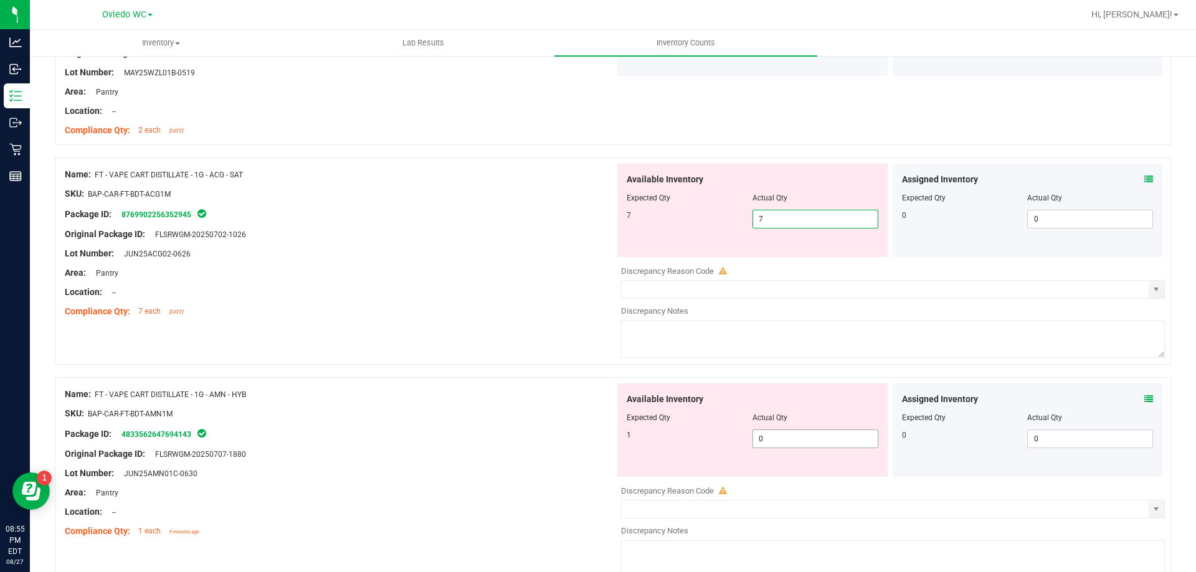
click at [816, 440] on div "Available Inventory Expected Qty Actual Qty 1 0 0" at bounding box center [890, 482] width 550 height 197
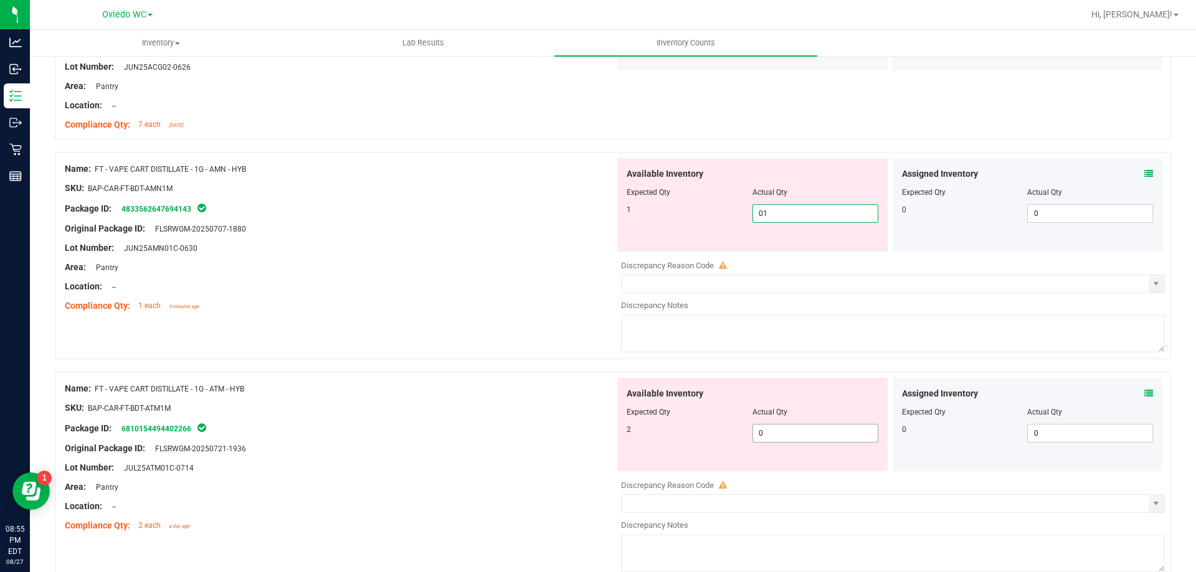
click at [815, 438] on div "Available Inventory Expected Qty Actual Qty 2 0 0" at bounding box center [890, 476] width 550 height 197
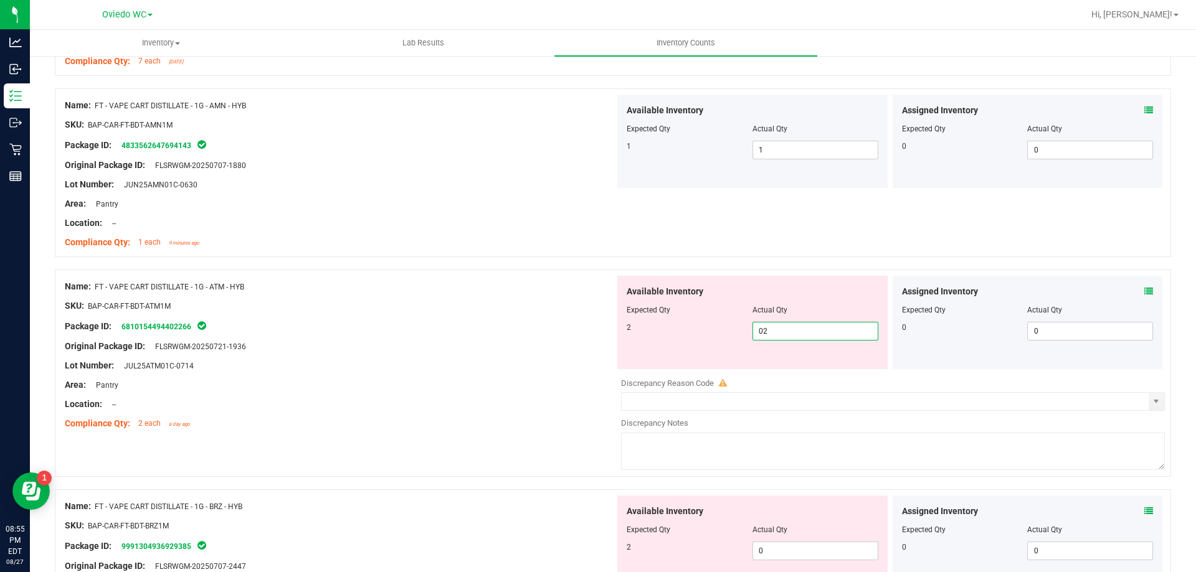
scroll to position [1806, 0]
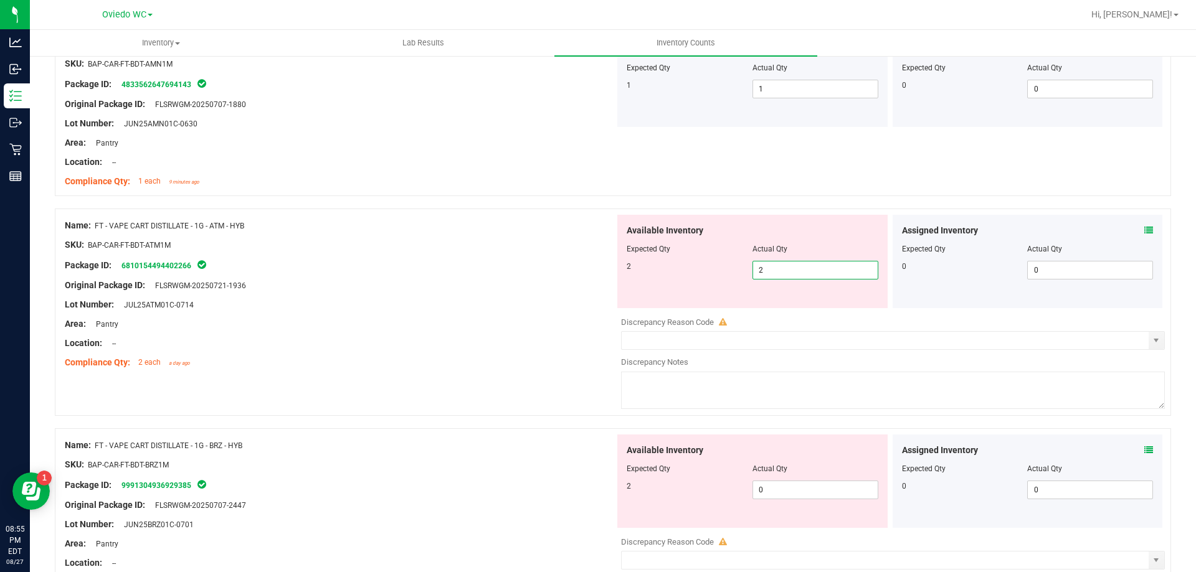
click at [798, 479] on div "Available Inventory Expected Qty Actual Qty 2 0 0" at bounding box center [752, 481] width 270 height 93
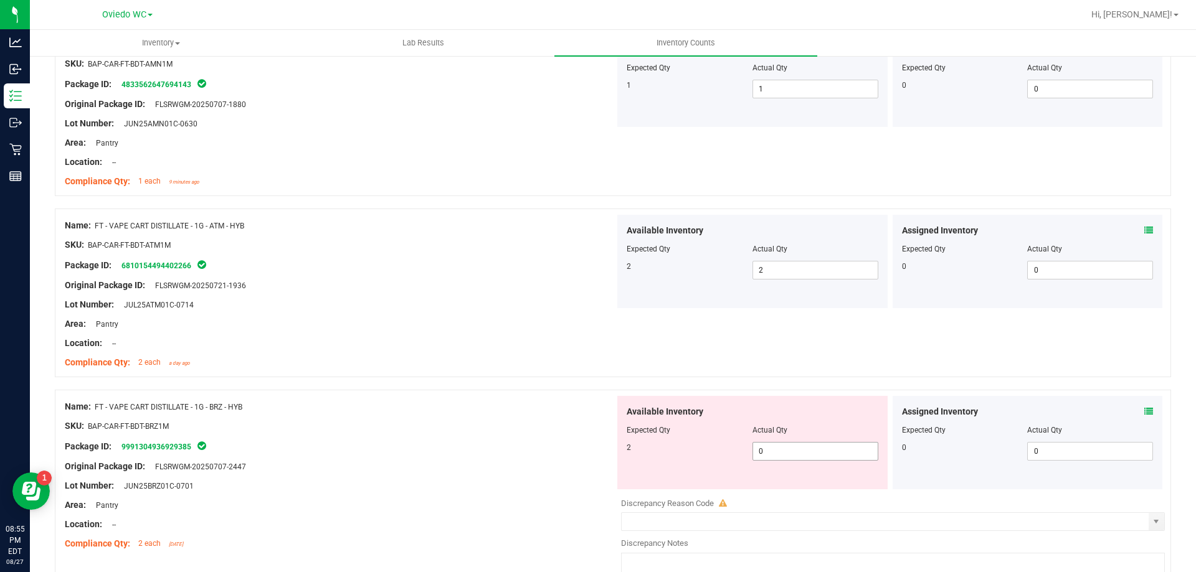
click at [802, 456] on span "0 0" at bounding box center [815, 451] width 126 height 19
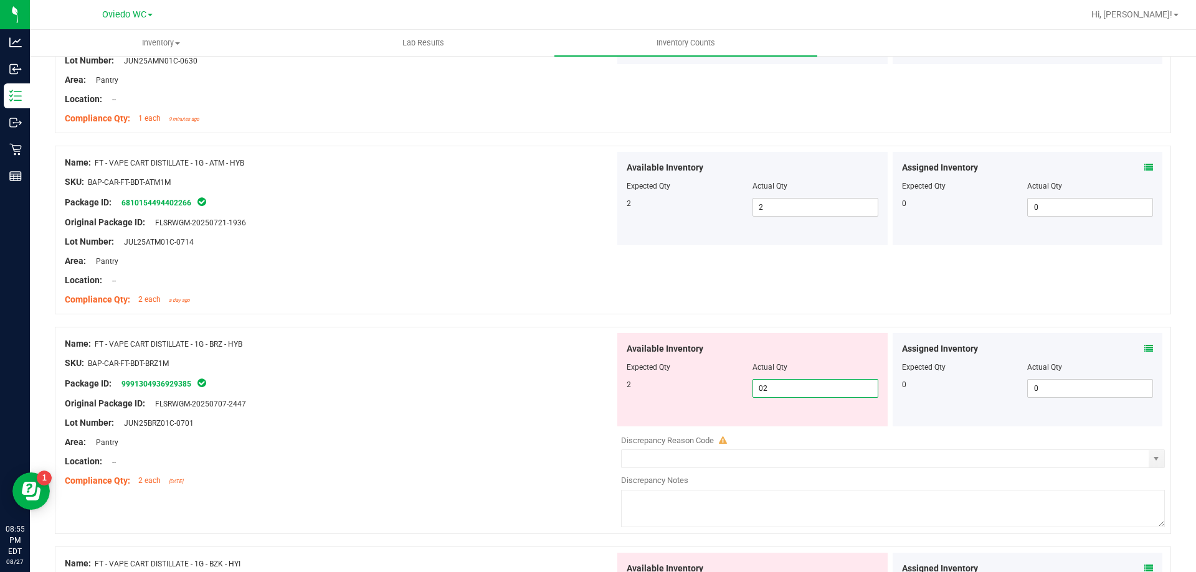
scroll to position [1993, 0]
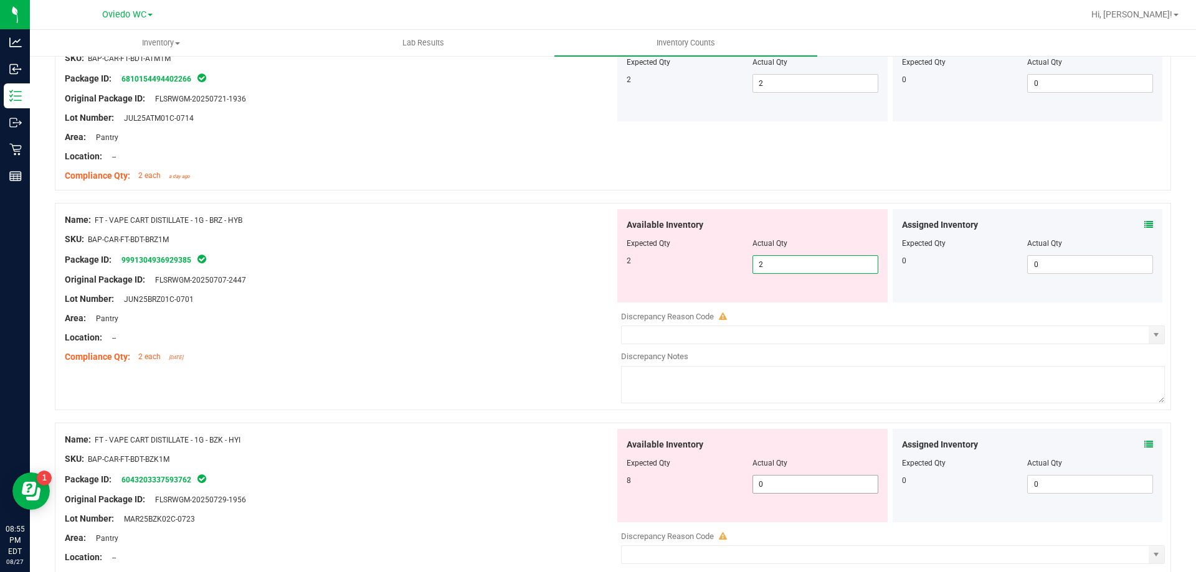
click at [806, 488] on div "Available Inventory Expected Qty Actual Qty 8 0 0" at bounding box center [890, 527] width 550 height 197
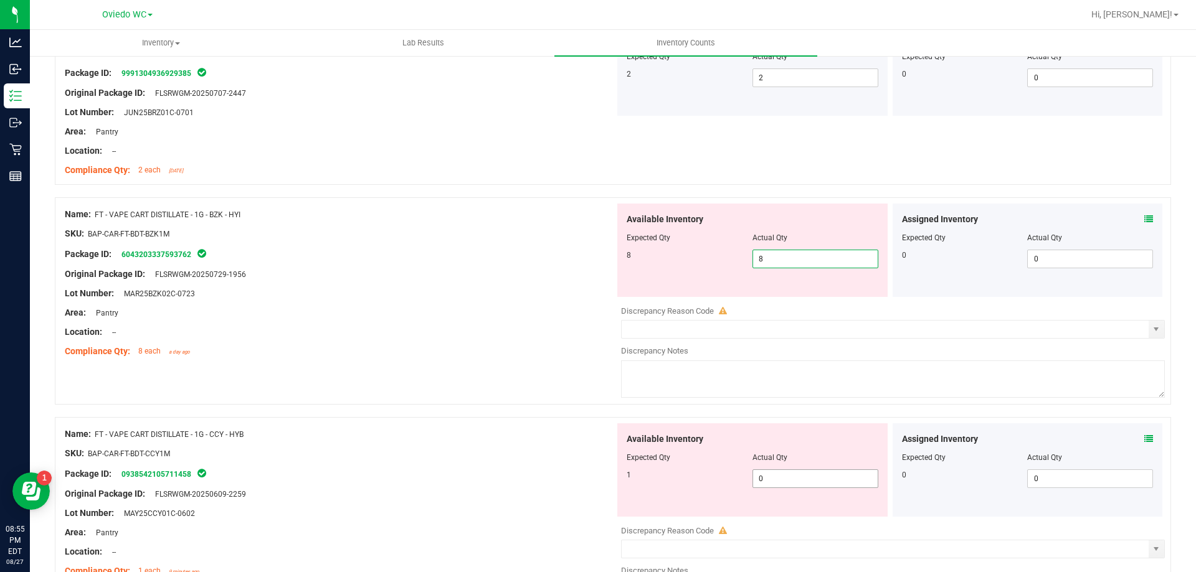
click at [803, 480] on div "Available Inventory Expected Qty Actual Qty 1 0 0" at bounding box center [890, 521] width 550 height 197
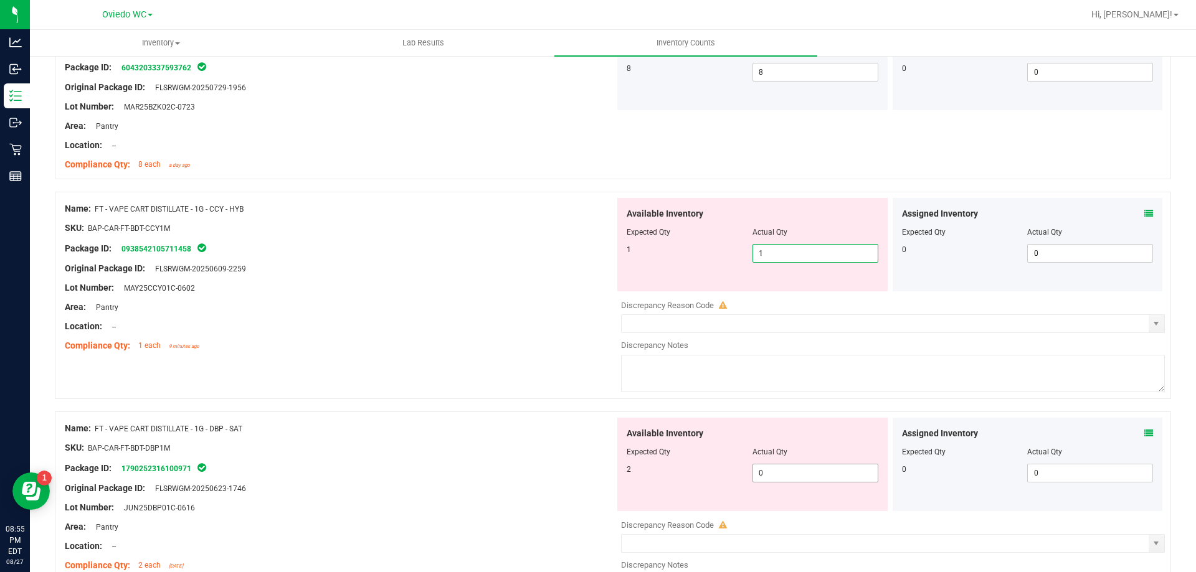
click at [803, 475] on div "Available Inventory Expected Qty Actual Qty 2 0 0" at bounding box center [890, 516] width 550 height 197
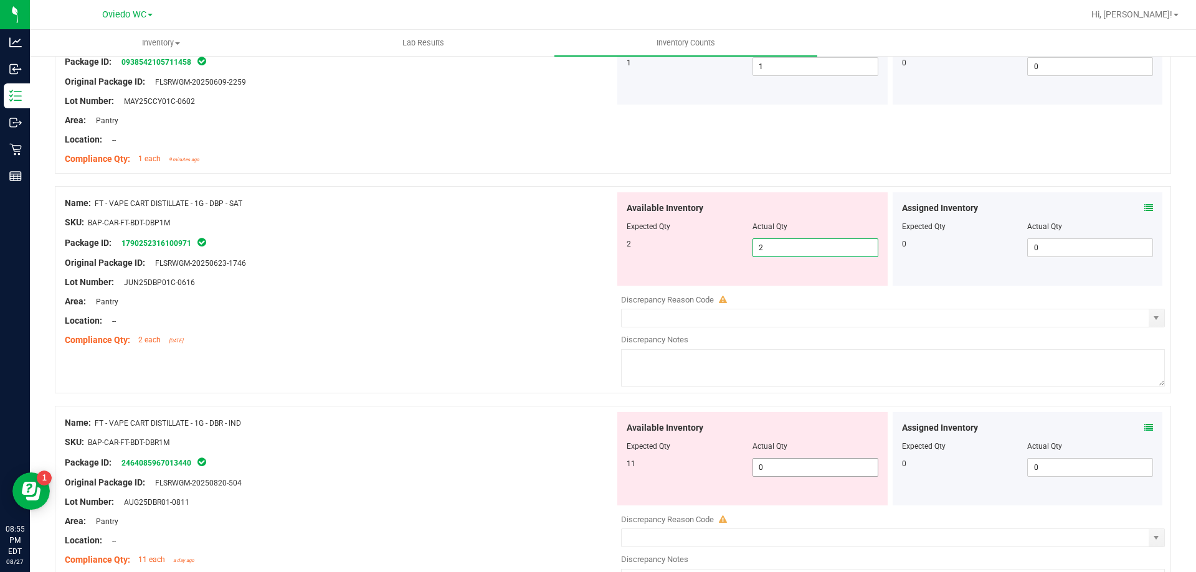
click at [803, 468] on div "Available Inventory Expected Qty Actual Qty 11 0 0" at bounding box center [890, 510] width 550 height 197
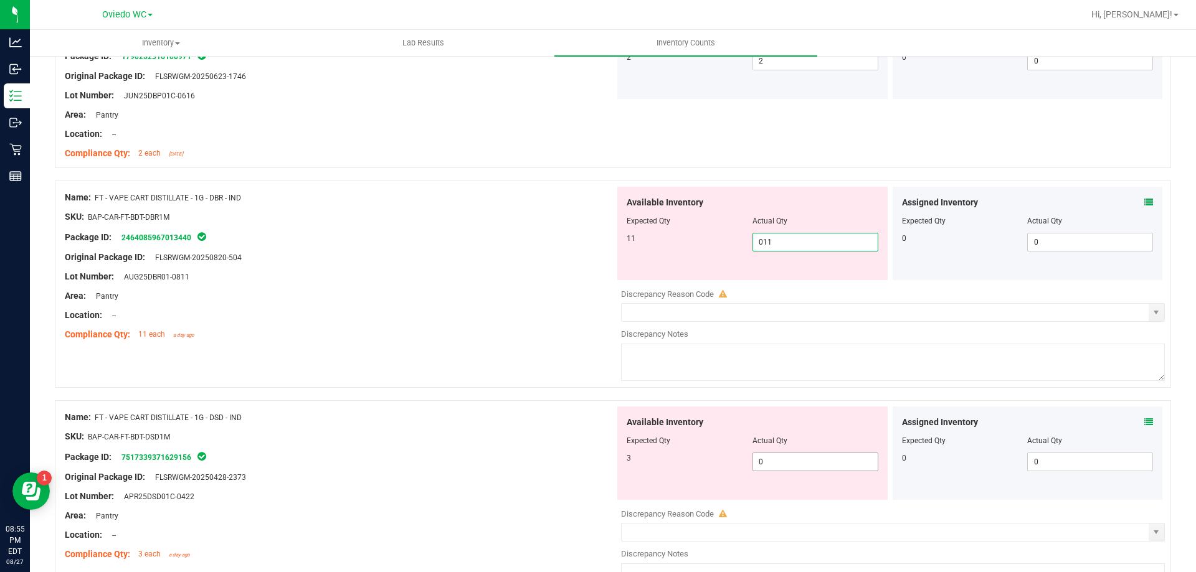
click at [803, 465] on div "Available Inventory Expected Qty Actual Qty 3 0 0" at bounding box center [890, 505] width 550 height 197
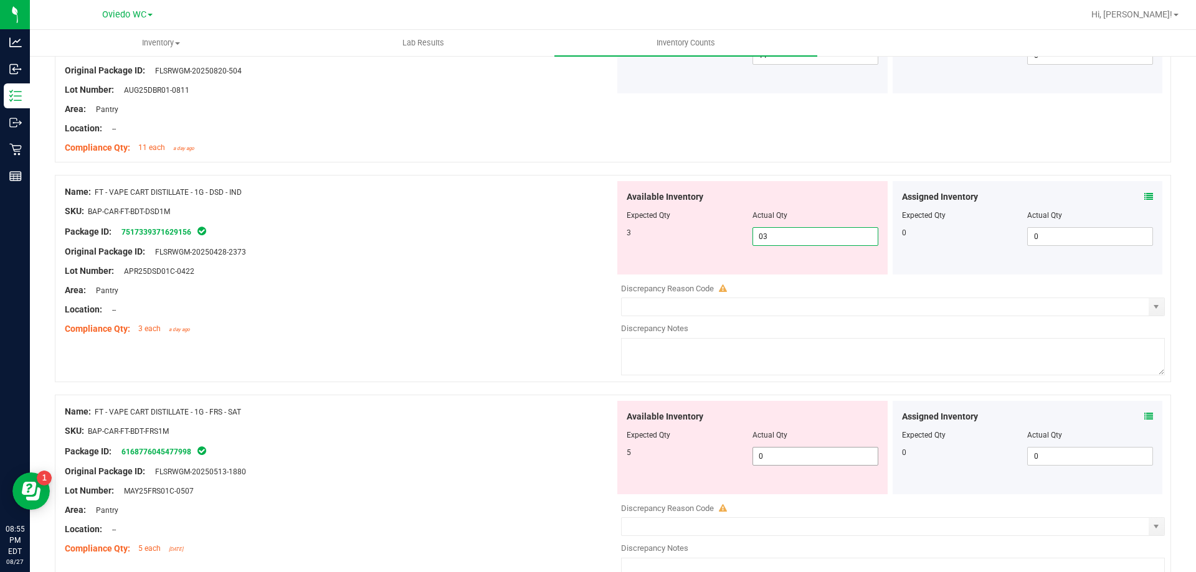
click at [805, 456] on div "Available Inventory Expected Qty Actual Qty 5 0 0" at bounding box center [890, 499] width 550 height 197
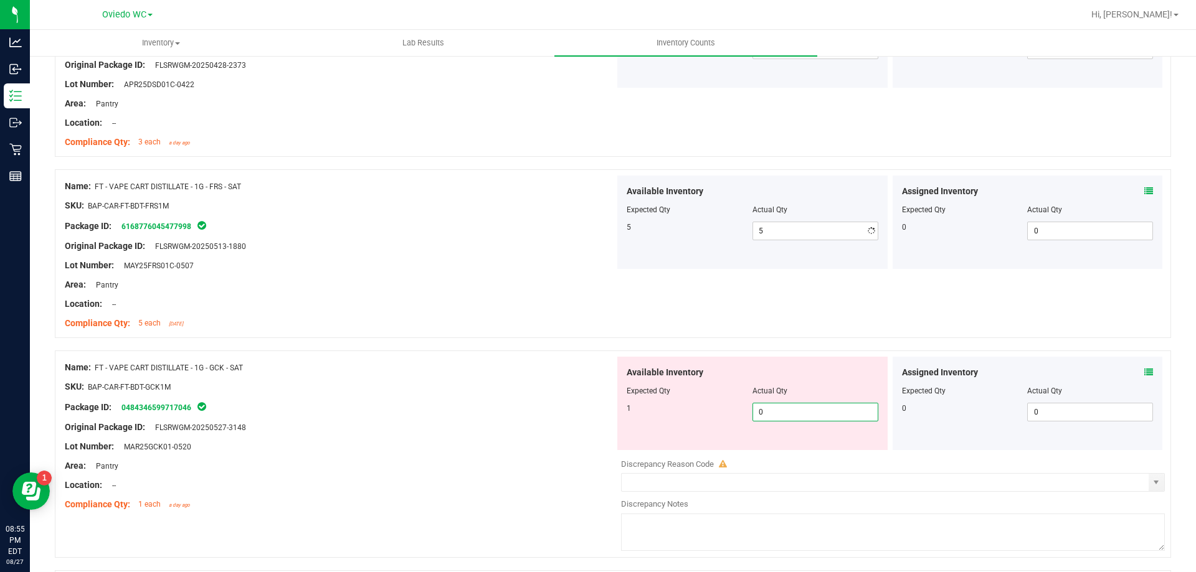
click at [800, 456] on div "Available Inventory Expected Qty Actual Qty 1 0 0" at bounding box center [890, 455] width 550 height 197
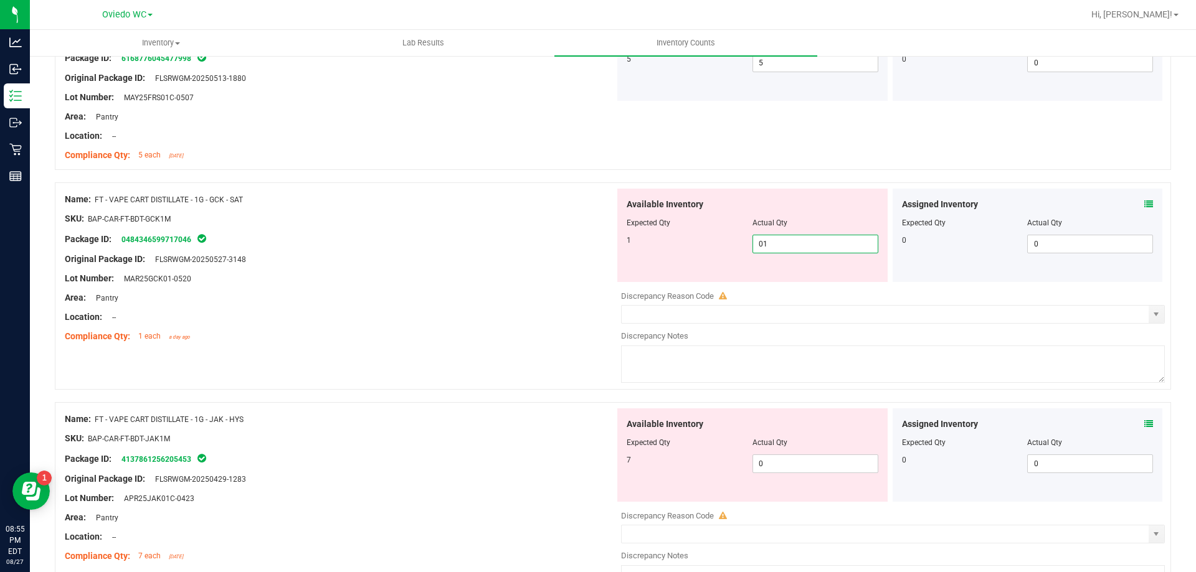
scroll to position [3301, 0]
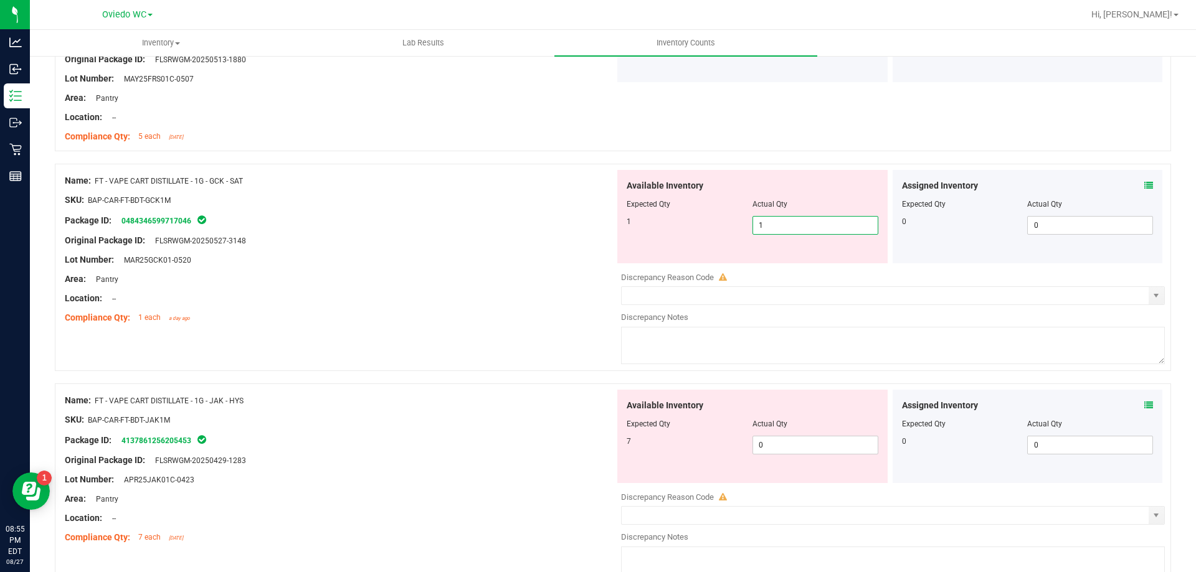
click at [800, 455] on div "Available Inventory Expected Qty Actual Qty 7 0 0" at bounding box center [890, 488] width 550 height 197
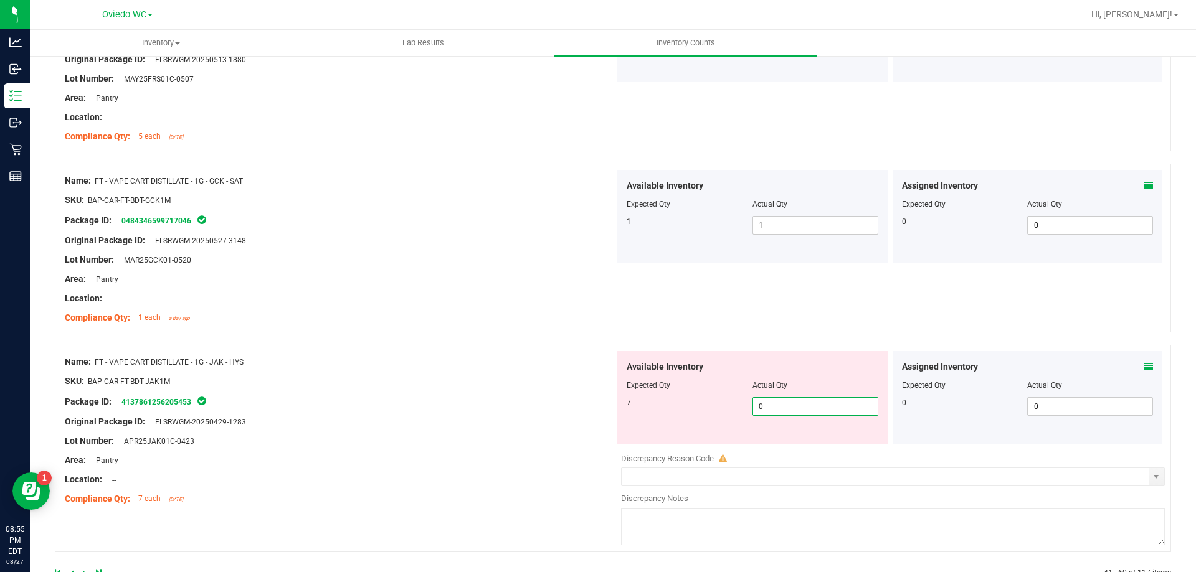
click at [808, 409] on span "0 0" at bounding box center [815, 406] width 126 height 19
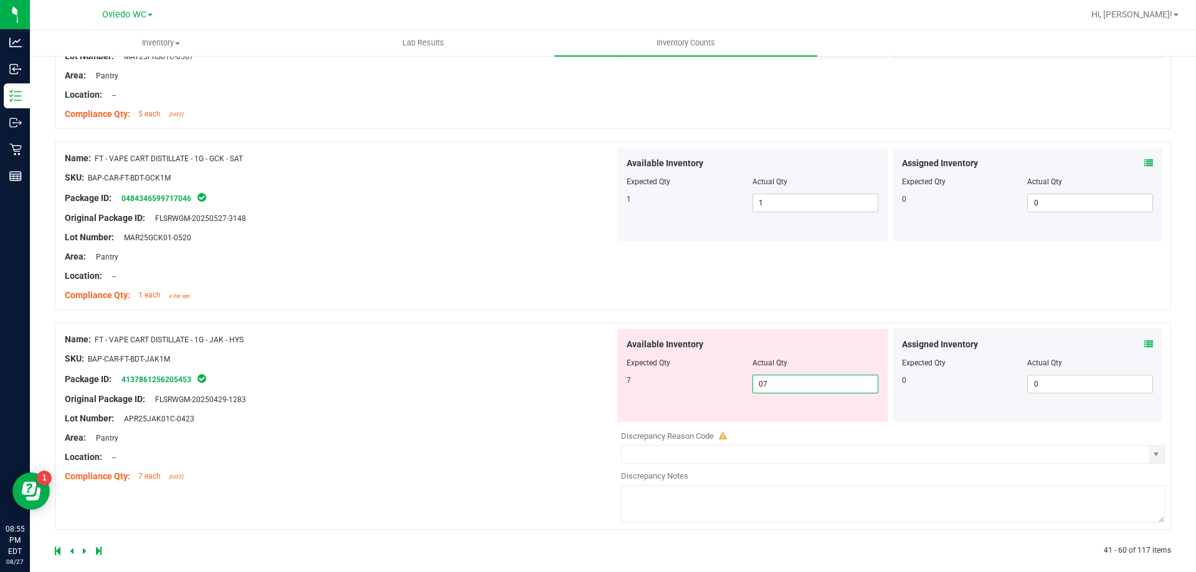
scroll to position [3336, 0]
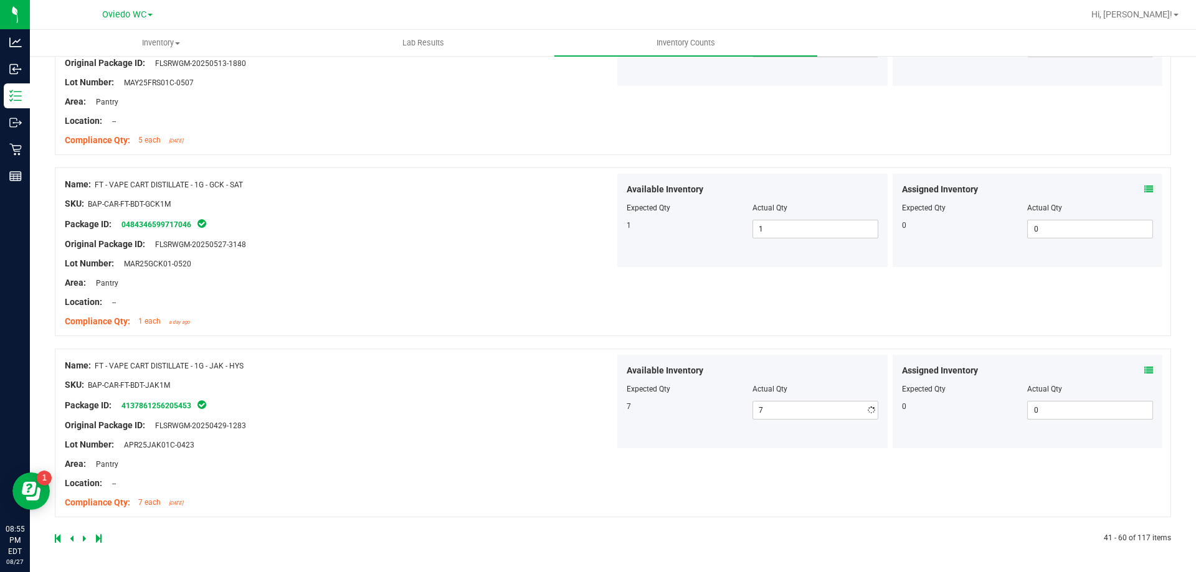
click at [83, 540] on icon at bounding box center [85, 538] width 4 height 7
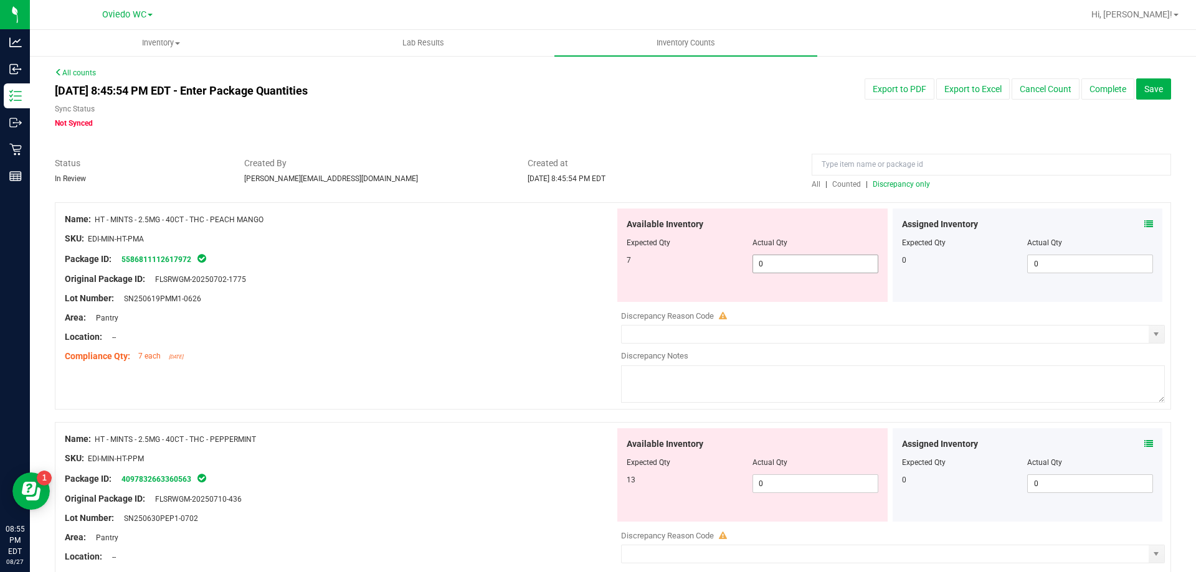
click at [790, 268] on span "0 0" at bounding box center [815, 264] width 126 height 19
click at [785, 478] on div "Available Inventory Expected Qty Actual Qty 13 0 0" at bounding box center [752, 474] width 270 height 93
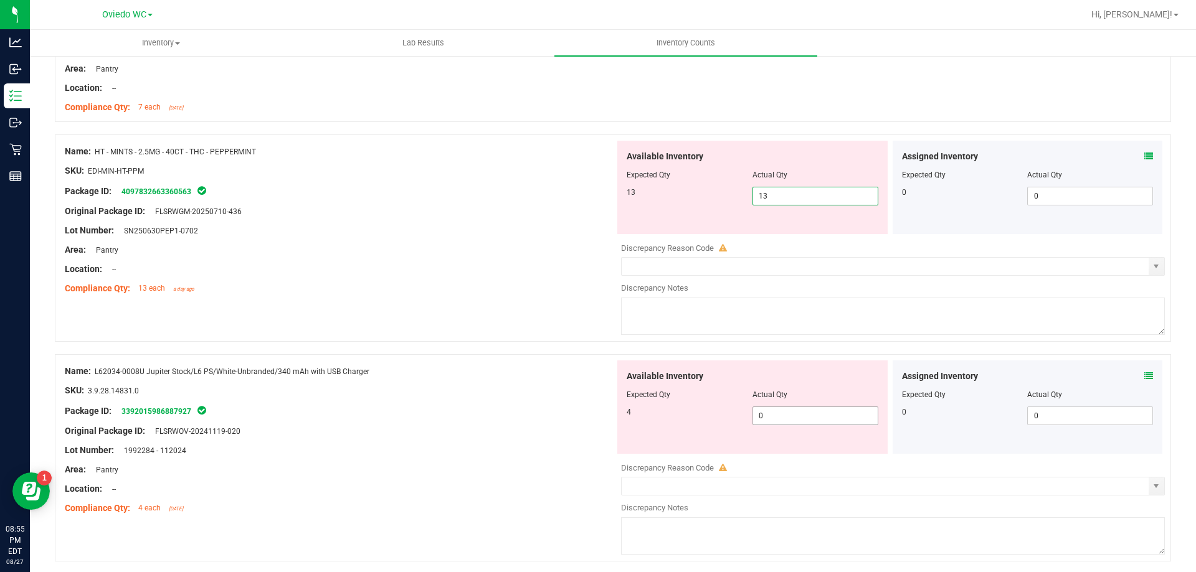
click at [784, 417] on div "Available Inventory Expected Qty Actual Qty 4 0 0" at bounding box center [890, 459] width 550 height 197
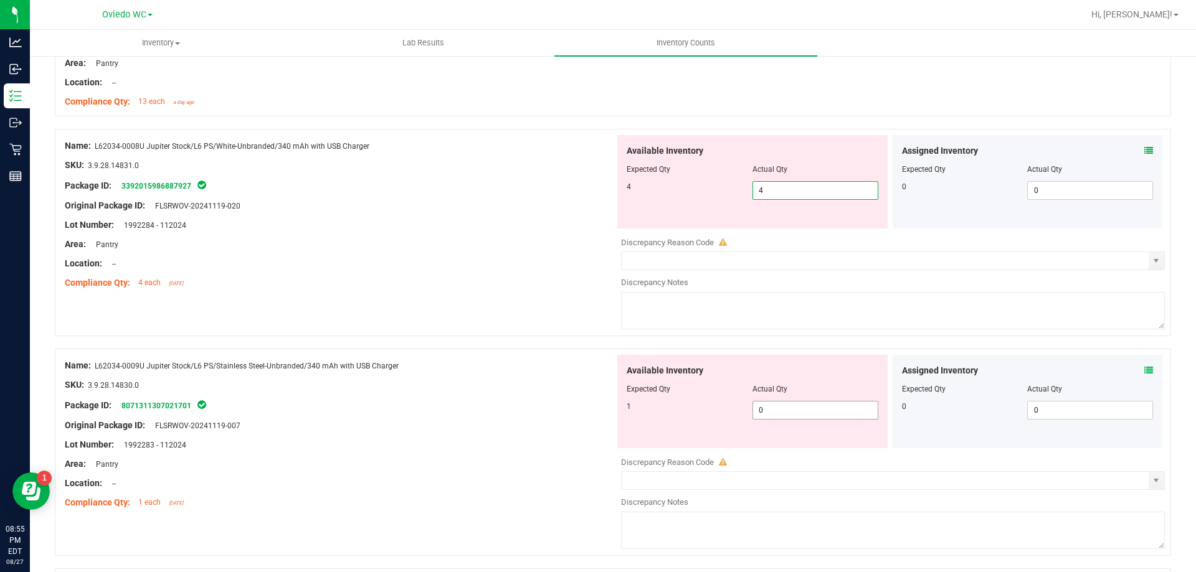
click at [788, 414] on div "Available Inventory Expected Qty Actual Qty 1 0 0" at bounding box center [890, 453] width 550 height 197
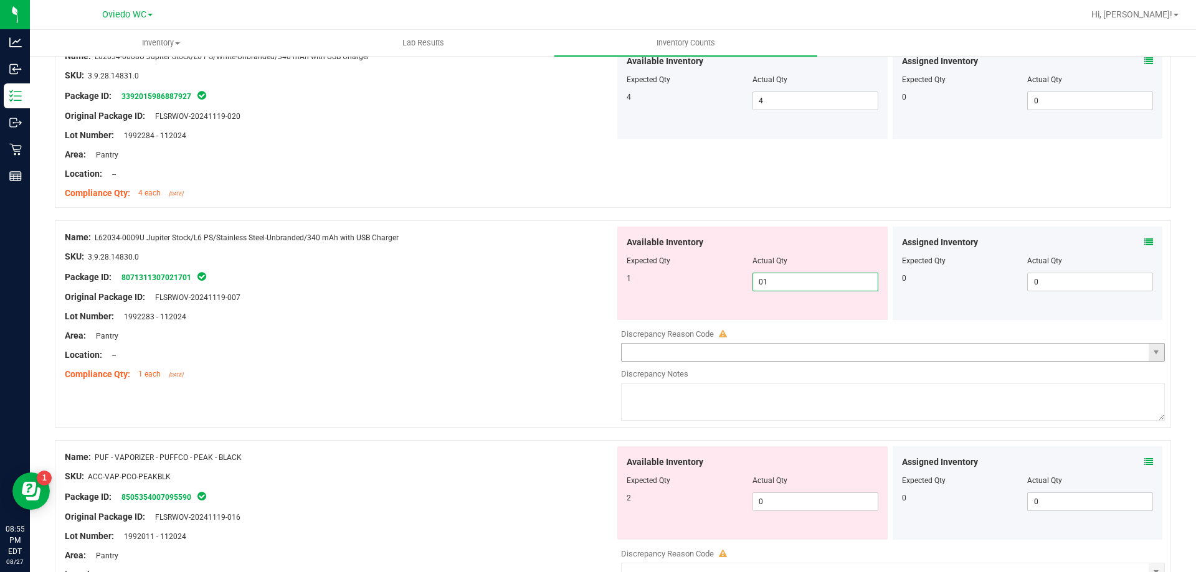
scroll to position [685, 0]
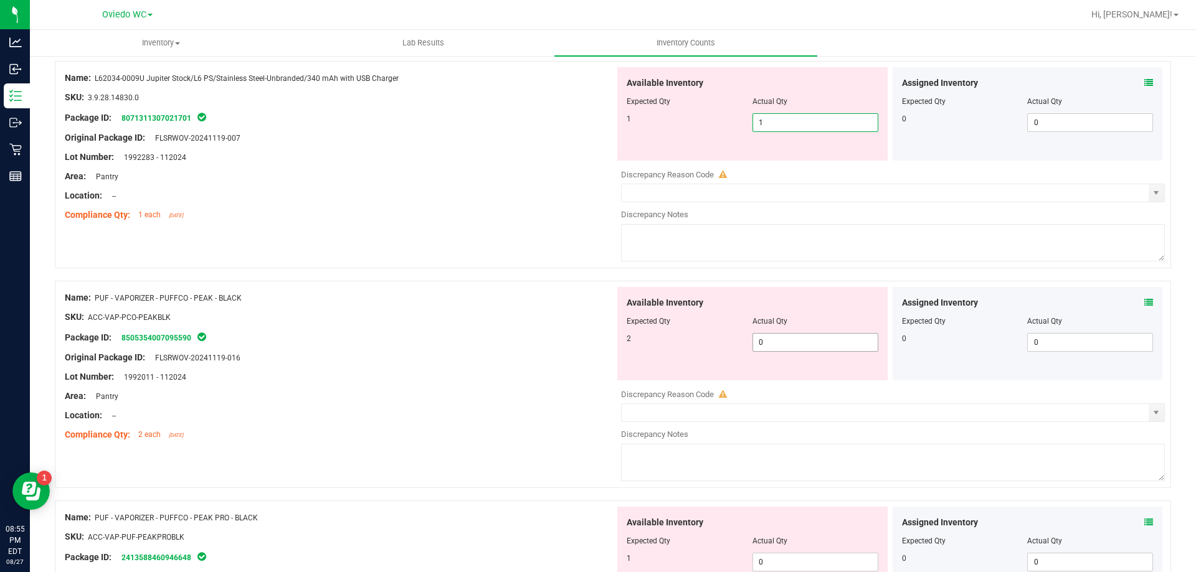
click at [782, 339] on div "Available Inventory Expected Qty Actual Qty 2 0 0" at bounding box center [752, 333] width 270 height 93
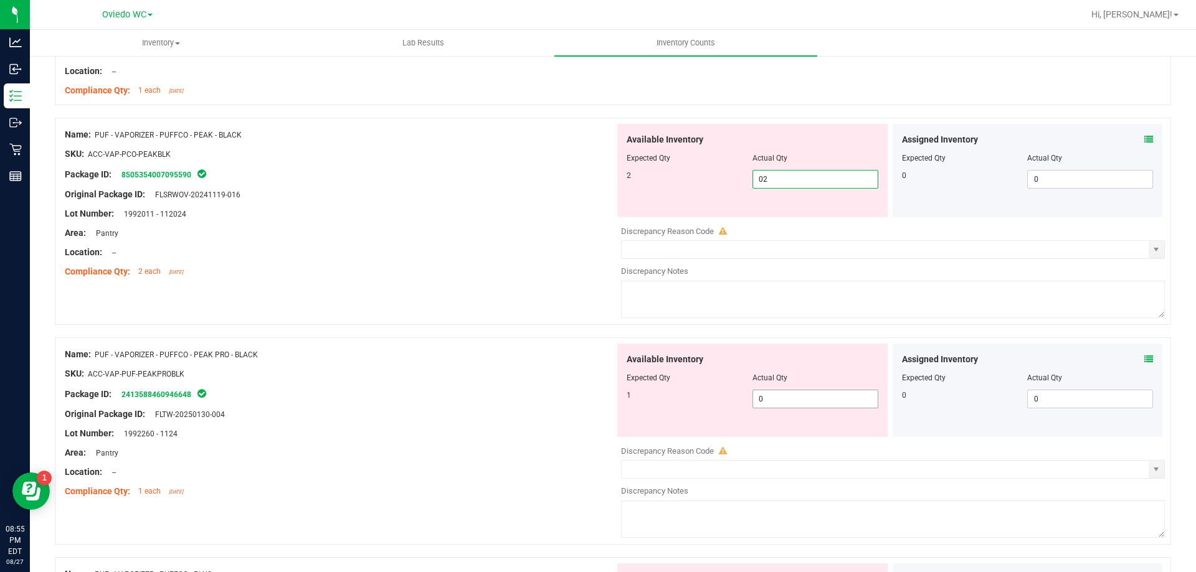
click at [777, 404] on div "Available Inventory Expected Qty Actual Qty 1 0 0" at bounding box center [890, 442] width 550 height 197
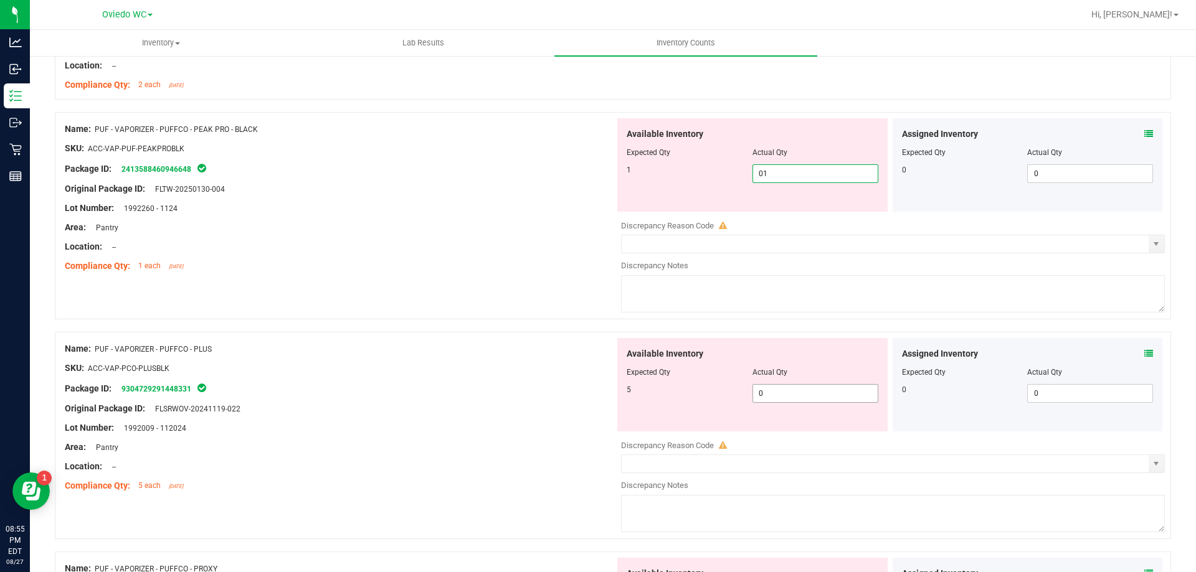
click at [779, 394] on div "Available Inventory Expected Qty Actual Qty 5 0 0" at bounding box center [890, 436] width 550 height 197
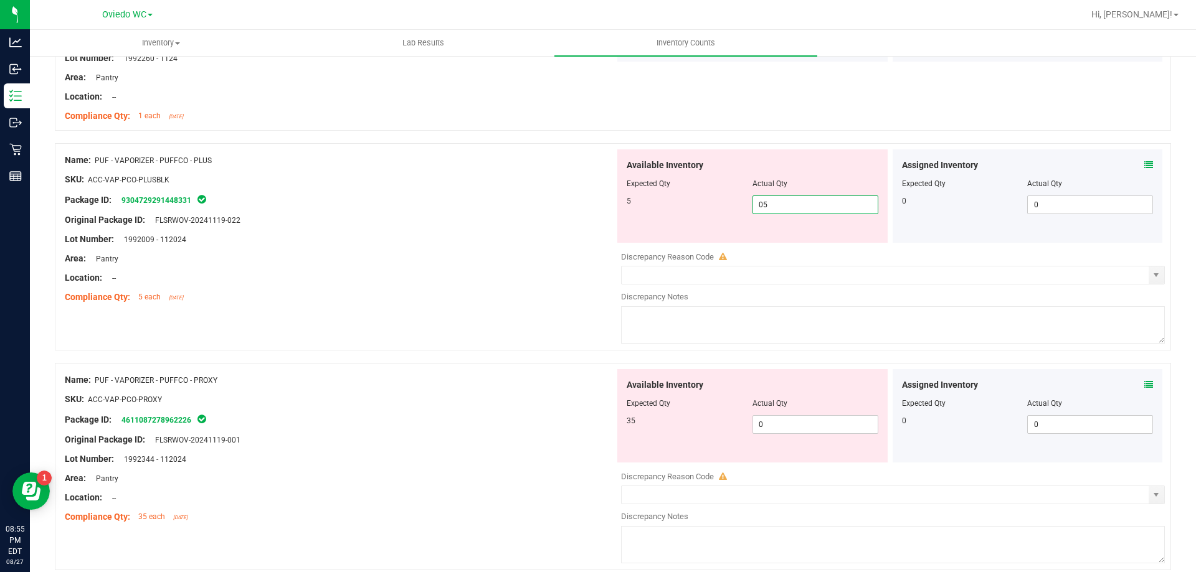
scroll to position [1183, 0]
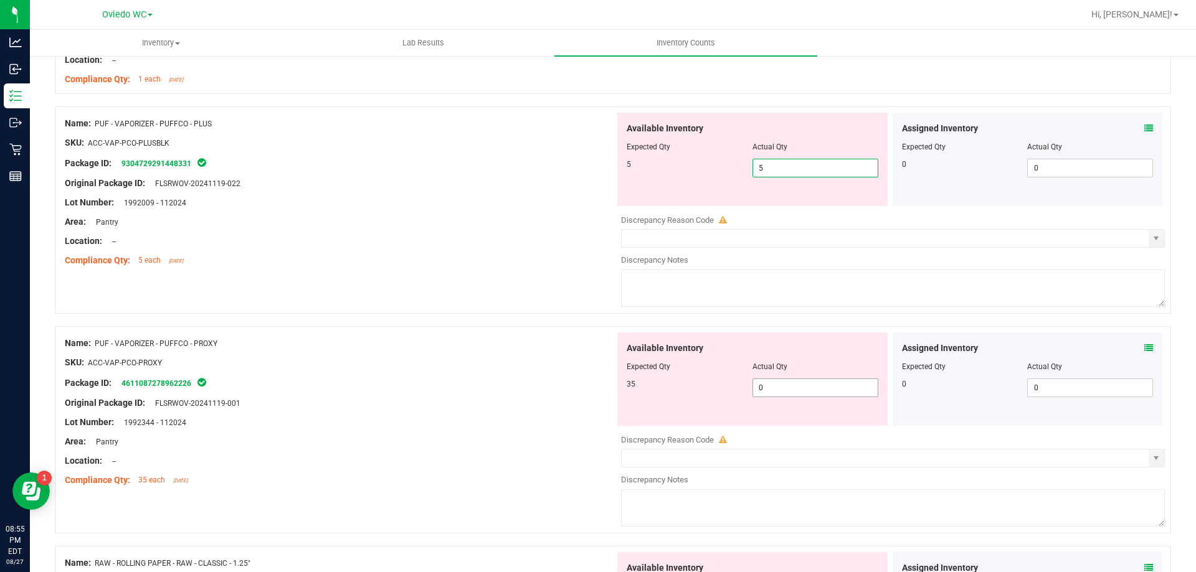
click at [777, 381] on div "Available Inventory Expected Qty Actual Qty 35 0 0" at bounding box center [752, 379] width 270 height 93
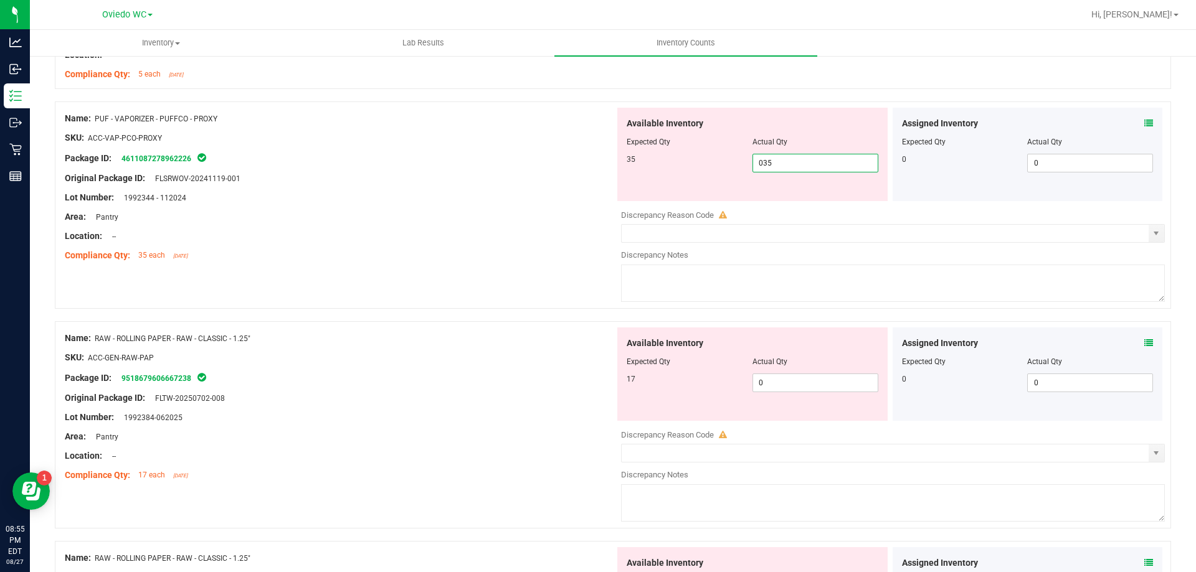
scroll to position [1370, 0]
click at [775, 382] on div "Available Inventory Expected Qty Actual Qty 17 0 0" at bounding box center [890, 425] width 550 height 197
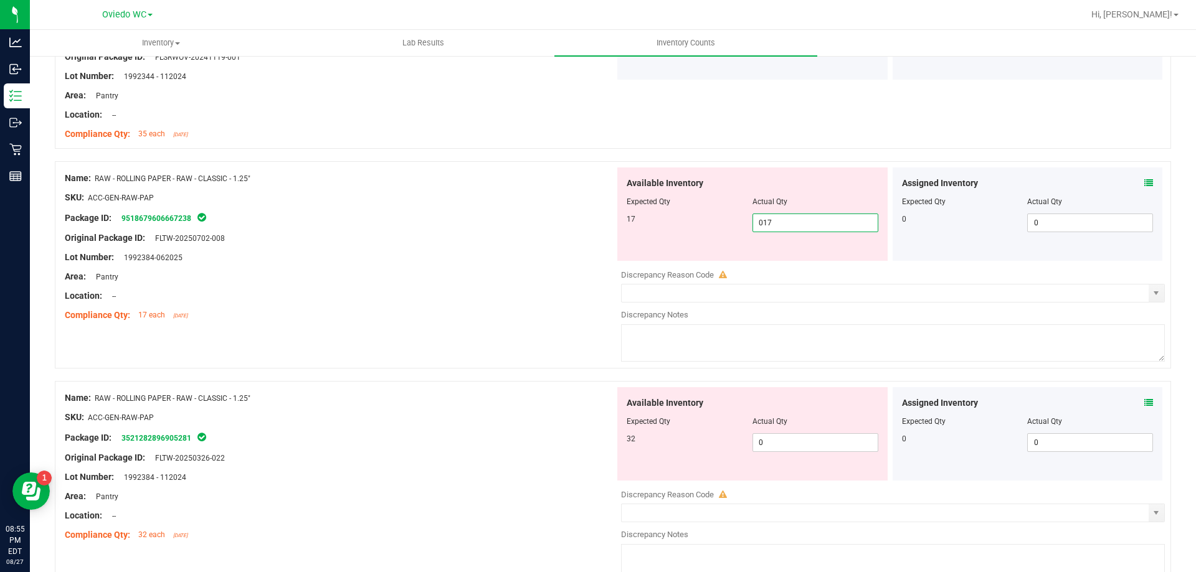
scroll to position [1557, 0]
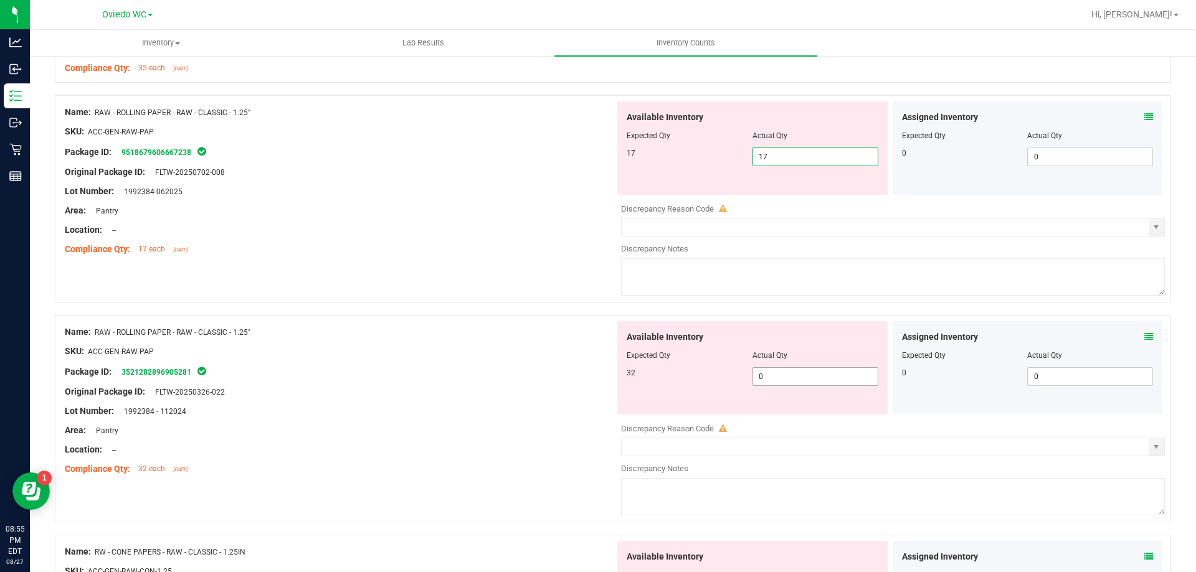
click at [780, 376] on div "Available Inventory Expected Qty Actual Qty 32 0 0" at bounding box center [890, 419] width 550 height 197
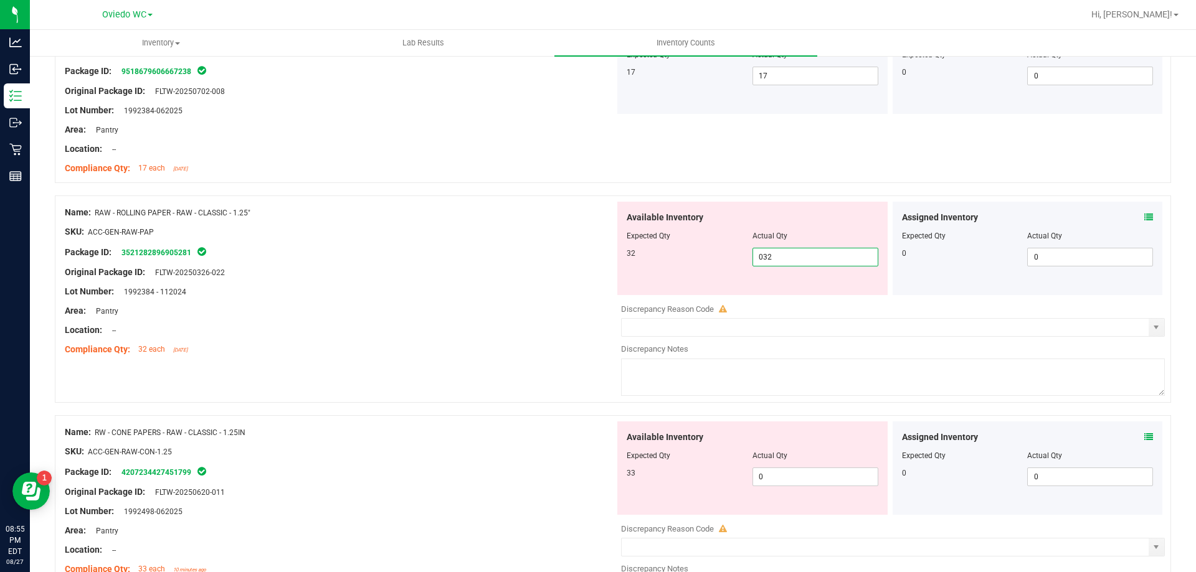
scroll to position [1744, 0]
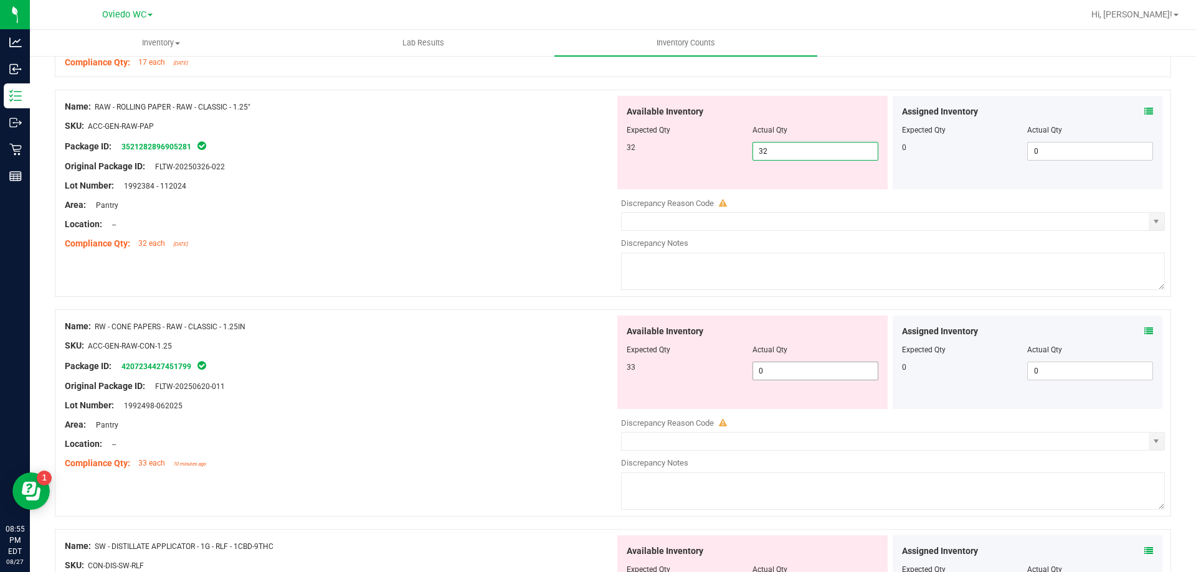
click at [786, 369] on div "Available Inventory Expected Qty Actual Qty 33 0 0" at bounding box center [752, 362] width 270 height 93
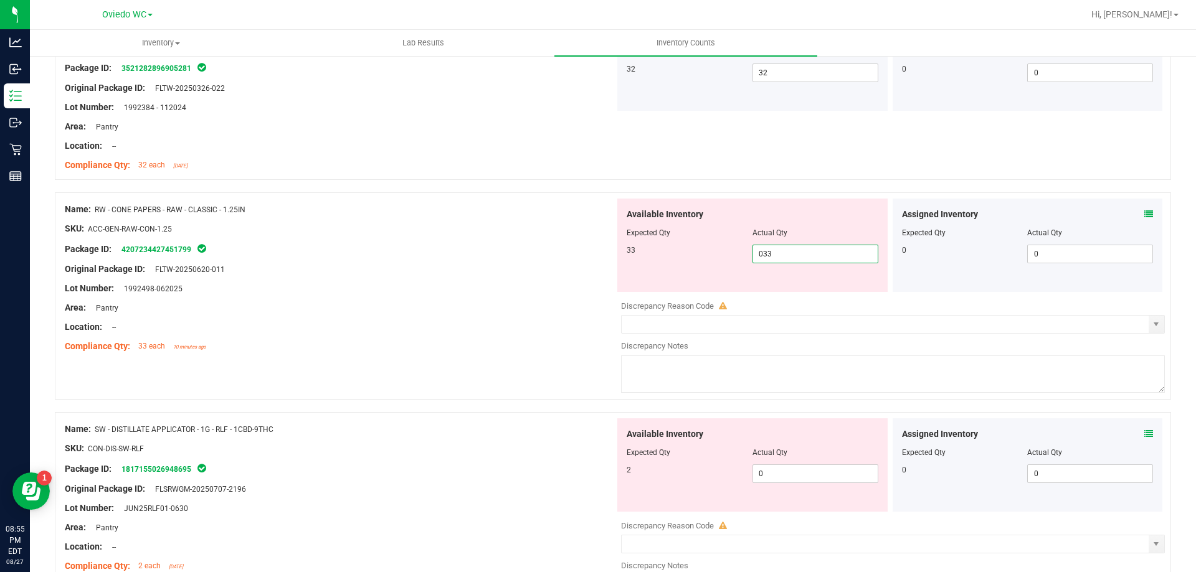
scroll to position [1868, 0]
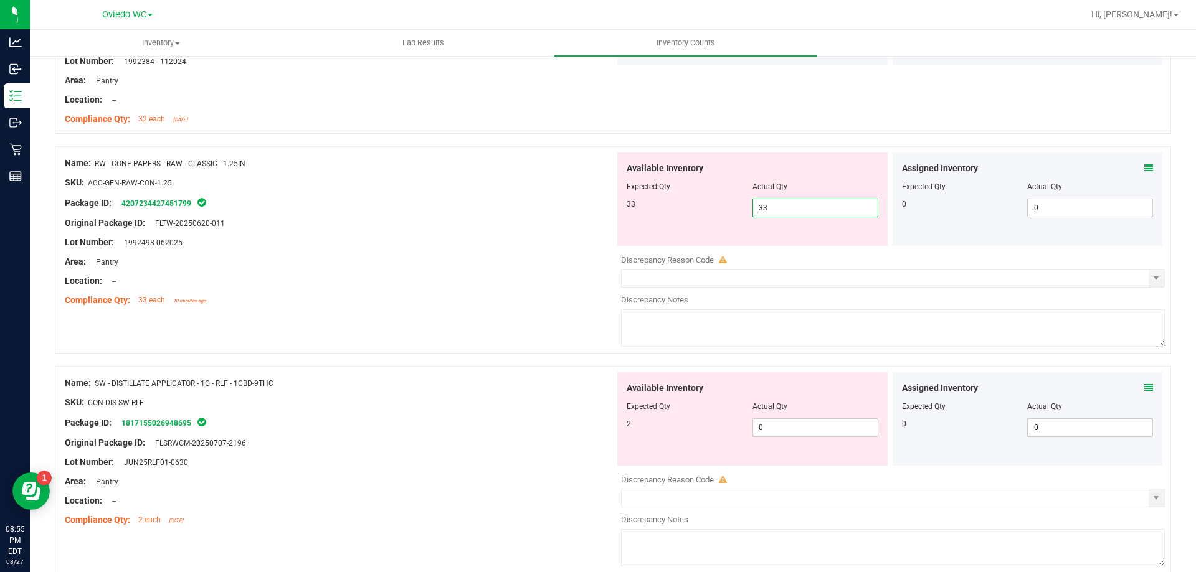
click at [783, 417] on div "Available Inventory Expected Qty Actual Qty 2 0 0" at bounding box center [752, 418] width 270 height 93
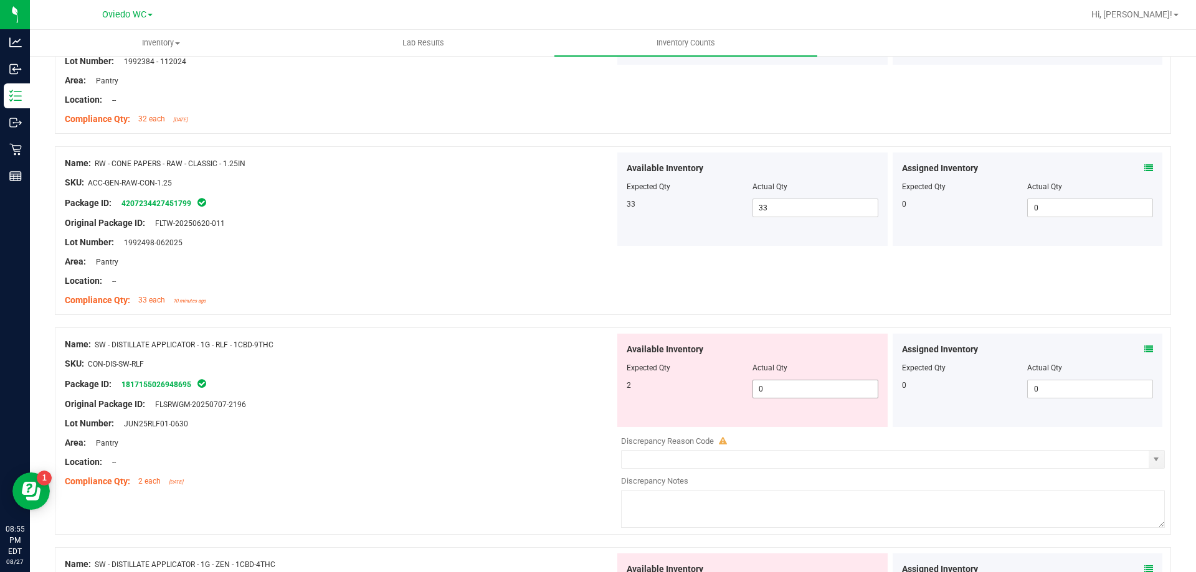
click at [790, 383] on span "0 0" at bounding box center [815, 389] width 126 height 19
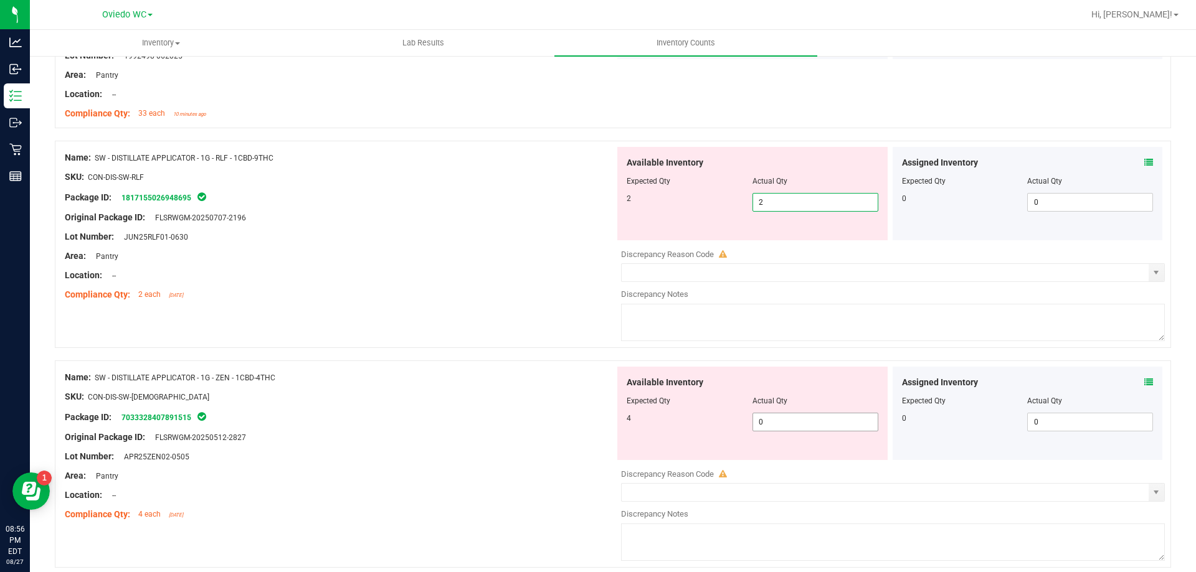
click at [797, 415] on div "Available Inventory Expected Qty Actual Qty 4 0 0" at bounding box center [752, 413] width 270 height 93
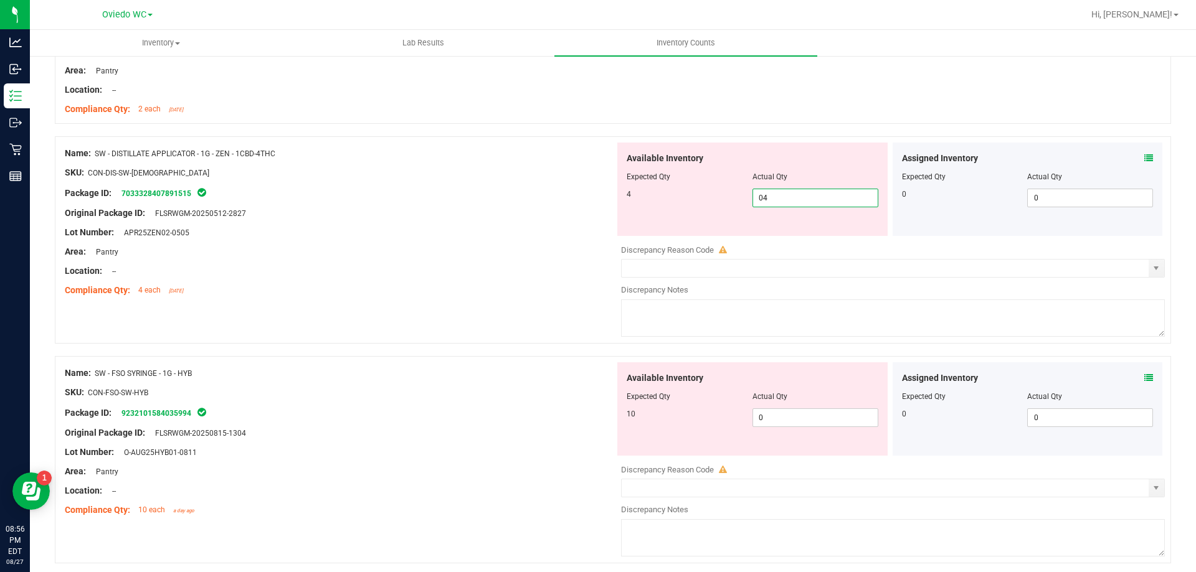
scroll to position [2242, 0]
click at [797, 412] on div "Available Inventory Expected Qty Actual Qty 10 0 0" at bounding box center [752, 407] width 270 height 93
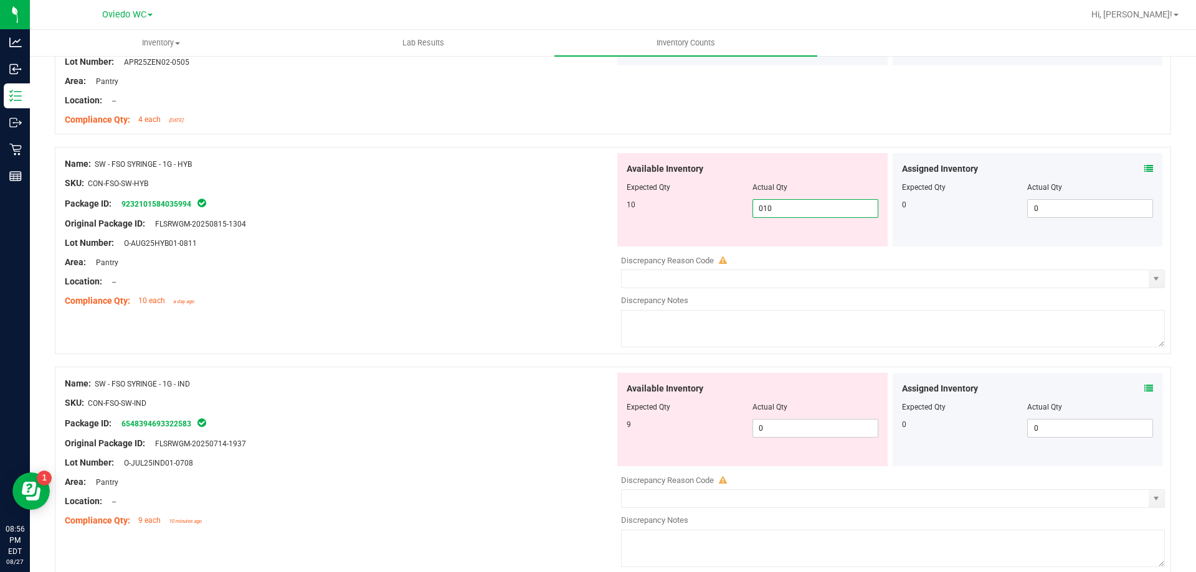
scroll to position [2429, 0]
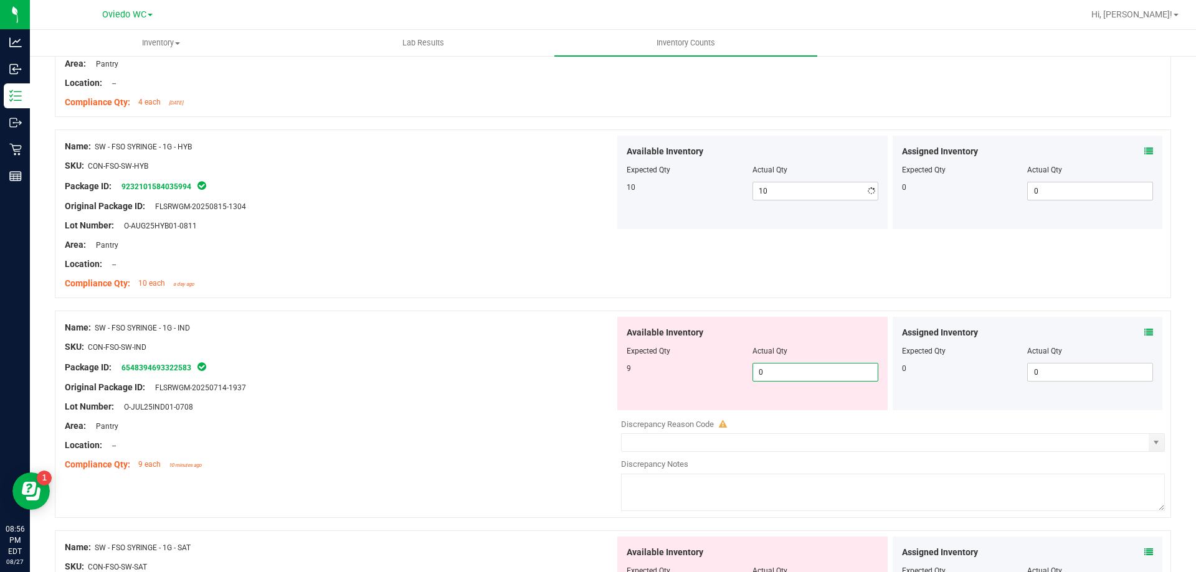
click at [793, 412] on div "Available Inventory Expected Qty Actual Qty 9 0 0" at bounding box center [890, 415] width 550 height 197
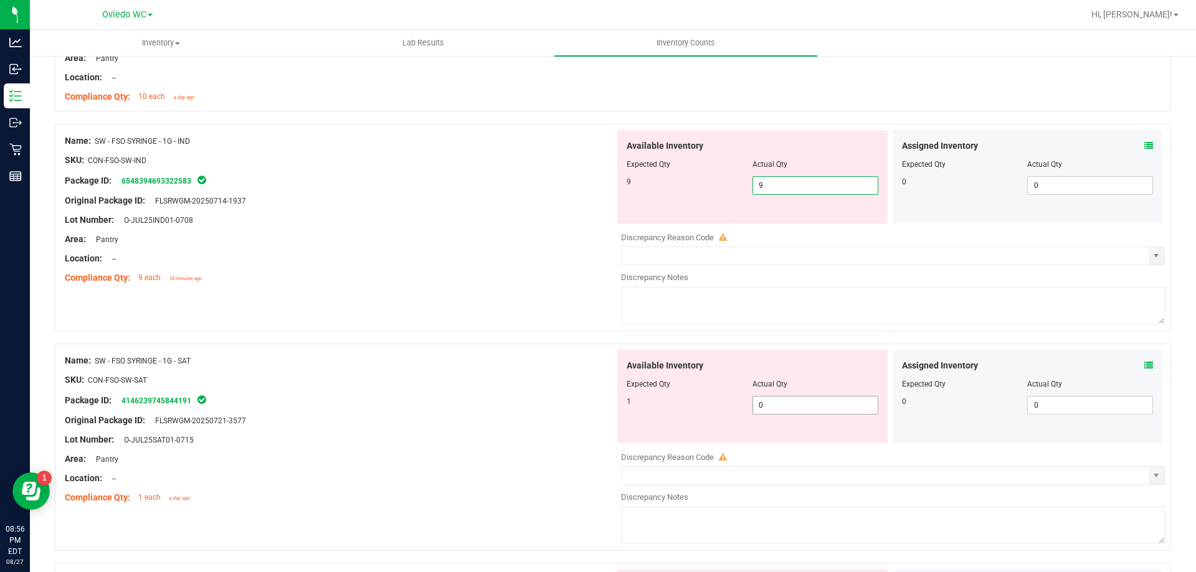
click at [792, 408] on div "Available Inventory Expected Qty Actual Qty 1 0 0" at bounding box center [890, 448] width 550 height 197
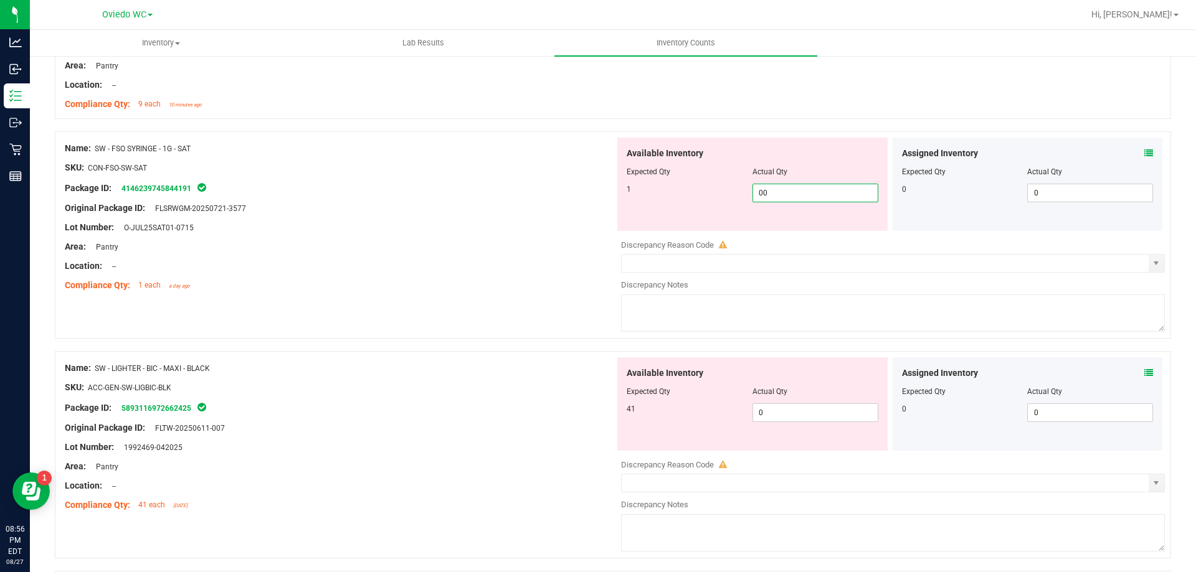
scroll to position [2802, 0]
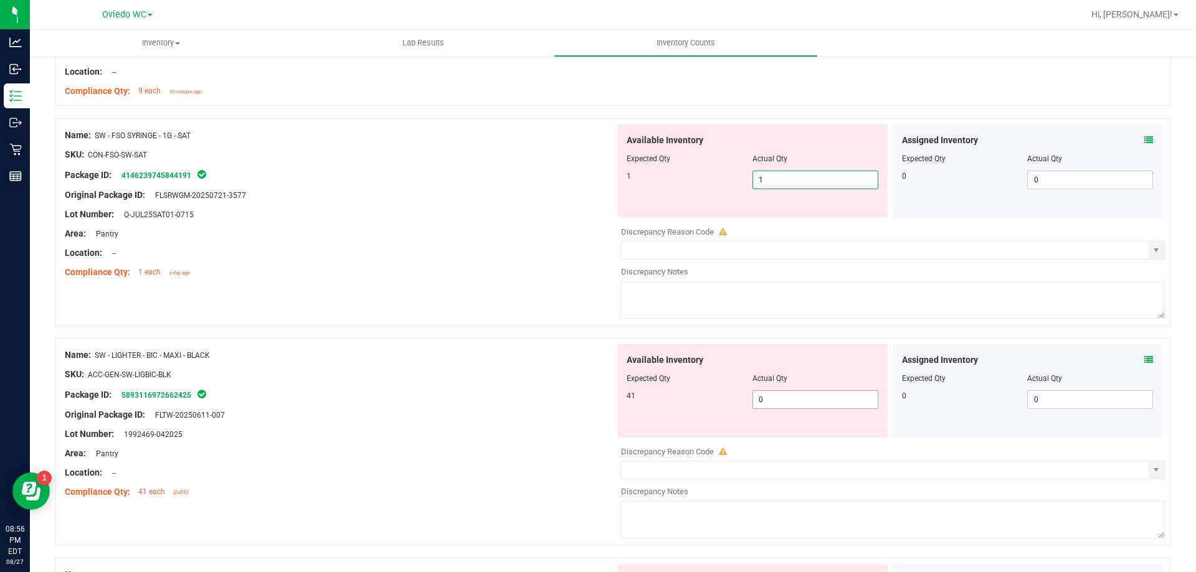
click at [788, 400] on div "Available Inventory Expected Qty Actual Qty 41 0 0" at bounding box center [890, 442] width 550 height 197
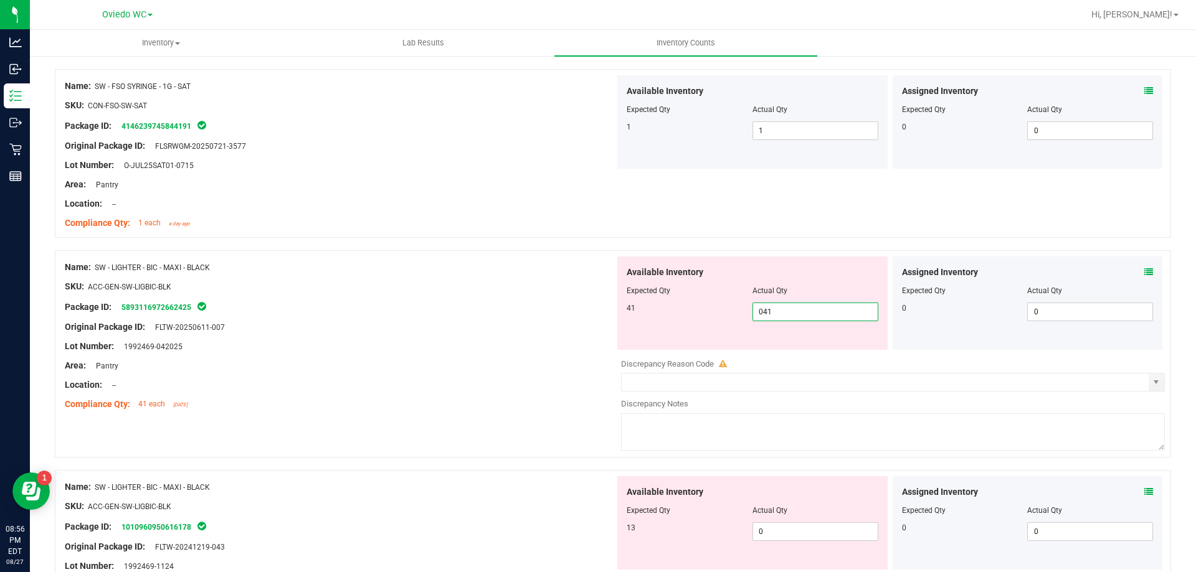
scroll to position [2927, 0]
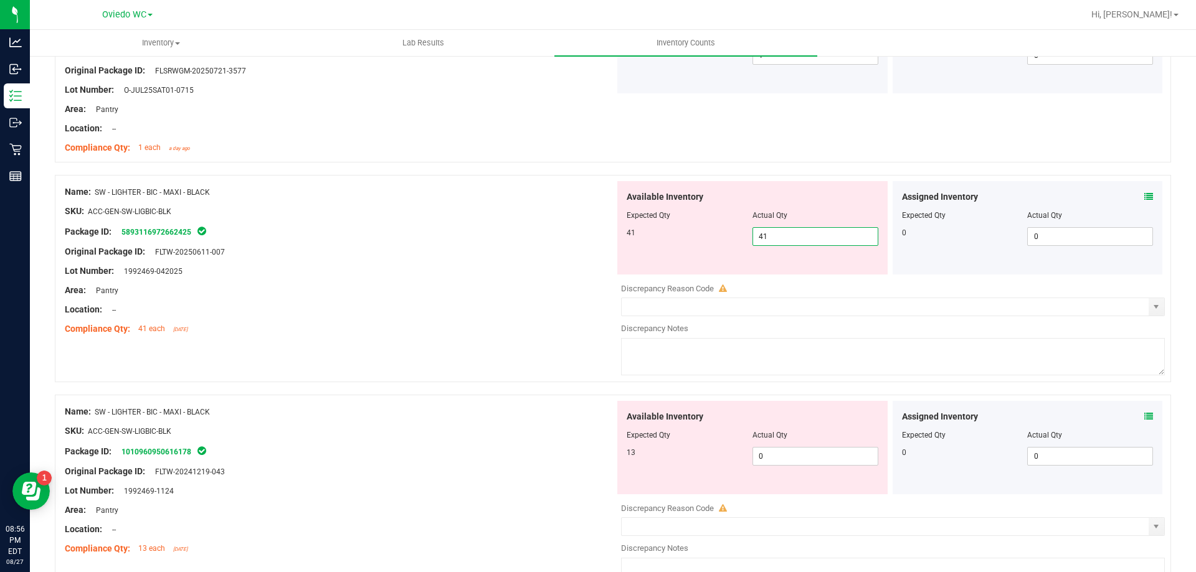
click at [778, 446] on div "Available Inventory Expected Qty Actual Qty 13 0 0" at bounding box center [752, 447] width 270 height 93
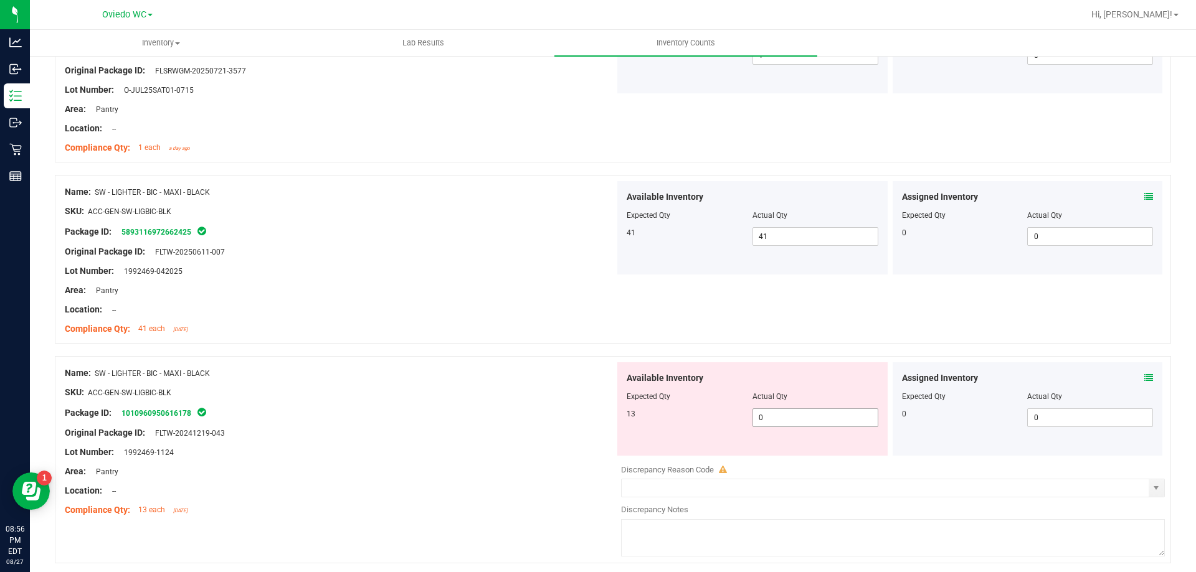
click at [793, 418] on span "0 0" at bounding box center [815, 418] width 126 height 19
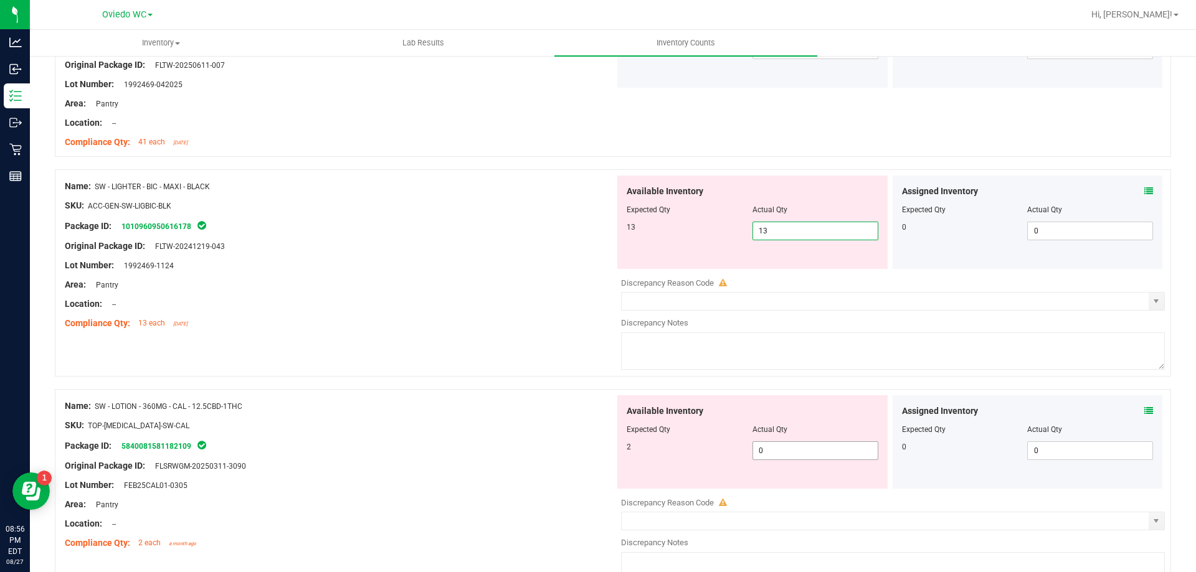
click at [793, 442] on div "Available Inventory Expected Qty Actual Qty 2 0 0" at bounding box center [752, 441] width 270 height 93
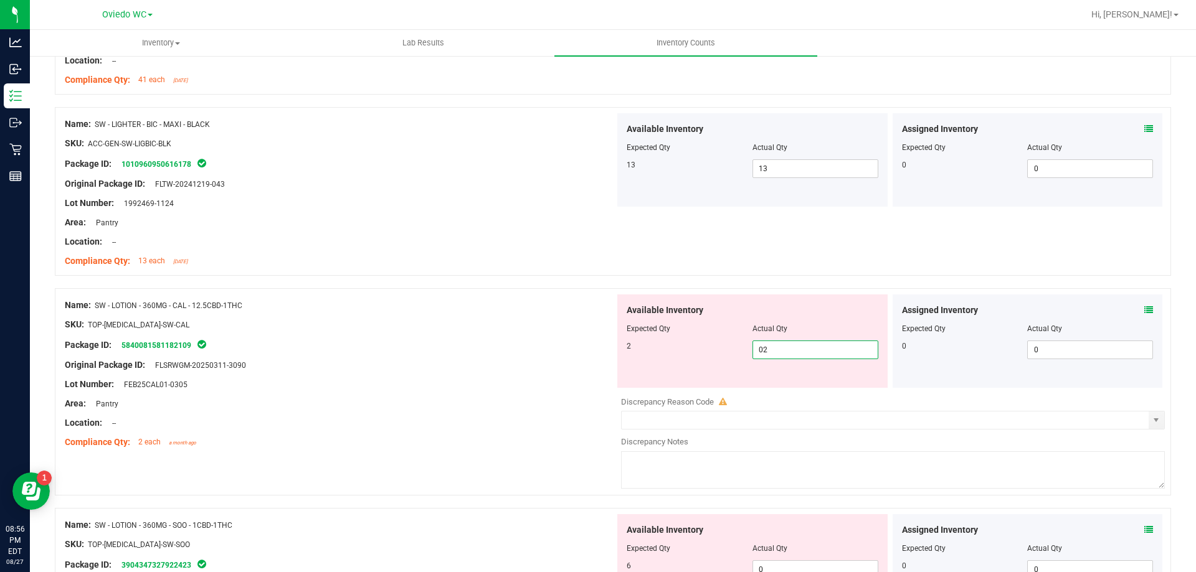
scroll to position [3301, 0]
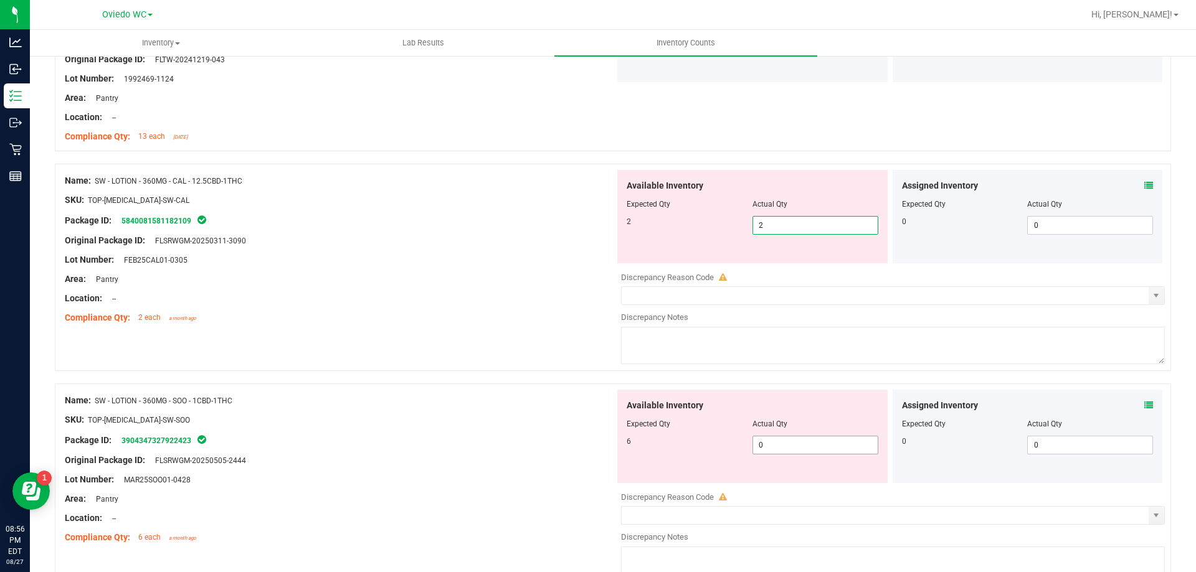
click at [788, 438] on div "Available Inventory Expected Qty Actual Qty 6 0 0" at bounding box center [752, 436] width 270 height 93
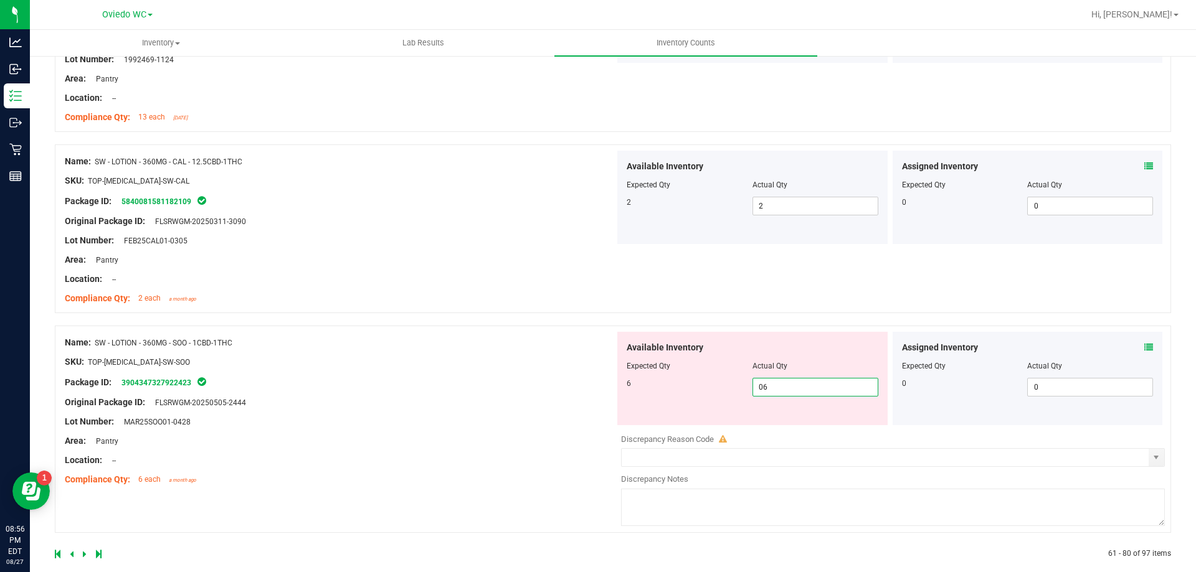
scroll to position [3336, 0]
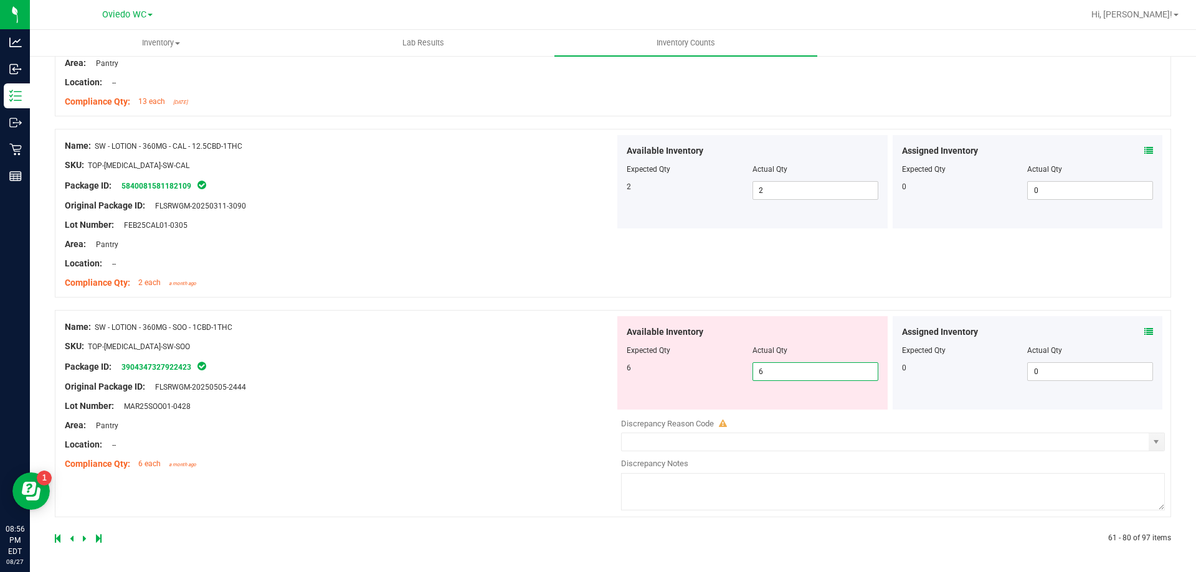
click at [87, 536] on link at bounding box center [86, 538] width 6 height 9
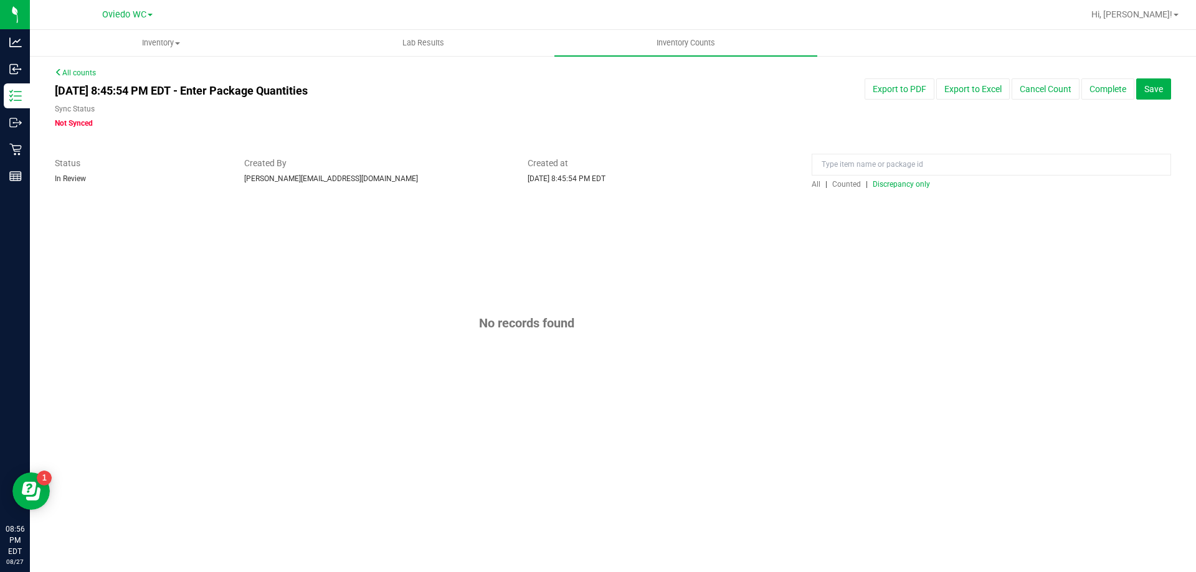
click at [886, 184] on span "Discrepancy only" at bounding box center [900, 184] width 57 height 9
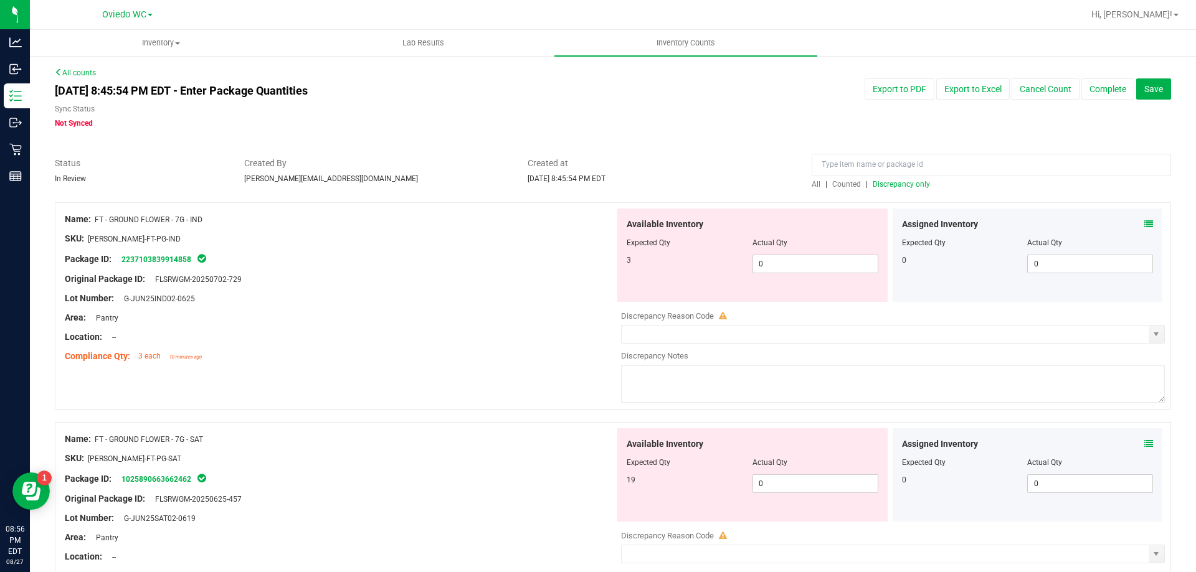
click at [793, 252] on div at bounding box center [753, 251] width 252 height 6
click at [795, 255] on span "0 0" at bounding box center [815, 264] width 126 height 19
click at [788, 485] on div "Available Inventory Expected Qty Actual Qty 19 0 0" at bounding box center [890, 526] width 550 height 197
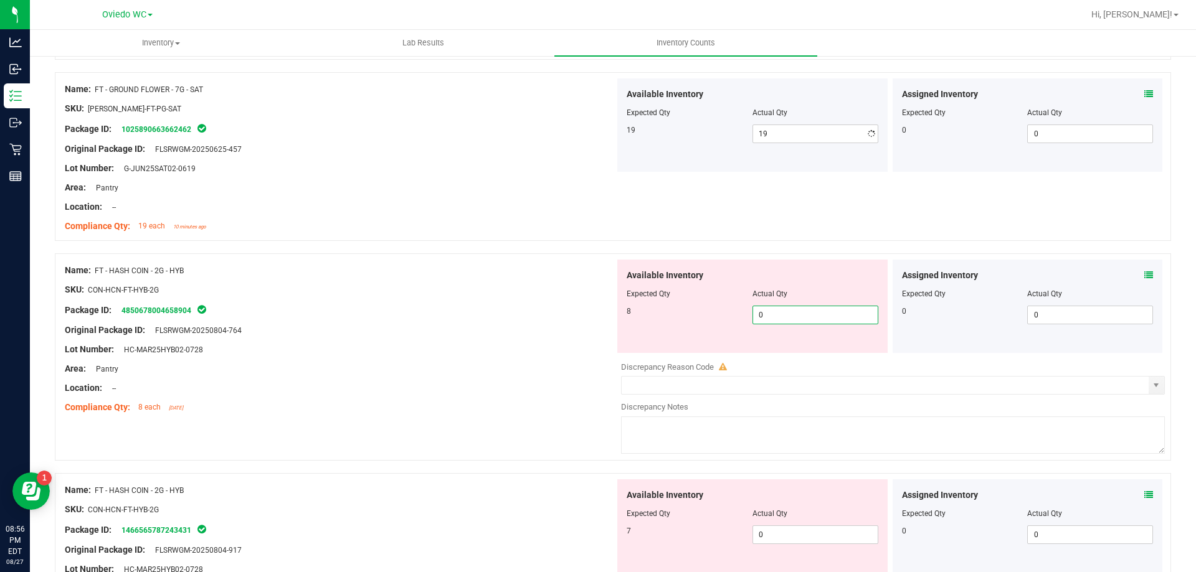
click at [790, 351] on div "Available Inventory Expected Qty Actual Qty 8 0 0" at bounding box center [752, 306] width 270 height 93
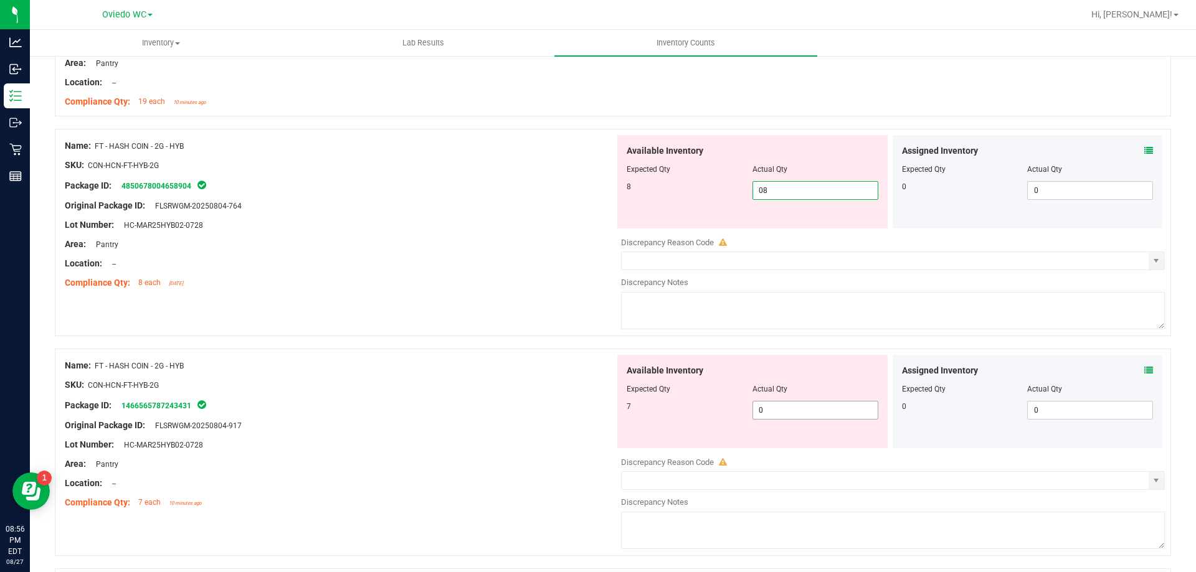
click at [797, 417] on div "Available Inventory Expected Qty Actual Qty 7 0 0" at bounding box center [890, 453] width 550 height 197
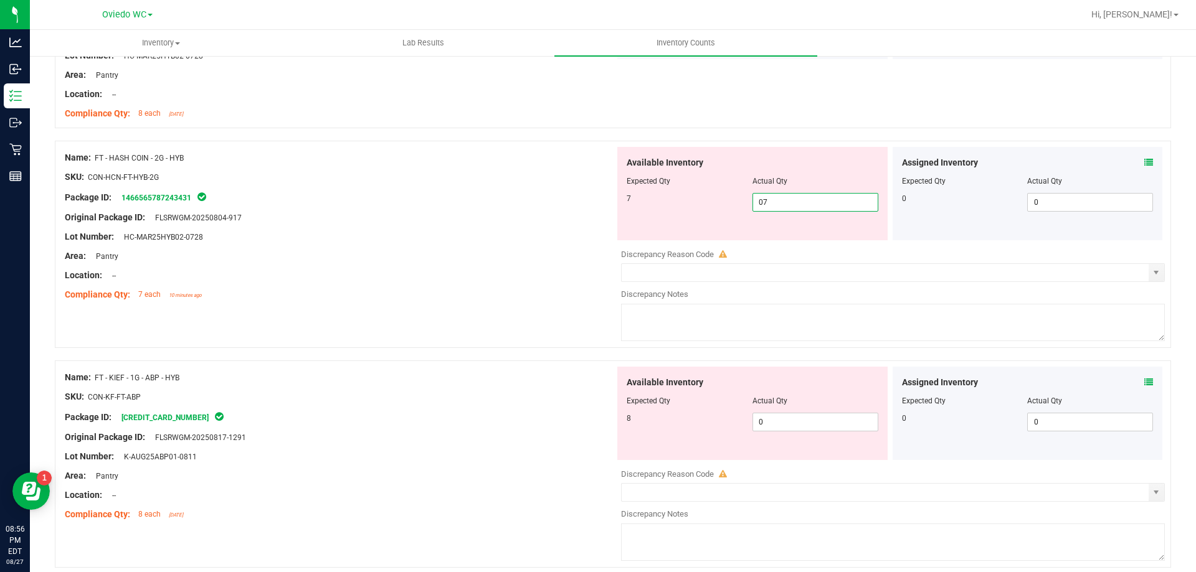
scroll to position [623, 0]
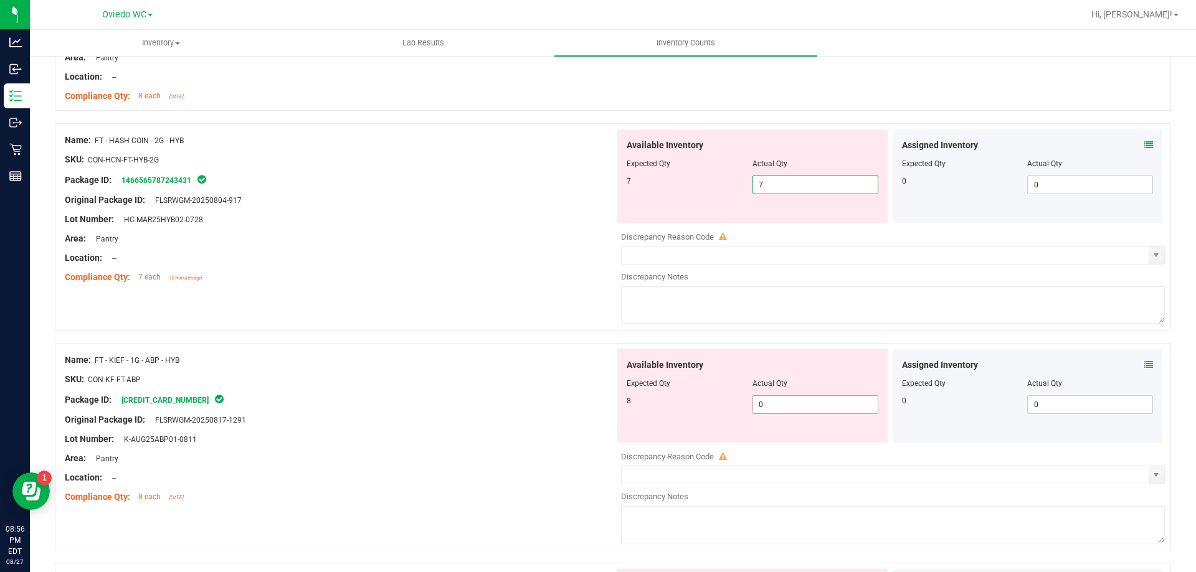
click at [795, 402] on div "Available Inventory Expected Qty Actual Qty 8 0 0" at bounding box center [752, 395] width 270 height 93
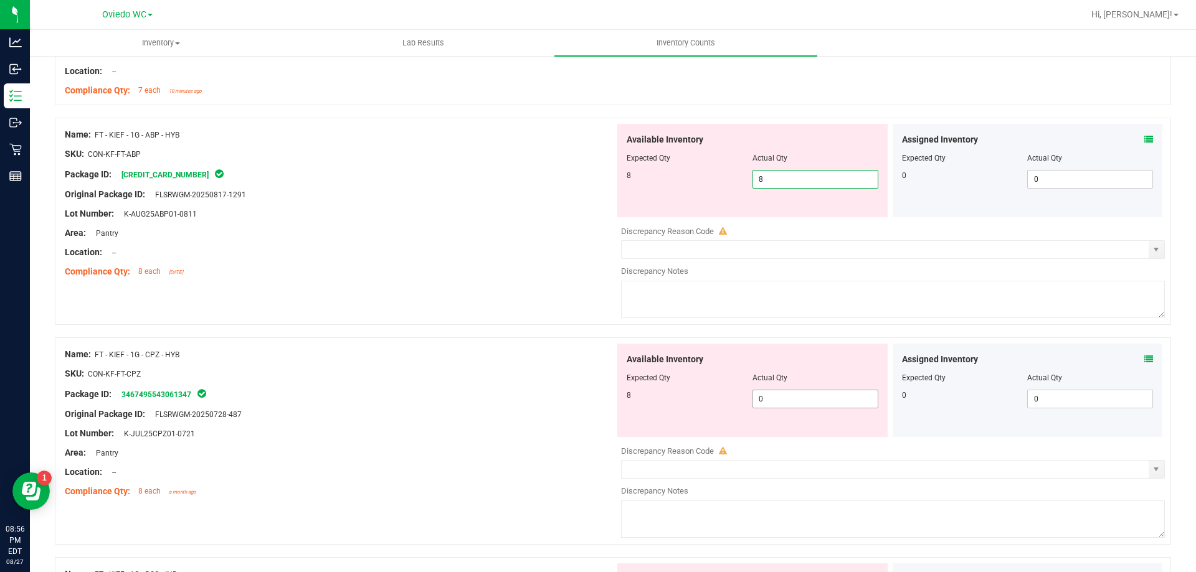
click at [793, 400] on div "Available Inventory Expected Qty Actual Qty 8 0 0" at bounding box center [890, 442] width 550 height 197
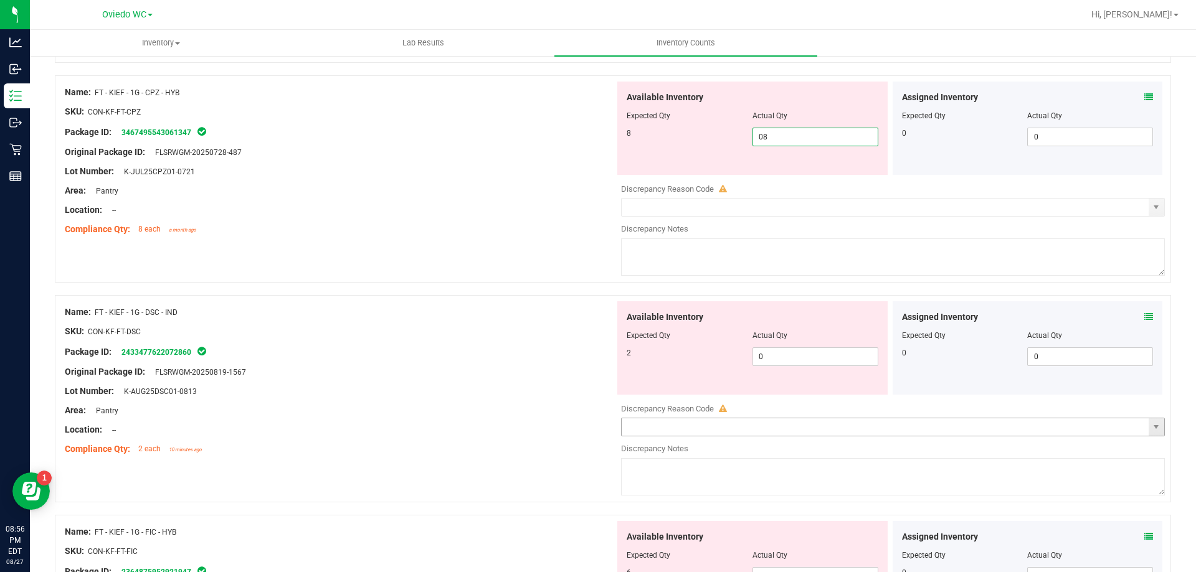
scroll to position [1059, 0]
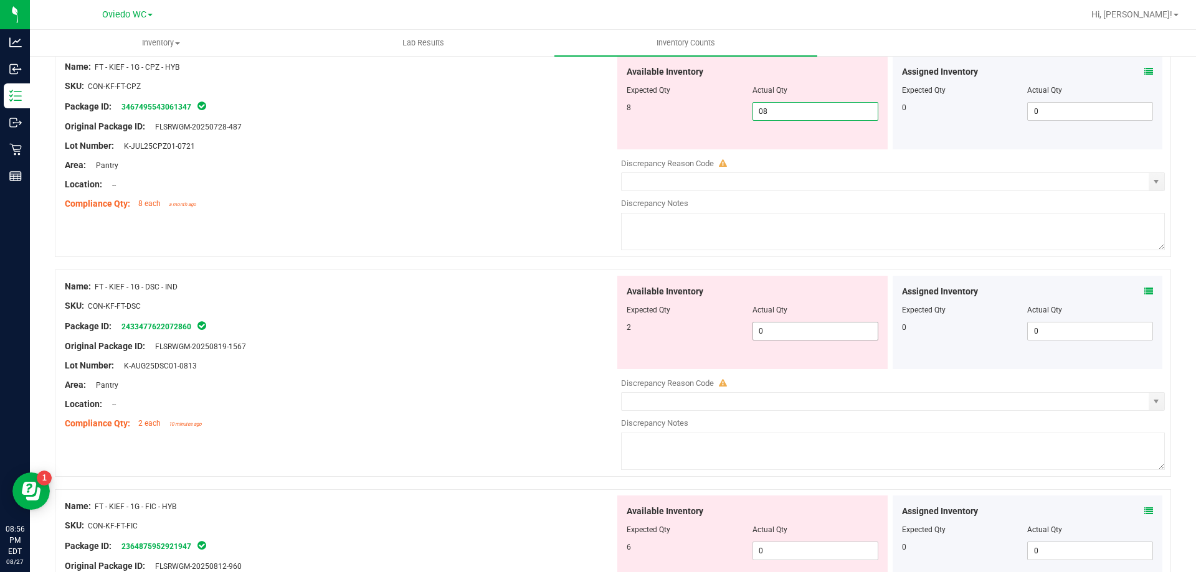
click at [806, 338] on div "Available Inventory Expected Qty Actual Qty 2 0 0" at bounding box center [890, 374] width 550 height 197
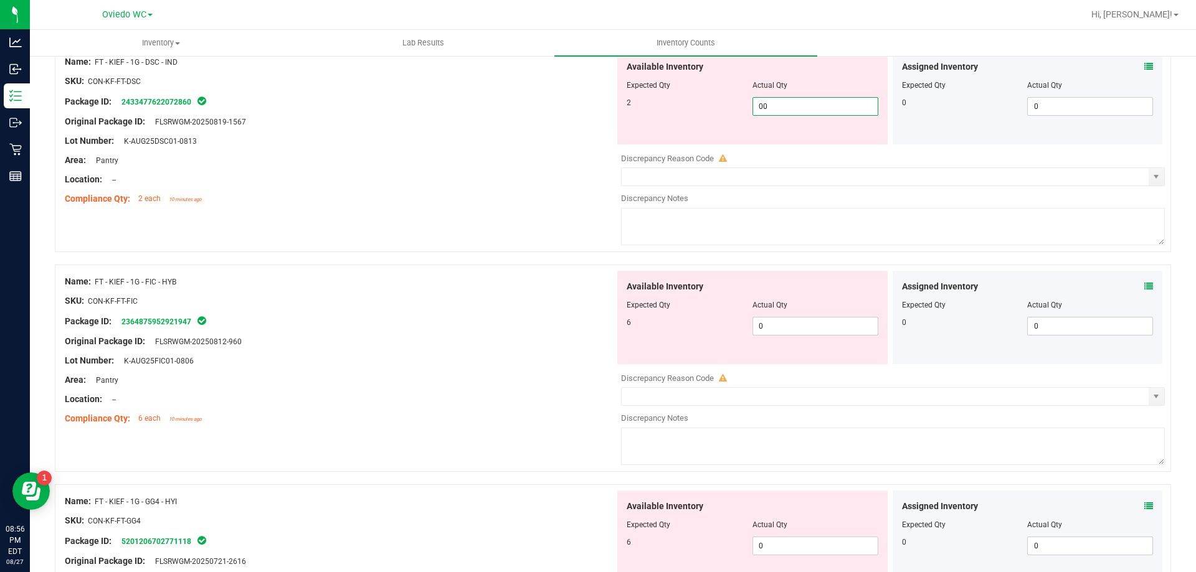
scroll to position [1246, 0]
click at [798, 331] on div "Available Inventory Expected Qty Actual Qty 6 0 0" at bounding box center [890, 368] width 550 height 197
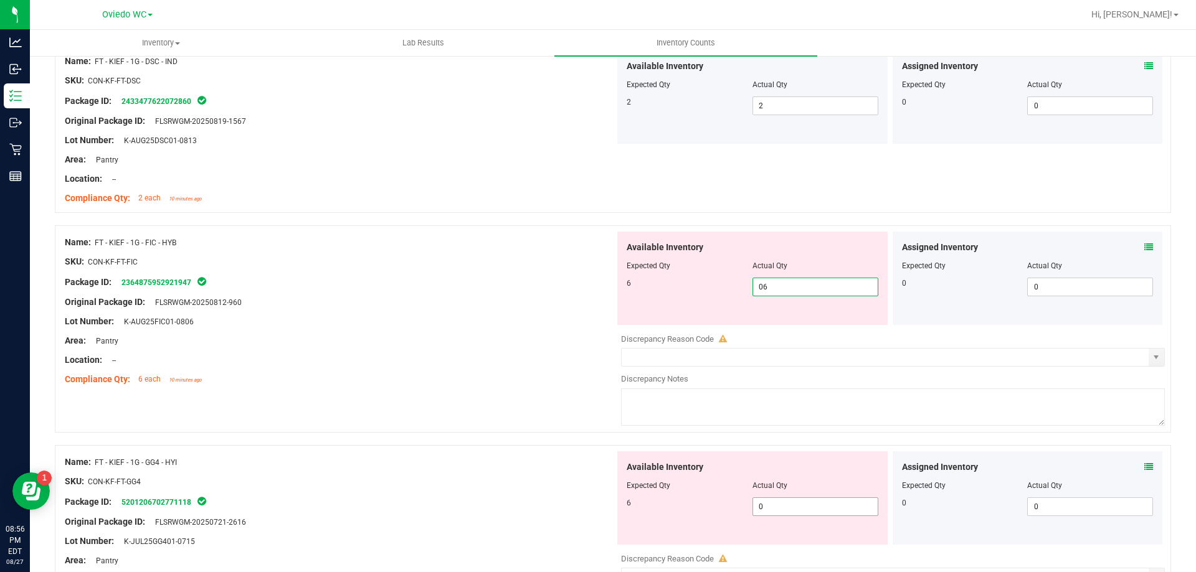
click at [791, 504] on div "Available Inventory Expected Qty Actual Qty 6 0 0" at bounding box center [752, 498] width 270 height 93
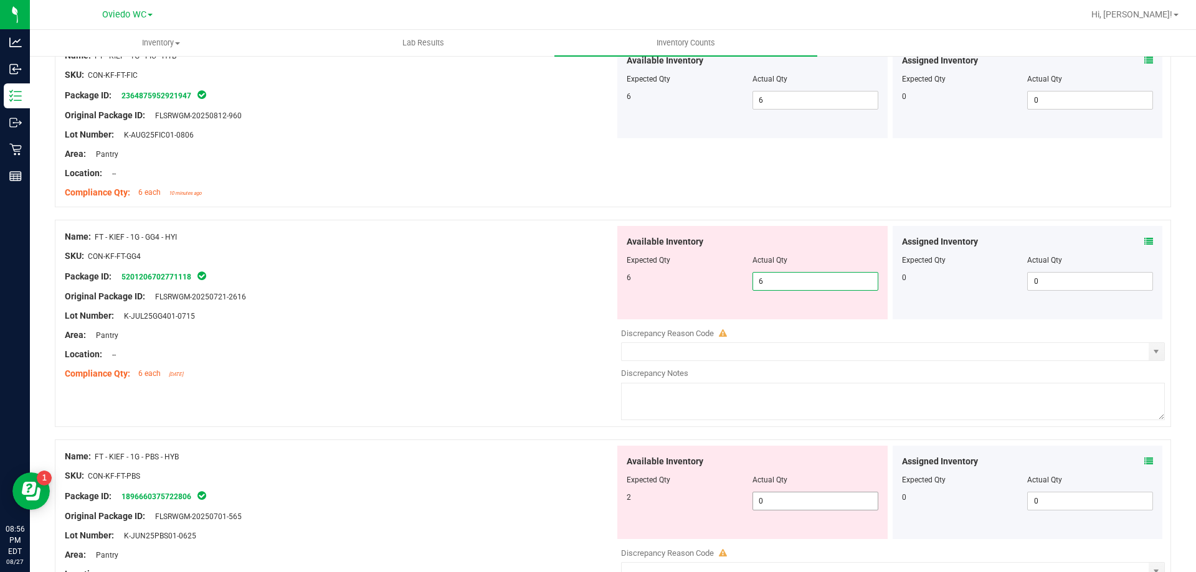
click at [788, 499] on div "Available Inventory Expected Qty Actual Qty 2 0 0" at bounding box center [752, 492] width 270 height 93
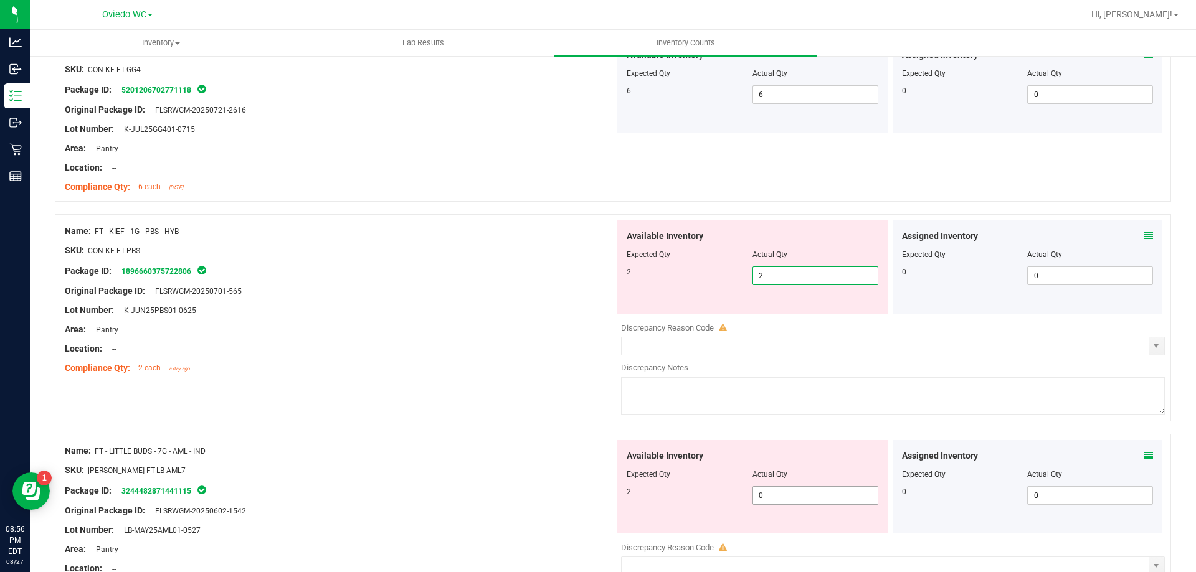
click at [788, 498] on div "Available Inventory Expected Qty Actual Qty 2 0 0" at bounding box center [890, 538] width 550 height 197
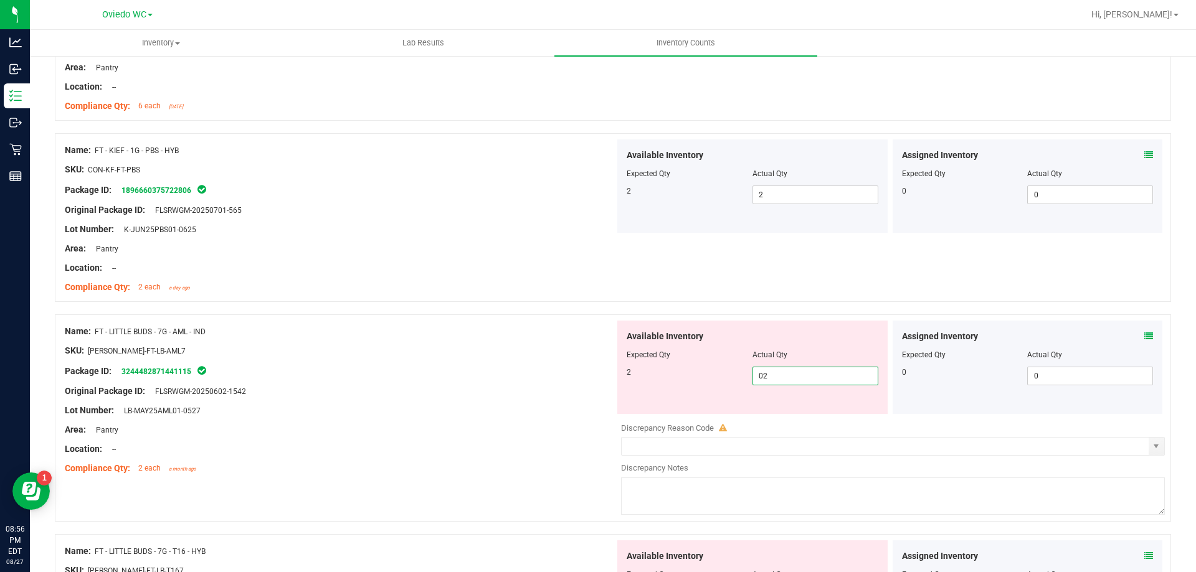
scroll to position [1806, 0]
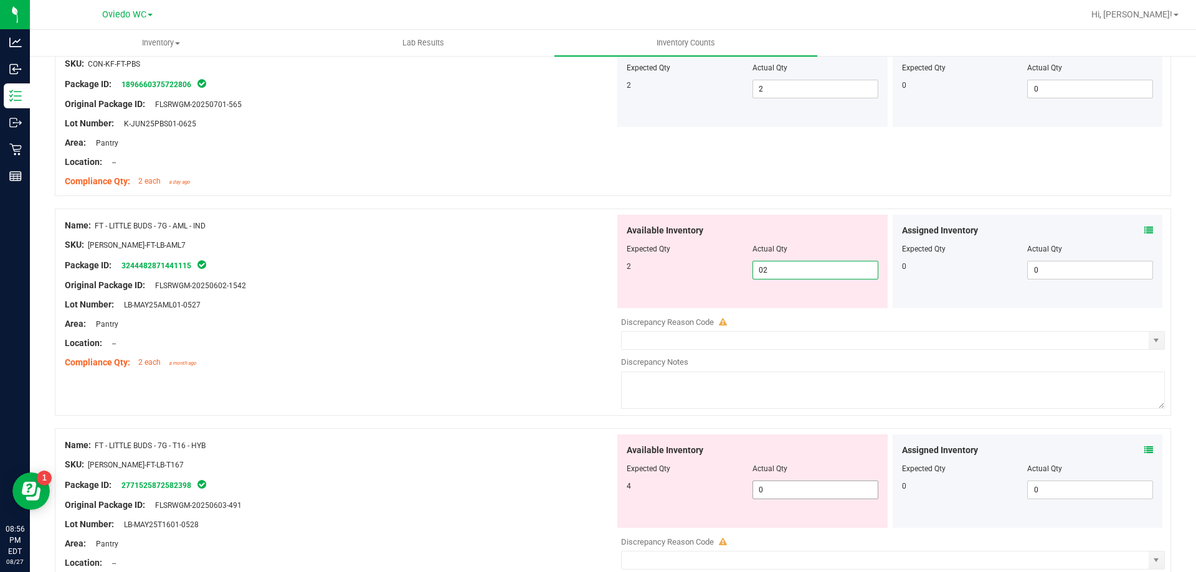
click at [787, 493] on div "Available Inventory Expected Qty Actual Qty 4 0 0" at bounding box center [890, 533] width 550 height 197
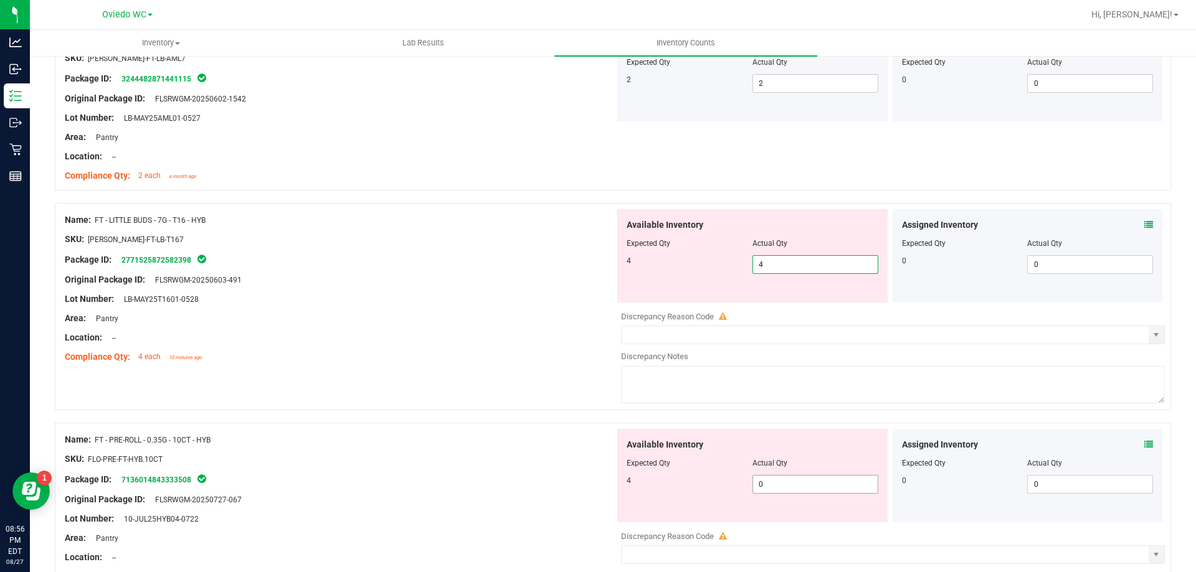
click at [787, 492] on div "Available Inventory Expected Qty Actual Qty 4 0 0" at bounding box center [890, 527] width 550 height 197
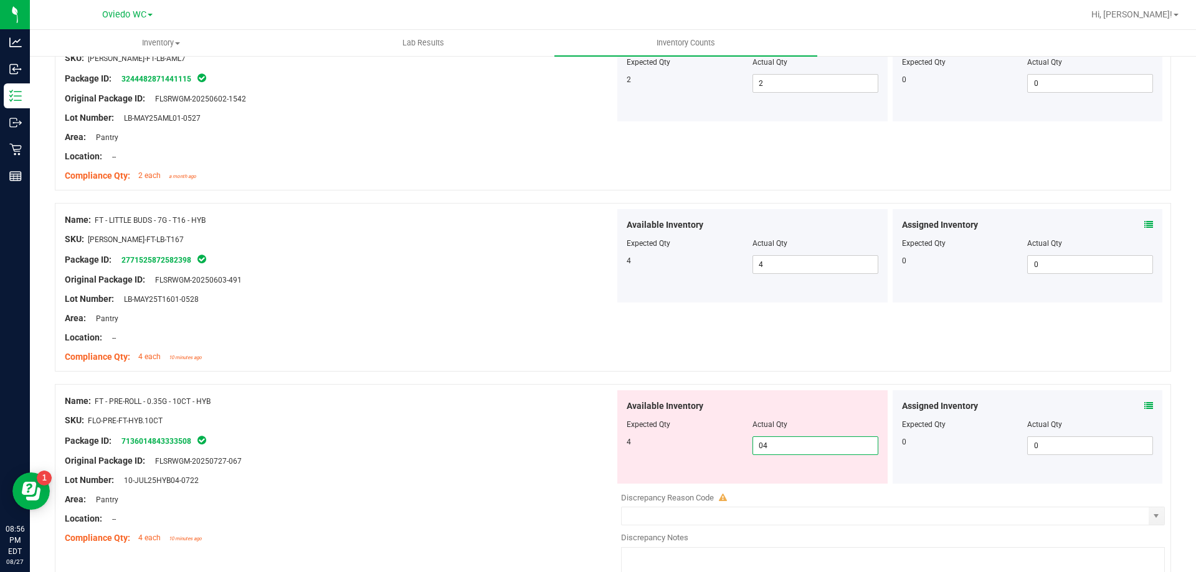
scroll to position [2180, 0]
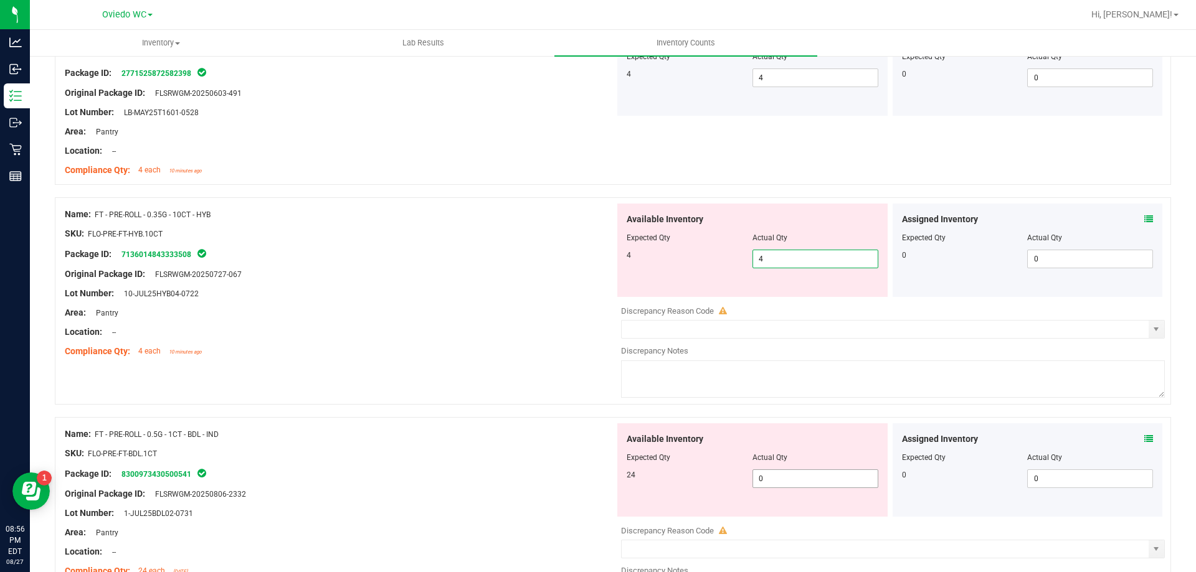
click at [787, 485] on div "Available Inventory Expected Qty Actual Qty 24 0 0" at bounding box center [890, 521] width 550 height 197
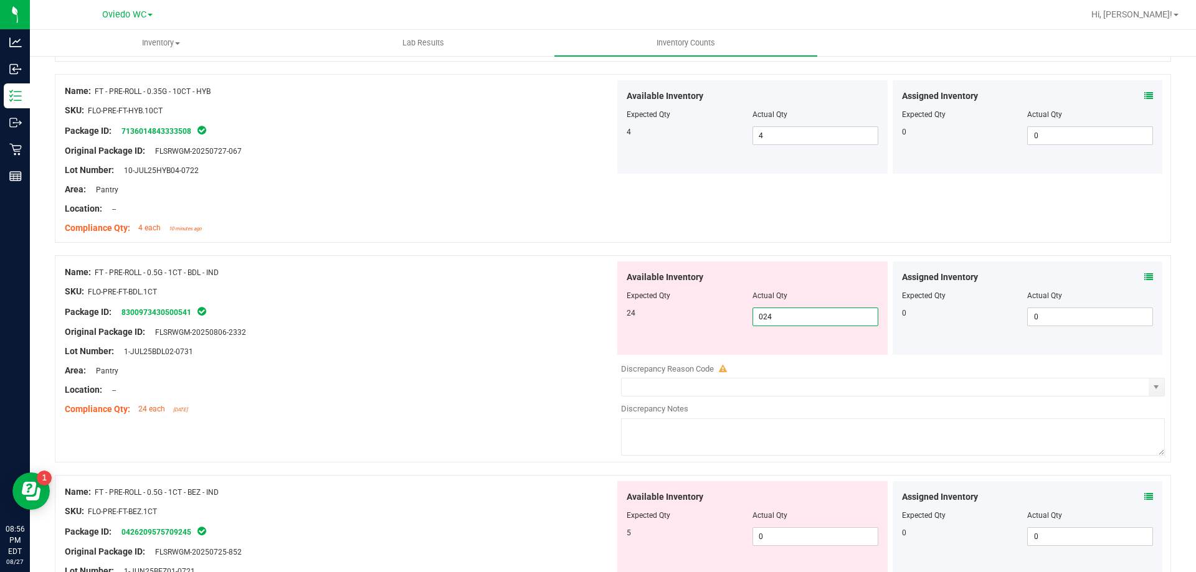
scroll to position [2304, 0]
click at [785, 522] on div "Available Inventory Expected Qty Actual Qty 5 0 0" at bounding box center [752, 526] width 270 height 93
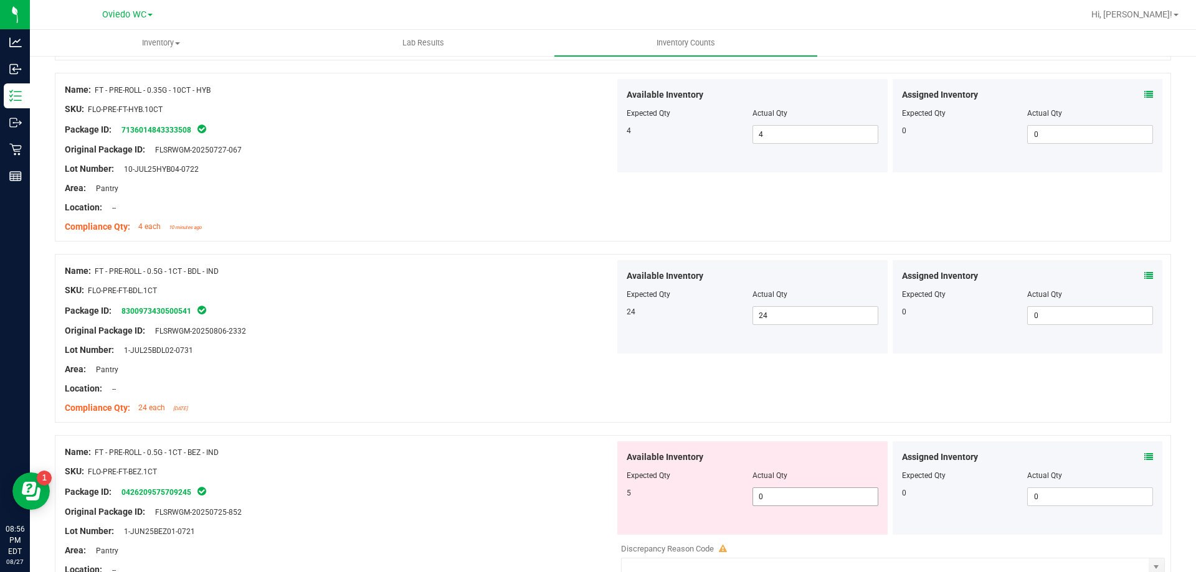
click at [783, 501] on span "0 0" at bounding box center [815, 497] width 126 height 19
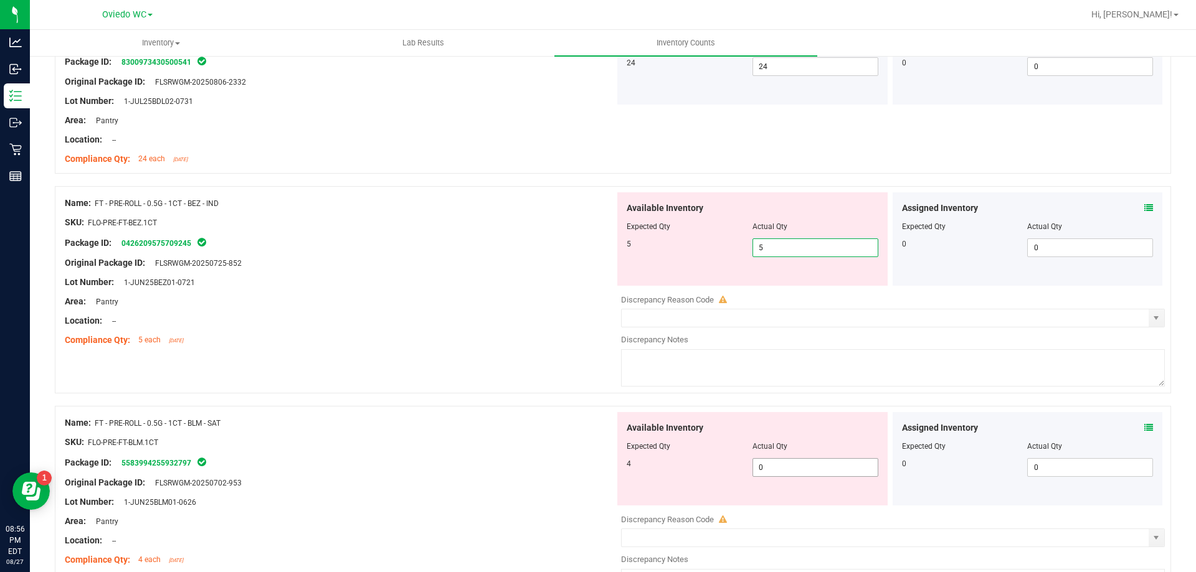
click at [785, 471] on div "Available Inventory Expected Qty Actual Qty 4 0 0" at bounding box center [890, 510] width 550 height 197
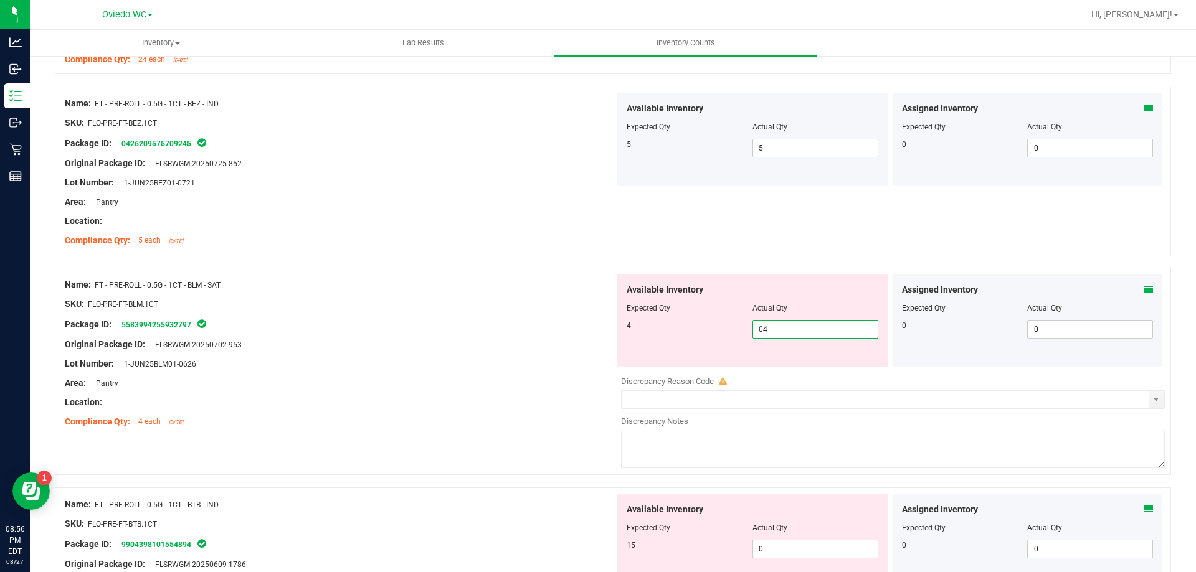
scroll to position [2678, 0]
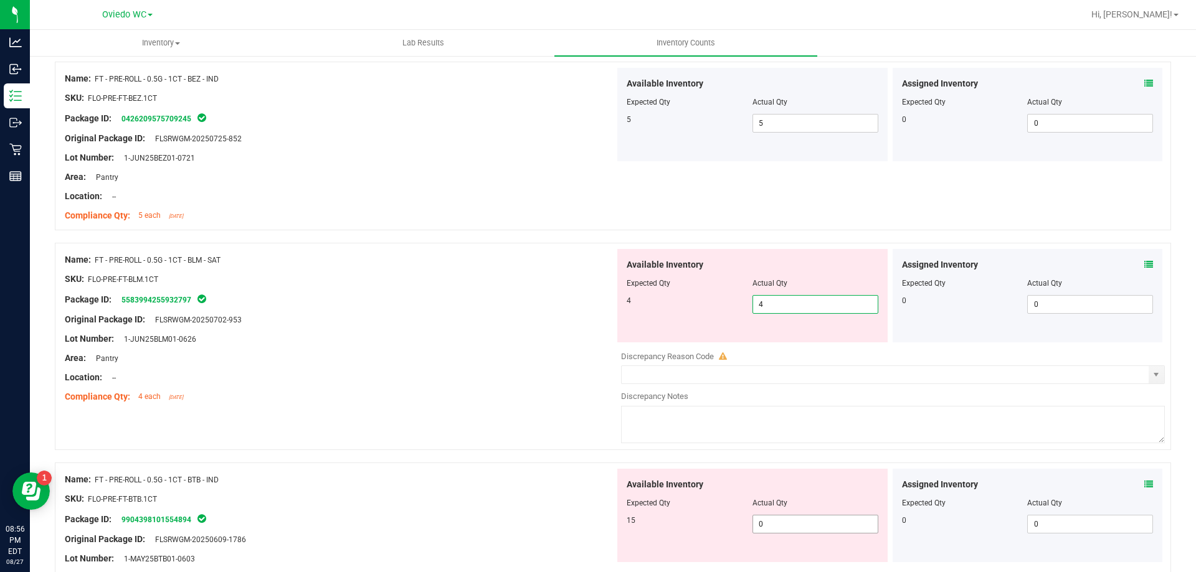
click at [779, 516] on div "Available Inventory Expected Qty Actual Qty 15 0 0" at bounding box center [752, 515] width 270 height 93
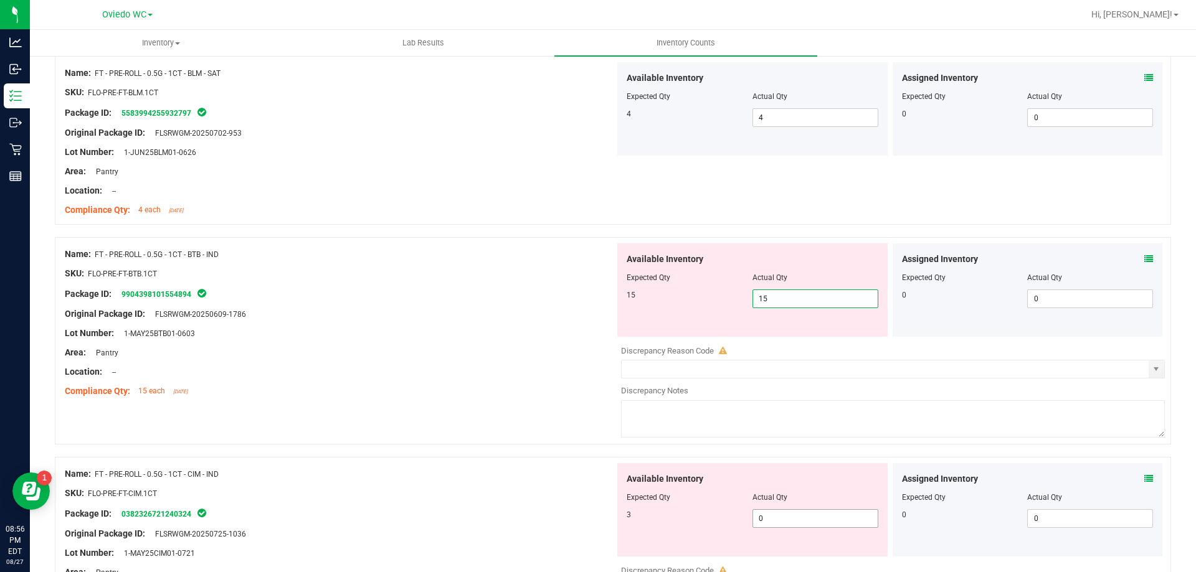
click at [780, 513] on div "Available Inventory Expected Qty Actual Qty 3 0 0" at bounding box center [752, 509] width 270 height 93
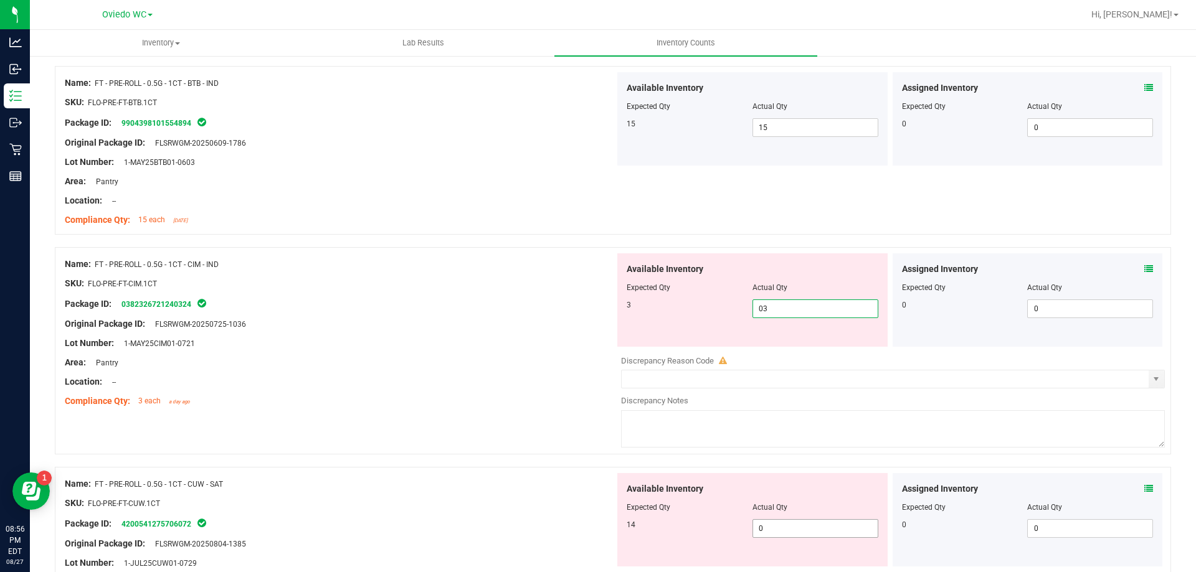
scroll to position [3052, 0]
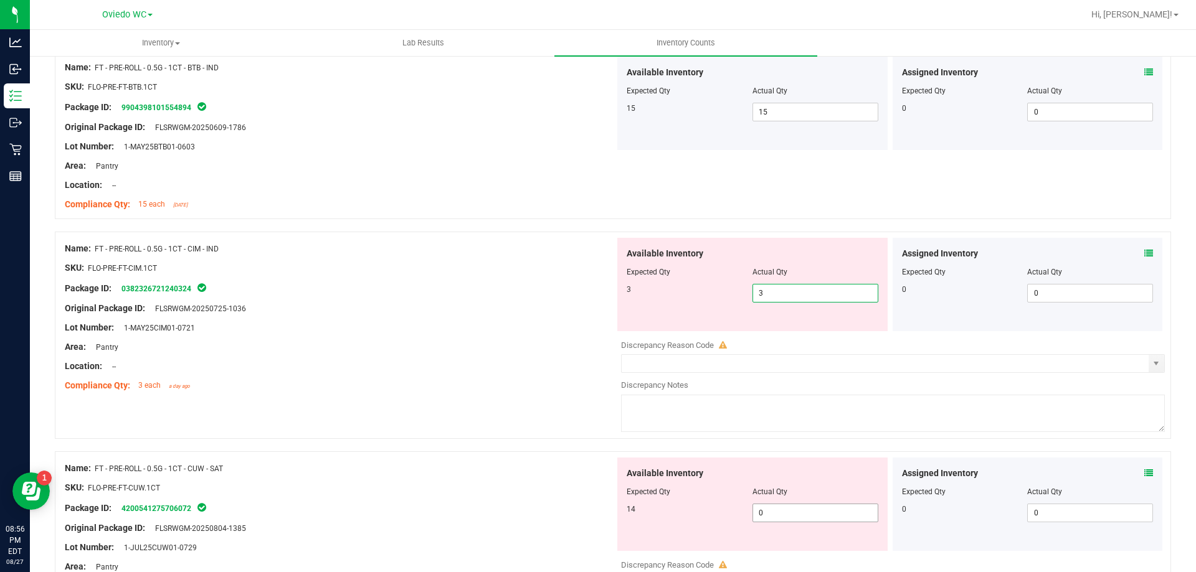
click at [777, 513] on div "Available Inventory Expected Qty Actual Qty 14 0 0" at bounding box center [890, 556] width 550 height 197
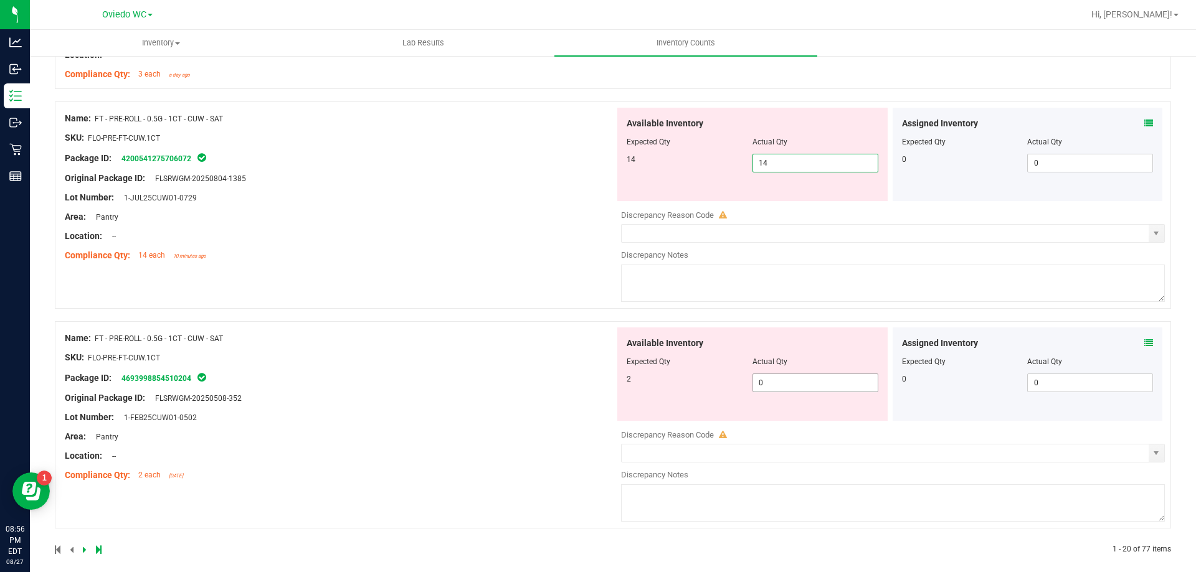
click at [804, 384] on div "Available Inventory Expected Qty Actual Qty 2 0 0" at bounding box center [752, 374] width 270 height 93
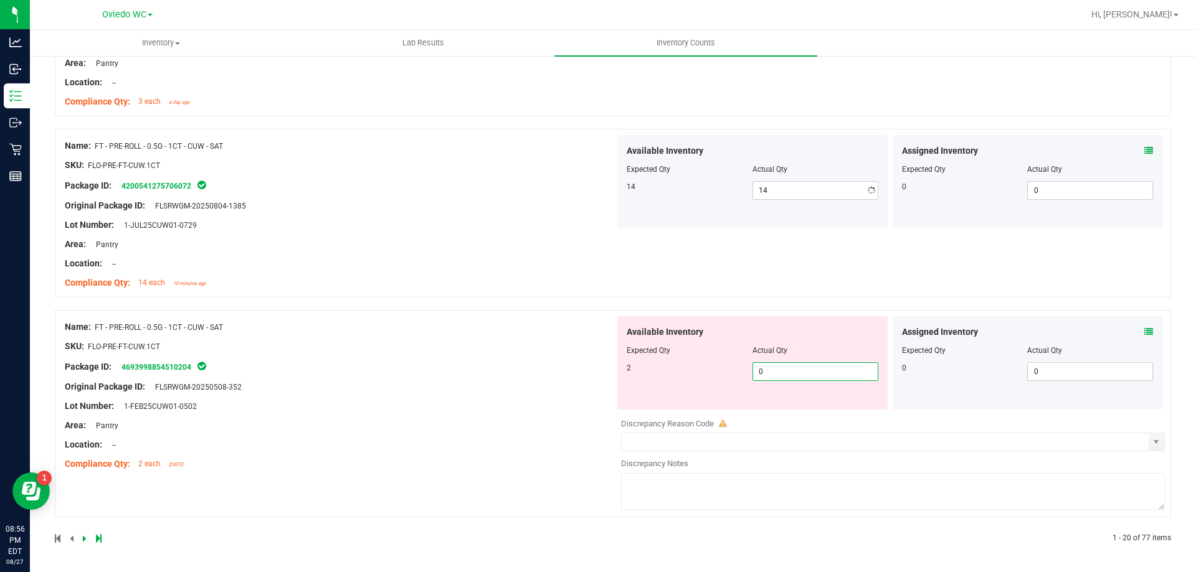
scroll to position [3336, 0]
click at [87, 541] on link at bounding box center [86, 538] width 6 height 9
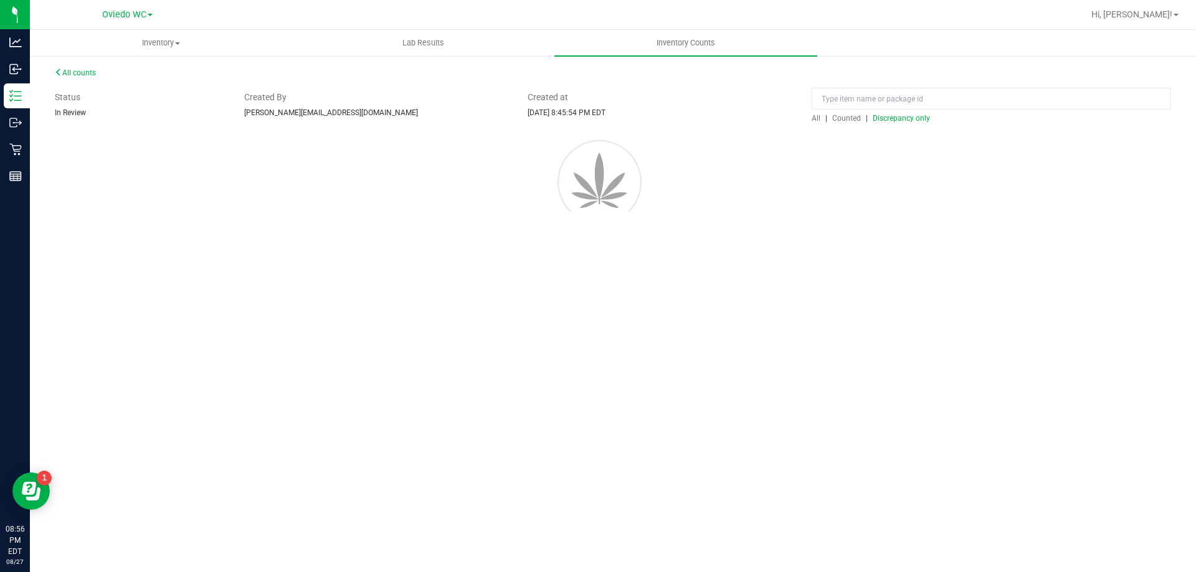
scroll to position [0, 0]
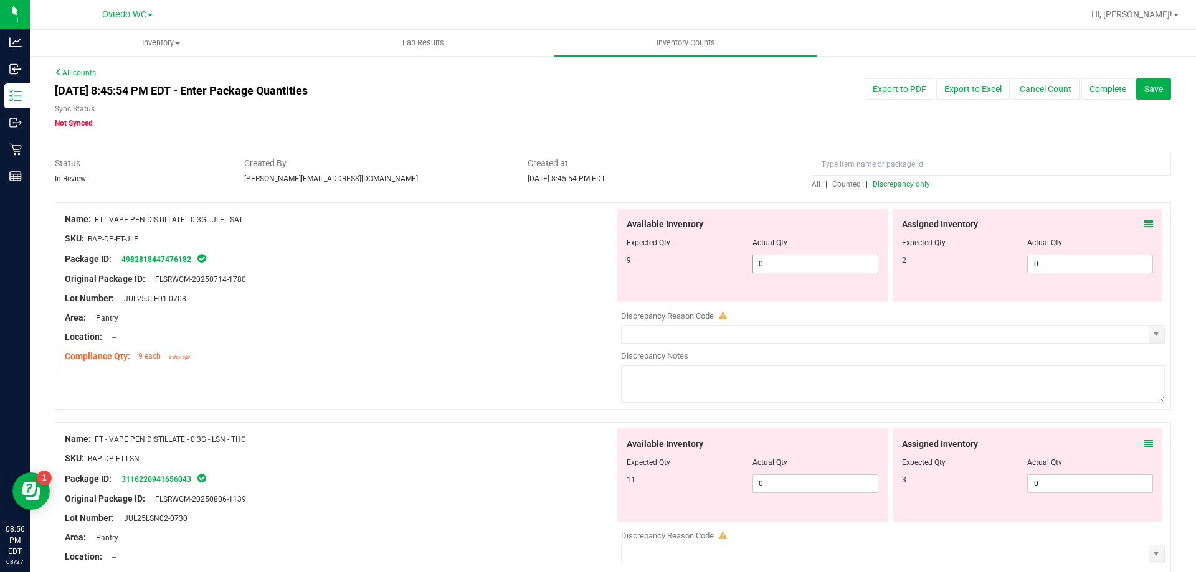
click at [762, 262] on span "0 0" at bounding box center [815, 264] width 126 height 19
click at [1039, 266] on span "0 0" at bounding box center [1090, 264] width 126 height 19
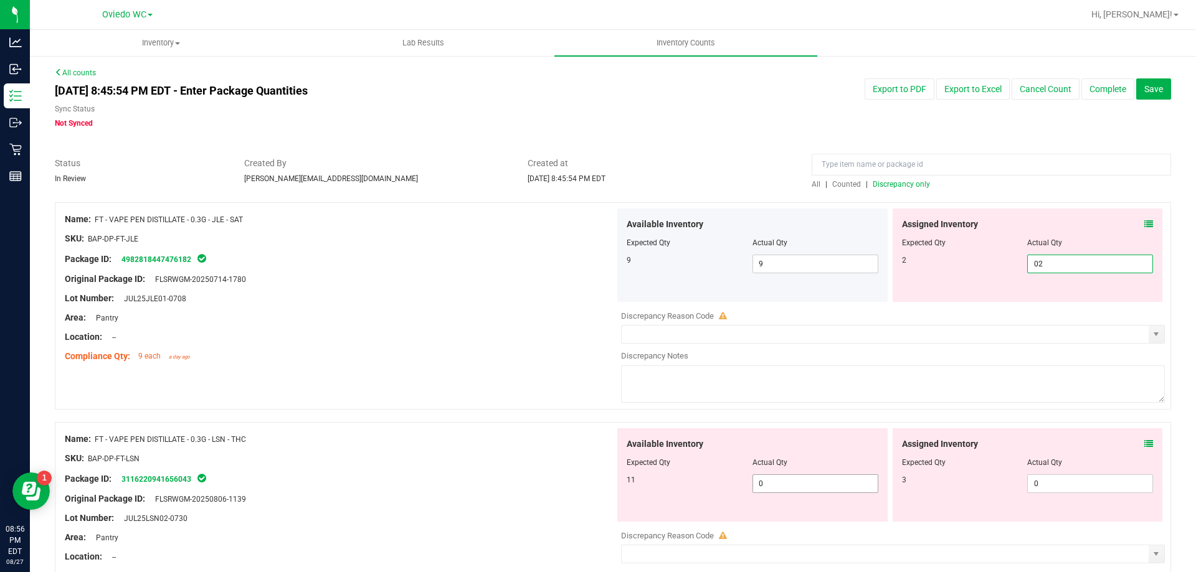
click at [824, 483] on div "Available Inventory Expected Qty Actual Qty 11 0 0" at bounding box center [890, 526] width 550 height 197
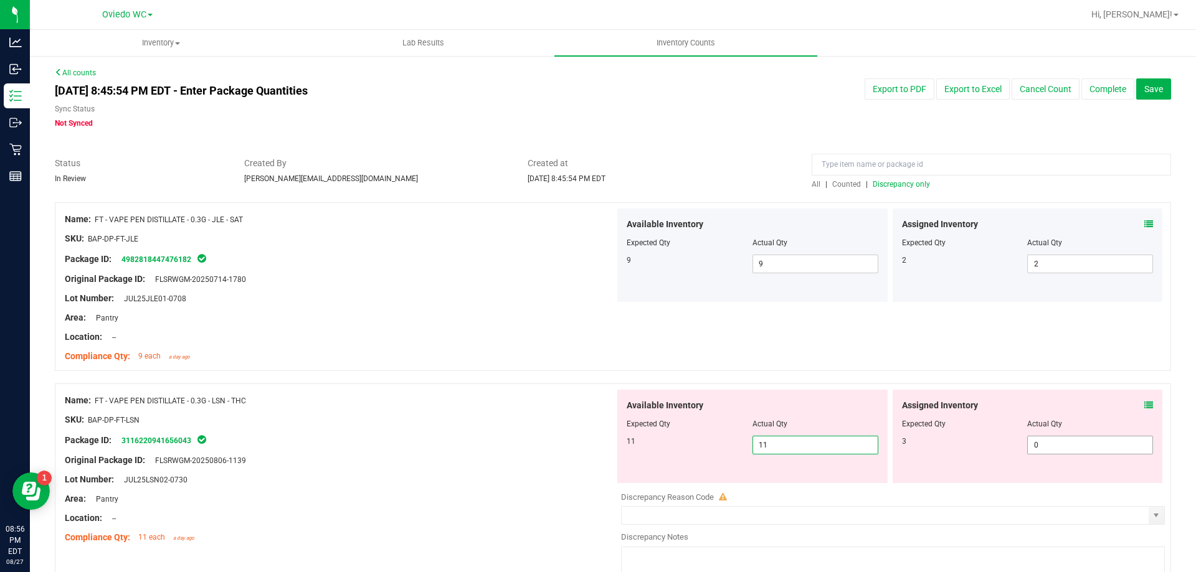
click at [1062, 445] on span "0 0" at bounding box center [1090, 445] width 126 height 19
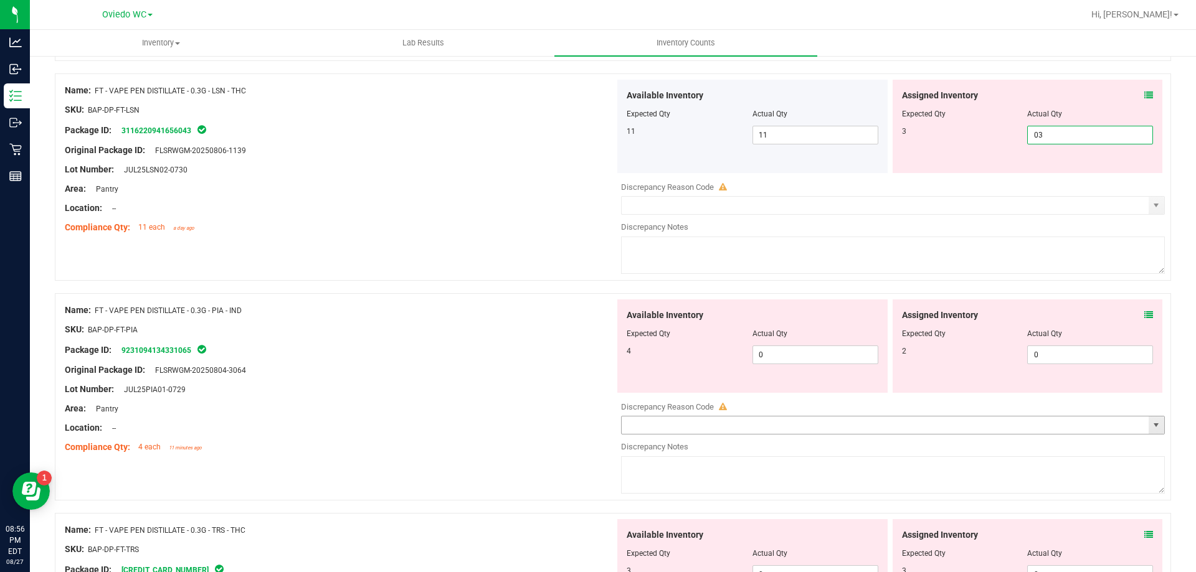
scroll to position [311, 0]
click at [810, 356] on div "Available Inventory Expected Qty Actual Qty 4 0 0" at bounding box center [890, 396] width 550 height 197
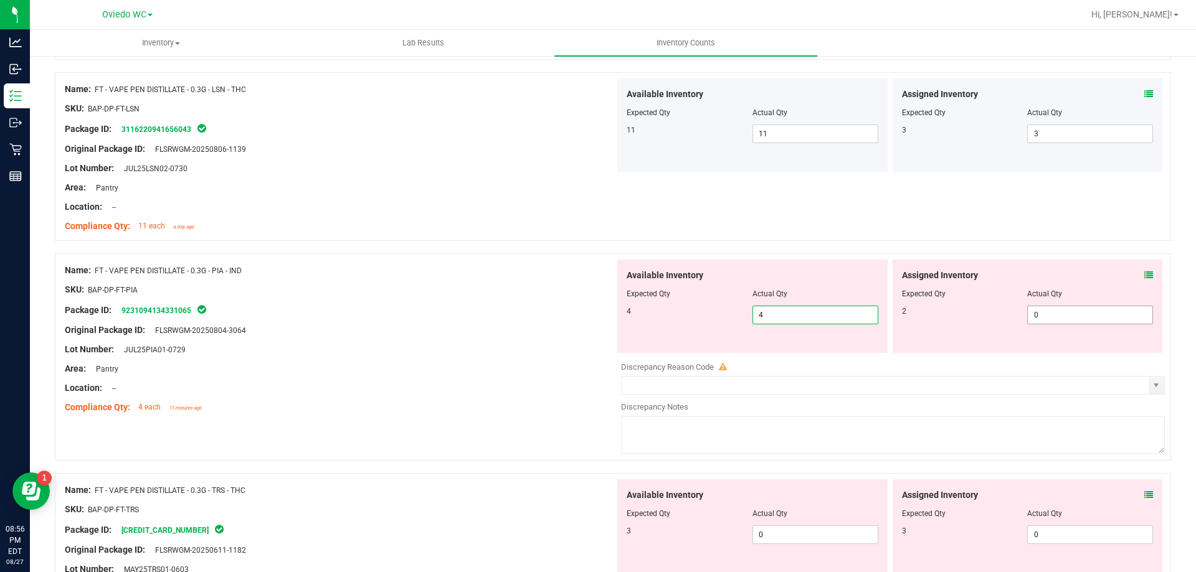
click at [1052, 316] on span "0 0" at bounding box center [1090, 315] width 126 height 19
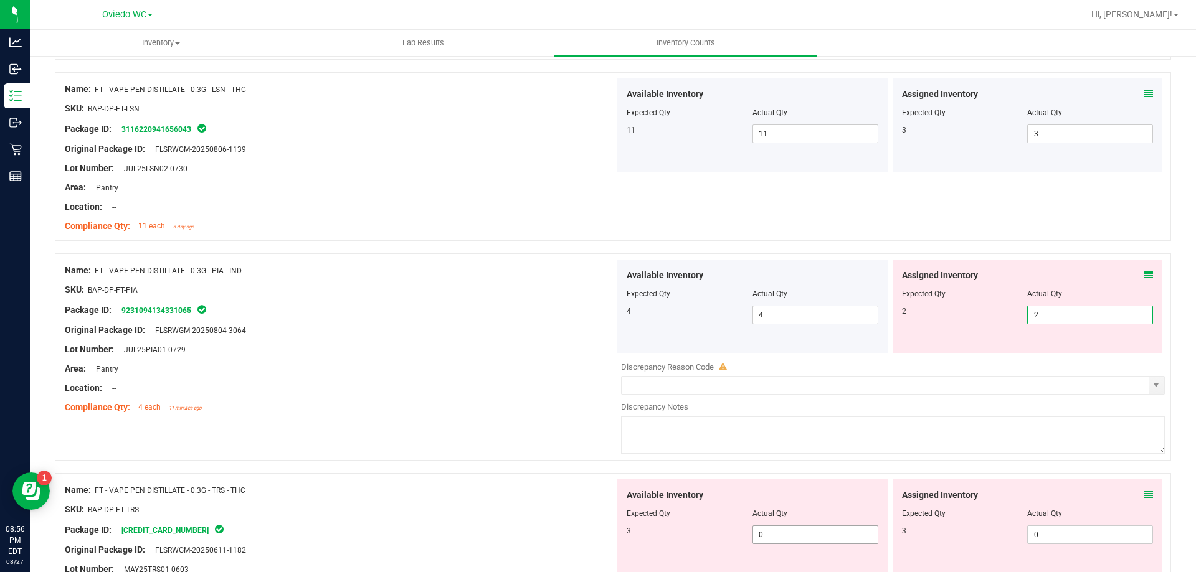
click at [798, 536] on div "Available Inventory Expected Qty Actual Qty 3 0 0" at bounding box center [890, 578] width 550 height 197
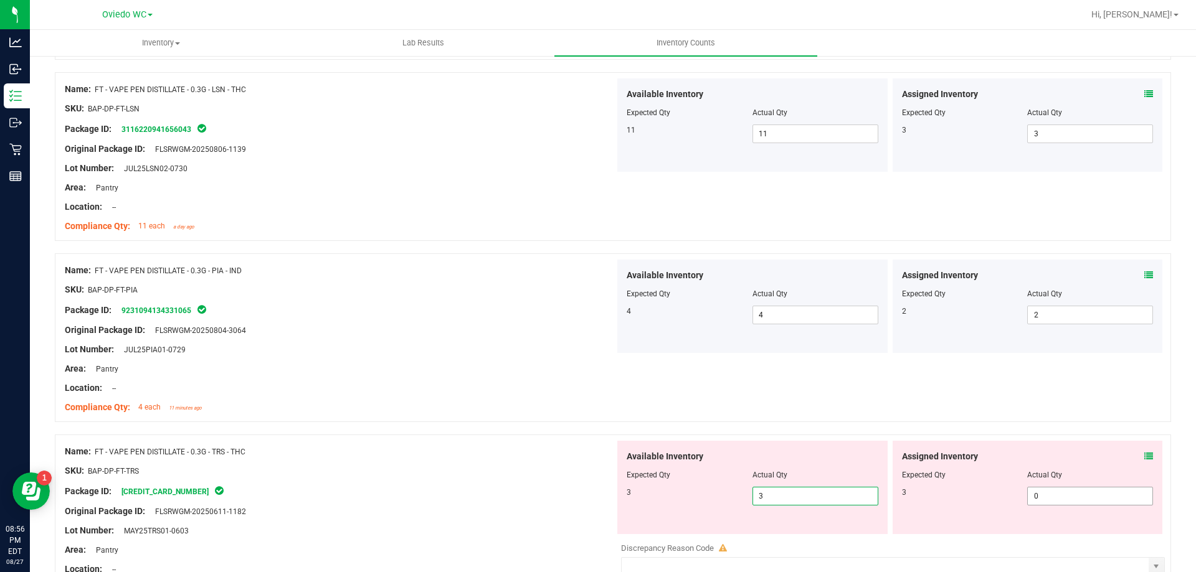
click at [1044, 493] on span "0 0" at bounding box center [1090, 496] width 126 height 19
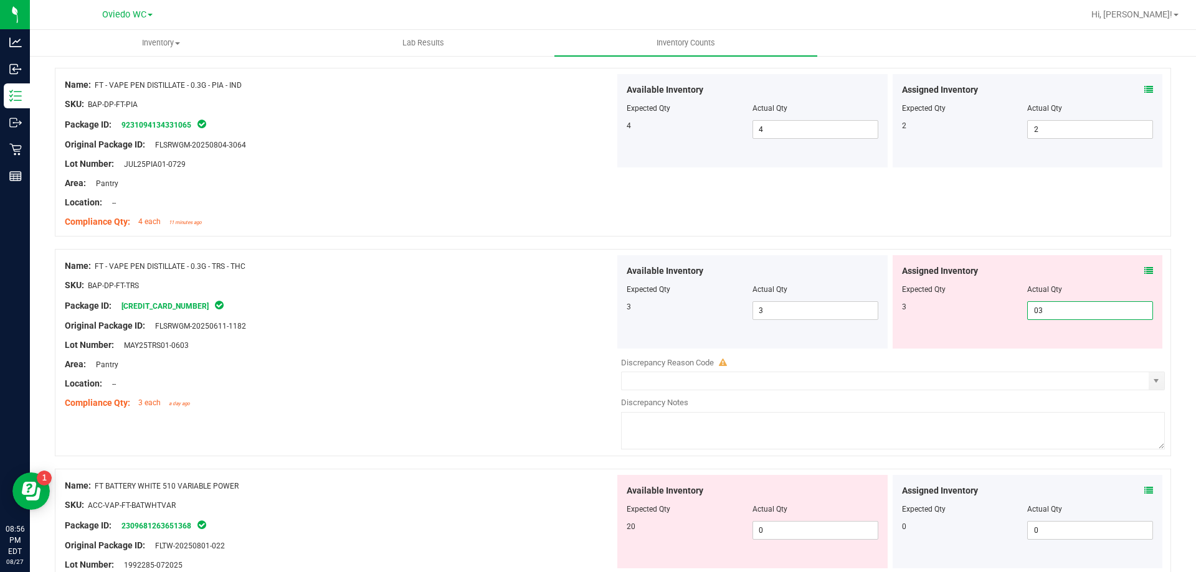
scroll to position [498, 0]
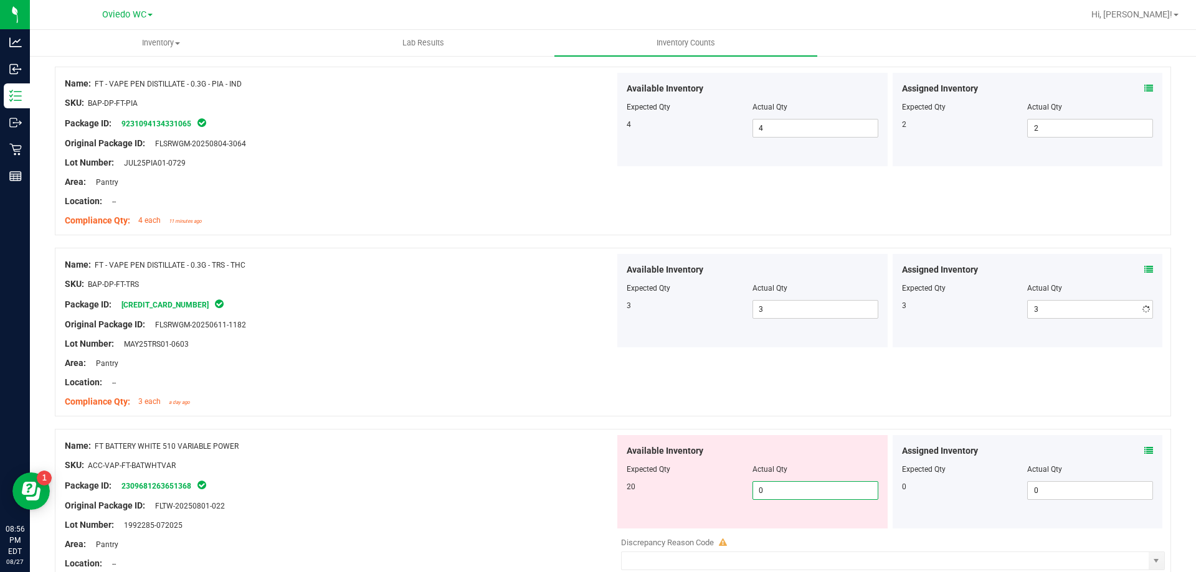
click at [811, 529] on div "Available Inventory Expected Qty Actual Qty 20 0 0" at bounding box center [890, 533] width 550 height 197
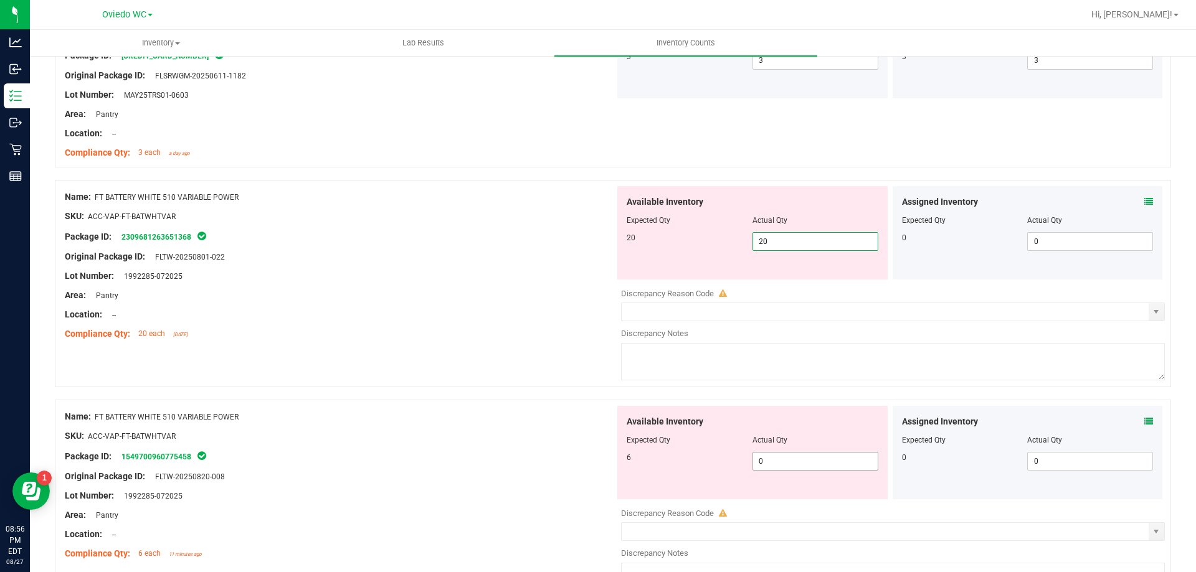
click at [827, 461] on div "Available Inventory Expected Qty Actual Qty 6 0 0" at bounding box center [890, 504] width 550 height 197
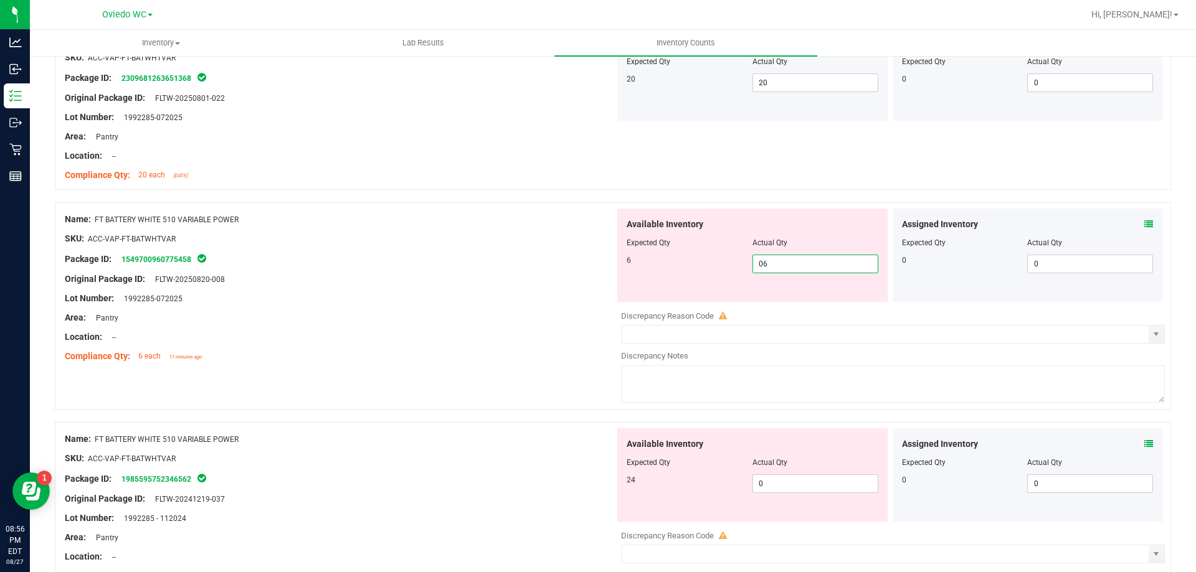
scroll to position [934, 0]
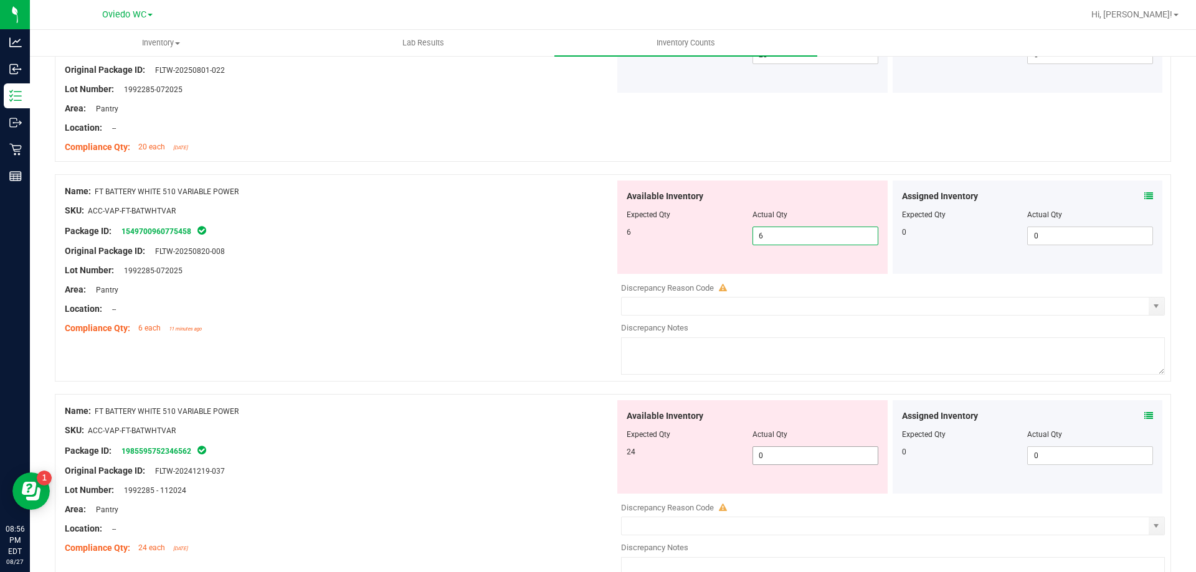
click at [823, 465] on div "Available Inventory Expected Qty Actual Qty 24 0 0" at bounding box center [890, 498] width 550 height 197
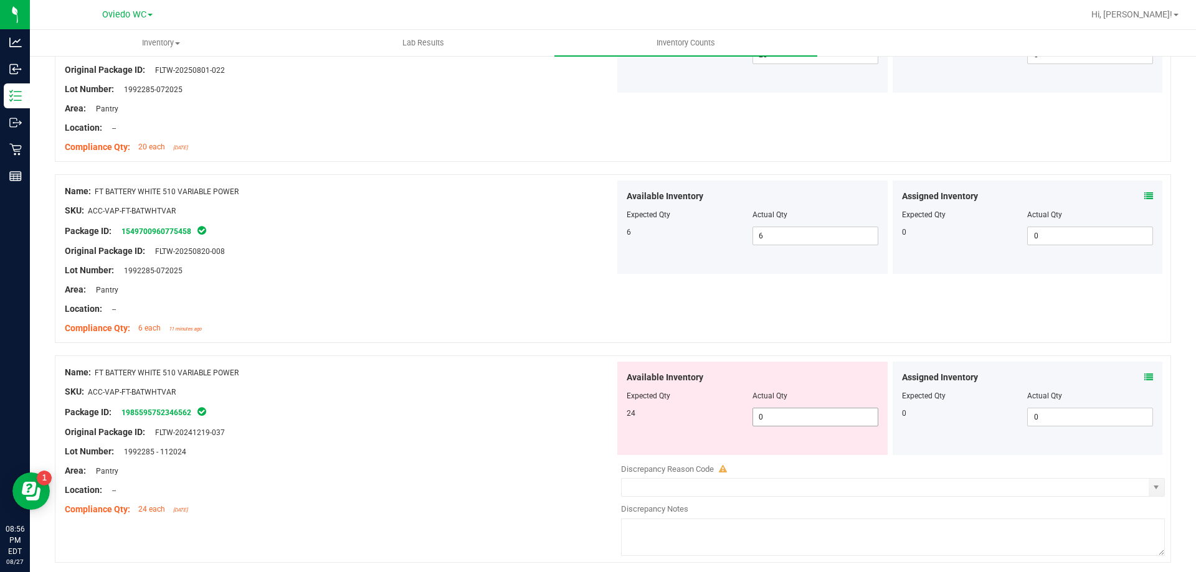
click at [821, 410] on span "0 02" at bounding box center [815, 417] width 126 height 19
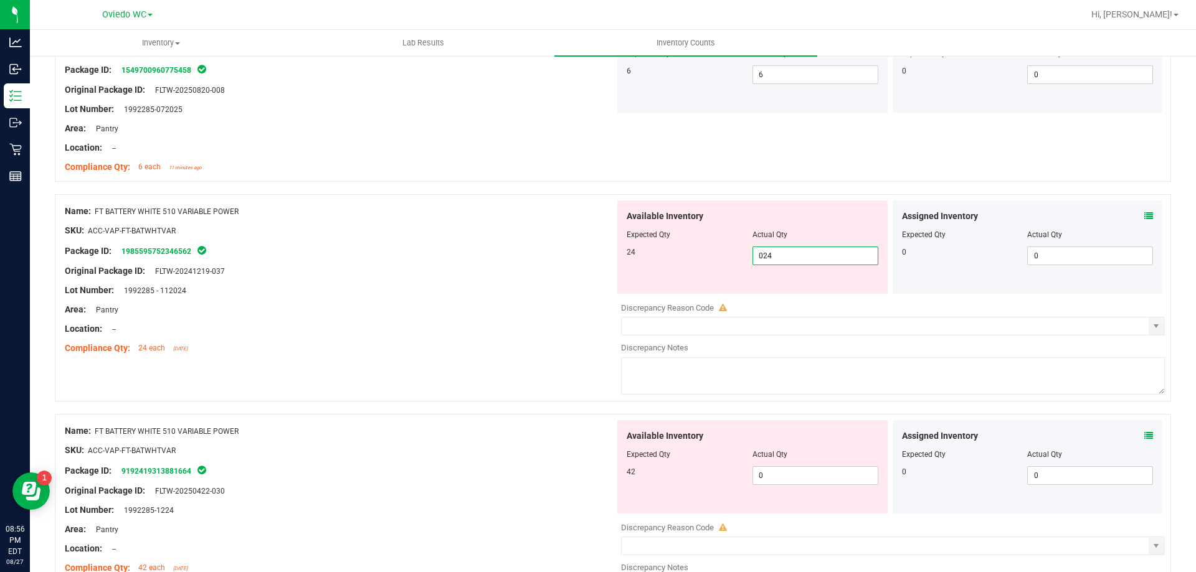
scroll to position [1121, 0]
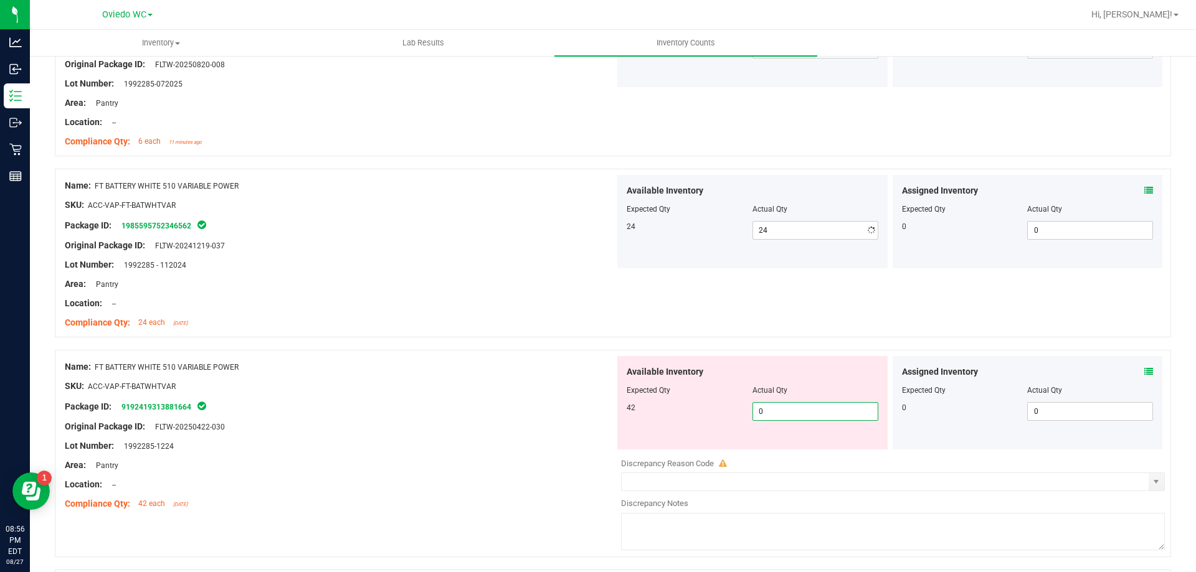
click at [816, 446] on div "Available Inventory Expected Qty Actual Qty 42 0 0" at bounding box center [752, 402] width 270 height 93
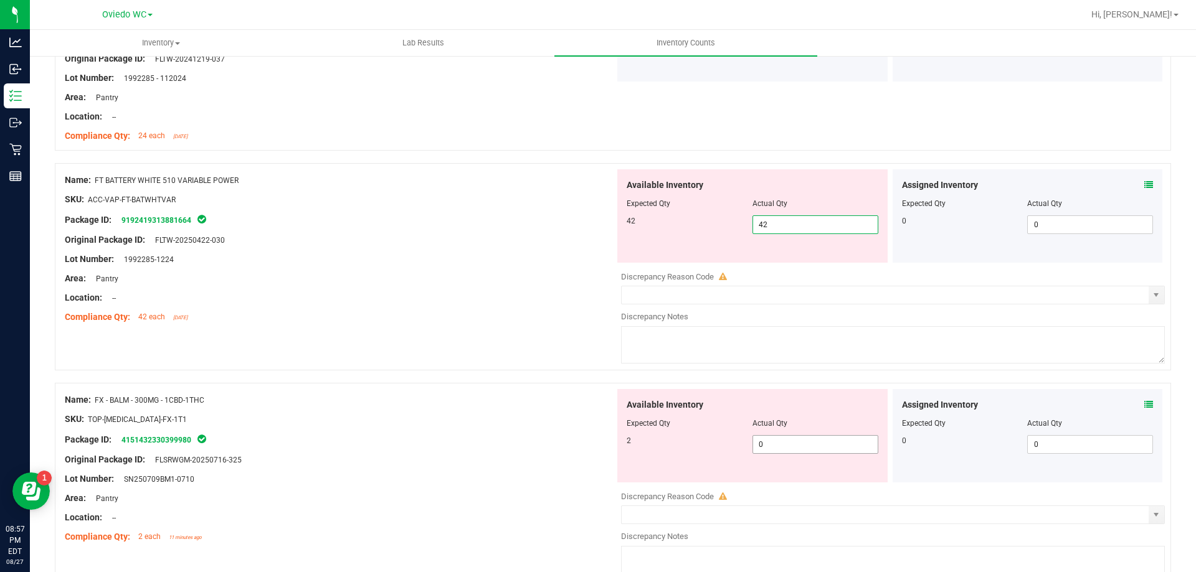
click at [814, 447] on div "Available Inventory Expected Qty Actual Qty 2 0 0" at bounding box center [890, 487] width 550 height 197
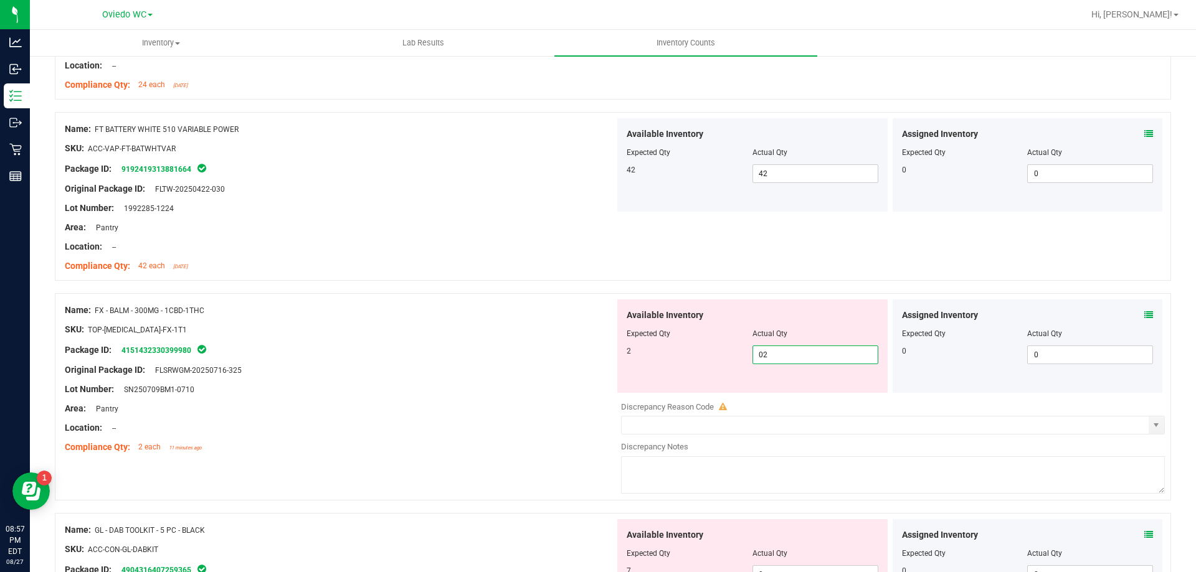
scroll to position [1495, 0]
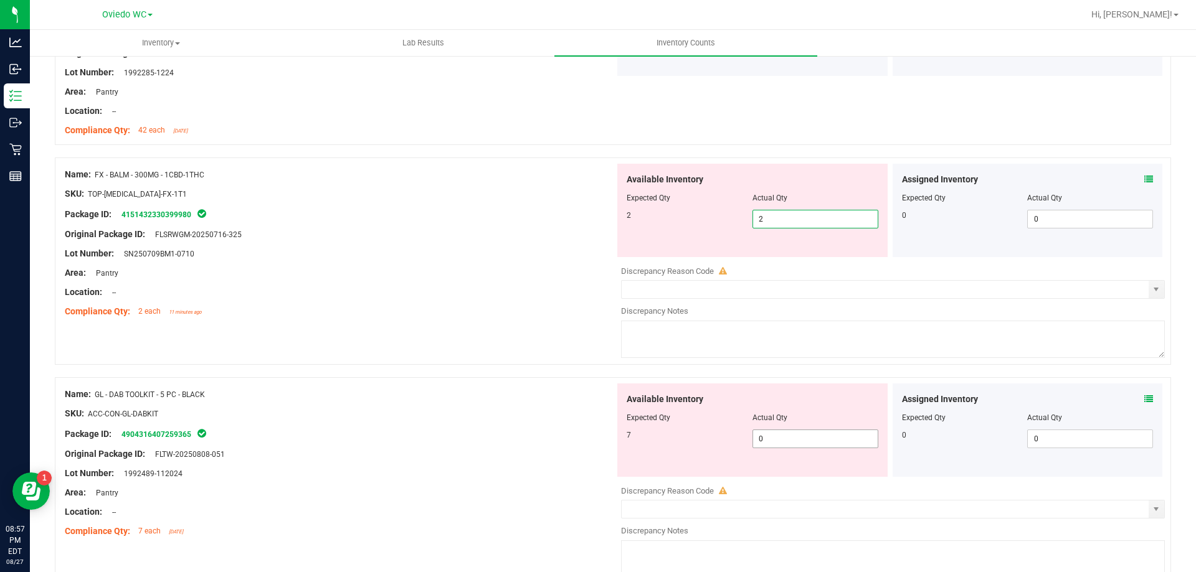
click at [816, 443] on div "Available Inventory Expected Qty Actual Qty 7 0 0" at bounding box center [890, 482] width 550 height 197
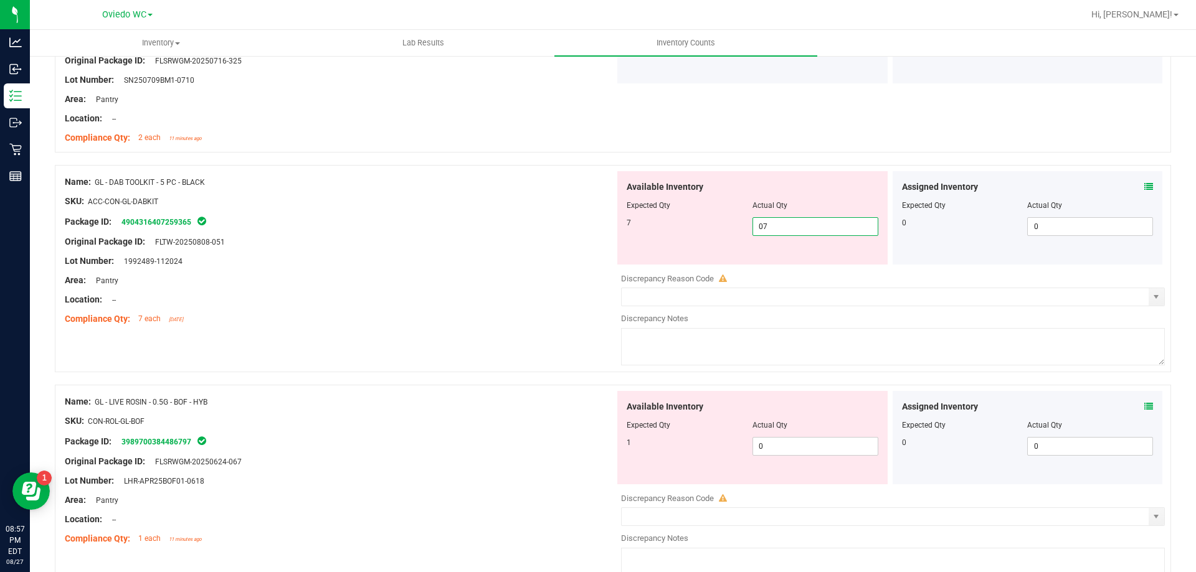
scroll to position [1681, 0]
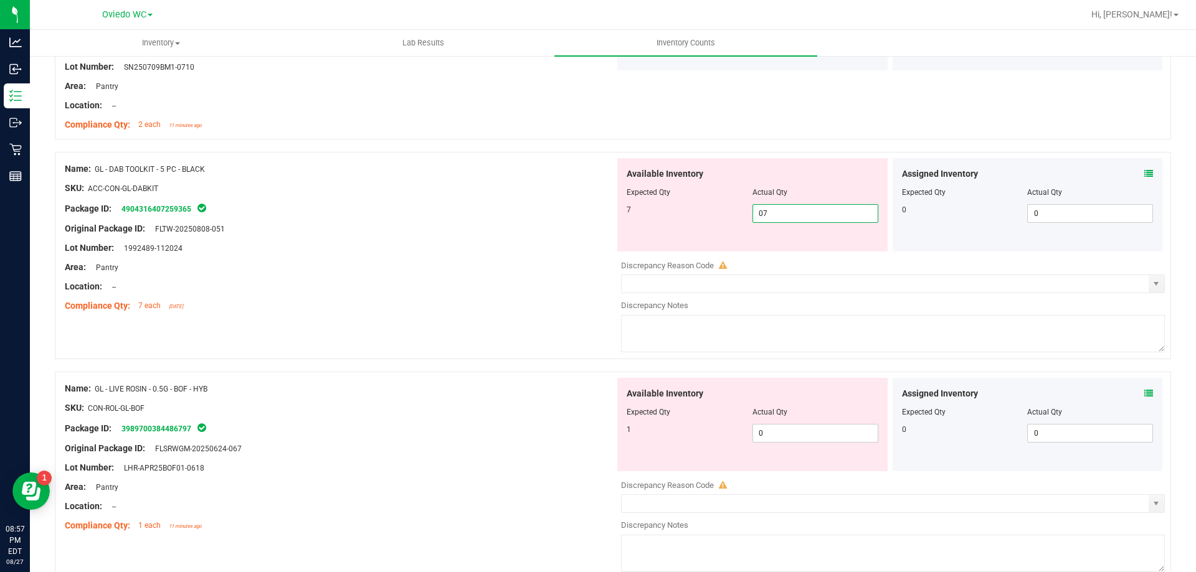
click at [816, 445] on div "Available Inventory Expected Qty Actual Qty 1 0 0" at bounding box center [890, 476] width 550 height 197
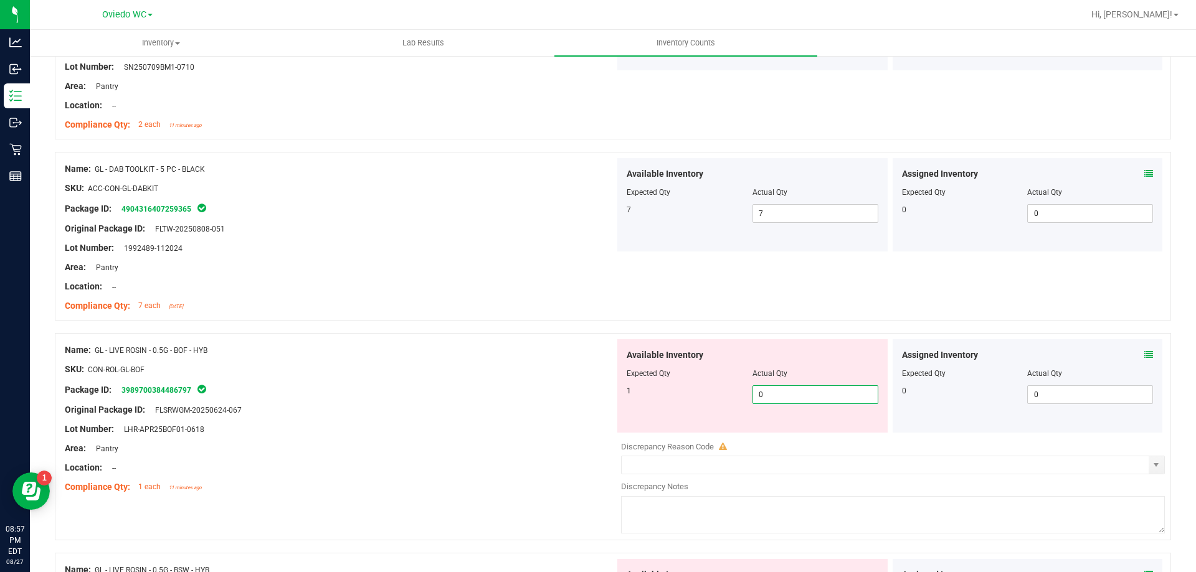
click at [824, 391] on span "0 0" at bounding box center [815, 394] width 126 height 19
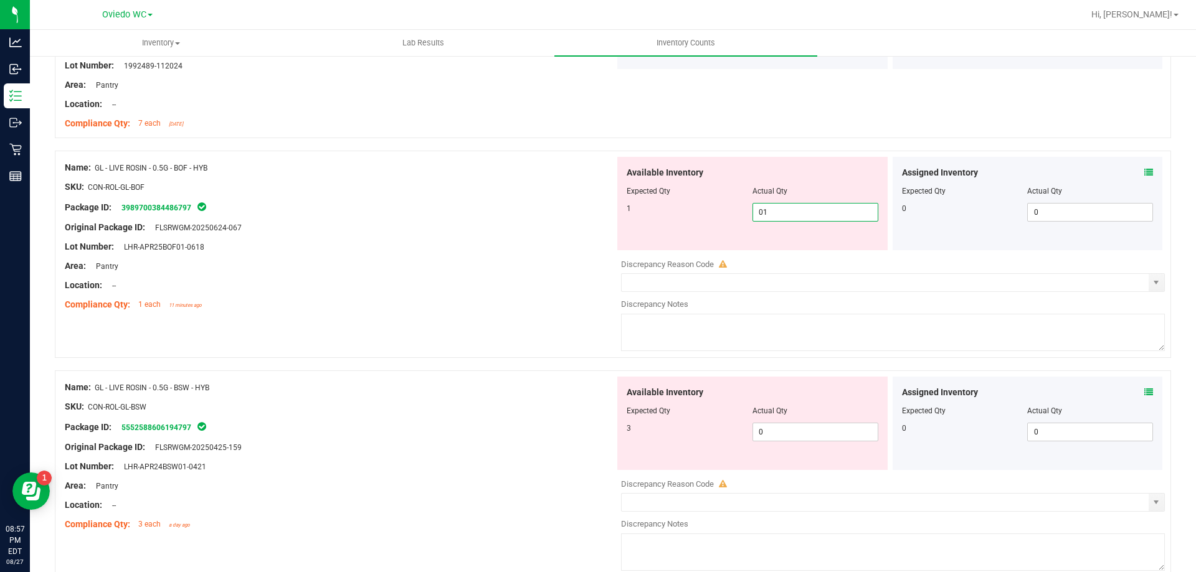
scroll to position [1868, 0]
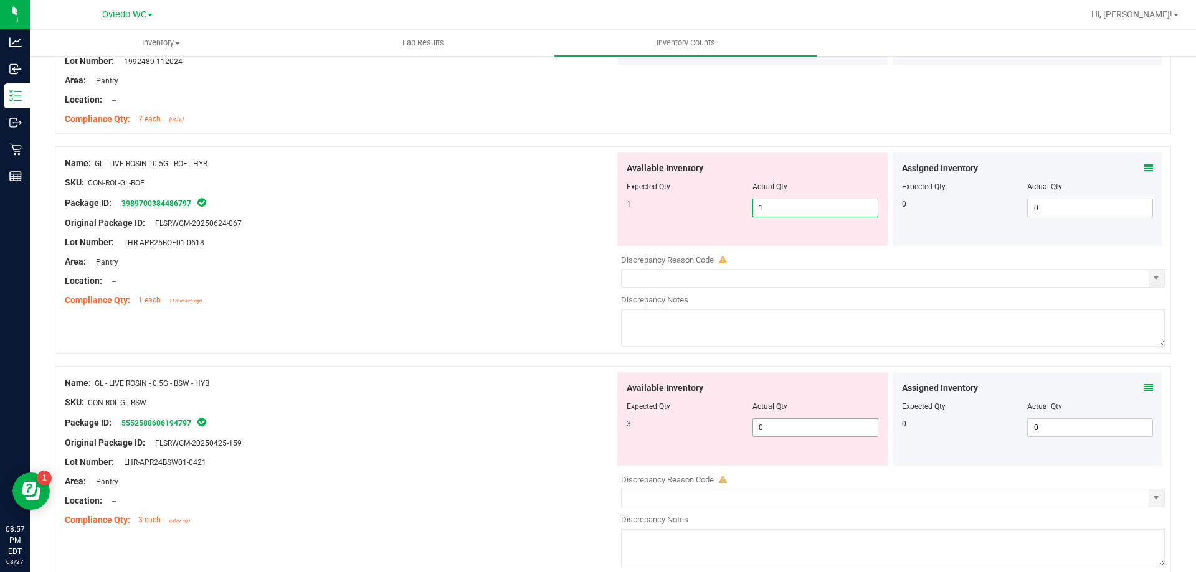
click at [803, 423] on div "Available Inventory Expected Qty Actual Qty 3 0 0" at bounding box center [752, 418] width 270 height 93
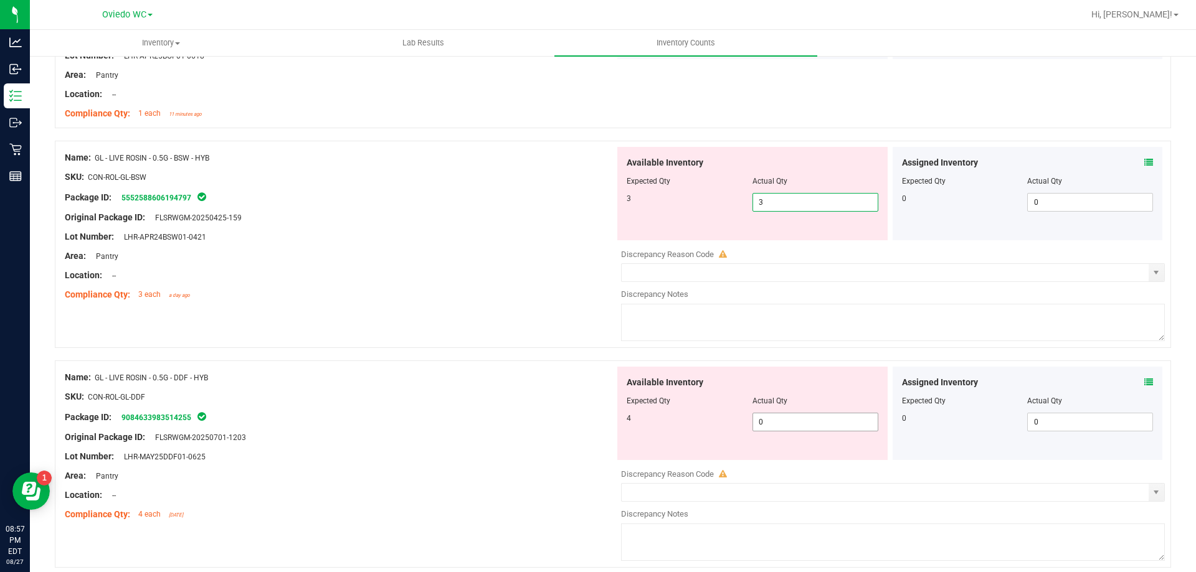
click at [798, 419] on div "Available Inventory Expected Qty Actual Qty 4 0 0" at bounding box center [752, 413] width 270 height 93
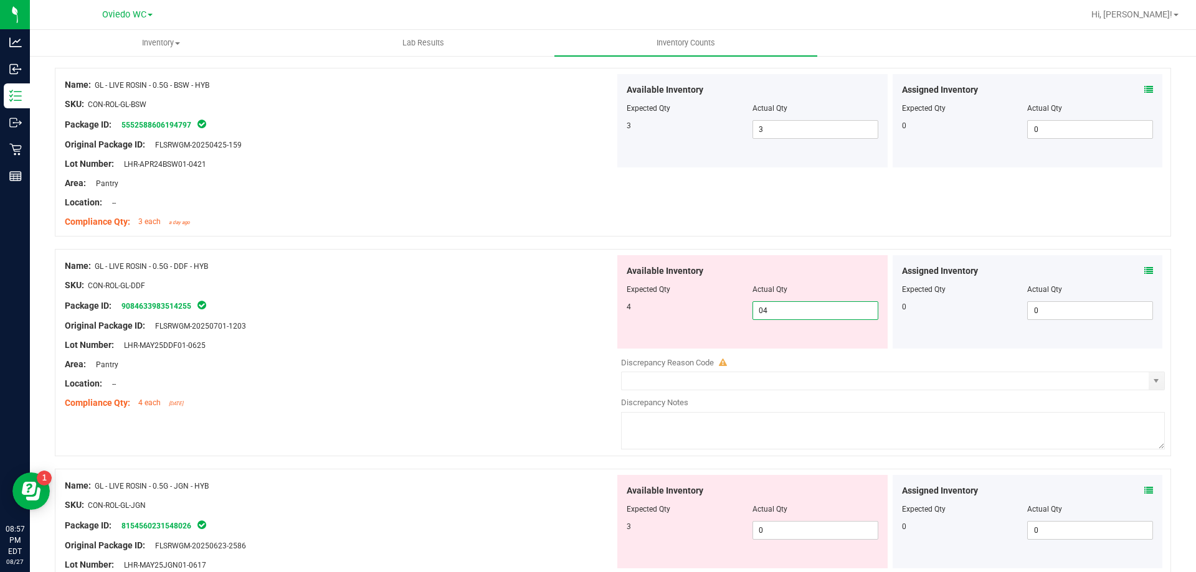
scroll to position [2242, 0]
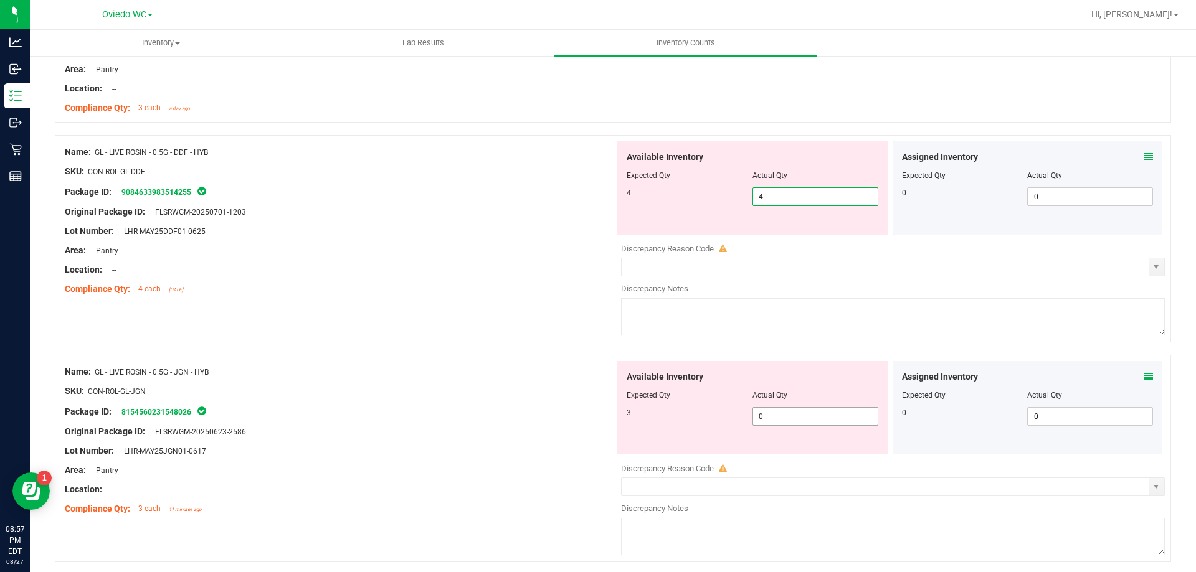
click at [797, 414] on div "Available Inventory Expected Qty Actual Qty 3 0 0" at bounding box center [752, 407] width 270 height 93
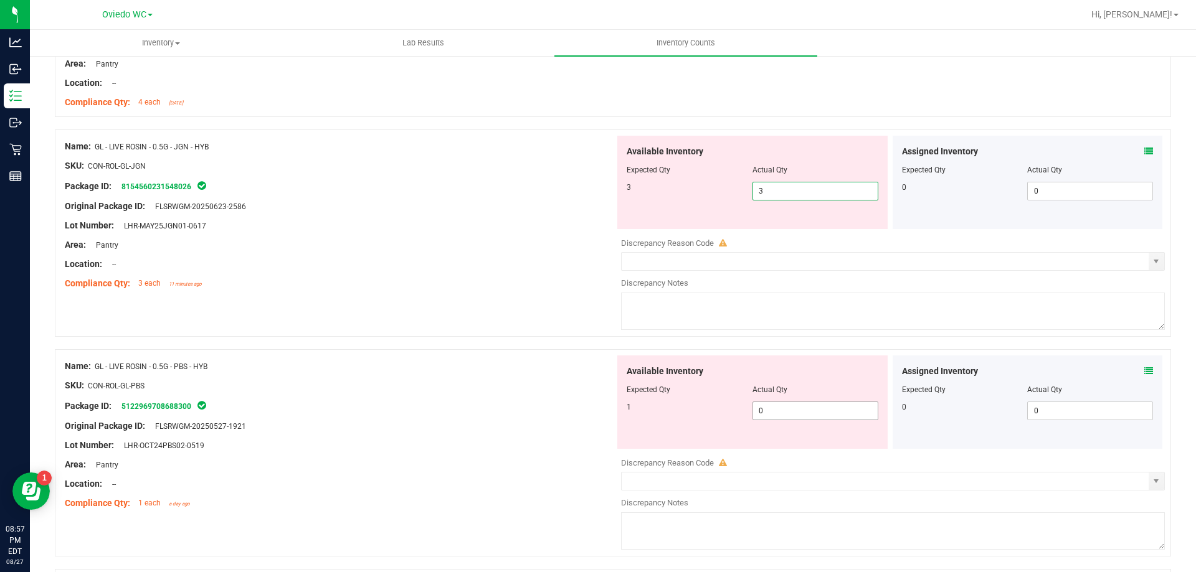
click at [797, 413] on div "Available Inventory Expected Qty Actual Qty 1 0 0" at bounding box center [890, 454] width 550 height 197
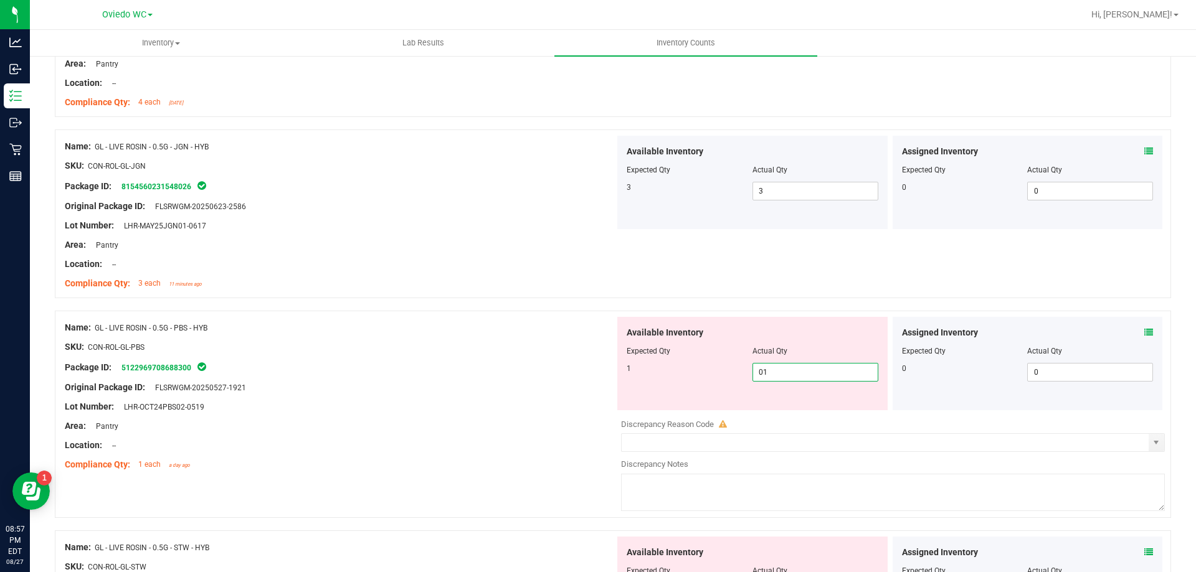
scroll to position [2553, 0]
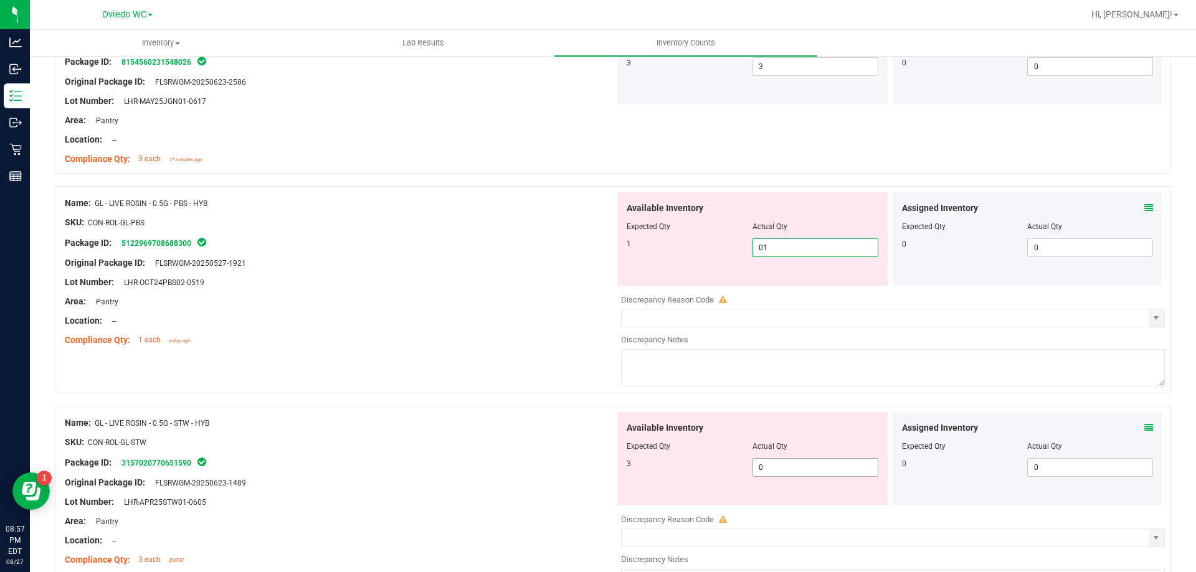
click at [786, 471] on div "Available Inventory Expected Qty Actual Qty 3 0 0" at bounding box center [890, 510] width 550 height 197
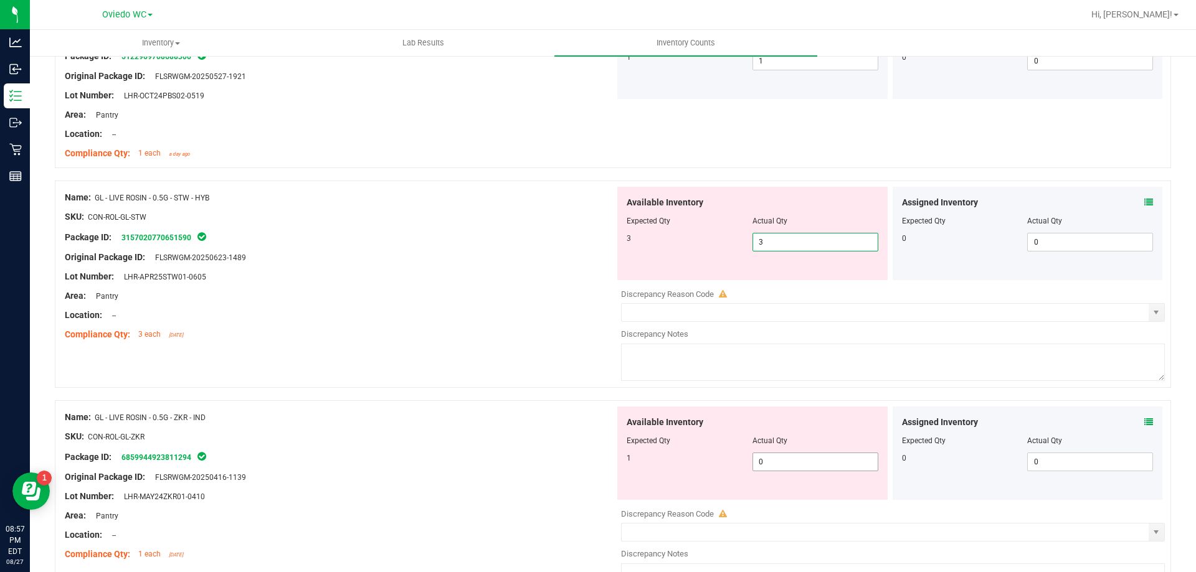
click at [804, 456] on div "Available Inventory Expected Qty Actual Qty 1 0 0" at bounding box center [752, 453] width 270 height 93
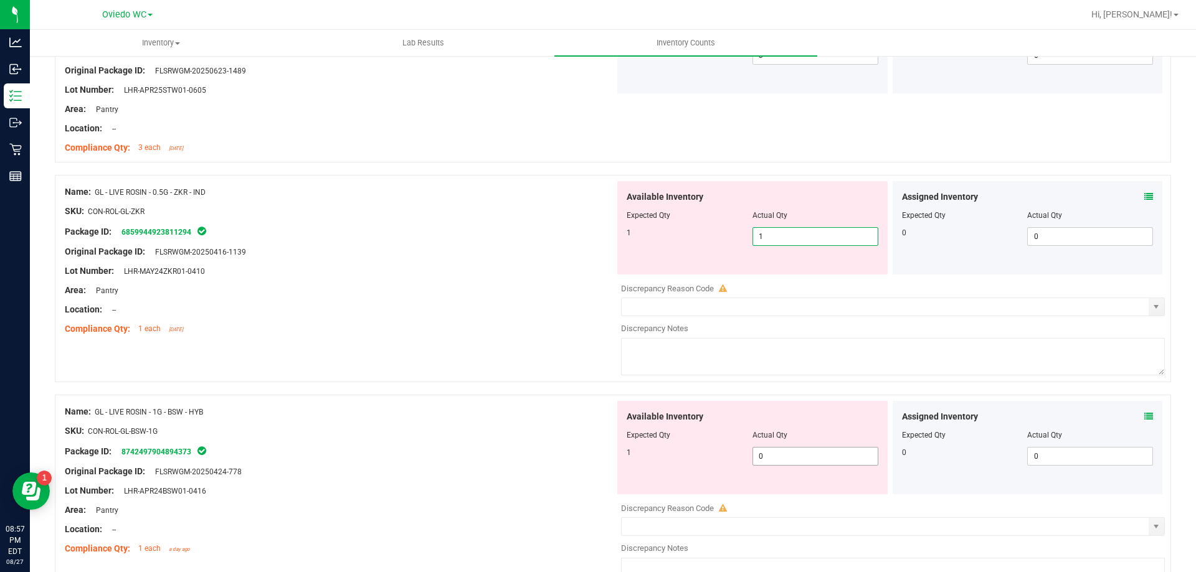
click at [805, 453] on div "Available Inventory Expected Qty Actual Qty 1 0 0" at bounding box center [752, 447] width 270 height 93
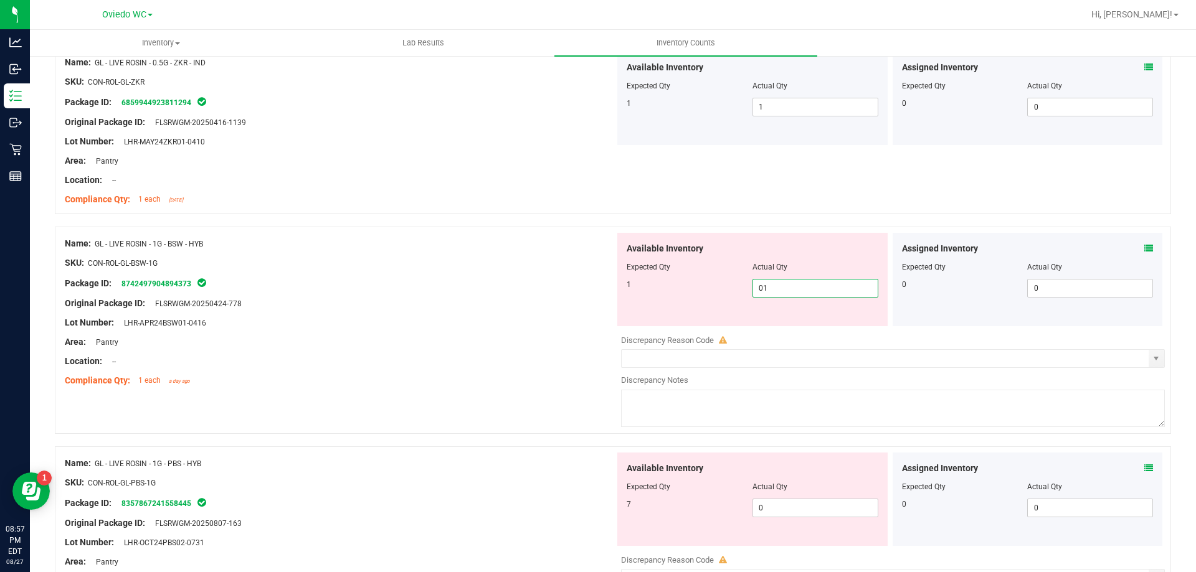
scroll to position [3114, 0]
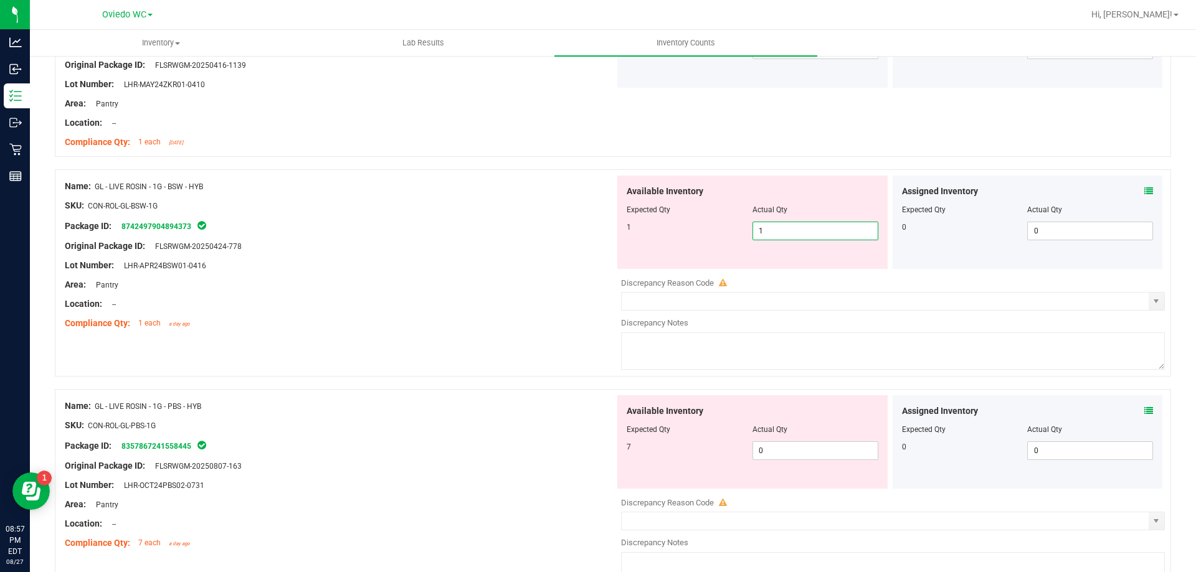
click at [805, 453] on div "Available Inventory Expected Qty Actual Qty 7 0 0" at bounding box center [890, 493] width 550 height 197
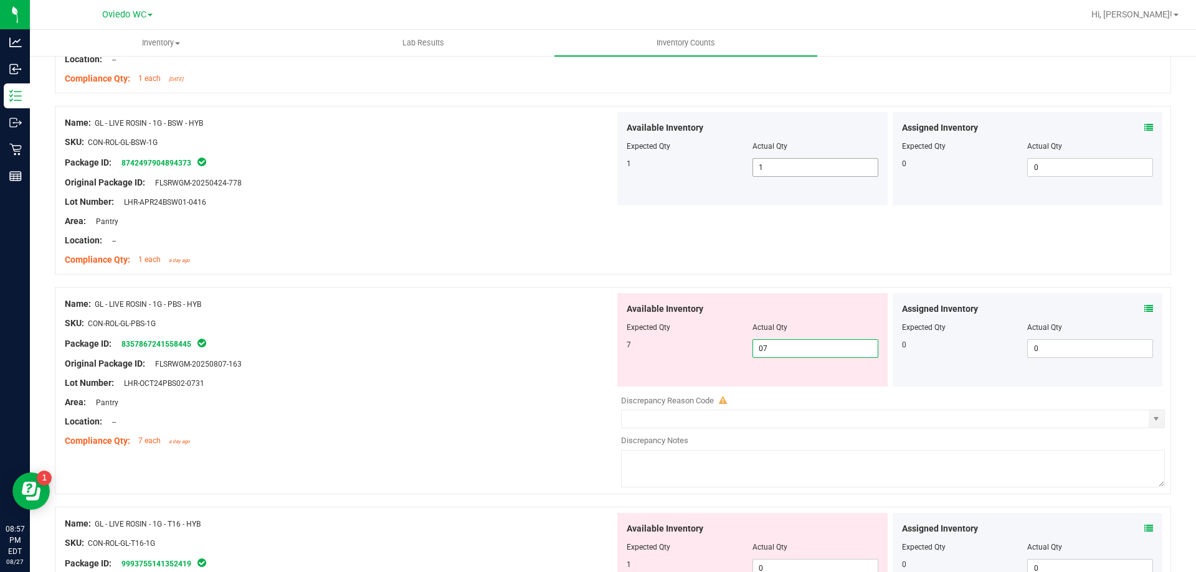
scroll to position [3238, 0]
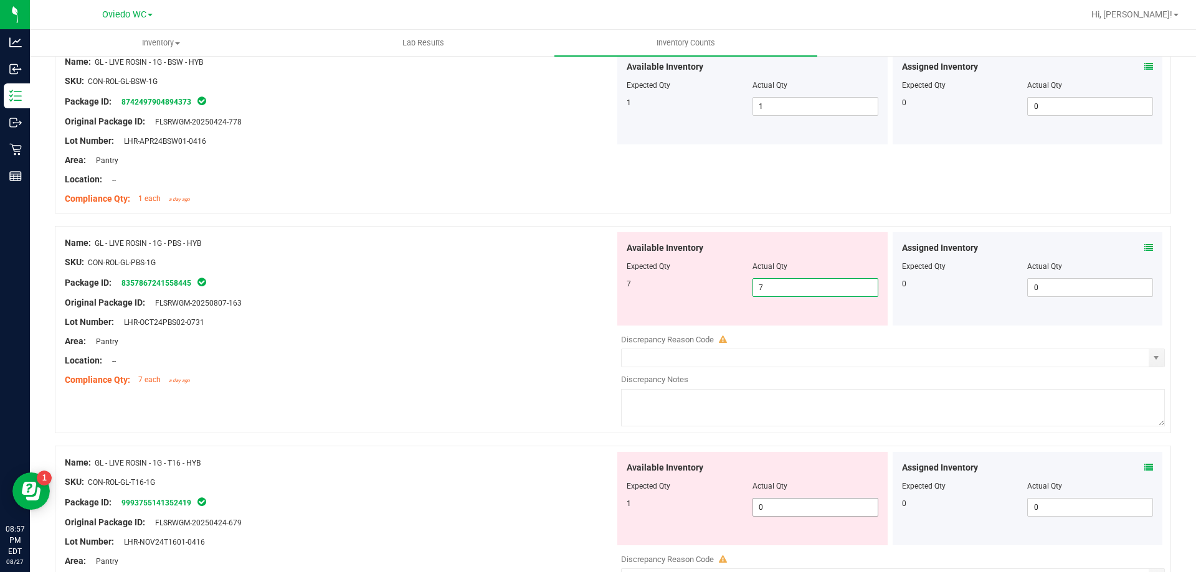
click at [803, 501] on div "Available Inventory Expected Qty Actual Qty 1 0 0" at bounding box center [752, 498] width 270 height 93
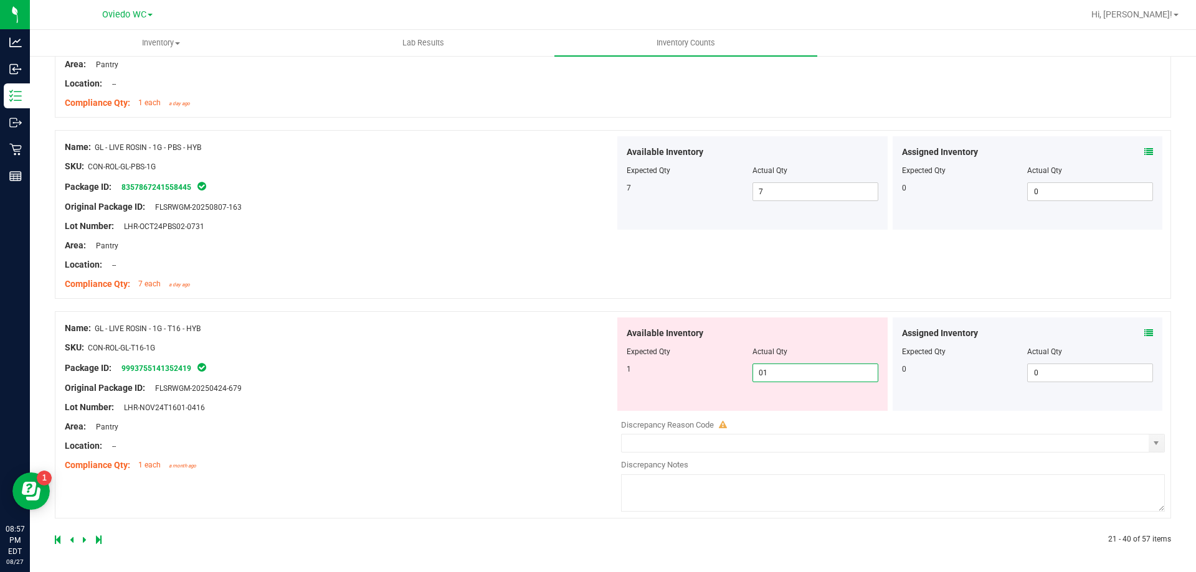
scroll to position [3336, 0]
click at [85, 537] on icon at bounding box center [85, 538] width 4 height 7
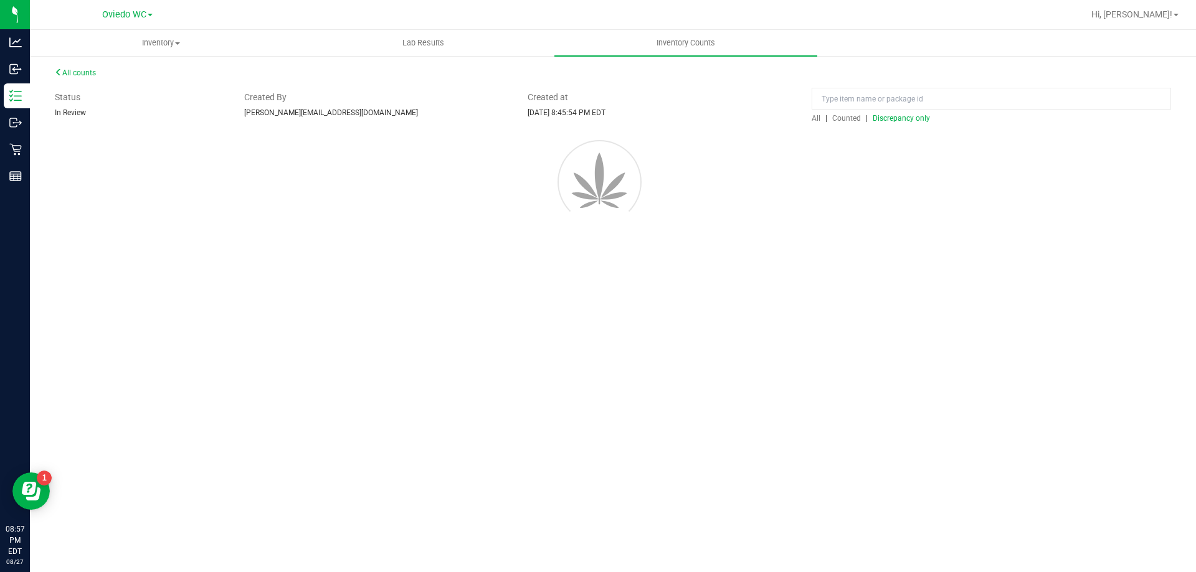
scroll to position [0, 0]
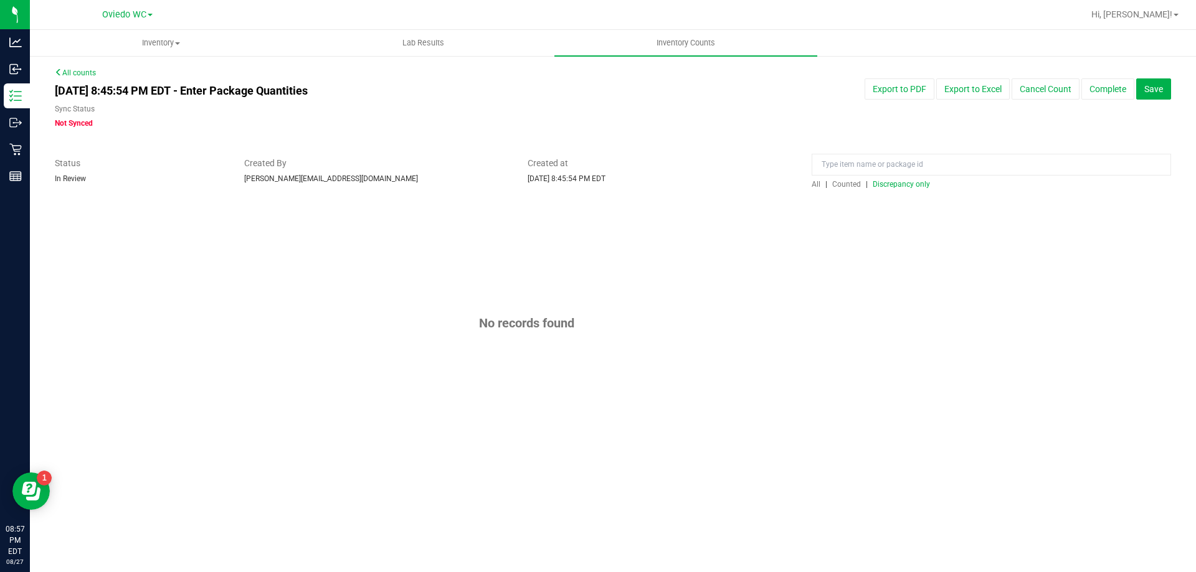
click at [906, 192] on div at bounding box center [613, 196] width 1116 height 12
click at [909, 187] on span "Discrepancy only" at bounding box center [900, 184] width 57 height 9
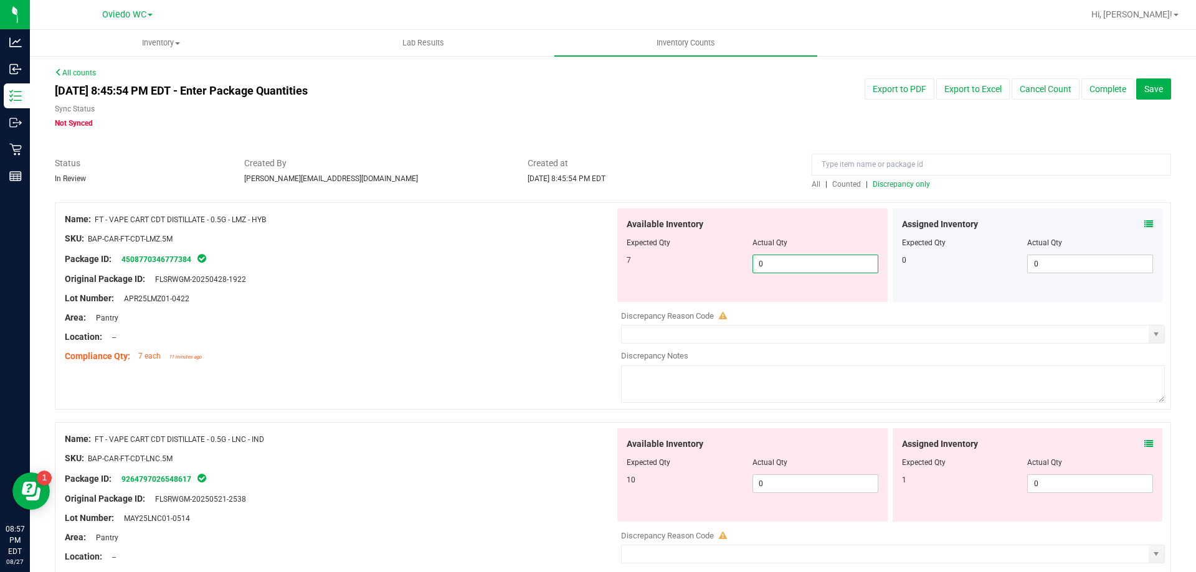
click at [814, 267] on span "0 0" at bounding box center [815, 264] width 126 height 19
click at [817, 480] on div "Available Inventory Expected Qty Actual Qty 10 0 0" at bounding box center [752, 474] width 270 height 93
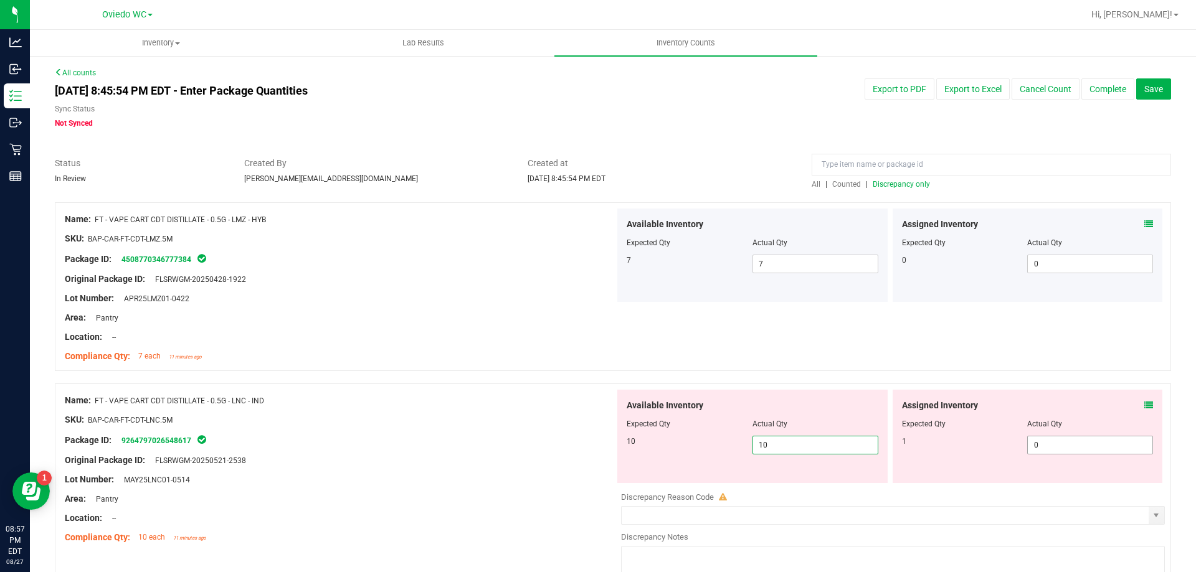
click at [1041, 448] on span "0 0" at bounding box center [1090, 445] width 126 height 19
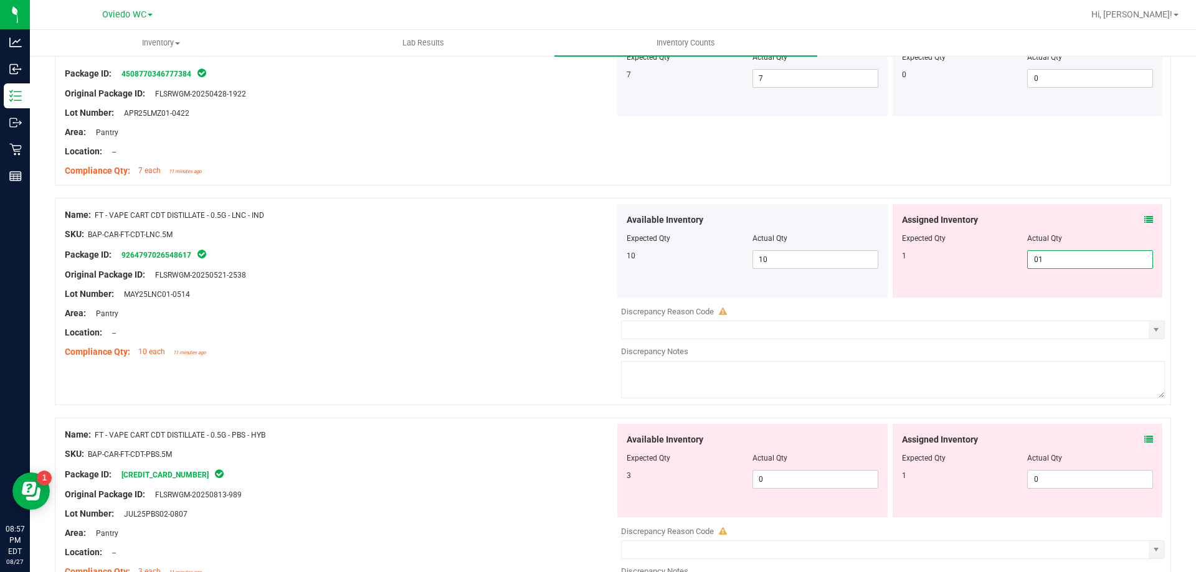
scroll to position [187, 0]
click at [786, 480] on div "Available Inventory Expected Qty Actual Qty 3 0 0" at bounding box center [890, 521] width 550 height 197
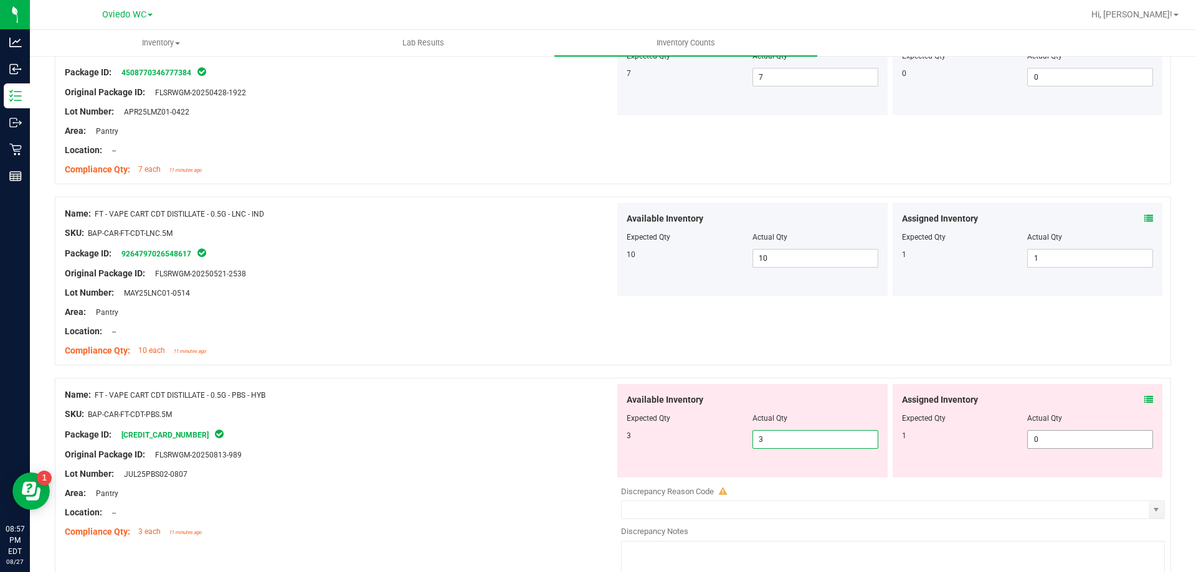
click at [1052, 435] on span "0 0" at bounding box center [1090, 439] width 126 height 19
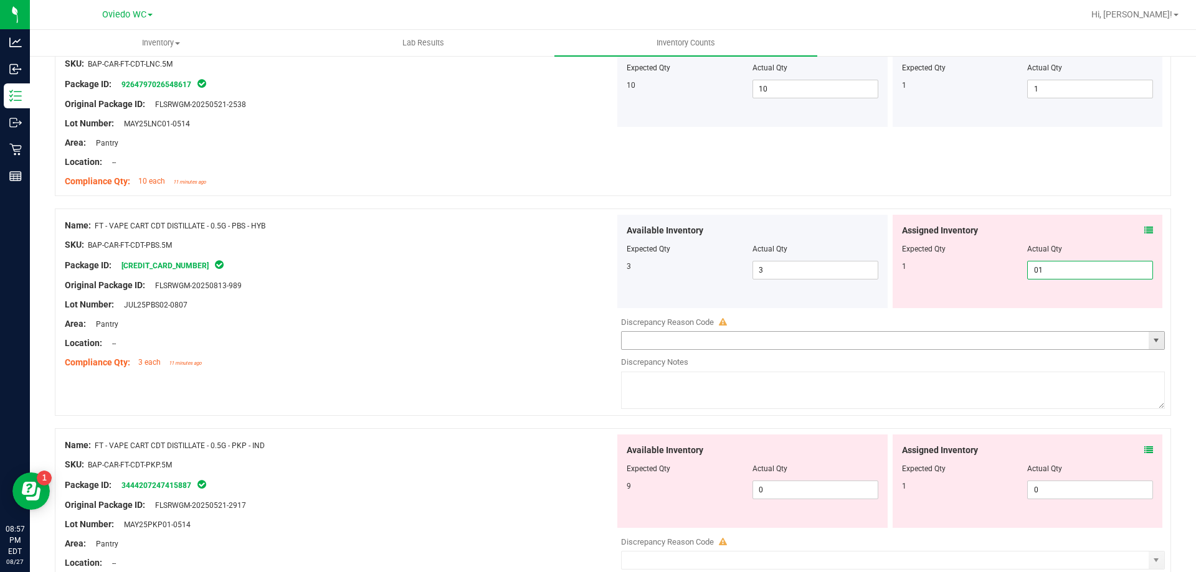
scroll to position [374, 0]
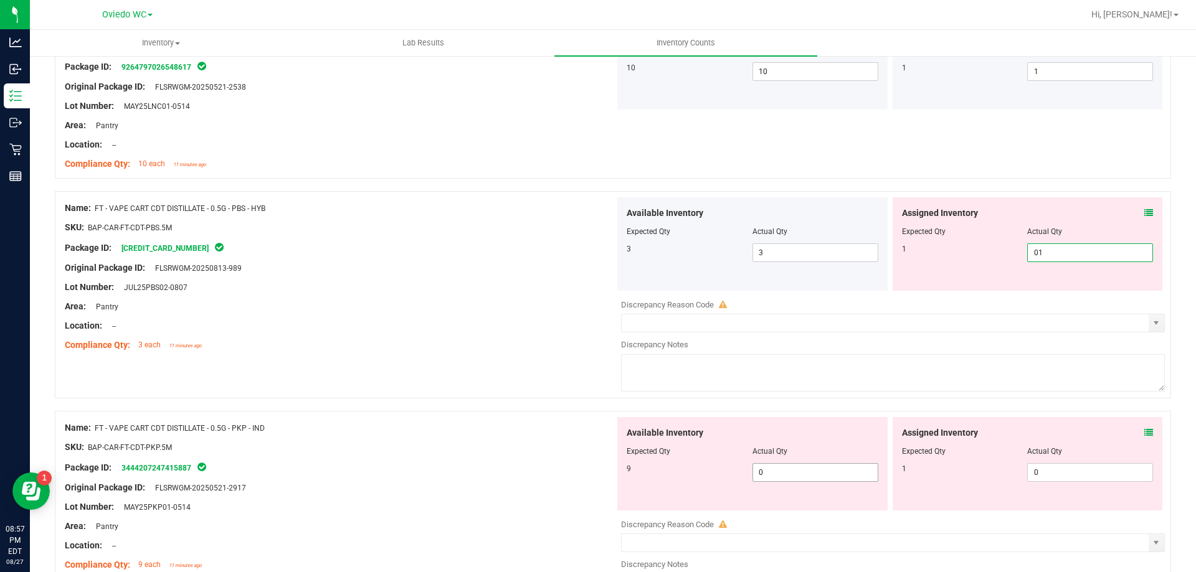
click at [805, 463] on div "Available Inventory Expected Qty Actual Qty 9 0 0" at bounding box center [752, 463] width 270 height 93
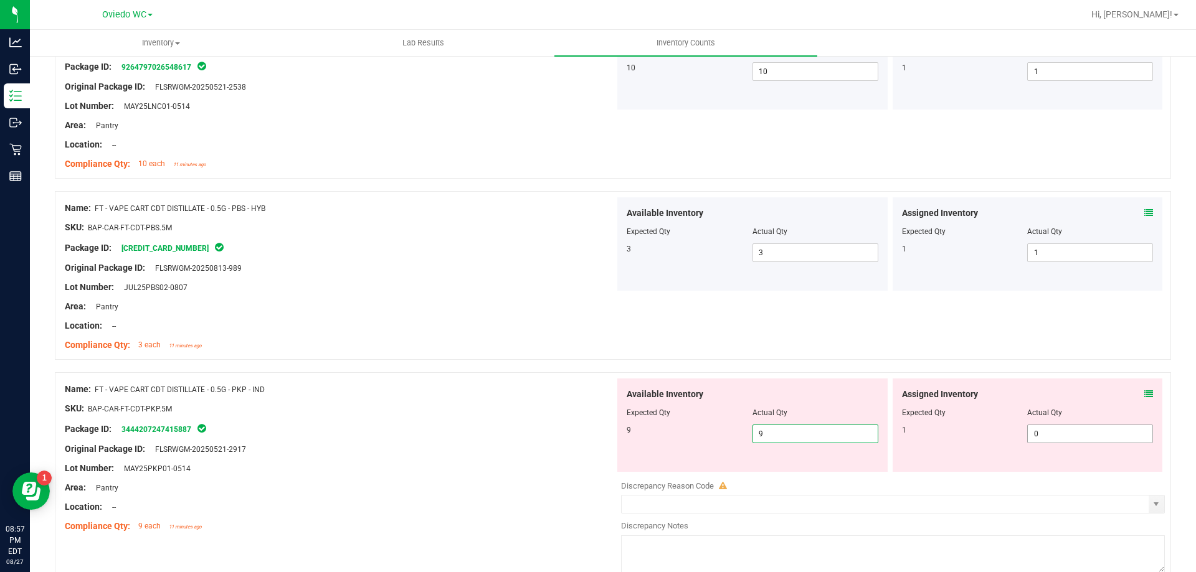
click at [1042, 437] on span "0 0" at bounding box center [1090, 434] width 126 height 19
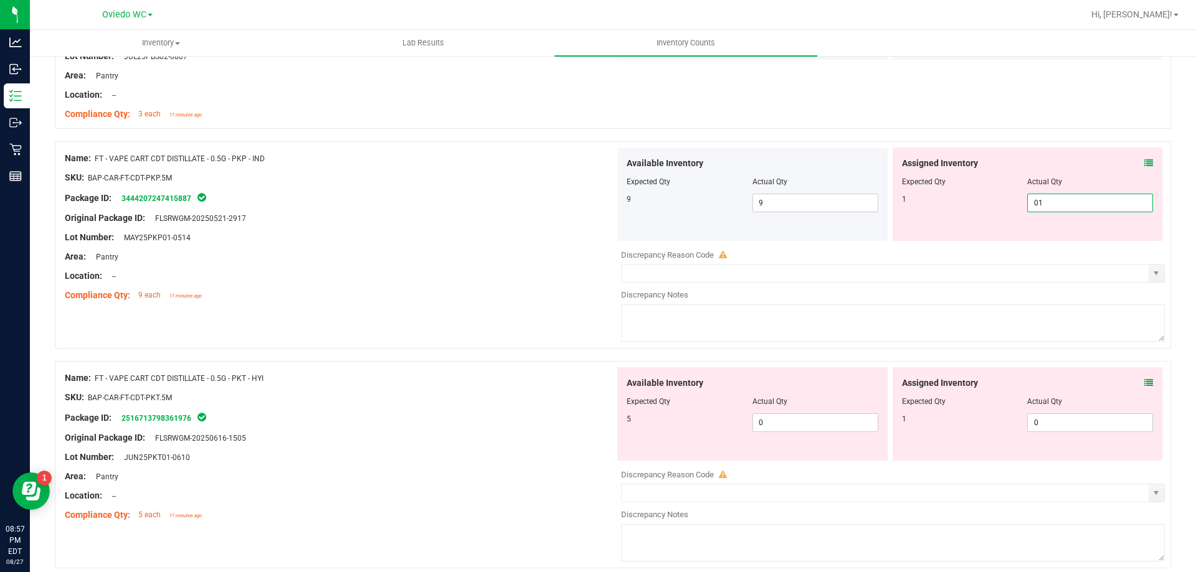
scroll to position [623, 0]
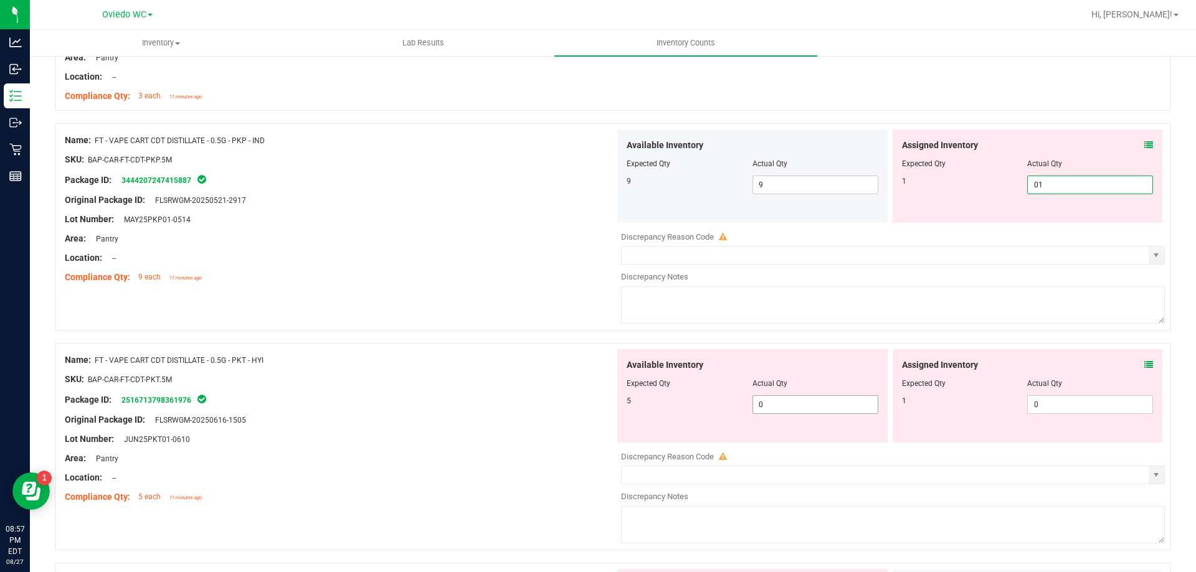
click at [811, 398] on div "Available Inventory Expected Qty Actual Qty 5 0 0" at bounding box center [752, 395] width 270 height 93
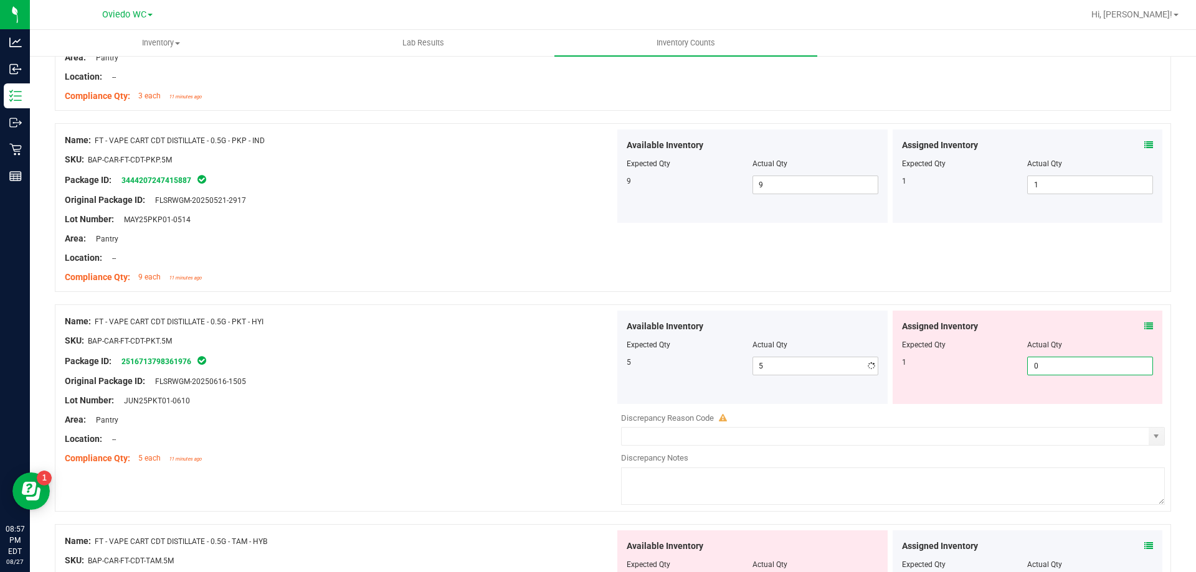
click at [1066, 369] on span "0 0" at bounding box center [1090, 366] width 126 height 19
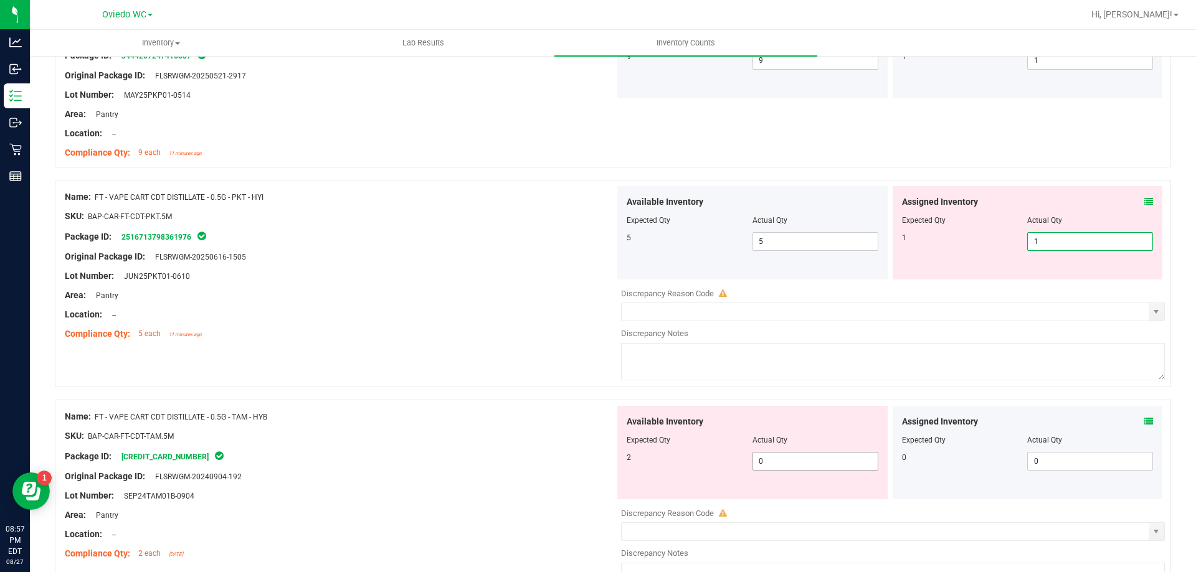
click at [807, 458] on div "Available Inventory Expected Qty Actual Qty 2 0 0" at bounding box center [752, 452] width 270 height 93
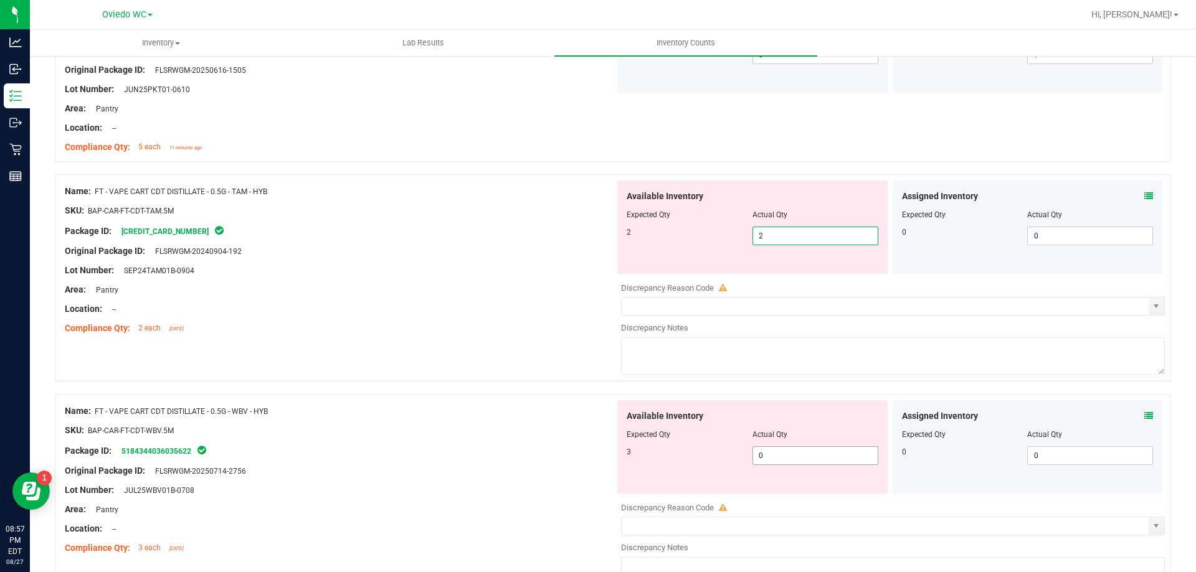
click at [827, 458] on div "Available Inventory Expected Qty Actual Qty 3 0 0" at bounding box center [890, 498] width 550 height 197
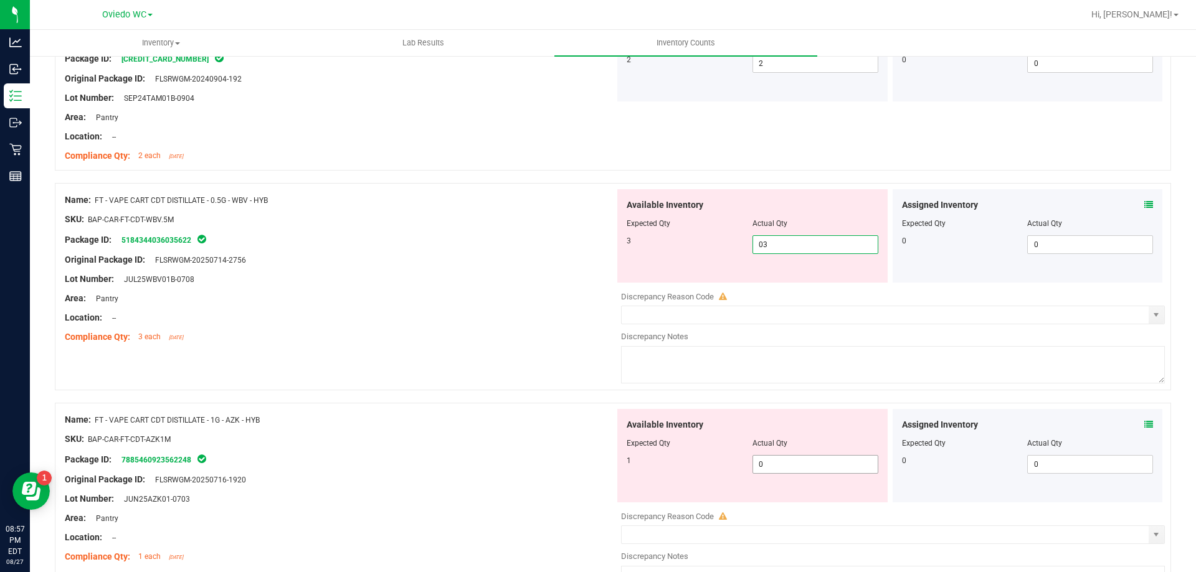
scroll to position [1121, 0]
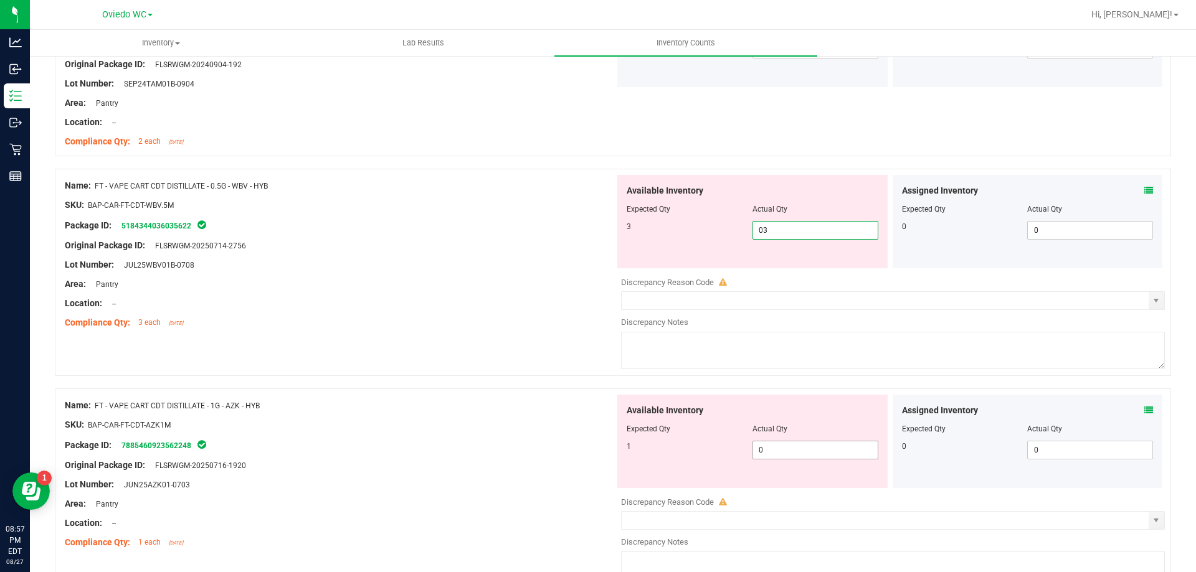
click at [836, 456] on div "Available Inventory Expected Qty Actual Qty 1 0 0" at bounding box center [890, 493] width 550 height 197
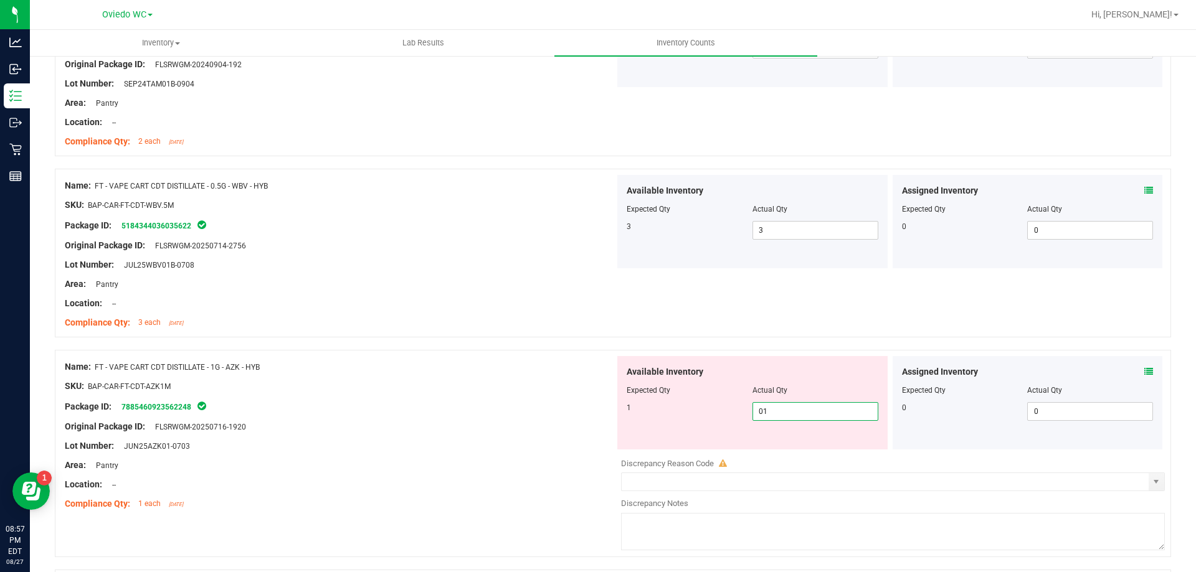
scroll to position [1246, 0]
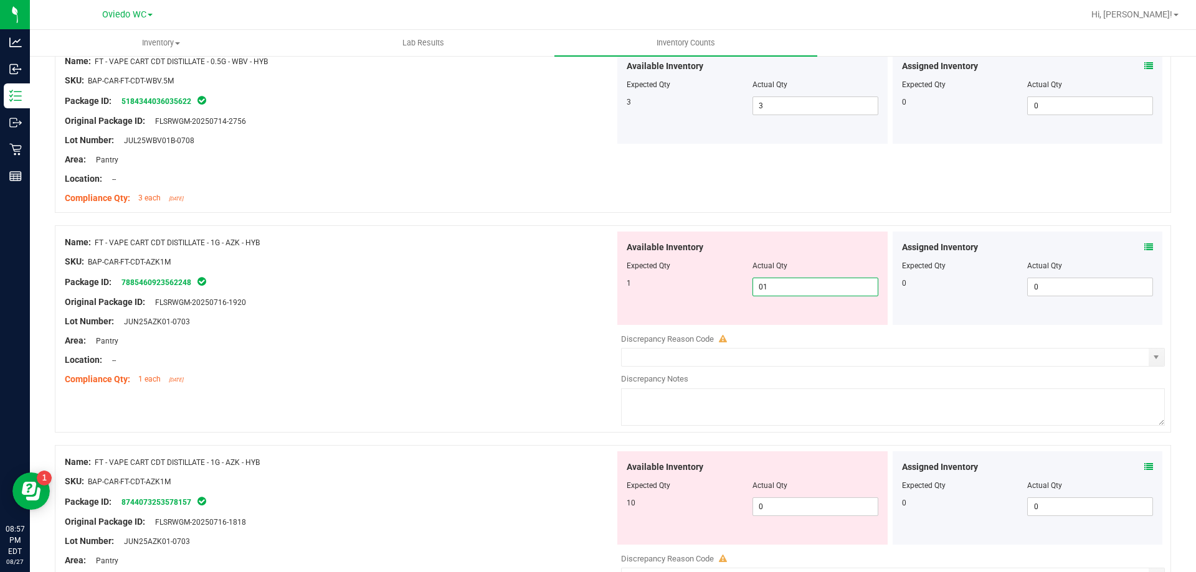
click at [833, 498] on div "Available Inventory Expected Qty Actual Qty 10 0 0" at bounding box center [752, 498] width 270 height 93
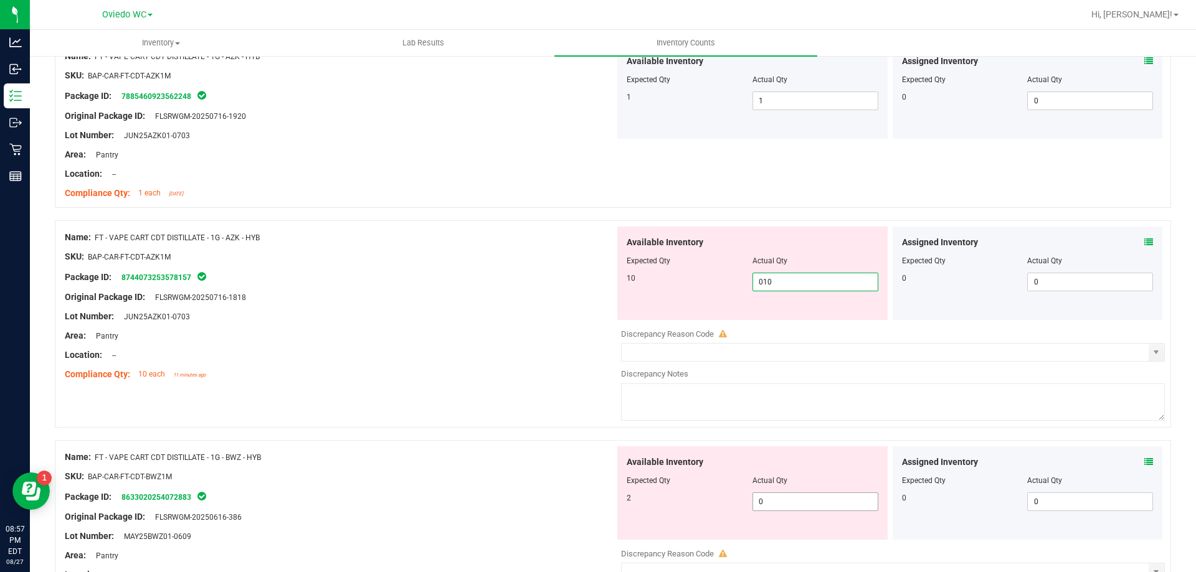
scroll to position [1432, 0]
click at [839, 503] on div "Available Inventory Expected Qty Actual Qty 2 0 0" at bounding box center [890, 544] width 550 height 197
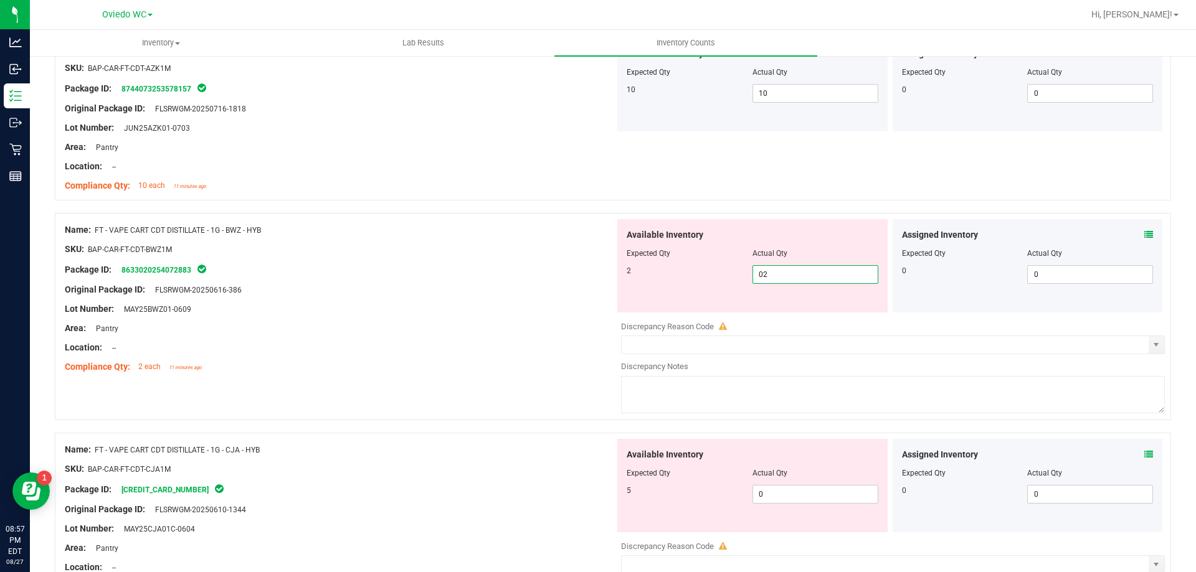
scroll to position [1681, 0]
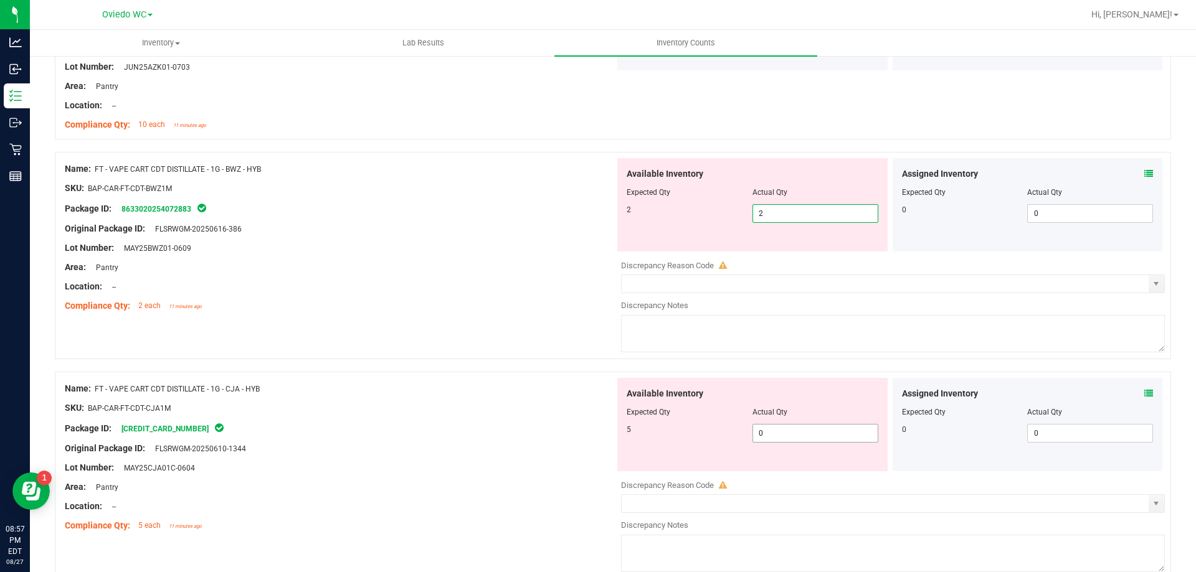
click at [823, 433] on div "Available Inventory Expected Qty Actual Qty 5 0 0" at bounding box center [890, 476] width 550 height 197
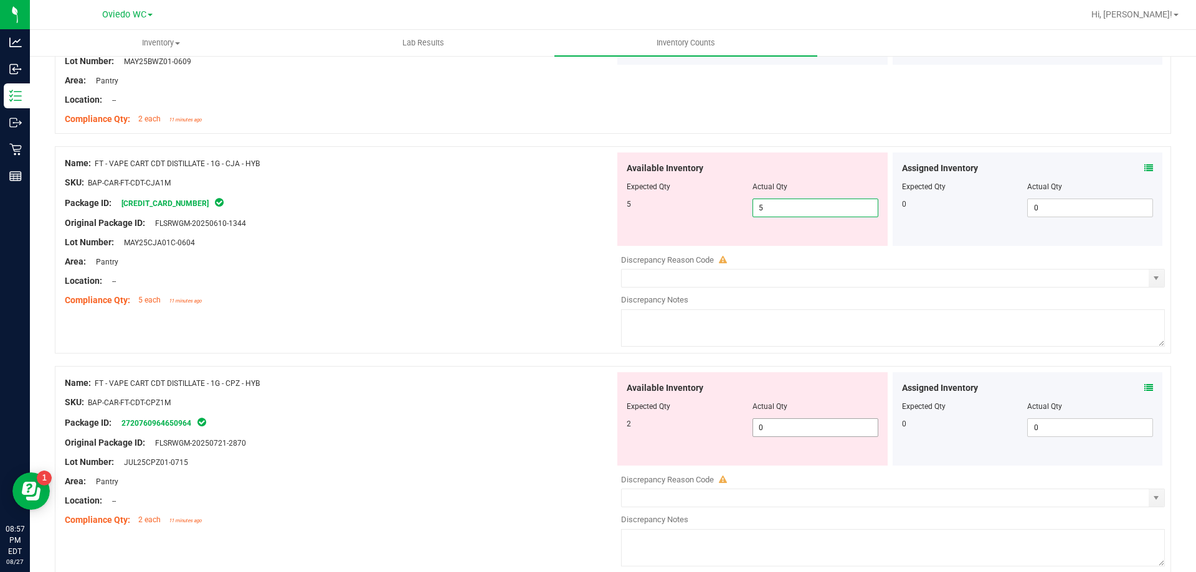
click at [812, 432] on div "Available Inventory Expected Qty Actual Qty 2 0 0" at bounding box center [890, 470] width 550 height 197
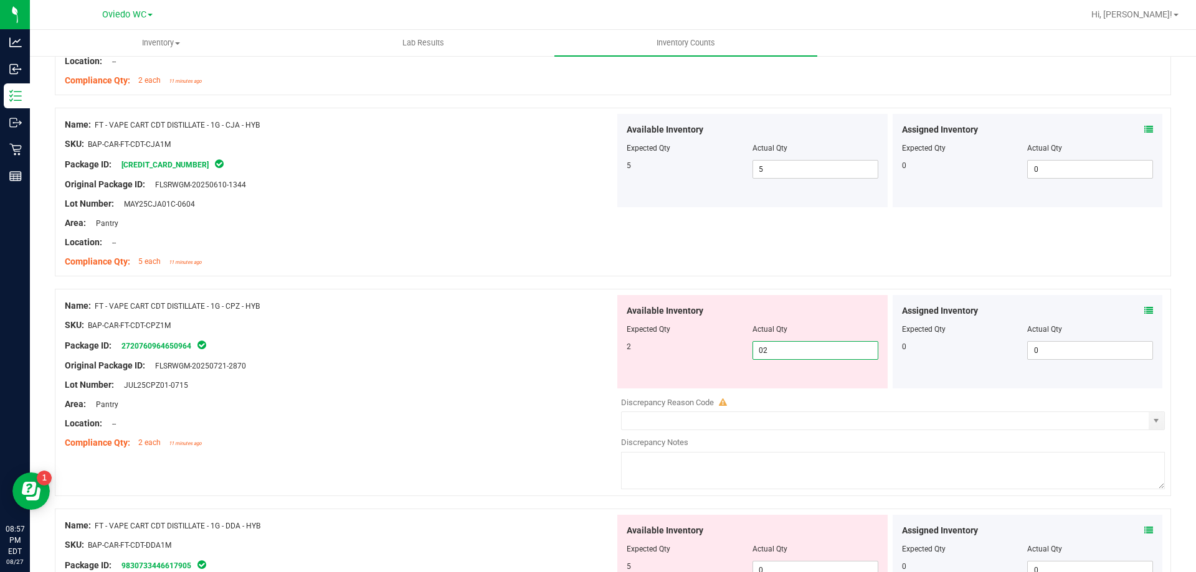
scroll to position [2055, 0]
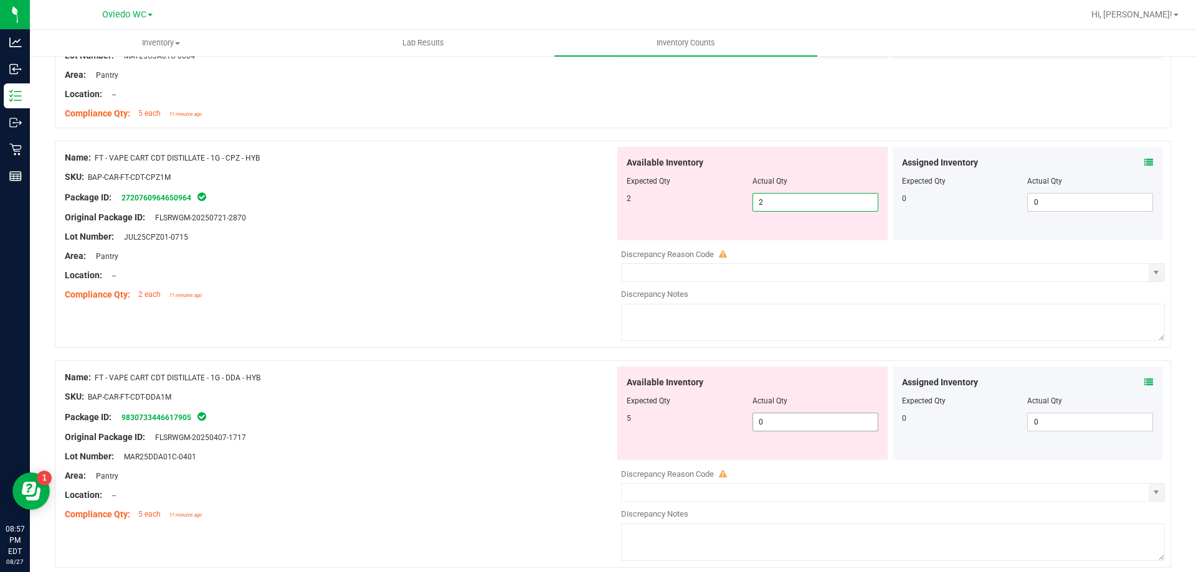
click at [814, 427] on div "Available Inventory Expected Qty Actual Qty 5 0 0" at bounding box center [890, 465] width 550 height 197
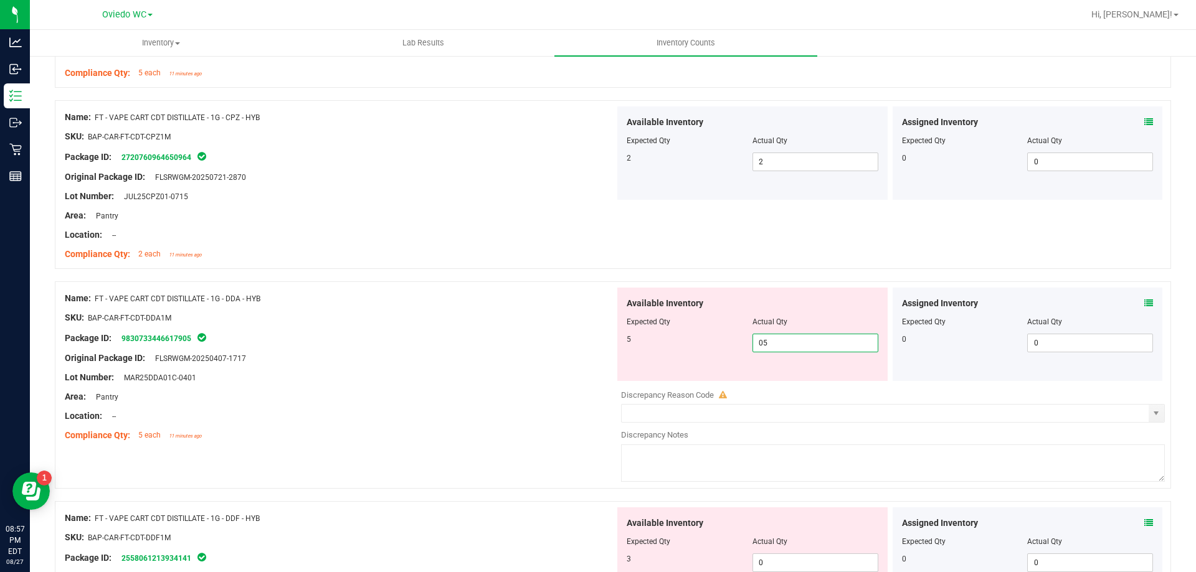
scroll to position [2180, 0]
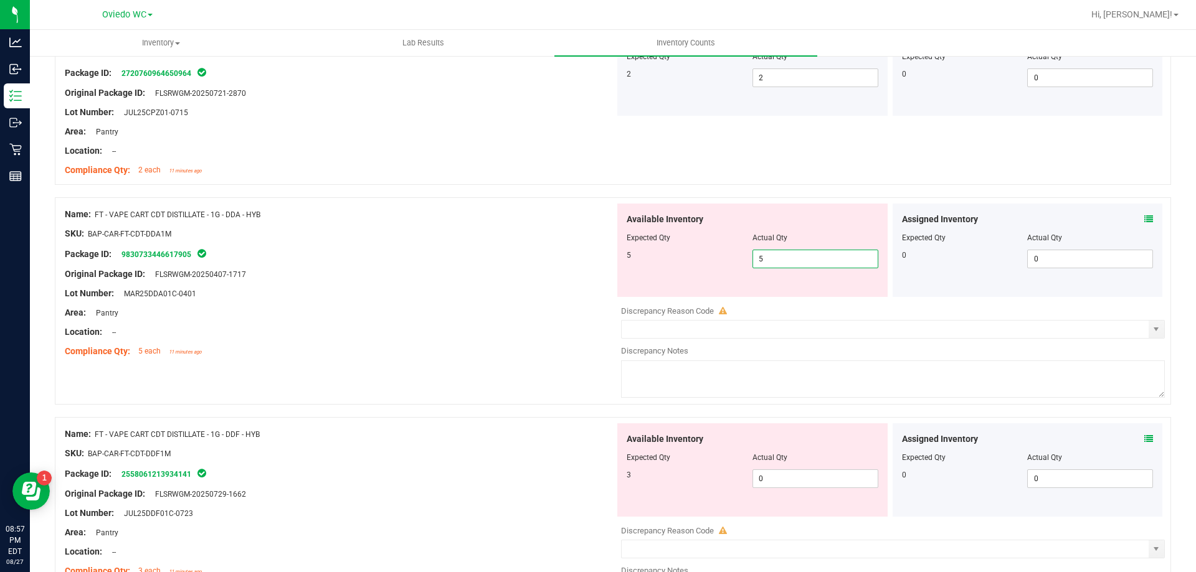
click at [798, 468] on div "Available Inventory Expected Qty Actual Qty 3 0 0" at bounding box center [752, 469] width 270 height 93
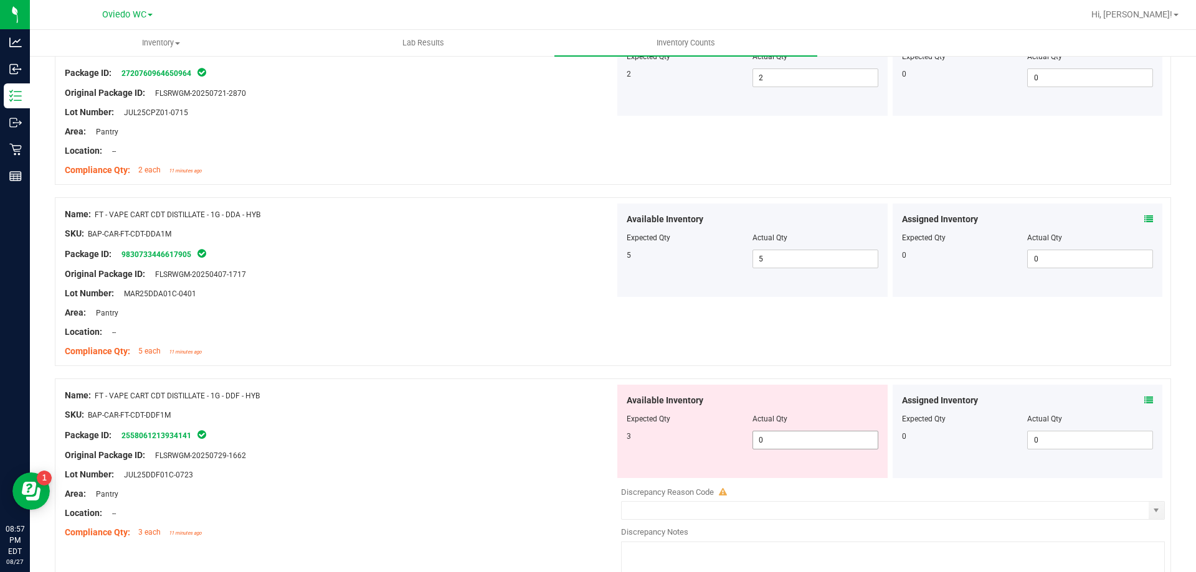
click at [798, 440] on span "0 0" at bounding box center [815, 440] width 126 height 19
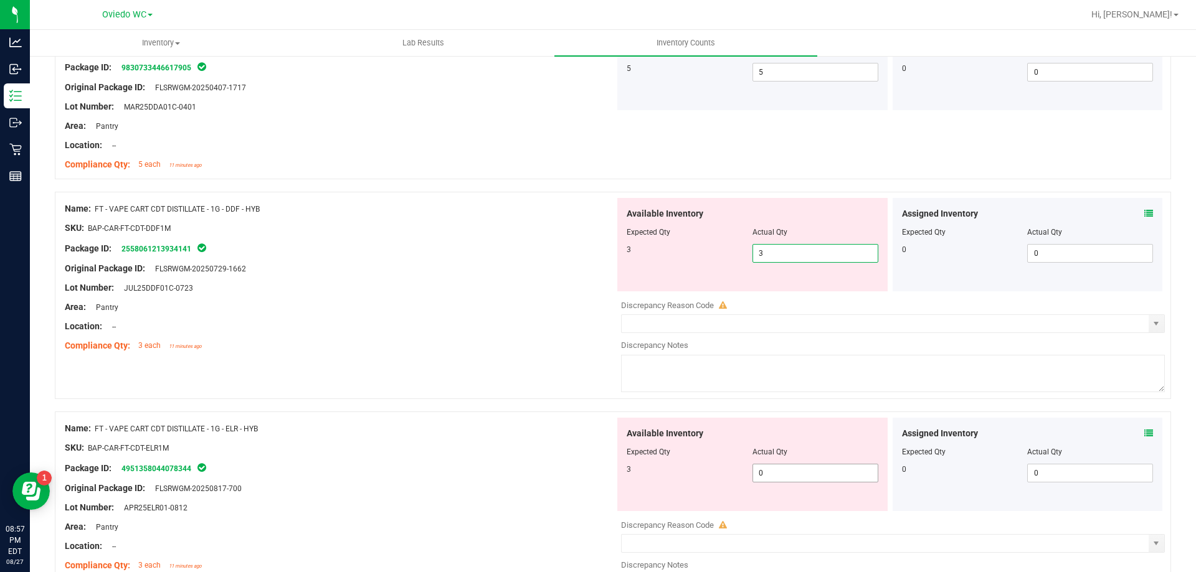
click at [811, 476] on div "Available Inventory Expected Qty Actual Qty 3 0 0" at bounding box center [890, 516] width 550 height 197
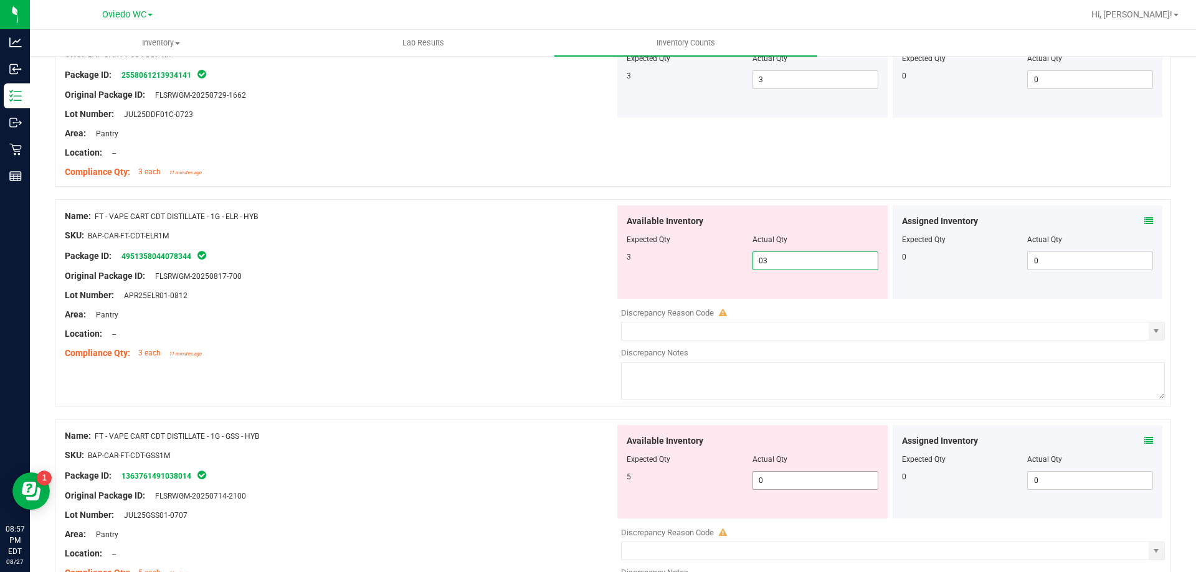
scroll to position [2553, 0]
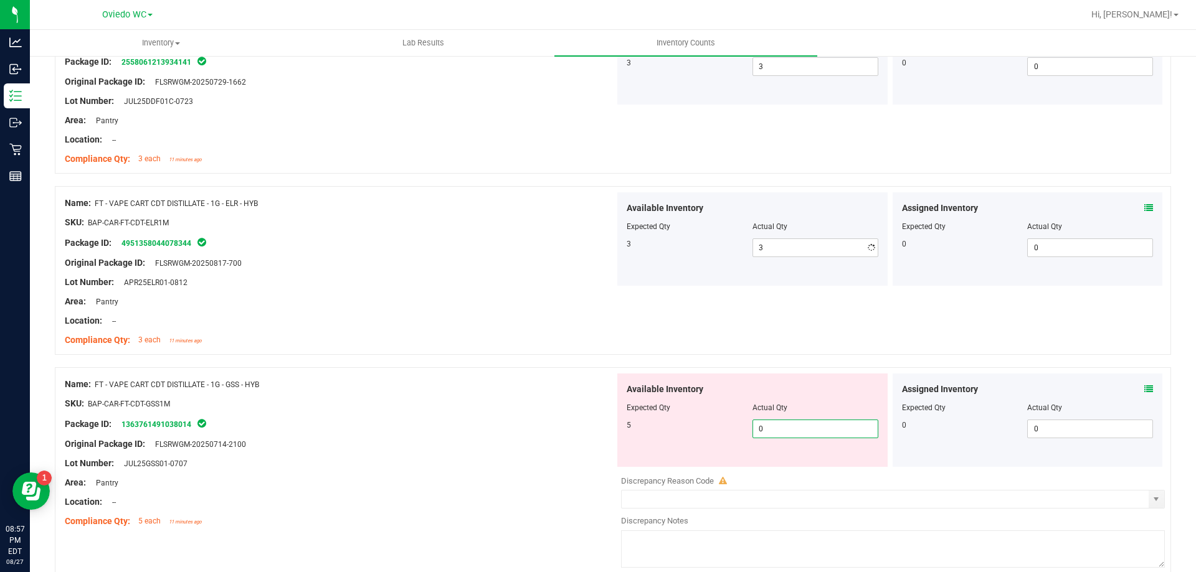
click at [810, 468] on div "Available Inventory Expected Qty Actual Qty 5 0 0" at bounding box center [890, 472] width 550 height 197
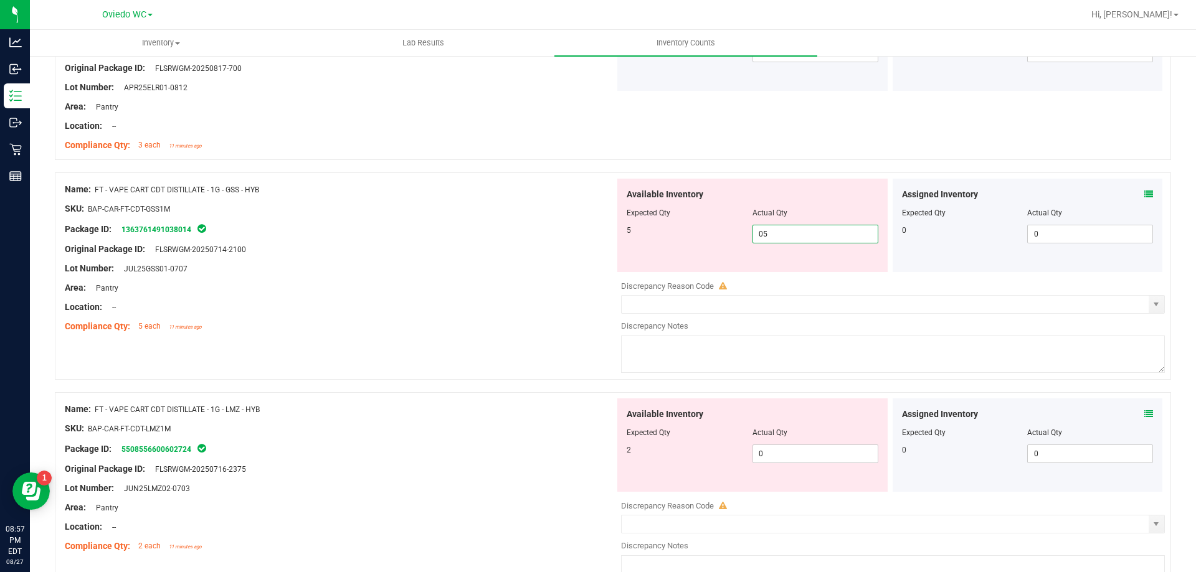
scroll to position [2802, 0]
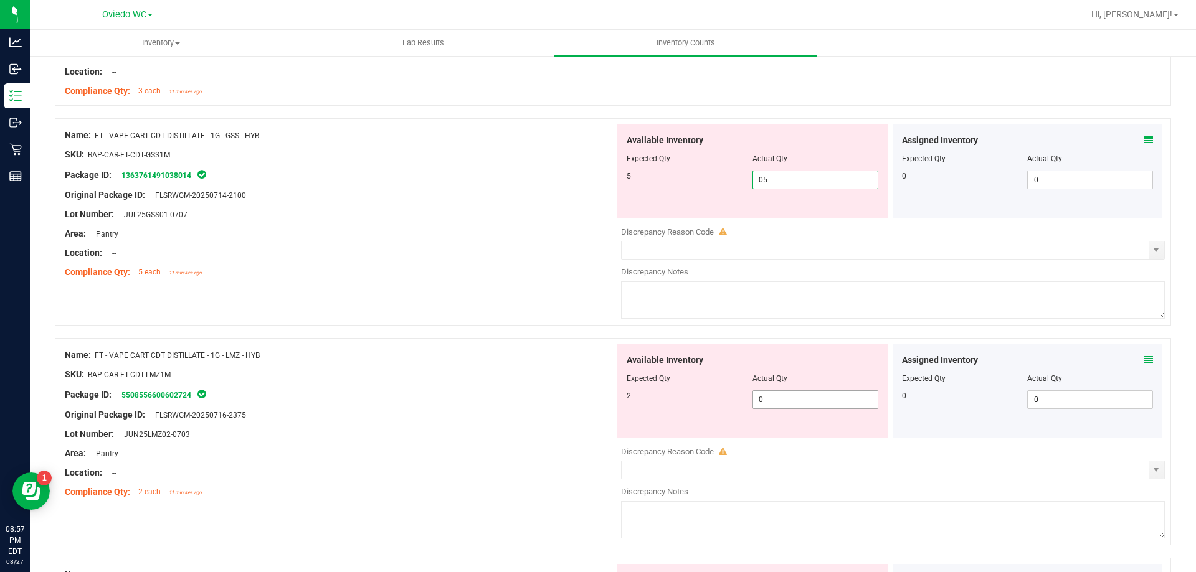
click at [822, 403] on div "Available Inventory Expected Qty Actual Qty 2 0 0" at bounding box center [890, 442] width 550 height 197
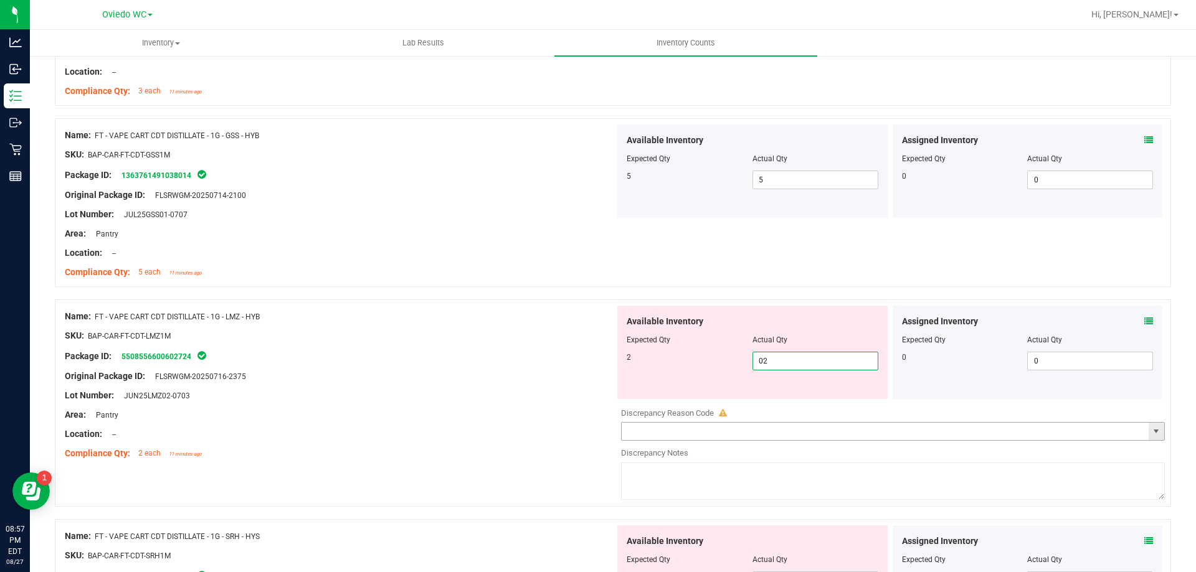
scroll to position [2927, 0]
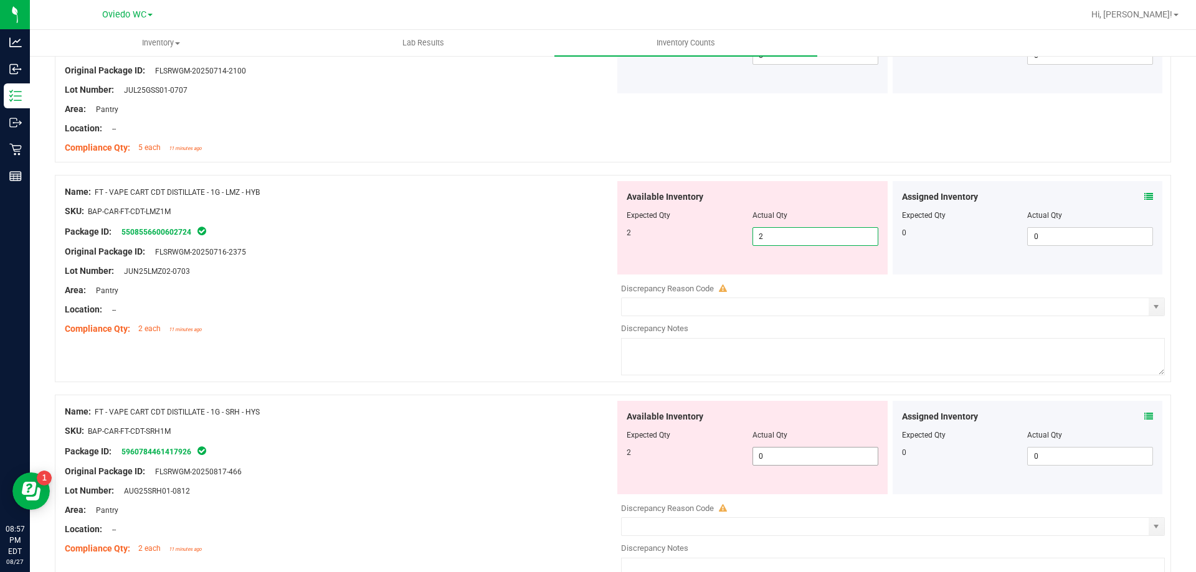
click at [812, 458] on div "Available Inventory Expected Qty Actual Qty 2 0 0" at bounding box center [890, 499] width 550 height 197
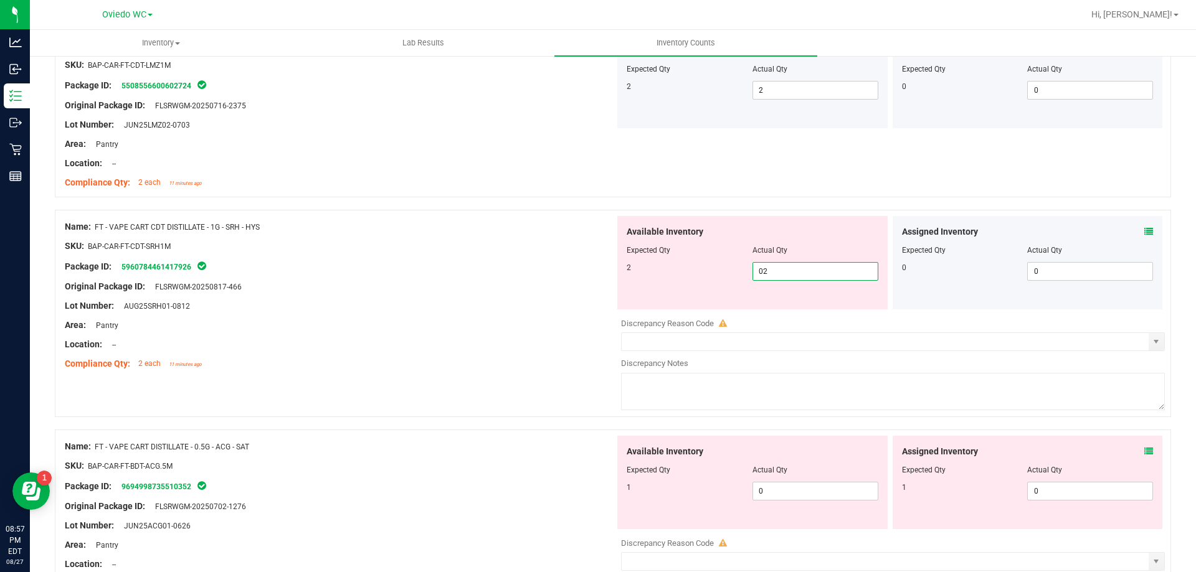
scroll to position [3176, 0]
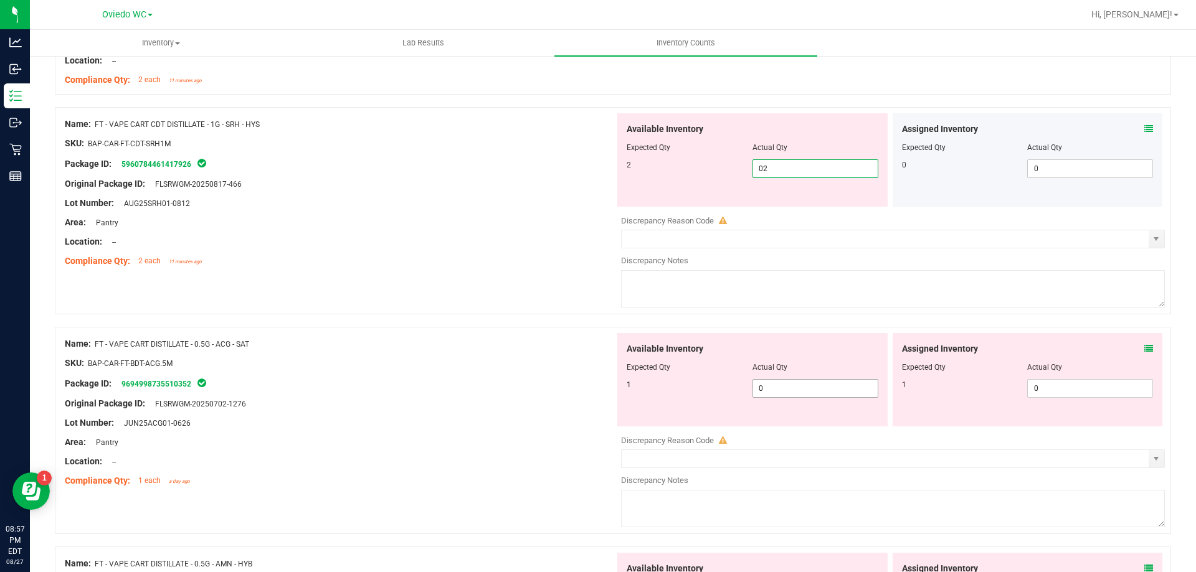
click at [820, 385] on div "Available Inventory Expected Qty Actual Qty 1 0 0" at bounding box center [752, 379] width 270 height 93
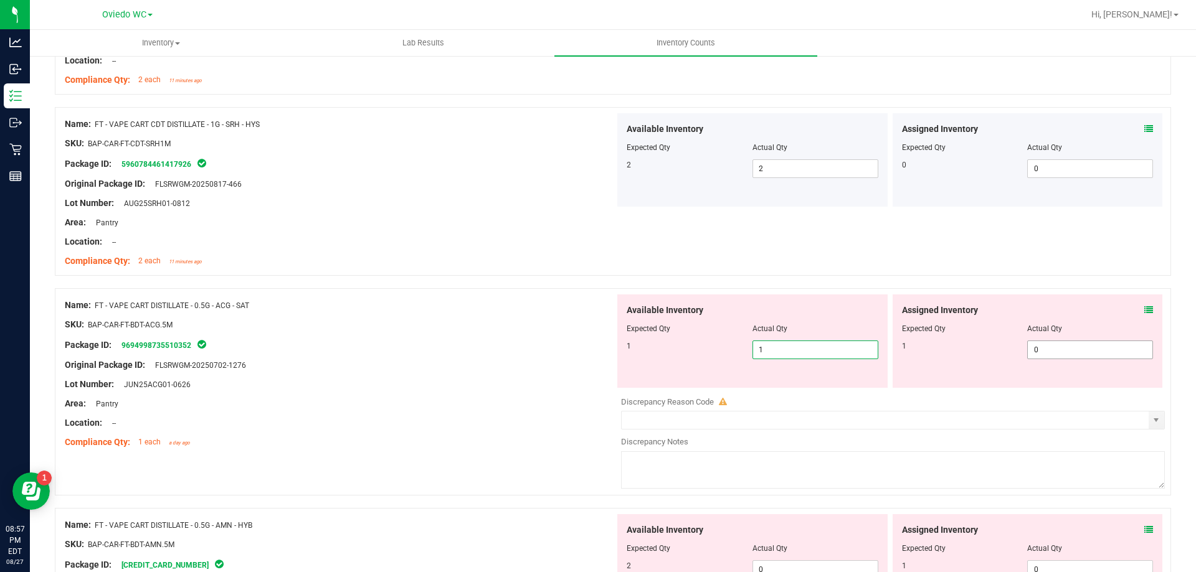
click at [1045, 354] on span "0 0" at bounding box center [1090, 350] width 126 height 19
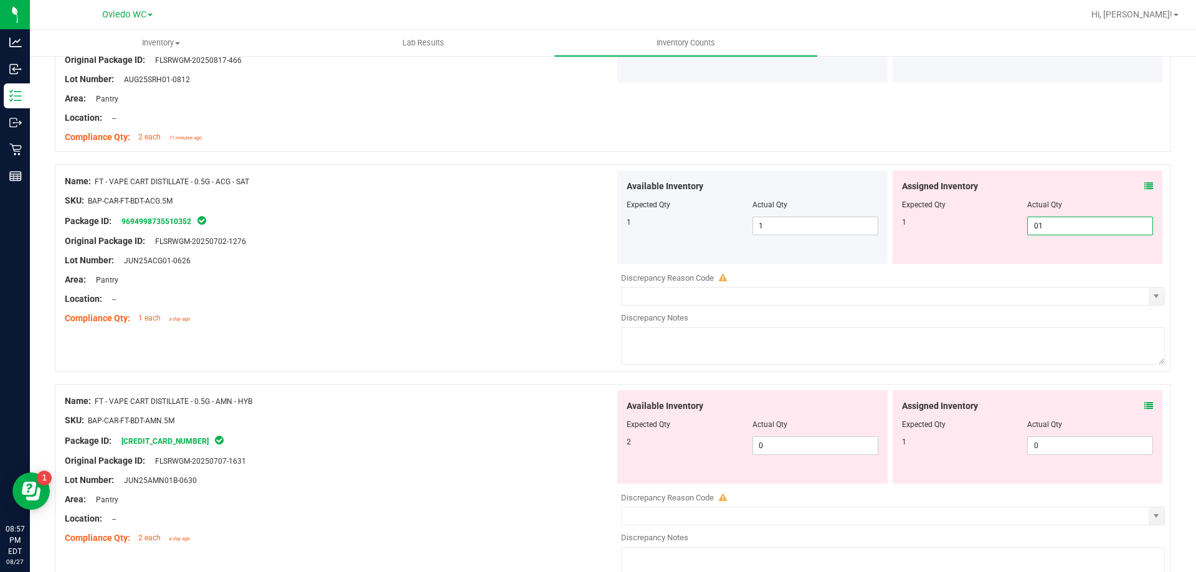
scroll to position [3301, 0]
click at [817, 450] on div "Available Inventory Expected Qty Actual Qty 2 0 0" at bounding box center [890, 488] width 550 height 197
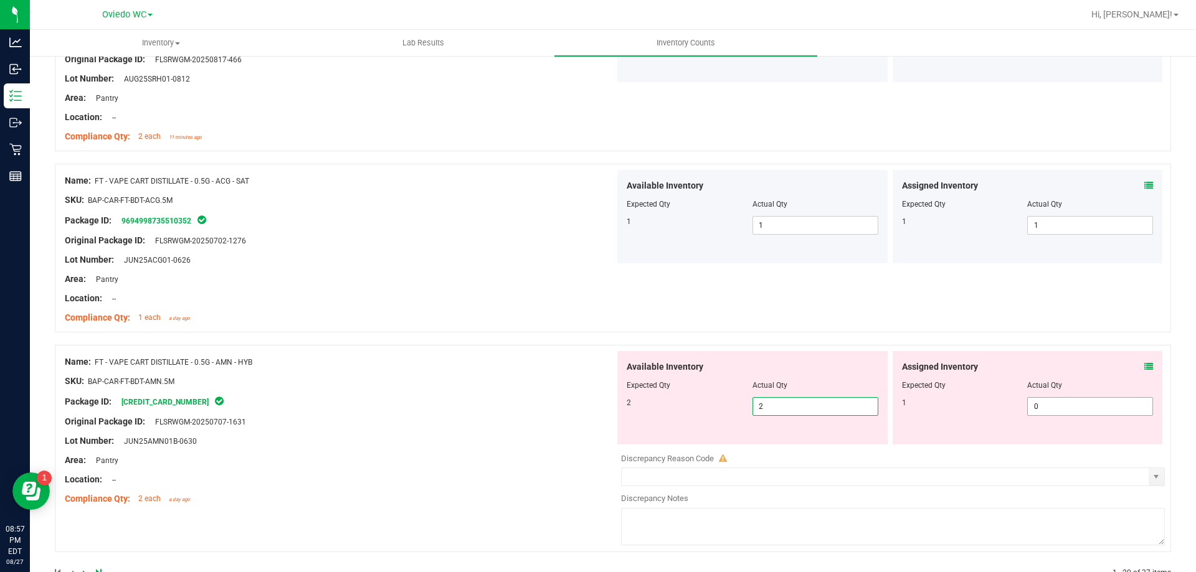
drag, startPoint x: 1054, startPoint y: 405, endPoint x: 1035, endPoint y: 409, distance: 19.1
click at [1053, 405] on span "0 0" at bounding box center [1090, 406] width 126 height 19
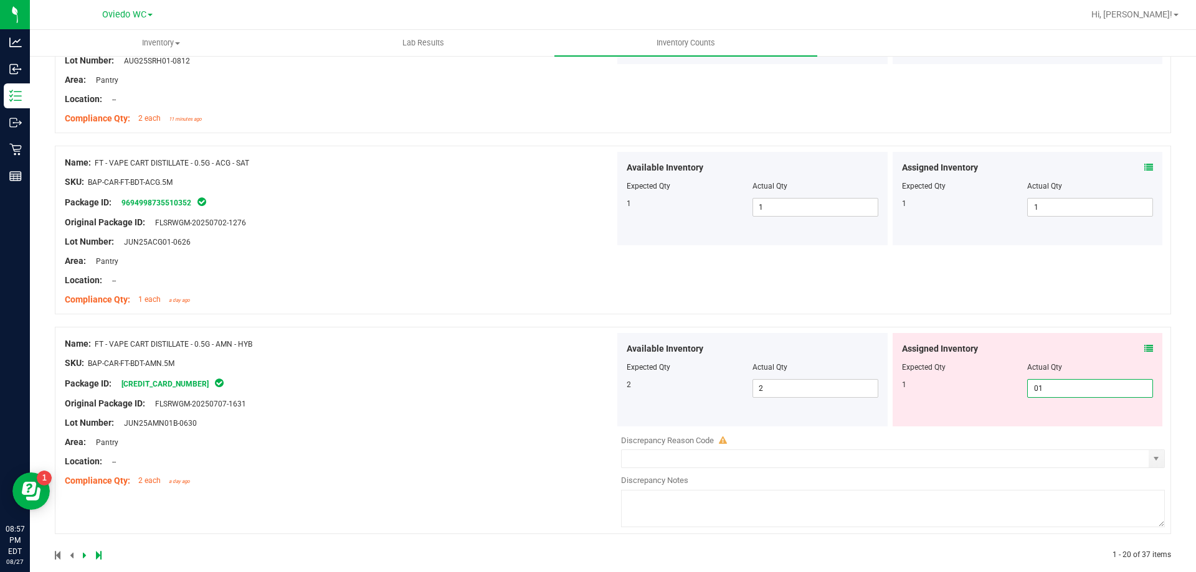
scroll to position [3336, 0]
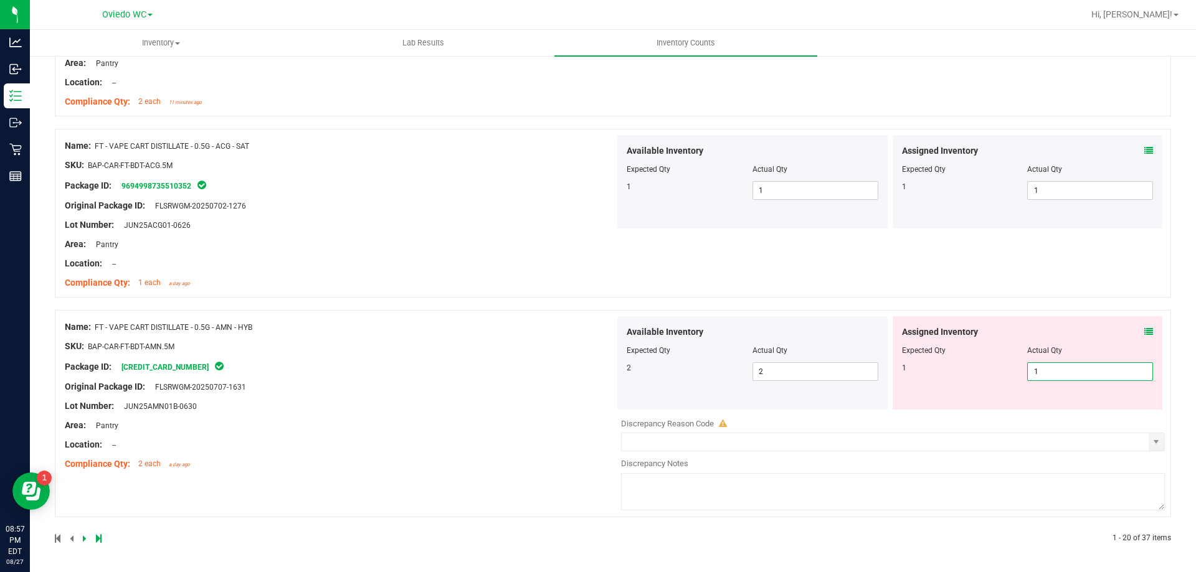
click at [83, 537] on icon at bounding box center [85, 538] width 4 height 7
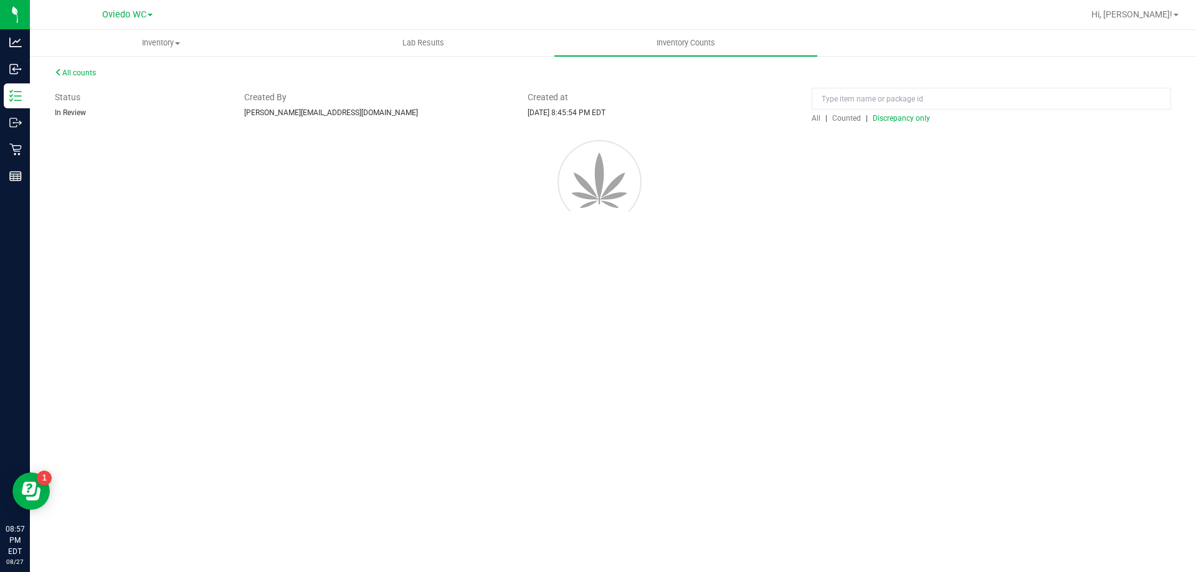
scroll to position [0, 0]
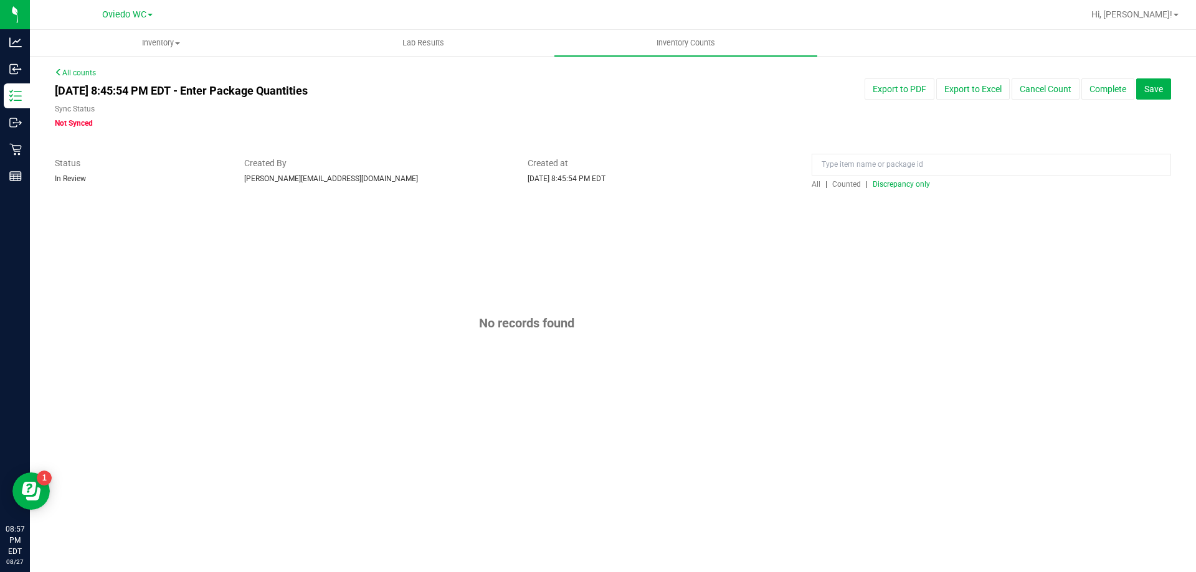
click at [906, 191] on div at bounding box center [613, 196] width 1116 height 12
click at [906, 188] on span "Discrepancy only" at bounding box center [900, 184] width 57 height 9
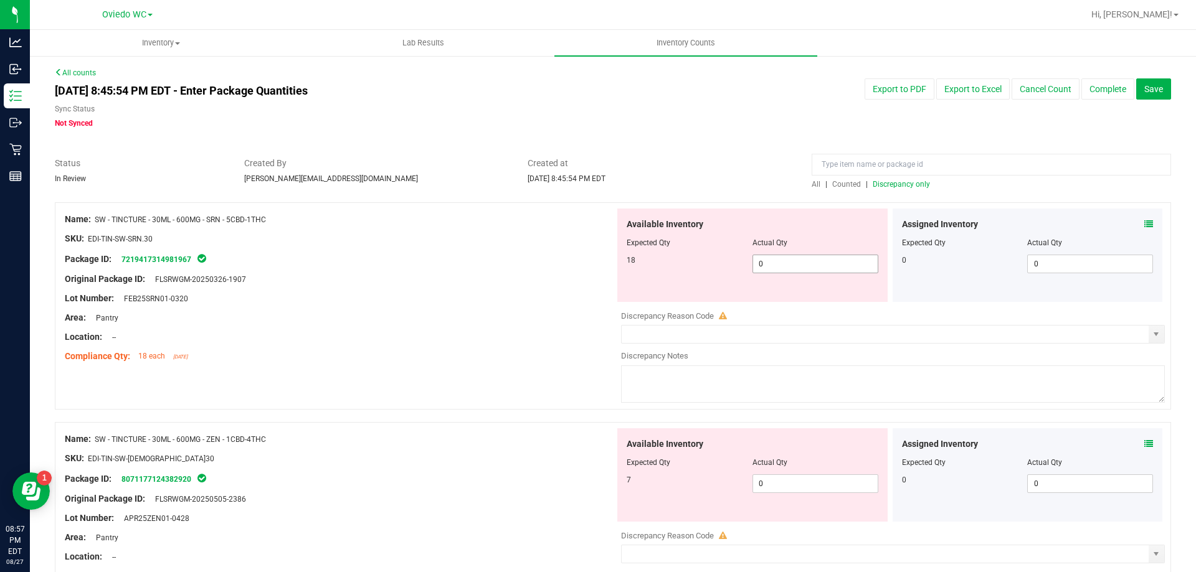
click at [804, 262] on span "0 0" at bounding box center [815, 264] width 126 height 19
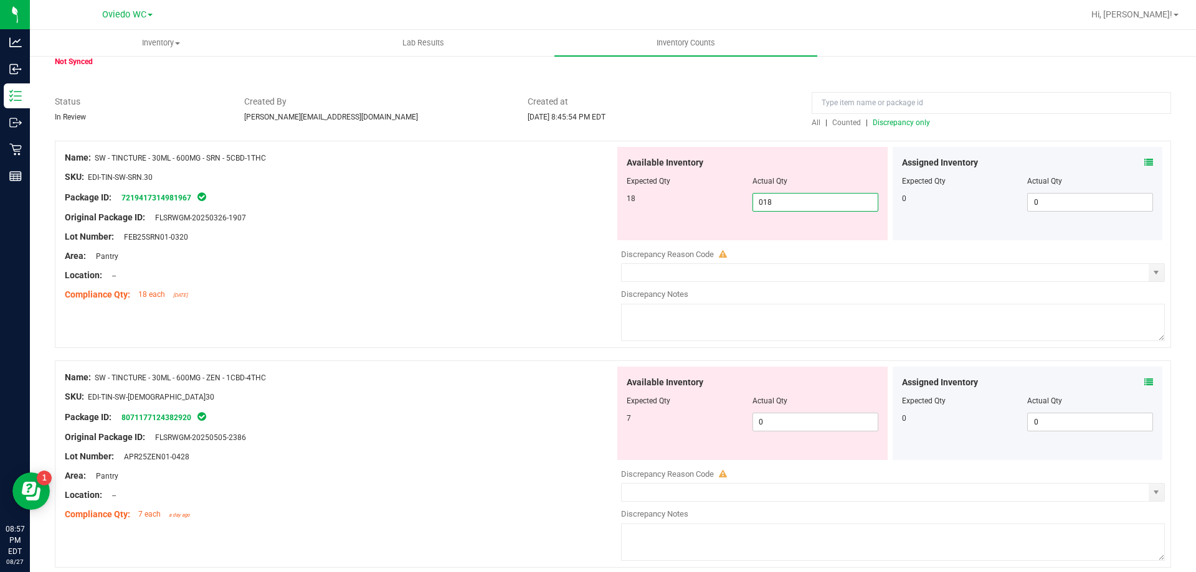
scroll to position [62, 0]
click at [790, 417] on div "Available Inventory Expected Qty Actual Qty 7 0 0" at bounding box center [752, 412] width 270 height 93
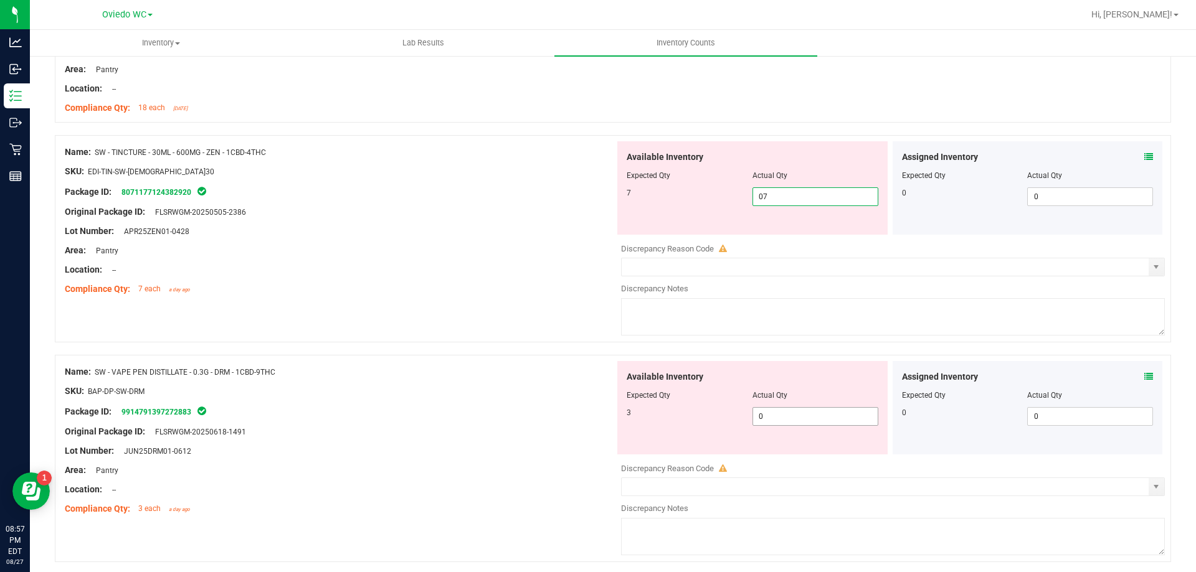
scroll to position [249, 0]
click at [795, 400] on div "Available Inventory Expected Qty Actual Qty 3 0 0" at bounding box center [752, 407] width 270 height 93
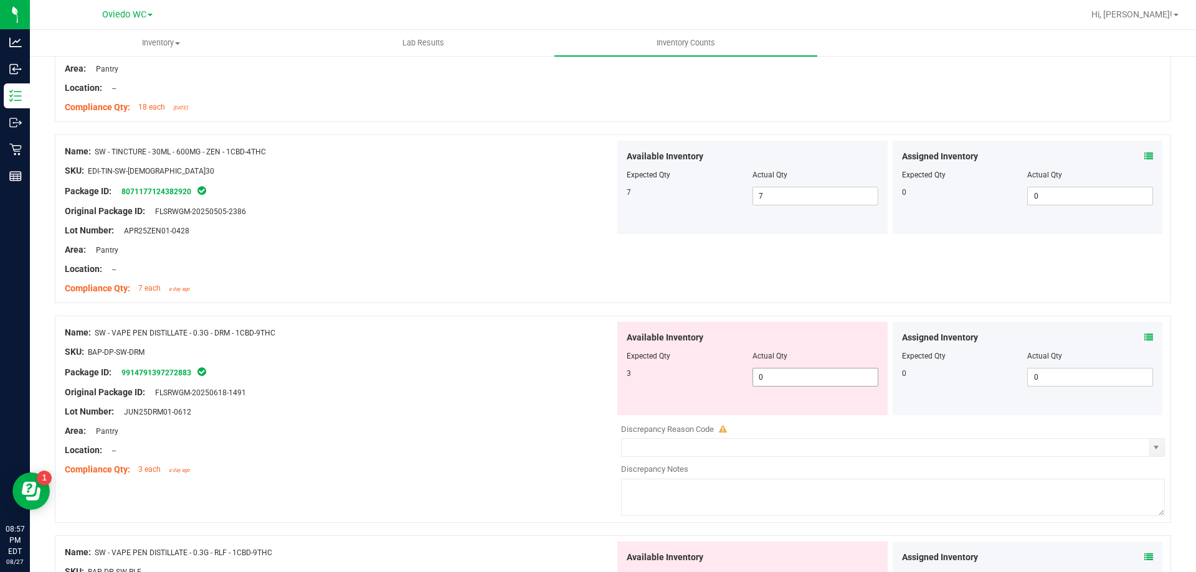
click at [801, 373] on span "0 0" at bounding box center [815, 377] width 126 height 19
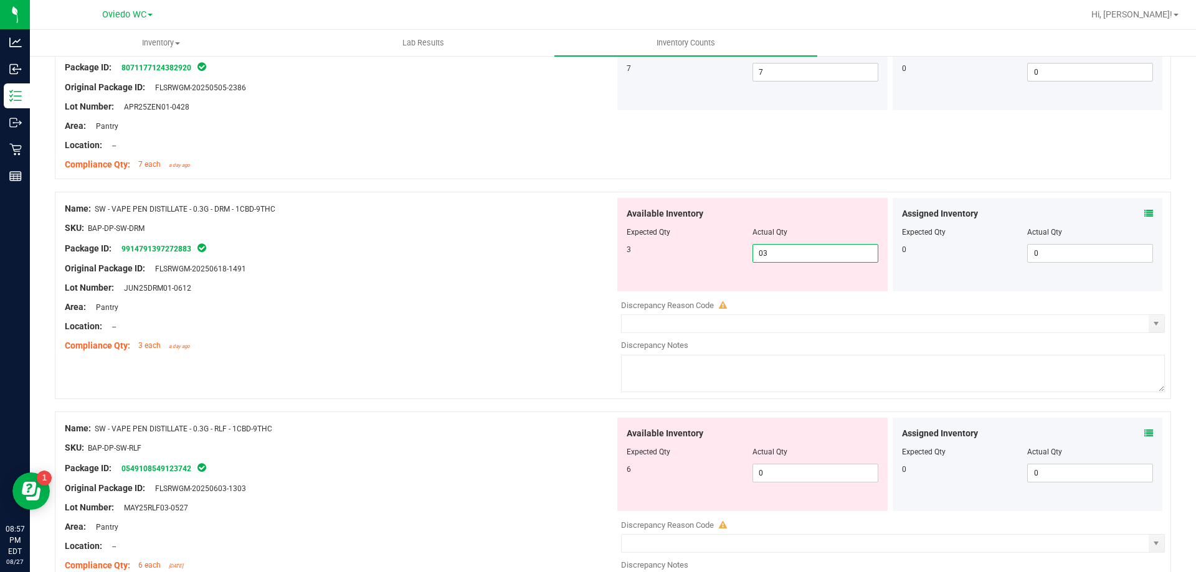
scroll to position [374, 0]
click at [804, 468] on div "Available Inventory Expected Qty Actual Qty 6 0 0" at bounding box center [752, 463] width 270 height 93
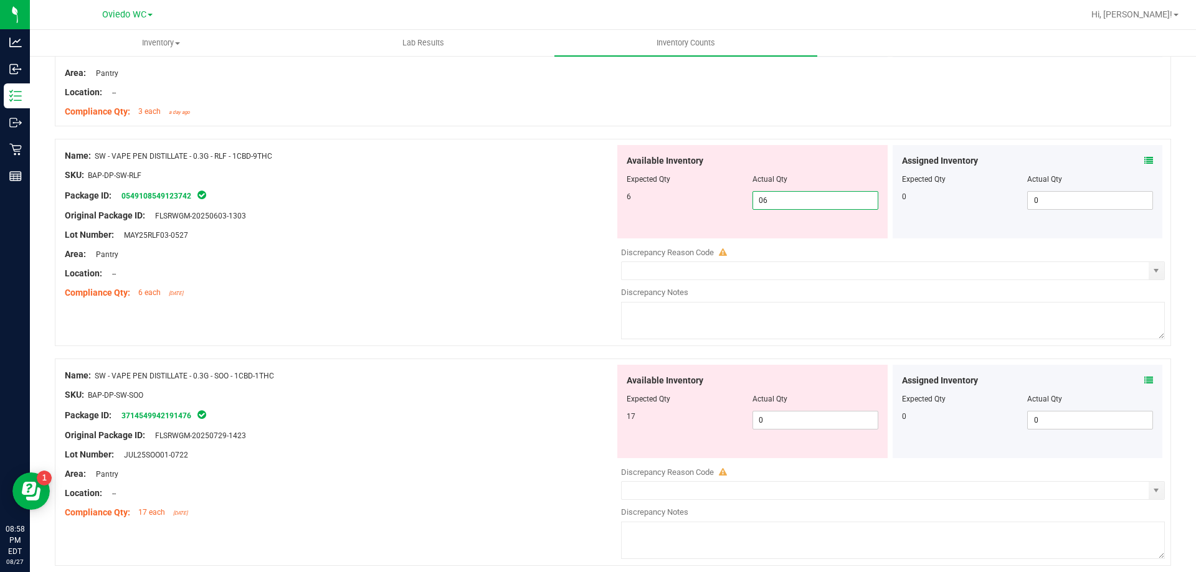
scroll to position [623, 0]
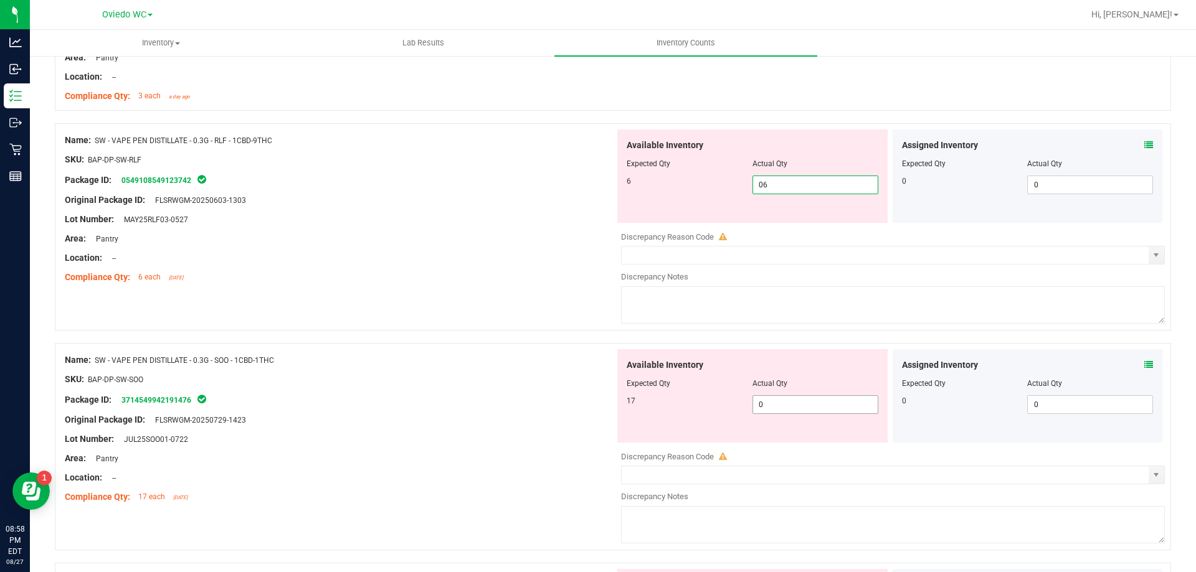
click at [818, 406] on div "Available Inventory Expected Qty Actual Qty 17 0 0" at bounding box center [890, 447] width 550 height 197
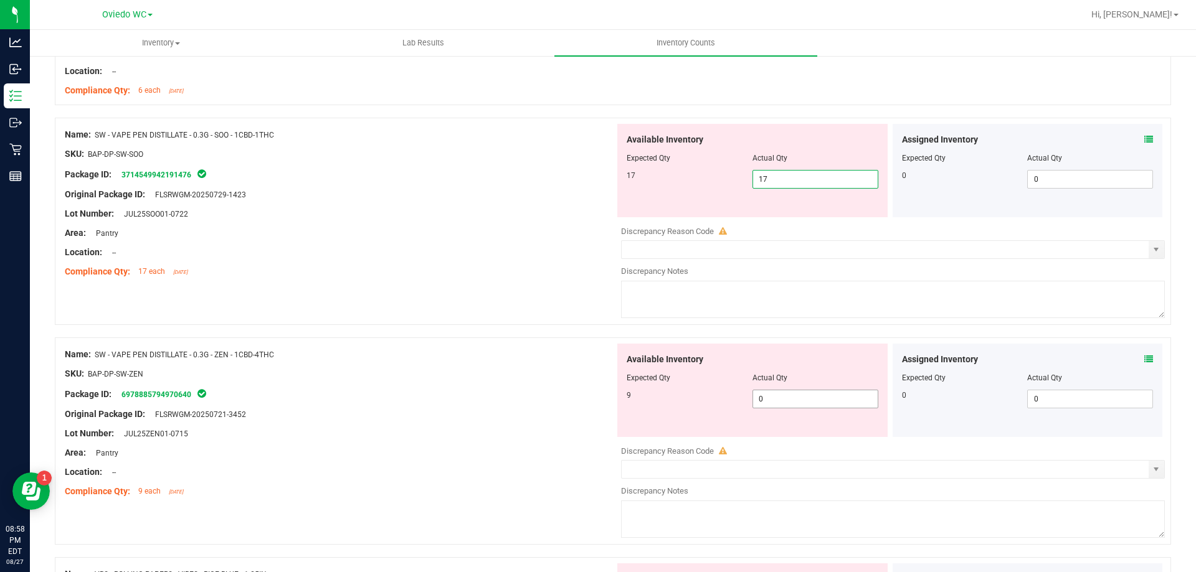
click at [817, 402] on div "Available Inventory Expected Qty Actual Qty 9 0 0" at bounding box center [890, 442] width 550 height 197
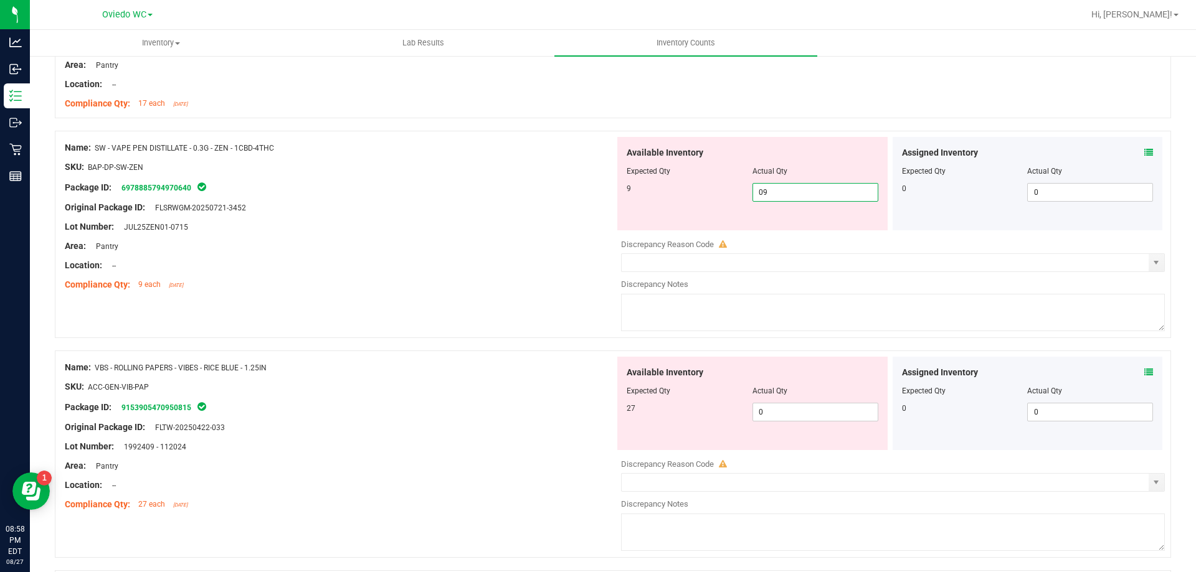
scroll to position [996, 0]
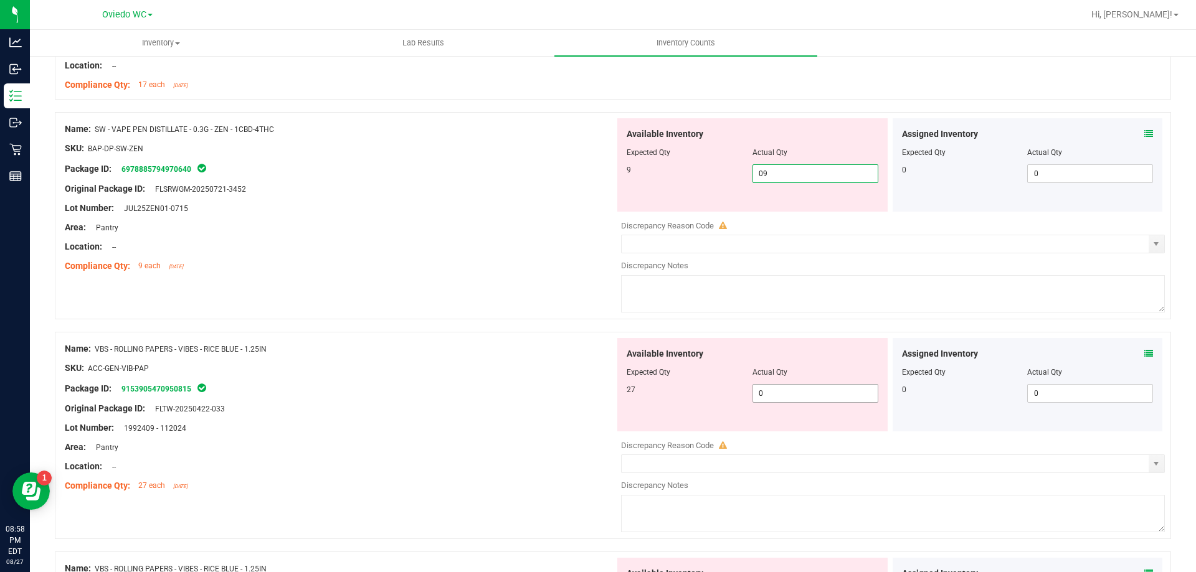
click at [818, 397] on div "Available Inventory Expected Qty Actual Qty 27 0 0" at bounding box center [890, 436] width 550 height 197
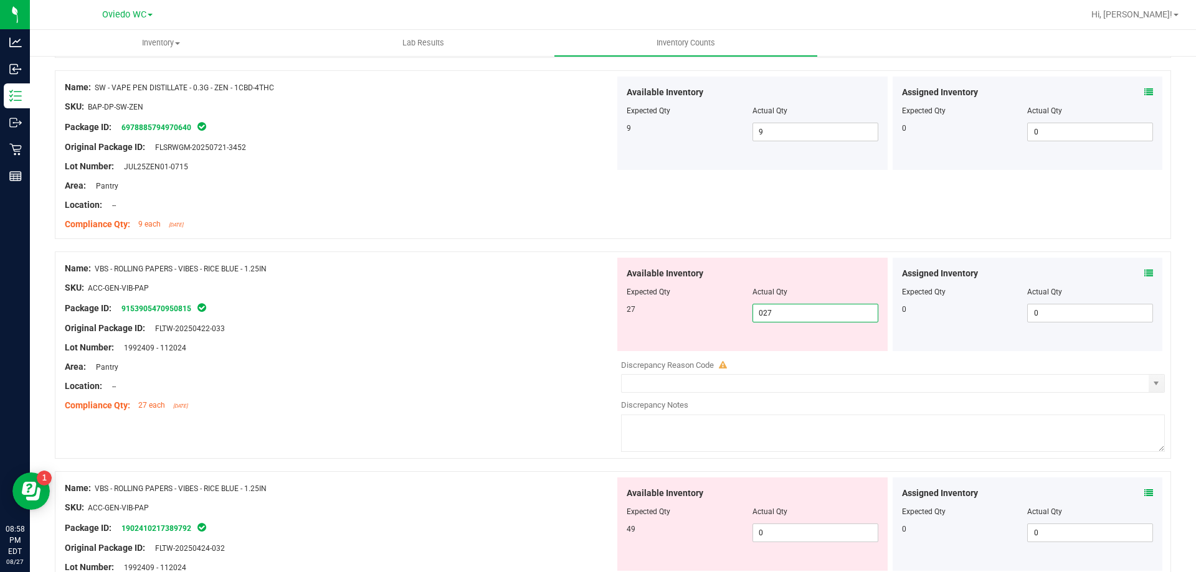
scroll to position [1183, 0]
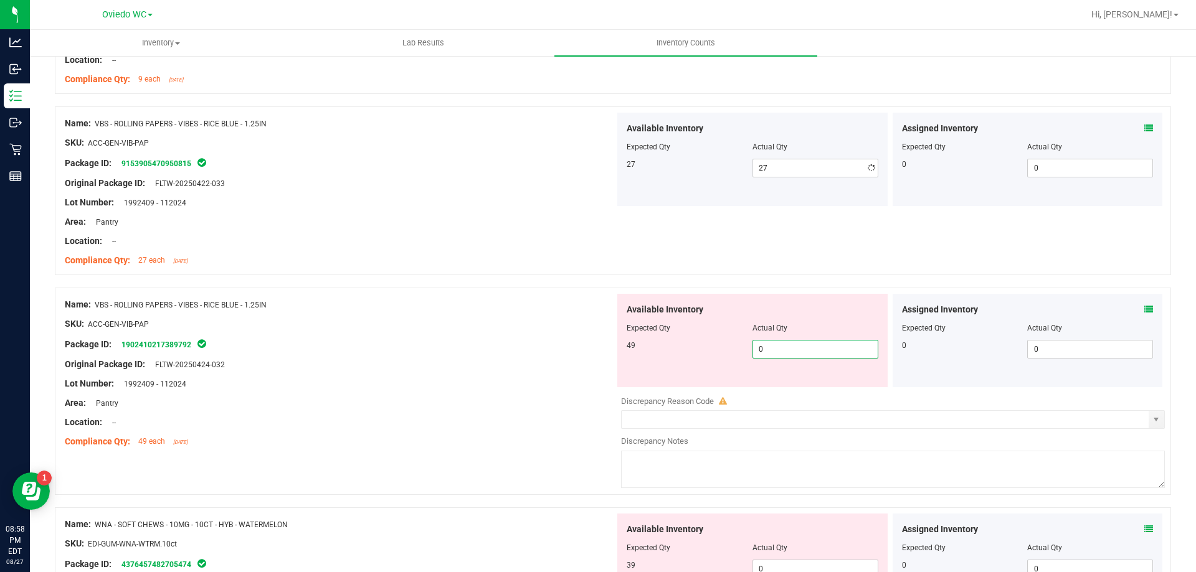
click at [822, 384] on div "Available Inventory Expected Qty Actual Qty 49 0 0" at bounding box center [752, 340] width 270 height 93
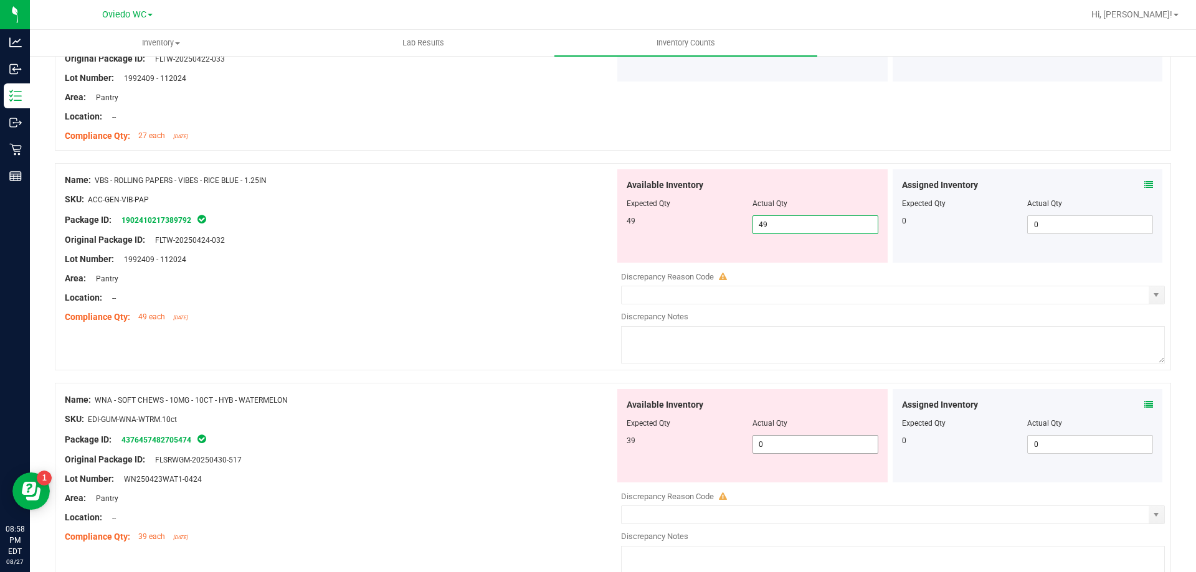
click at [796, 439] on div "Available Inventory Expected Qty Actual Qty 39 0 0" at bounding box center [752, 435] width 270 height 93
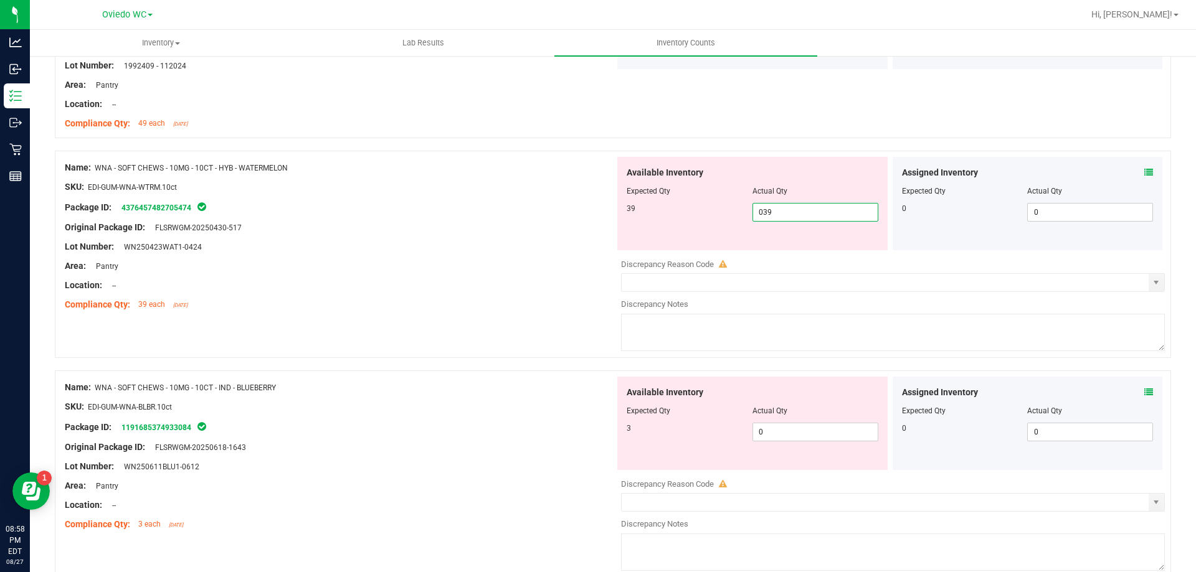
scroll to position [1557, 0]
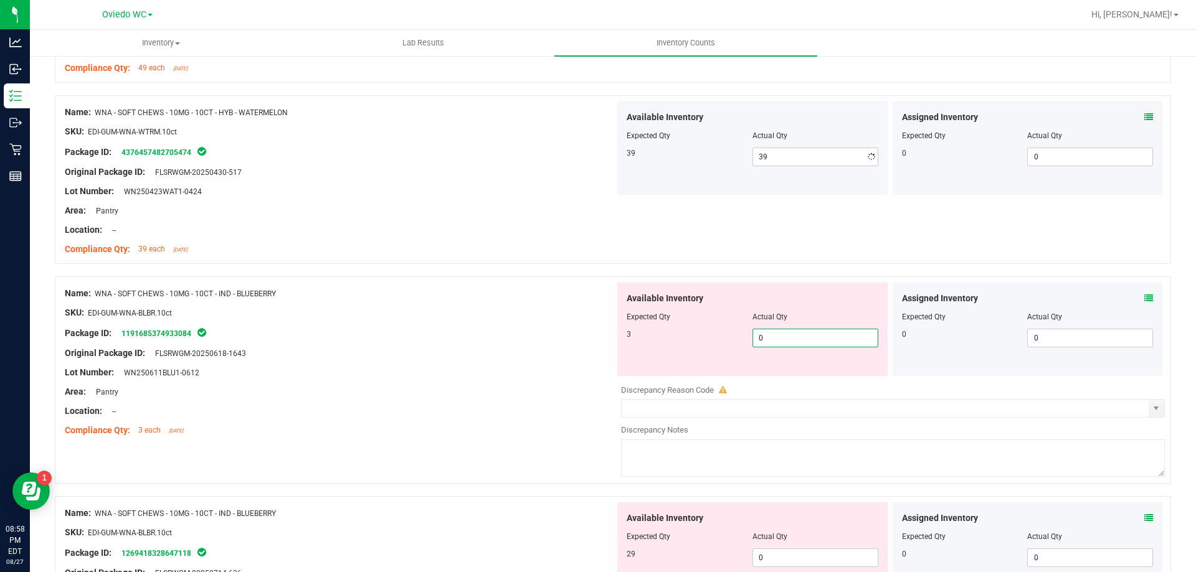
click at [775, 384] on div "Available Inventory Expected Qty Actual Qty 3 0 0" at bounding box center [890, 381] width 550 height 197
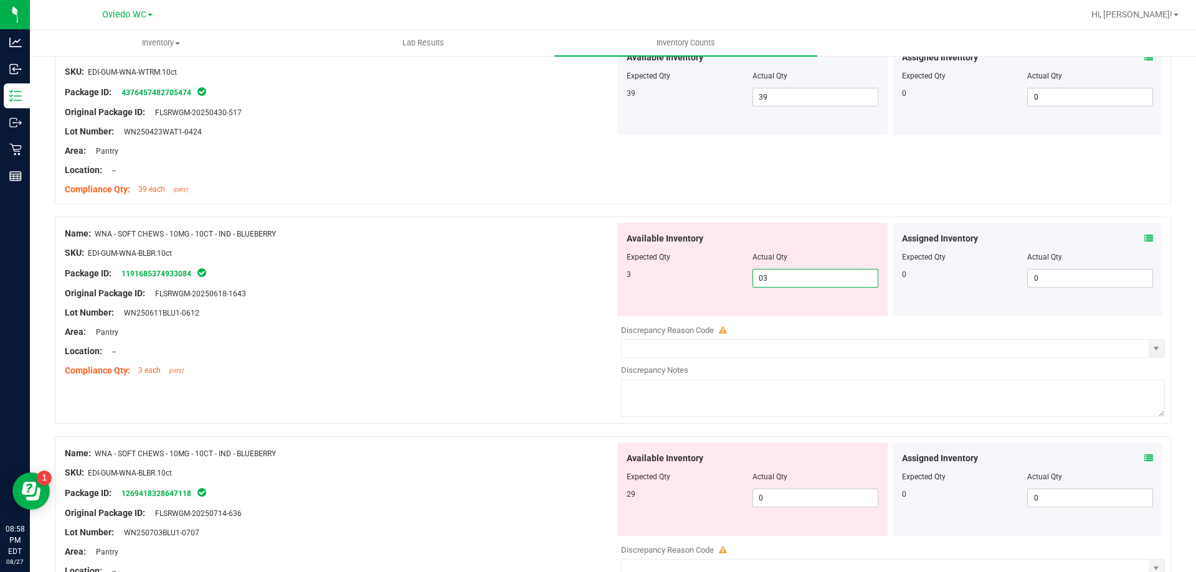
scroll to position [1681, 0]
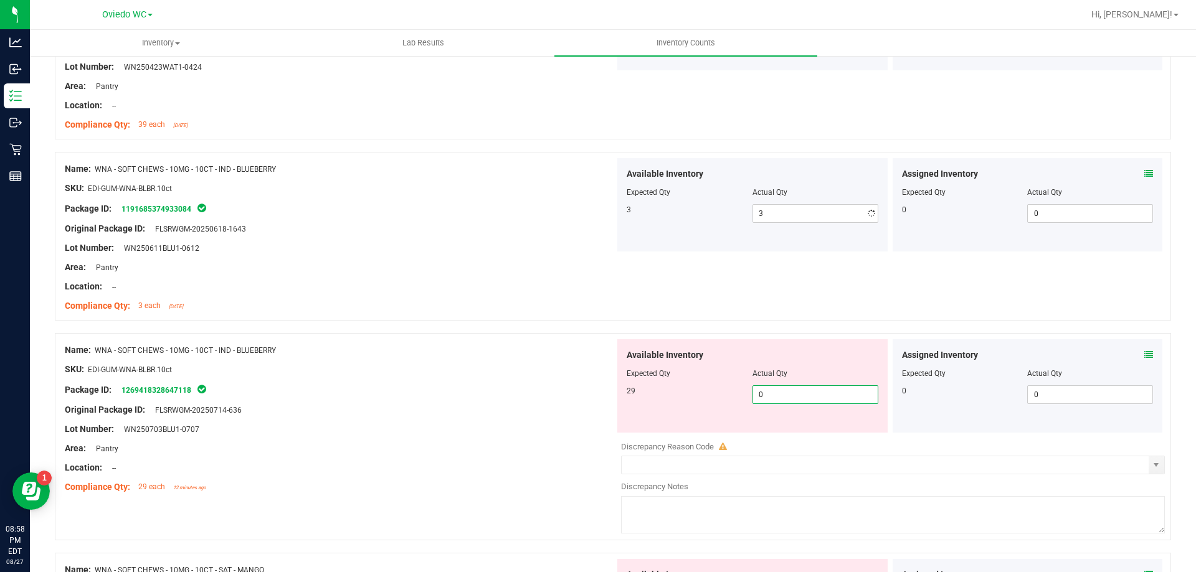
click at [779, 426] on div "Available Inventory Expected Qty Actual Qty 29 0 0" at bounding box center [752, 385] width 270 height 93
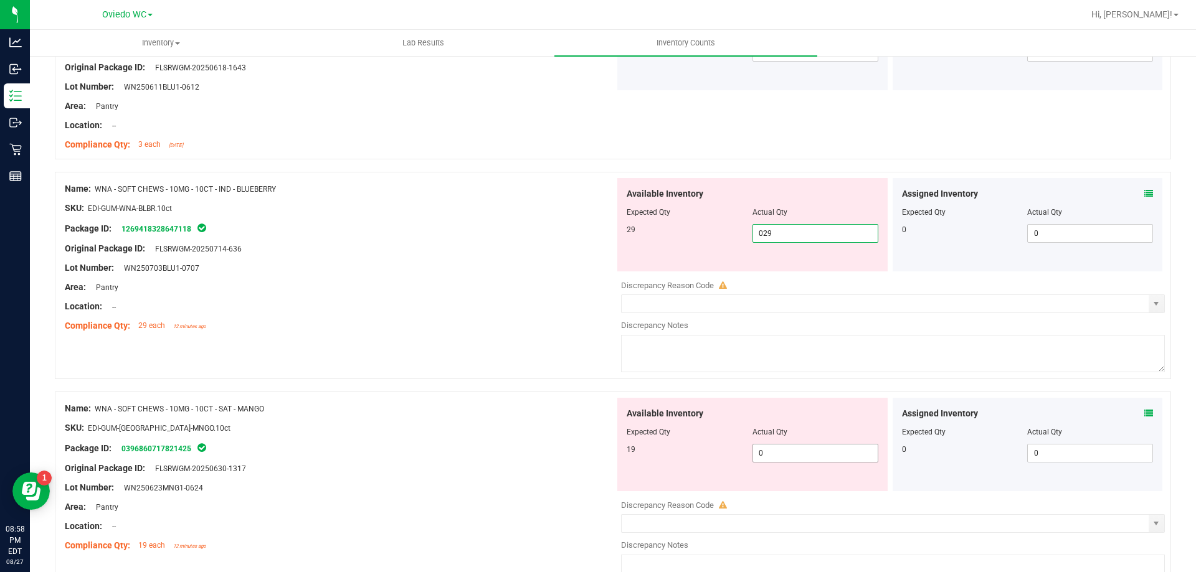
scroll to position [1868, 0]
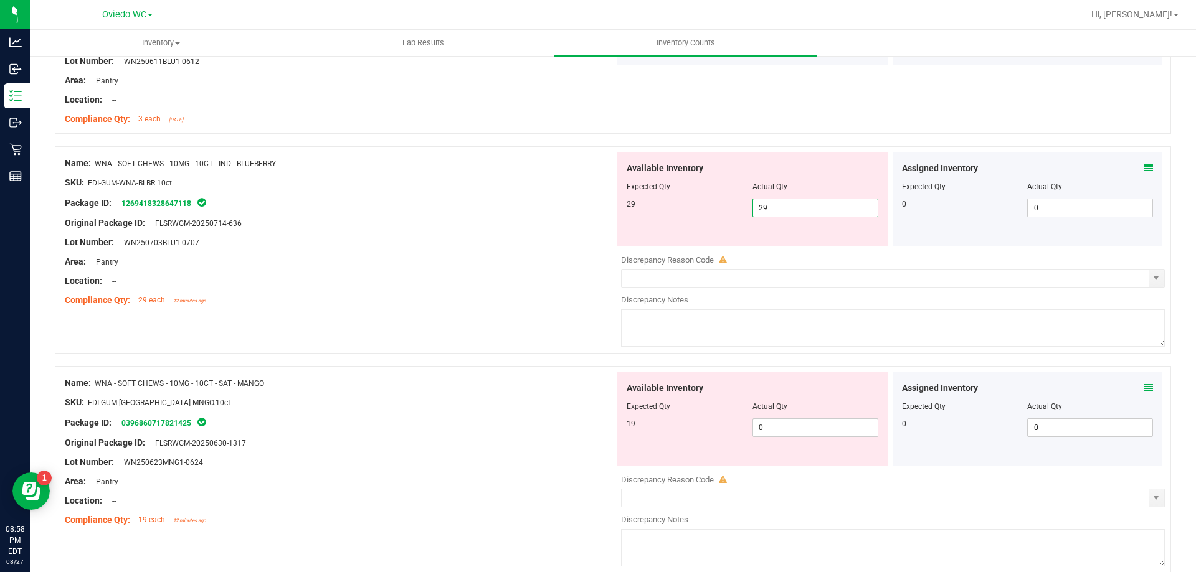
click at [801, 438] on div "Available Inventory Expected Qty Actual Qty 19 0 0" at bounding box center [890, 470] width 550 height 197
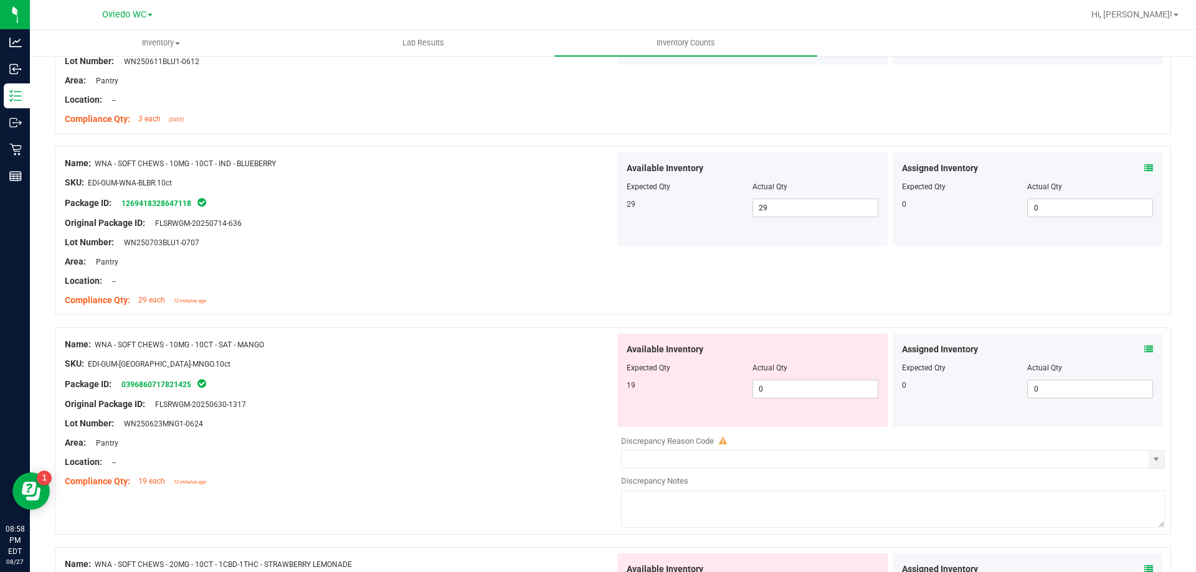
click at [811, 399] on div "Available Inventory Expected Qty Actual Qty 19 0 0" at bounding box center [752, 380] width 270 height 93
click at [811, 390] on span "0 0" at bounding box center [815, 389] width 126 height 19
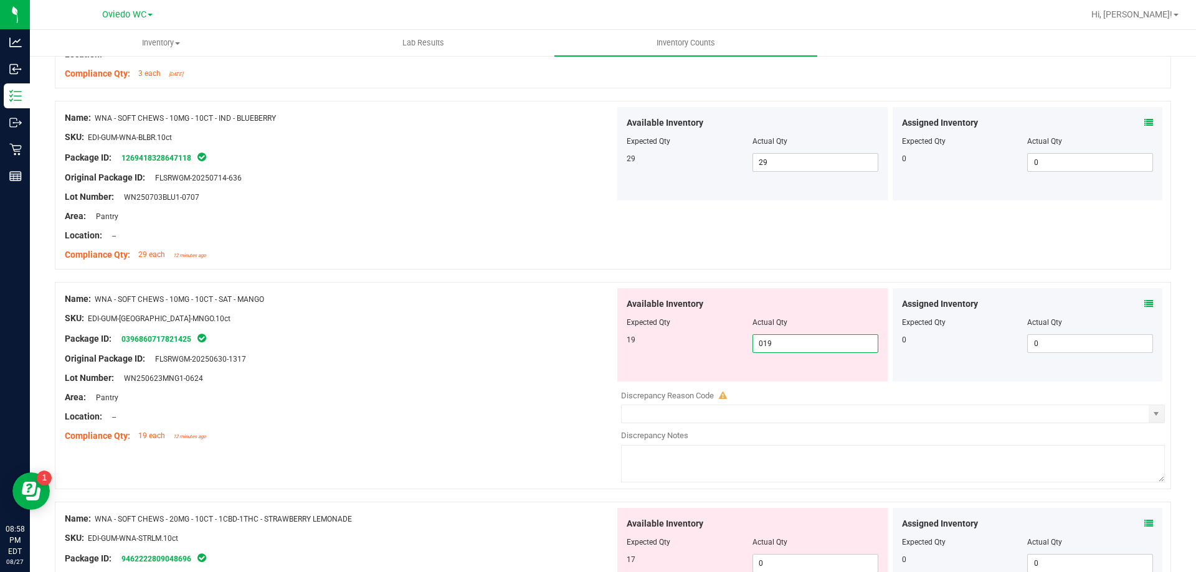
scroll to position [2055, 0]
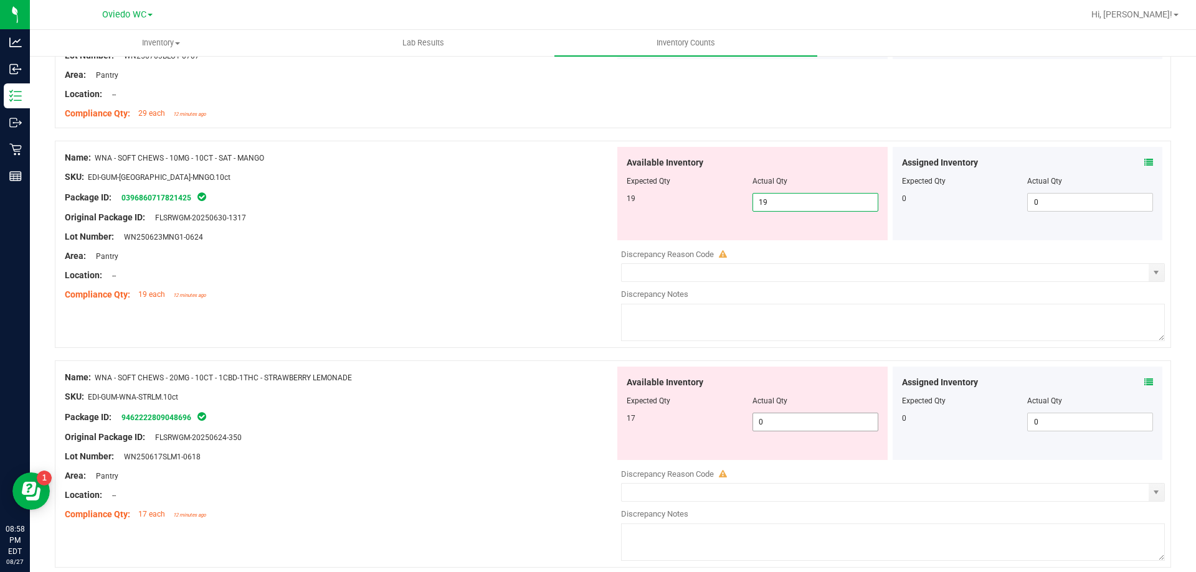
click at [811, 415] on div "Available Inventory Expected Qty Actual Qty 17 0 0" at bounding box center [752, 413] width 270 height 93
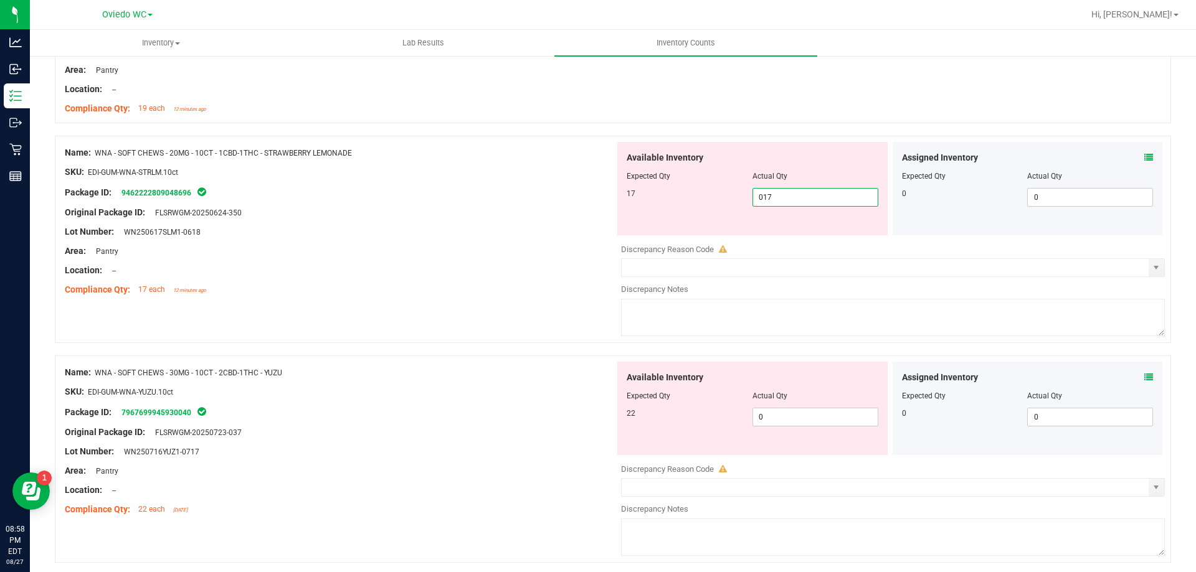
scroll to position [2242, 0]
click at [815, 414] on div "Available Inventory Expected Qty Actual Qty 22 0 0" at bounding box center [752, 407] width 270 height 93
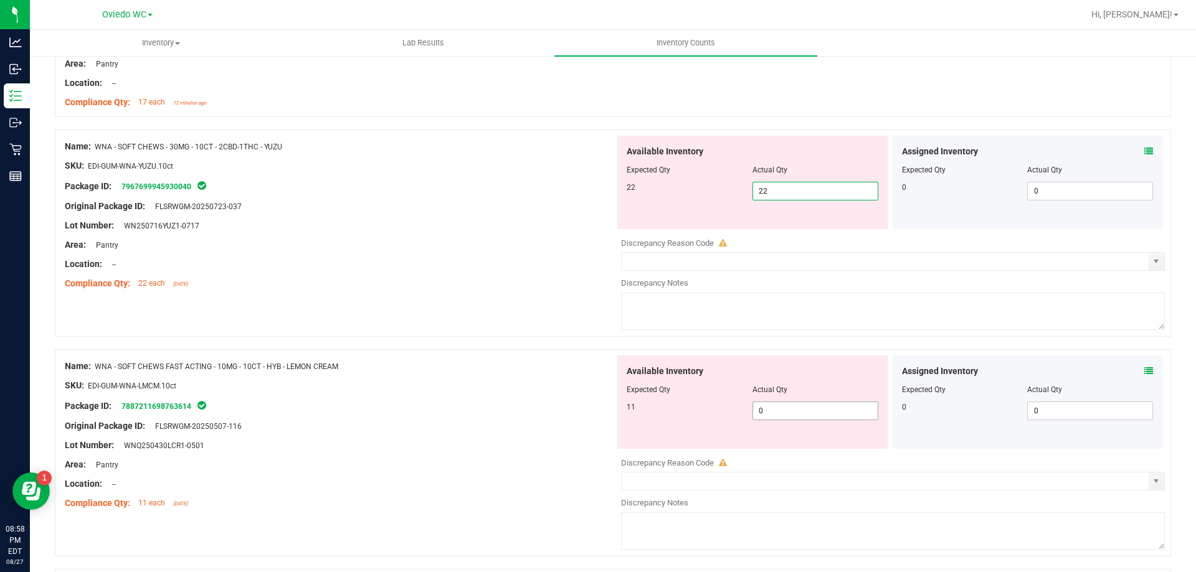
click at [807, 413] on div "Available Inventory Expected Qty Actual Qty 11 0 0" at bounding box center [890, 454] width 550 height 197
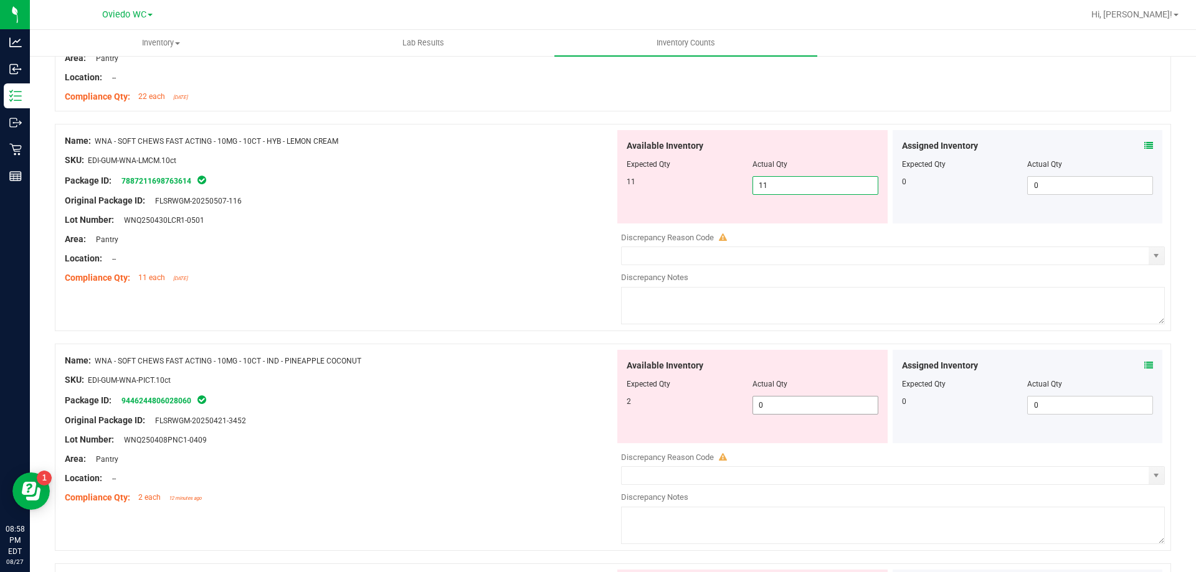
click at [804, 404] on div "Available Inventory Expected Qty Actual Qty 2 0 0" at bounding box center [752, 396] width 270 height 93
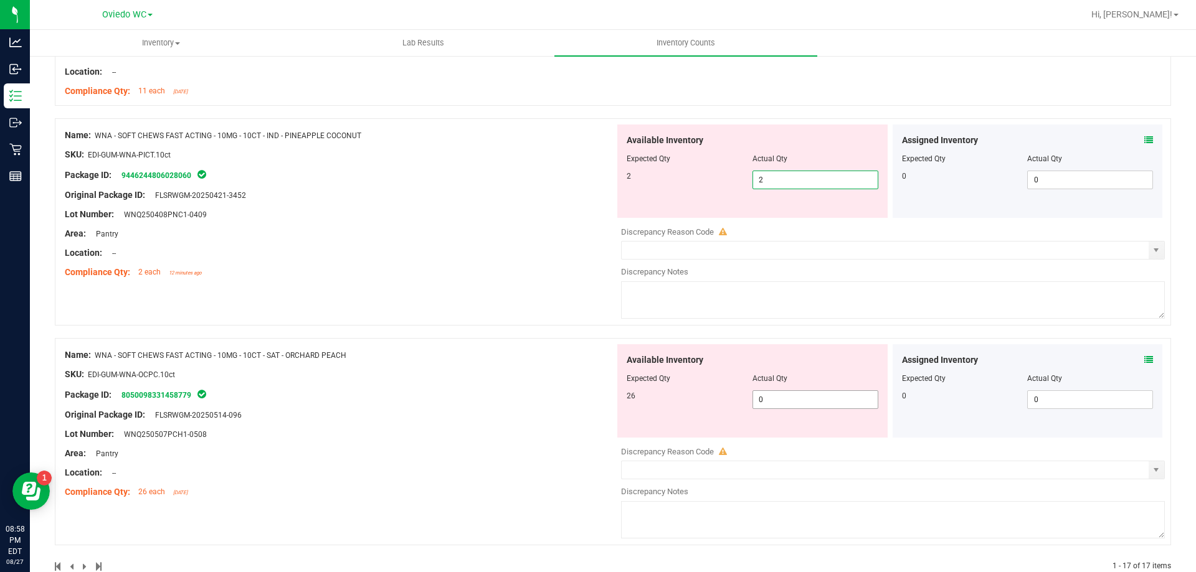
click at [793, 400] on div "Available Inventory Expected Qty Actual Qty 26 0 0" at bounding box center [752, 390] width 270 height 93
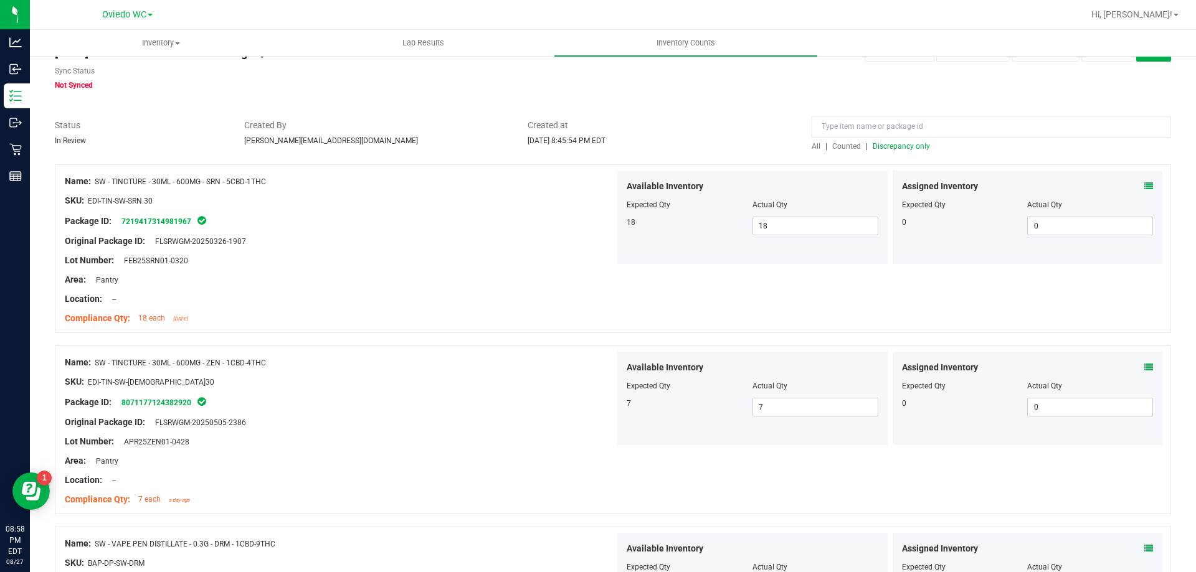
scroll to position [0, 0]
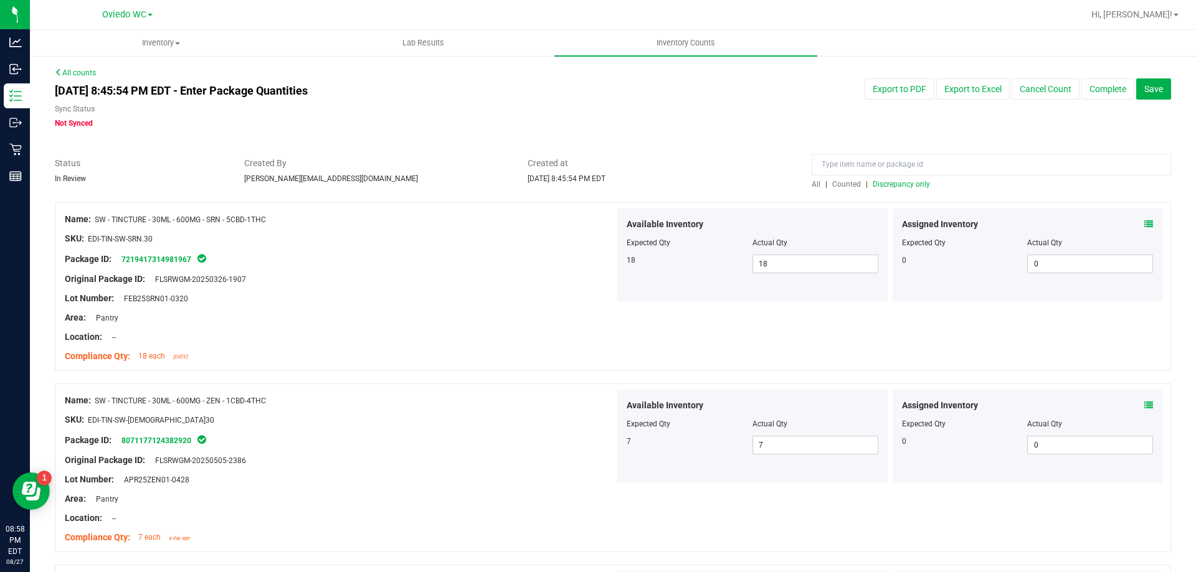
click at [897, 185] on span "Discrepancy only" at bounding box center [900, 184] width 57 height 9
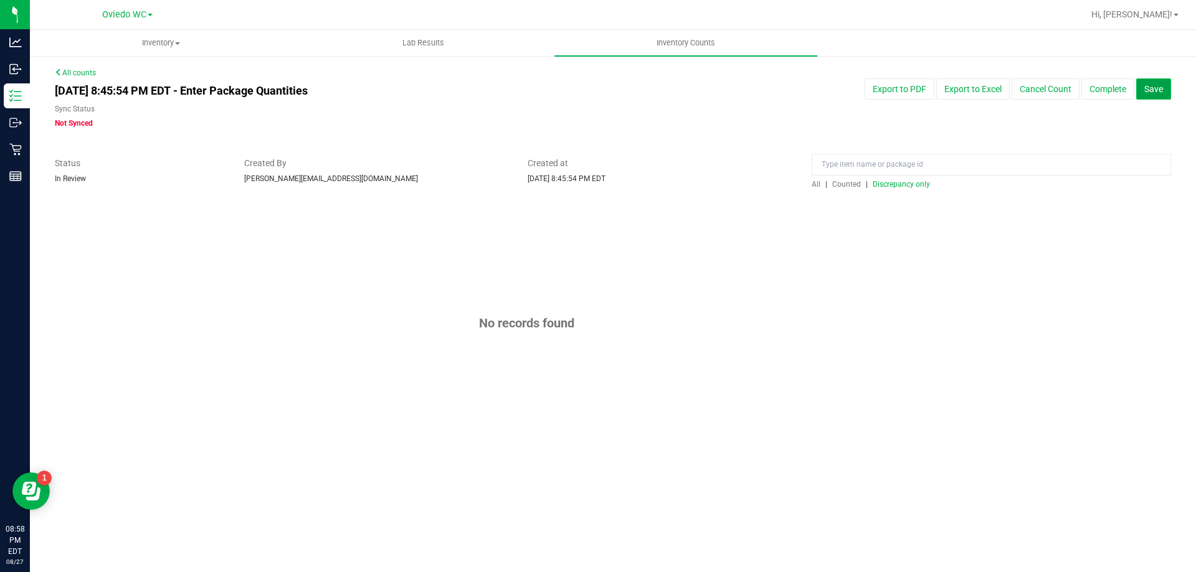
click at [1148, 92] on span "Save" at bounding box center [1153, 89] width 19 height 10
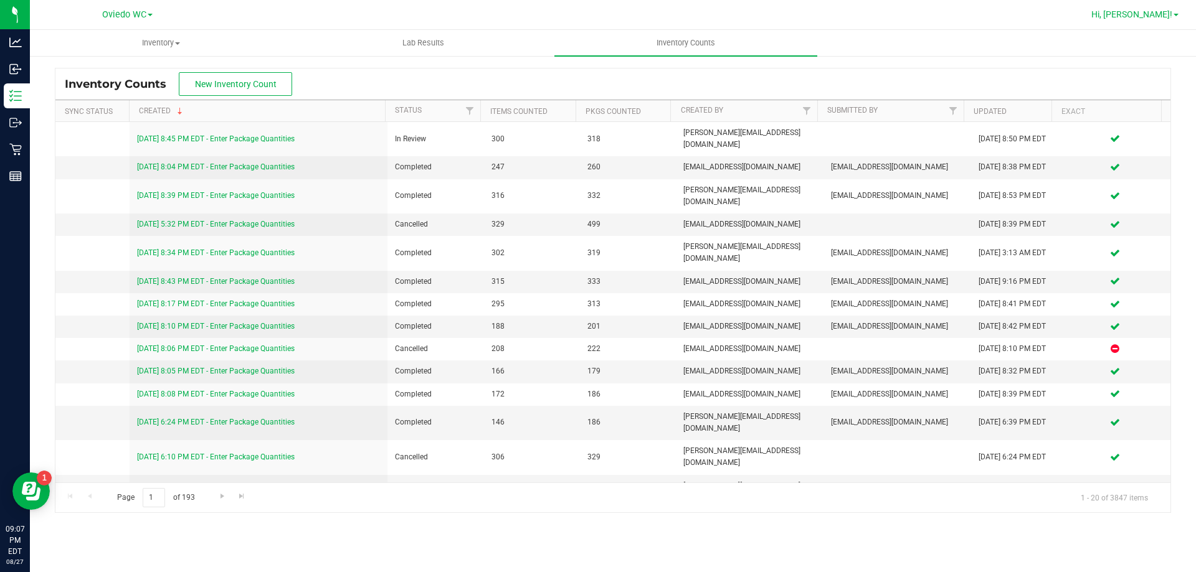
click at [1175, 11] on link "Hi, [PERSON_NAME]!" at bounding box center [1134, 14] width 97 height 13
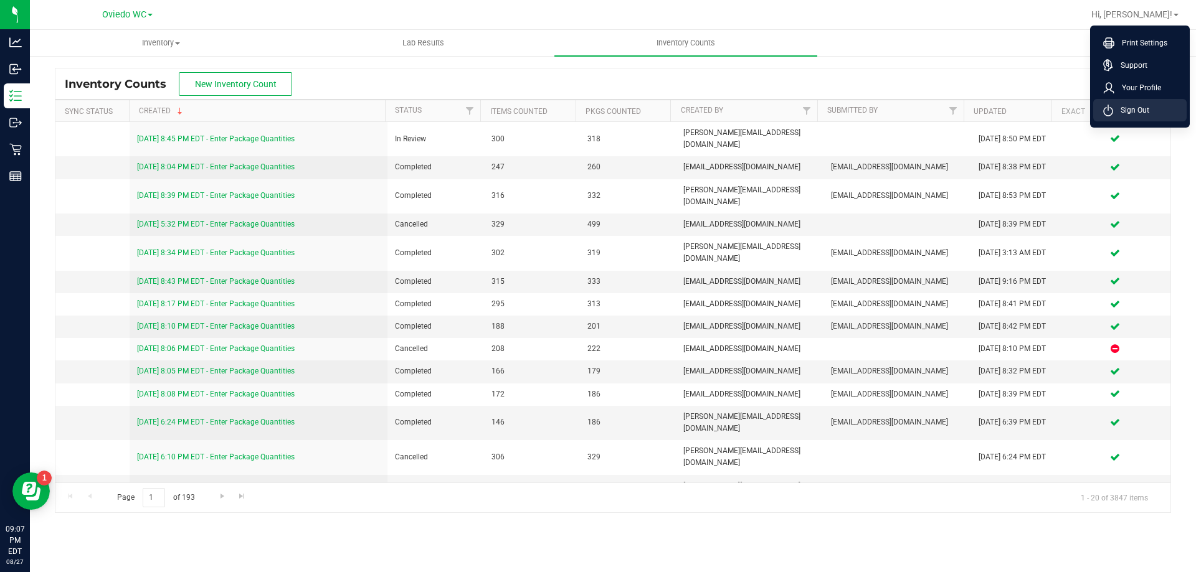
click at [1147, 117] on li "Sign Out" at bounding box center [1139, 110] width 93 height 22
